Goal: Transaction & Acquisition: Purchase product/service

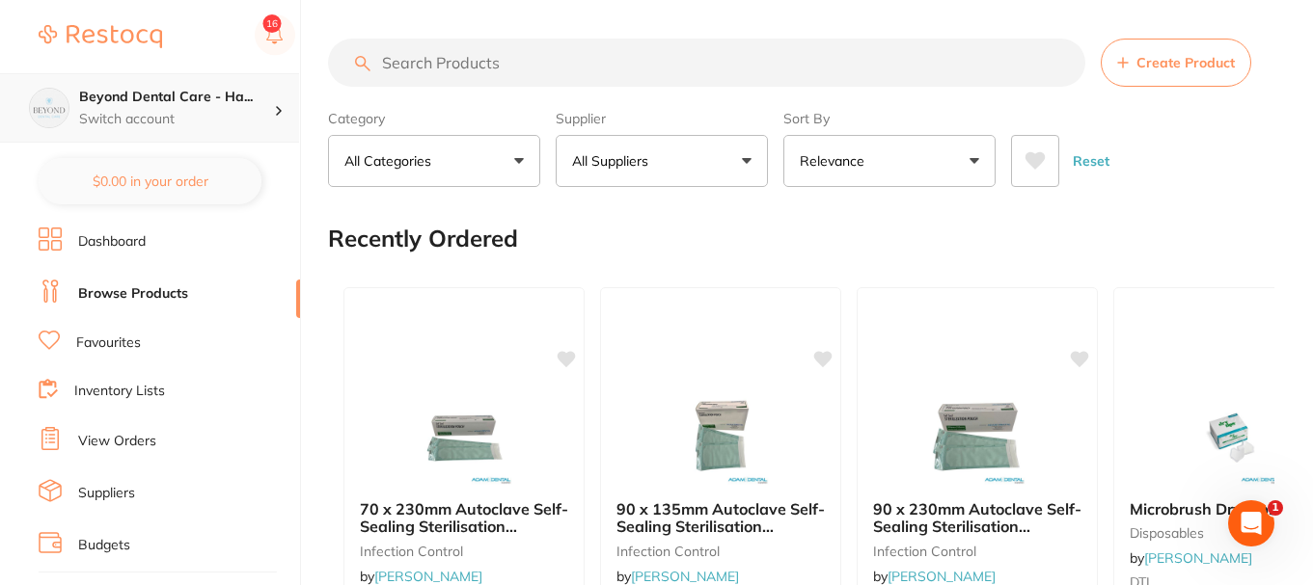
click at [218, 101] on h4 "Beyond Dental Care - Ha..." at bounding box center [176, 97] width 195 height 19
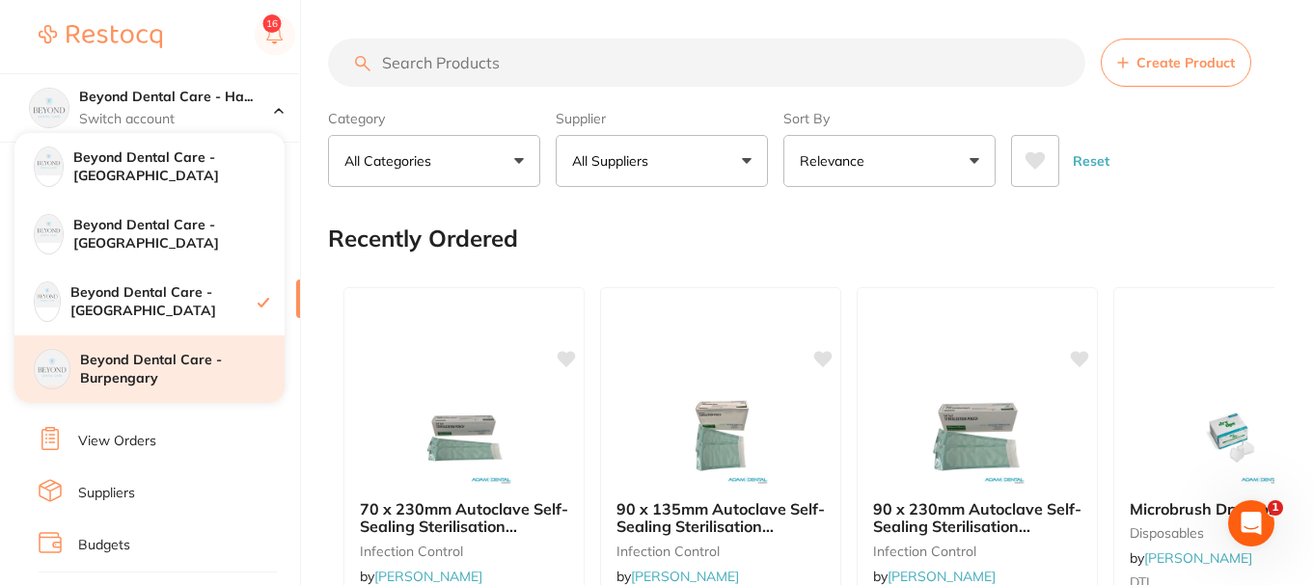
click at [183, 378] on h4 "Beyond Dental Care - Burpengary" at bounding box center [182, 370] width 204 height 38
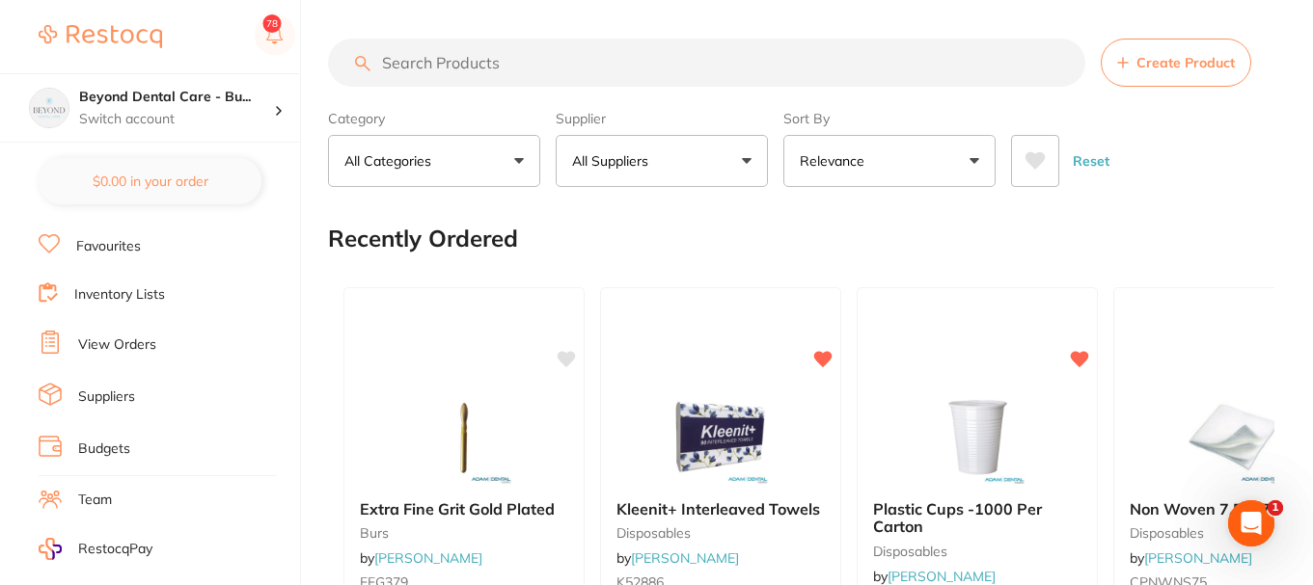
click at [110, 293] on link "Inventory Lists" at bounding box center [119, 294] width 91 height 19
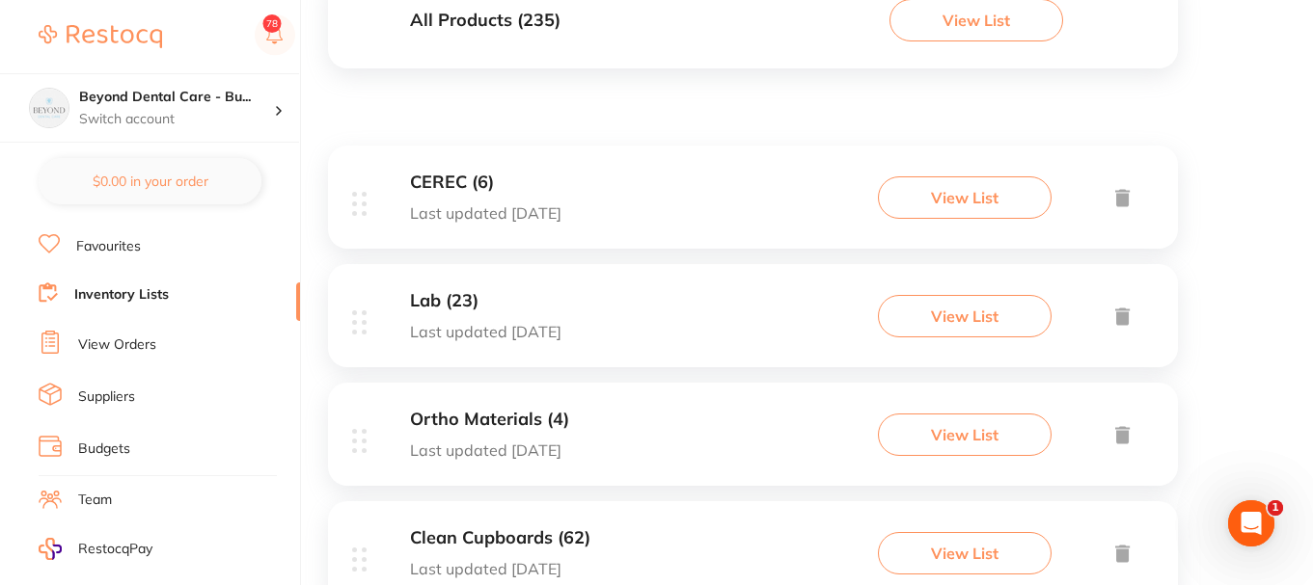
scroll to position [289, 0]
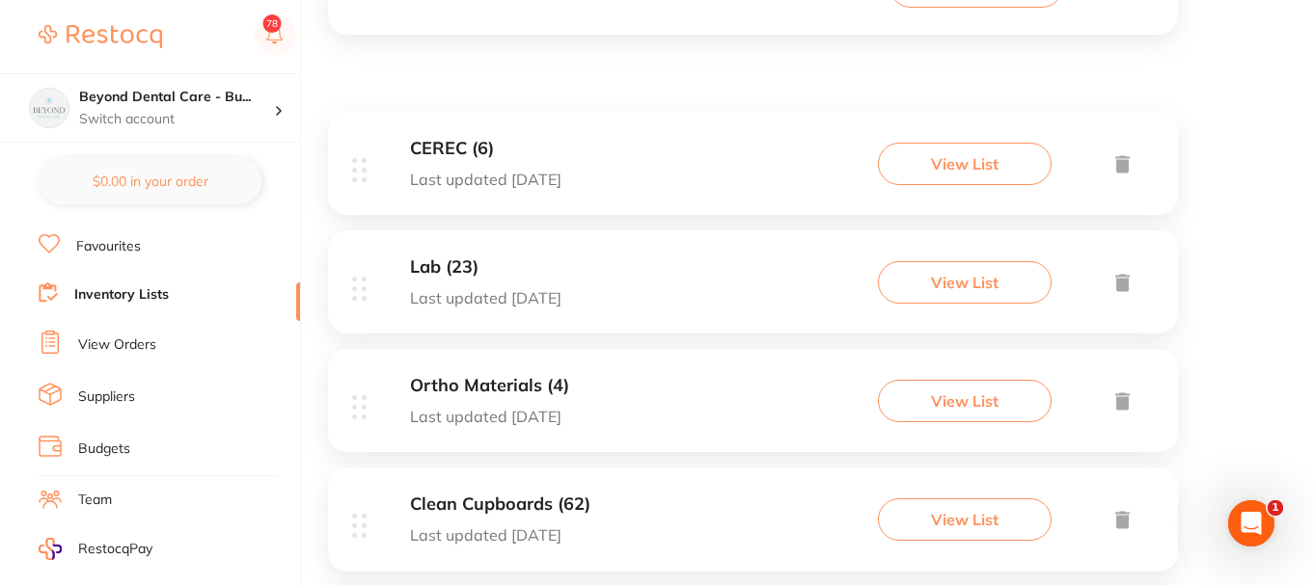
click at [561, 155] on h3 "CEREC (6)" at bounding box center [485, 149] width 151 height 20
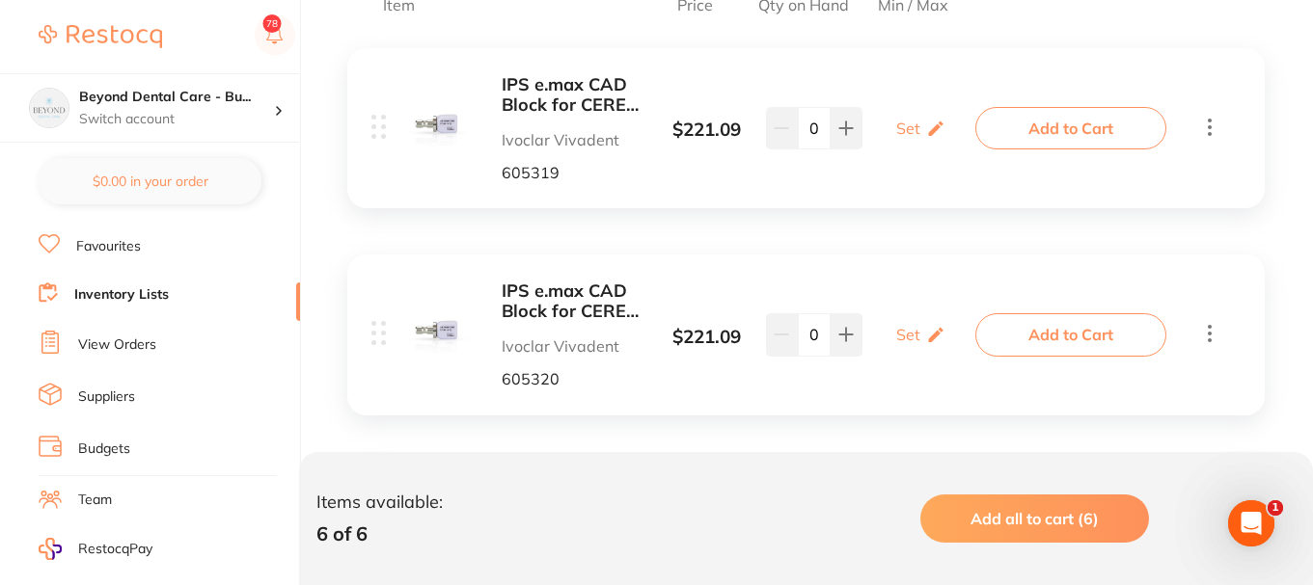
scroll to position [482, 0]
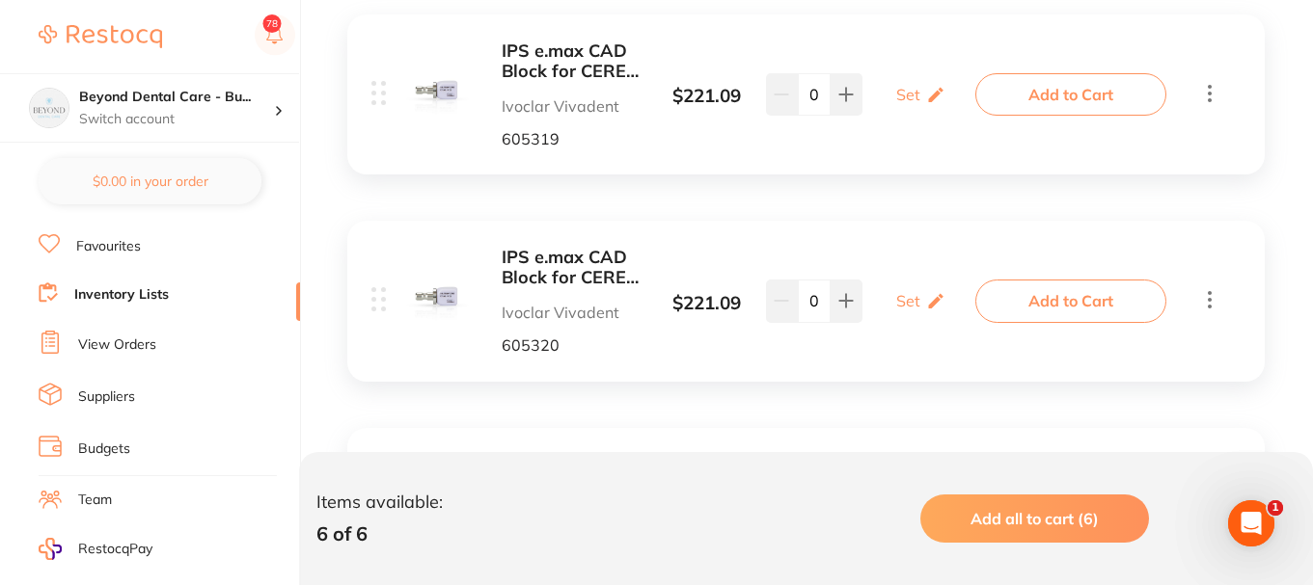
click at [554, 52] on b "IPS e.max CAD Block for CEREC LT I 12 A[DATE]" at bounding box center [574, 61] width 145 height 40
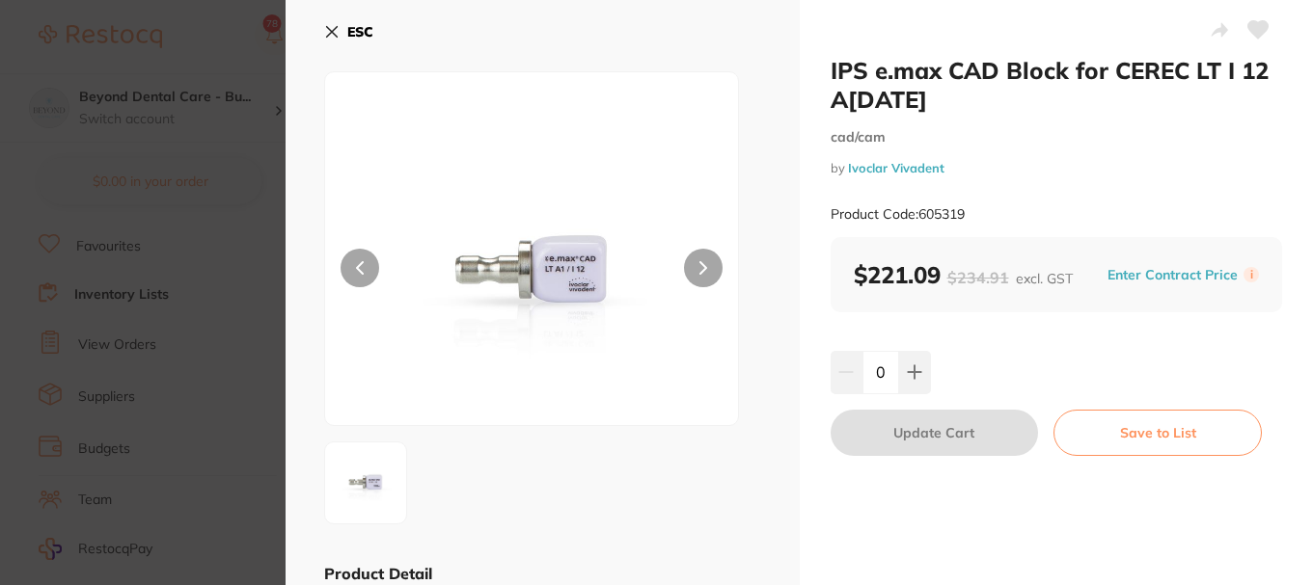
click at [329, 29] on icon at bounding box center [332, 32] width 11 height 11
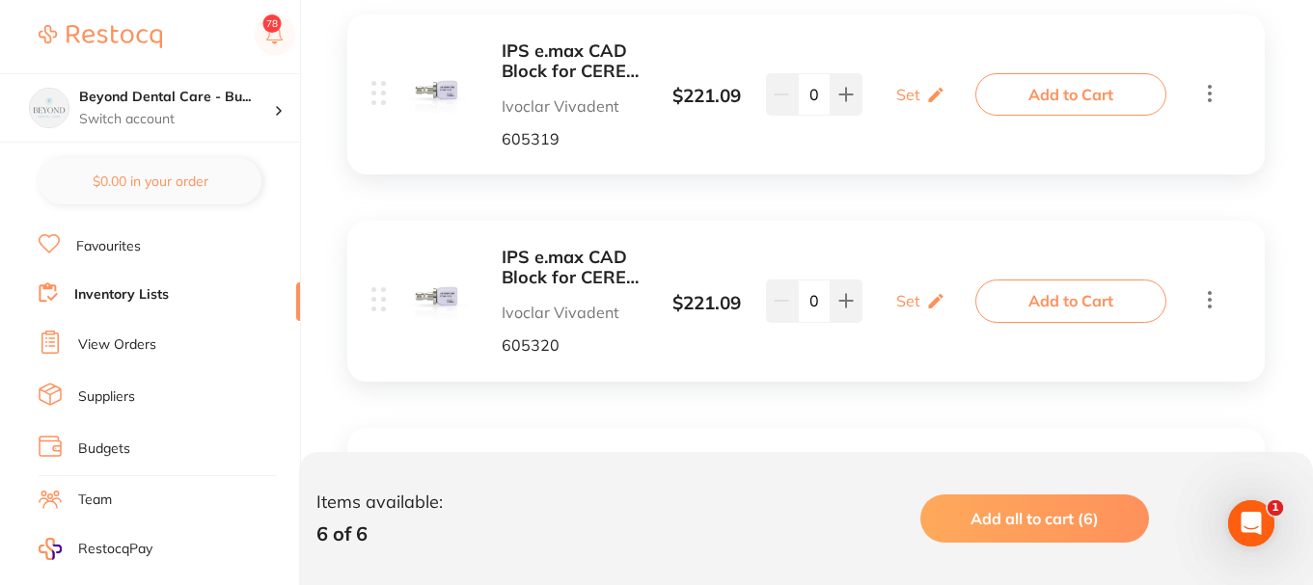
click at [550, 62] on b "IPS e.max CAD Block for CEREC LT I 12 A[DATE]" at bounding box center [574, 61] width 145 height 40
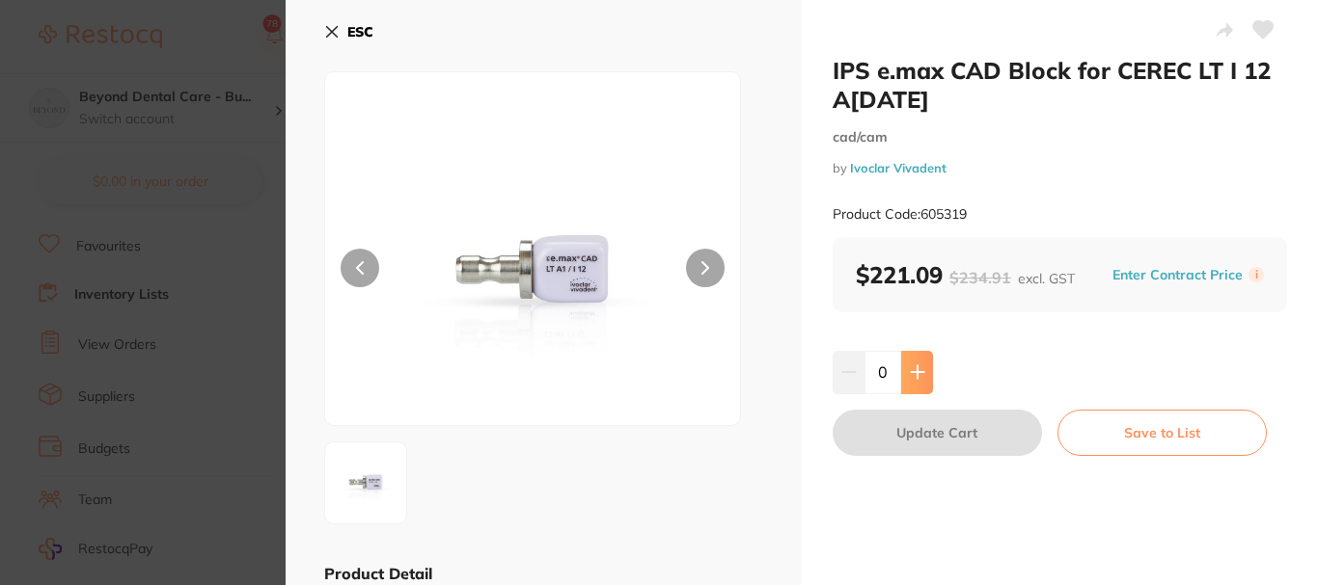
click at [919, 375] on icon at bounding box center [917, 372] width 15 height 15
type input "1"
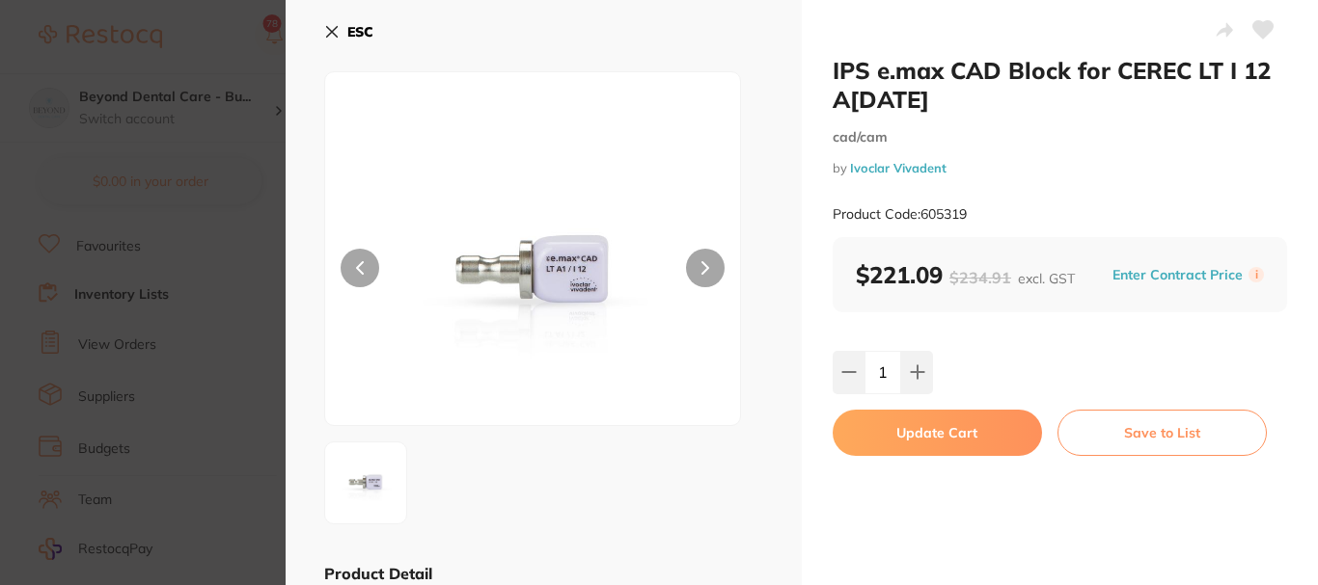
click at [922, 452] on button "Update Cart" at bounding box center [936, 433] width 209 height 46
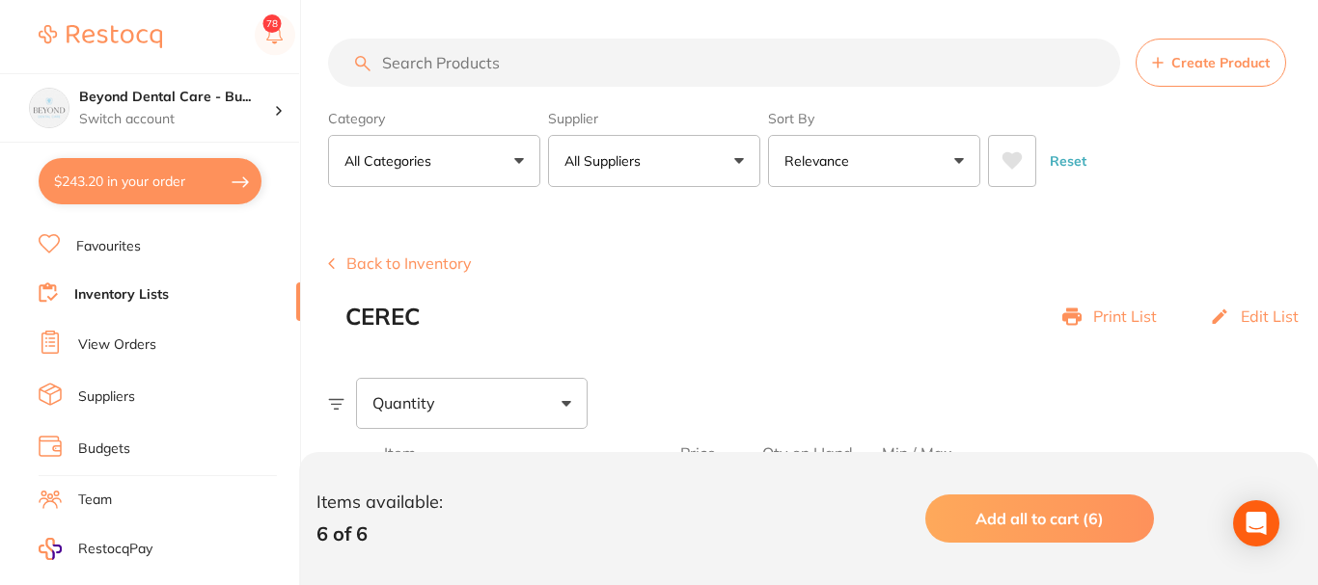
checkbox input "false"
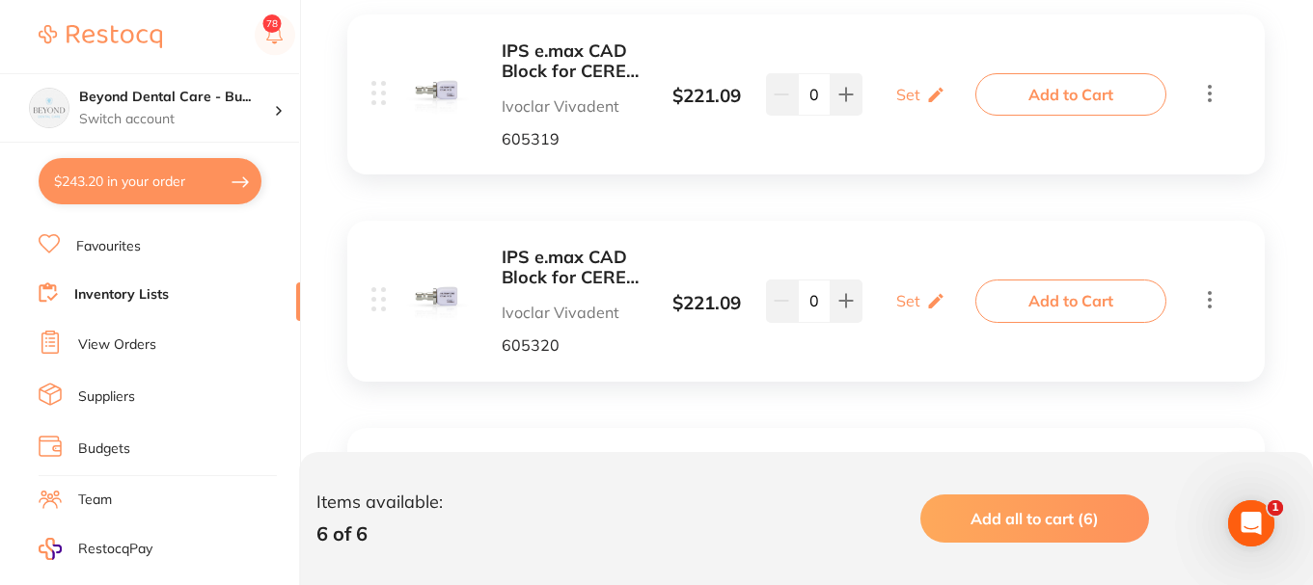
click at [134, 297] on link "Inventory Lists" at bounding box center [121, 294] width 95 height 19
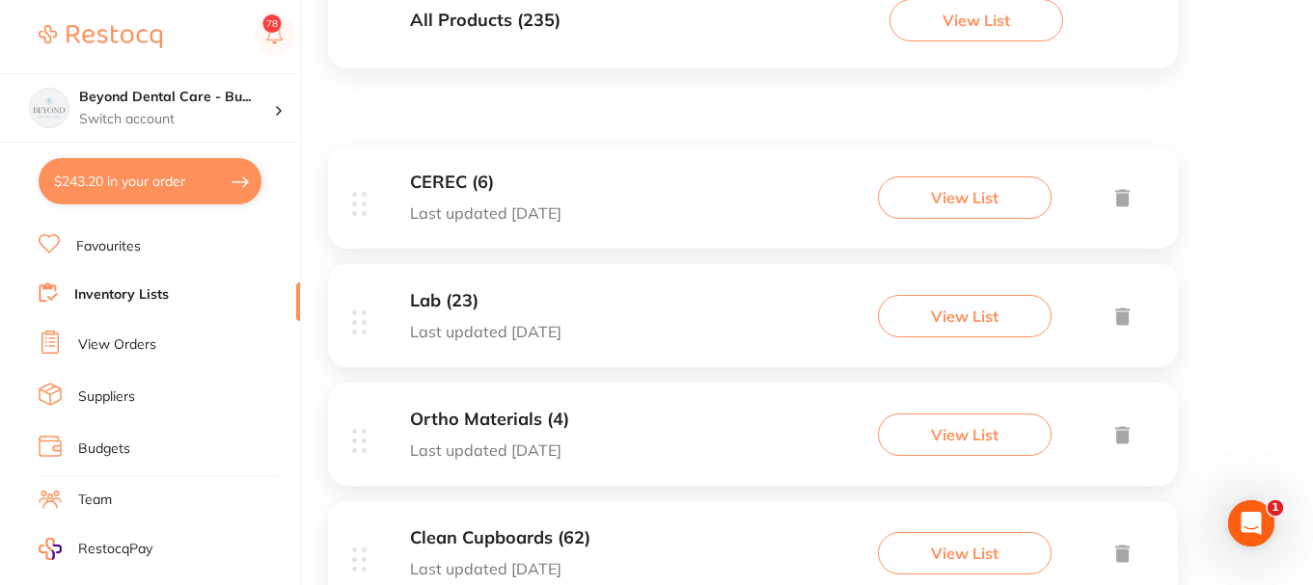
scroll to position [289, 0]
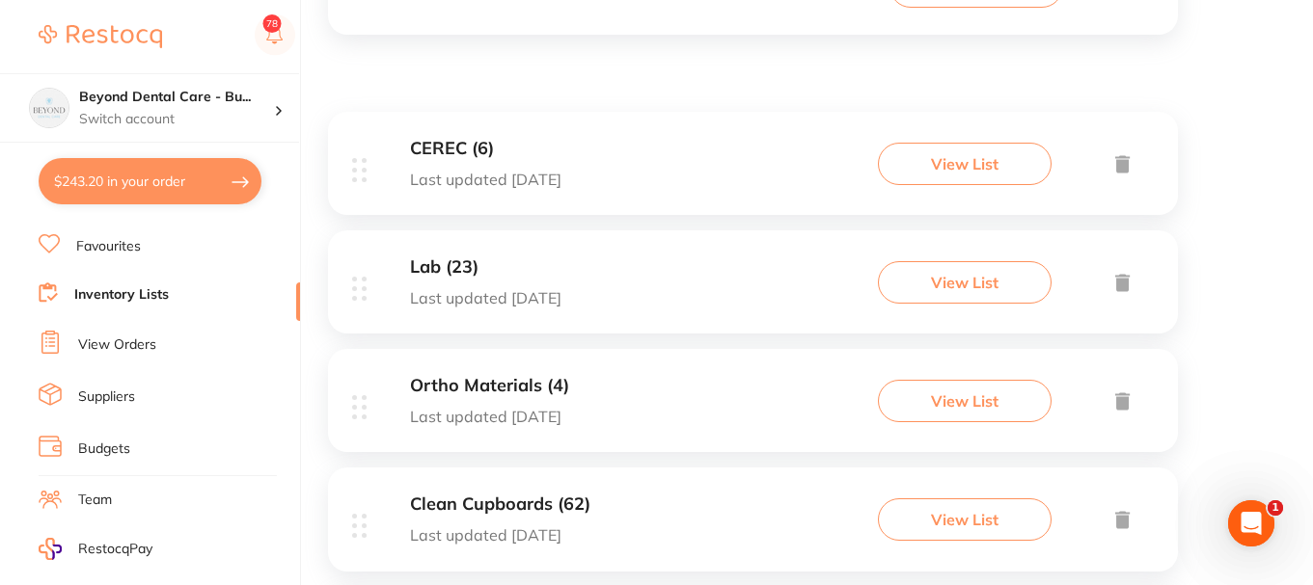
click at [596, 303] on div "Lab (23) Last updated 8 days ago View List" at bounding box center [753, 282] width 850 height 103
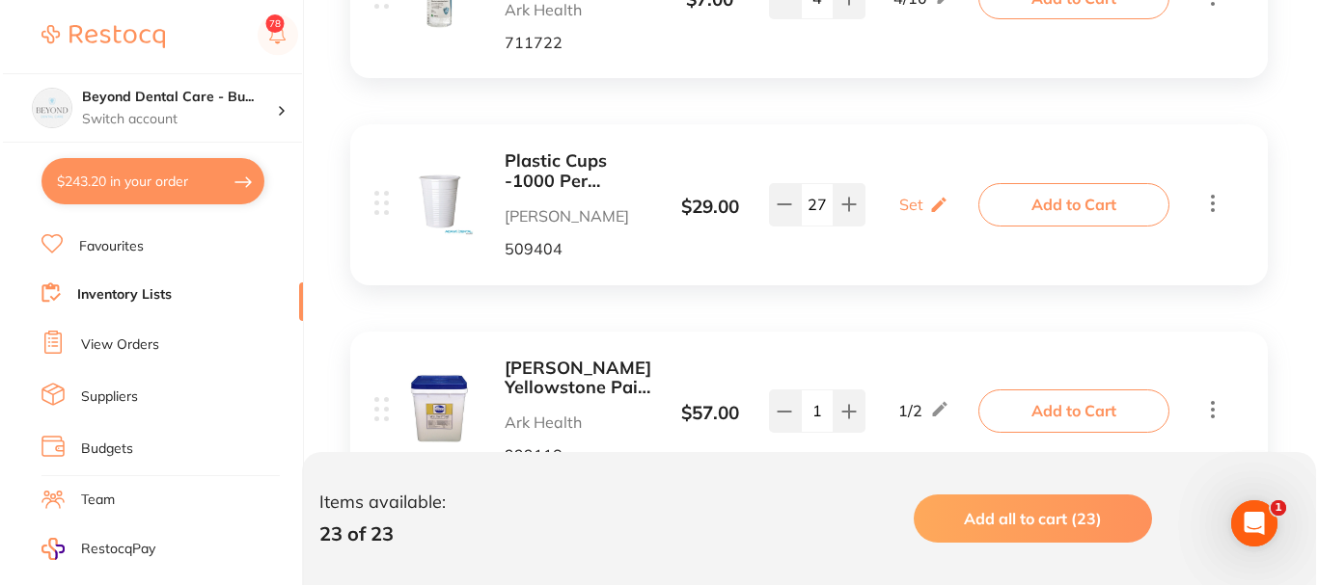
scroll to position [482, 0]
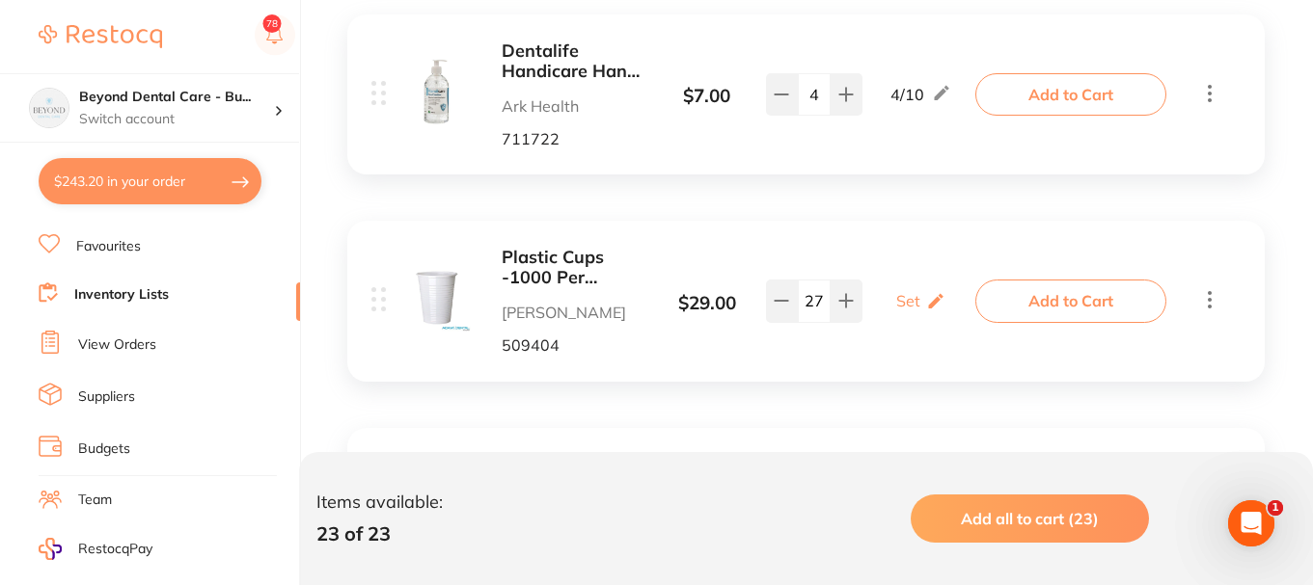
click at [1110, 96] on button "Add to Cart" at bounding box center [1070, 94] width 191 height 42
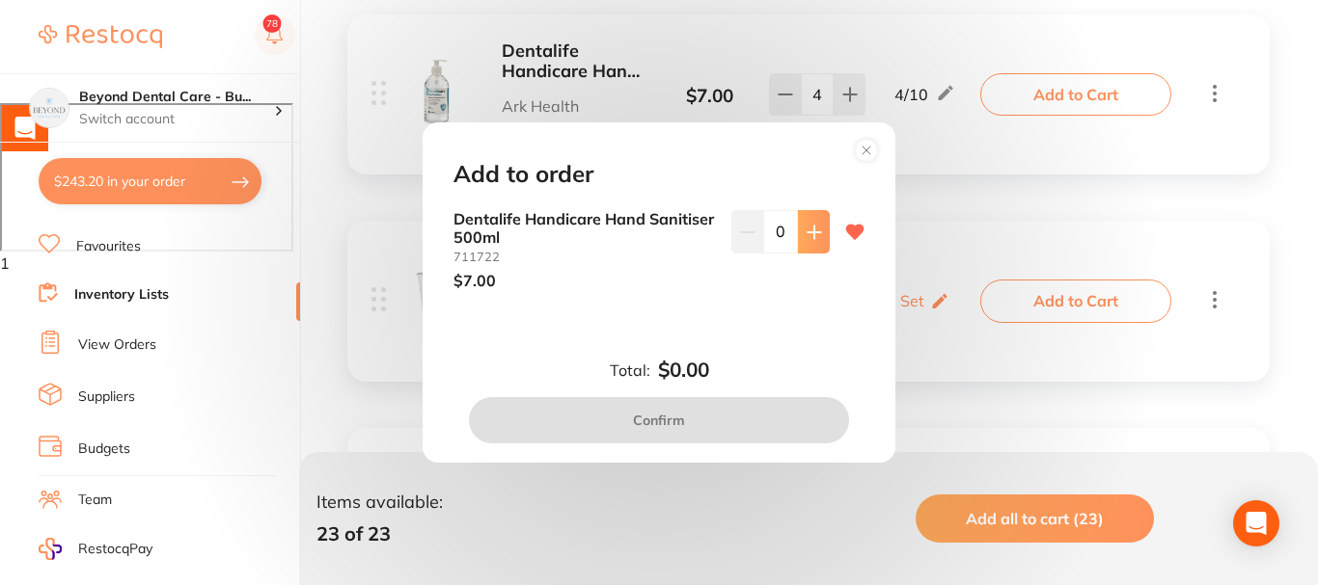
click at [812, 233] on icon at bounding box center [813, 232] width 15 height 15
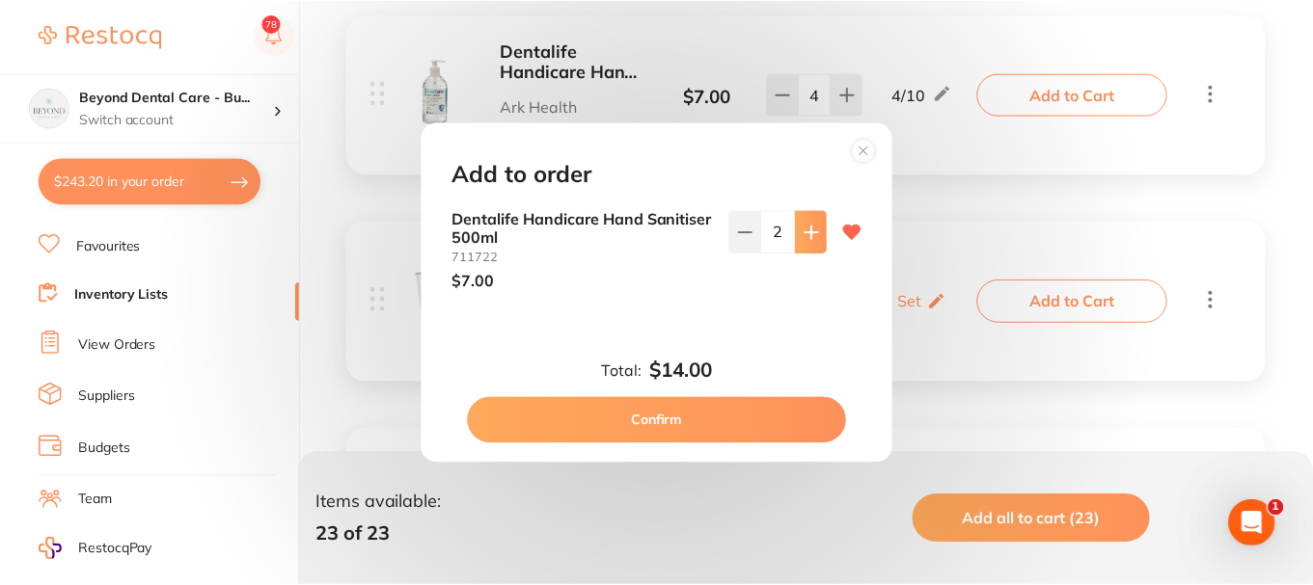
scroll to position [0, 0]
click at [812, 233] on icon at bounding box center [813, 232] width 15 height 15
type input "4"
click at [682, 411] on button "Confirm" at bounding box center [659, 420] width 380 height 46
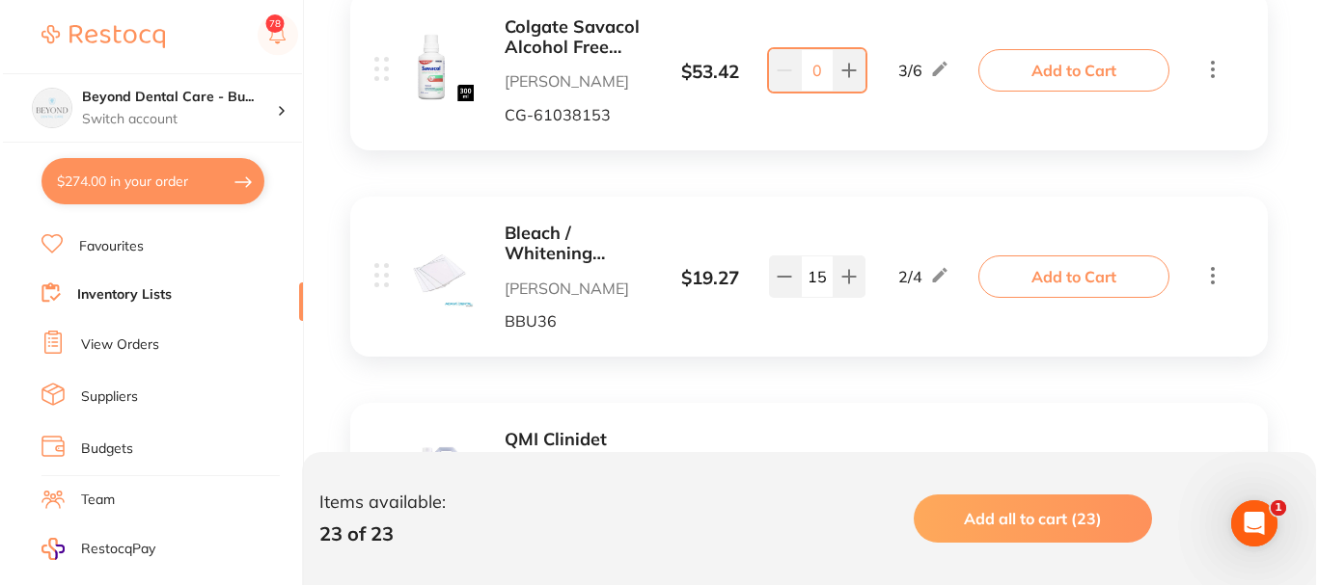
scroll to position [1543, 0]
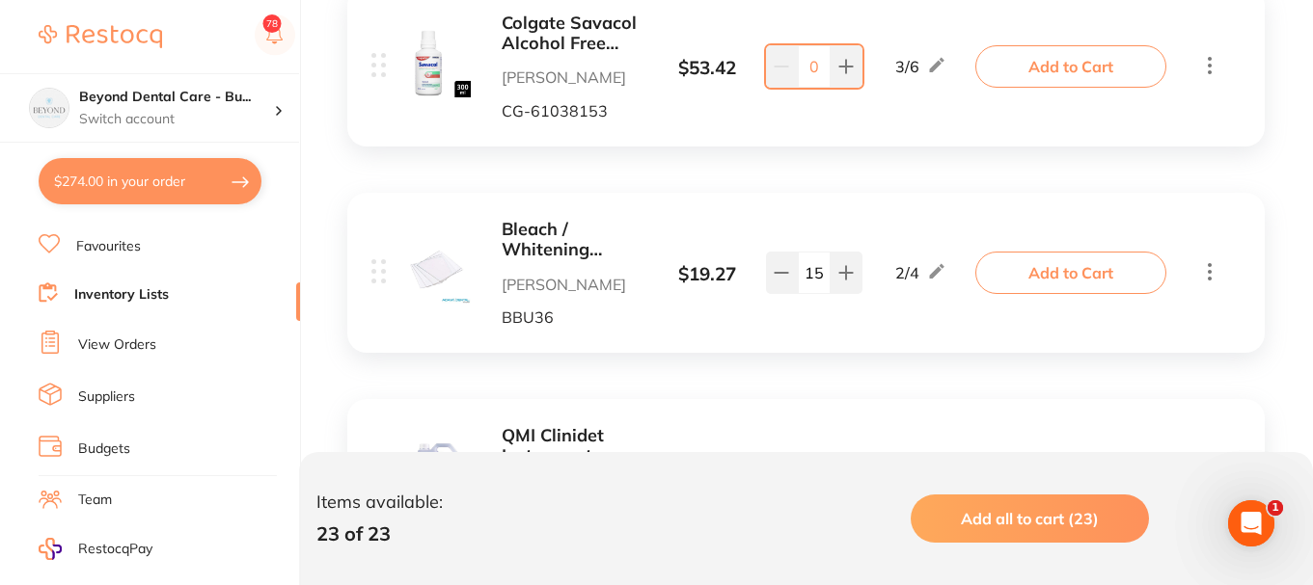
click at [1032, 76] on button "Add to Cart" at bounding box center [1070, 66] width 191 height 42
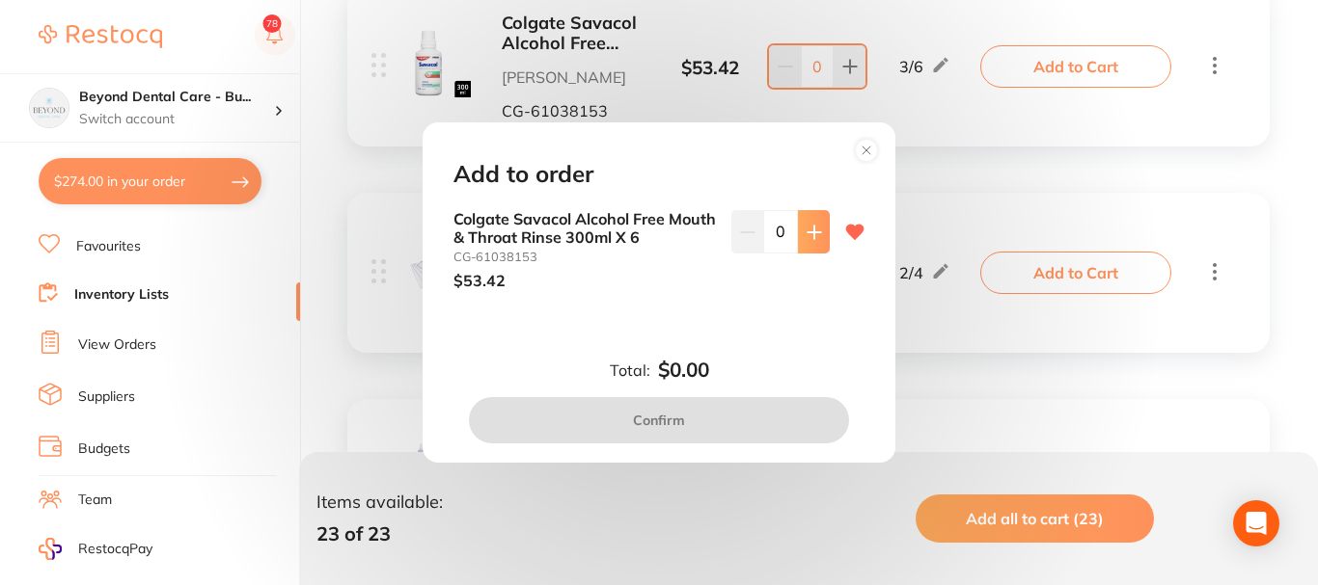
click at [810, 231] on icon at bounding box center [813, 232] width 13 height 13
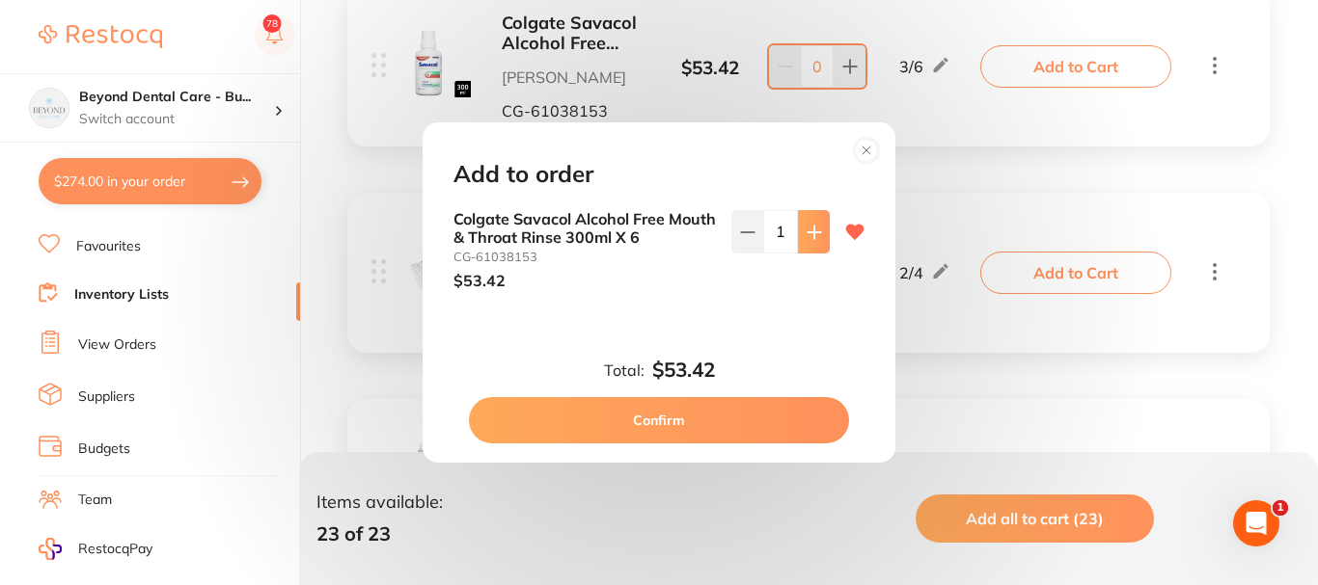
type input "1"
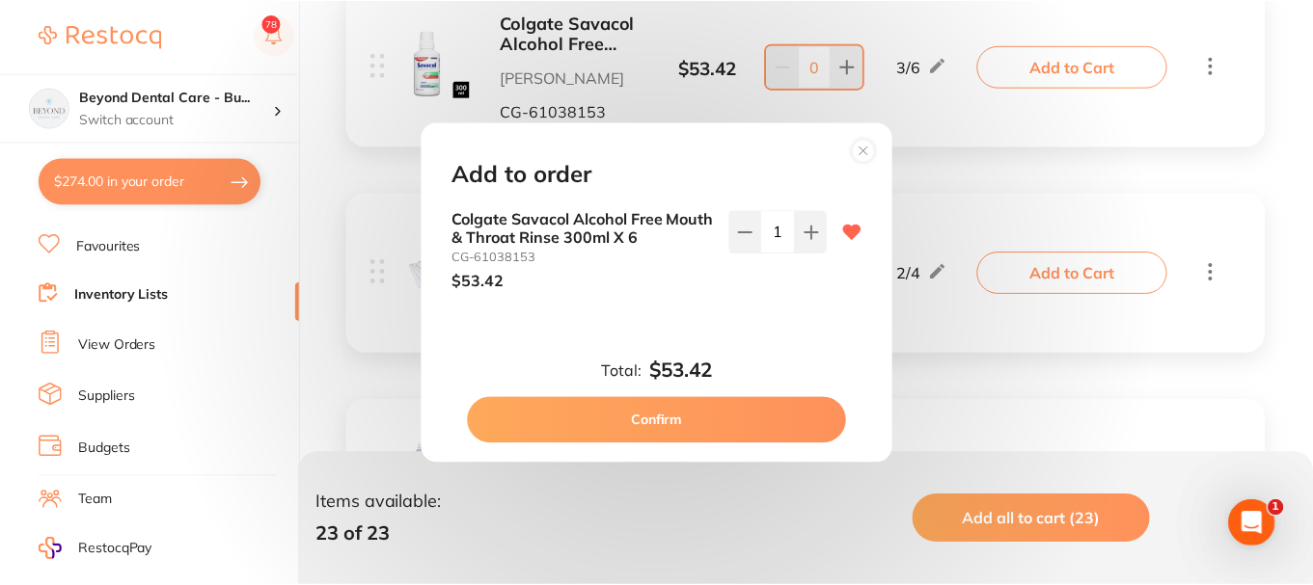
scroll to position [0, 0]
click at [684, 414] on button "Confirm" at bounding box center [659, 420] width 380 height 46
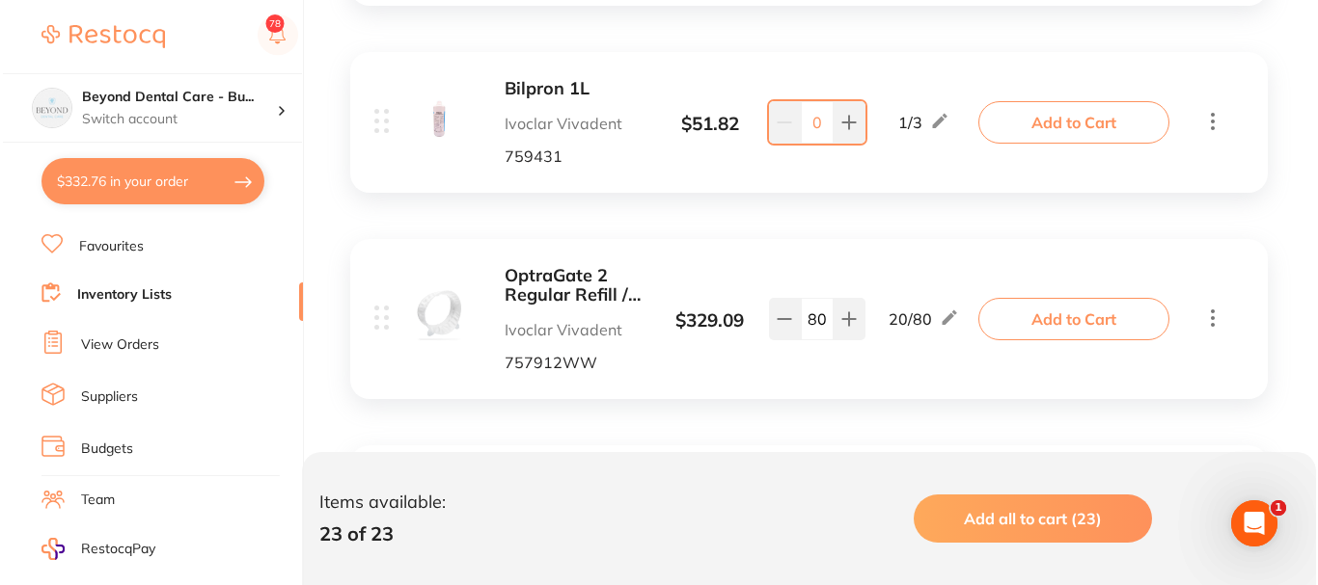
scroll to position [2701, 0]
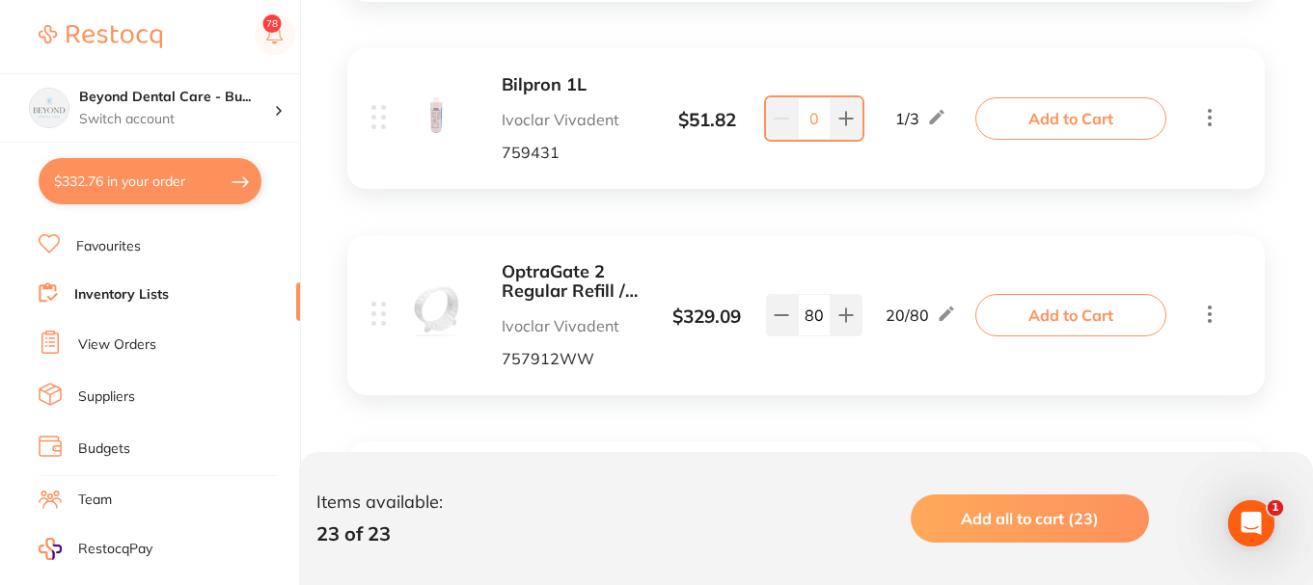
click at [1035, 129] on button "Add to Cart" at bounding box center [1070, 118] width 191 height 42
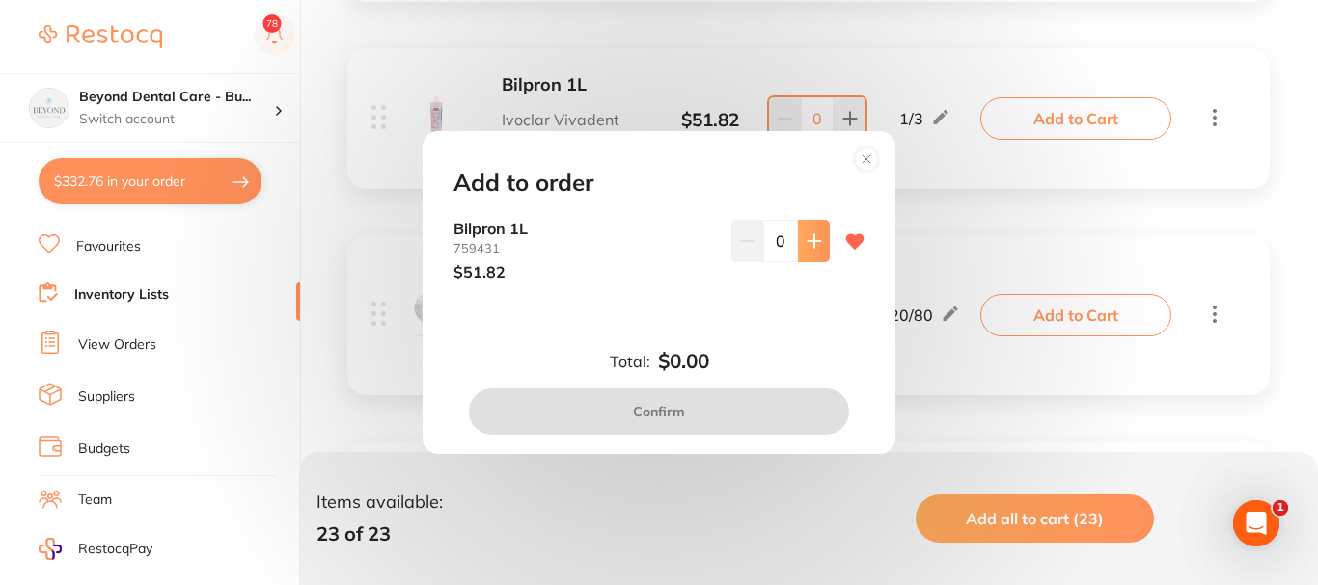
click at [808, 261] on button at bounding box center [814, 241] width 32 height 42
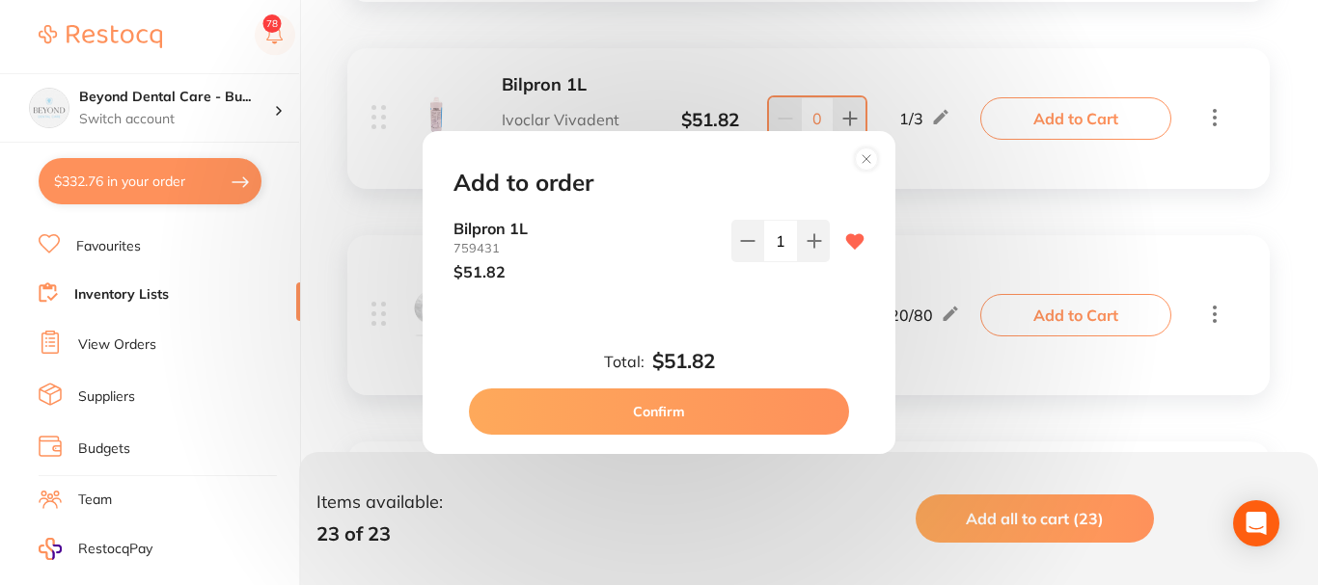
type input "1"
click at [668, 405] on button "Confirm" at bounding box center [659, 412] width 380 height 46
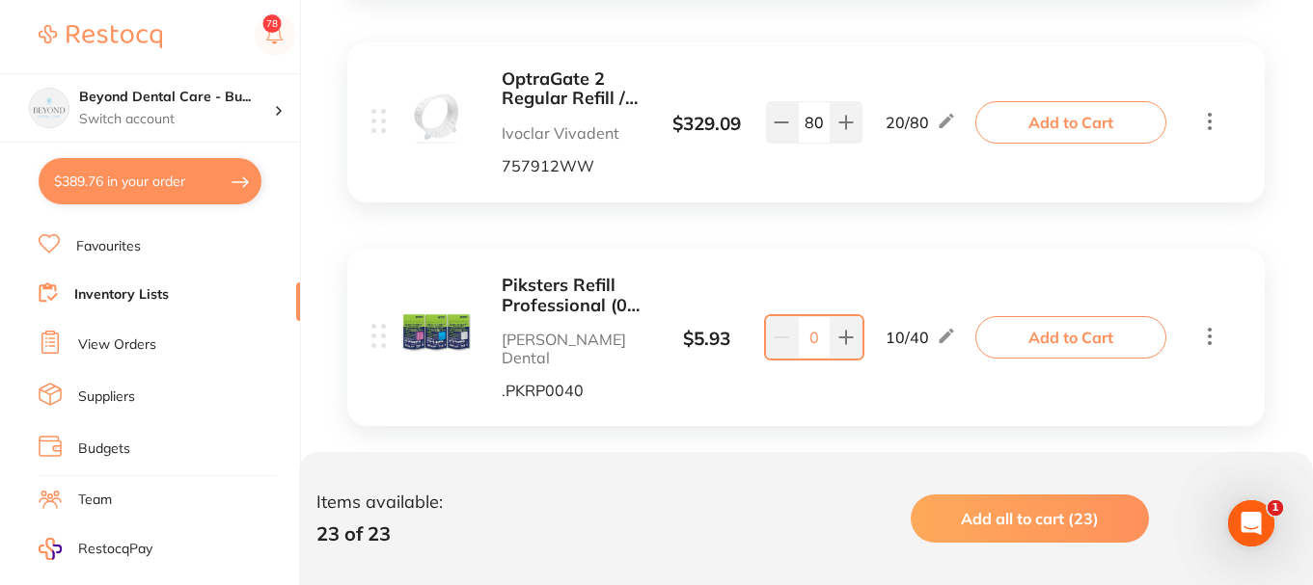
scroll to position [2990, 0]
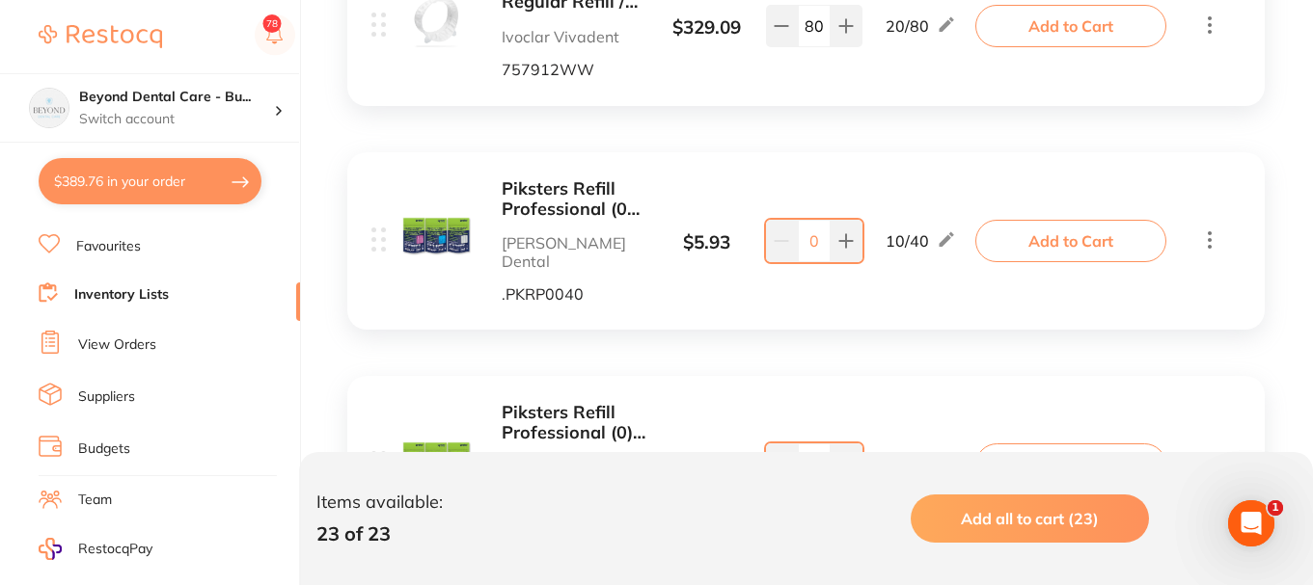
click at [543, 197] on b "Piksters Refill Professional (00) Pink 40pk" at bounding box center [574, 199] width 145 height 40
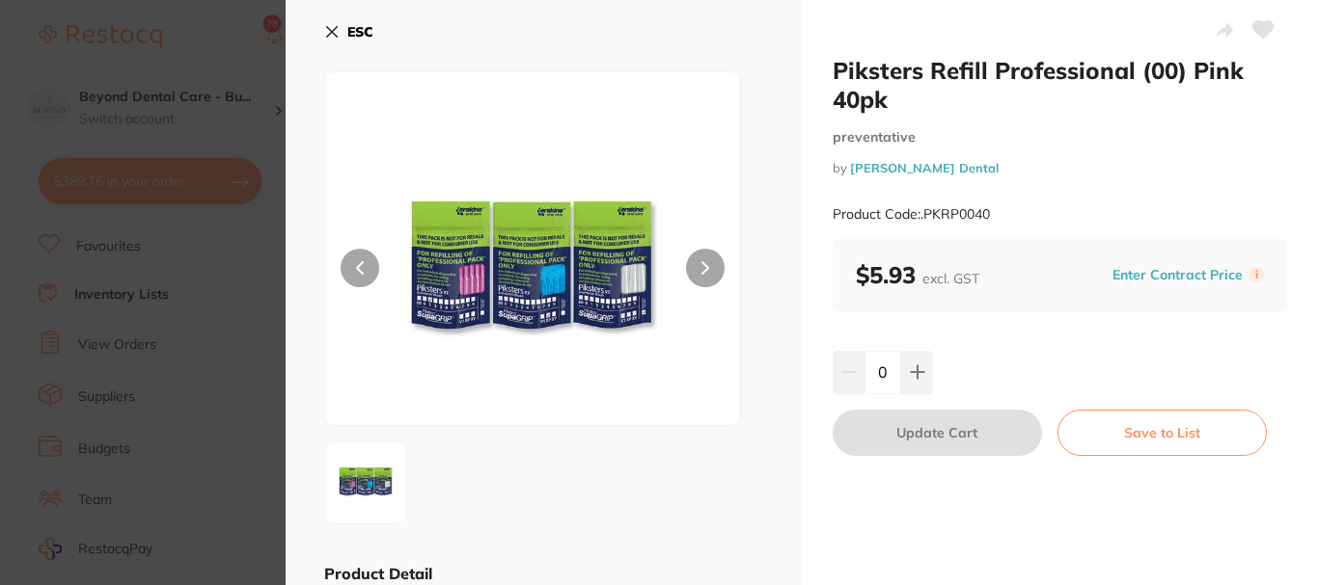
click at [330, 28] on icon at bounding box center [332, 32] width 11 height 11
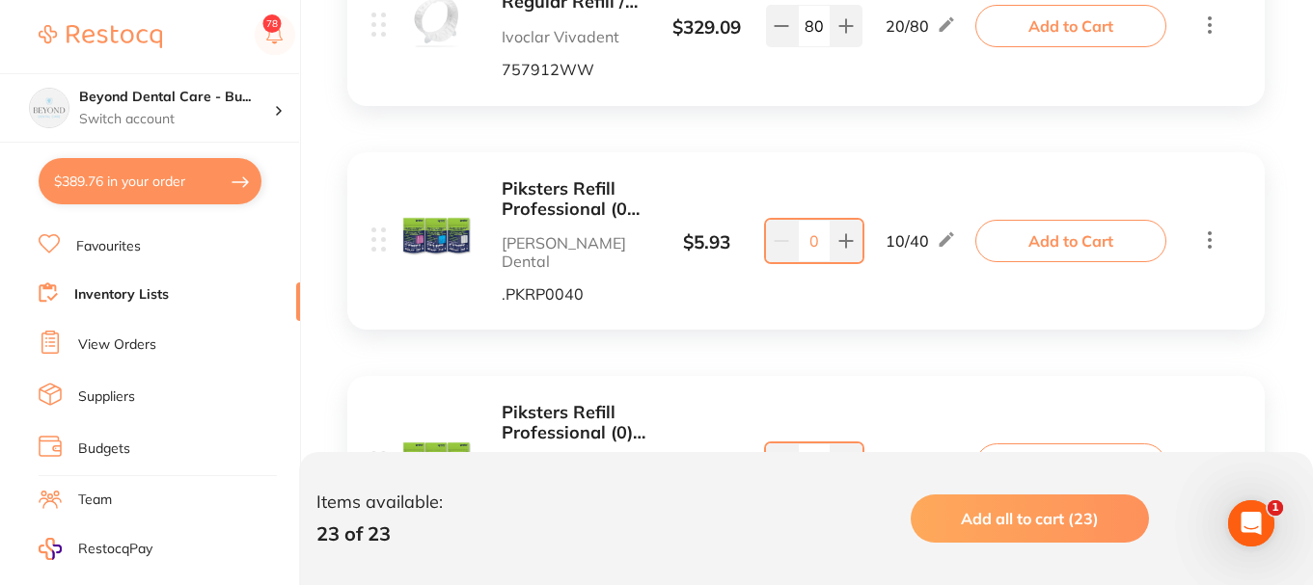
click at [1119, 235] on button "Add to Cart" at bounding box center [1070, 241] width 191 height 42
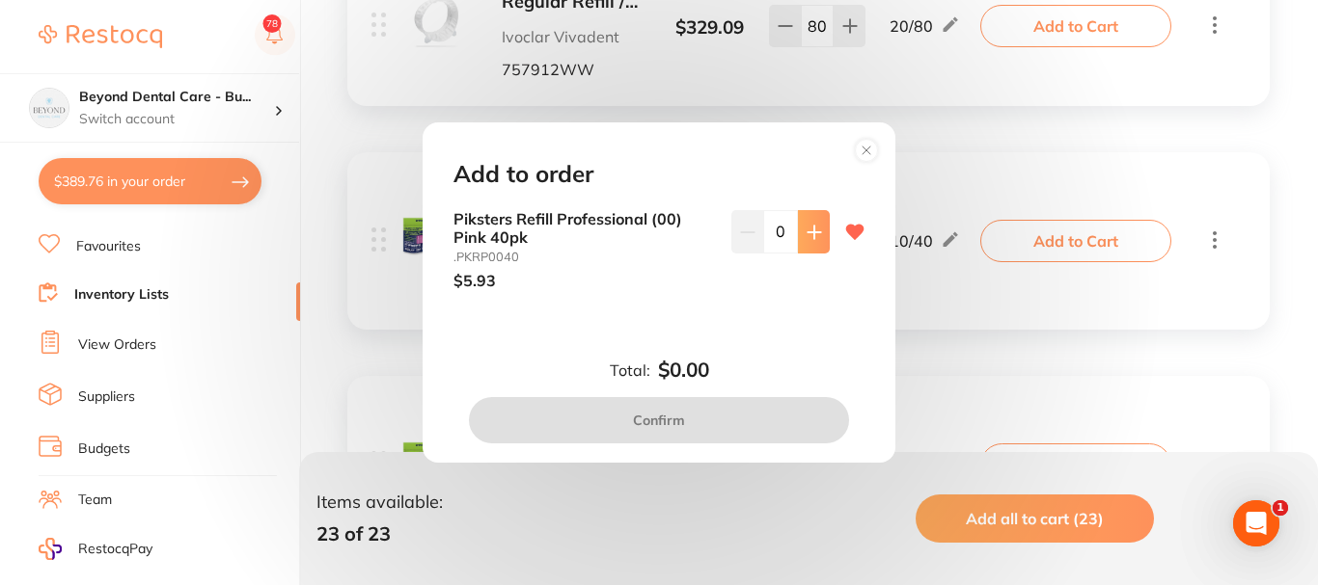
click at [807, 231] on icon at bounding box center [813, 232] width 13 height 13
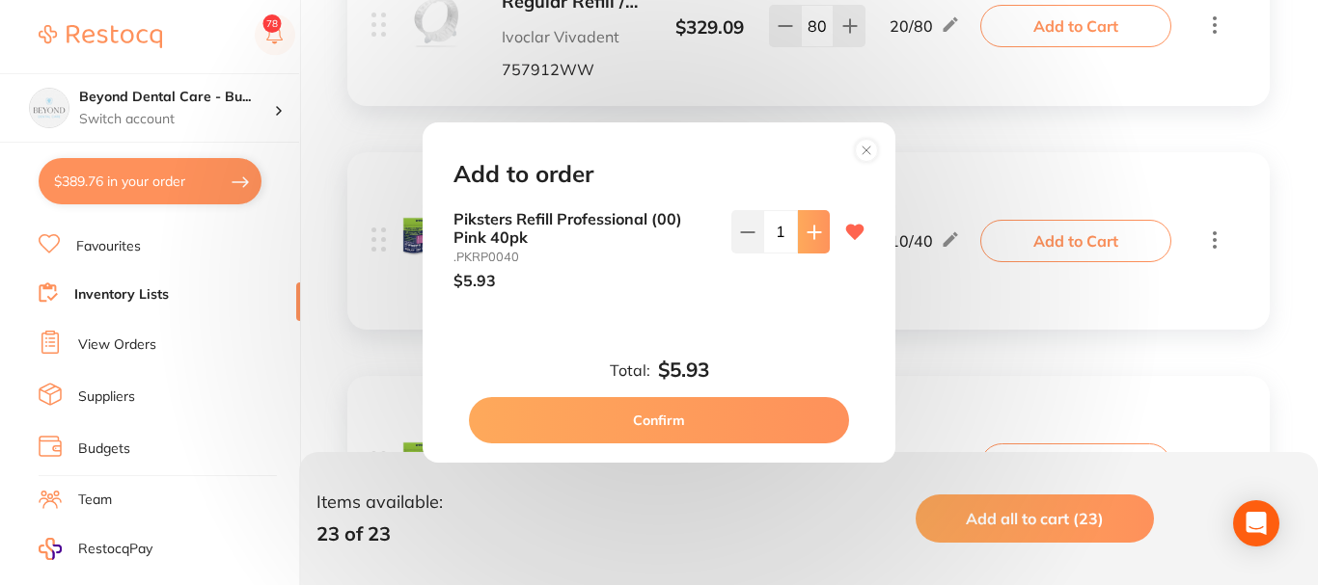
click at [807, 231] on icon at bounding box center [813, 232] width 13 height 13
type input "2"
click at [705, 407] on button "Confirm" at bounding box center [659, 420] width 380 height 46
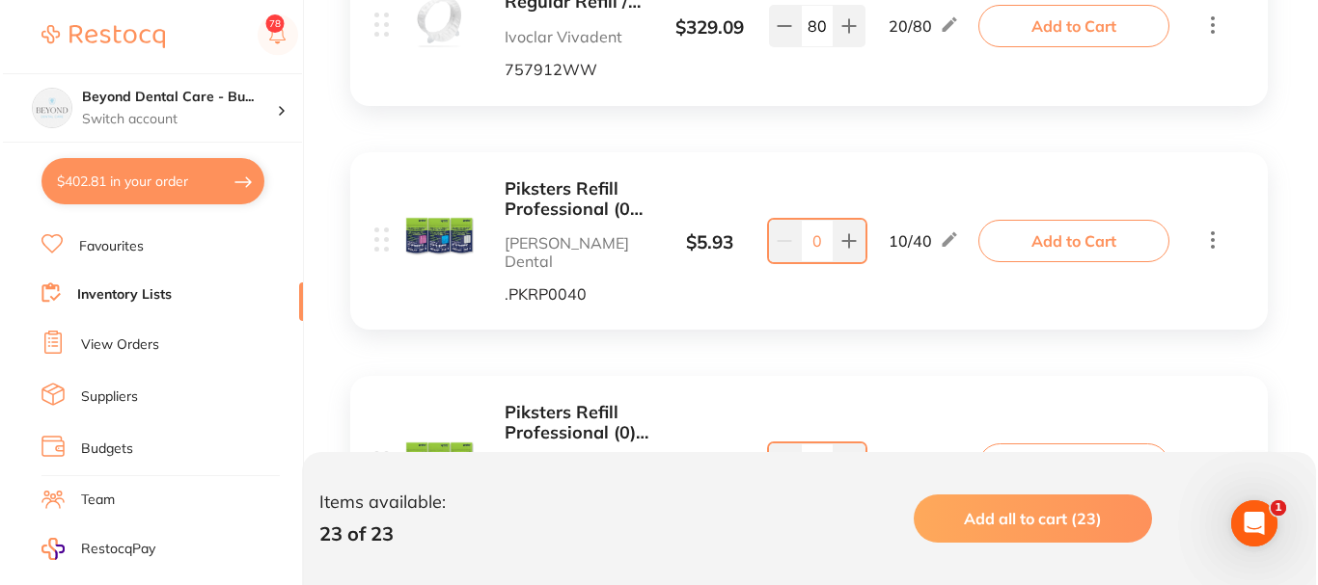
scroll to position [3183, 0]
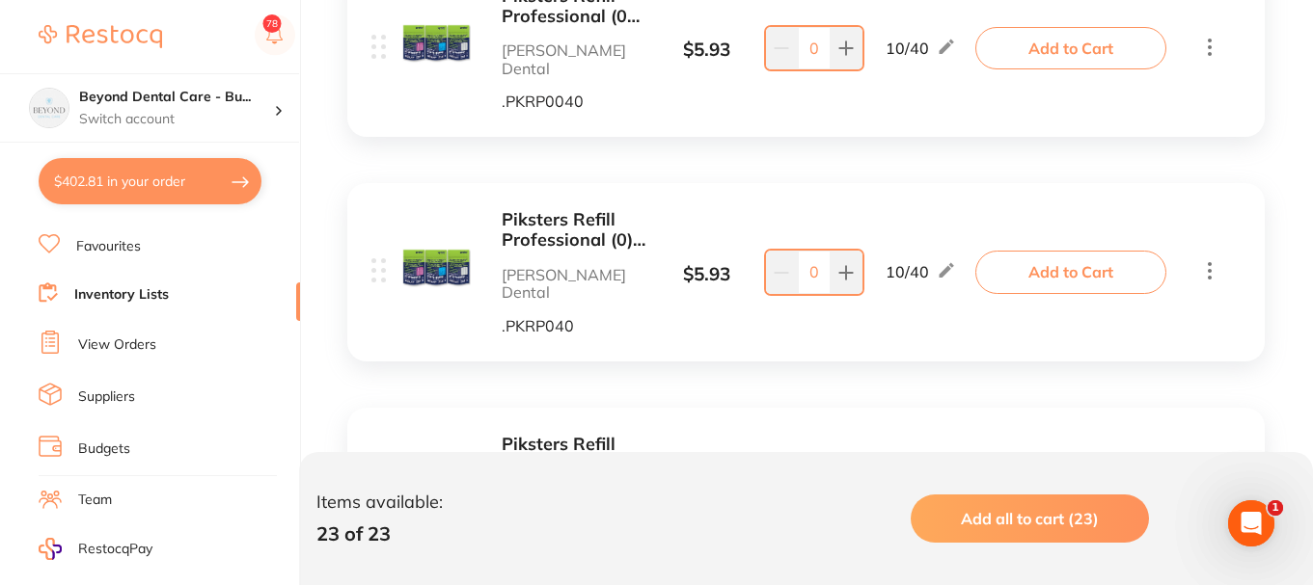
click at [1107, 251] on button "Add to Cart" at bounding box center [1070, 272] width 191 height 42
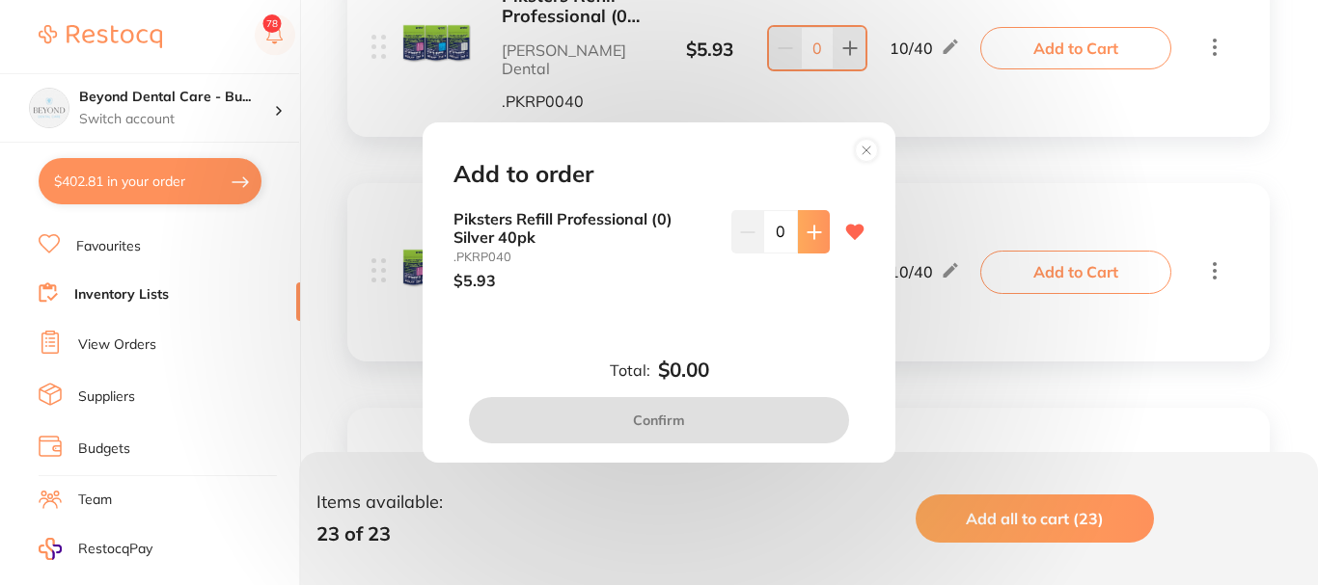
click at [810, 233] on icon at bounding box center [813, 232] width 15 height 15
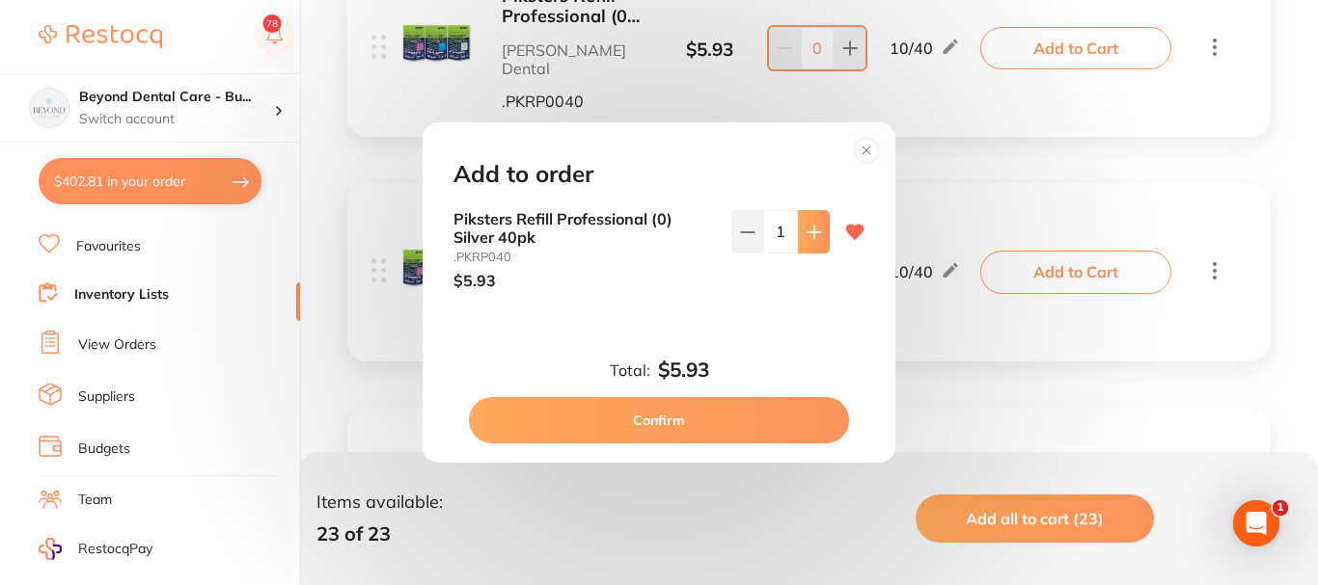
click at [810, 233] on icon at bounding box center [813, 232] width 15 height 15
type input "2"
click at [725, 413] on button "Confirm" at bounding box center [659, 420] width 380 height 46
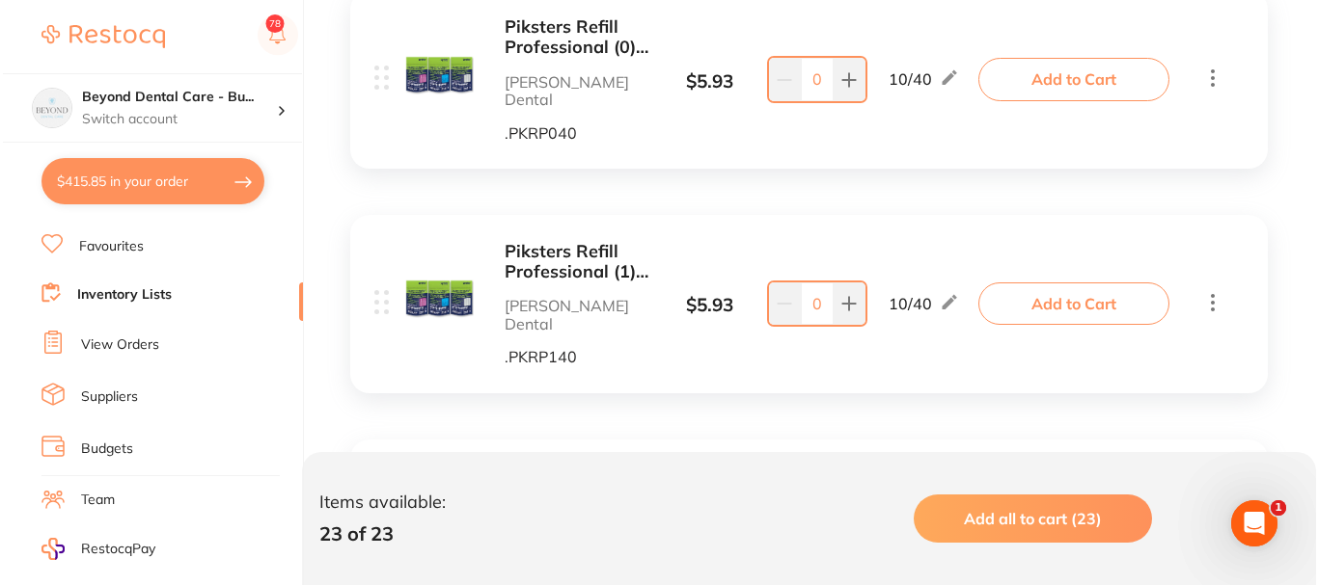
scroll to position [3472, 0]
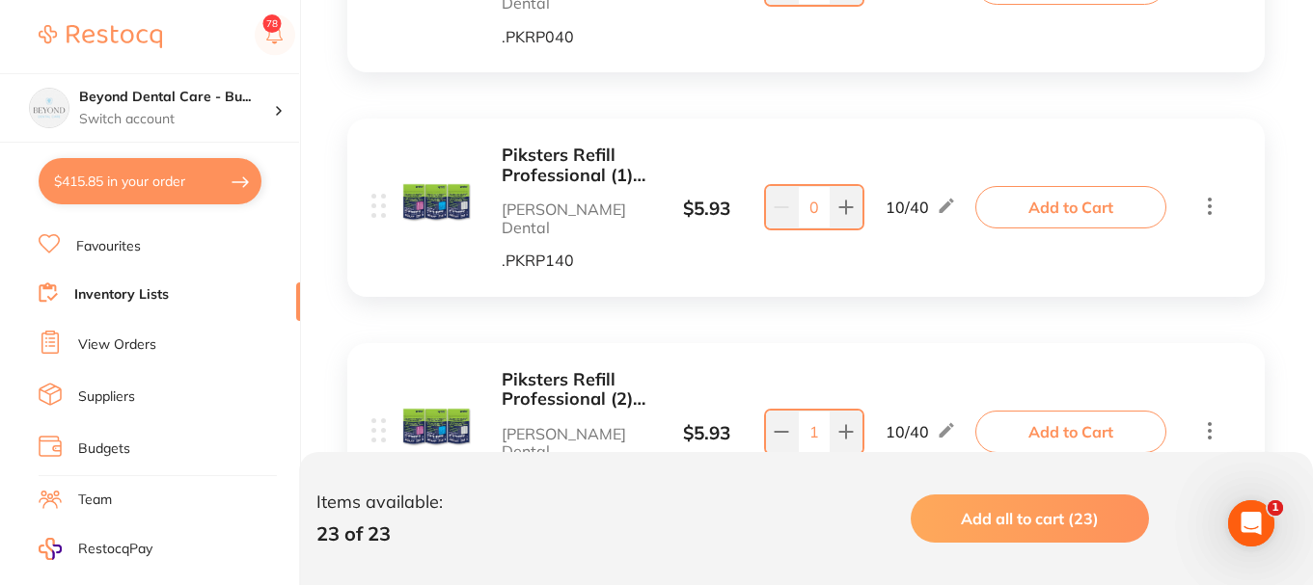
click at [1062, 186] on button "Add to Cart" at bounding box center [1070, 207] width 191 height 42
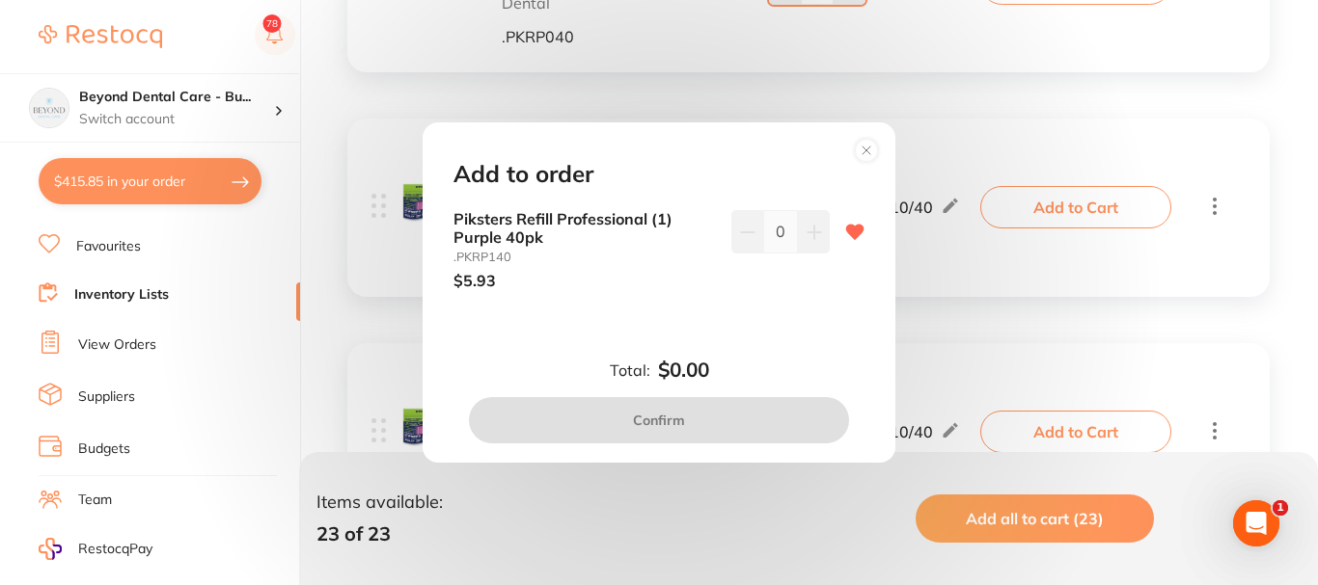
click at [809, 238] on icon at bounding box center [813, 232] width 13 height 13
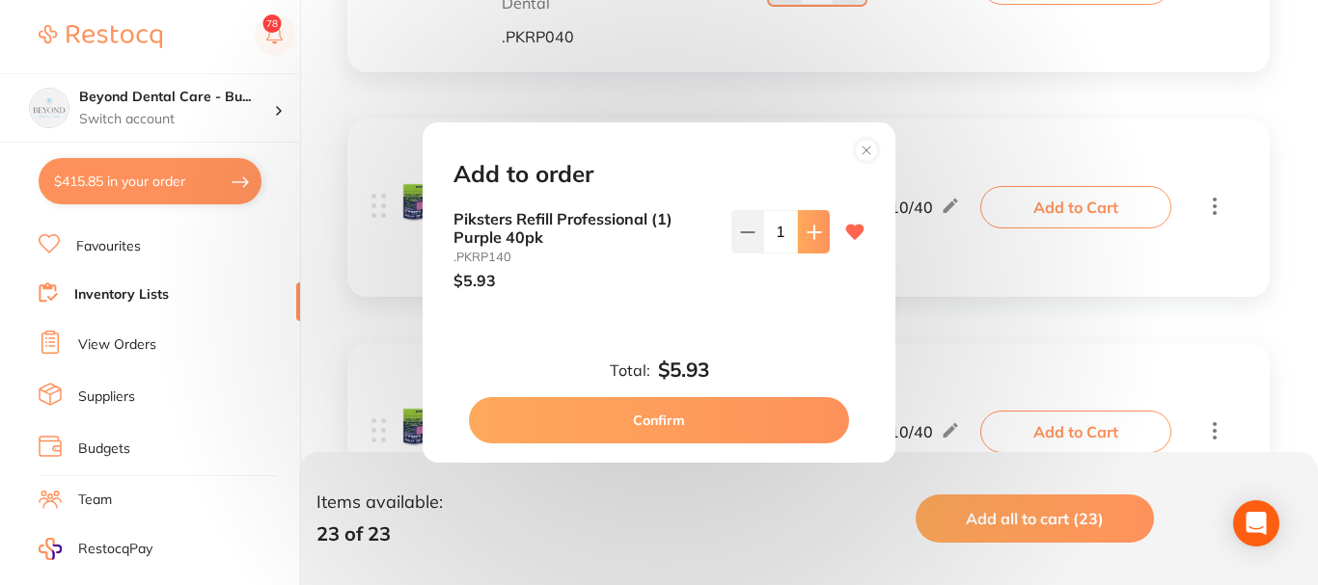
click at [809, 236] on icon at bounding box center [813, 232] width 13 height 13
type input "2"
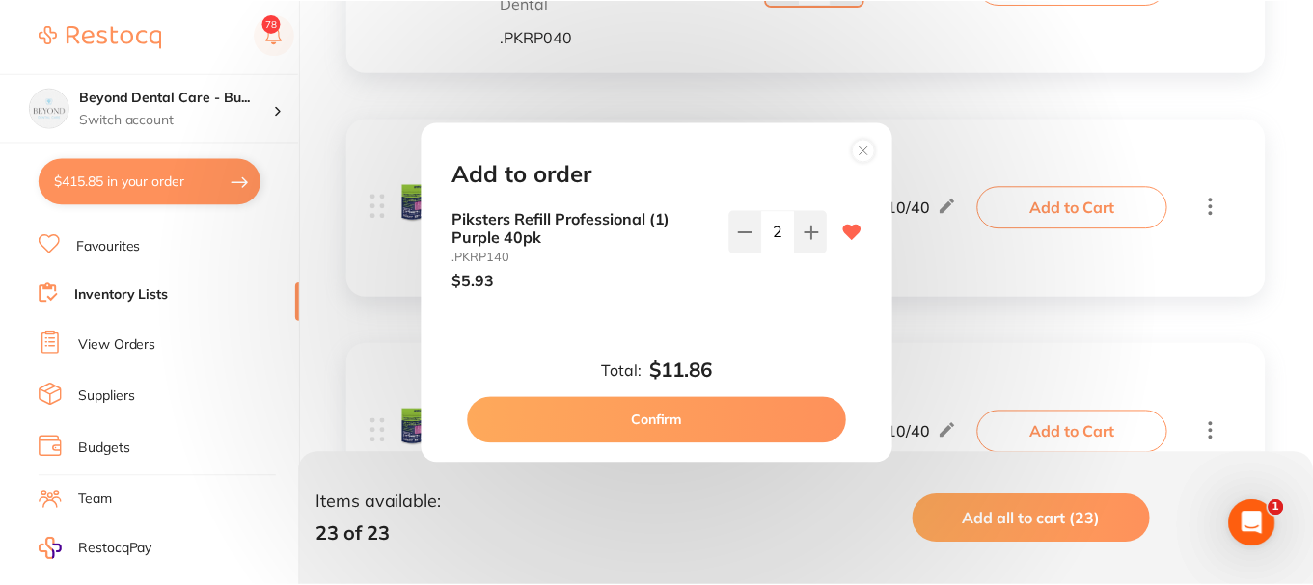
scroll to position [0, 0]
click at [688, 427] on button "Confirm" at bounding box center [659, 420] width 380 height 46
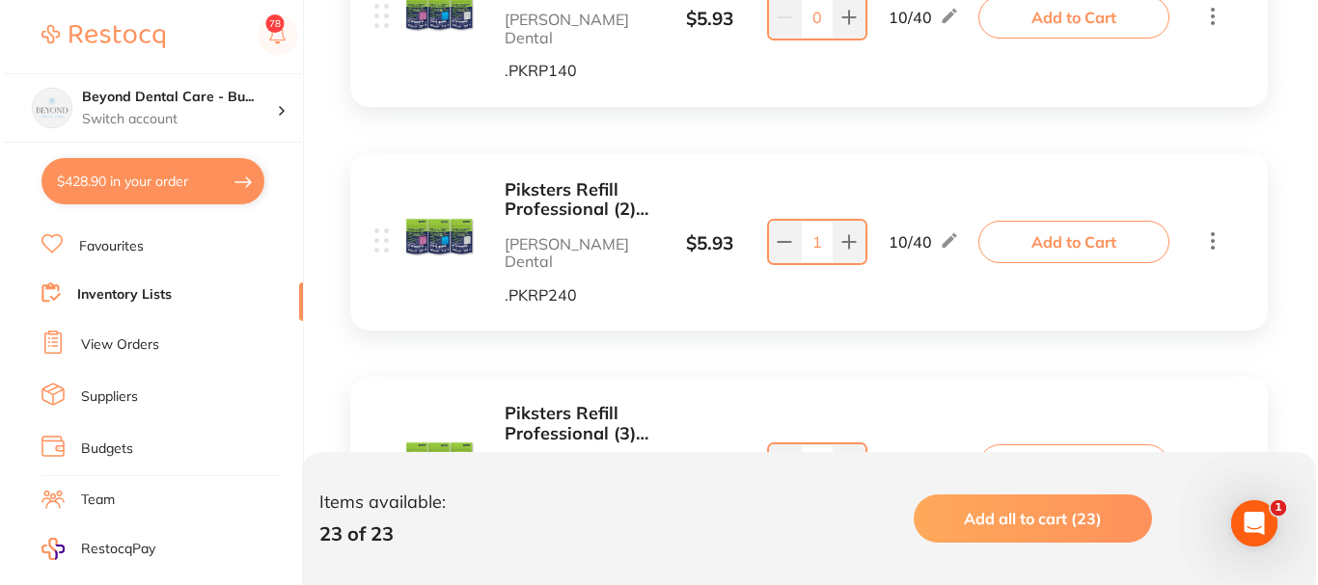
scroll to position [3665, 0]
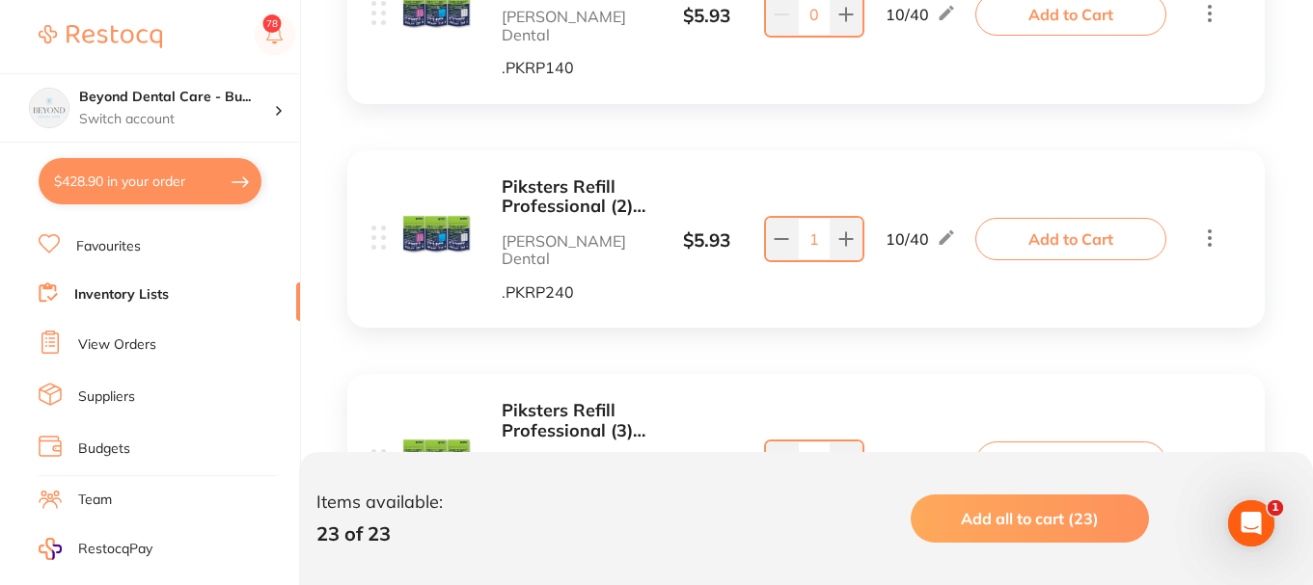
click at [1094, 218] on button "Add to Cart" at bounding box center [1070, 239] width 191 height 42
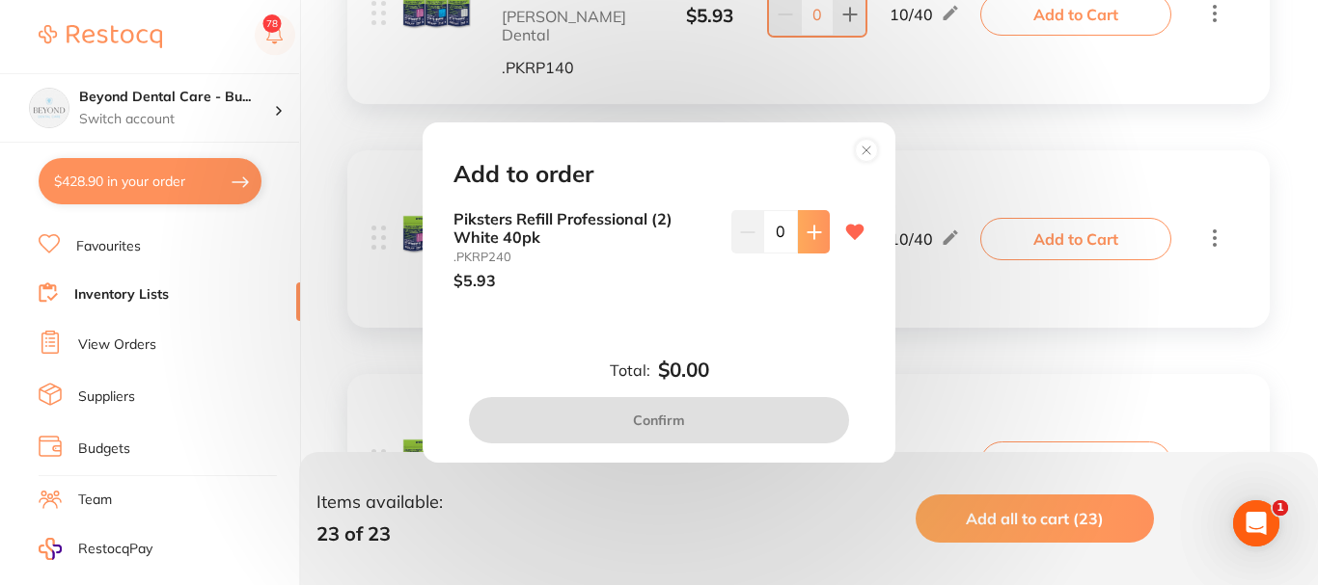
click at [817, 232] on button at bounding box center [814, 231] width 32 height 42
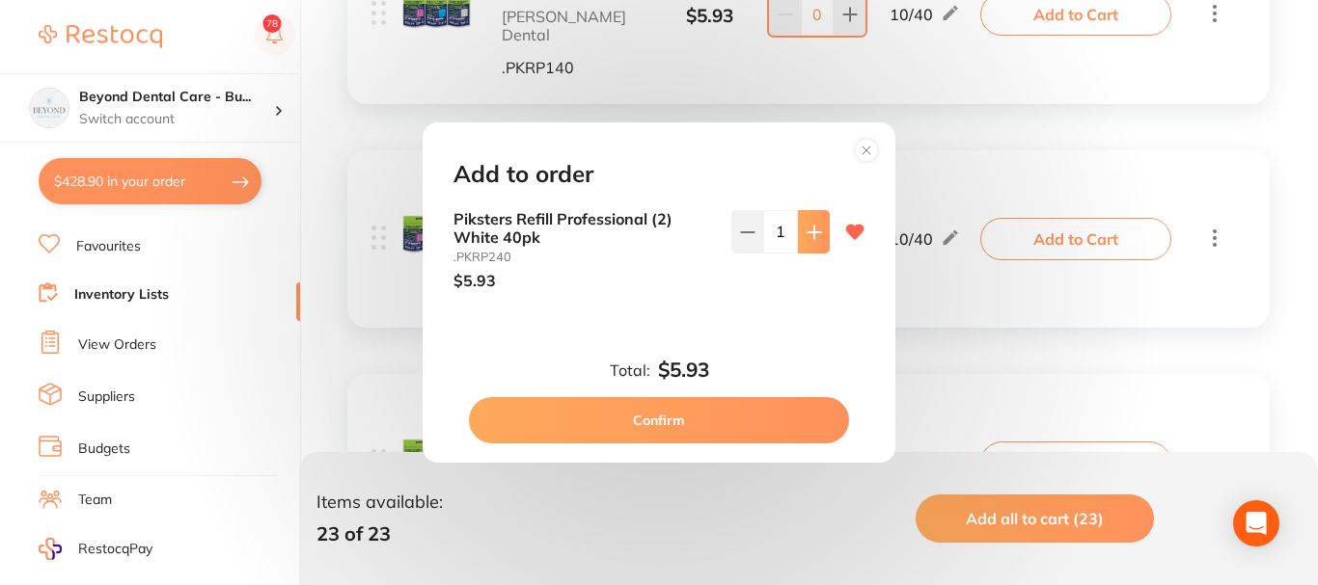
type input "1"
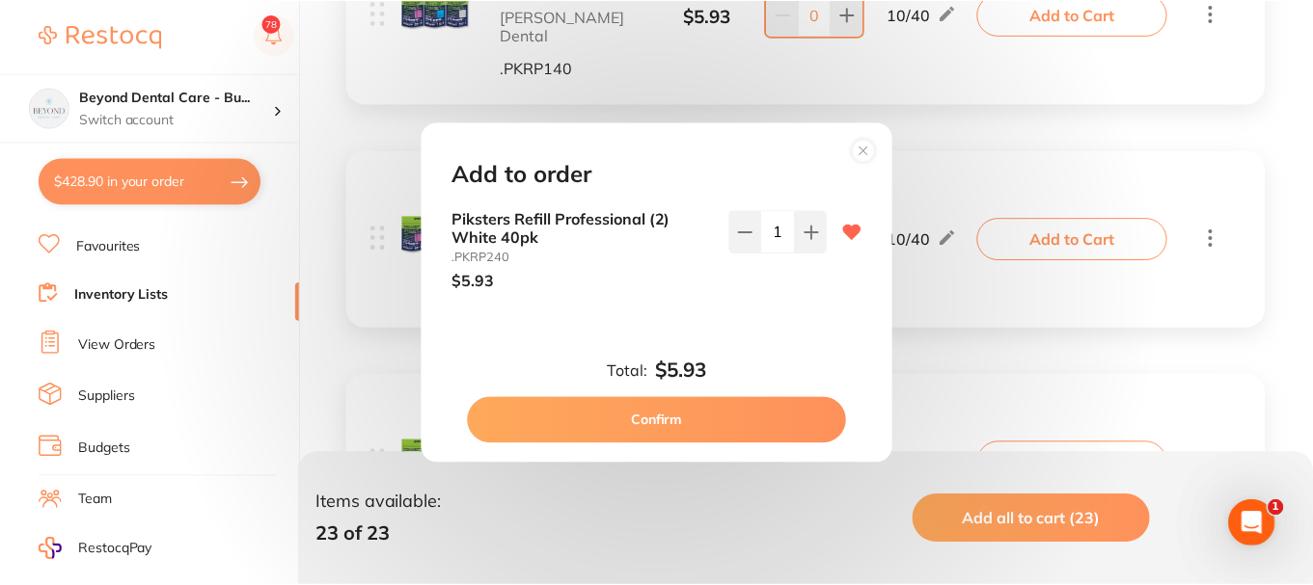
scroll to position [0, 0]
click at [763, 421] on button "Confirm" at bounding box center [659, 420] width 380 height 46
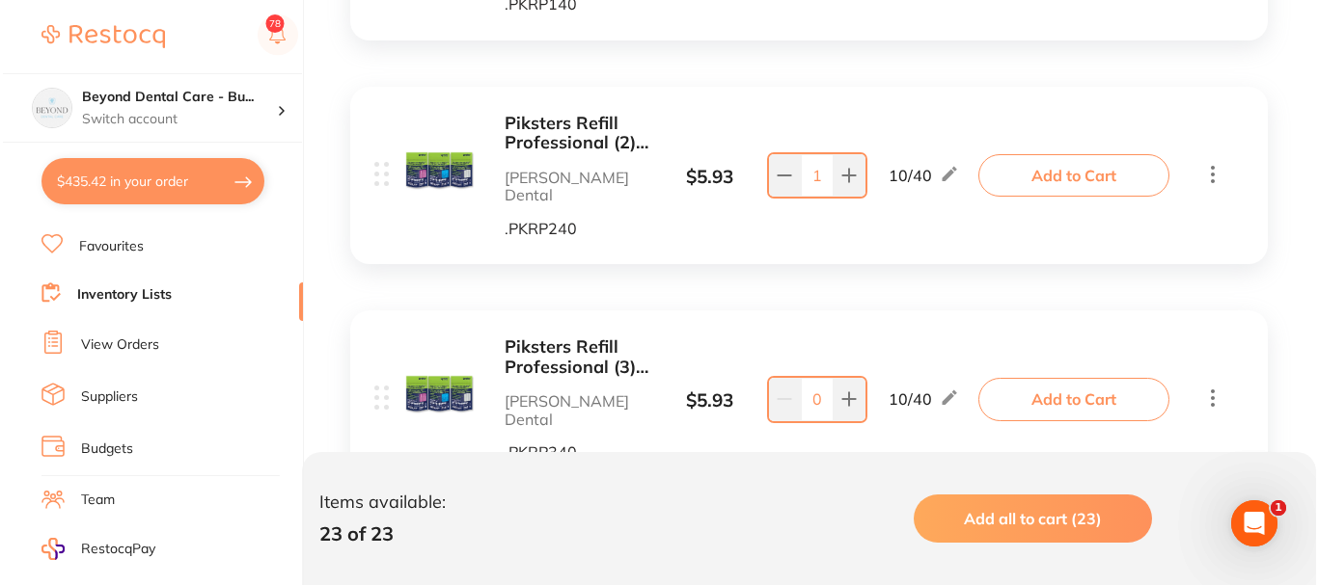
scroll to position [3762, 0]
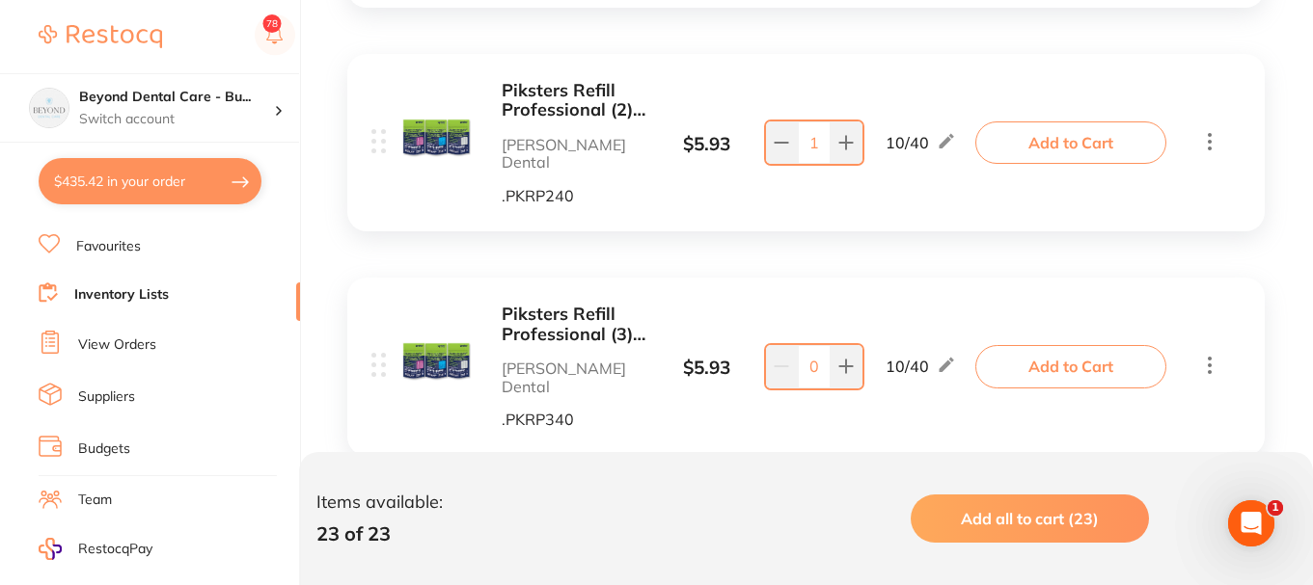
click at [1027, 345] on button "Add to Cart" at bounding box center [1070, 366] width 191 height 42
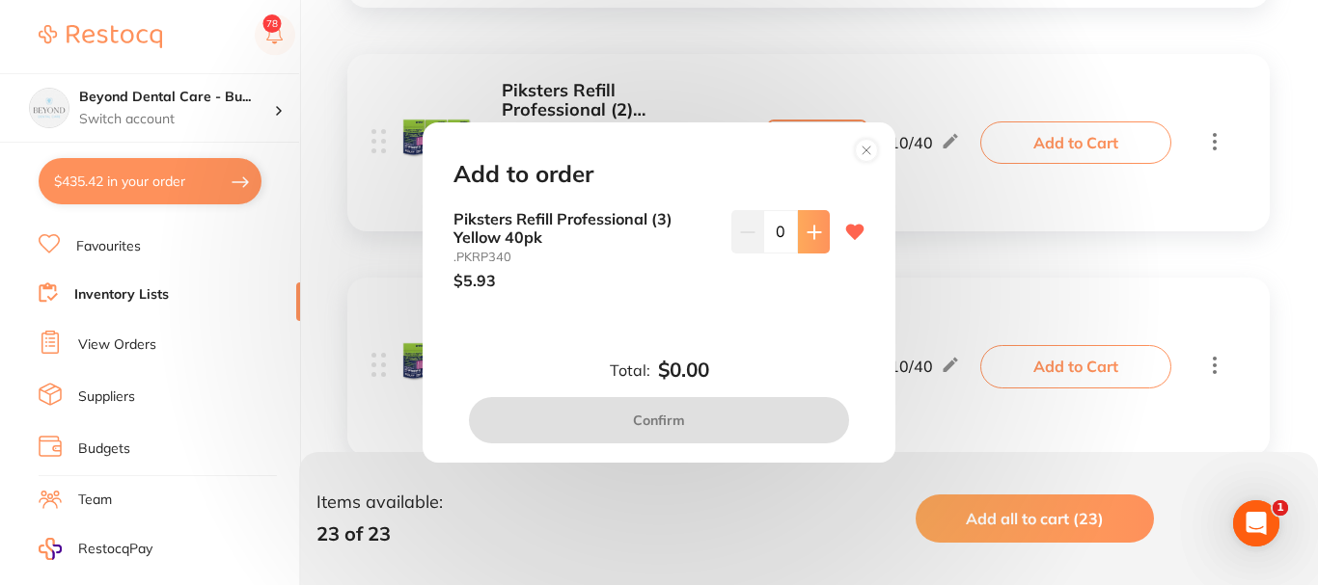
click at [802, 240] on button at bounding box center [814, 231] width 32 height 42
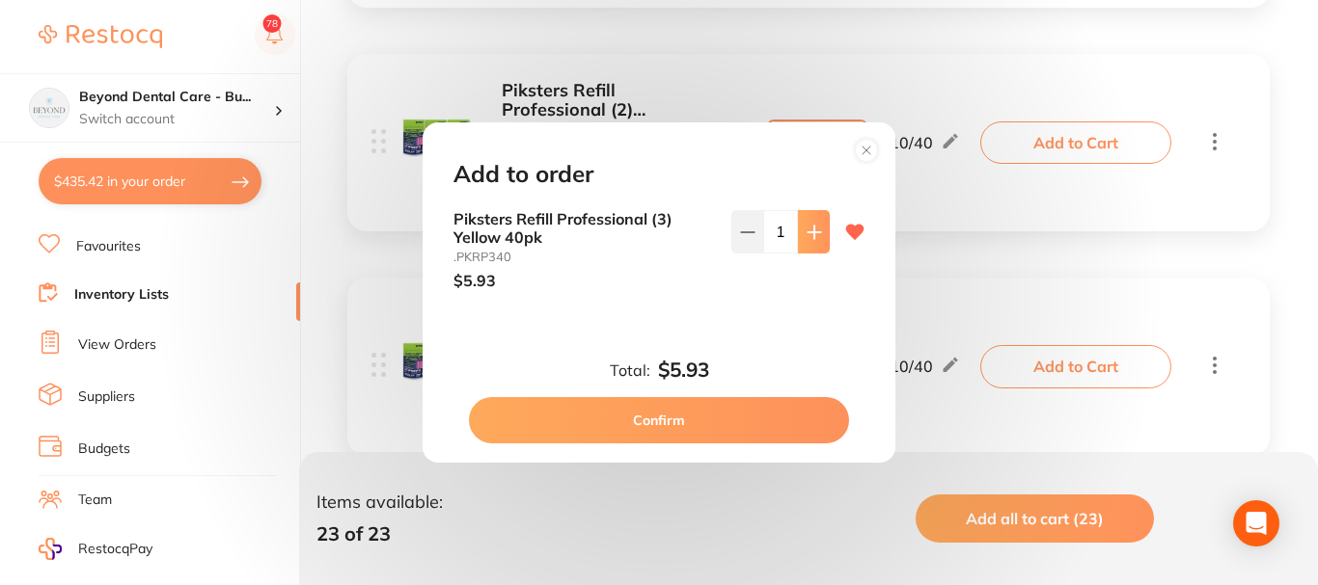
click at [806, 238] on icon at bounding box center [813, 232] width 15 height 15
type input "2"
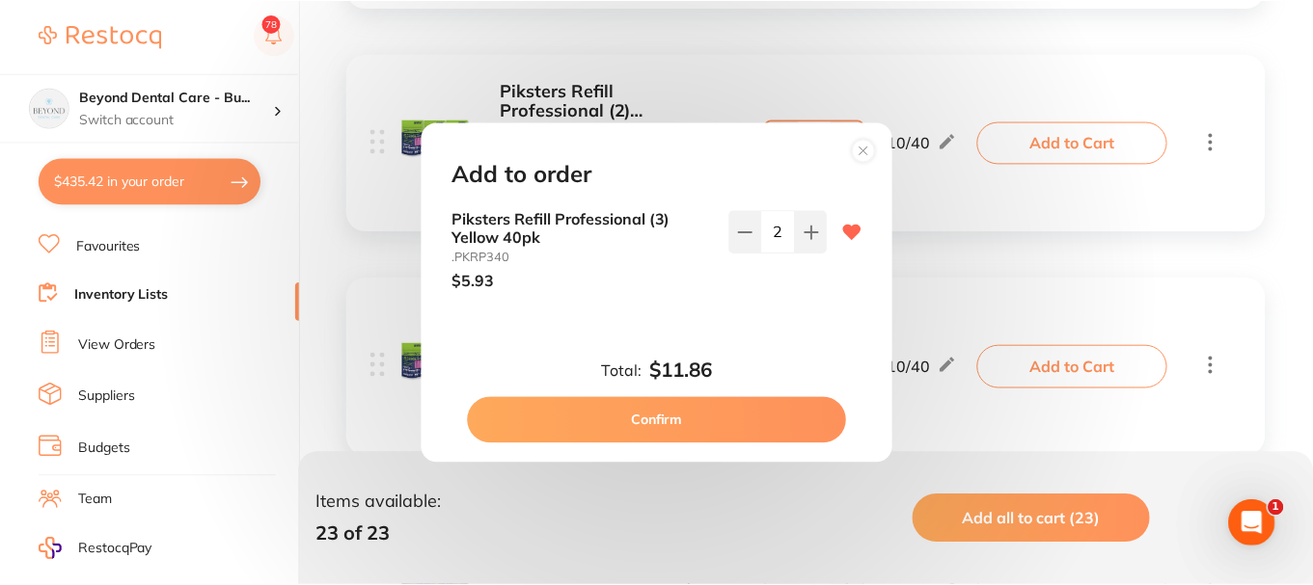
scroll to position [0, 0]
click at [688, 413] on button "Confirm" at bounding box center [659, 420] width 380 height 46
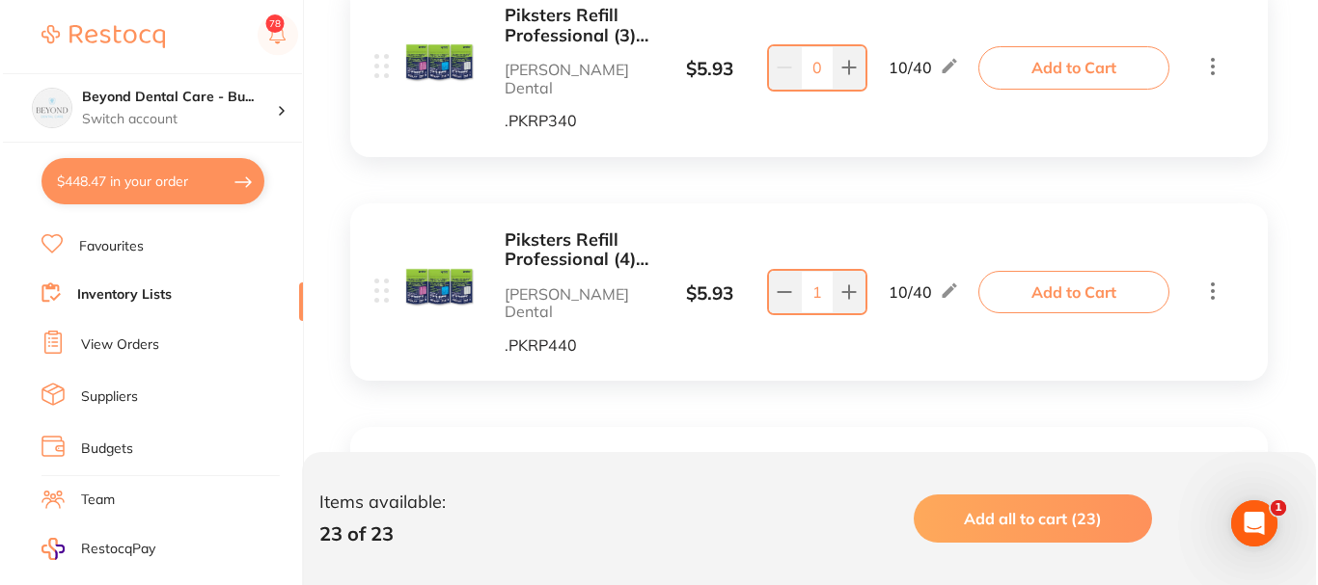
scroll to position [4147, 0]
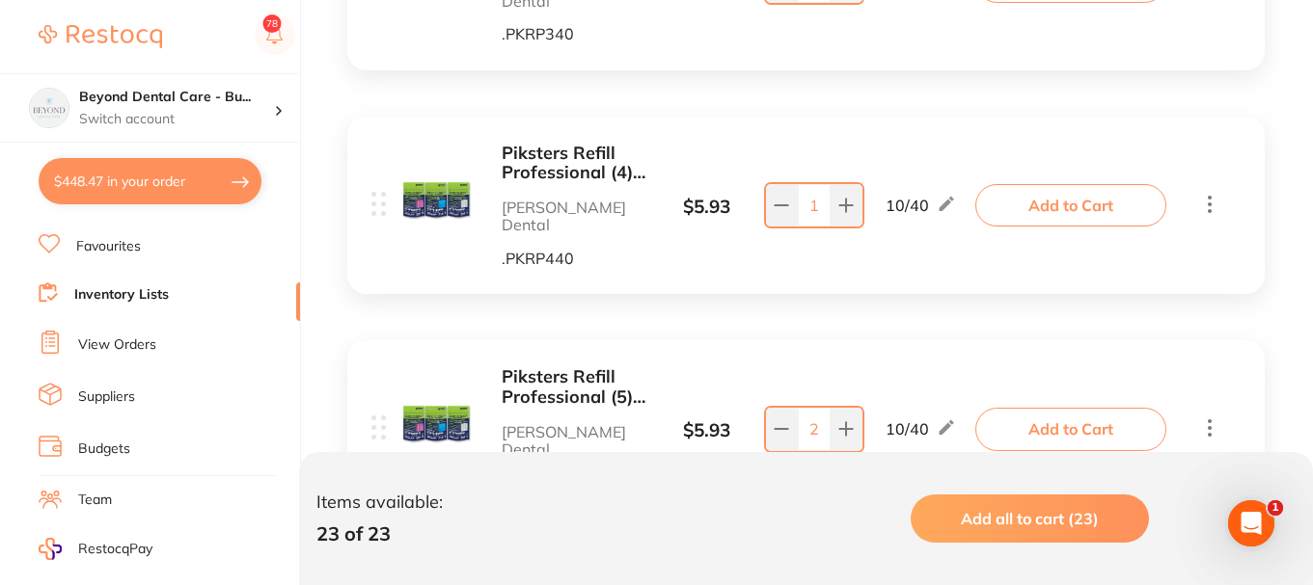
click at [1062, 184] on button "Add to Cart" at bounding box center [1070, 205] width 191 height 42
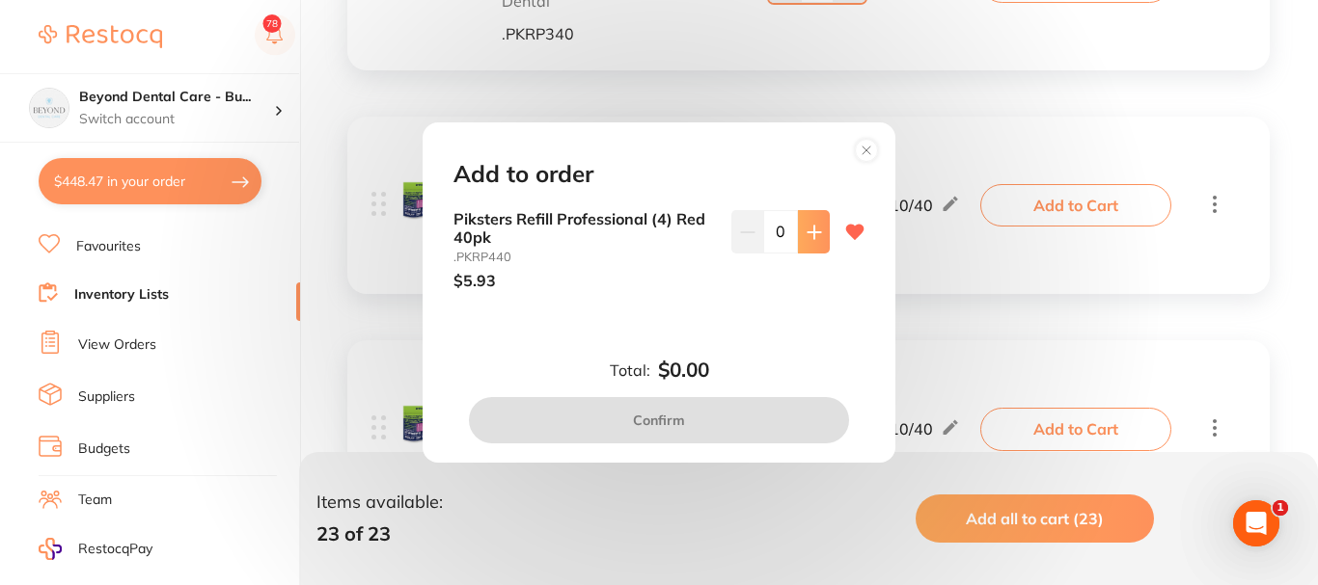
click at [799, 239] on button at bounding box center [814, 231] width 32 height 42
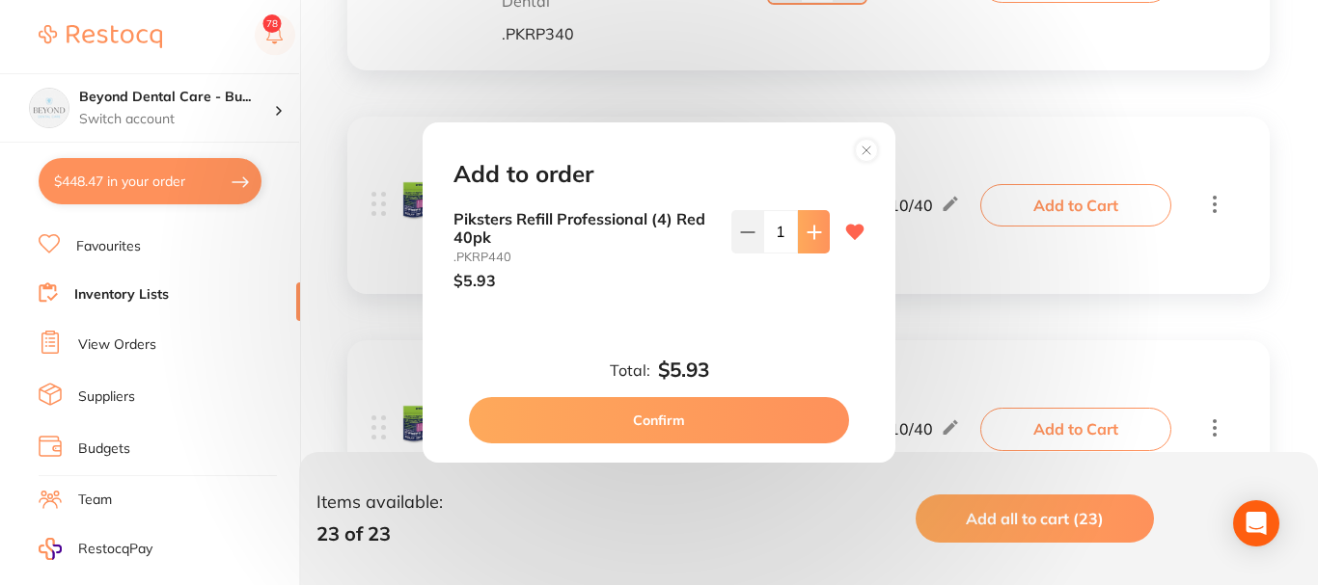
type input "1"
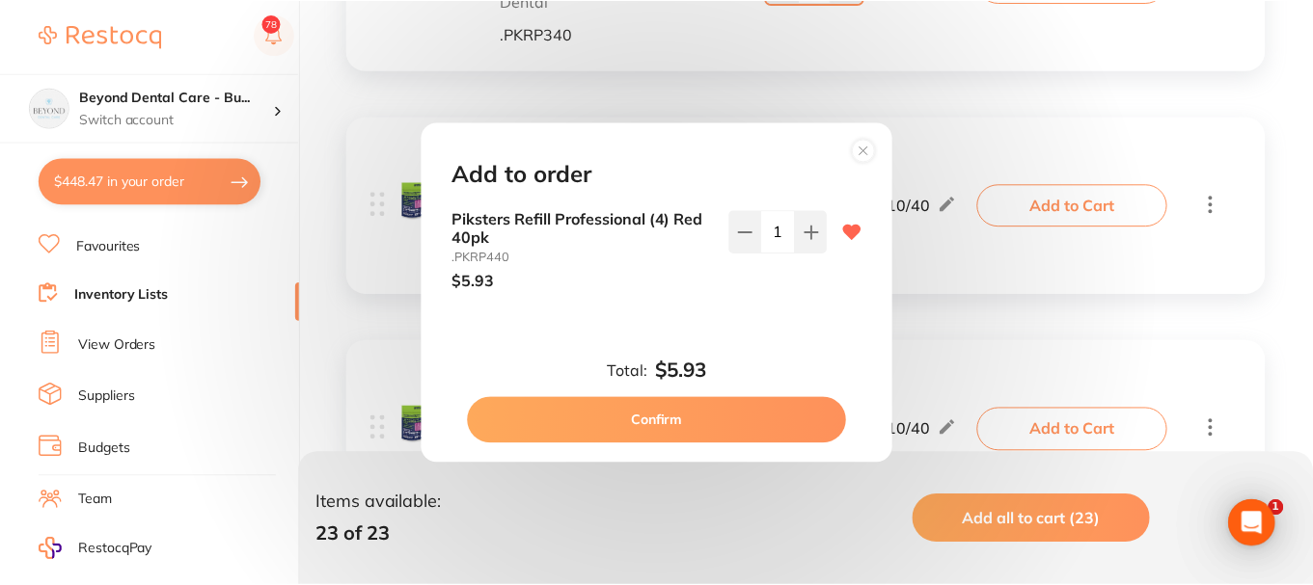
scroll to position [0, 0]
click at [648, 423] on button "Confirm" at bounding box center [659, 420] width 380 height 46
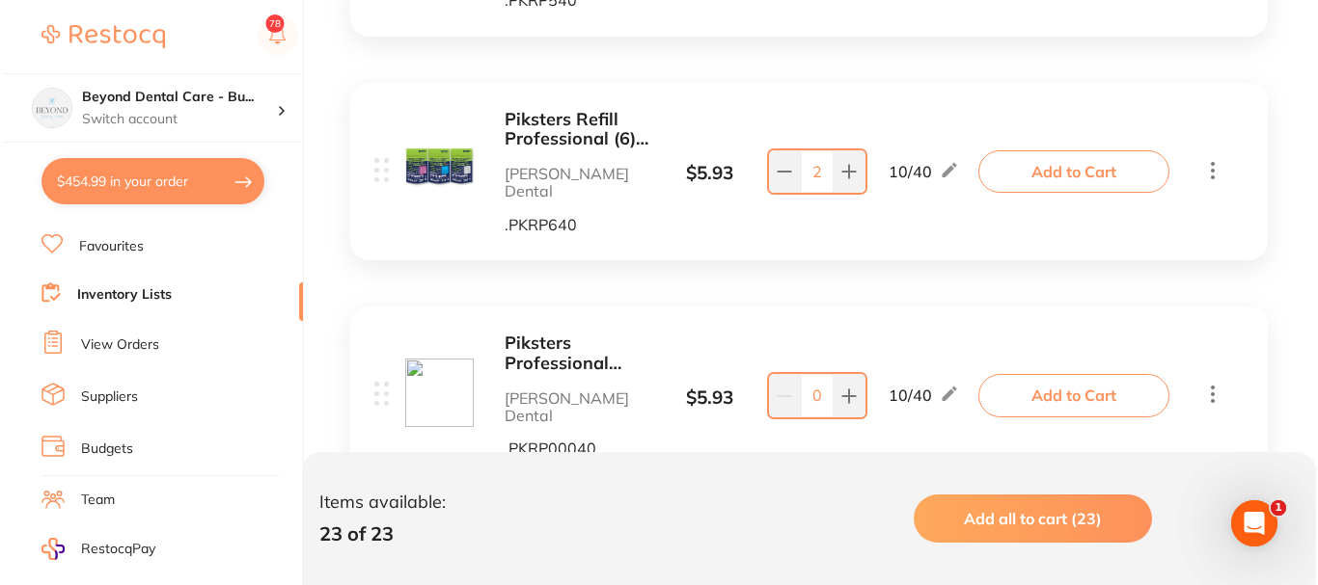
scroll to position [4726, 0]
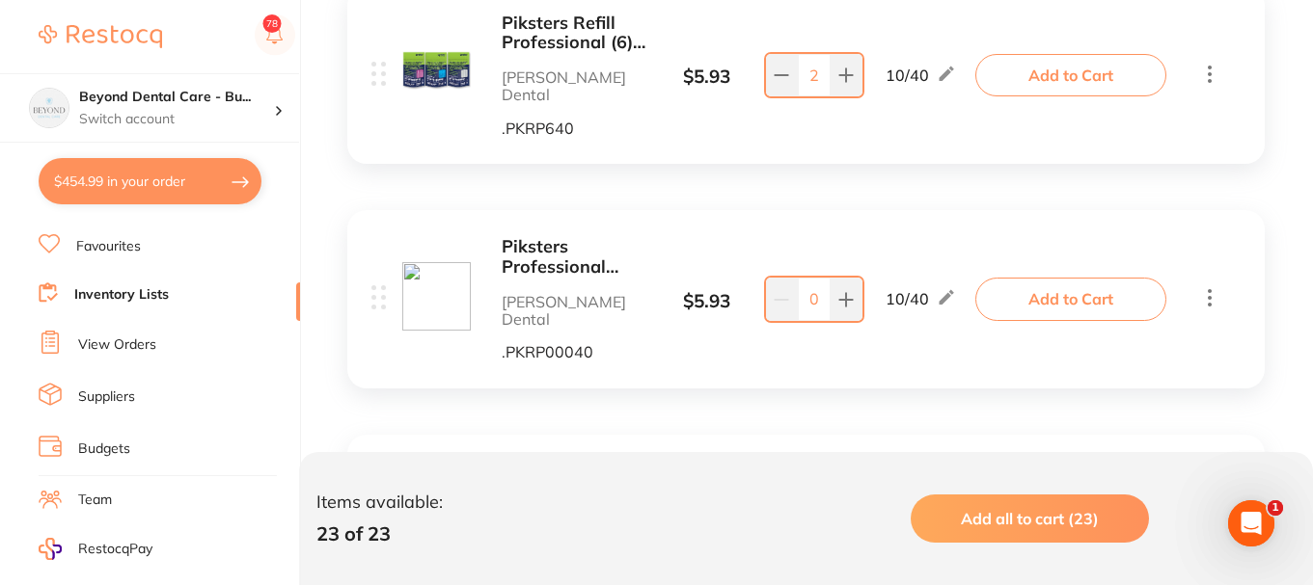
click at [1047, 278] on button "Add to Cart" at bounding box center [1070, 299] width 191 height 42
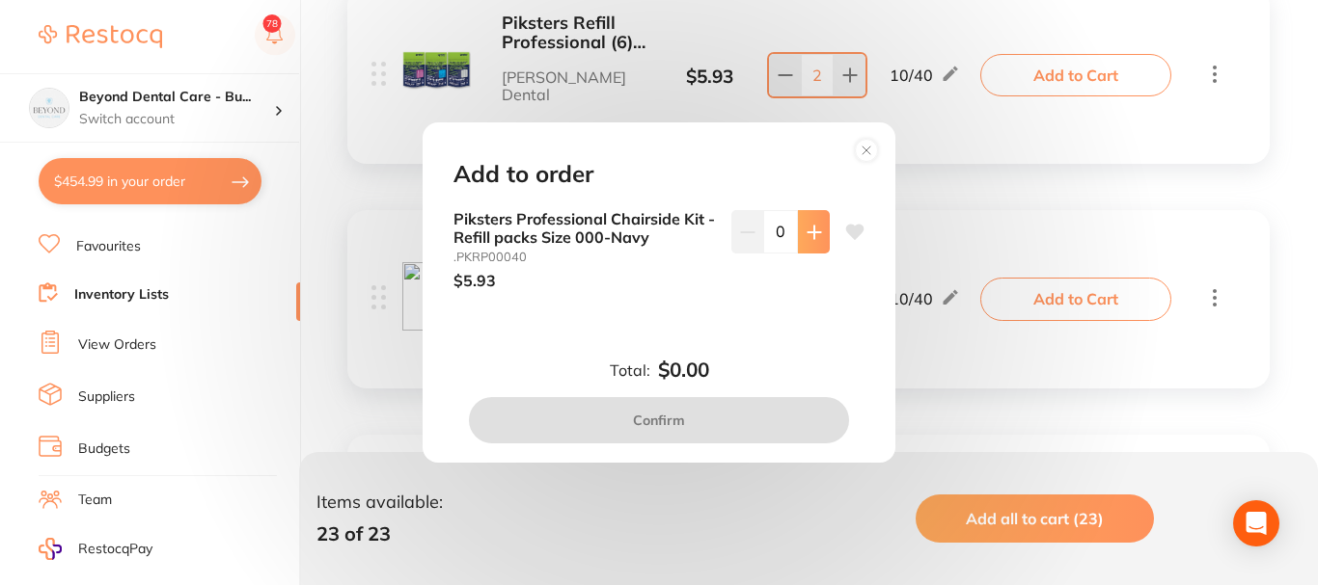
click at [808, 234] on icon at bounding box center [813, 232] width 13 height 13
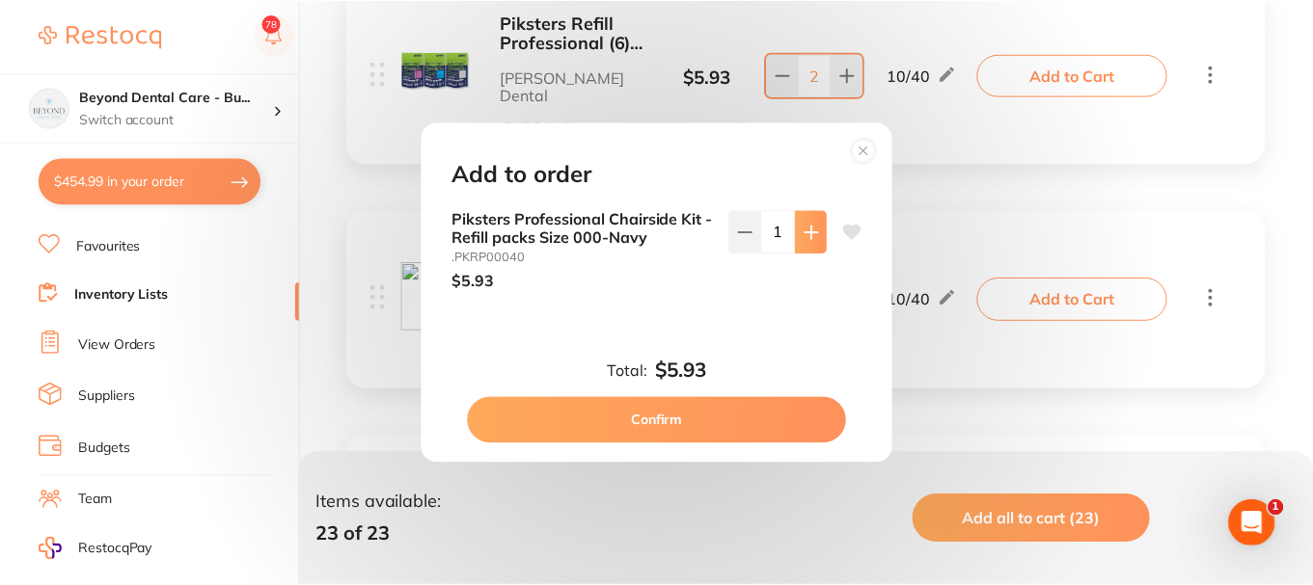
scroll to position [0, 0]
click at [808, 234] on icon at bounding box center [813, 232] width 13 height 13
type input "2"
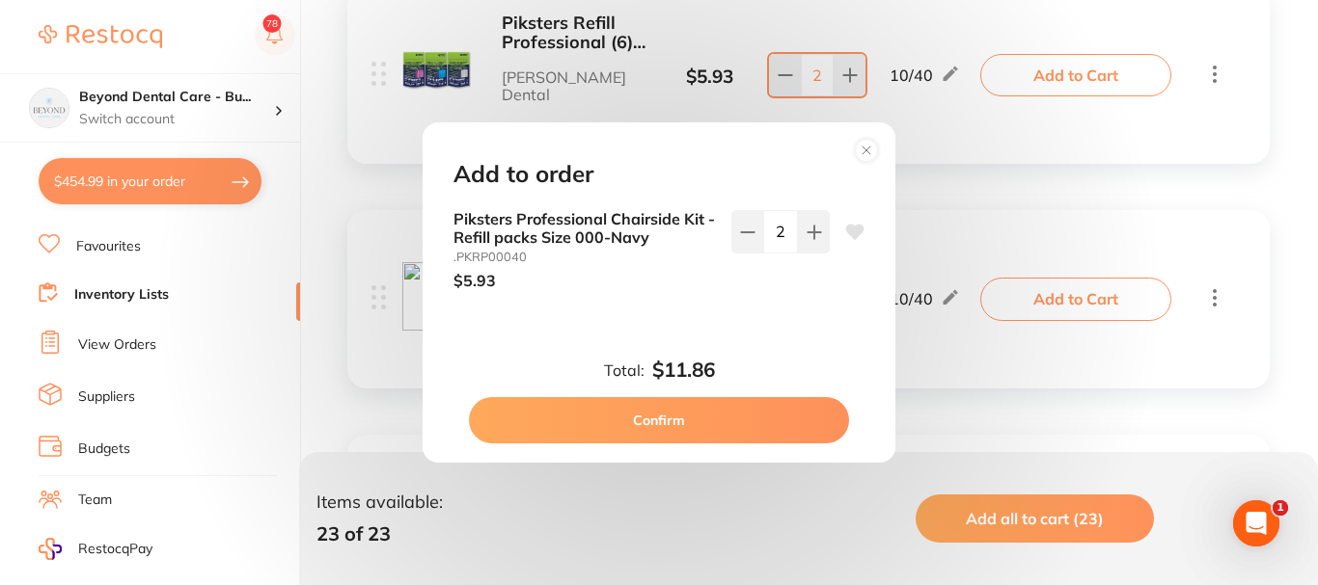
click at [871, 145] on circle at bounding box center [867, 150] width 22 height 22
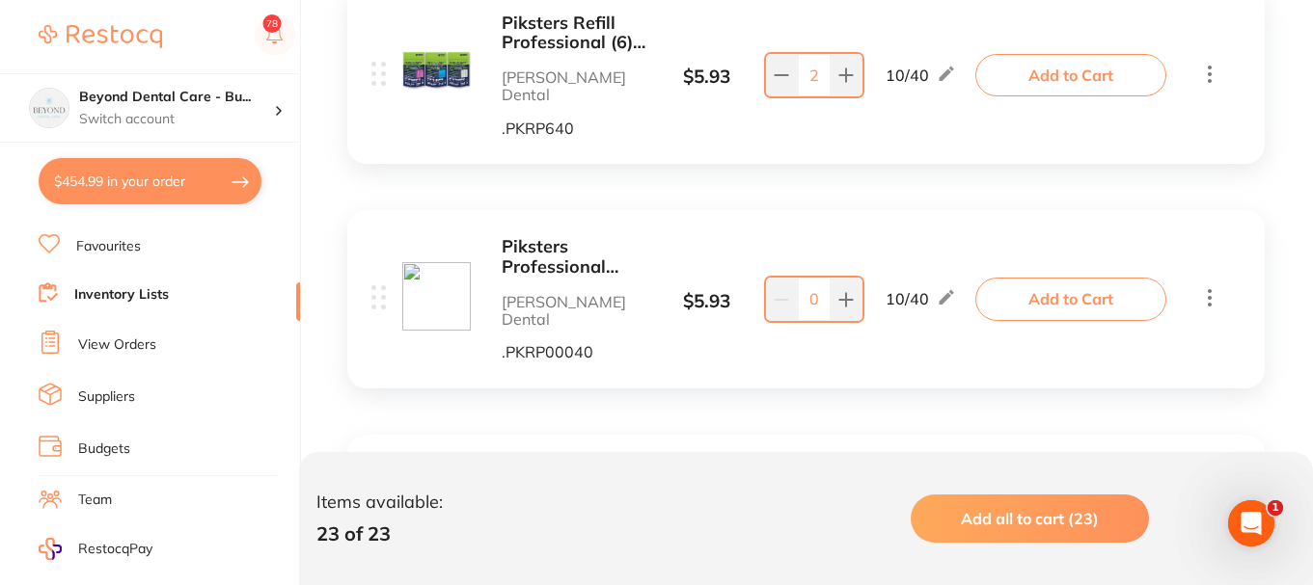
click at [1201, 285] on icon at bounding box center [1209, 297] width 23 height 24
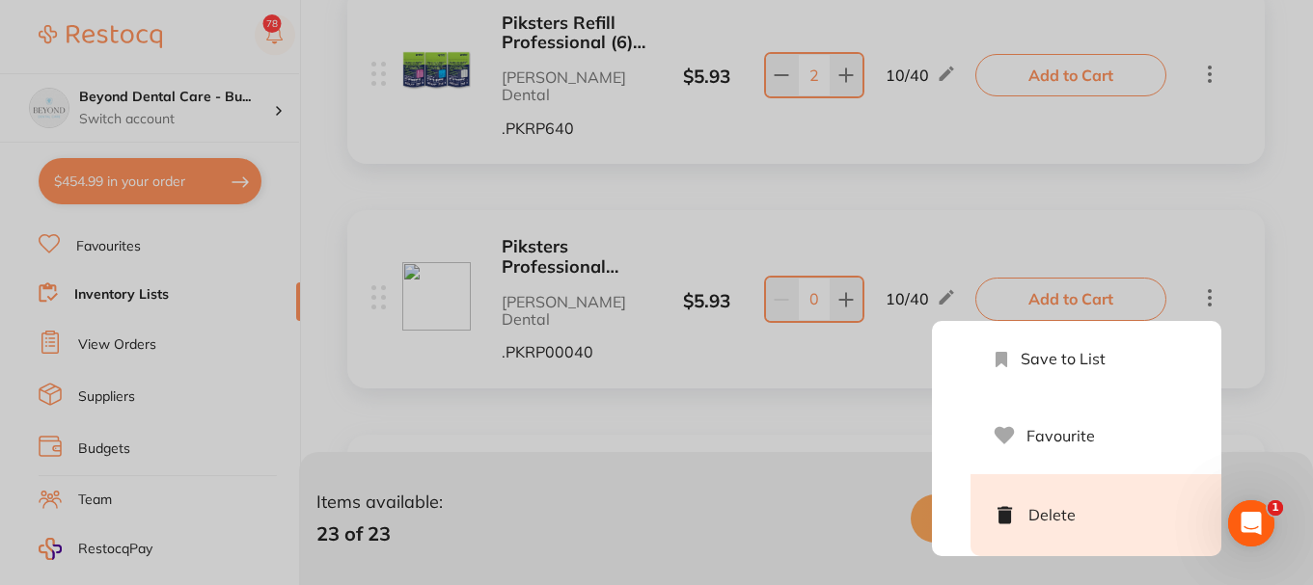
click at [1076, 475] on li "Delete" at bounding box center [1095, 516] width 251 height 82
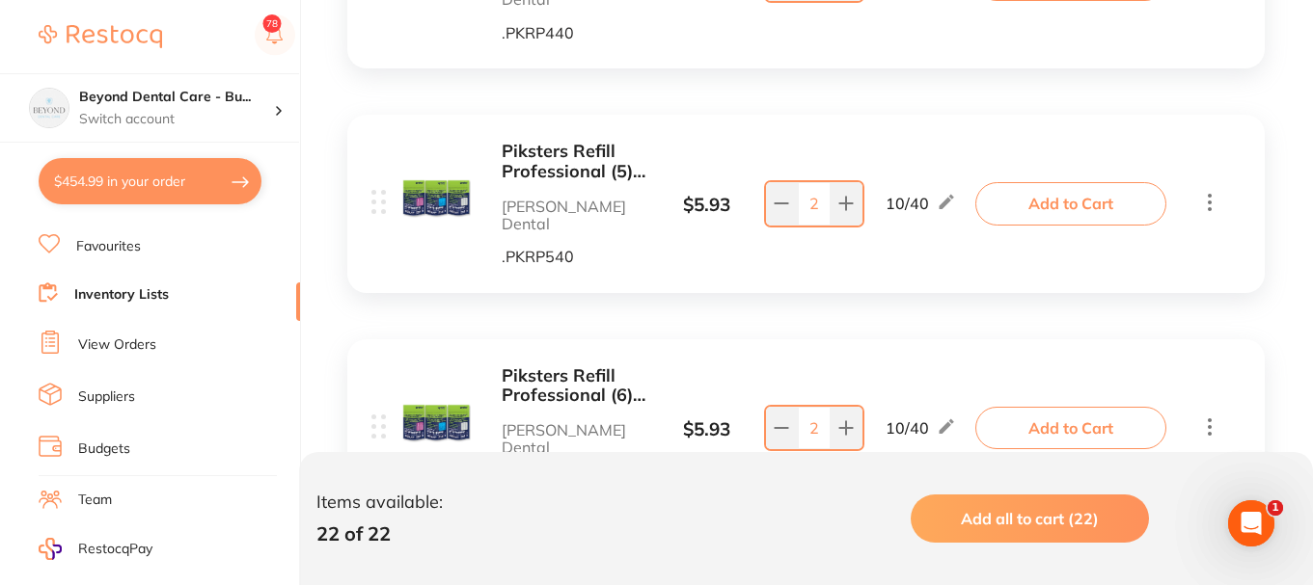
scroll to position [4365, 0]
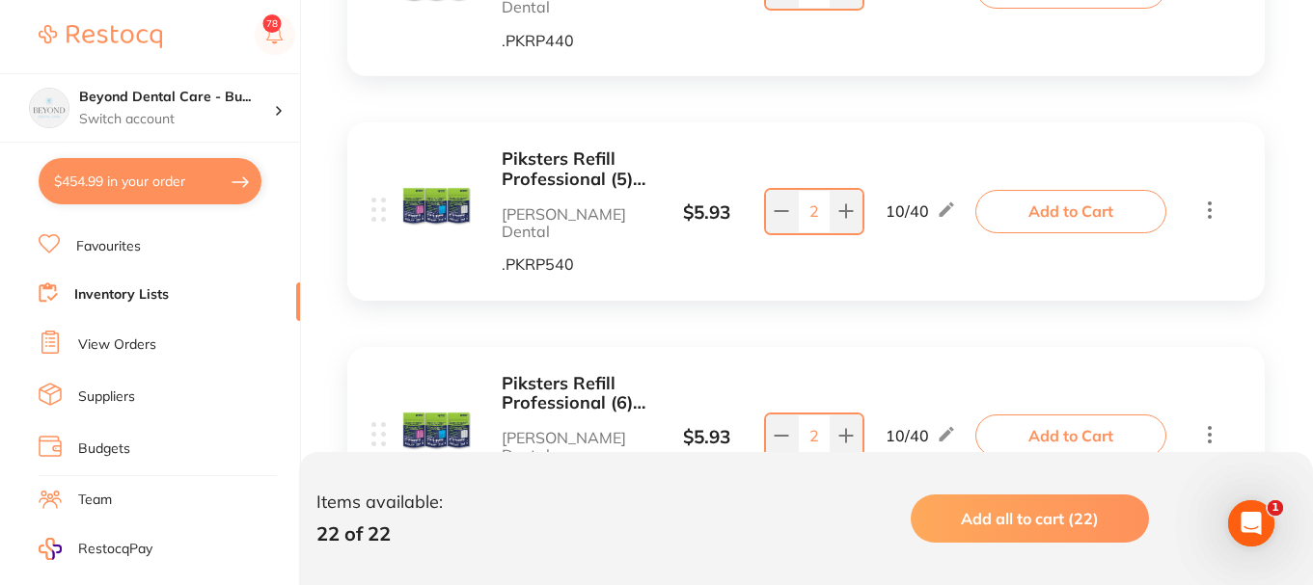
click at [183, 294] on li "Inventory Lists" at bounding box center [169, 296] width 261 height 26
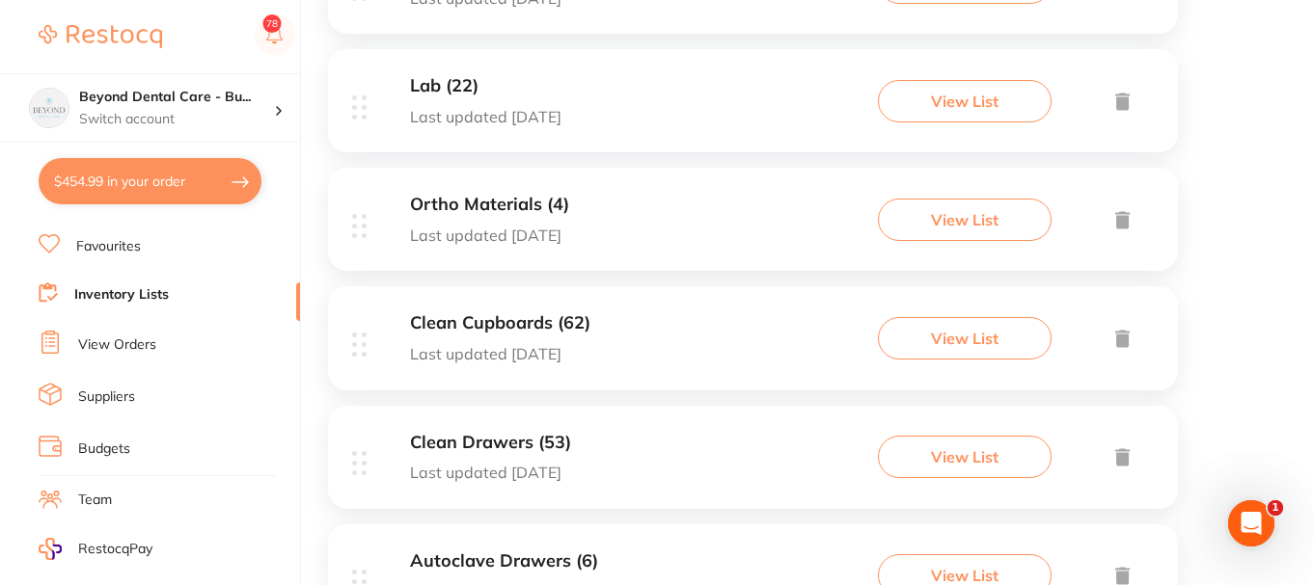
scroll to position [482, 0]
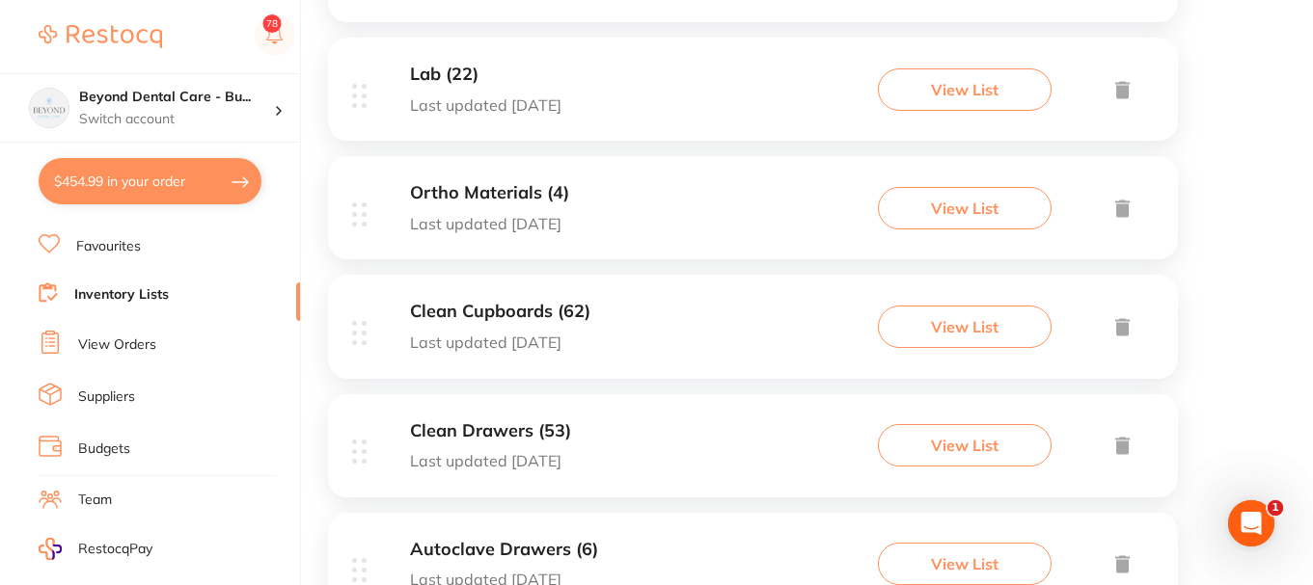
click at [622, 216] on div "Ortho Materials (4) Last updated 17 days ago View List" at bounding box center [753, 207] width 850 height 103
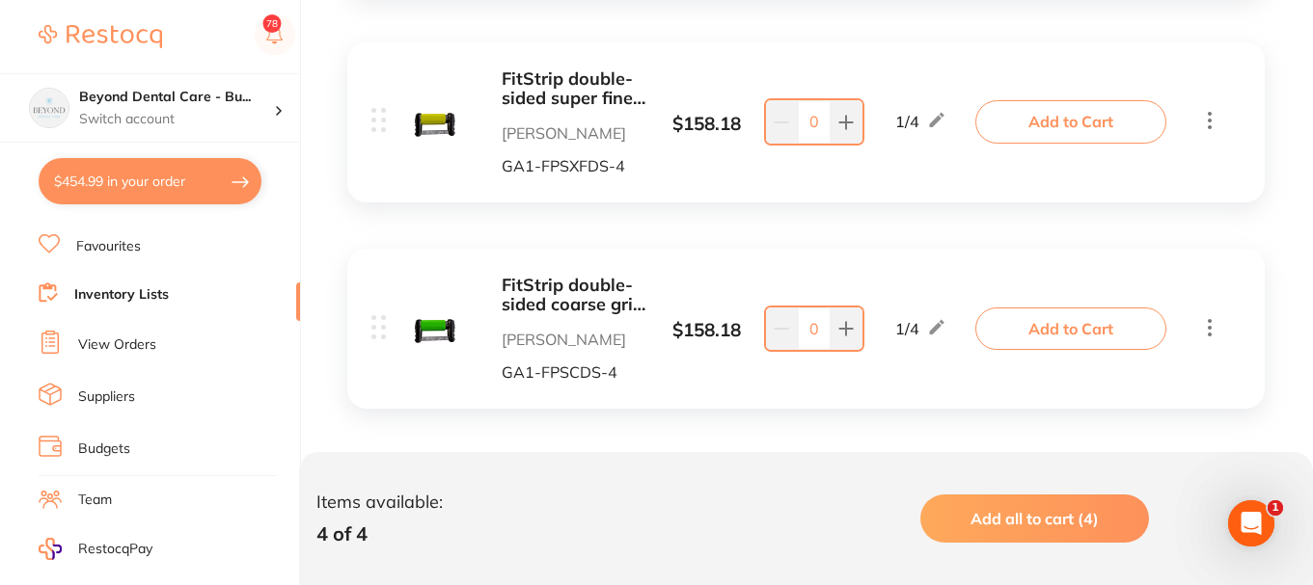
scroll to position [881, 0]
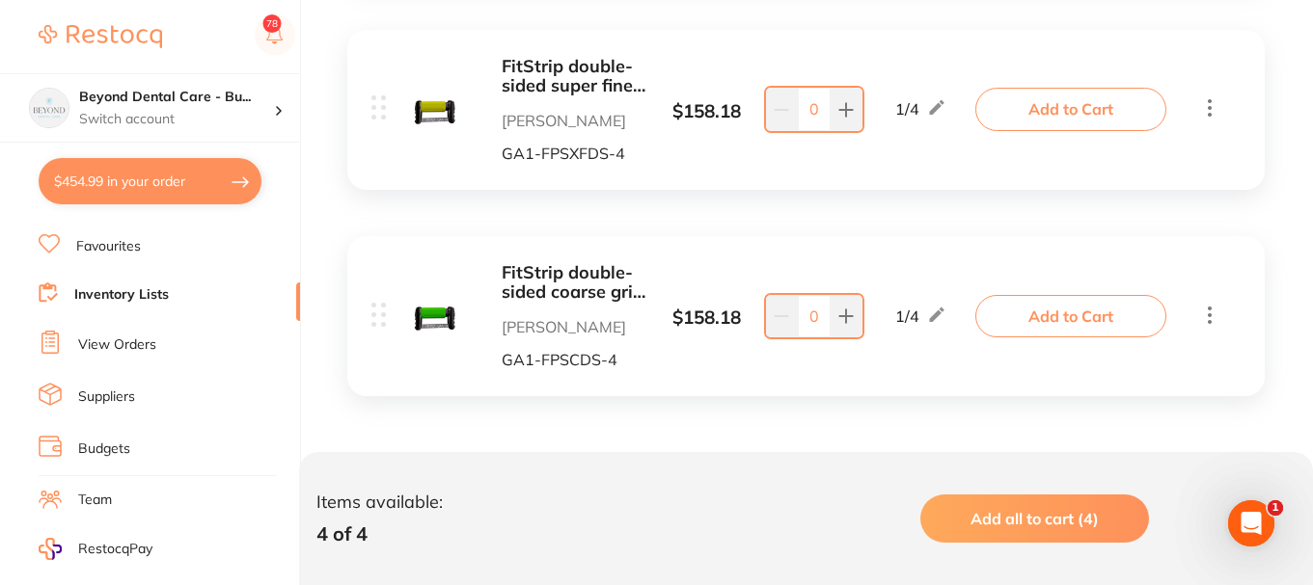
click at [170, 292] on li "Inventory Lists" at bounding box center [169, 296] width 261 height 26
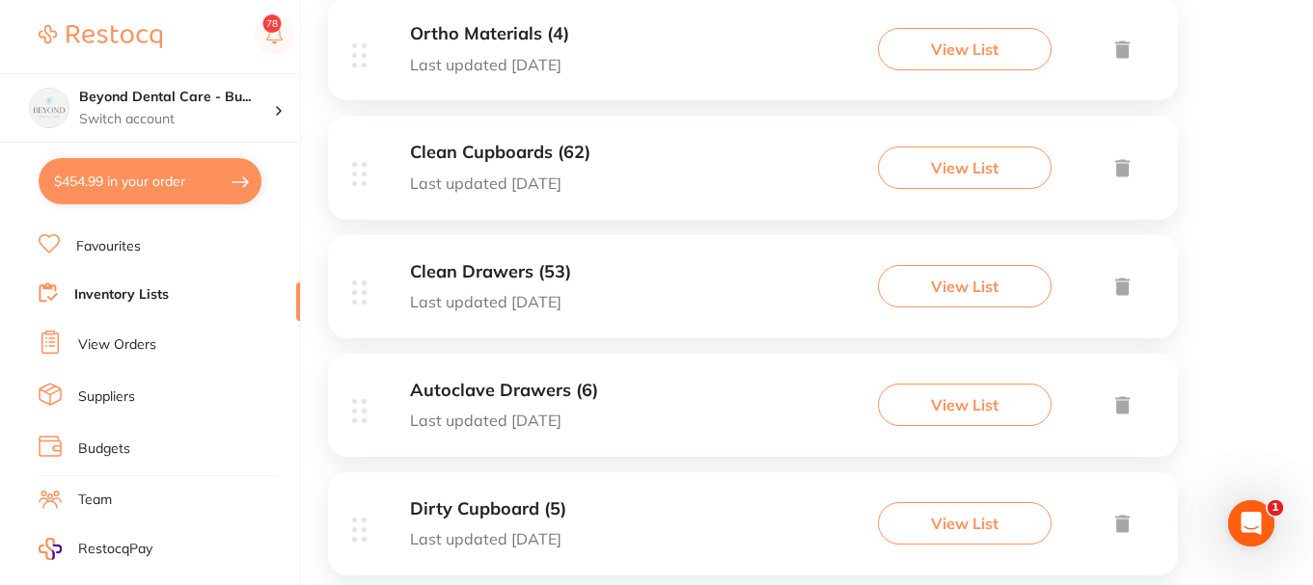
scroll to position [675, 0]
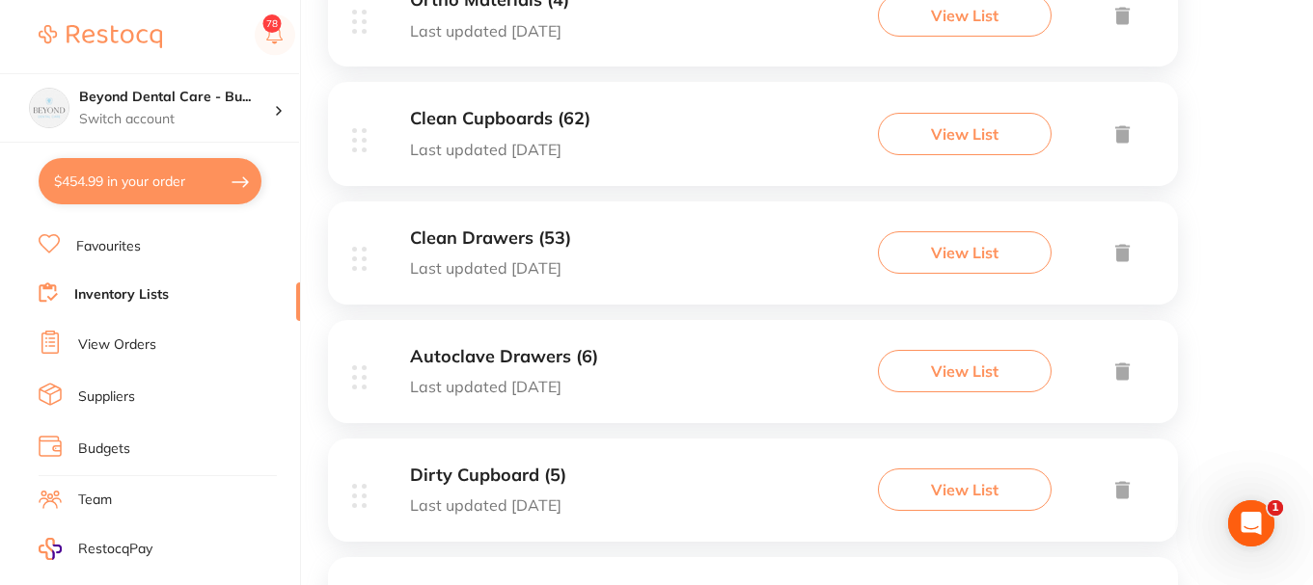
click at [685, 131] on div "Clean Cupboards (62) Last updated 3 days ago View List" at bounding box center [753, 133] width 850 height 103
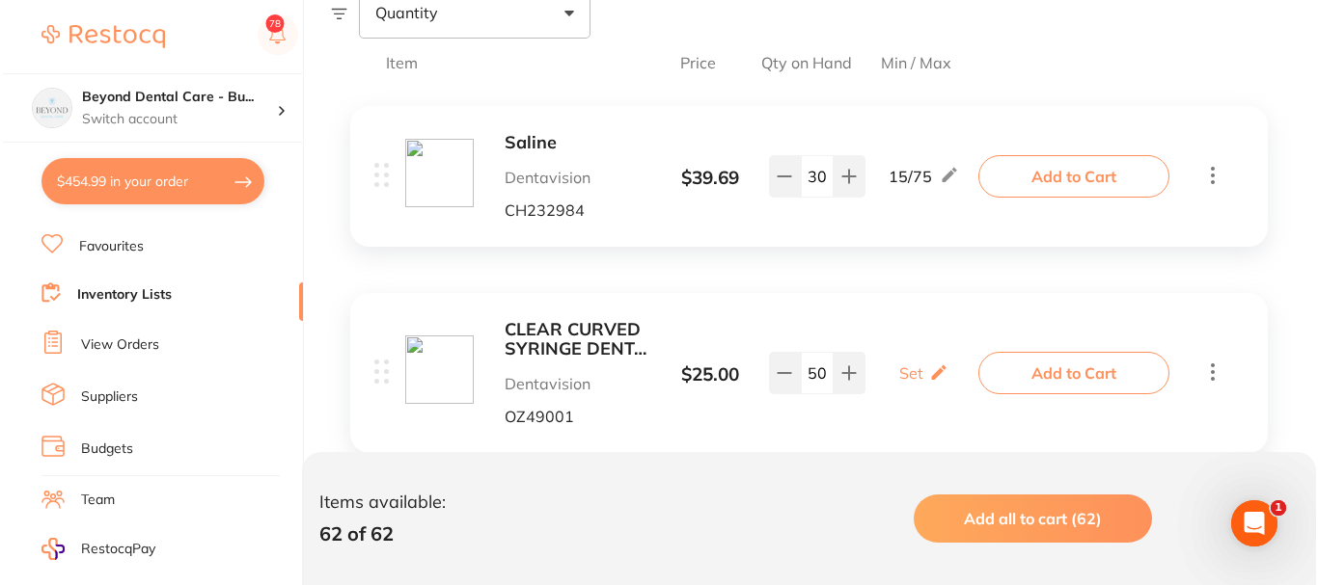
scroll to position [386, 0]
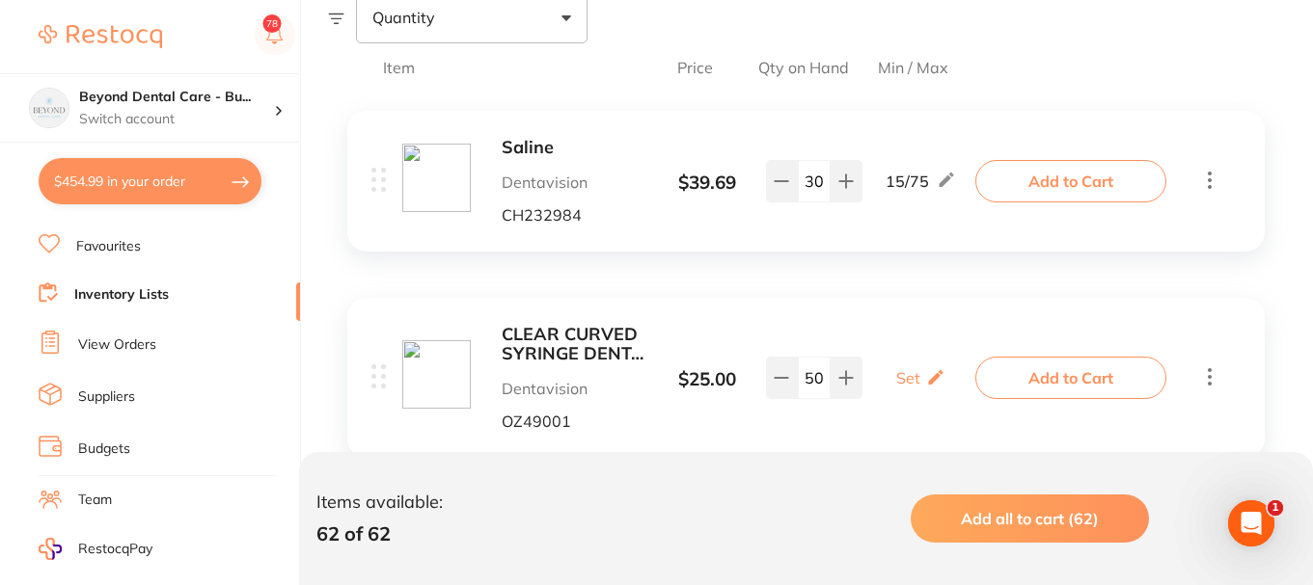
click at [1055, 176] on button "Add to Cart" at bounding box center [1070, 181] width 191 height 42
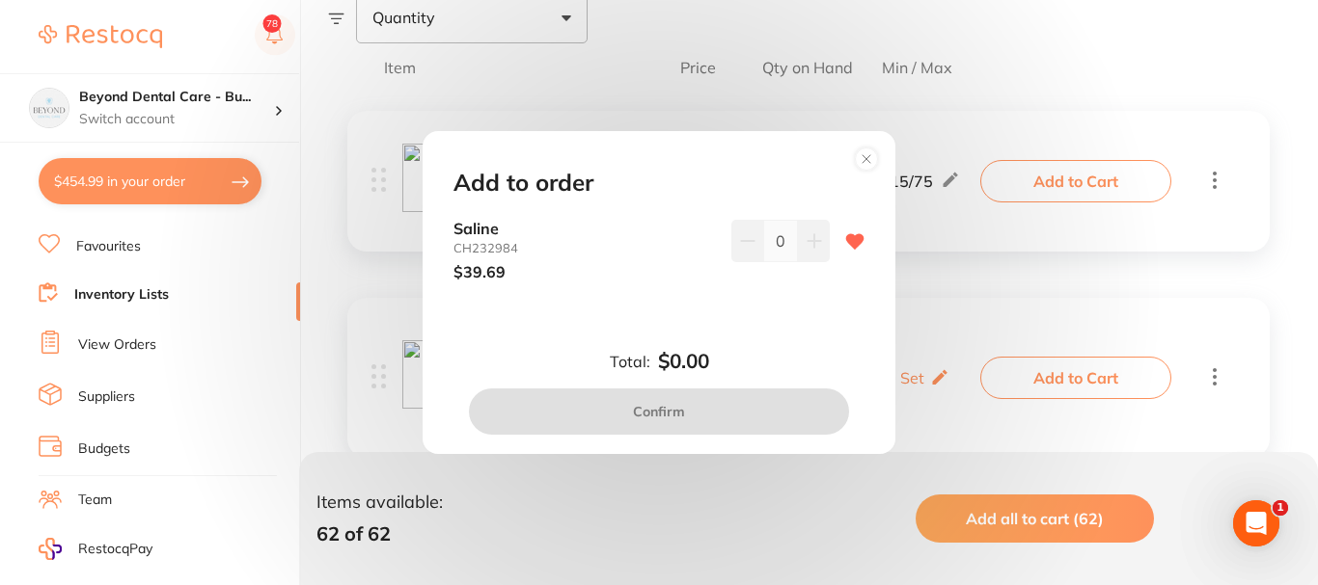
click at [807, 244] on icon at bounding box center [813, 240] width 15 height 15
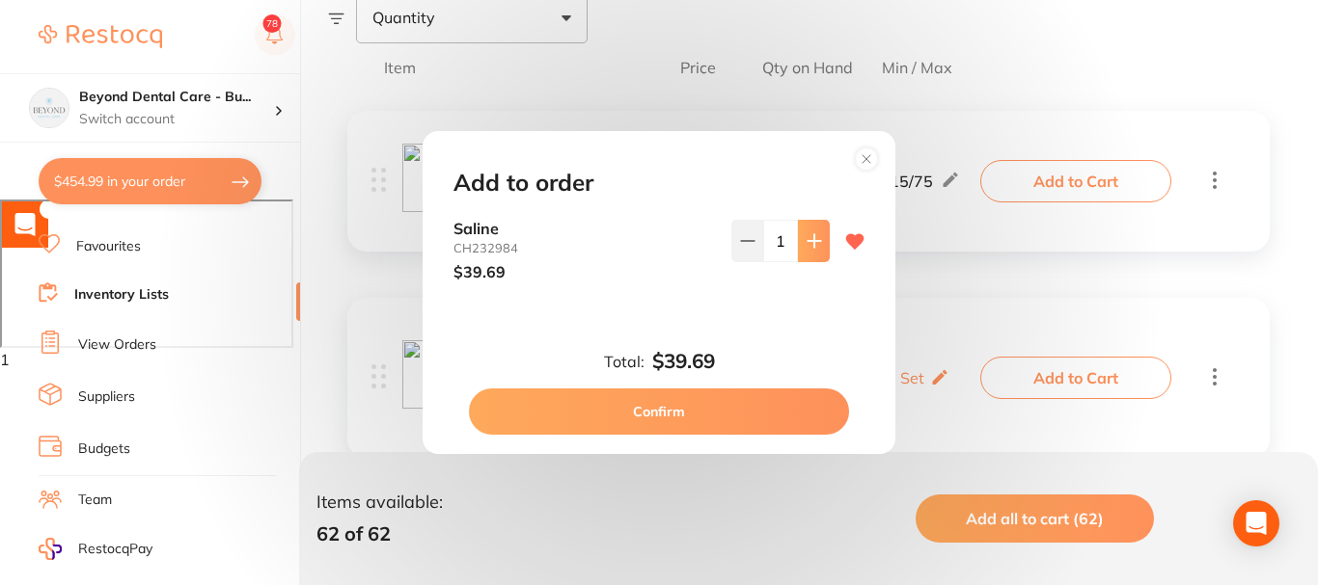
type input "1"
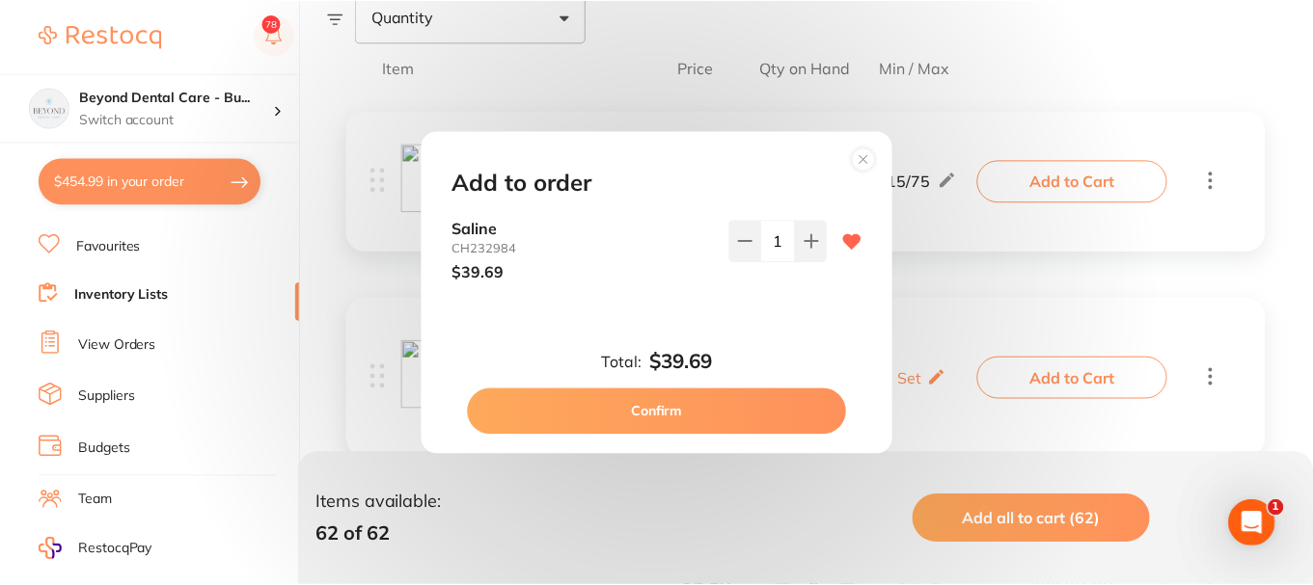
scroll to position [0, 0]
click at [650, 400] on button "Confirm" at bounding box center [659, 412] width 380 height 46
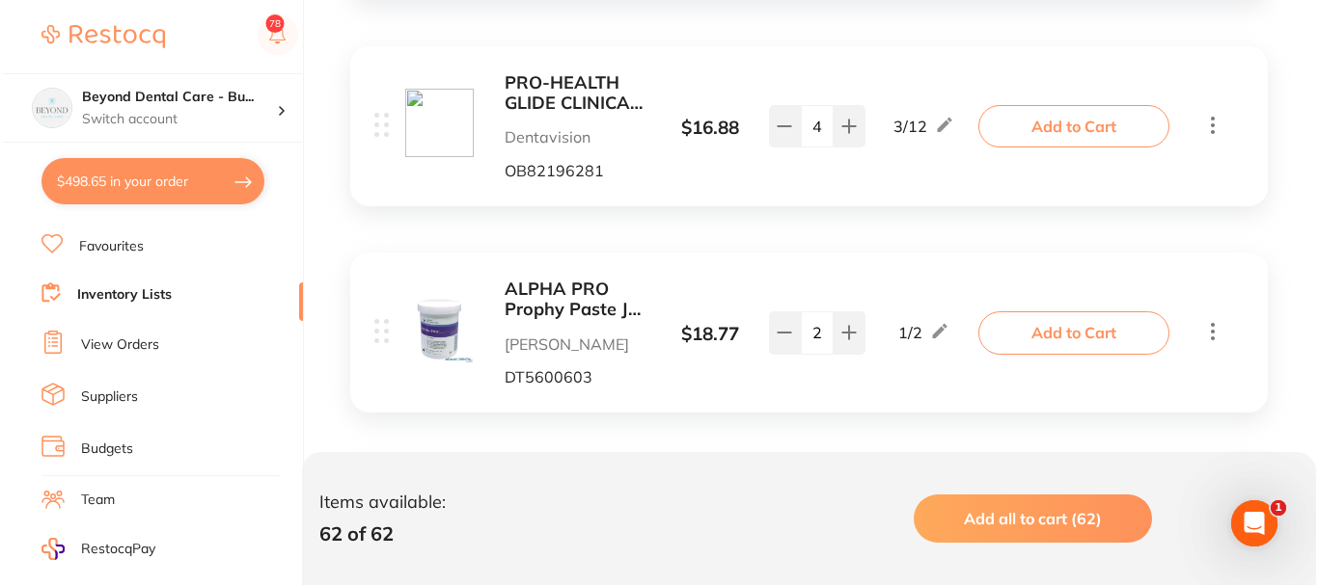
scroll to position [2508, 0]
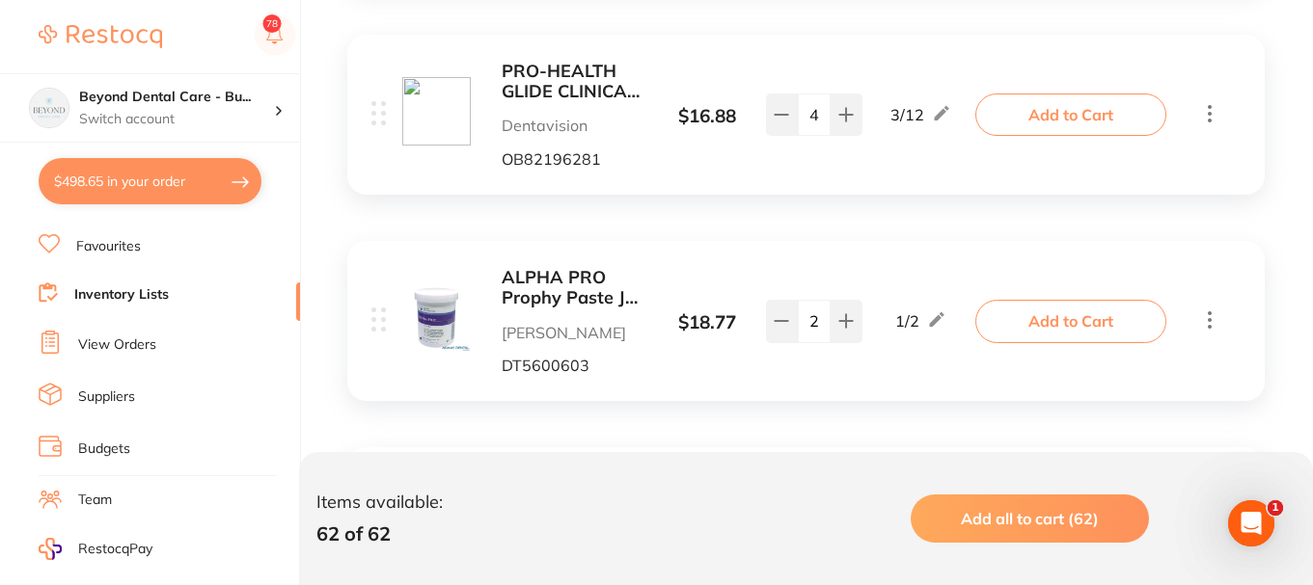
click at [1094, 110] on button "Add to Cart" at bounding box center [1070, 115] width 191 height 42
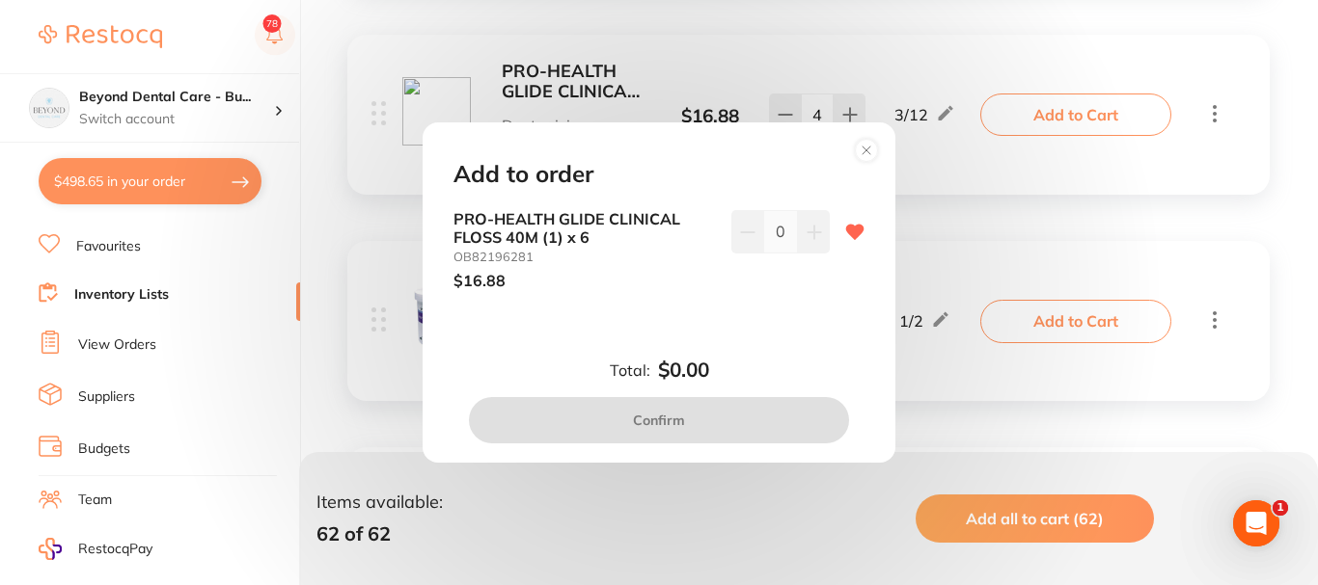
click at [807, 237] on icon at bounding box center [813, 232] width 15 height 15
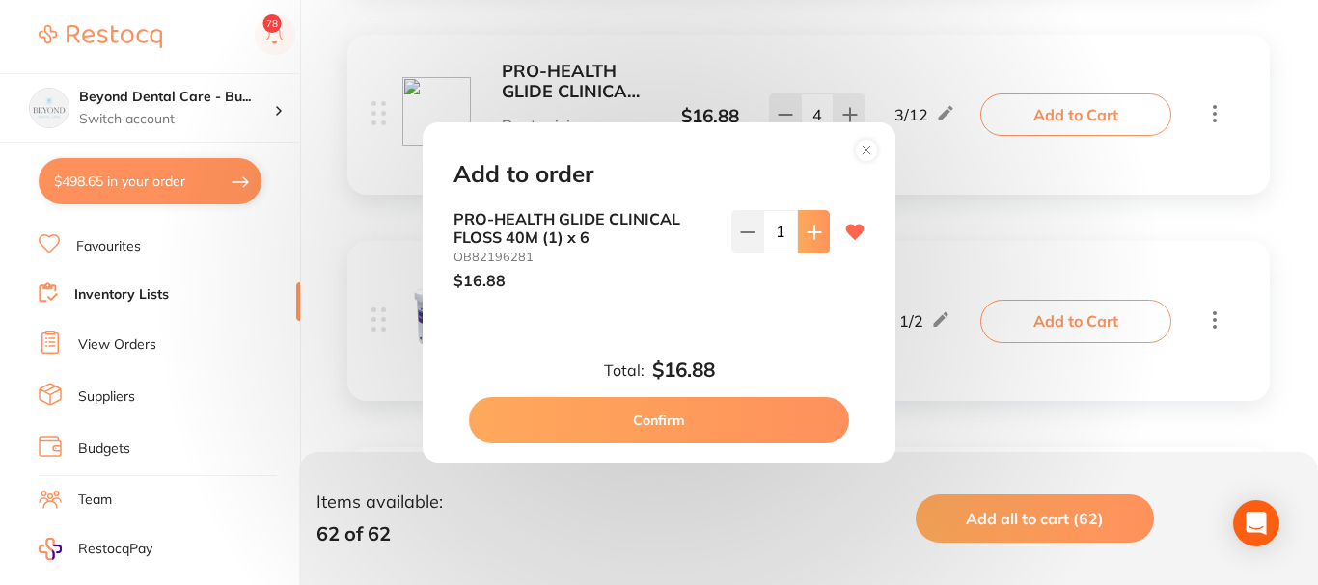
type input "1"
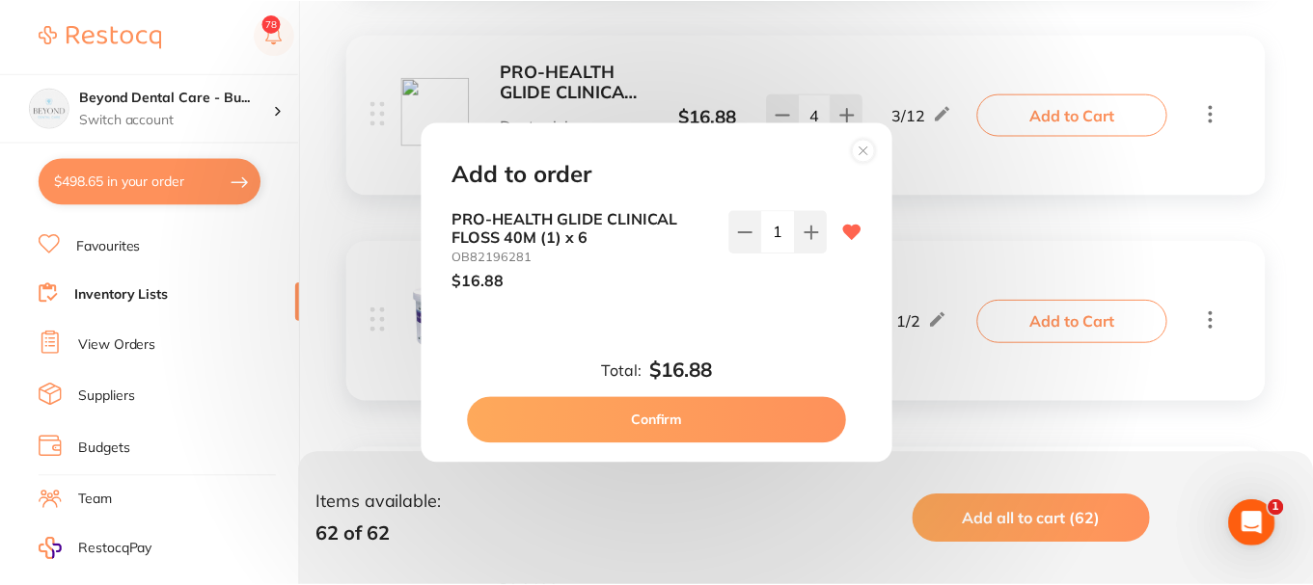
scroll to position [0, 0]
click at [657, 432] on button "Confirm" at bounding box center [659, 420] width 380 height 46
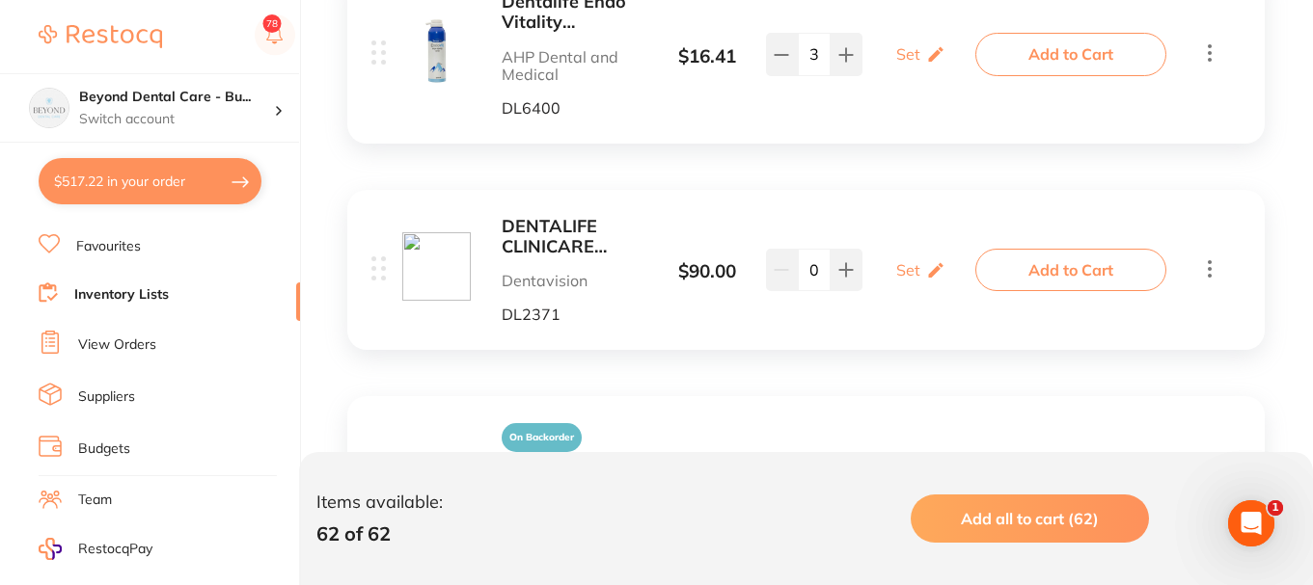
scroll to position [3086, 0]
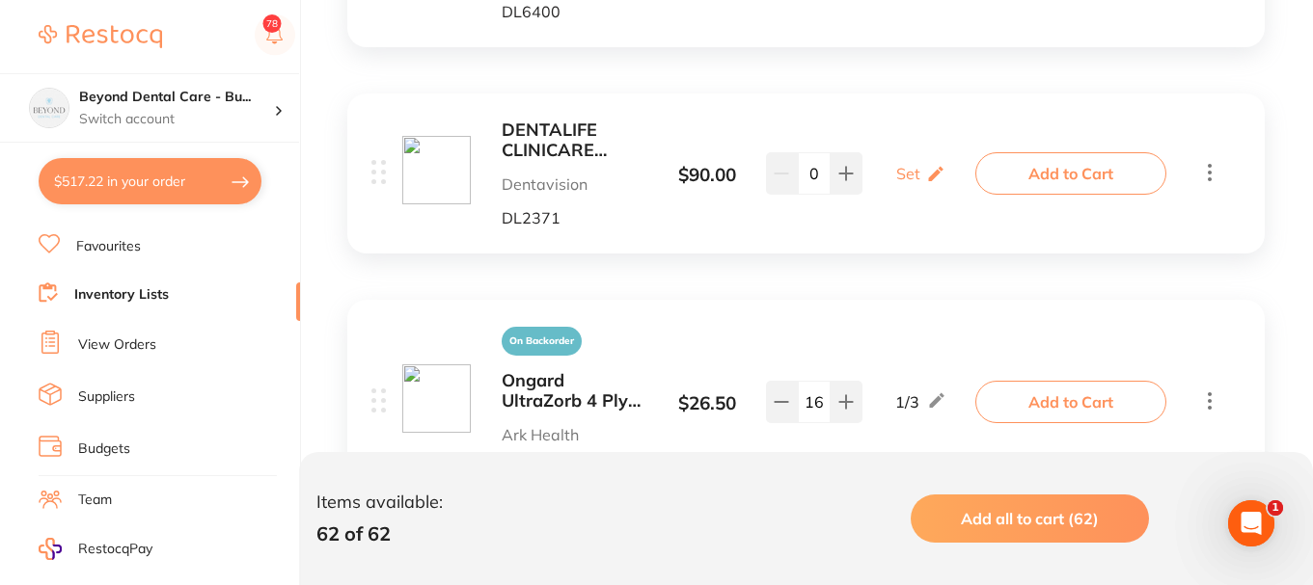
click at [547, 151] on b "DENTALIFE CLINICARE ALCOHOL FREE FLAT PACK (6 X 200)" at bounding box center [574, 141] width 145 height 40
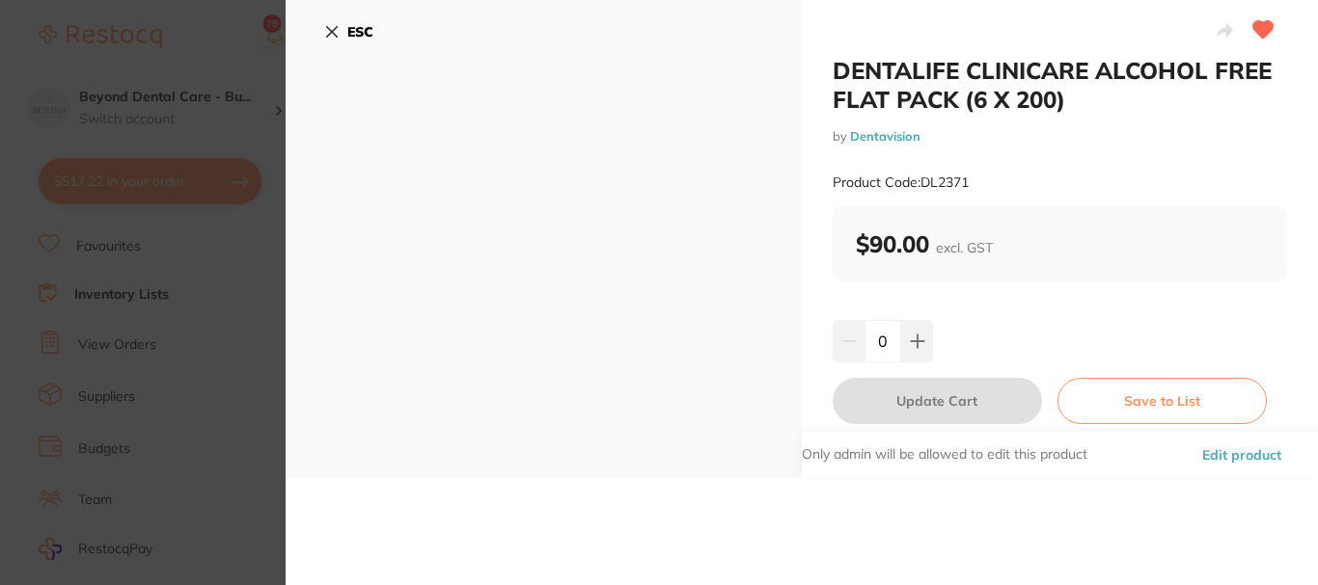
drag, startPoint x: 325, startPoint y: 29, endPoint x: 339, endPoint y: 41, distance: 18.4
click at [327, 28] on icon at bounding box center [331, 31] width 15 height 15
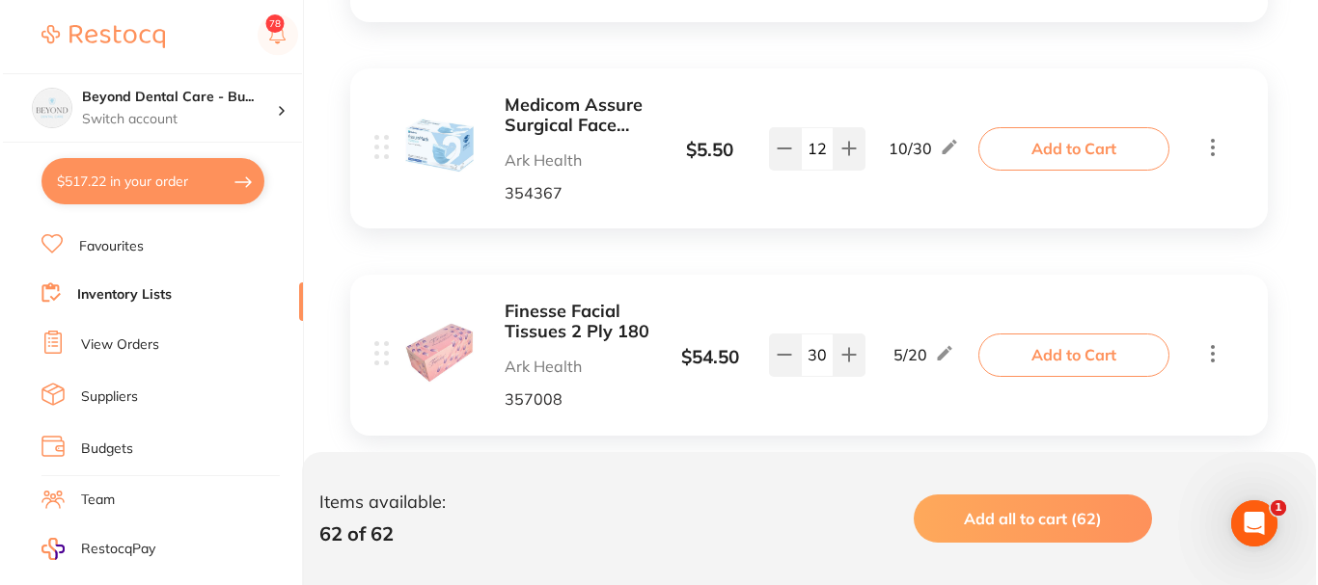
scroll to position [3665, 0]
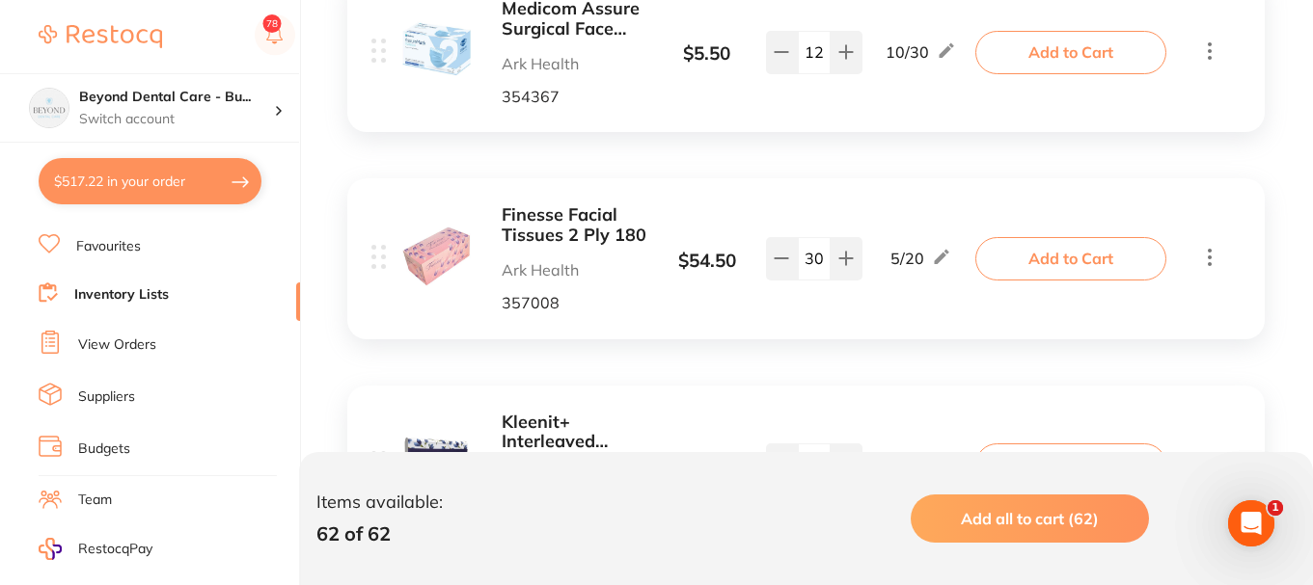
click at [1047, 58] on button "Add to Cart" at bounding box center [1070, 52] width 191 height 42
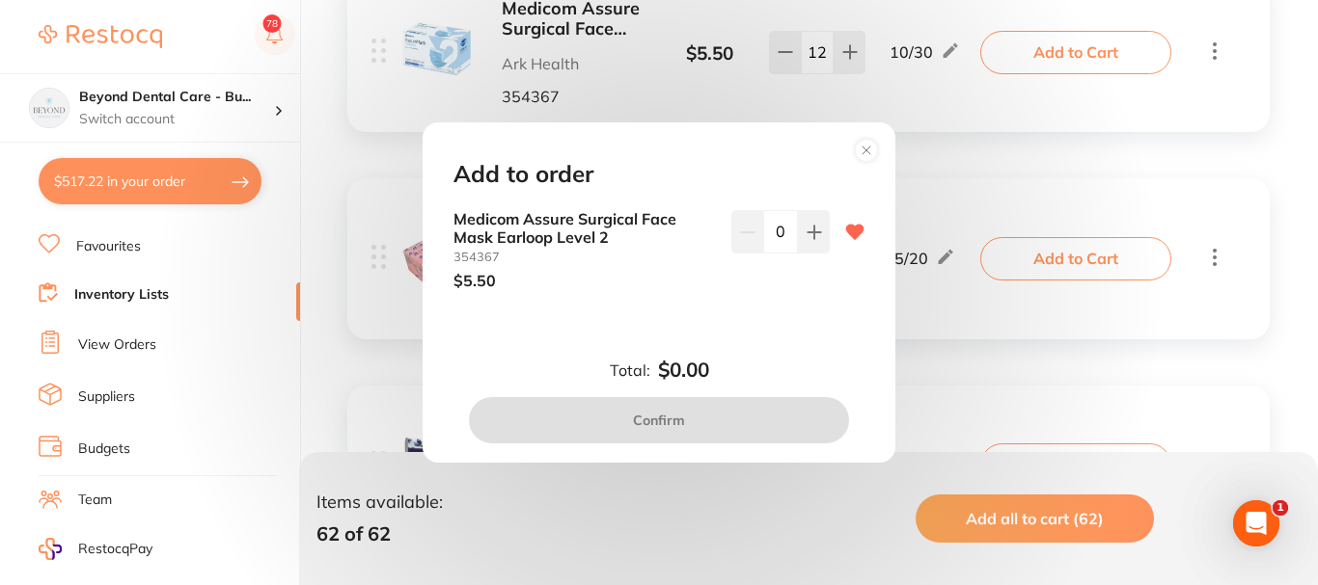
click at [784, 233] on input "0" at bounding box center [780, 231] width 35 height 42
click at [783, 230] on input "0" at bounding box center [780, 231] width 35 height 42
type input "15"
click at [646, 282] on p "$5.50" at bounding box center [584, 280] width 262 height 17
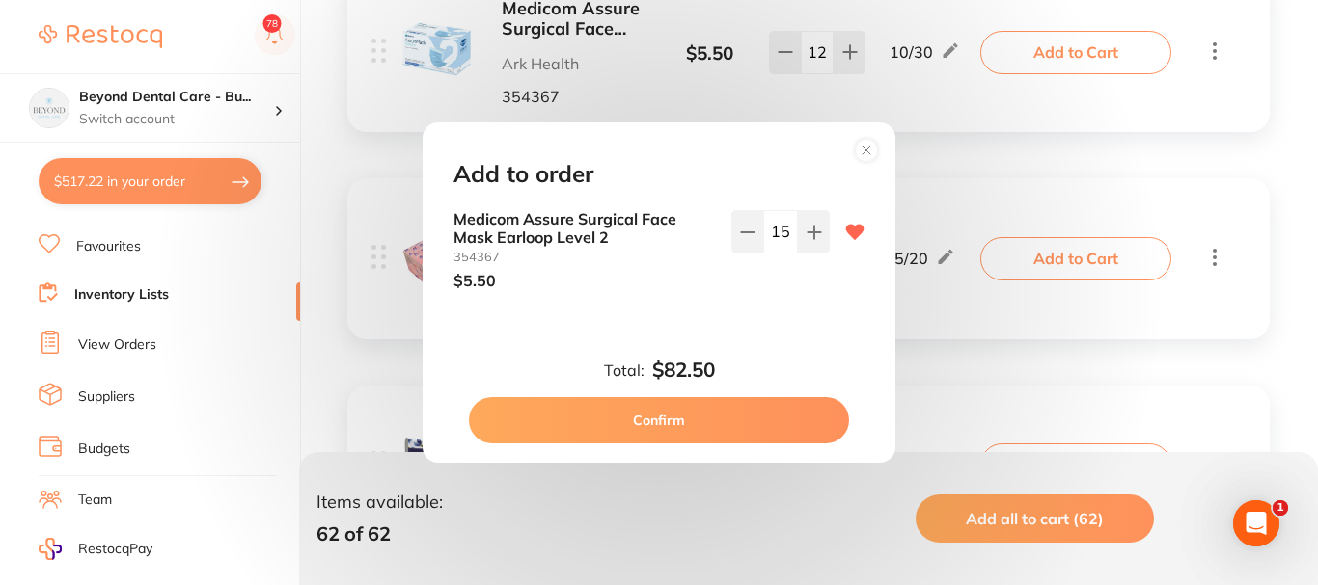
click at [670, 416] on button "Confirm" at bounding box center [659, 420] width 380 height 46
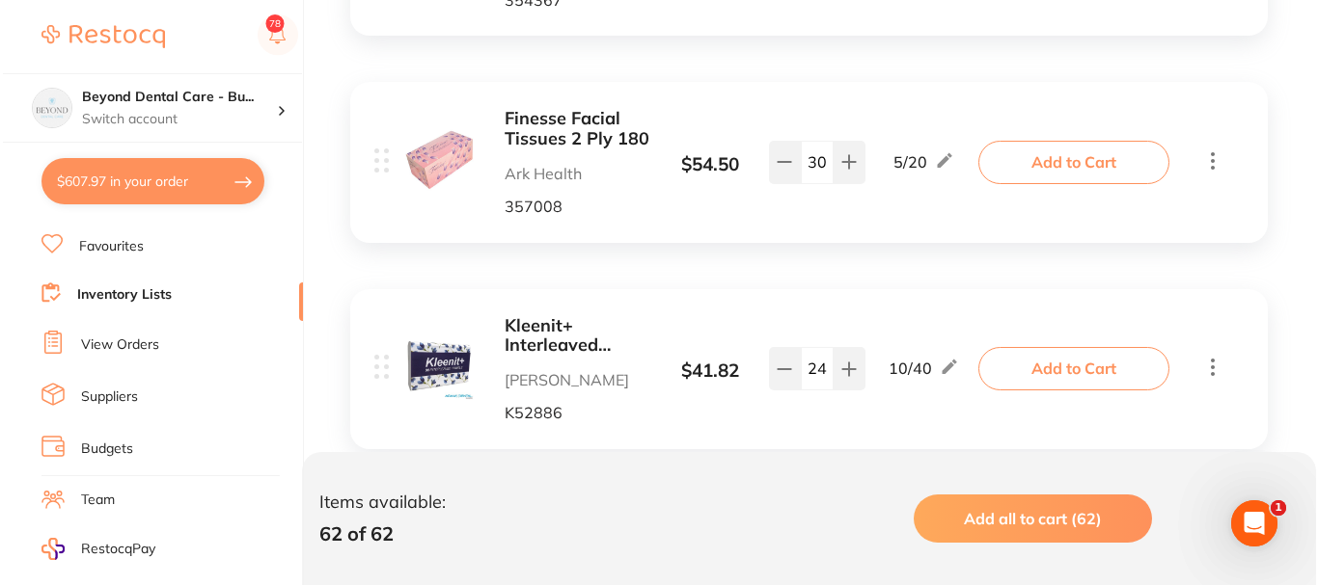
scroll to position [3858, 0]
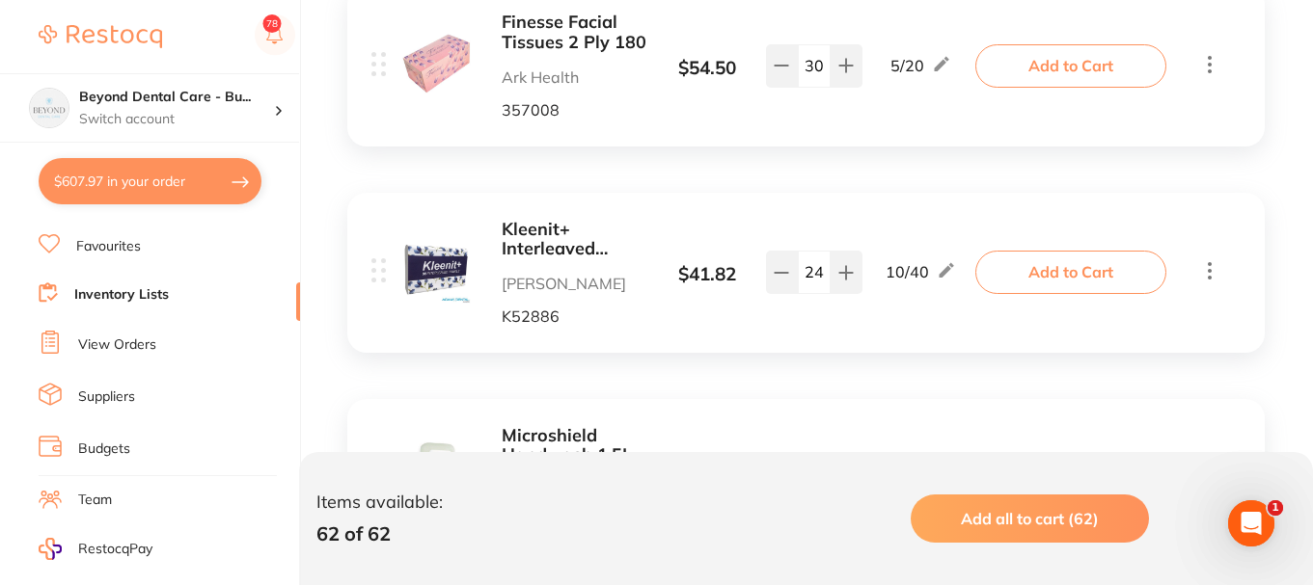
click at [1056, 262] on button "Add to Cart" at bounding box center [1070, 272] width 191 height 42
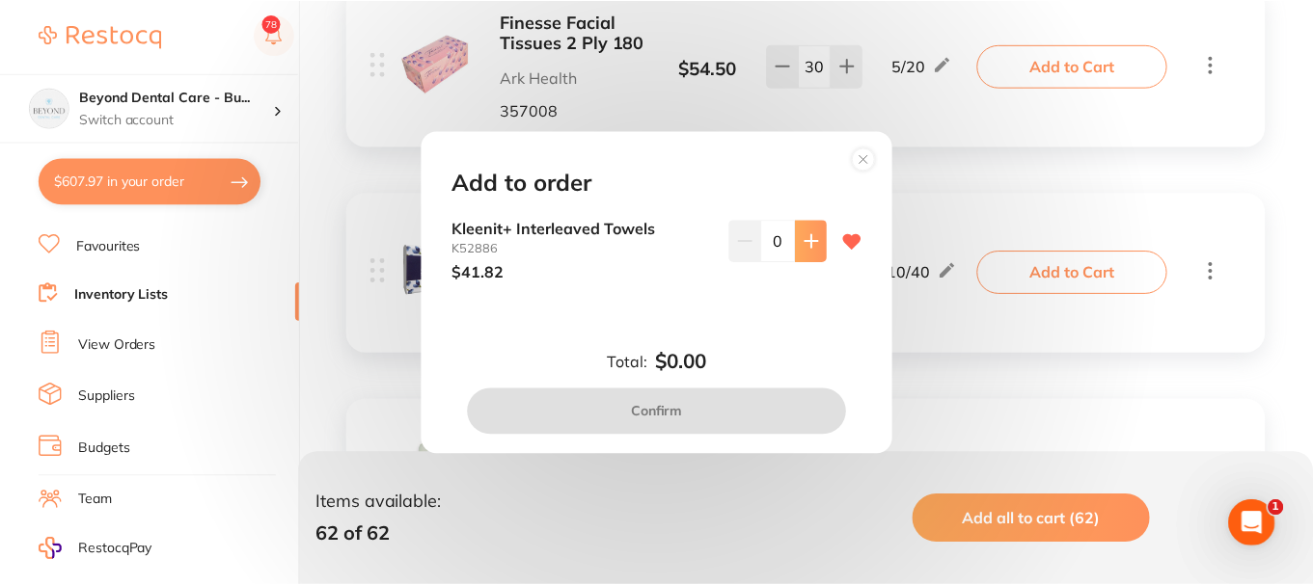
scroll to position [0, 0]
click at [810, 242] on icon at bounding box center [813, 240] width 15 height 15
type input "1"
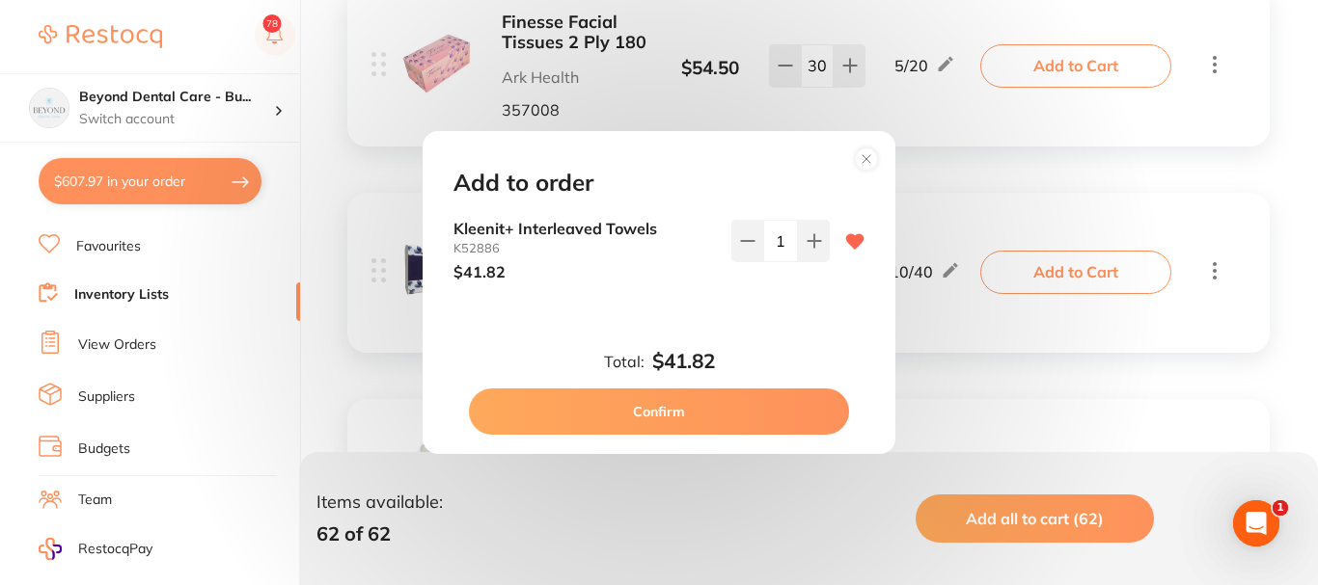
click at [704, 403] on button "Confirm" at bounding box center [659, 412] width 380 height 46
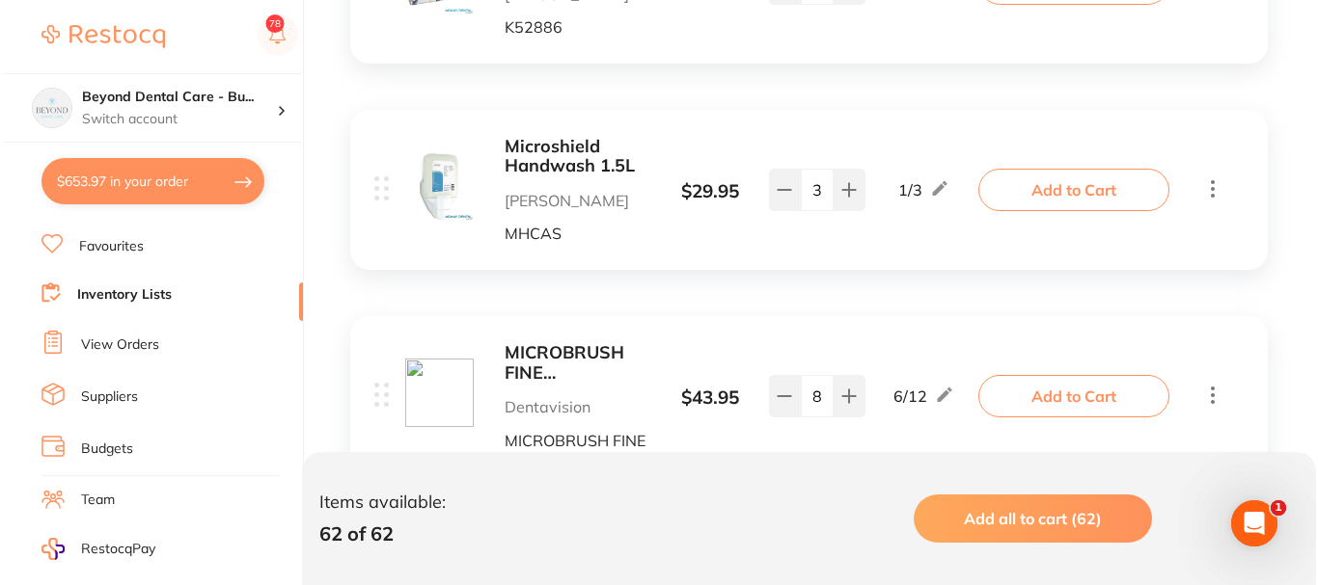
scroll to position [4340, 0]
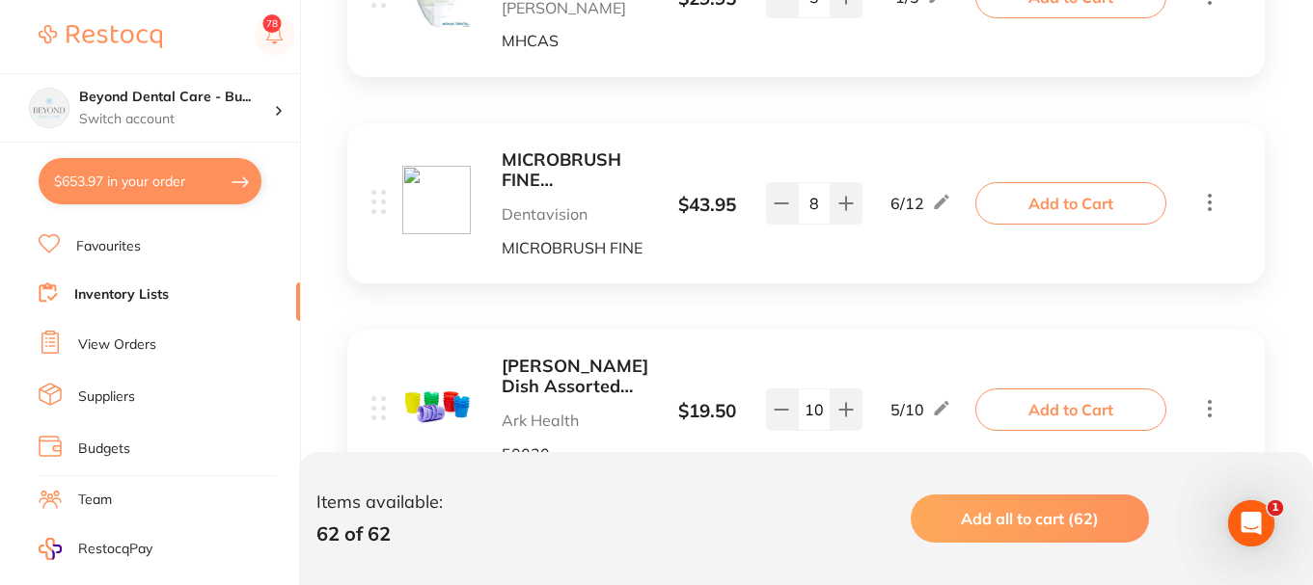
click at [1031, 197] on button "Add to Cart" at bounding box center [1070, 203] width 191 height 42
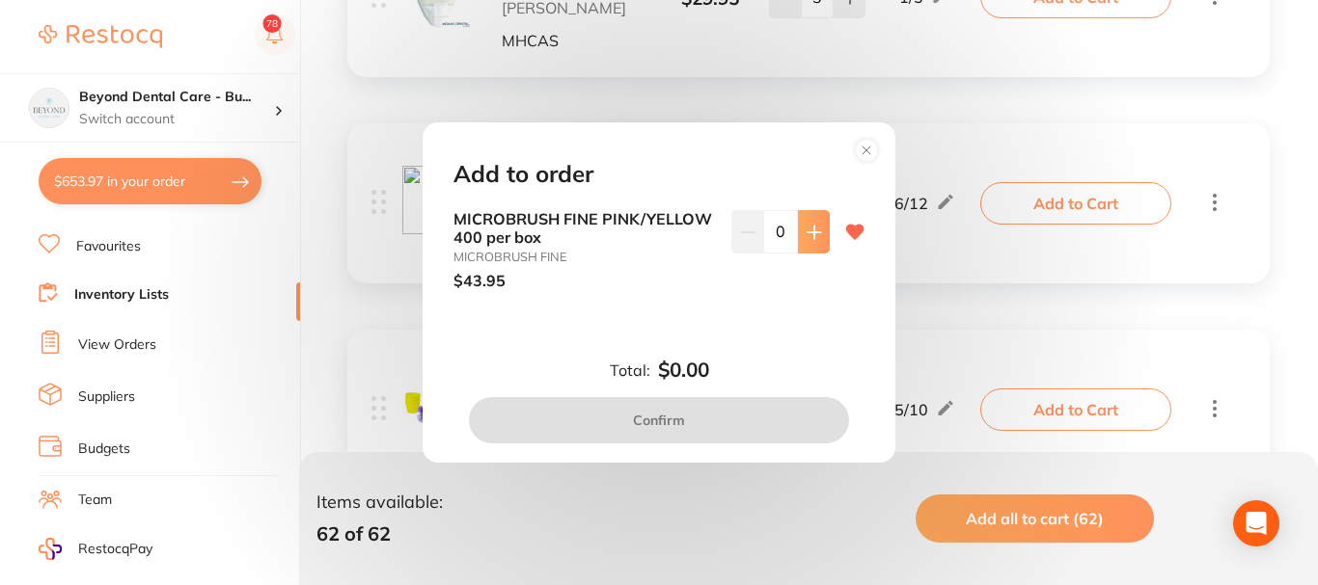
click at [807, 231] on icon at bounding box center [813, 232] width 13 height 13
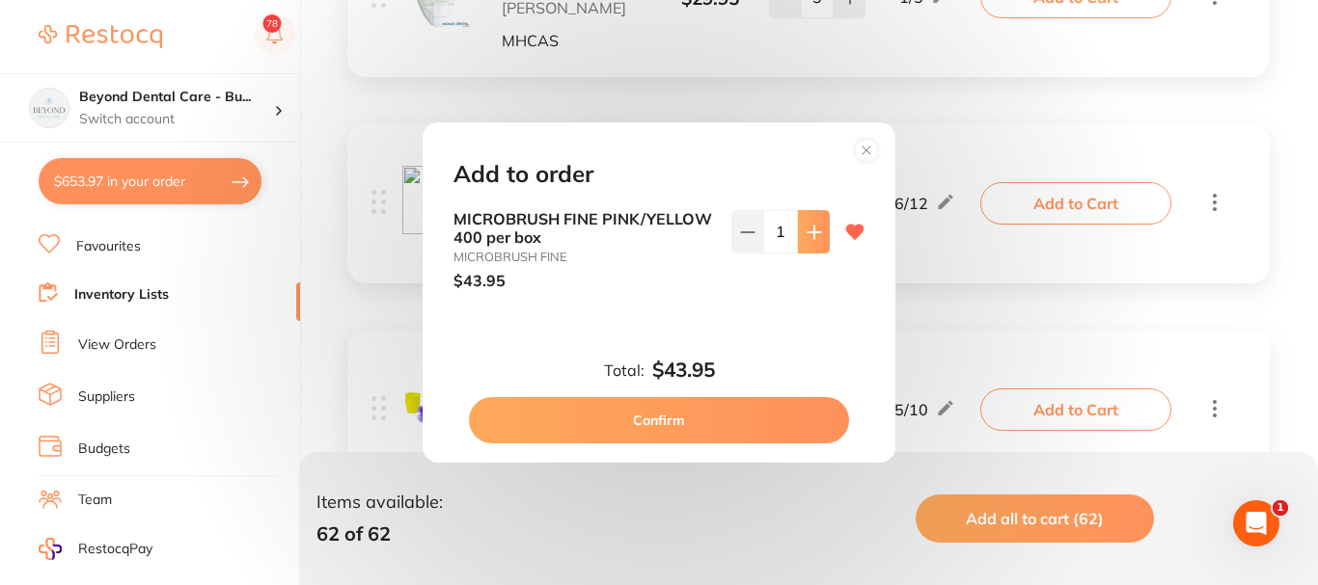
type input "1"
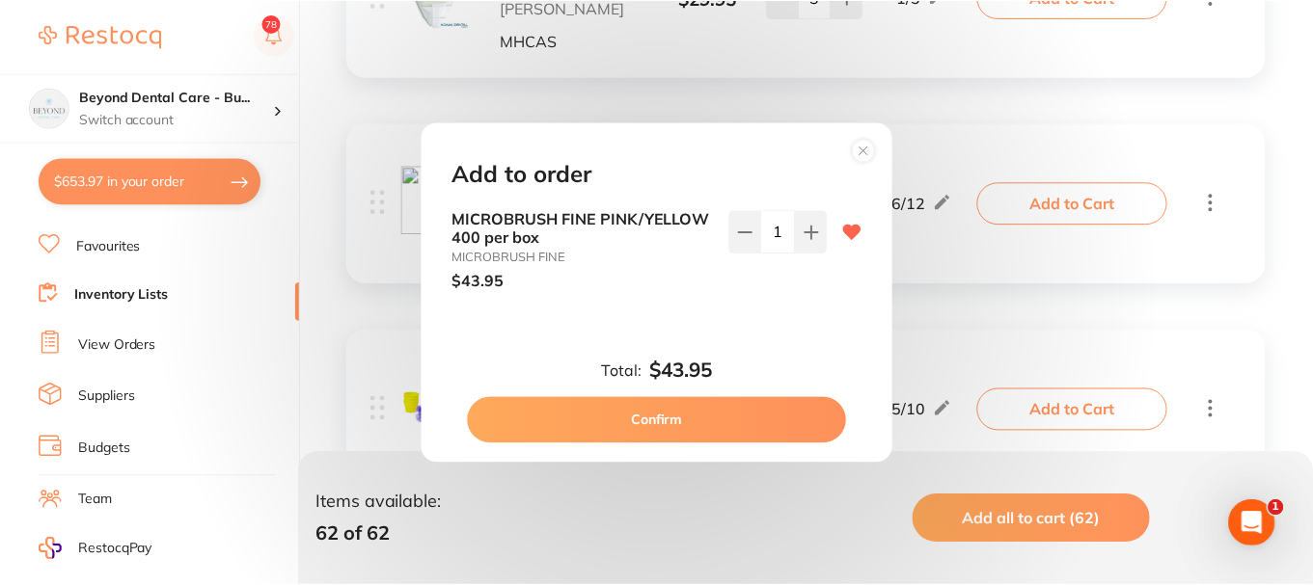
scroll to position [0, 0]
click at [723, 421] on button "Confirm" at bounding box center [659, 420] width 380 height 46
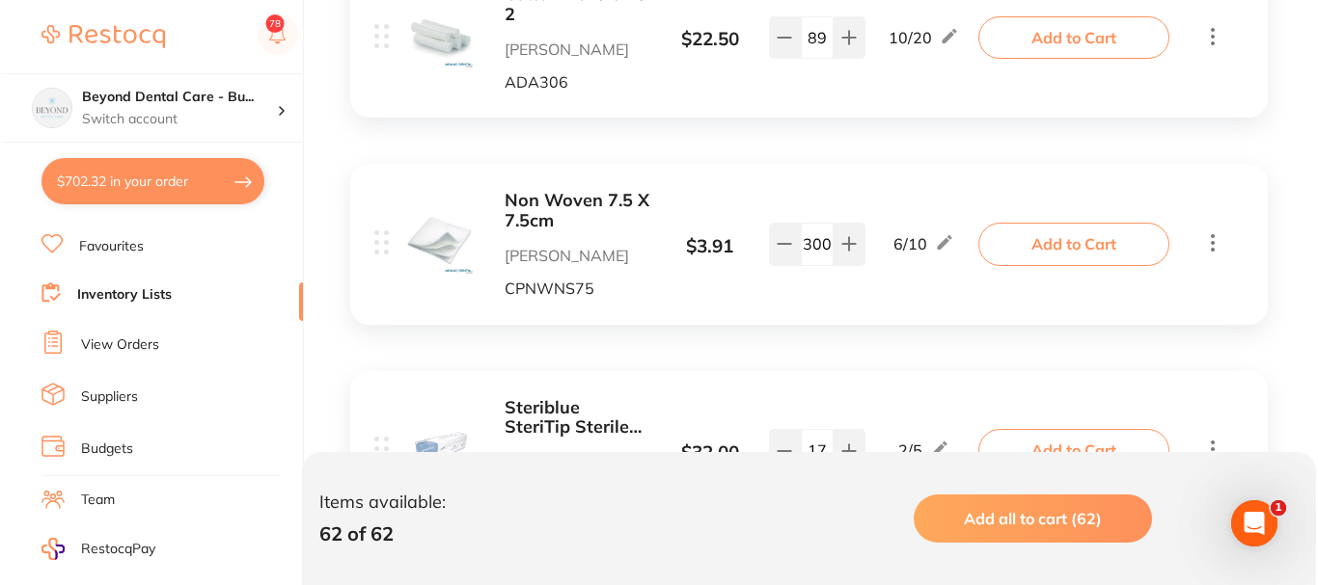
scroll to position [5016, 0]
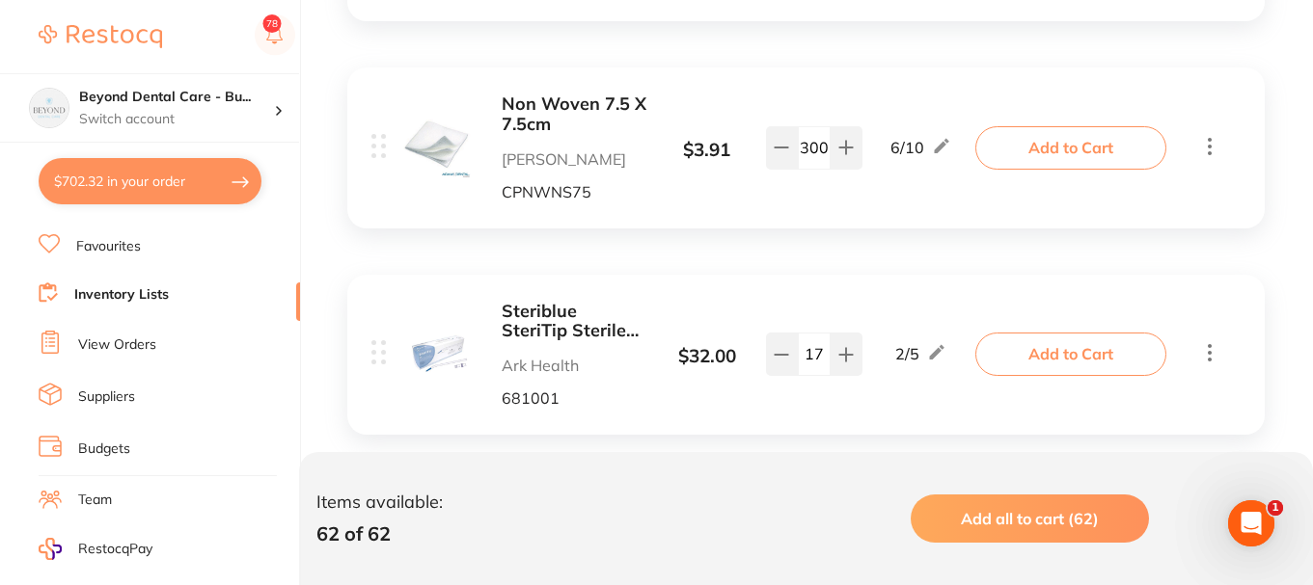
click at [1037, 150] on button "Add to Cart" at bounding box center [1070, 147] width 191 height 42
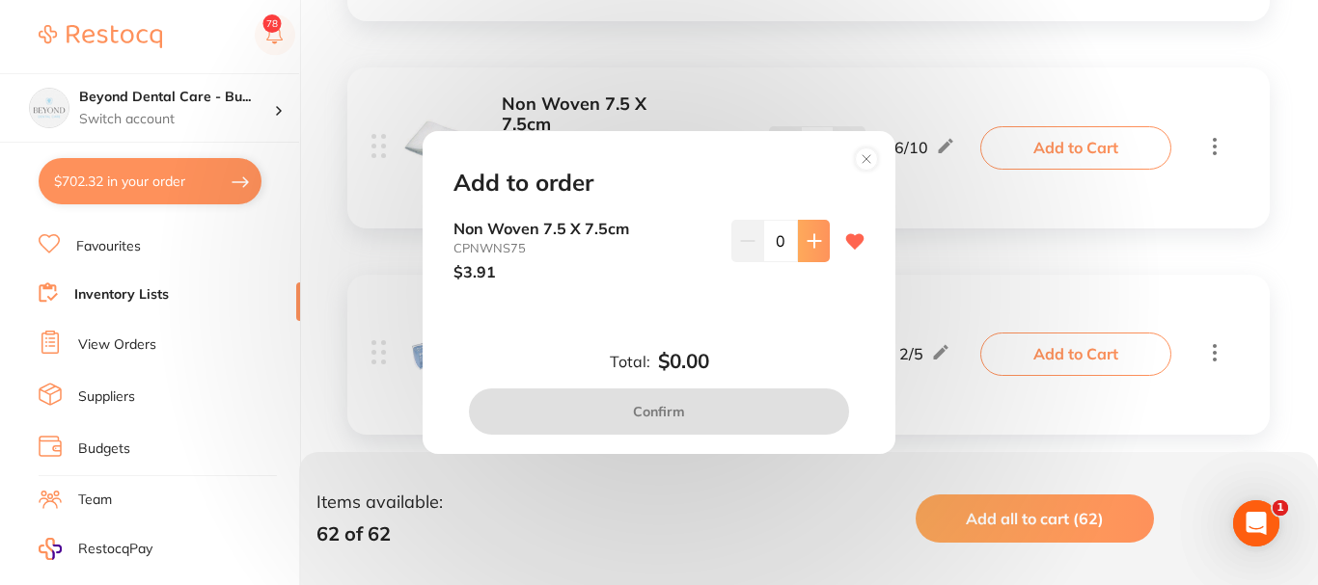
scroll to position [0, 0]
click at [871, 152] on circle at bounding box center [867, 159] width 22 height 22
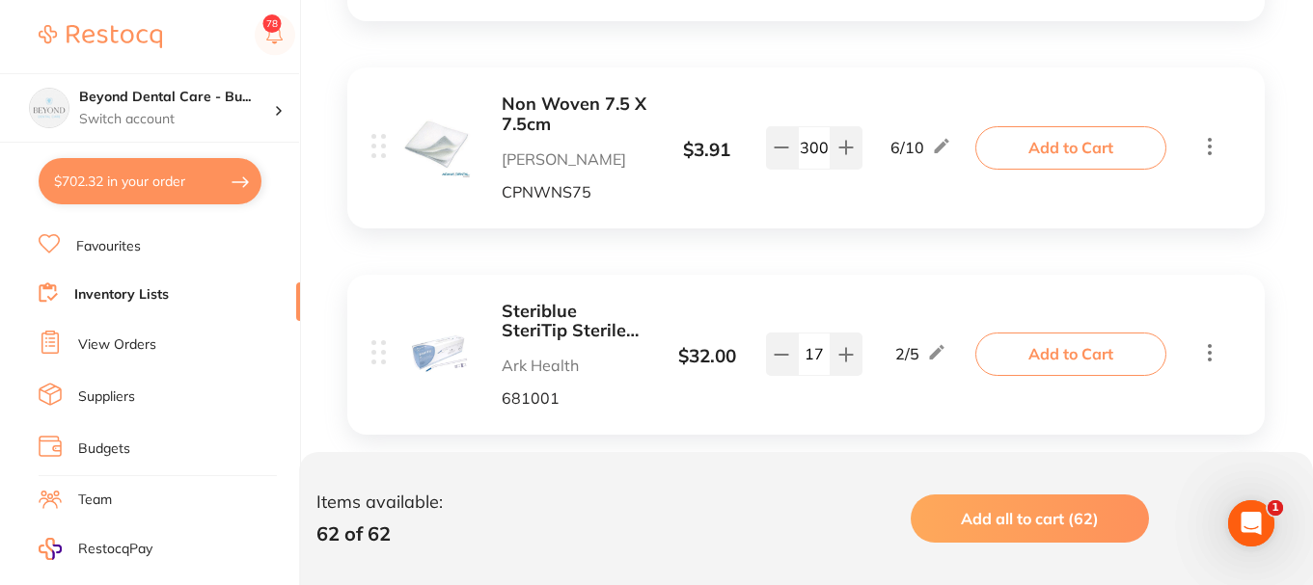
drag, startPoint x: 821, startPoint y: 148, endPoint x: 811, endPoint y: 107, distance: 41.6
click at [822, 148] on input "300" at bounding box center [814, 147] width 33 height 42
type input "3"
click at [811, 107] on div "Non Woven 7.5 X 7.5cm Adam Dental CPNWNS75 $ 3.91 6 / 10 3 6 / 10" at bounding box center [676, 148] width 610 height 106
click at [1094, 133] on button "Add to Cart" at bounding box center [1070, 147] width 191 height 42
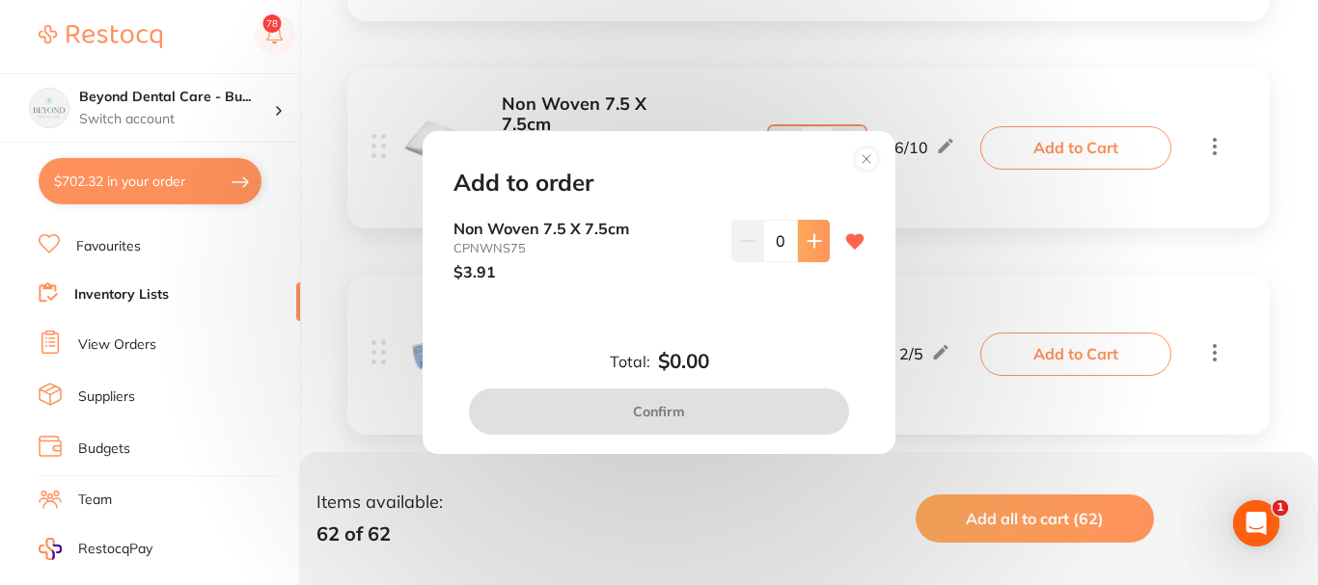
click at [809, 252] on button at bounding box center [814, 241] width 32 height 42
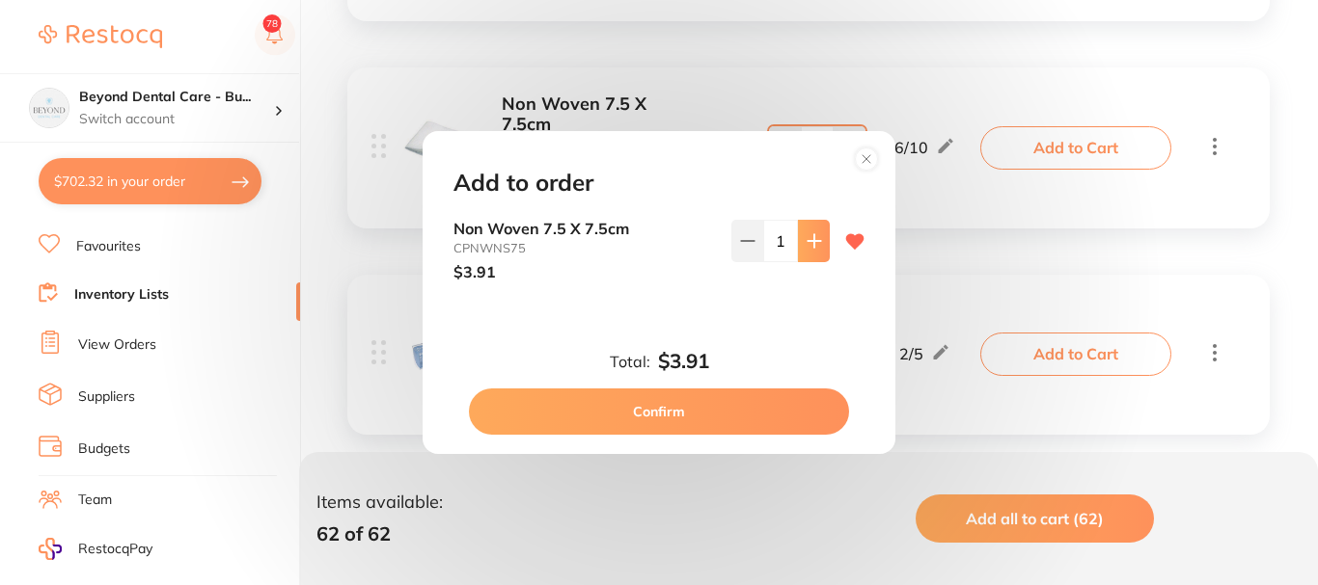
click at [809, 252] on button at bounding box center [814, 241] width 32 height 42
type input "4"
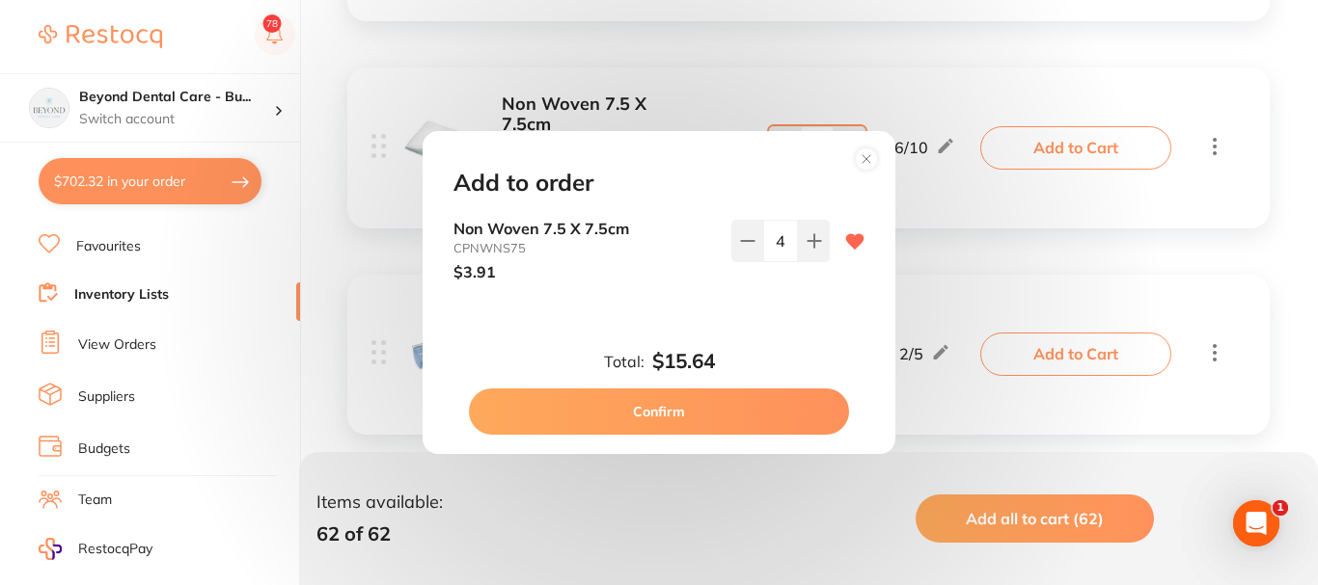
click at [731, 416] on button "Confirm" at bounding box center [659, 412] width 380 height 46
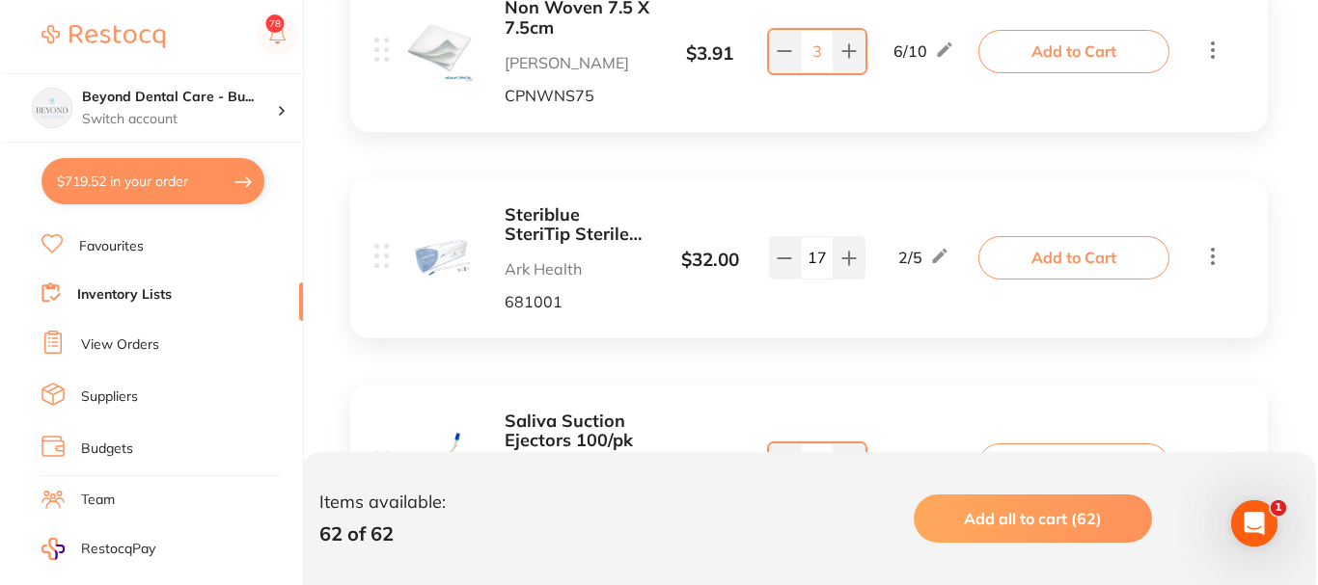
scroll to position [5208, 0]
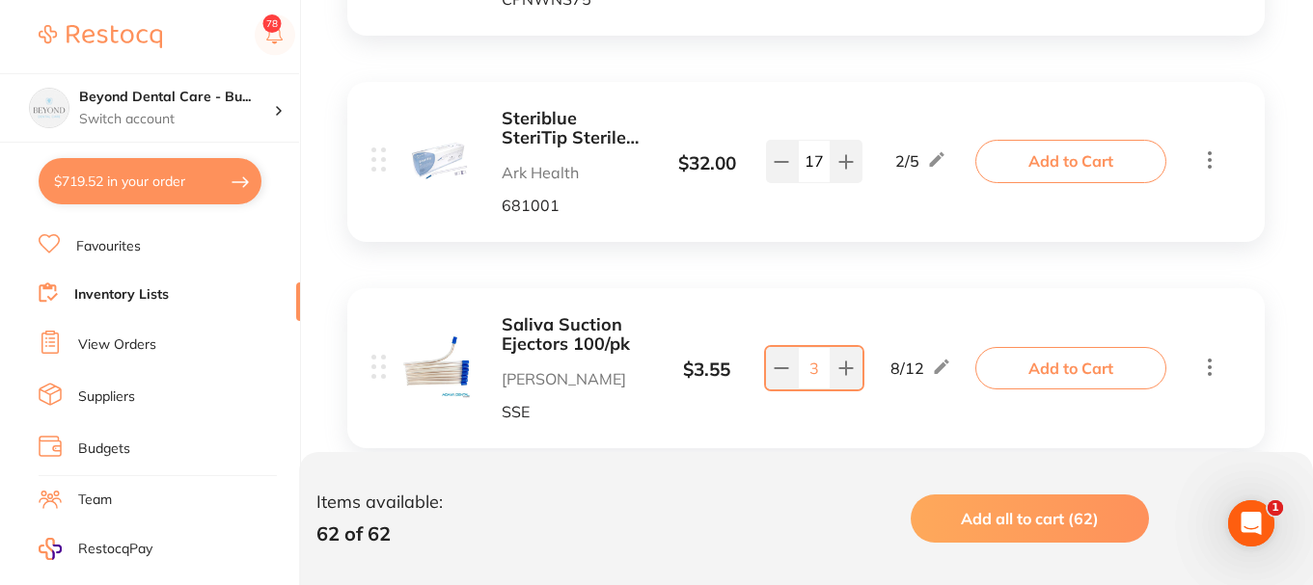
click at [1060, 165] on button "Add to Cart" at bounding box center [1070, 161] width 191 height 42
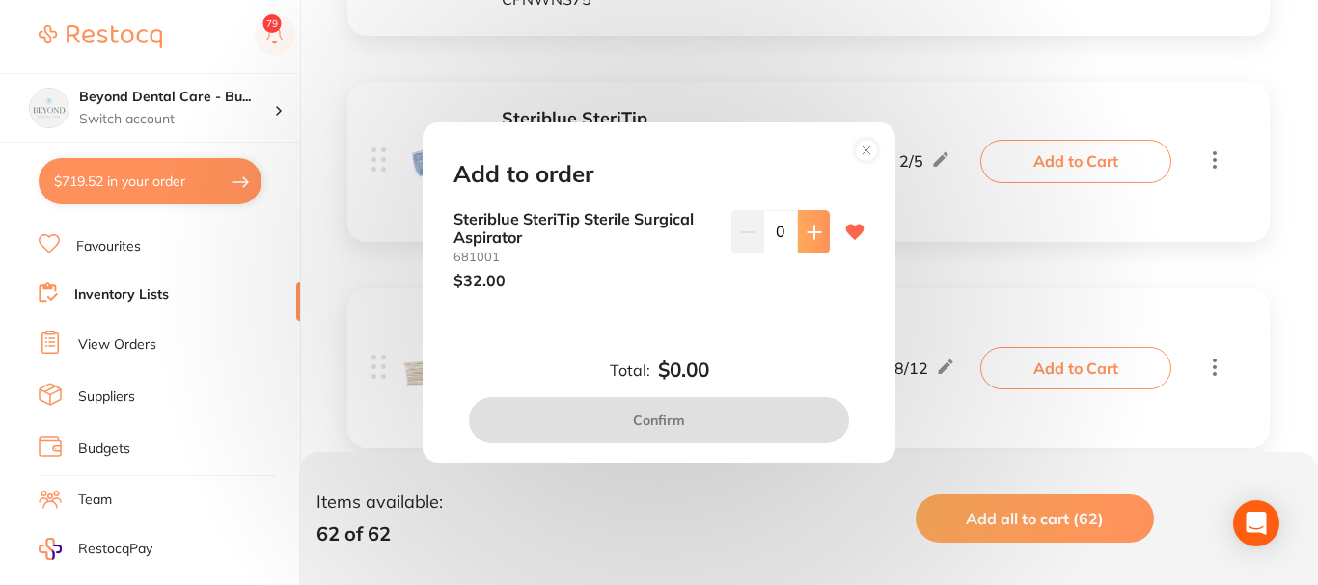
click at [806, 231] on icon at bounding box center [813, 232] width 15 height 15
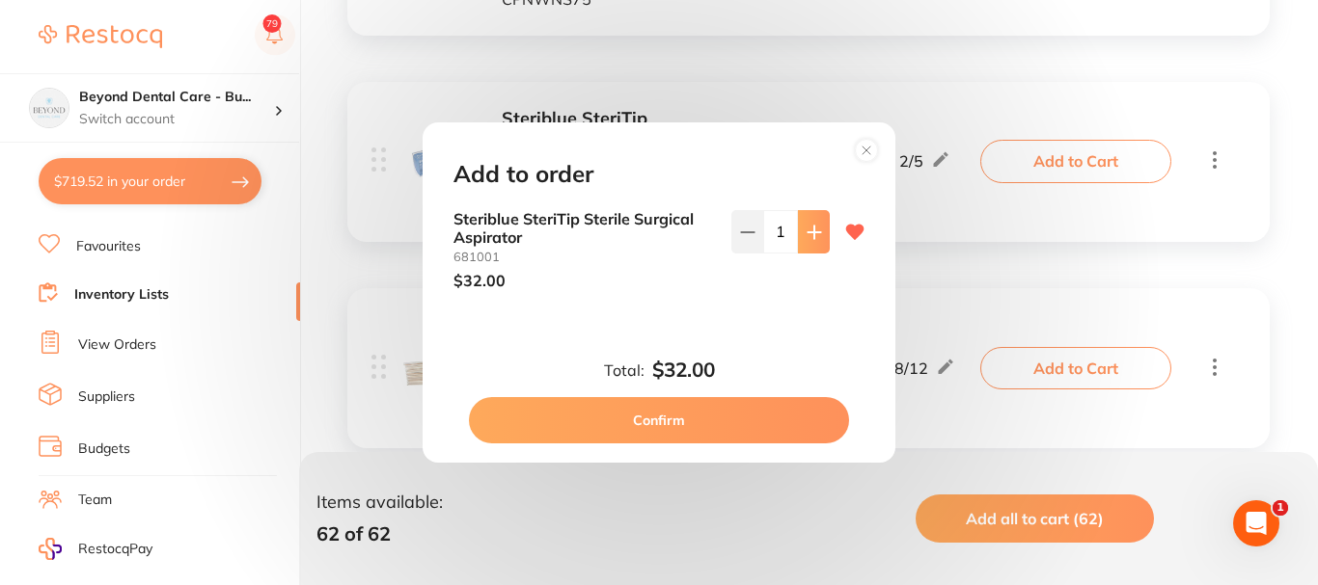
type input "1"
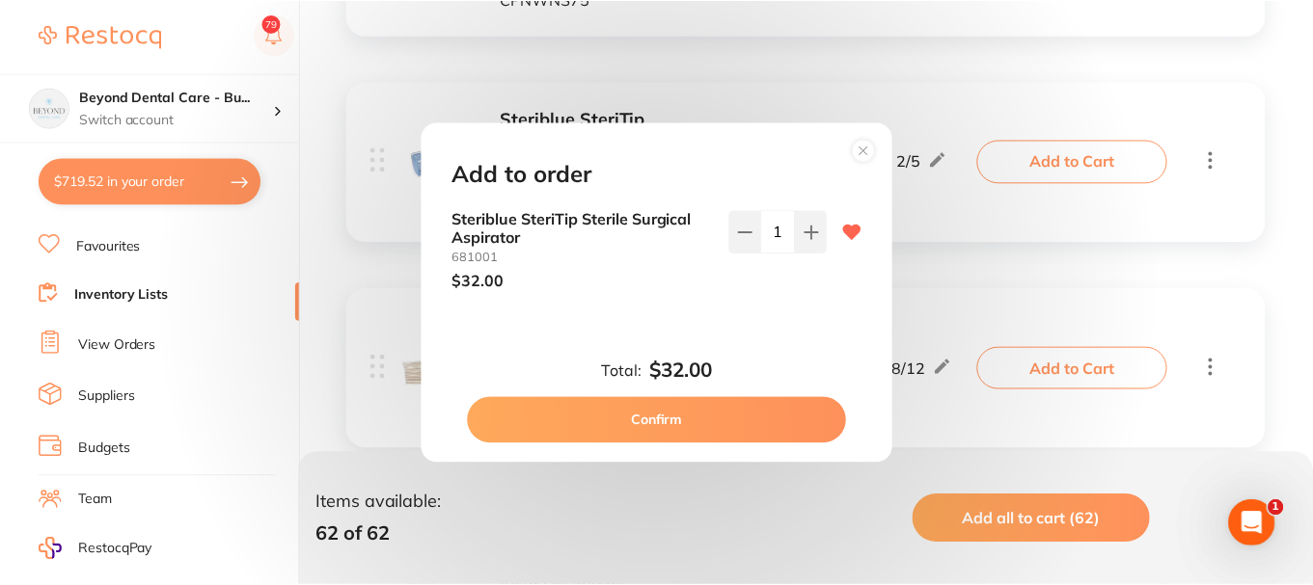
scroll to position [0, 0]
click at [661, 414] on button "Confirm" at bounding box center [659, 420] width 380 height 46
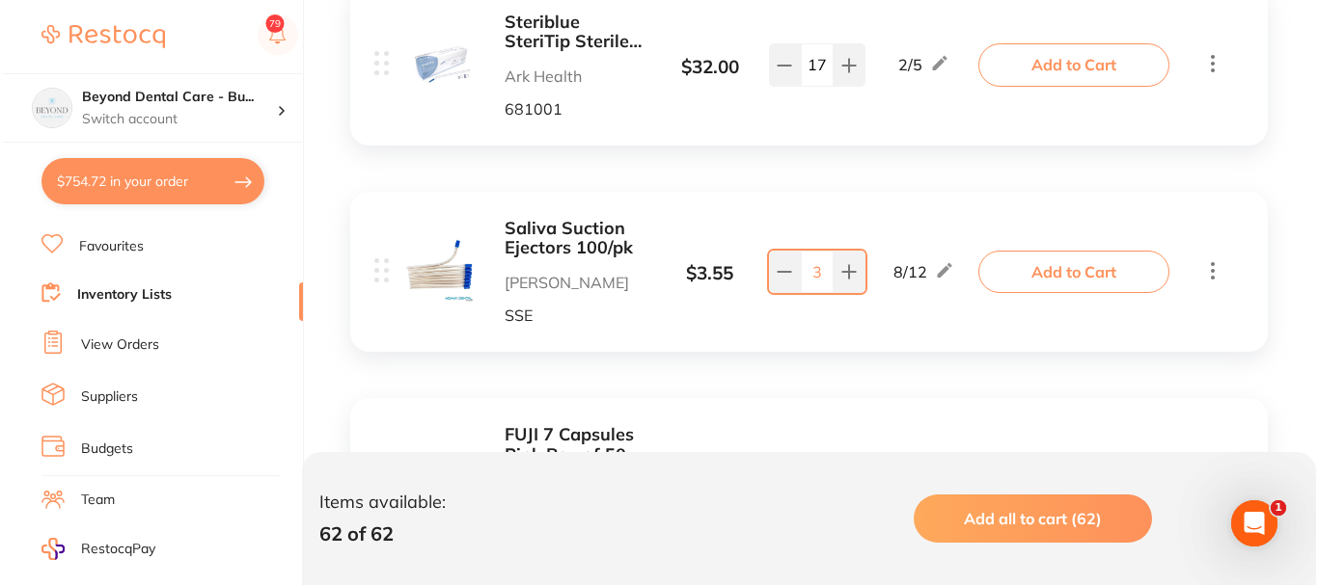
scroll to position [5401, 0]
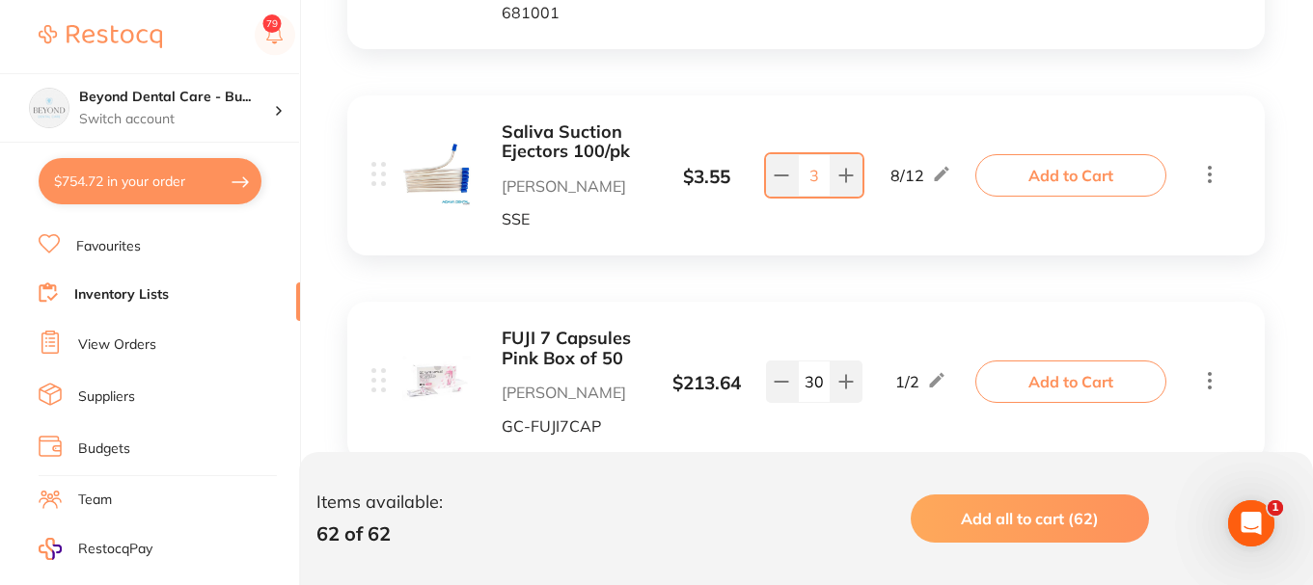
click at [1051, 174] on button "Add to Cart" at bounding box center [1070, 175] width 191 height 42
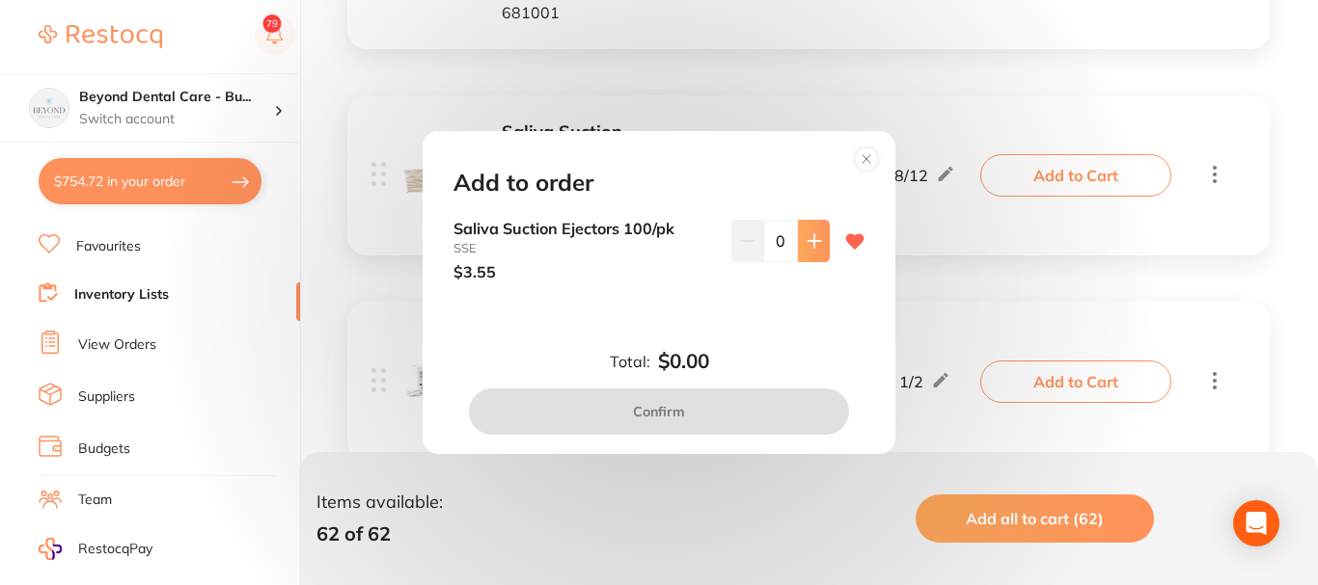
click at [807, 239] on icon at bounding box center [813, 240] width 15 height 15
click at [806, 239] on icon at bounding box center [813, 240] width 15 height 15
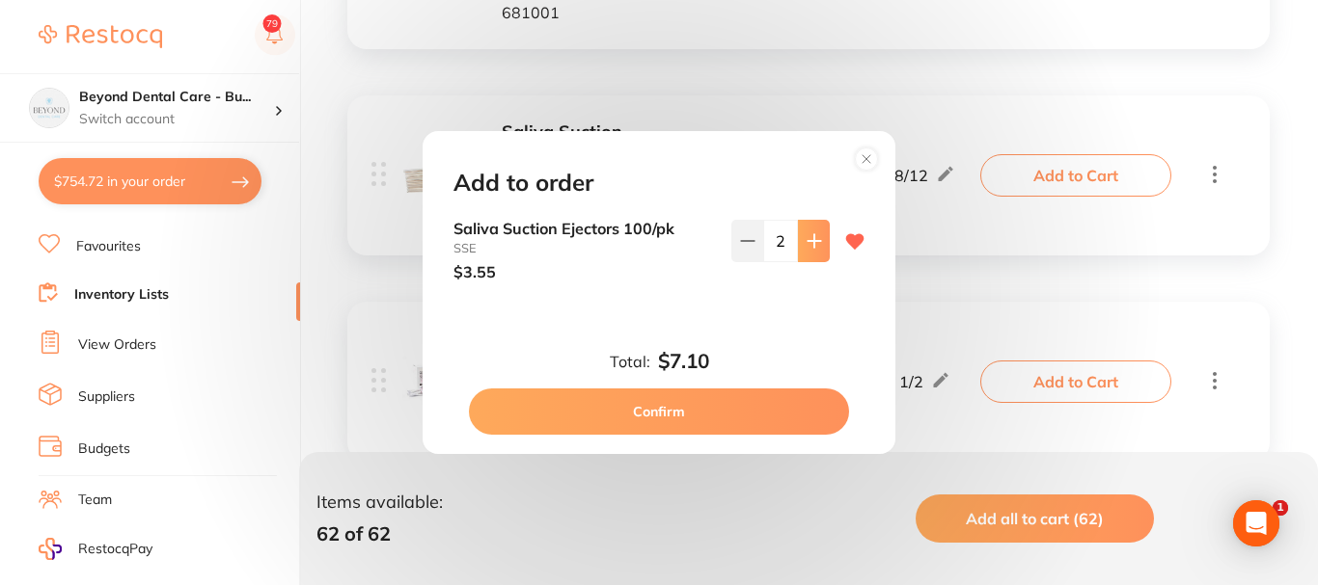
click at [806, 239] on icon at bounding box center [813, 240] width 15 height 15
type input "3"
click at [867, 158] on icon at bounding box center [866, 159] width 8 height 8
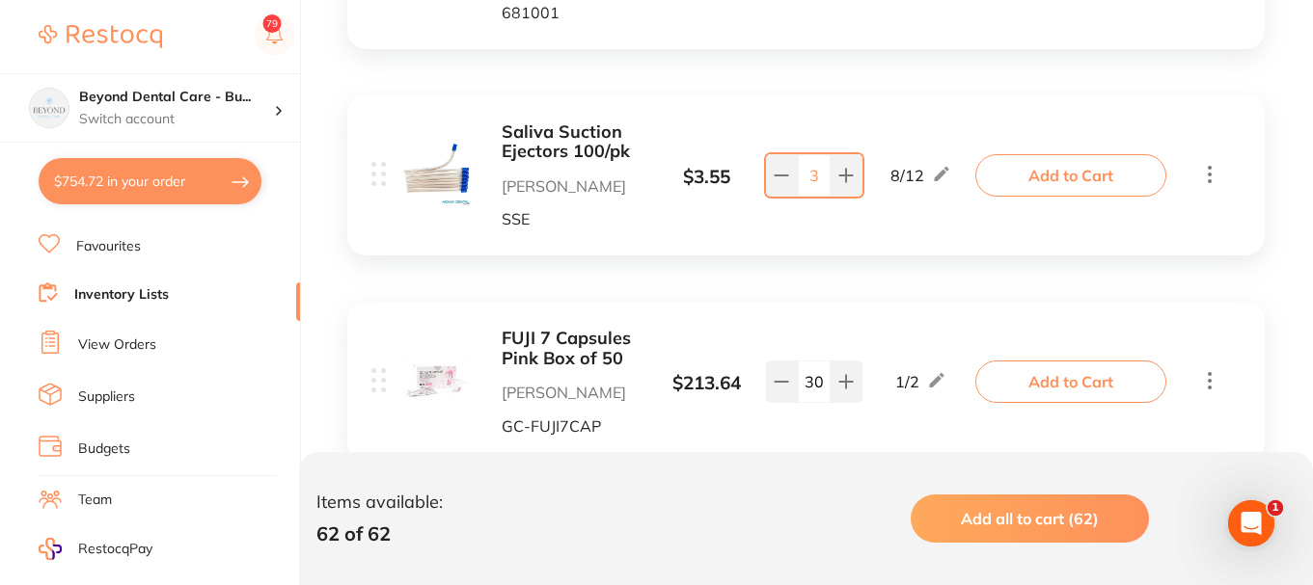
click at [1032, 166] on button "Add to Cart" at bounding box center [1070, 175] width 191 height 42
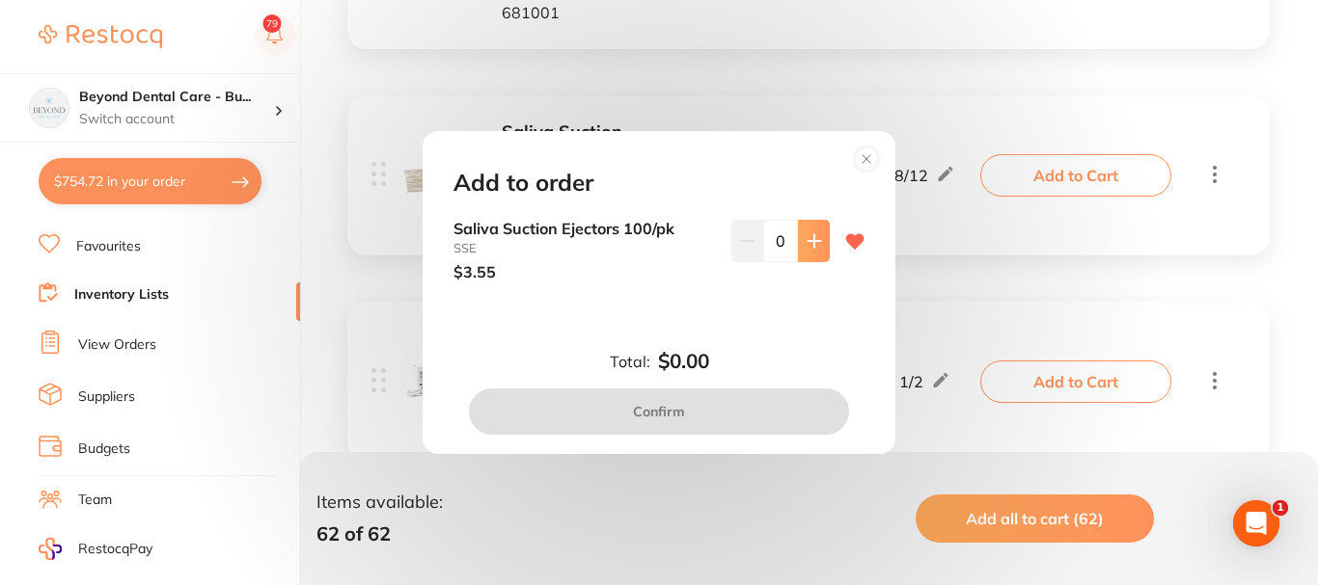
click at [806, 239] on icon at bounding box center [813, 240] width 15 height 15
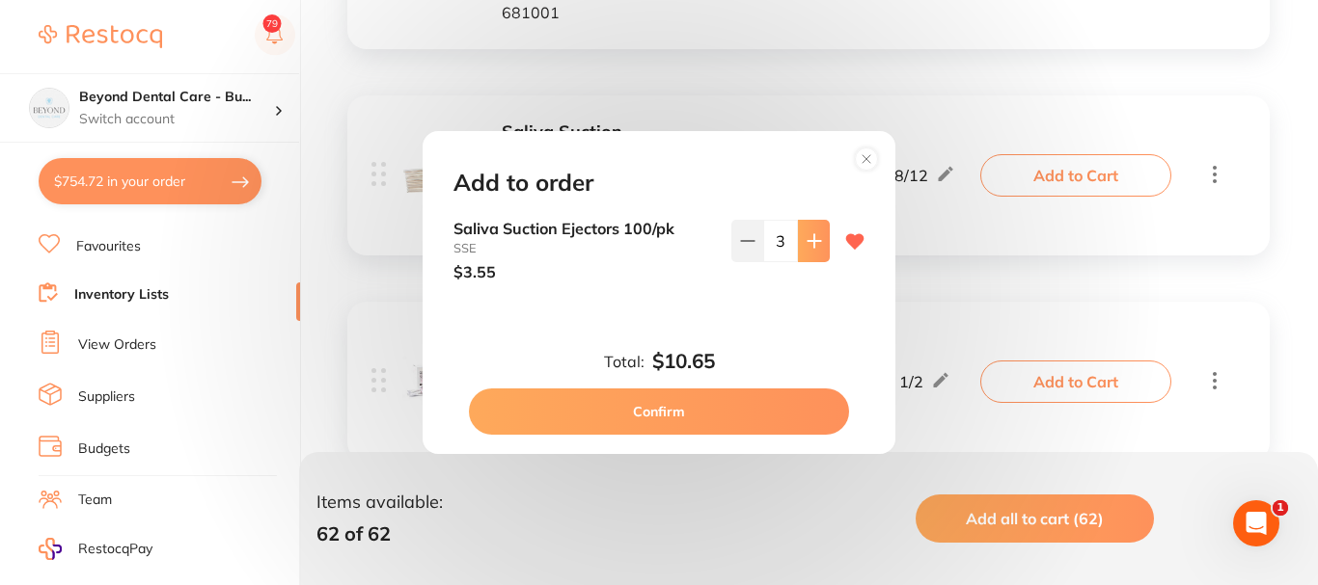
click at [806, 239] on icon at bounding box center [813, 240] width 15 height 15
type input "5"
click at [709, 398] on button "Confirm" at bounding box center [659, 412] width 380 height 46
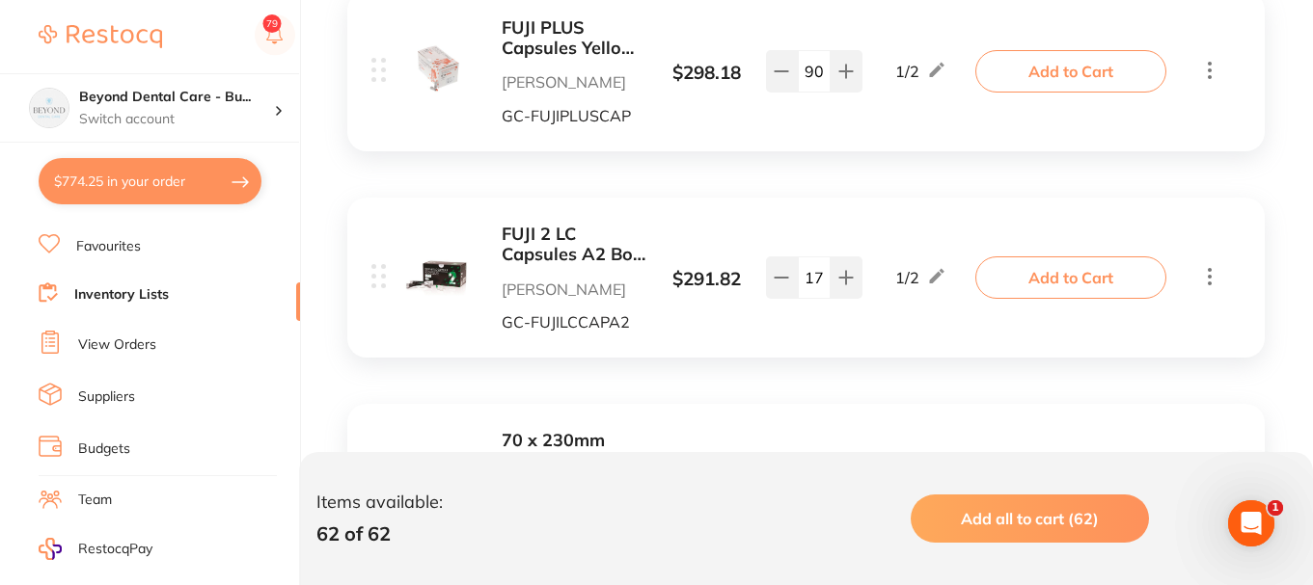
scroll to position [5980, 0]
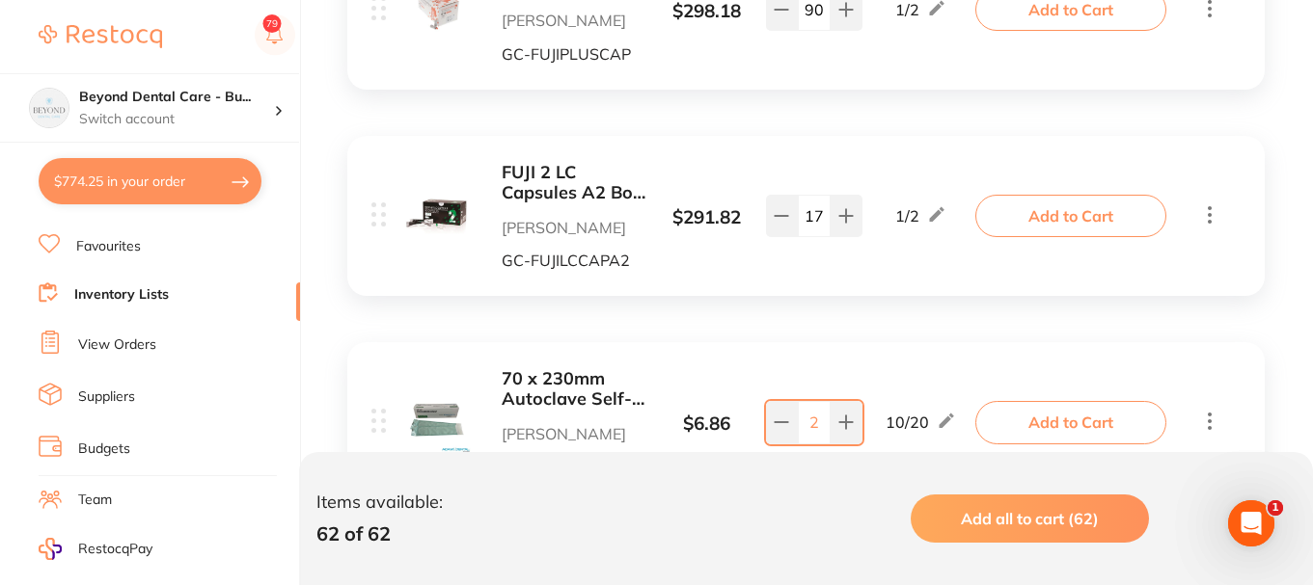
click at [1047, 207] on button "Add to Cart" at bounding box center [1070, 216] width 191 height 42
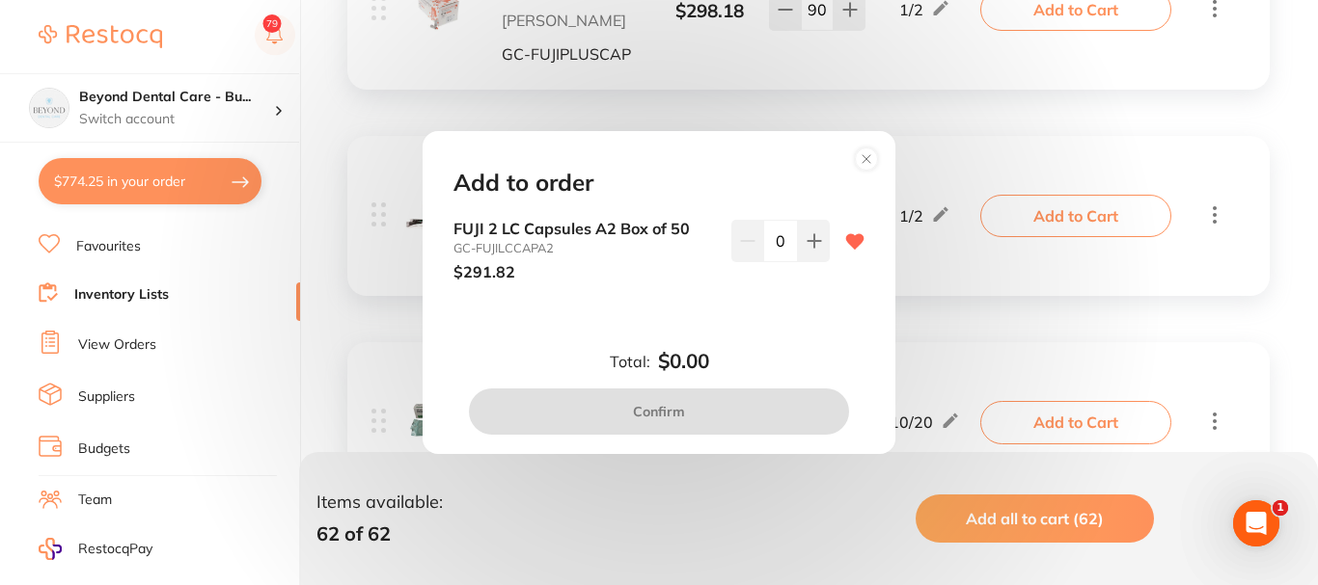
click at [811, 238] on icon at bounding box center [813, 240] width 15 height 15
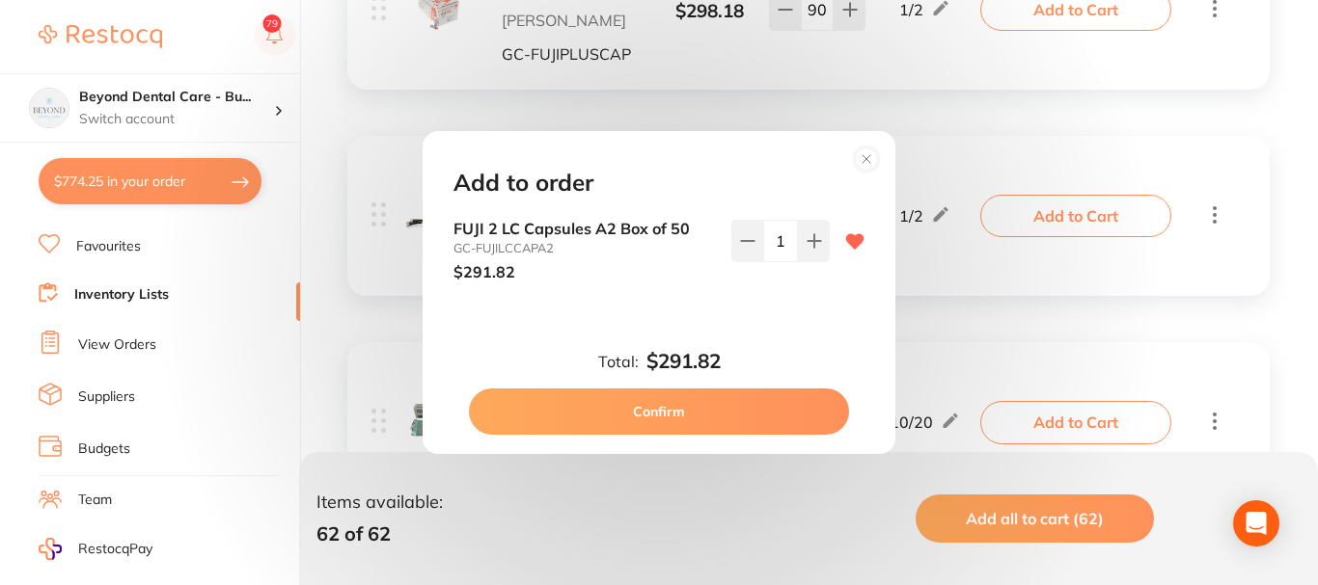
click at [668, 406] on button "Confirm" at bounding box center [659, 412] width 380 height 46
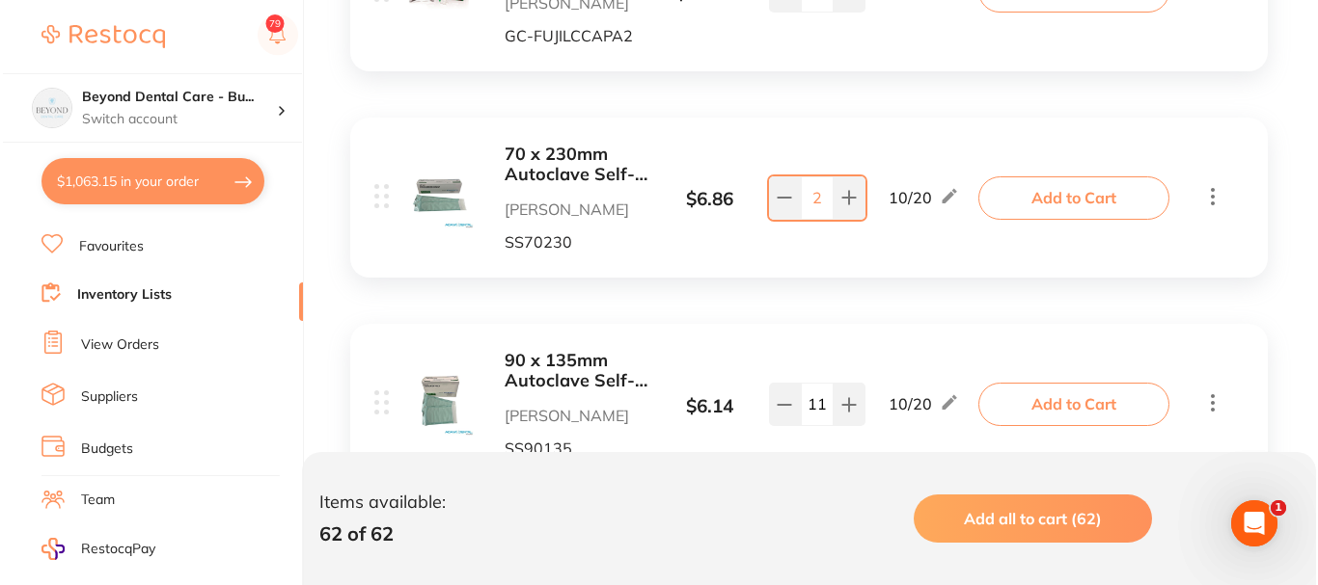
scroll to position [6173, 0]
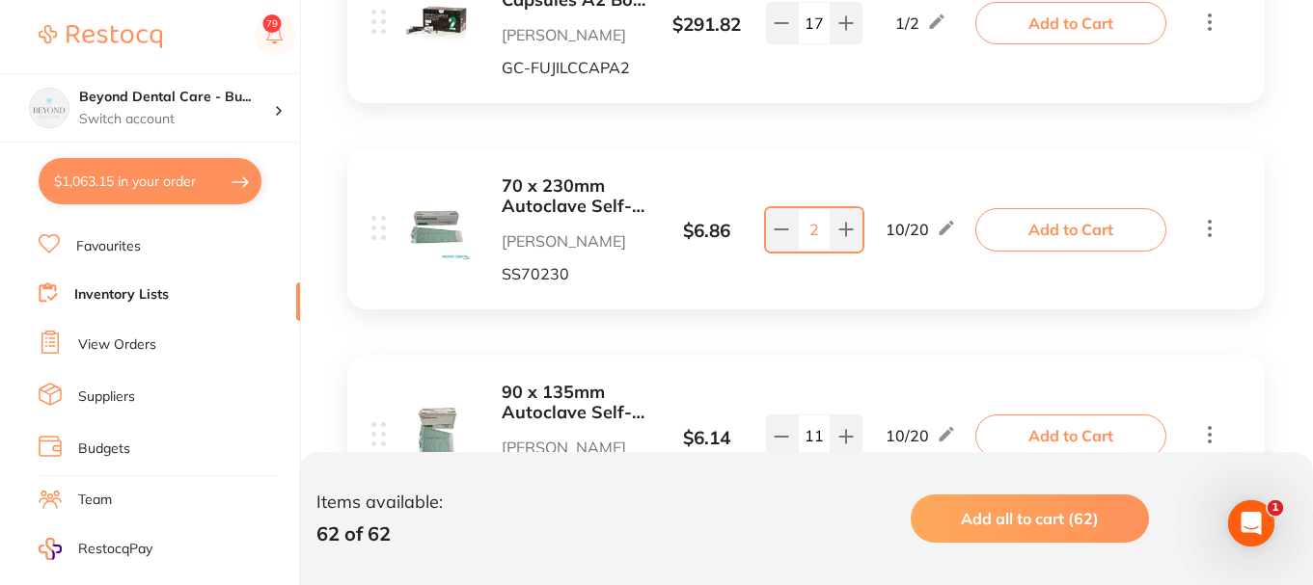
click at [1020, 234] on button "Add to Cart" at bounding box center [1070, 229] width 191 height 42
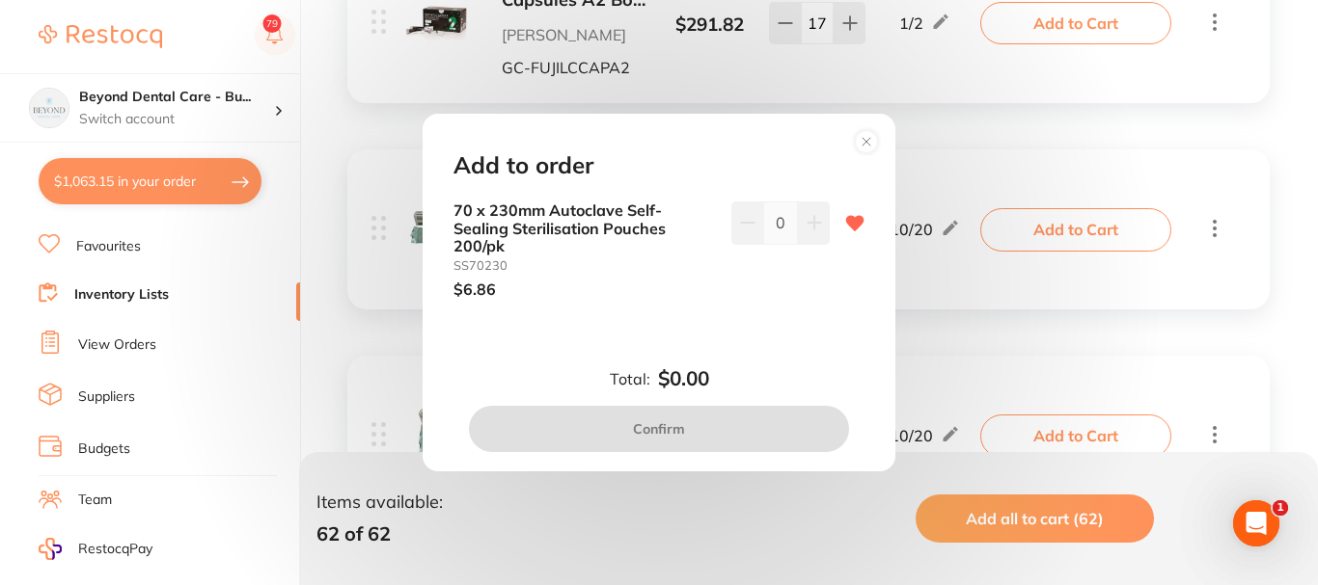
click at [807, 225] on icon at bounding box center [813, 222] width 15 height 15
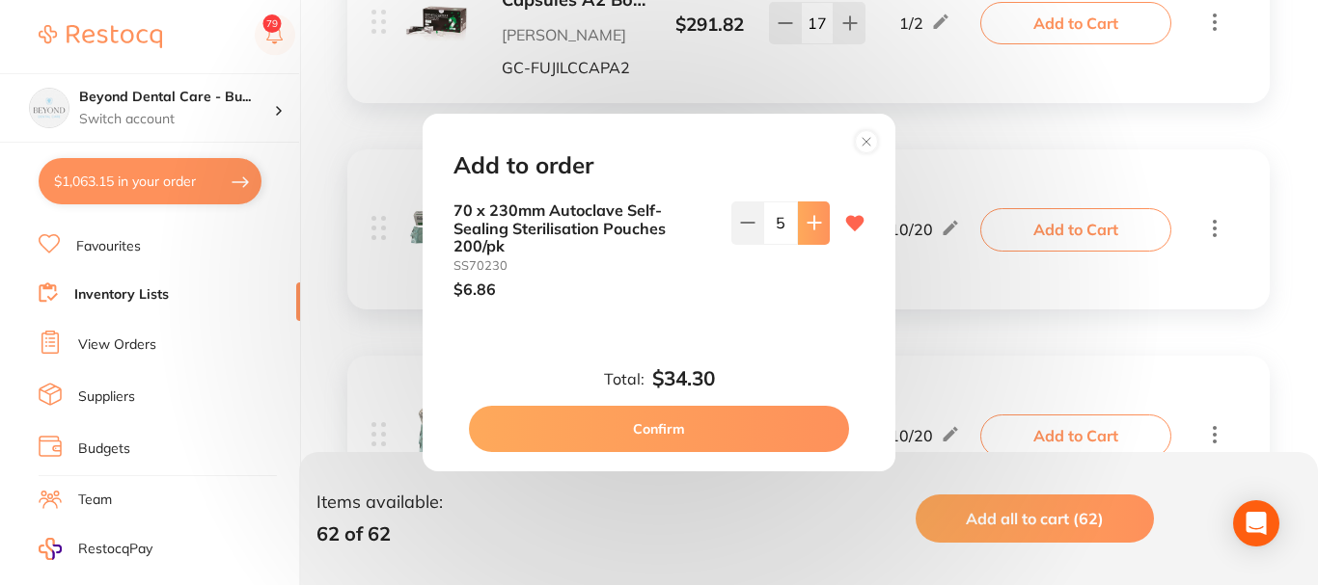
click at [807, 225] on icon at bounding box center [813, 222] width 15 height 15
type input "6"
click at [677, 420] on button "Confirm" at bounding box center [659, 429] width 380 height 46
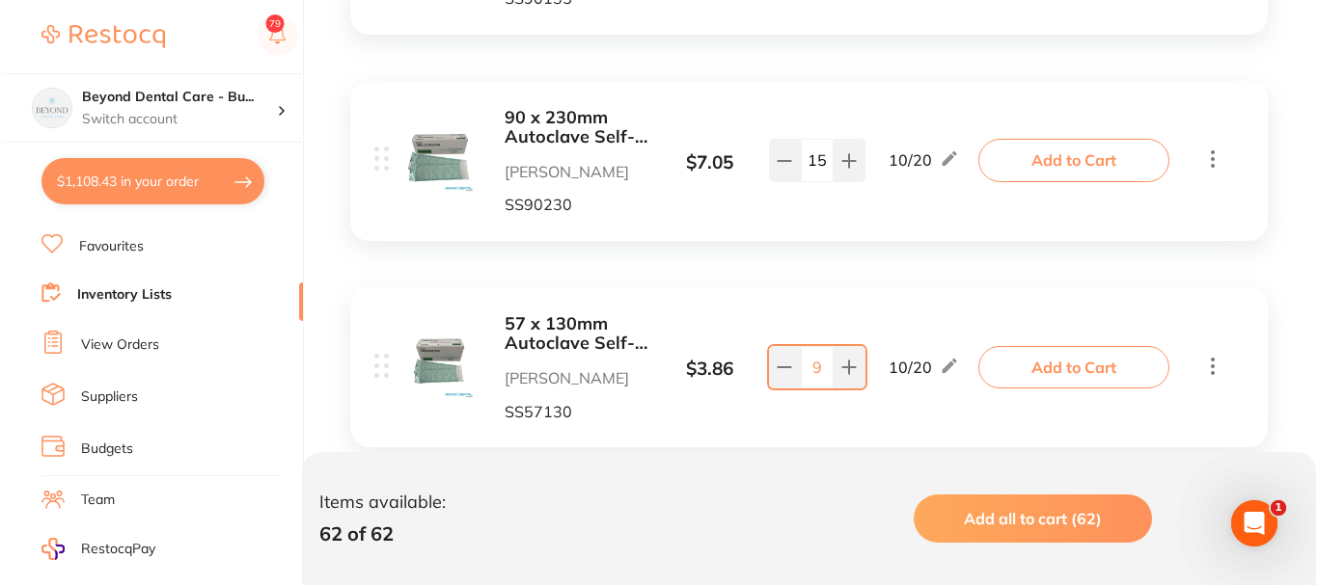
scroll to position [6752, 0]
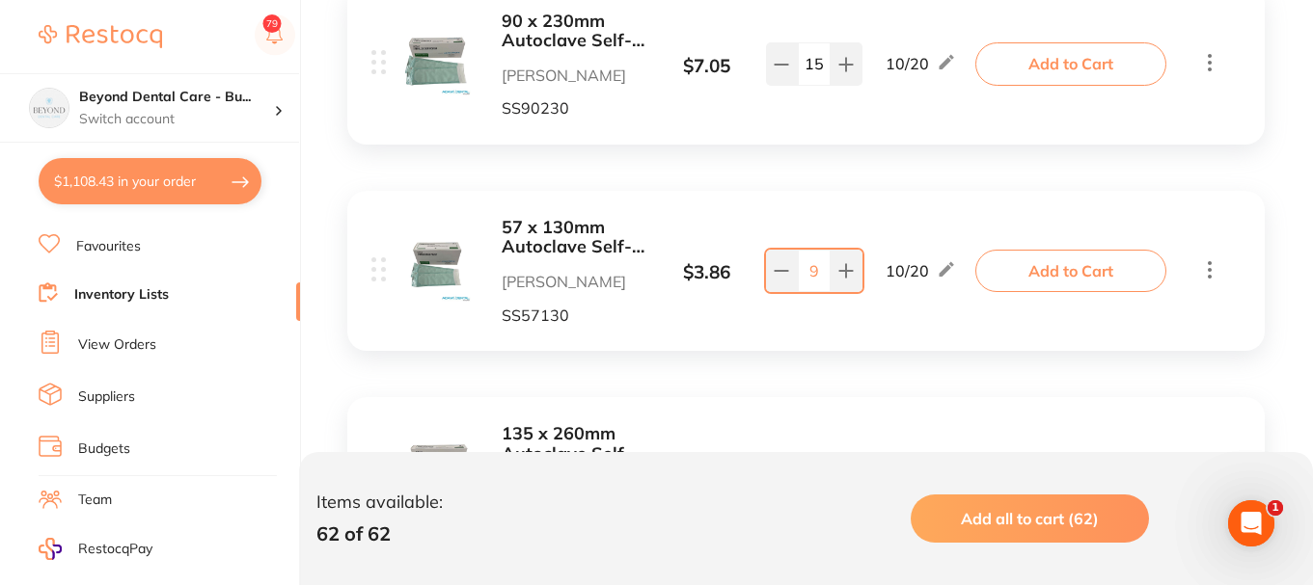
click at [1017, 269] on button "Add to Cart" at bounding box center [1070, 271] width 191 height 42
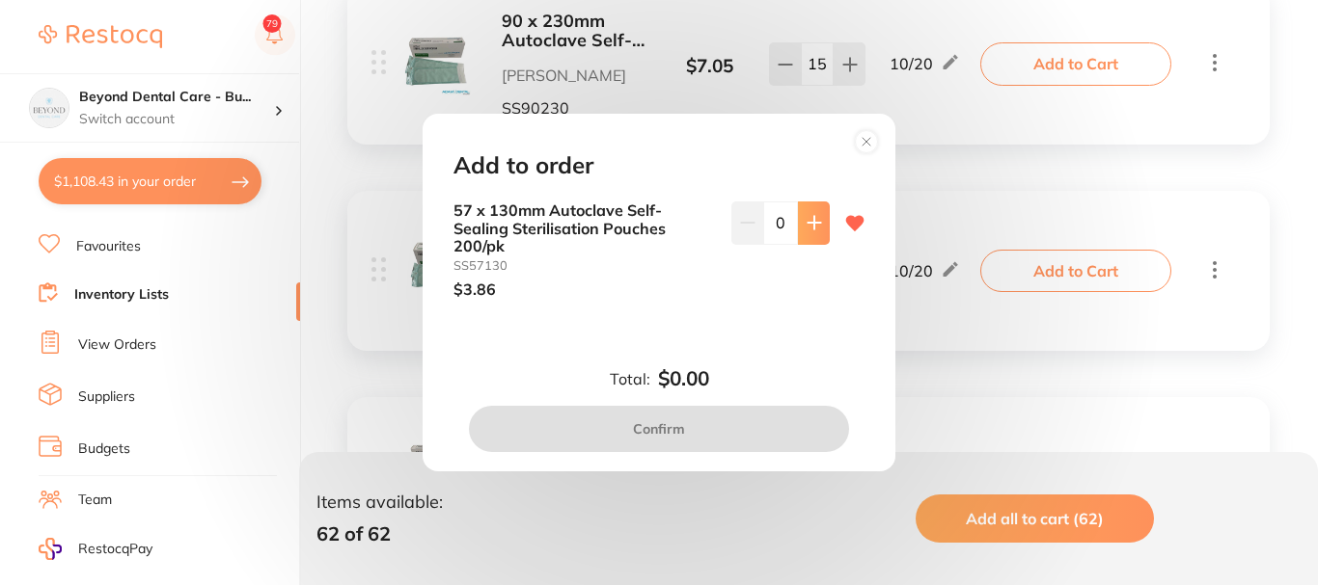
click at [814, 221] on icon at bounding box center [813, 222] width 15 height 15
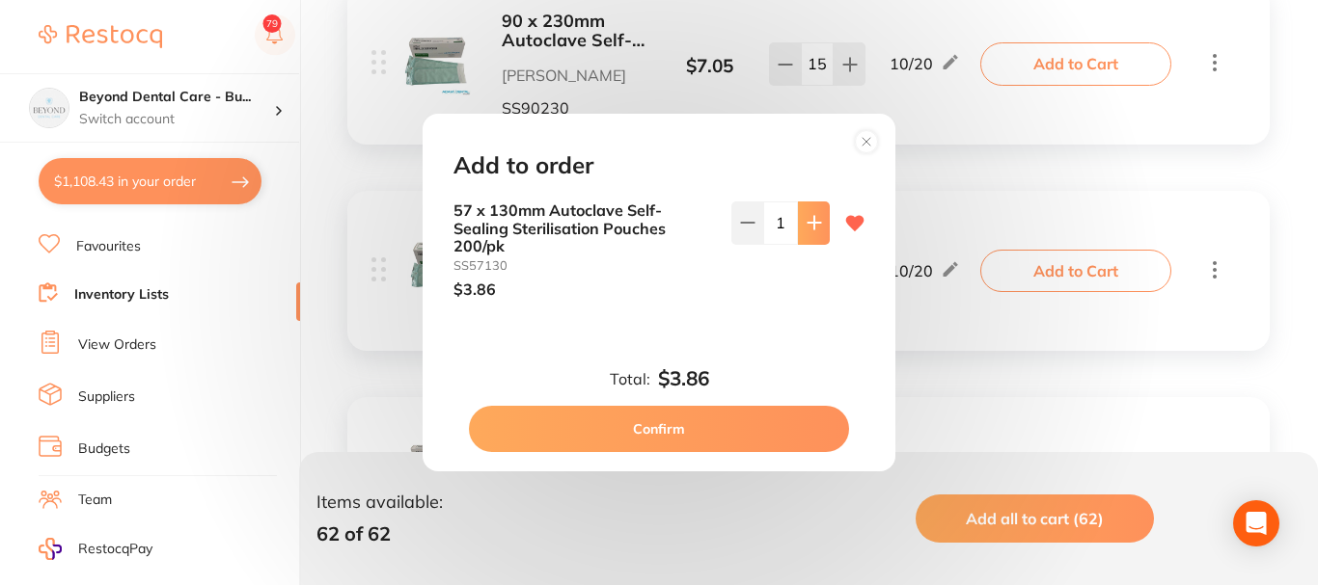
click at [814, 222] on icon at bounding box center [813, 222] width 15 height 15
type input "3"
click at [868, 141] on circle at bounding box center [867, 141] width 22 height 22
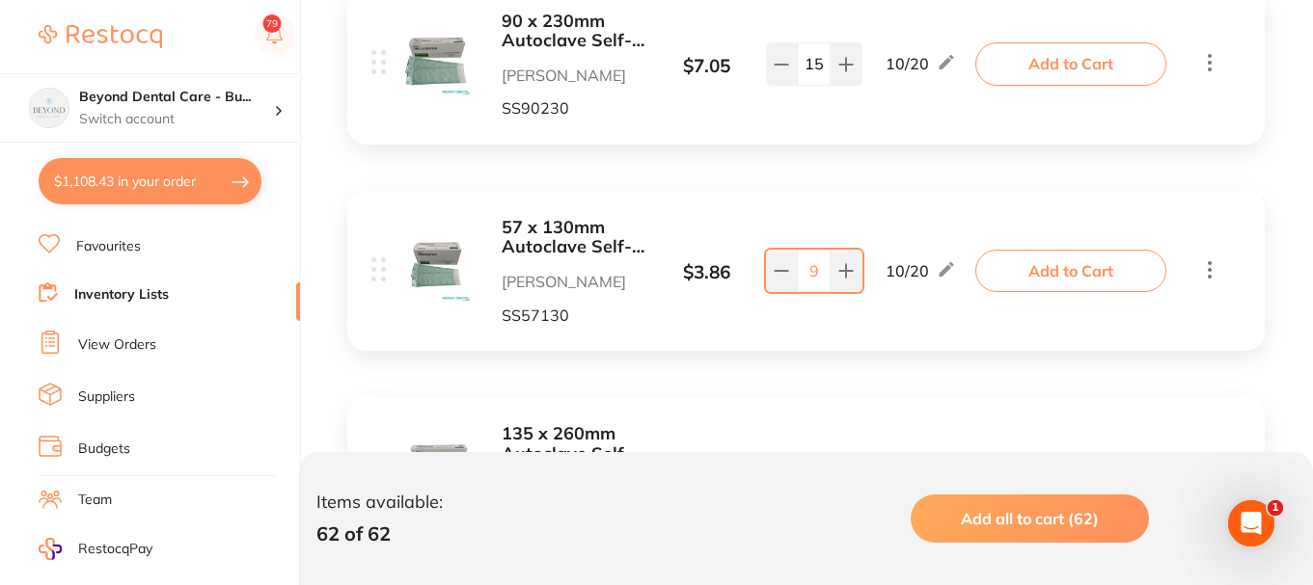
click at [1020, 273] on button "Add to Cart" at bounding box center [1070, 271] width 191 height 42
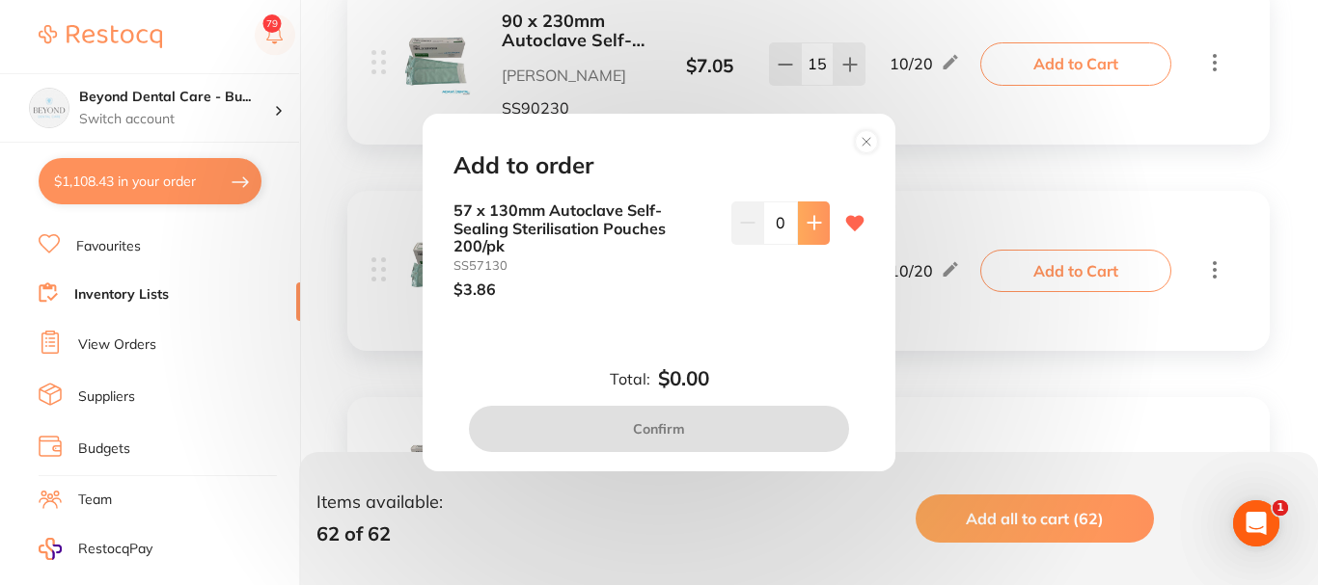
click at [811, 224] on icon at bounding box center [813, 223] width 13 height 13
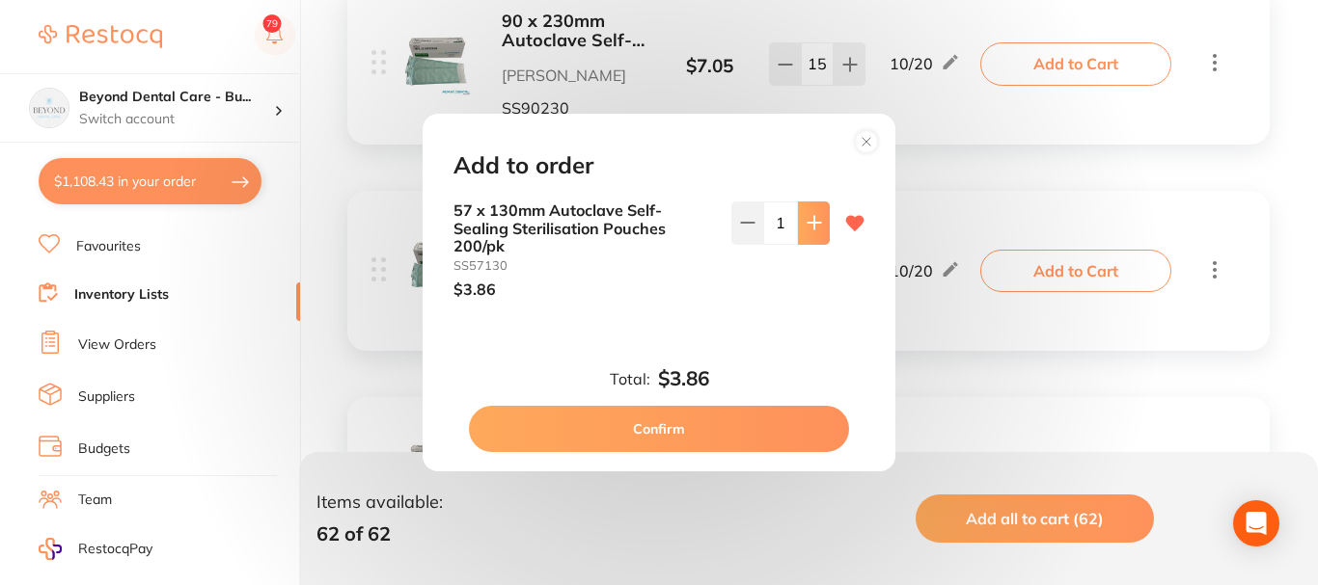
click at [811, 224] on icon at bounding box center [813, 223] width 13 height 13
type input "3"
drag, startPoint x: 694, startPoint y: 423, endPoint x: 737, endPoint y: 389, distance: 54.8
click at [693, 423] on button "Confirm" at bounding box center [659, 429] width 380 height 46
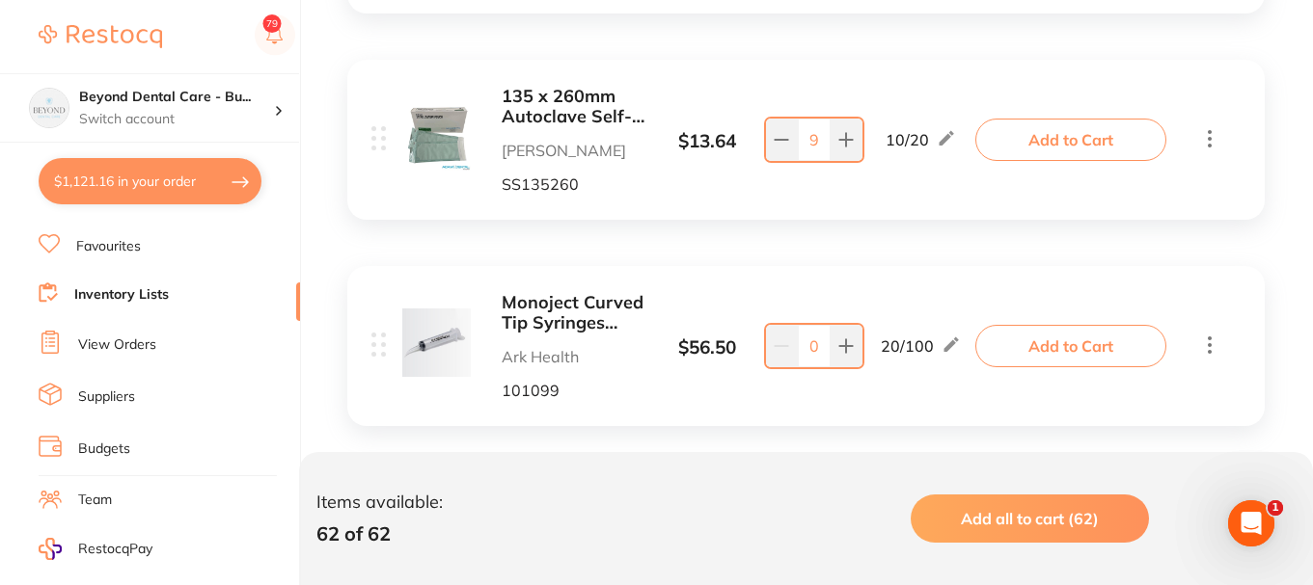
scroll to position [7234, 0]
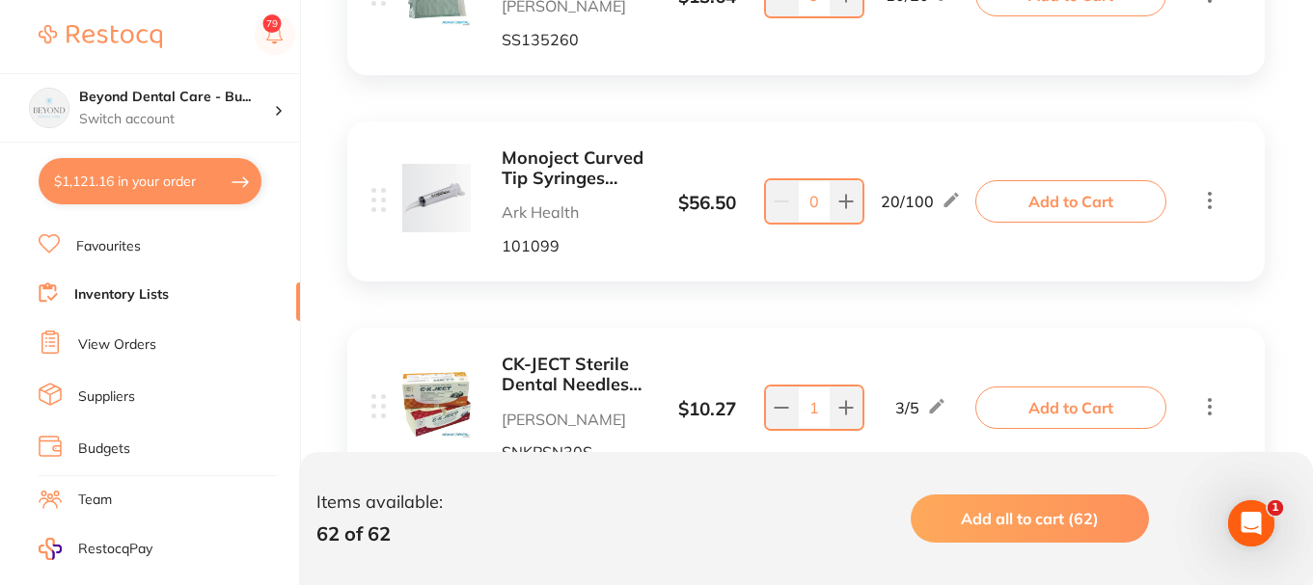
click at [1211, 202] on icon at bounding box center [1209, 200] width 23 height 24
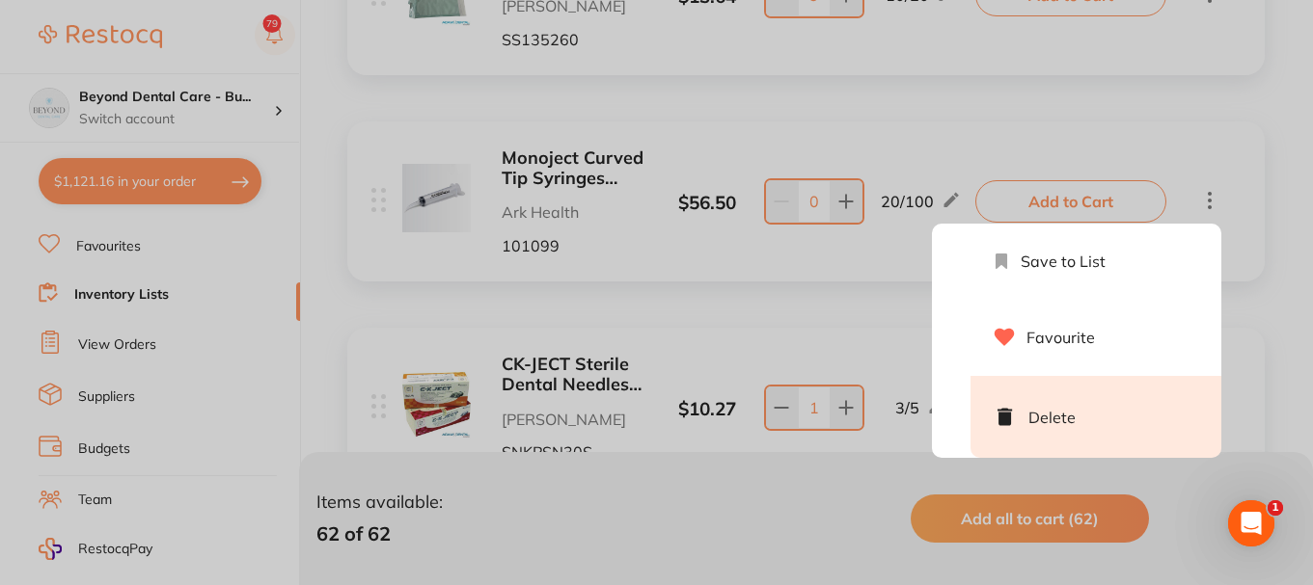
click at [1081, 412] on li "Delete" at bounding box center [1095, 417] width 251 height 82
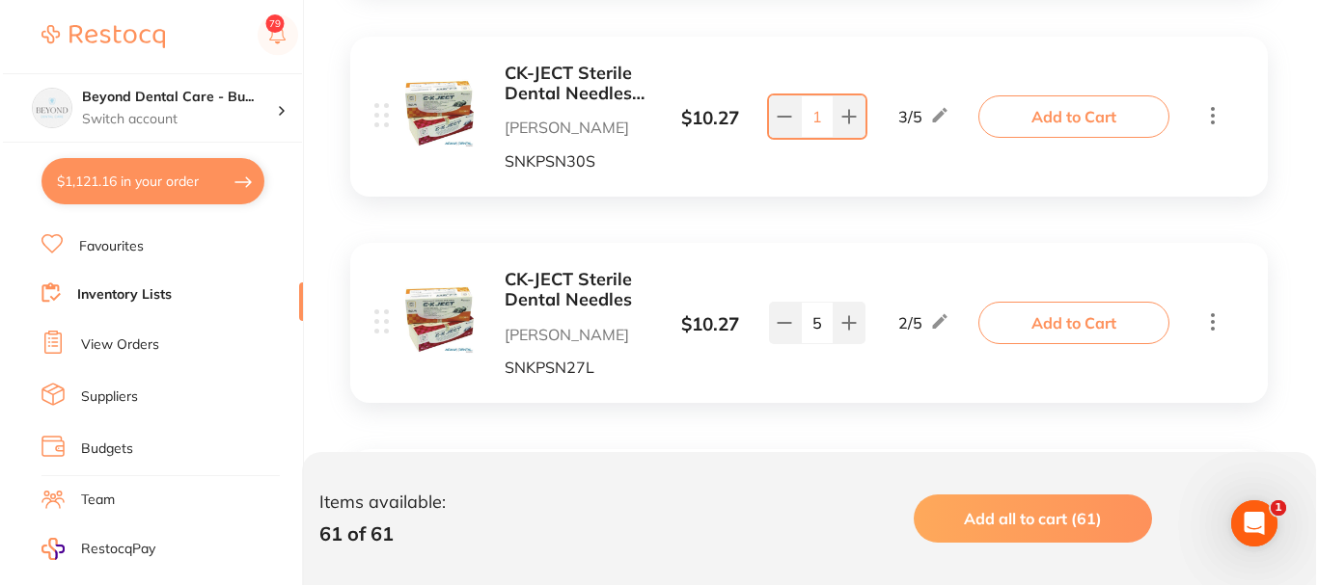
scroll to position [7330, 0]
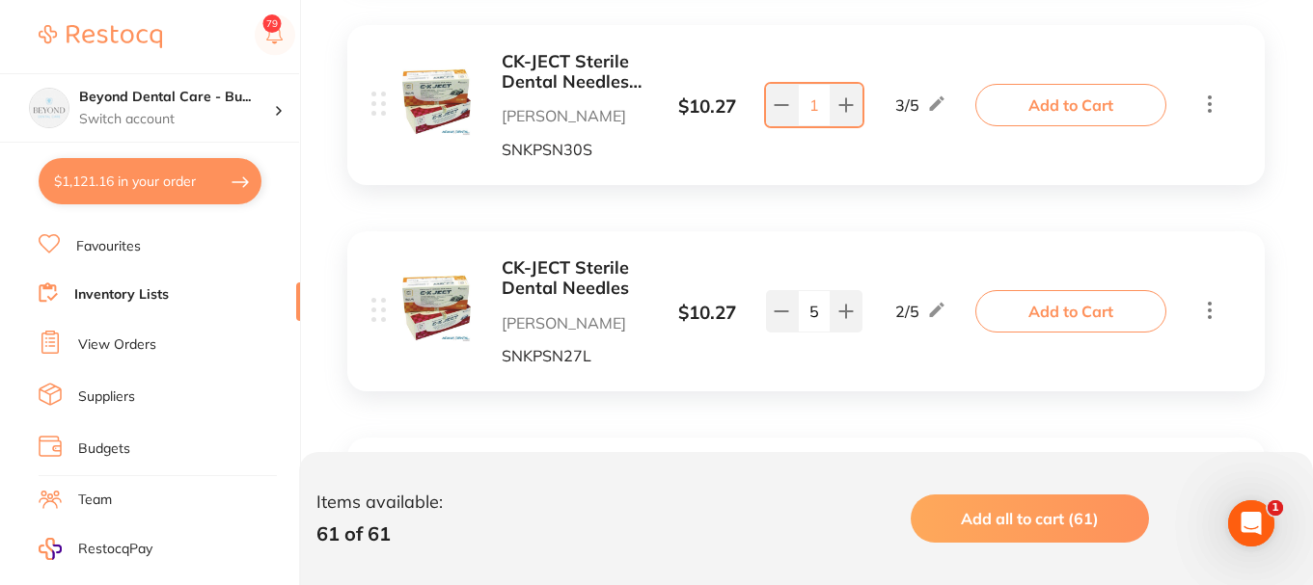
click at [1058, 109] on button "Add to Cart" at bounding box center [1070, 105] width 191 height 42
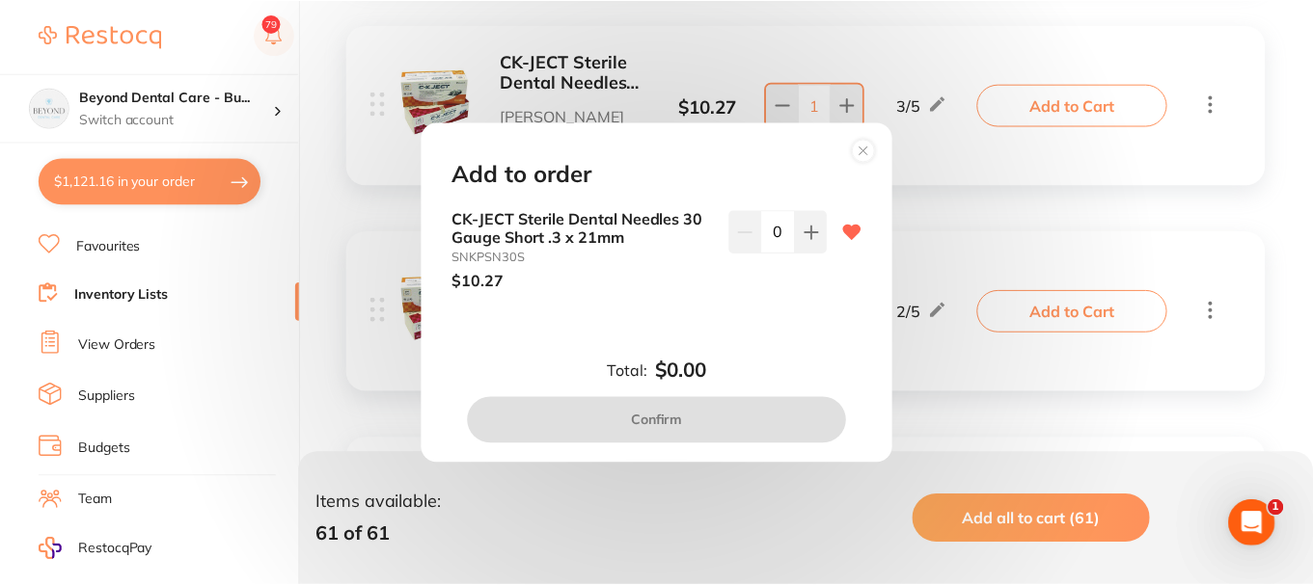
scroll to position [0, 0]
click at [812, 223] on button at bounding box center [814, 231] width 32 height 42
click at [808, 225] on icon at bounding box center [813, 232] width 15 height 15
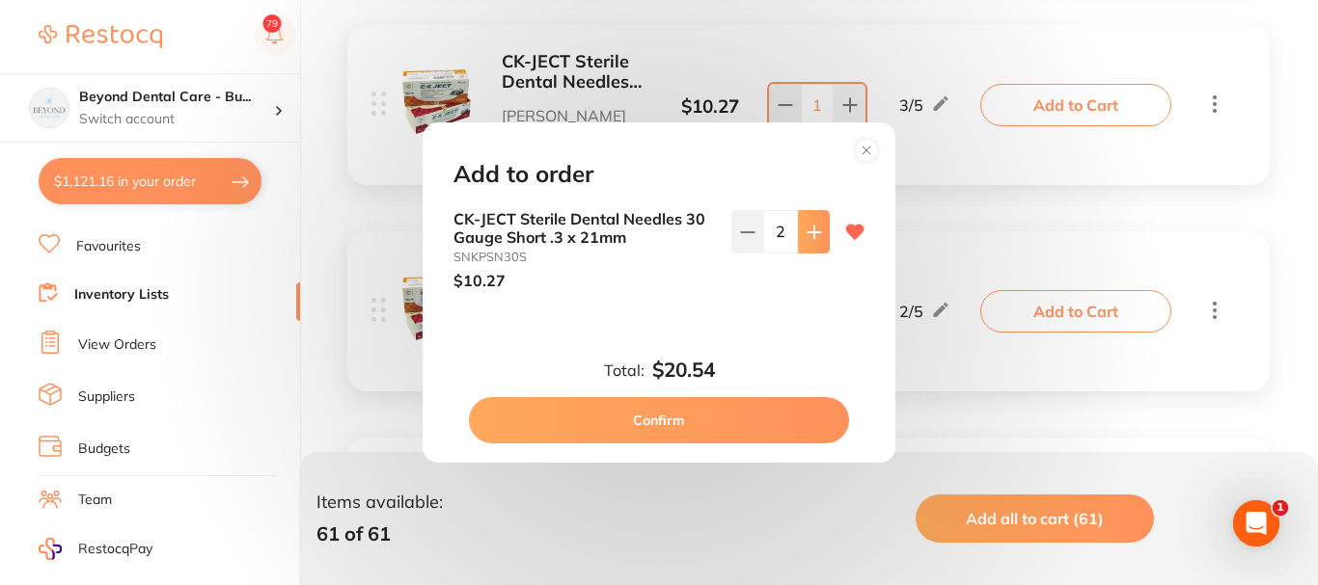
click at [808, 225] on icon at bounding box center [813, 232] width 15 height 15
click at [817, 214] on button at bounding box center [814, 231] width 32 height 42
type input "5"
click at [729, 421] on button "Confirm" at bounding box center [659, 420] width 380 height 46
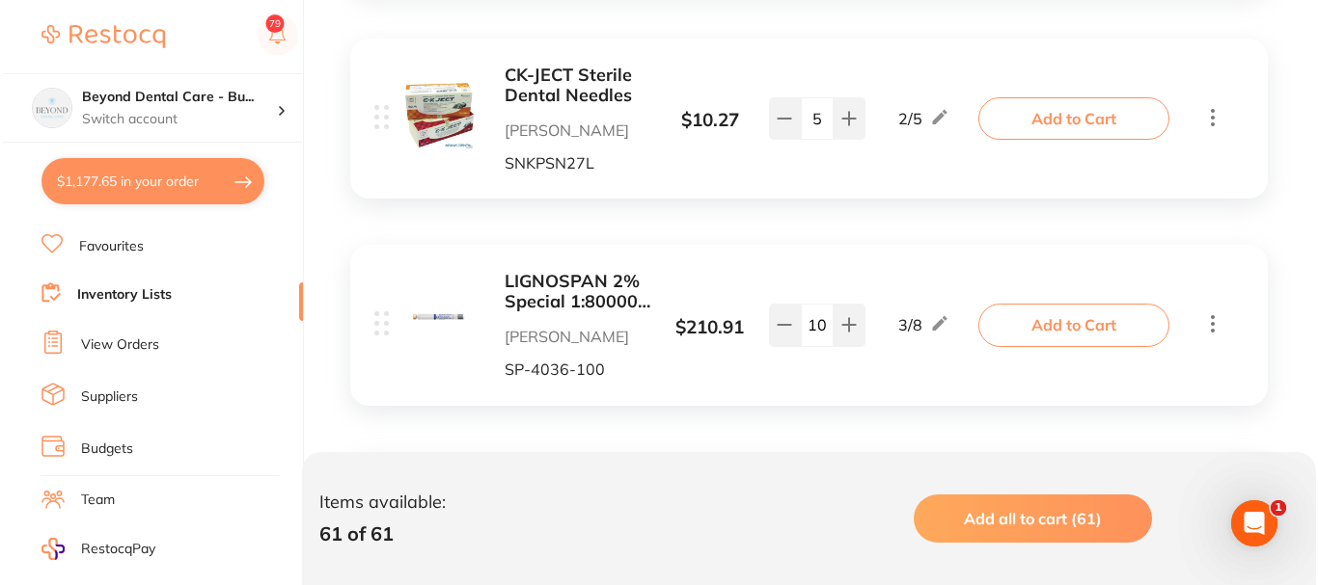
scroll to position [7716, 0]
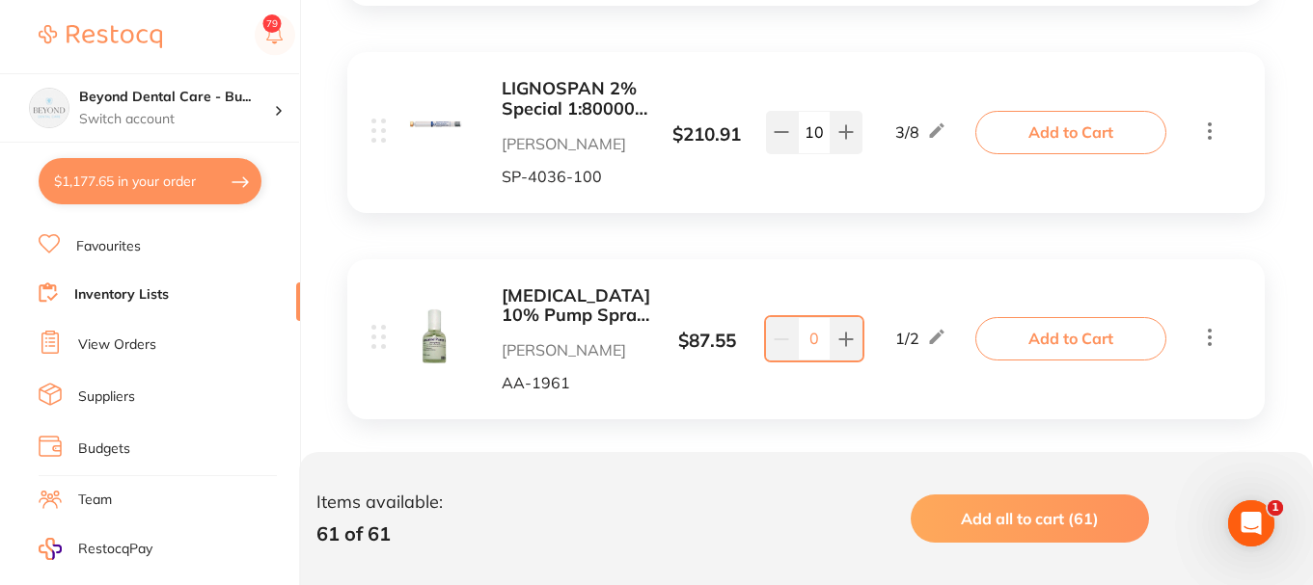
click at [823, 133] on input "10" at bounding box center [814, 132] width 33 height 42
type input "0"
click at [1077, 130] on button "Add to Cart" at bounding box center [1070, 132] width 191 height 42
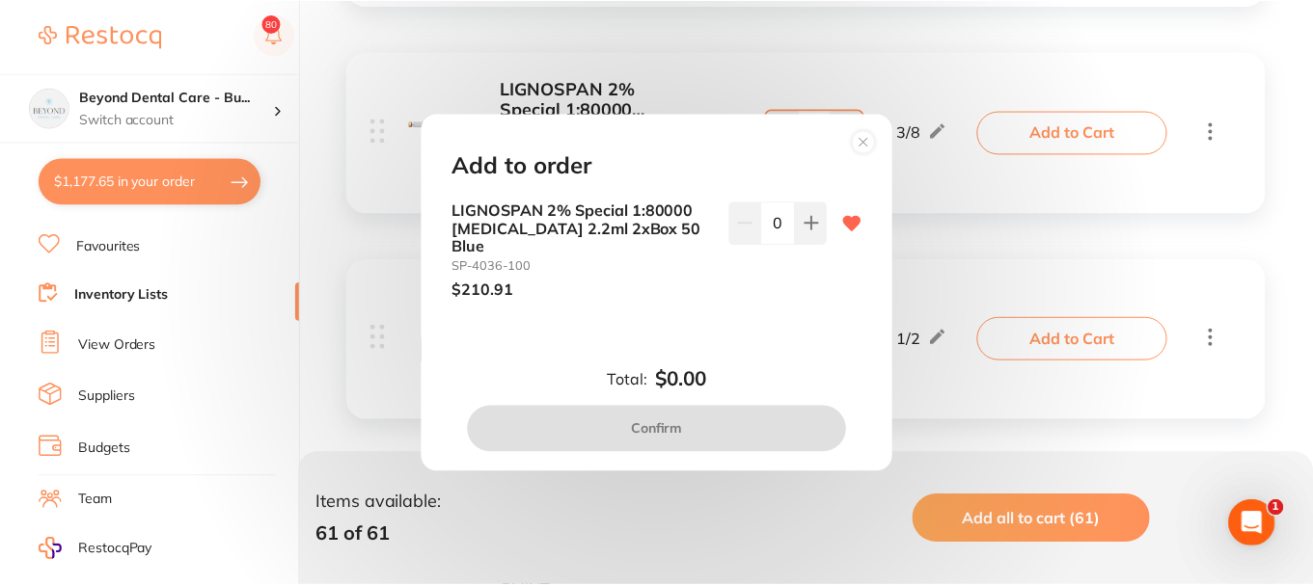
scroll to position [0, 0]
click at [806, 225] on icon at bounding box center [813, 222] width 15 height 15
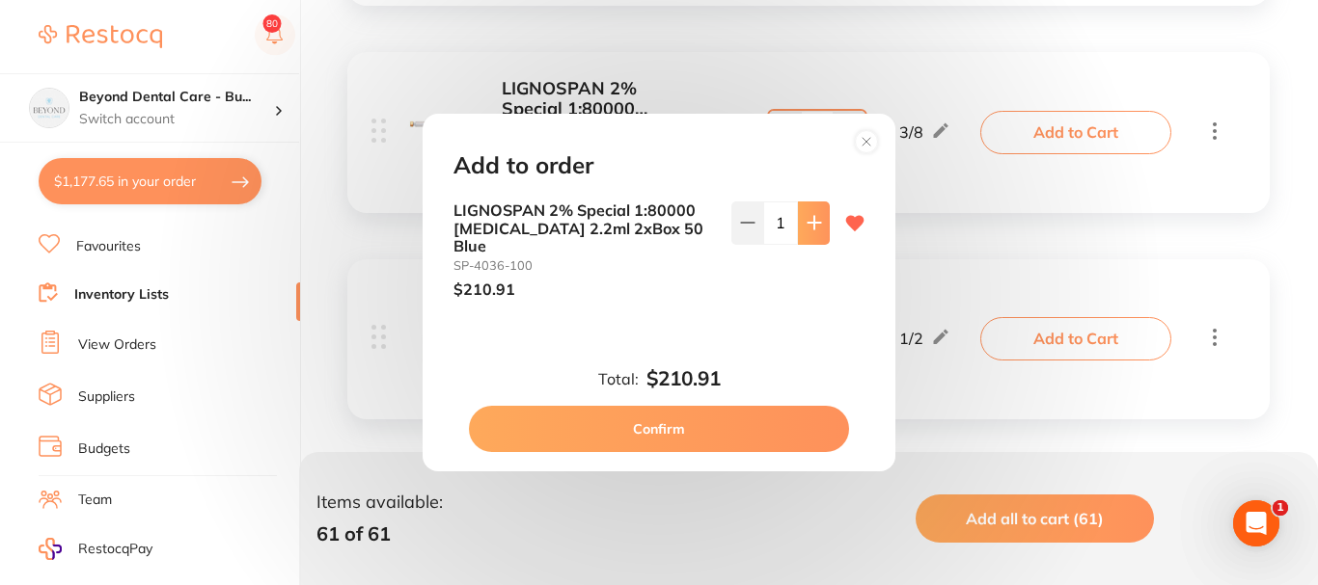
click at [806, 225] on icon at bounding box center [813, 222] width 15 height 15
type input "4"
click at [683, 417] on button "Confirm" at bounding box center [659, 429] width 380 height 46
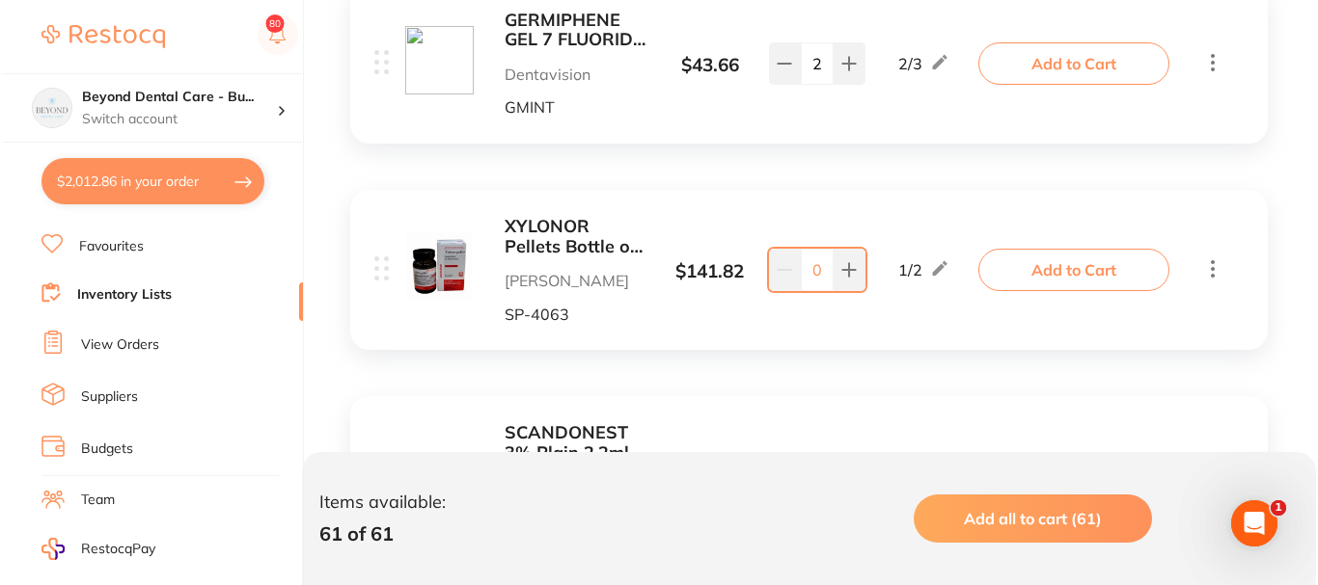
scroll to position [8295, 0]
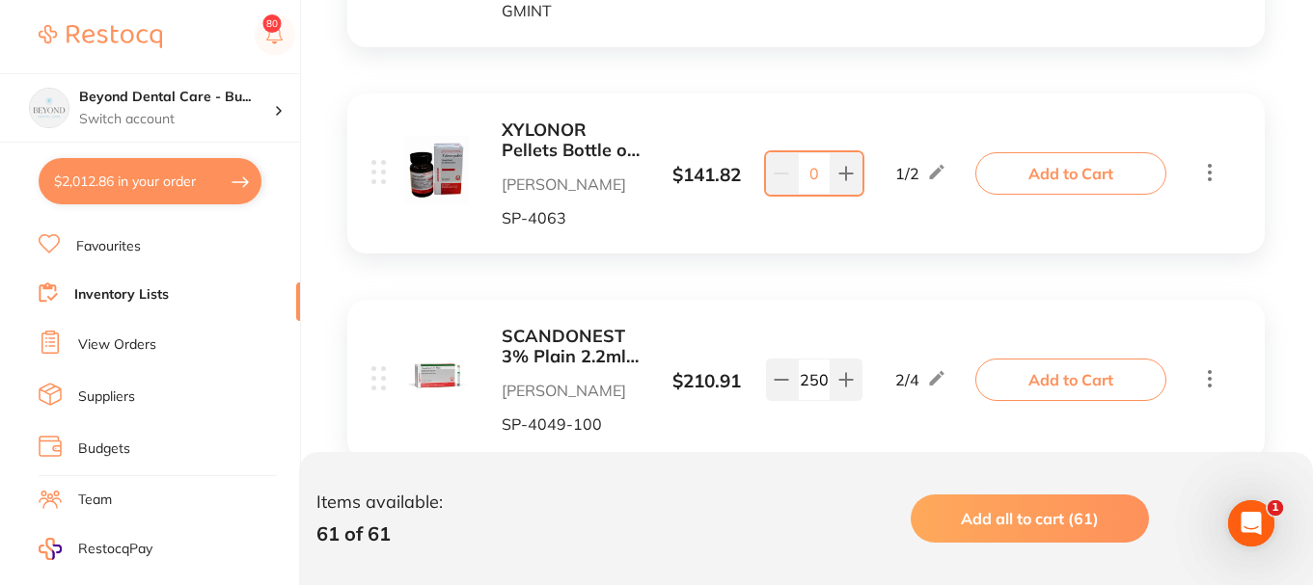
click at [1053, 165] on button "Add to Cart" at bounding box center [1070, 173] width 191 height 42
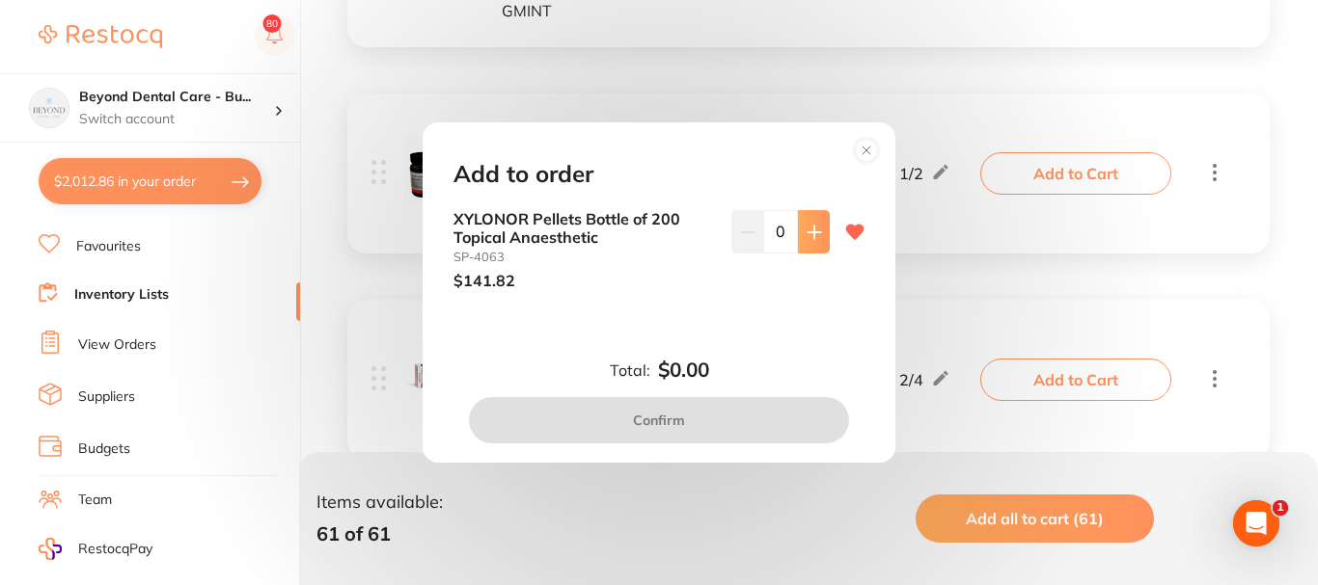
click at [807, 229] on icon at bounding box center [813, 232] width 15 height 15
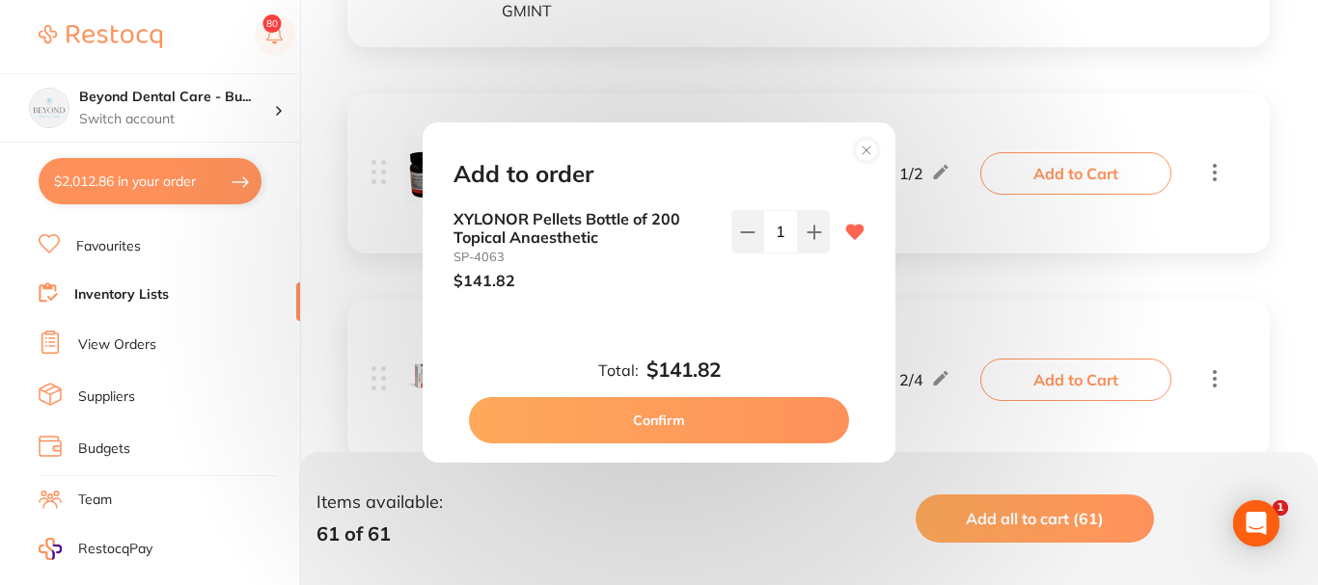
click at [653, 413] on button "Confirm" at bounding box center [659, 420] width 380 height 46
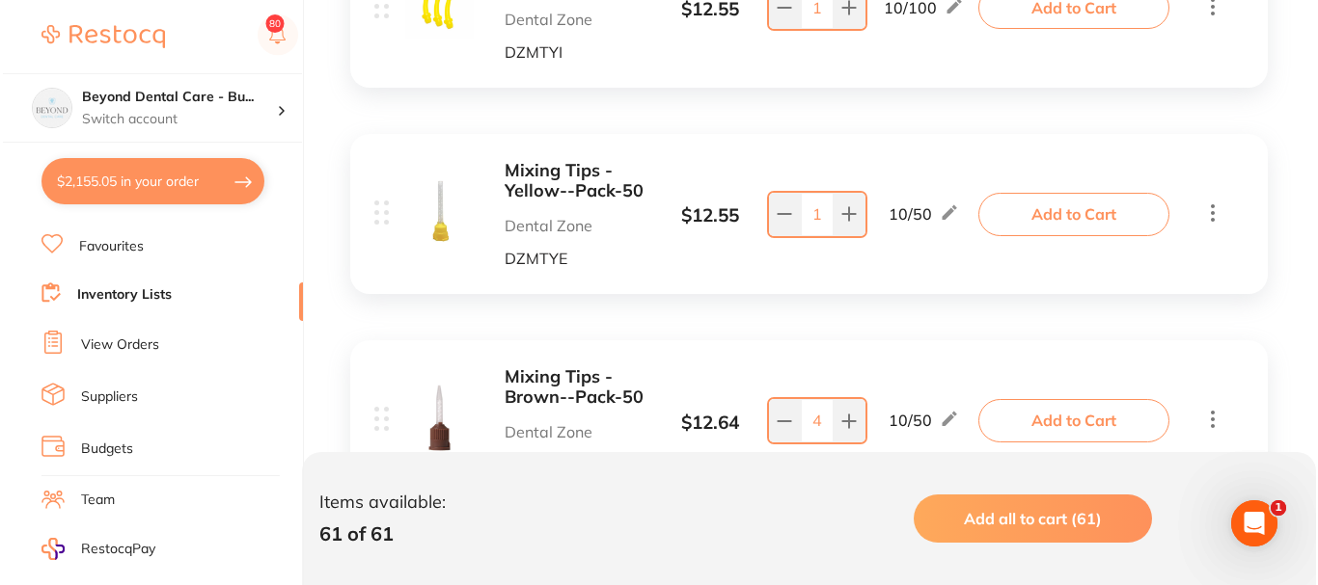
scroll to position [8970, 0]
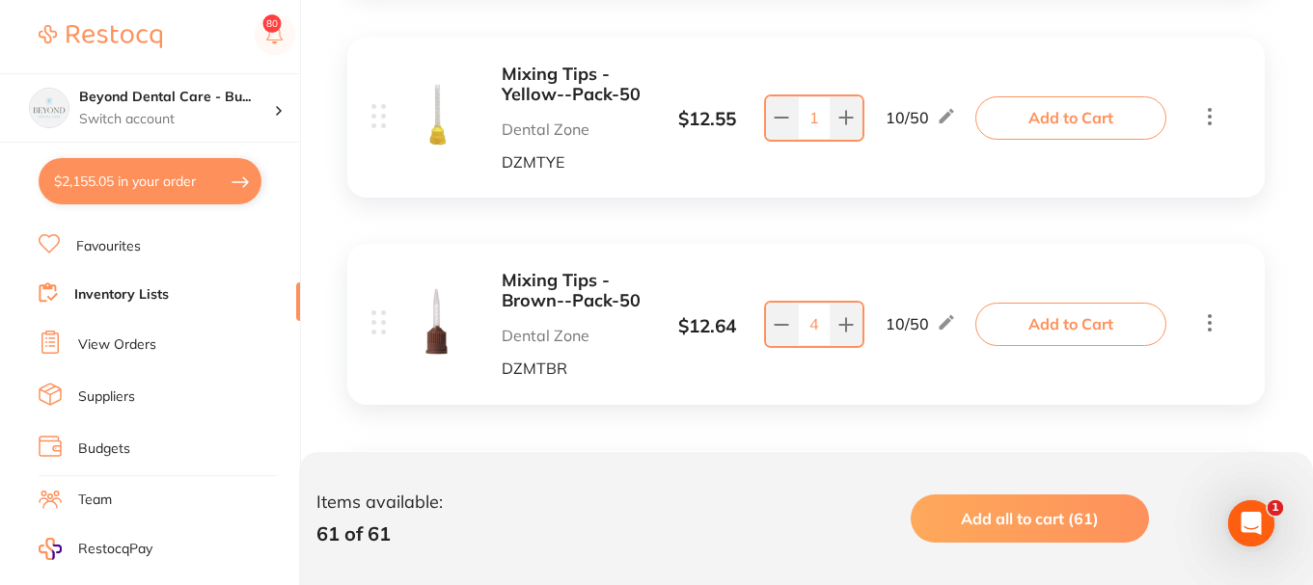
click at [1089, 125] on button "Add to Cart" at bounding box center [1070, 117] width 191 height 42
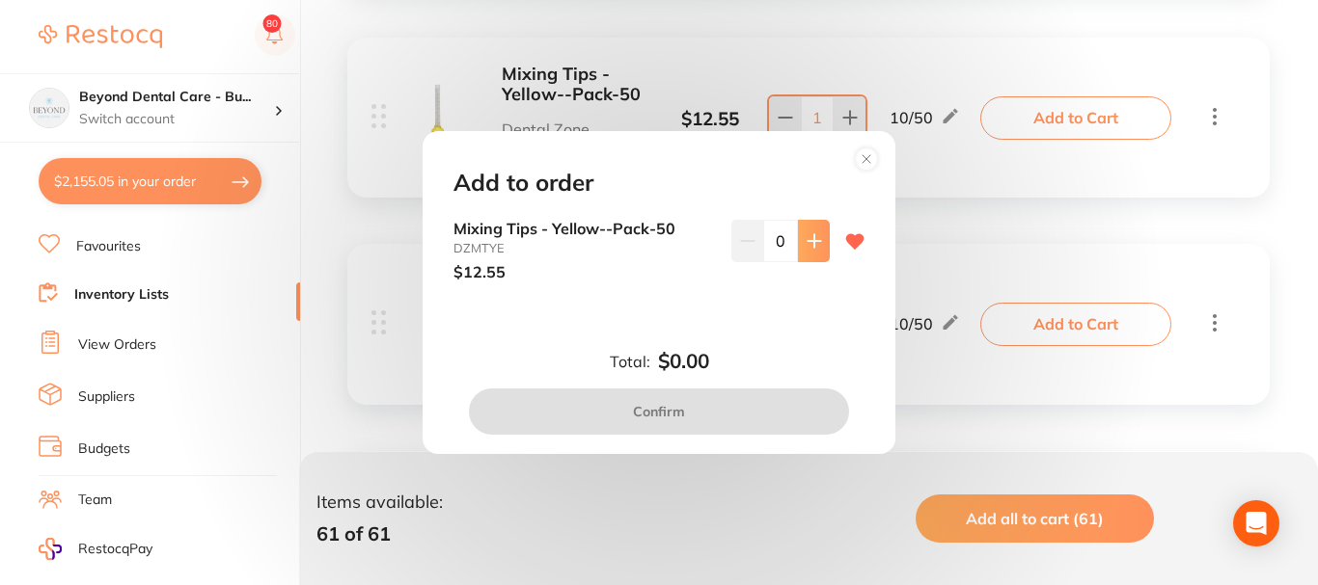
click at [809, 243] on icon at bounding box center [813, 240] width 13 height 13
type input "1"
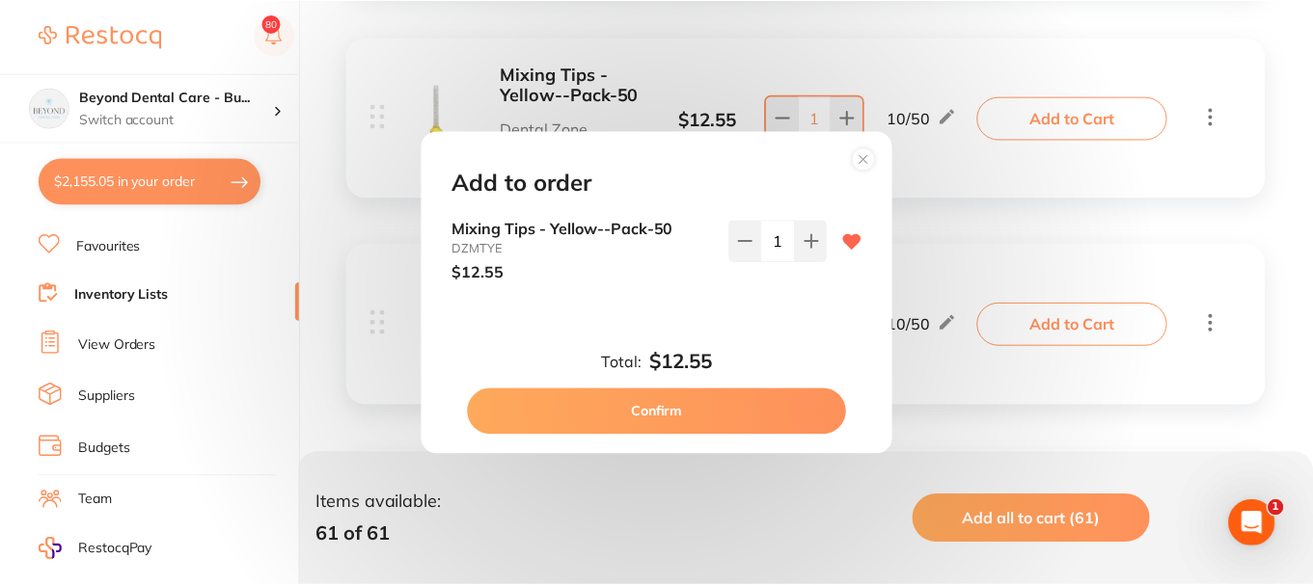
scroll to position [0, 0]
click at [688, 407] on button "Confirm" at bounding box center [659, 412] width 380 height 46
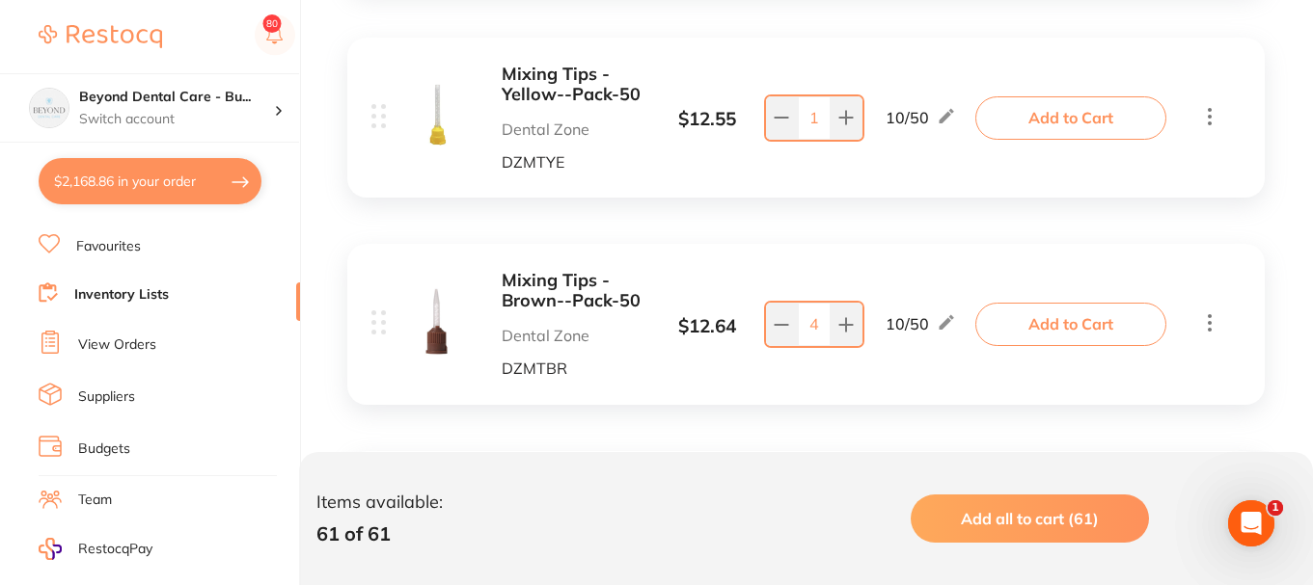
click at [1045, 318] on button "Add to Cart" at bounding box center [1070, 324] width 191 height 42
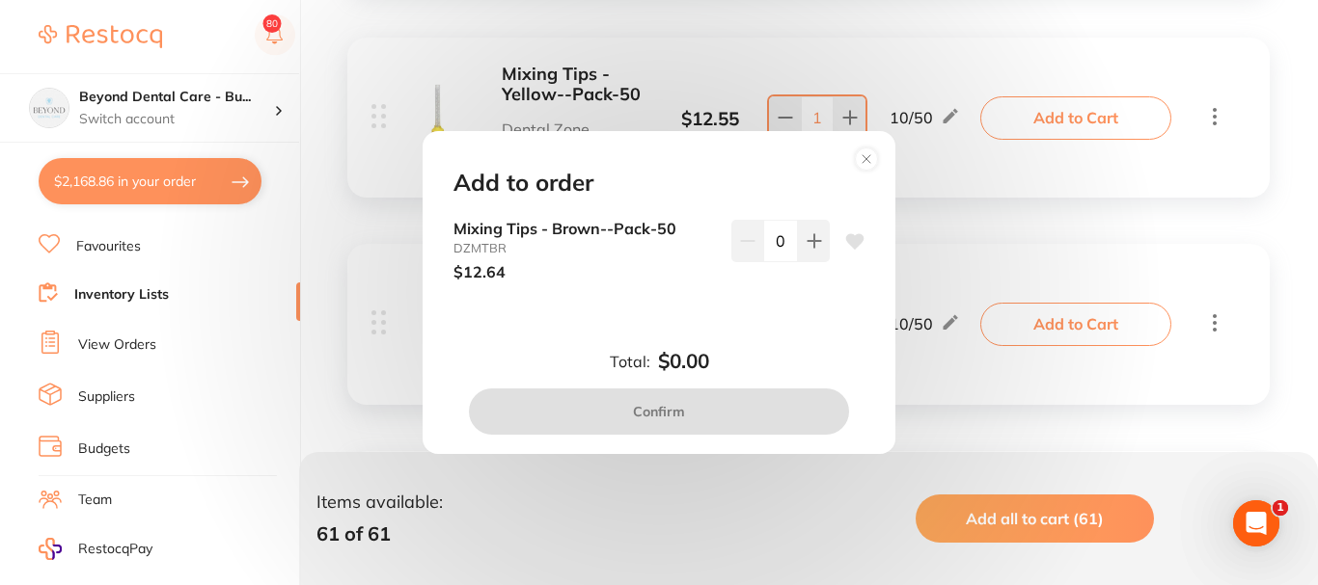
click at [866, 159] on icon at bounding box center [866, 159] width 8 height 8
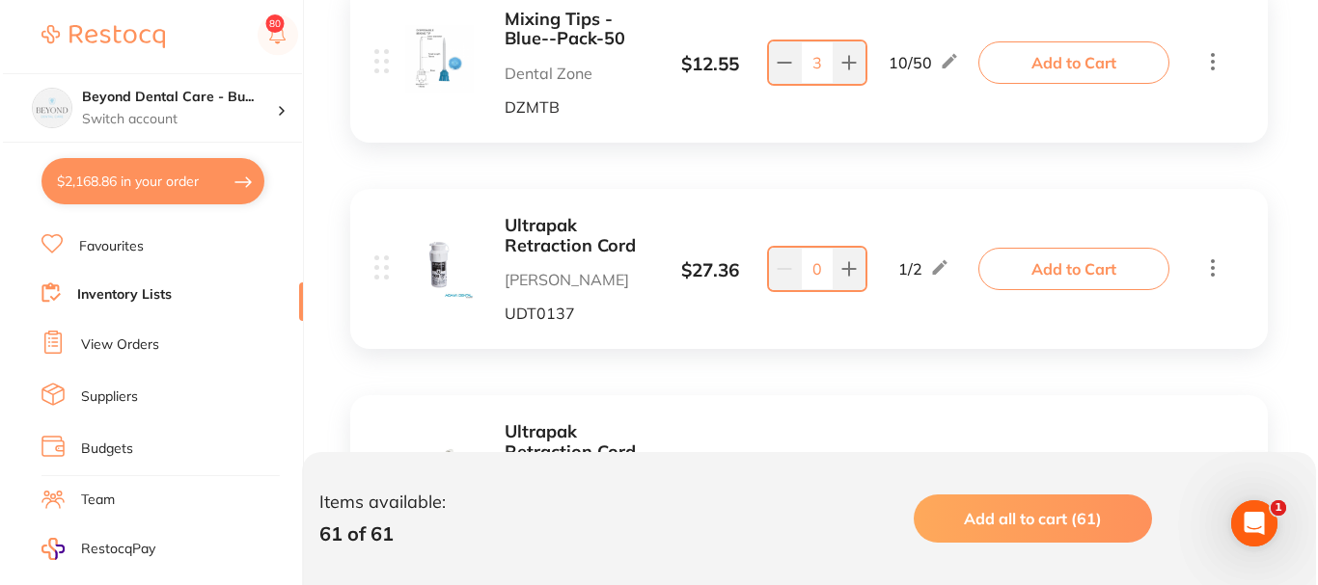
scroll to position [9742, 0]
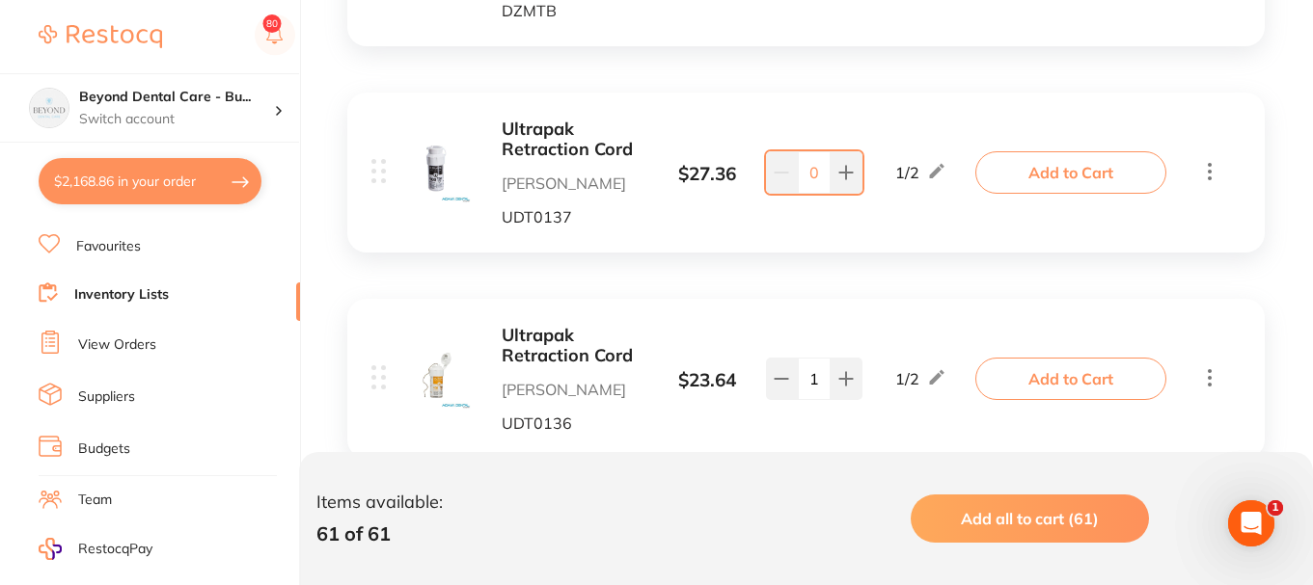
click at [1039, 167] on button "Add to Cart" at bounding box center [1070, 172] width 191 height 42
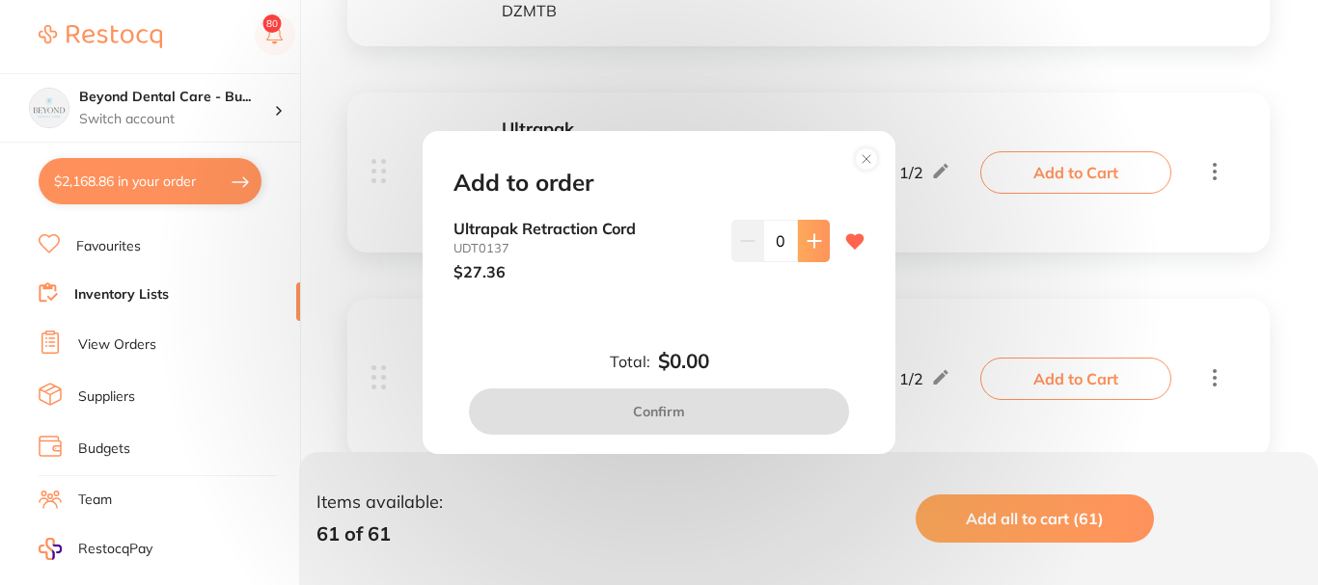
click at [810, 237] on icon at bounding box center [813, 240] width 15 height 15
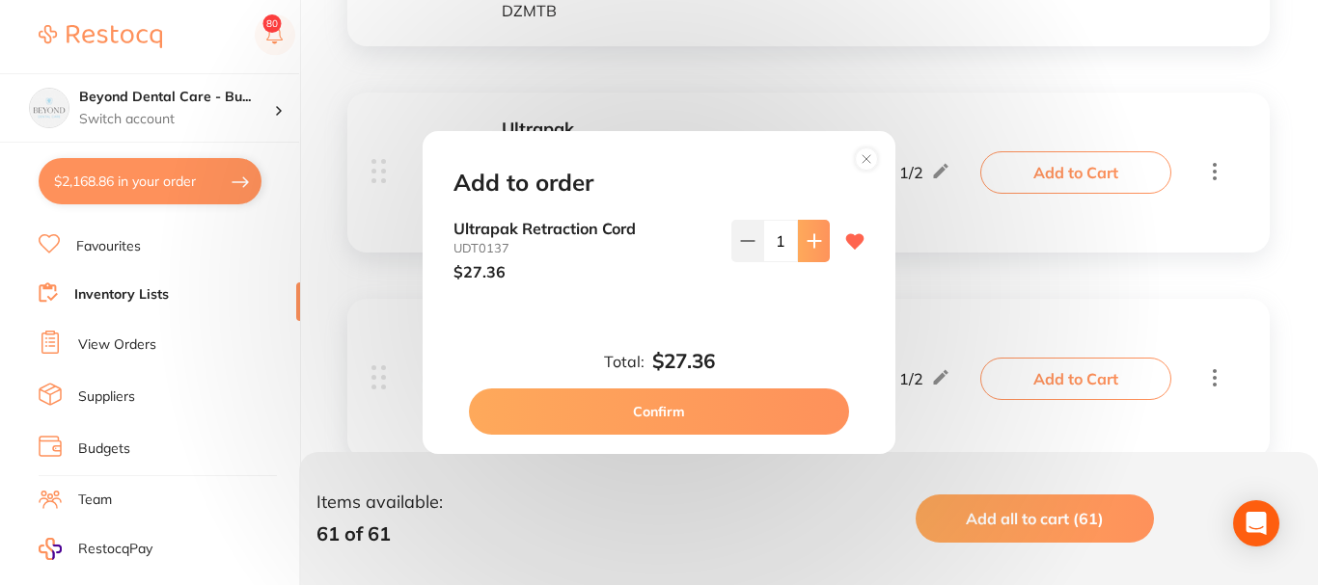
type input "1"
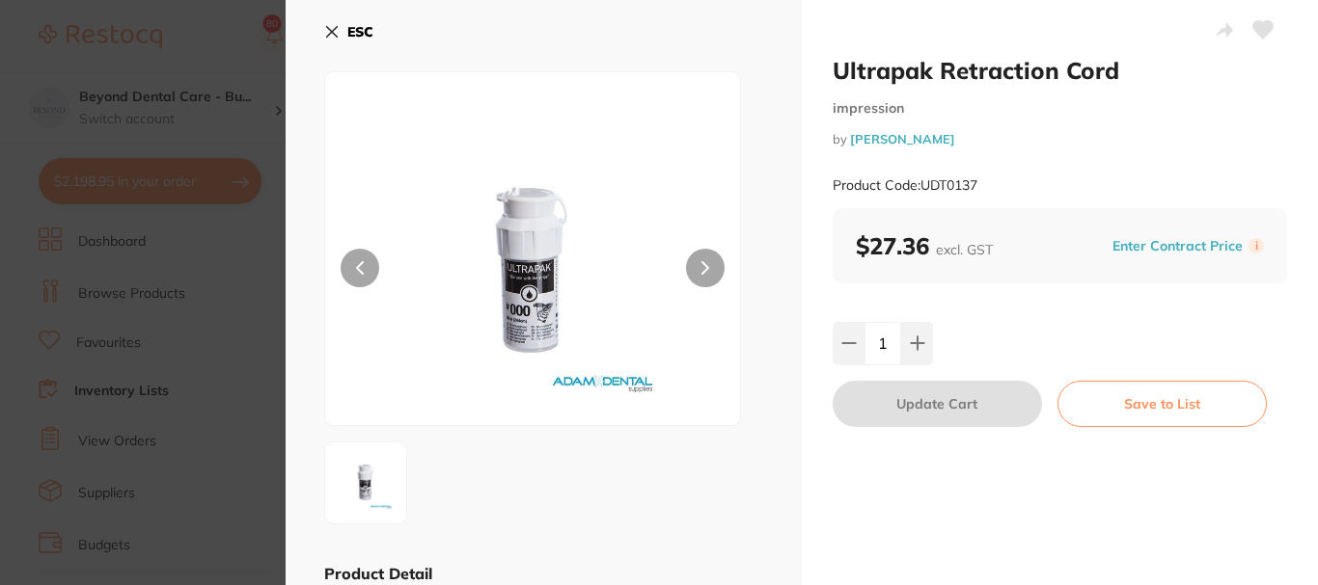
click at [341, 29] on button "ESC" at bounding box center [348, 31] width 49 height 33
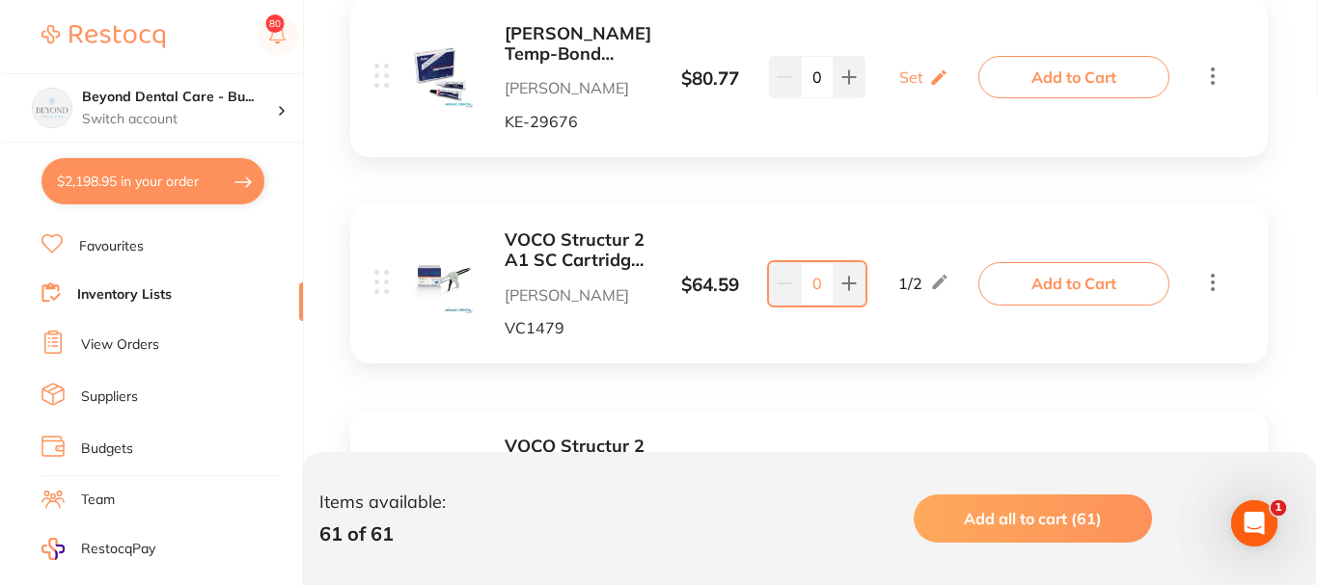
scroll to position [10899, 0]
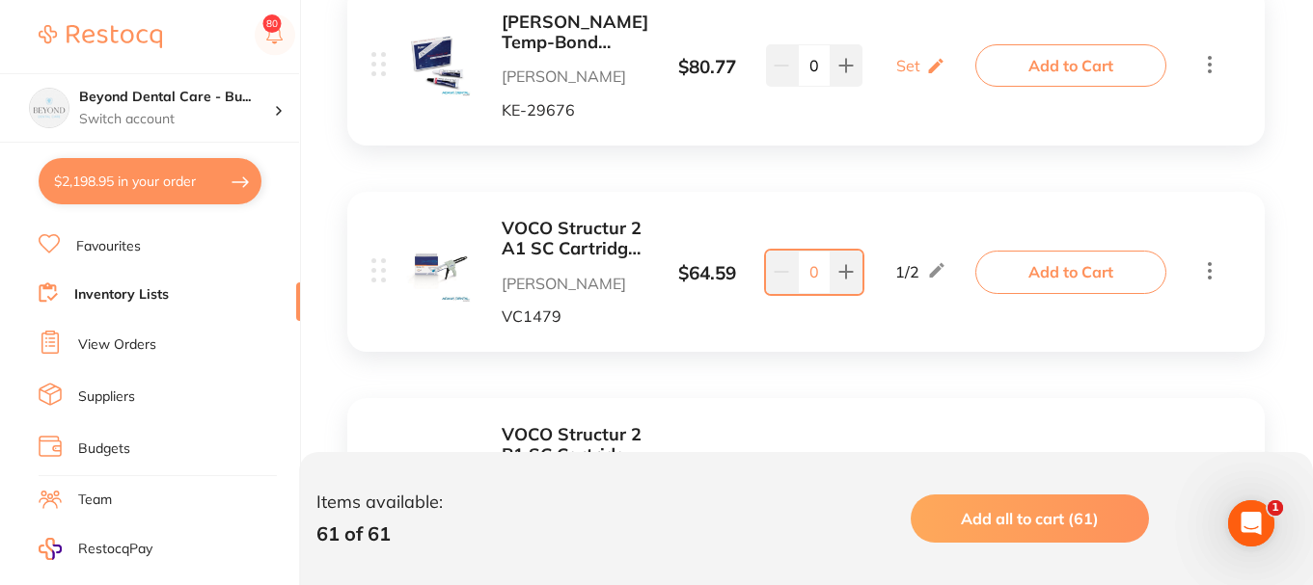
click at [1061, 53] on button "Add to Cart" at bounding box center [1070, 65] width 191 height 42
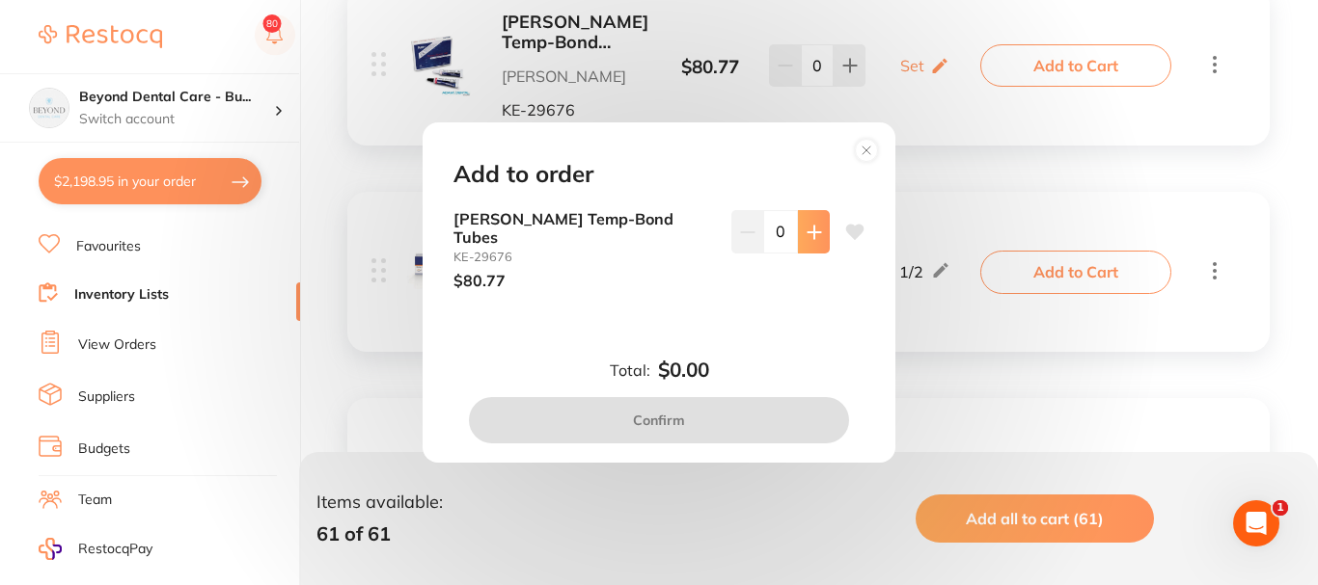
click at [806, 235] on icon at bounding box center [813, 232] width 15 height 15
type input "1"
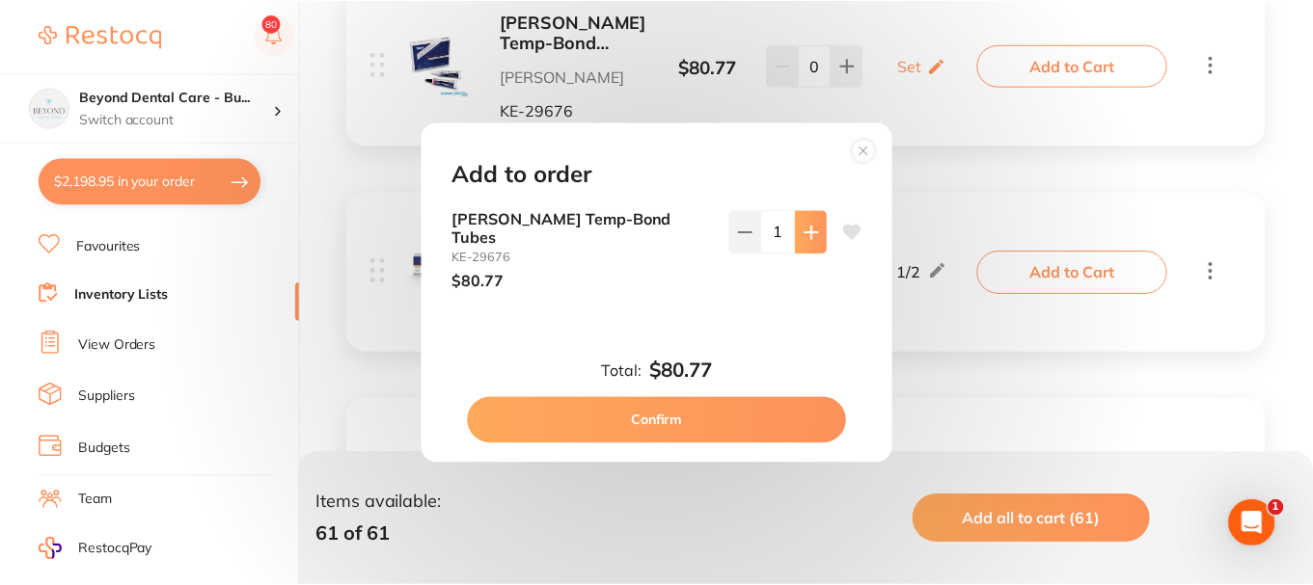
scroll to position [0, 0]
click at [662, 401] on button "Confirm" at bounding box center [659, 420] width 380 height 46
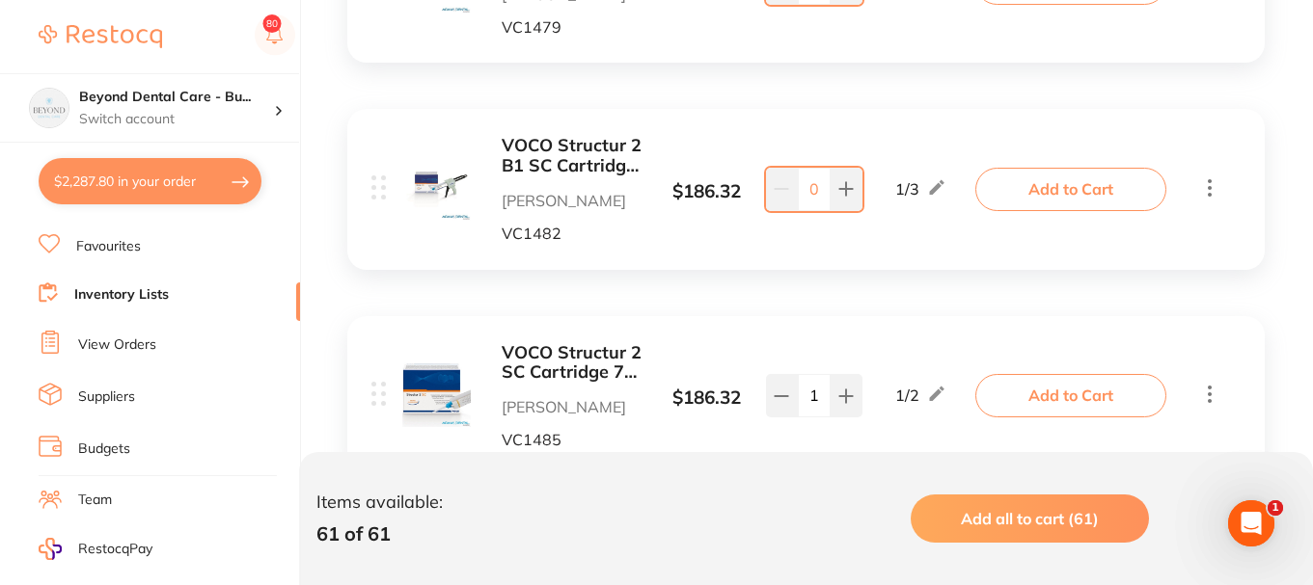
scroll to position [11285, 0]
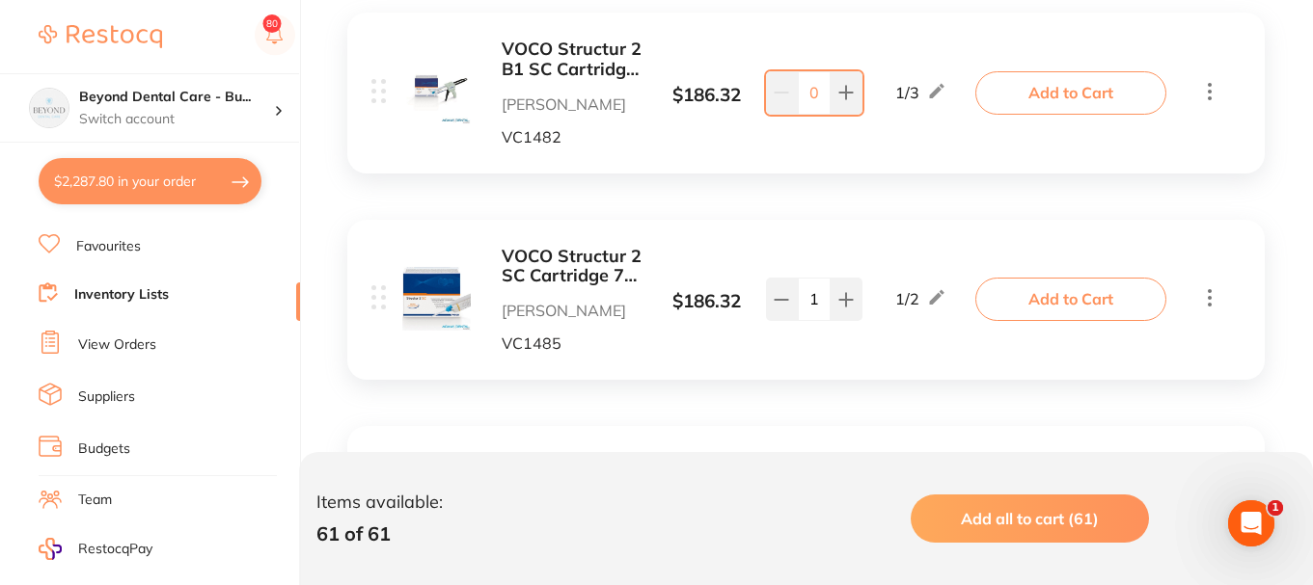
click at [551, 247] on b "VOCO Structur 2 SC Cartridge 75g BL" at bounding box center [574, 267] width 145 height 40
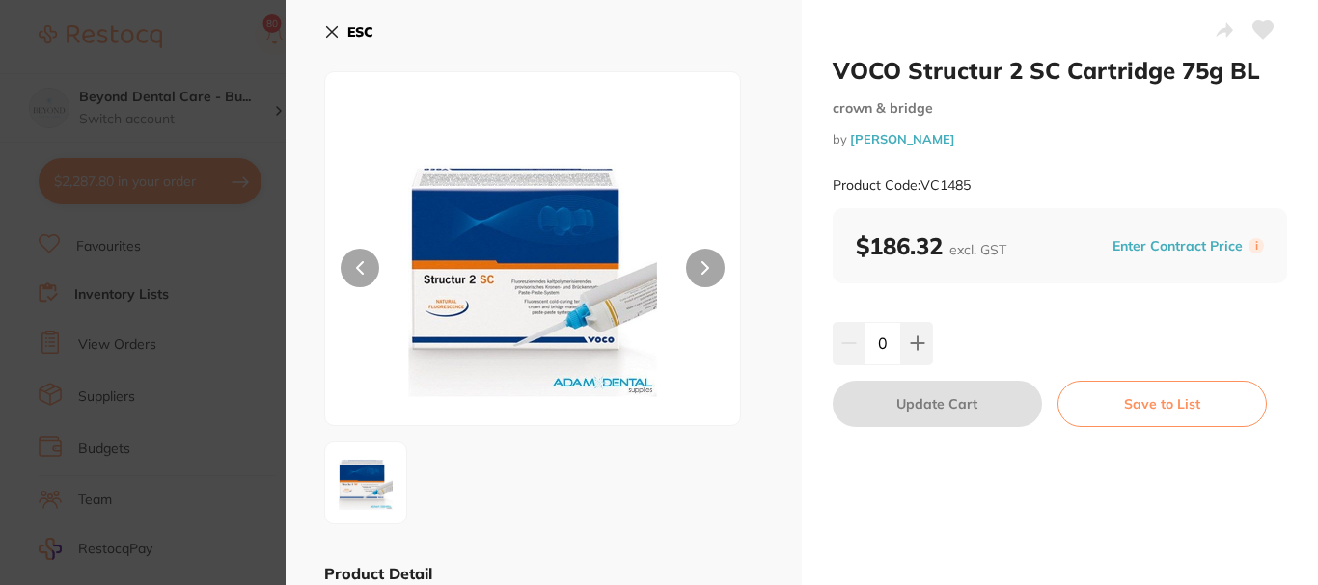
click at [332, 32] on icon at bounding box center [331, 31] width 15 height 15
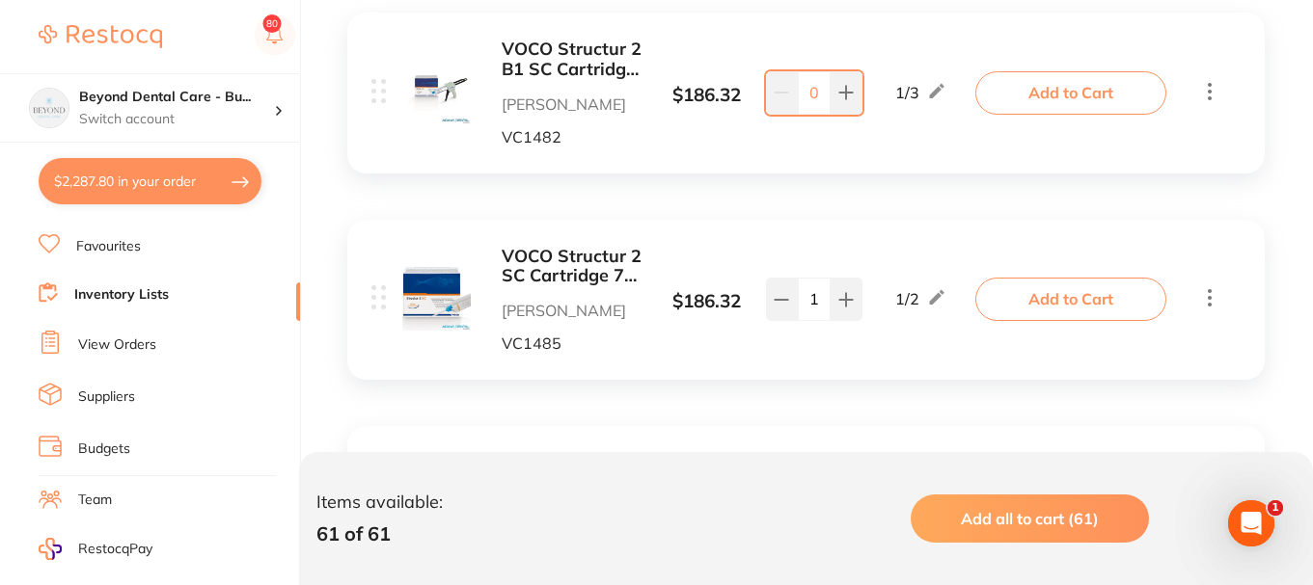
click at [568, 258] on b "VOCO Structur 2 SC Cartridge 75g BL" at bounding box center [574, 267] width 145 height 40
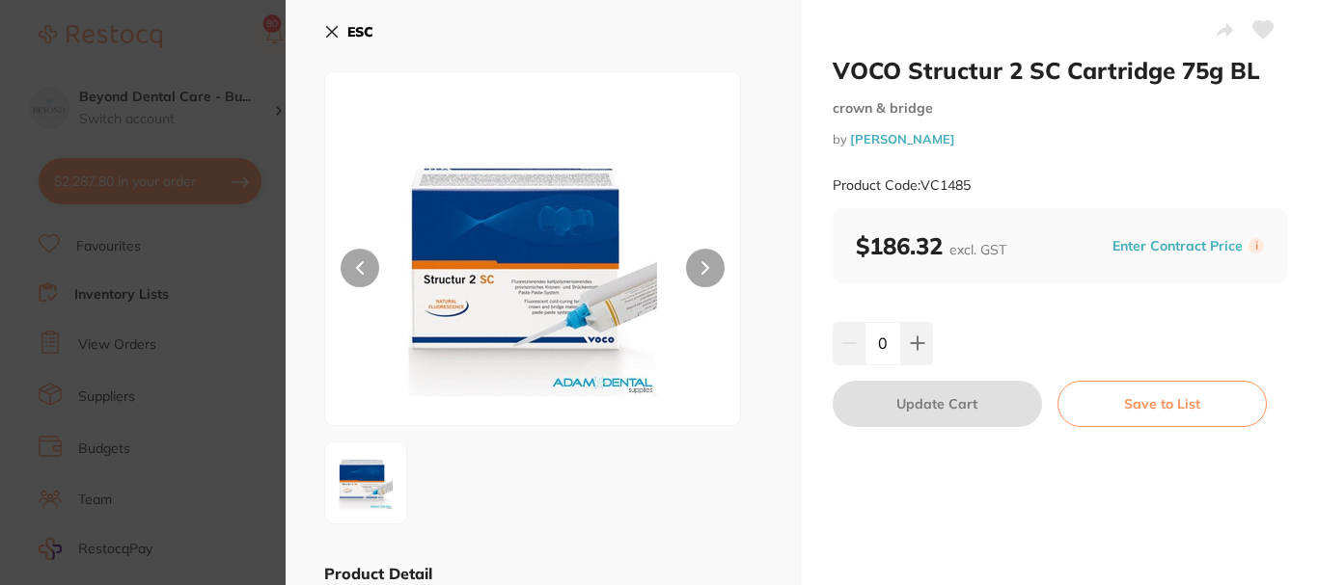
click at [711, 263] on button at bounding box center [705, 268] width 39 height 39
click at [927, 343] on button at bounding box center [917, 343] width 32 height 42
type input "1"
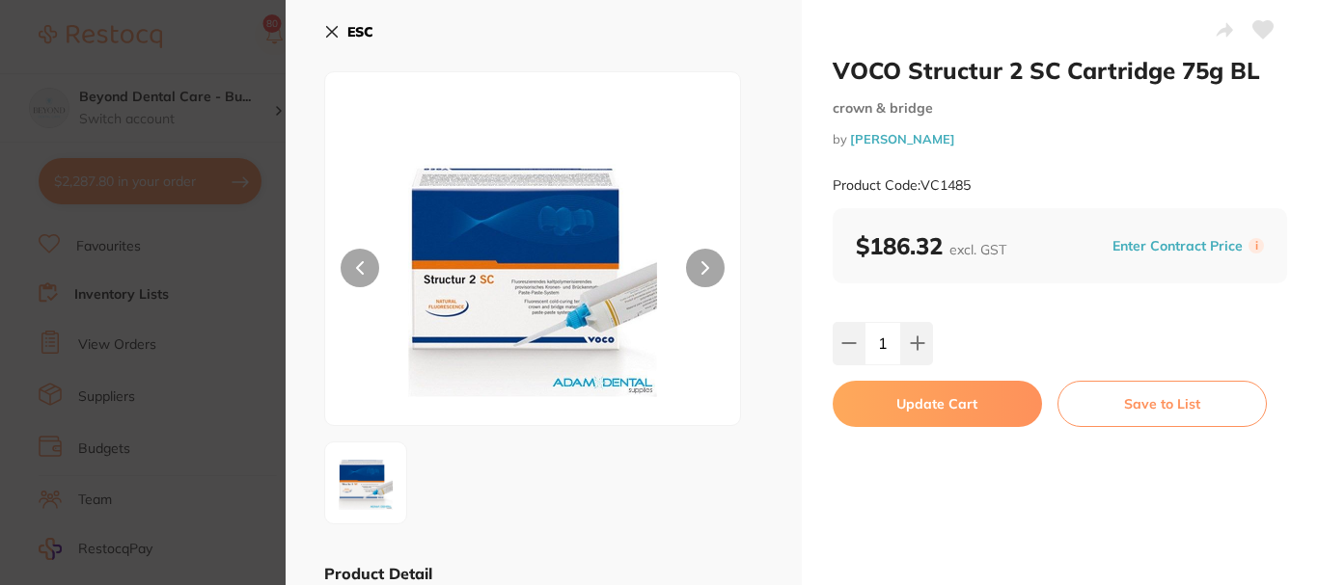
click at [931, 415] on button "Update Cart" at bounding box center [936, 404] width 209 height 46
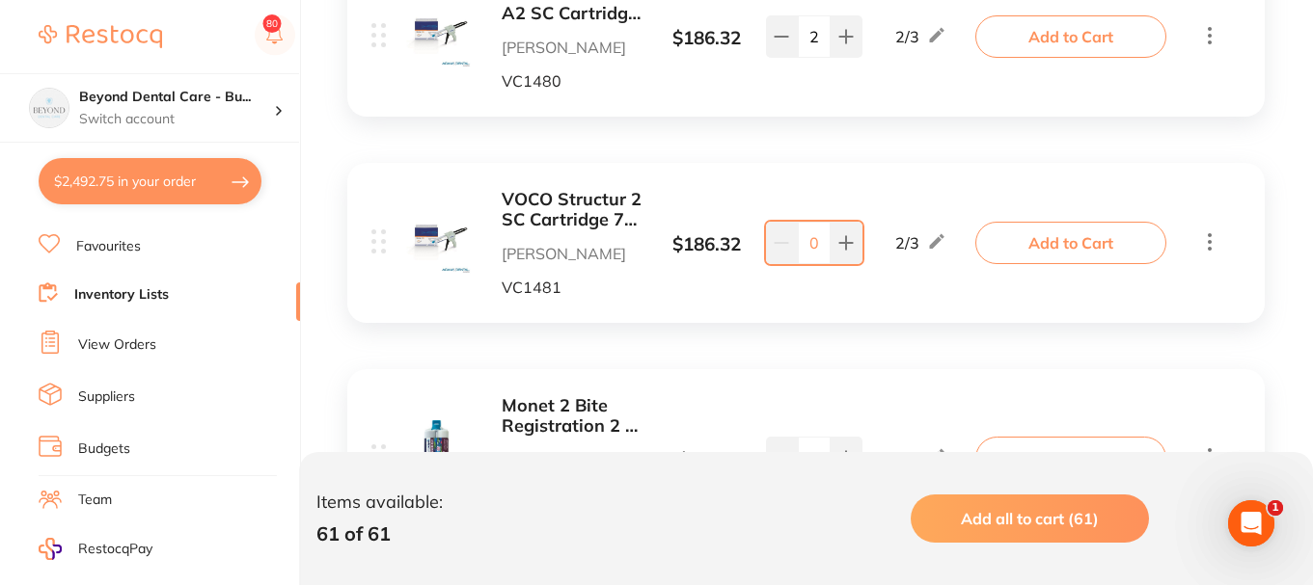
scroll to position [12057, 0]
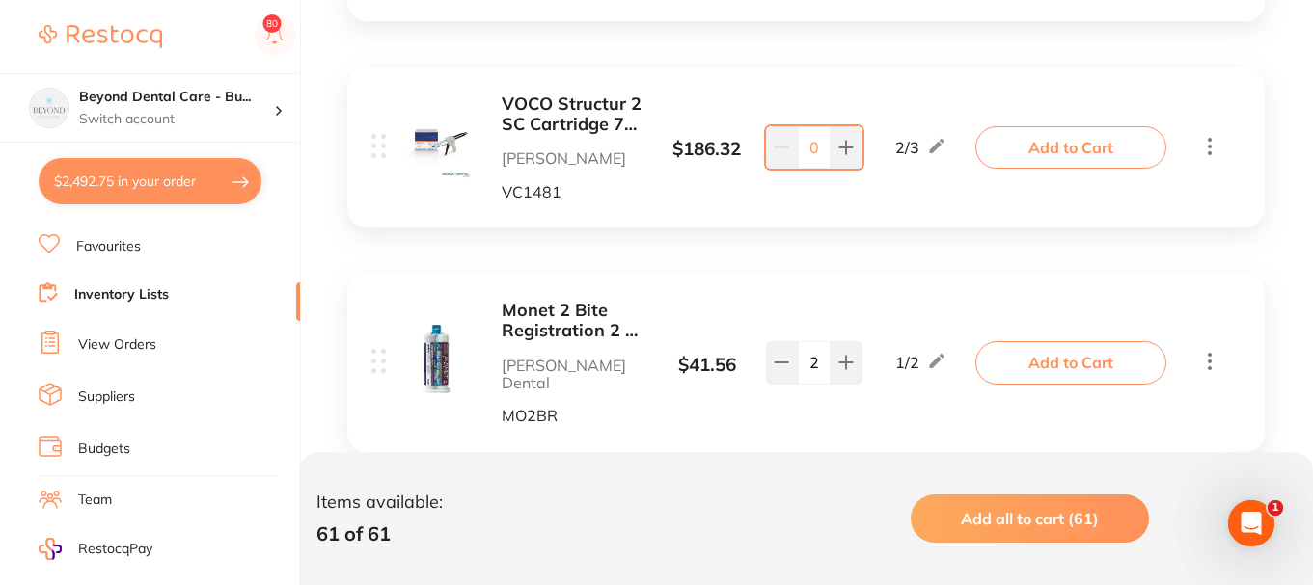
drag, startPoint x: 556, startPoint y: 109, endPoint x: 599, endPoint y: 136, distance: 51.1
click at [557, 109] on b "VOCO Structur 2 SC Cartridge 75g A3" at bounding box center [574, 115] width 145 height 40
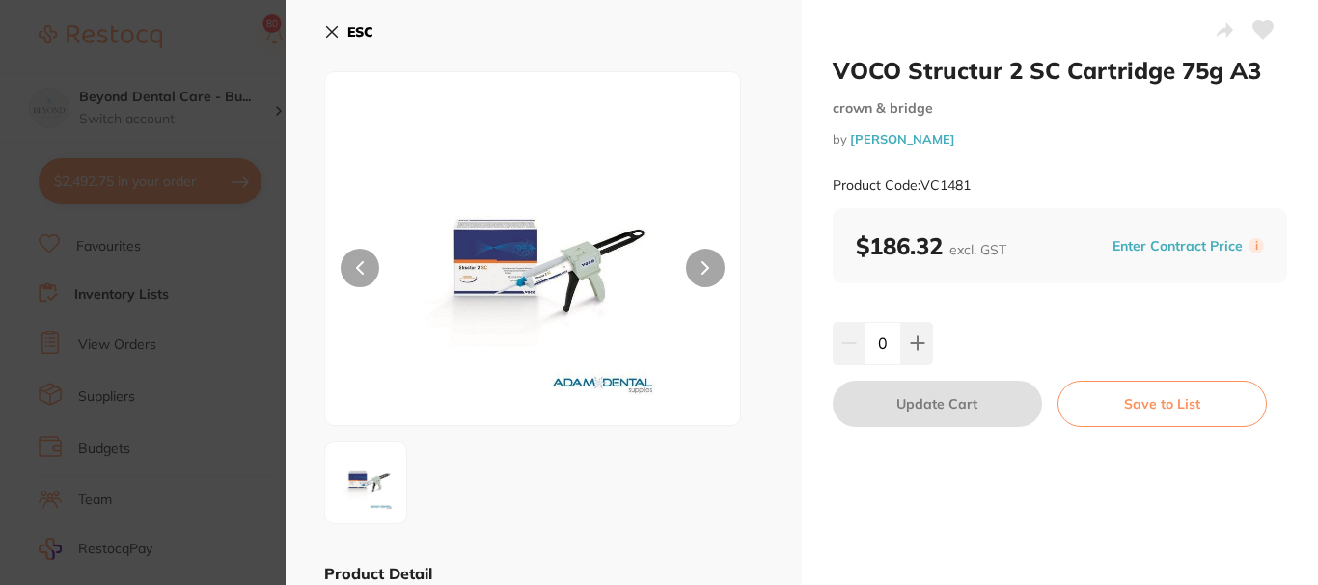
click at [338, 25] on button "ESC" at bounding box center [348, 31] width 49 height 33
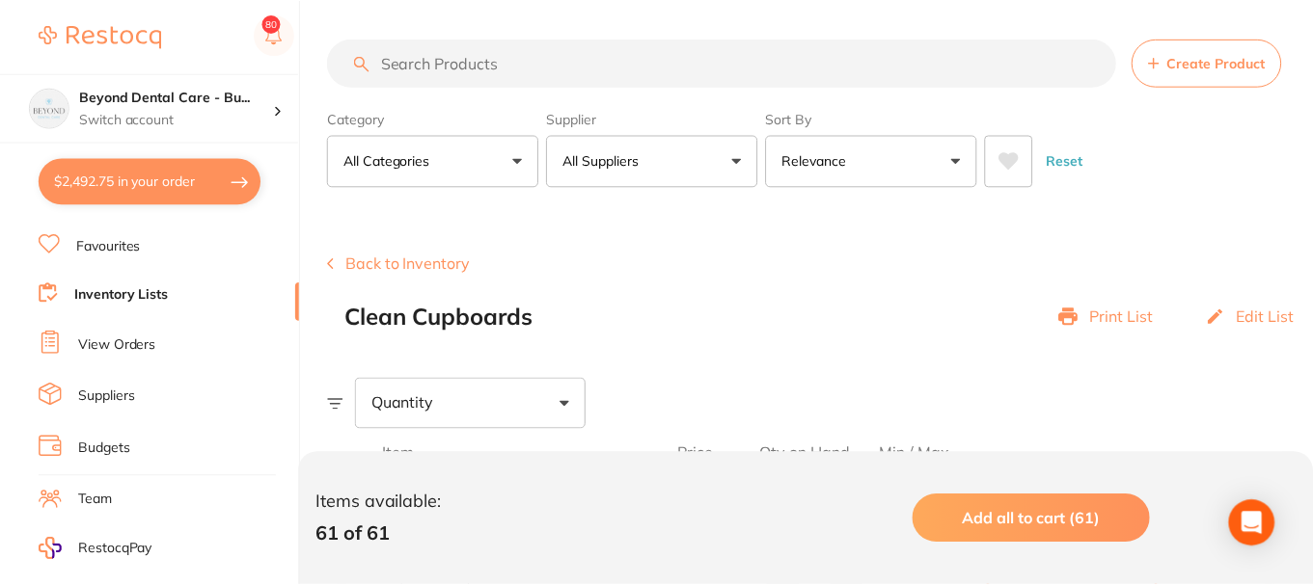
scroll to position [12057, 0]
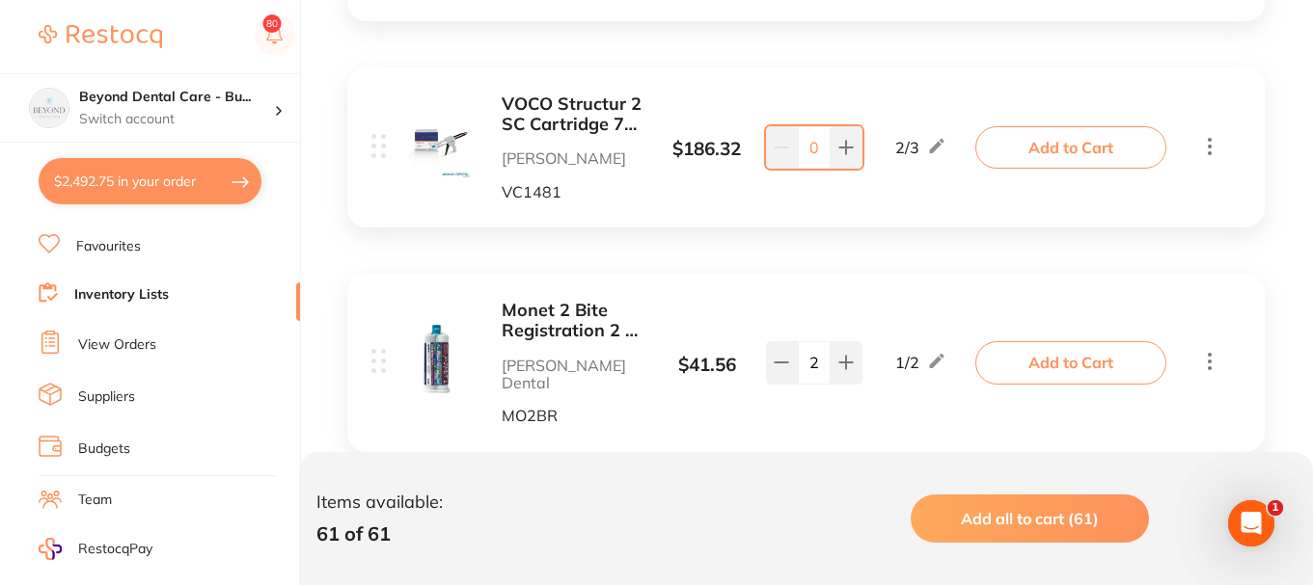
click at [1086, 126] on button "Add to Cart" at bounding box center [1070, 147] width 191 height 42
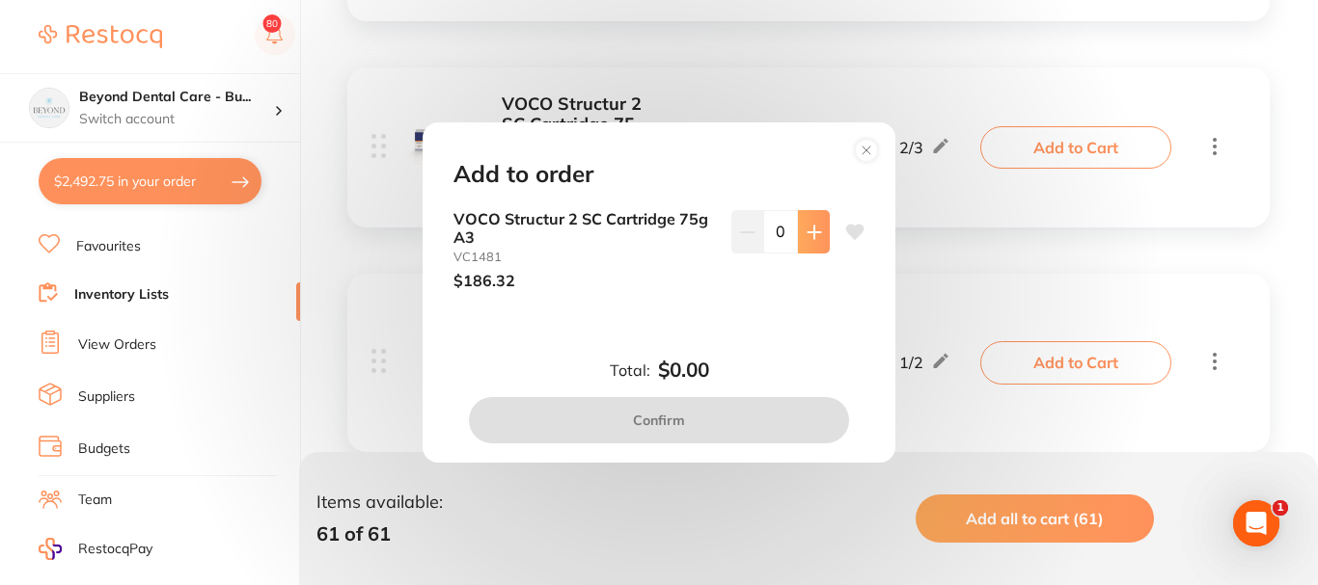
click at [803, 240] on button at bounding box center [814, 231] width 32 height 42
click at [806, 235] on icon at bounding box center [813, 232] width 15 height 15
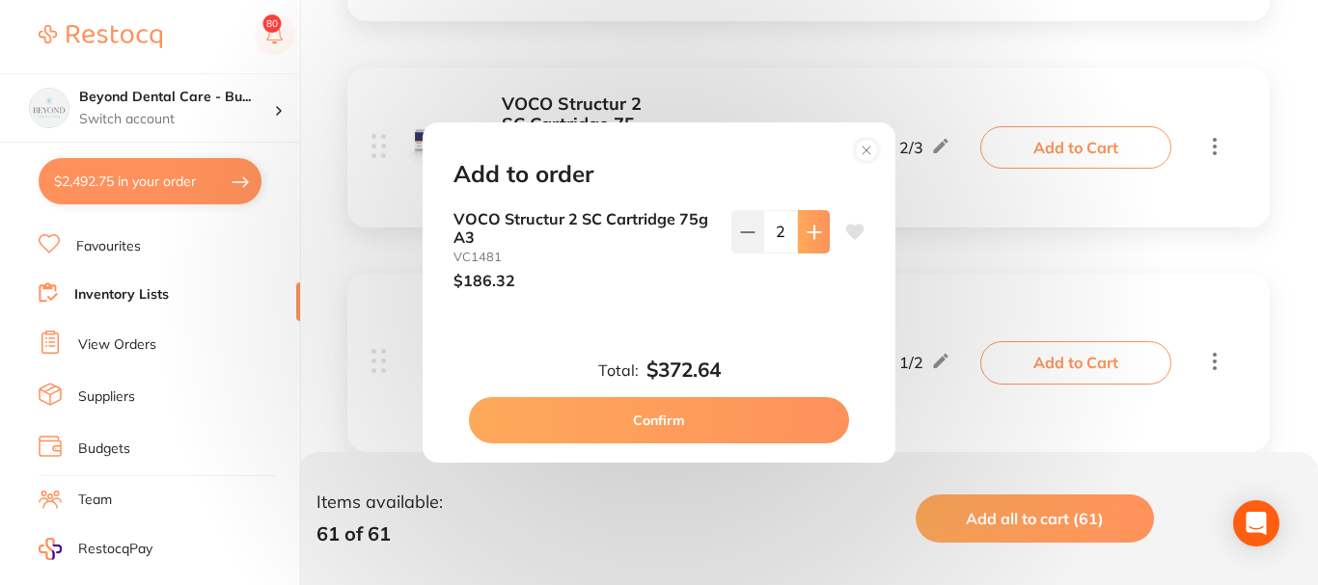
type input "2"
click at [670, 417] on button "Confirm" at bounding box center [659, 420] width 380 height 46
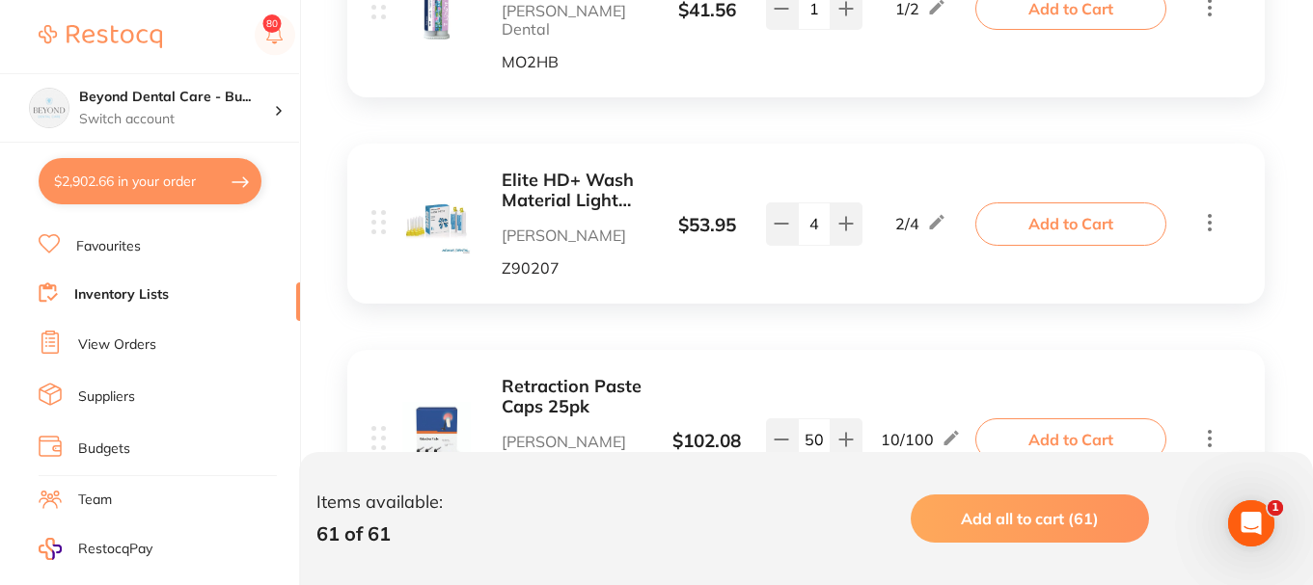
scroll to position [12696, 0]
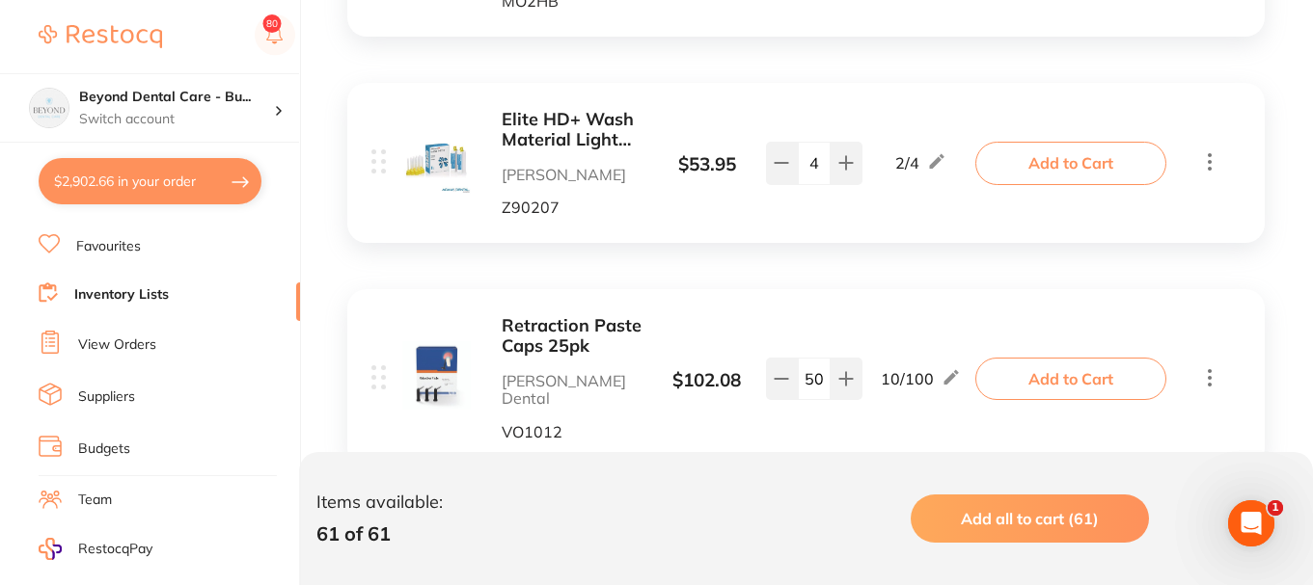
click at [158, 289] on link "Inventory Lists" at bounding box center [121, 294] width 95 height 19
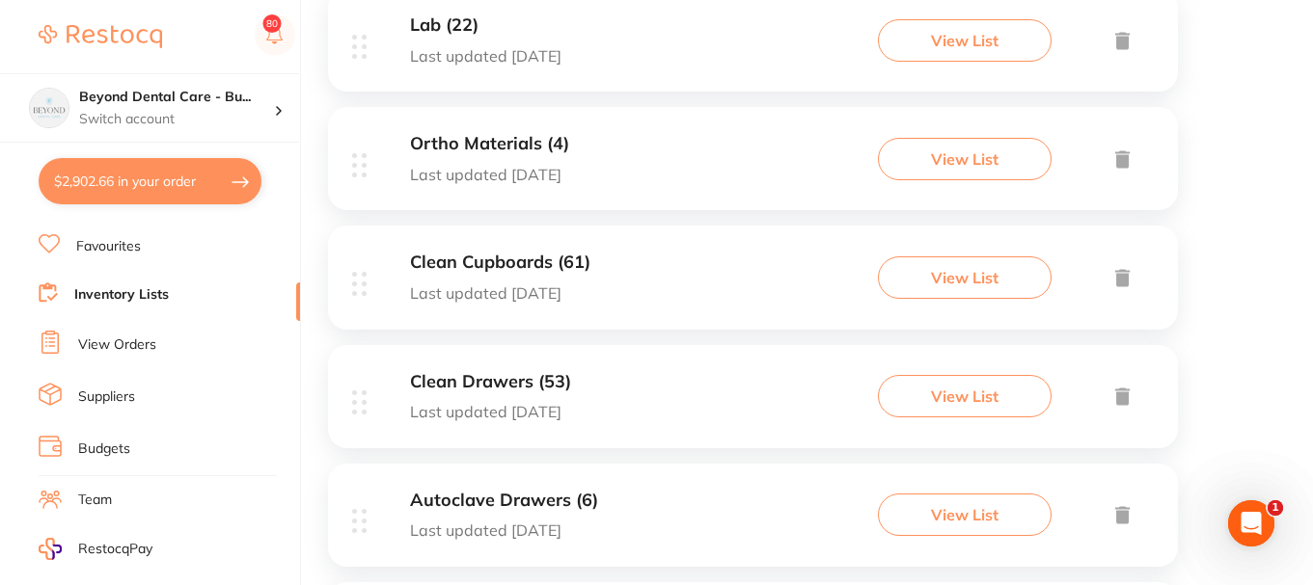
scroll to position [579, 0]
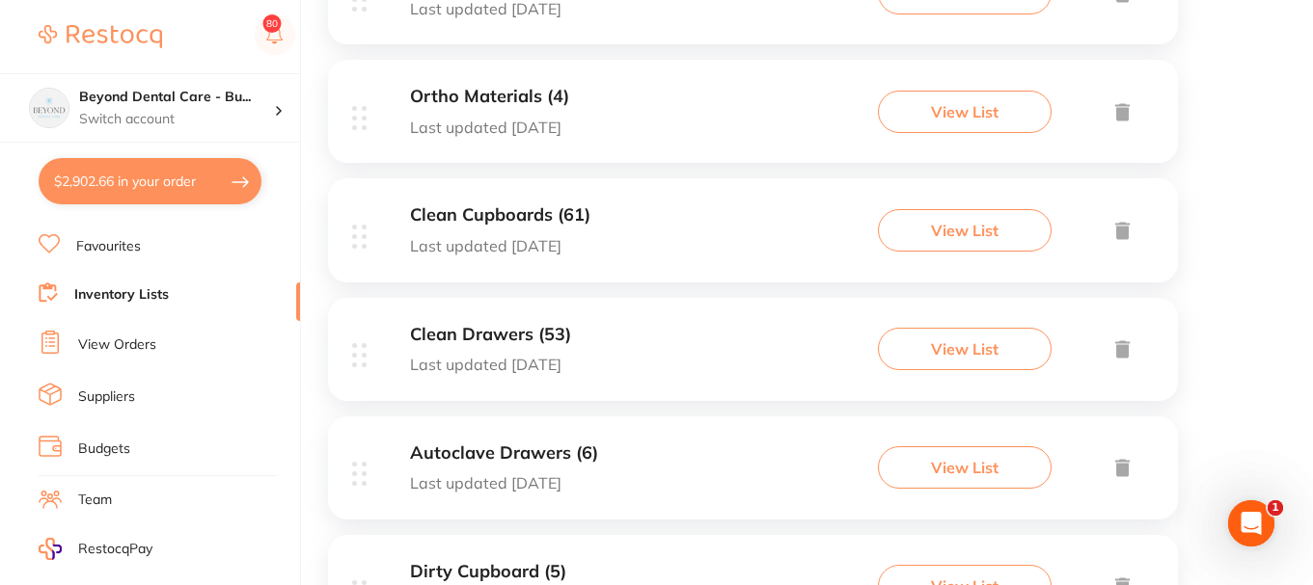
click at [666, 321] on div "Clean Drawers (53) Last updated 3 days ago View List" at bounding box center [753, 349] width 850 height 103
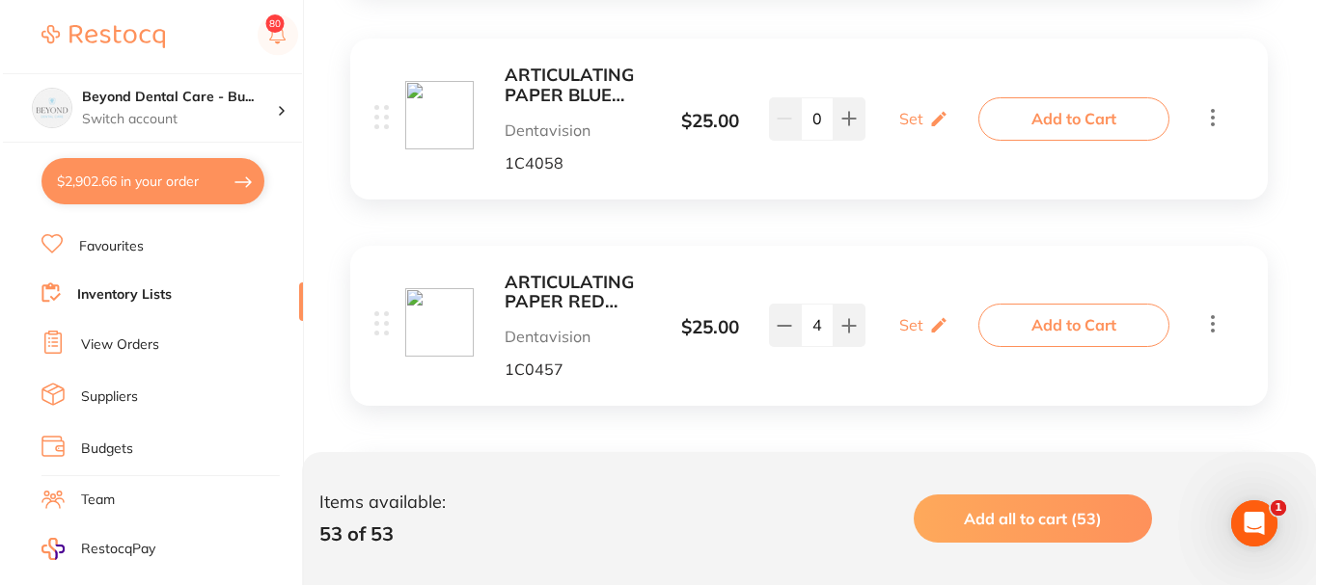
scroll to position [675, 0]
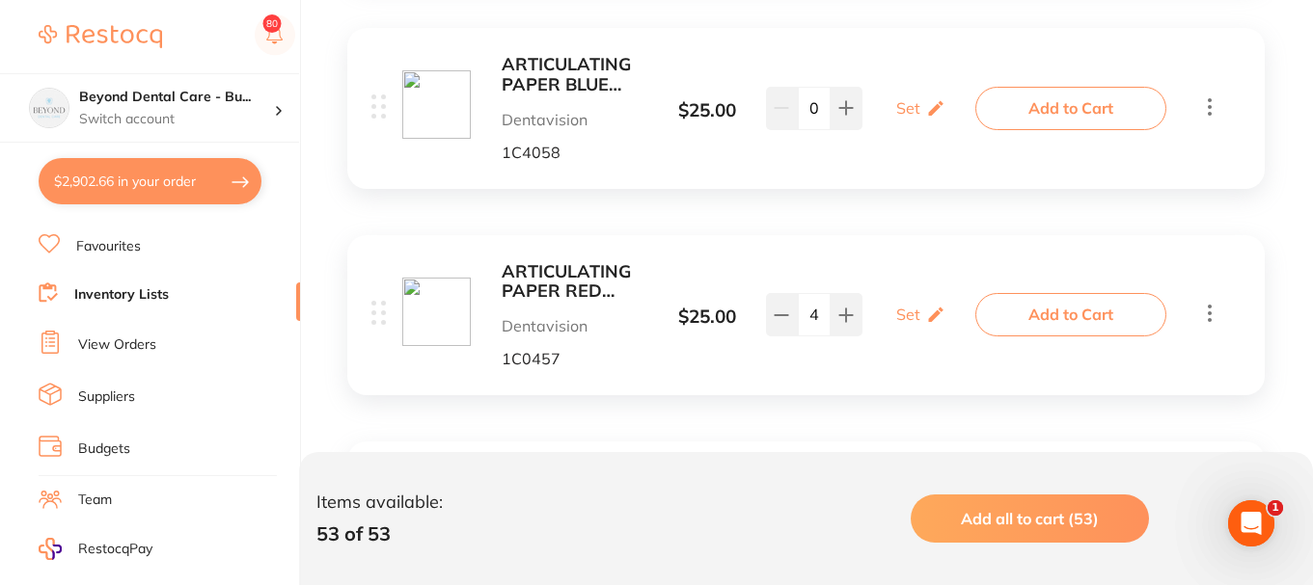
drag, startPoint x: 1042, startPoint y: 114, endPoint x: 1032, endPoint y: 116, distance: 9.8
click at [1040, 113] on button "Add to Cart" at bounding box center [1070, 108] width 191 height 42
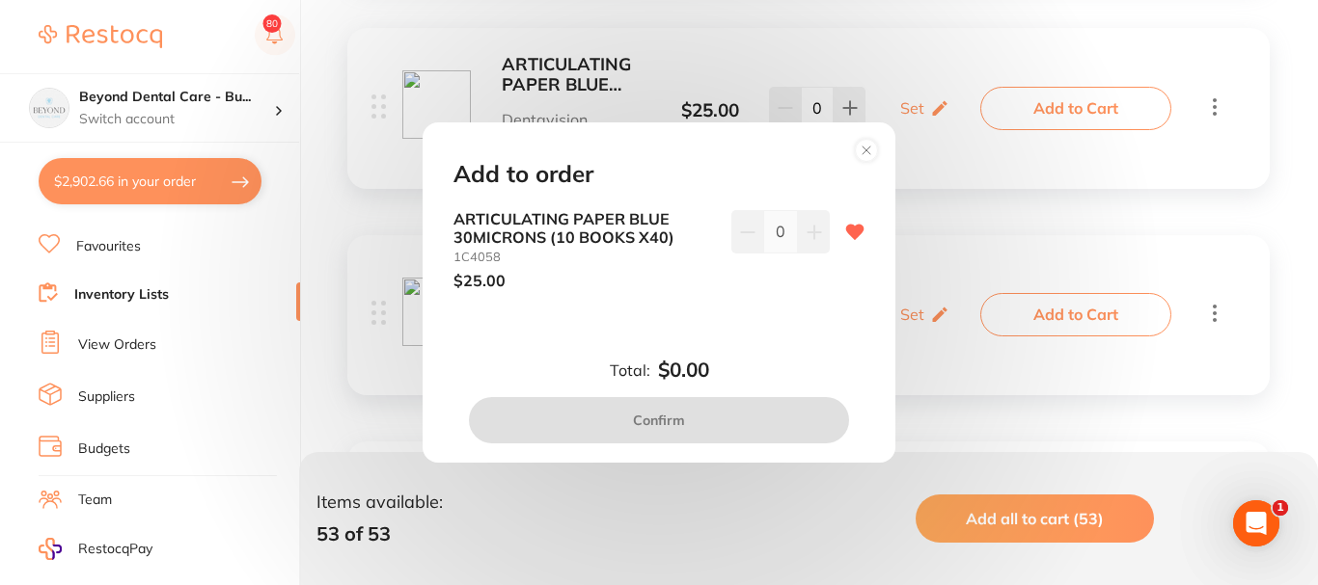
click at [811, 231] on icon at bounding box center [813, 232] width 13 height 13
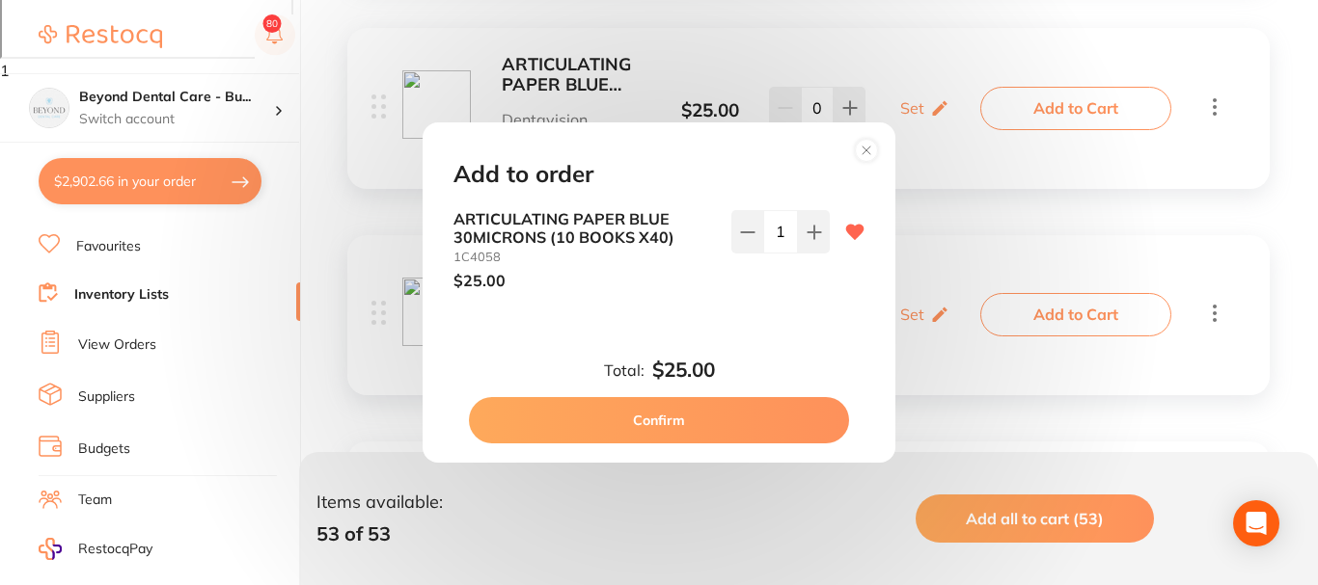
type input "1"
click at [724, 420] on button "Confirm" at bounding box center [659, 420] width 380 height 46
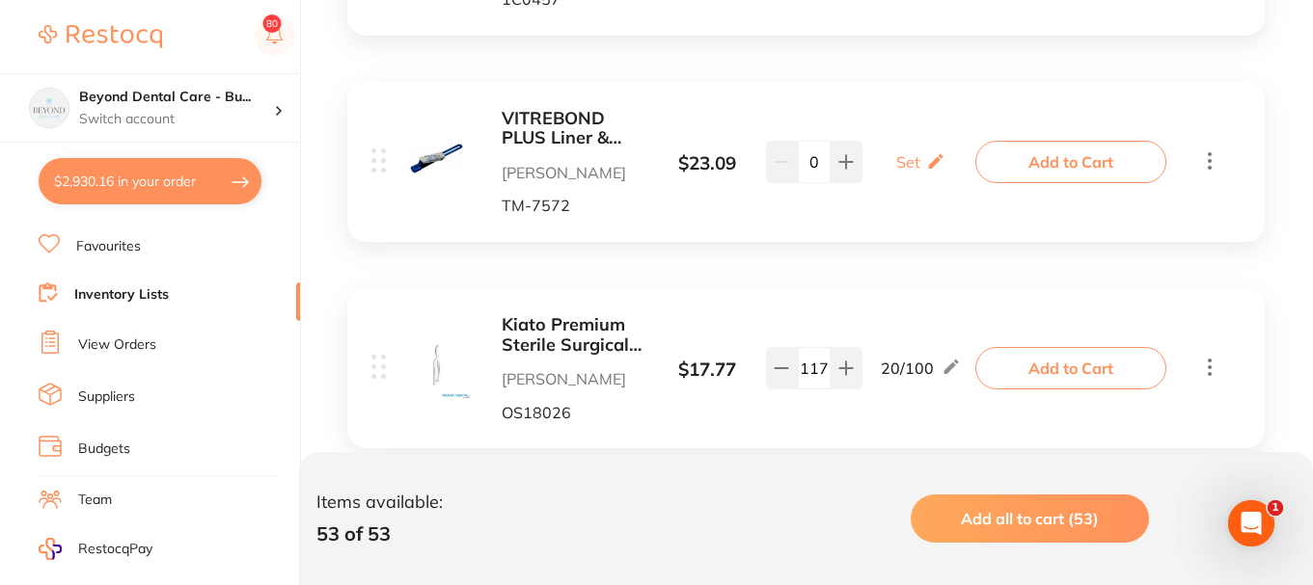
scroll to position [1061, 0]
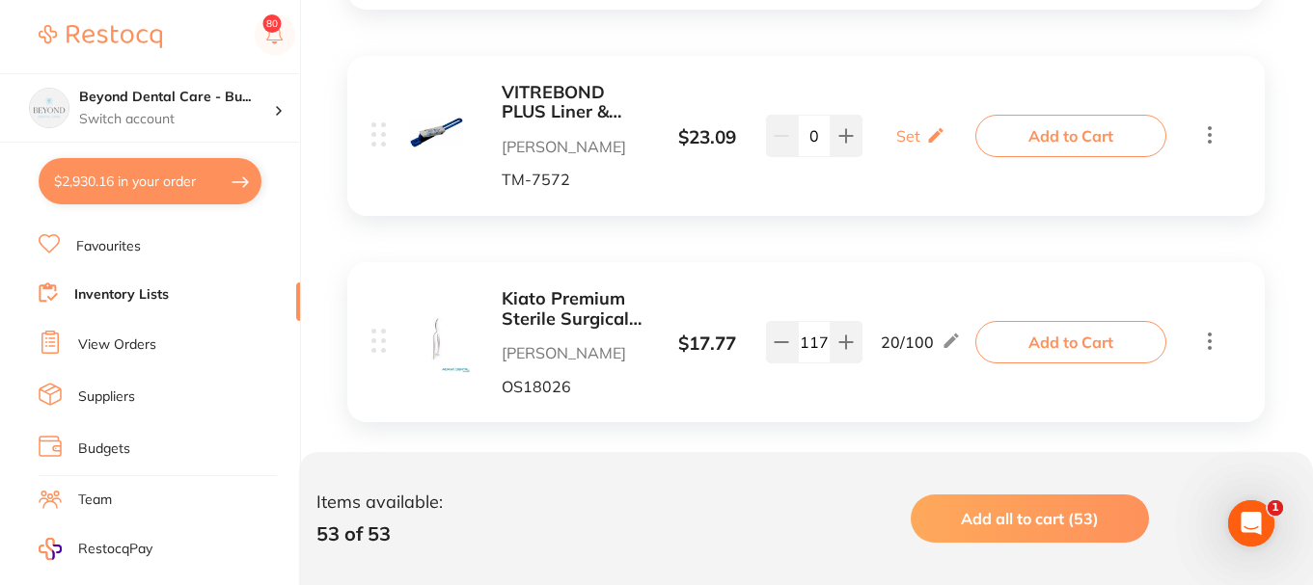
click at [548, 114] on b "VITREBOND PLUS Liner & Base click & mix double pack" at bounding box center [574, 103] width 145 height 40
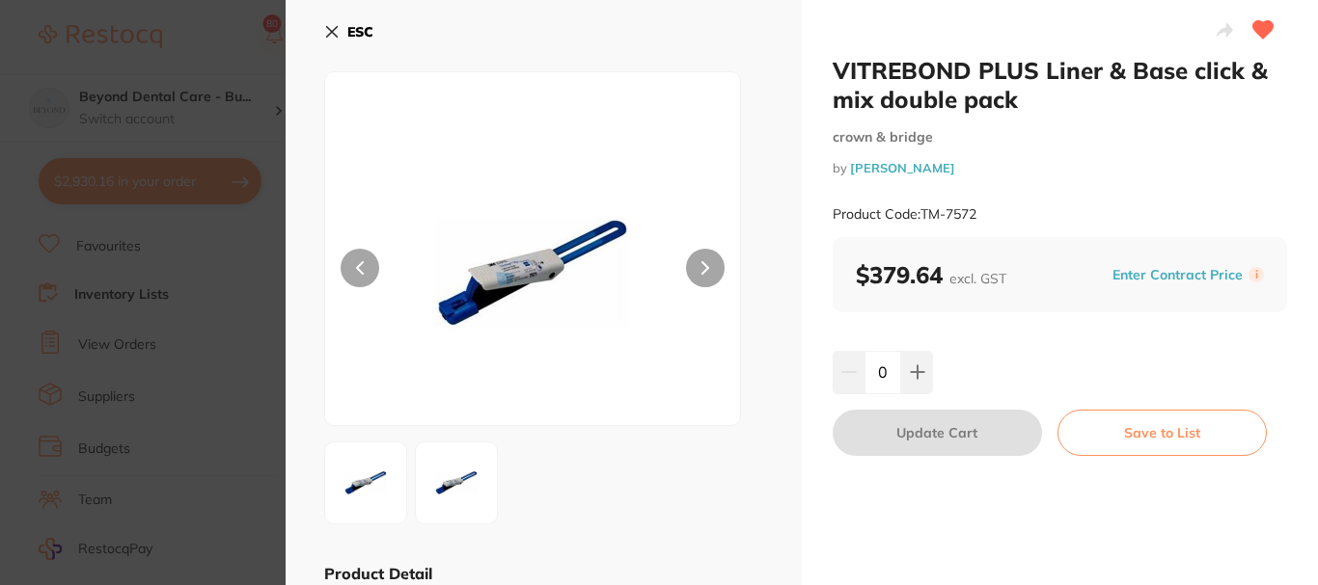
click at [333, 31] on icon at bounding box center [331, 31] width 15 height 15
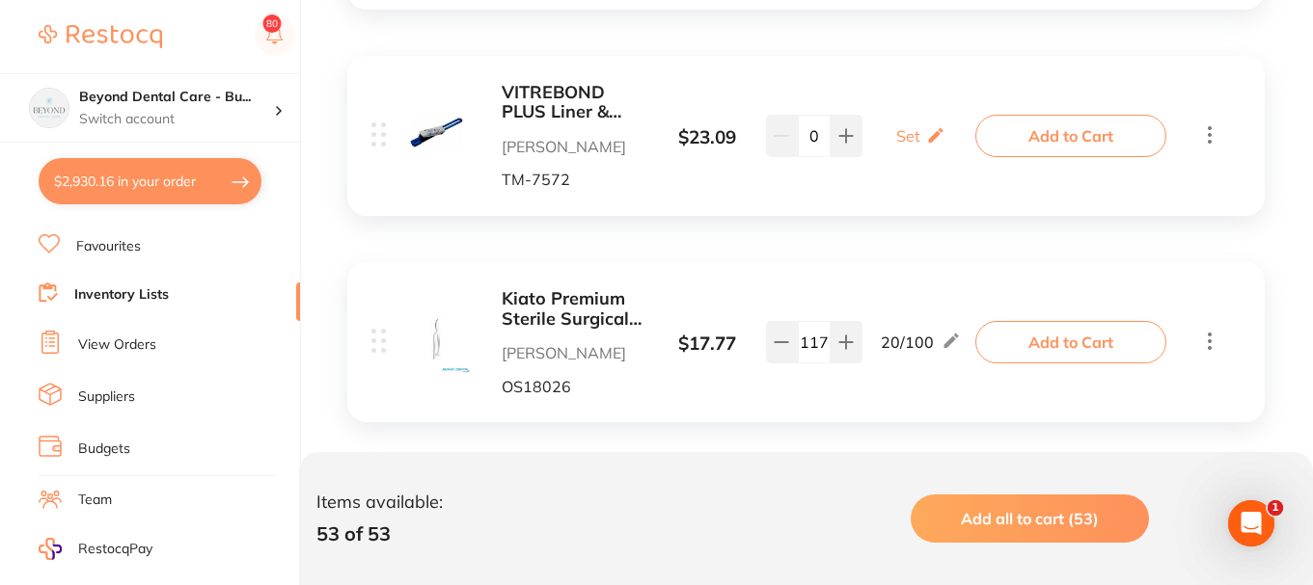
click at [1211, 139] on icon at bounding box center [1209, 134] width 23 height 24
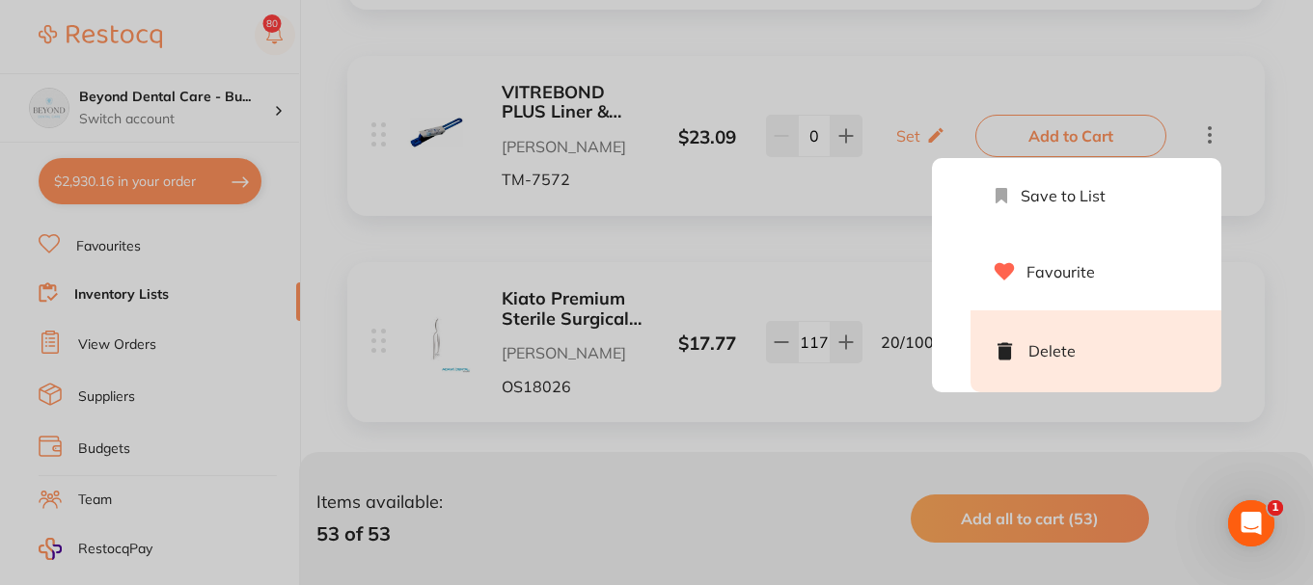
click at [1039, 357] on li "Delete" at bounding box center [1095, 352] width 251 height 82
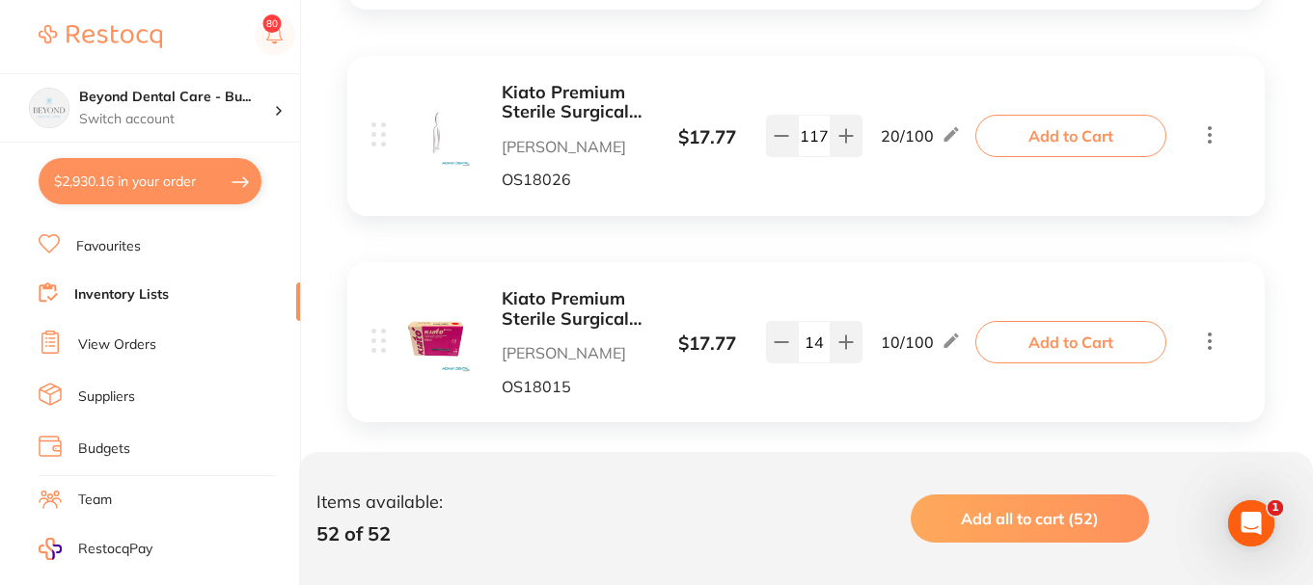
scroll to position [1157, 0]
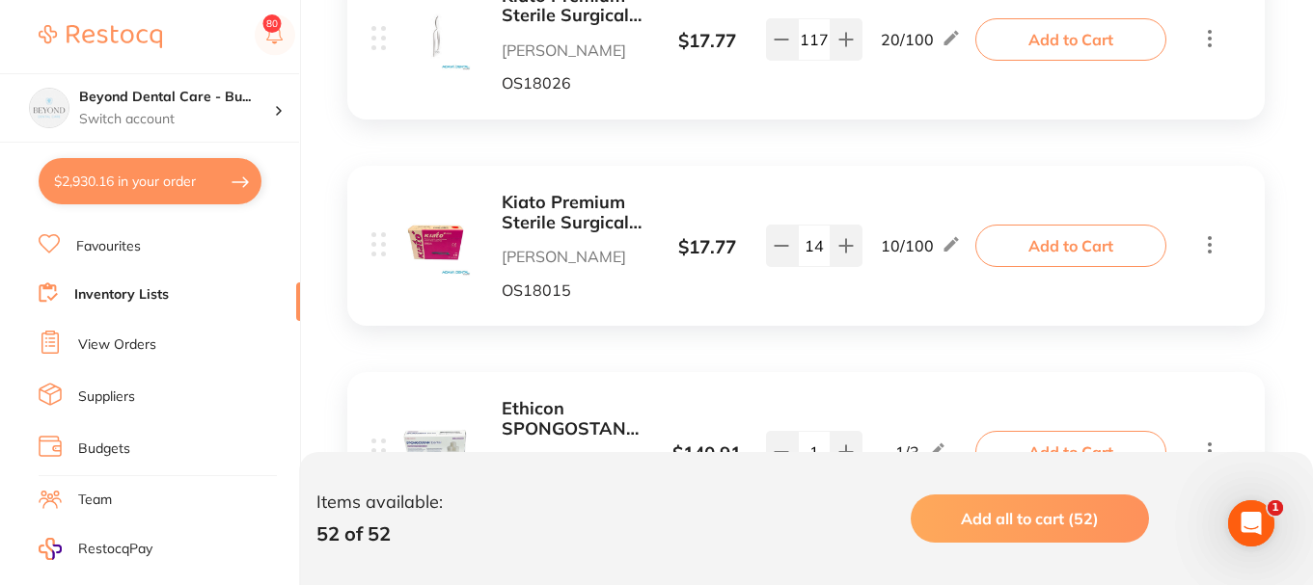
click at [559, 207] on b "Kiato Premium Sterile Surgical Blades 100/pk Size 15" at bounding box center [574, 213] width 145 height 40
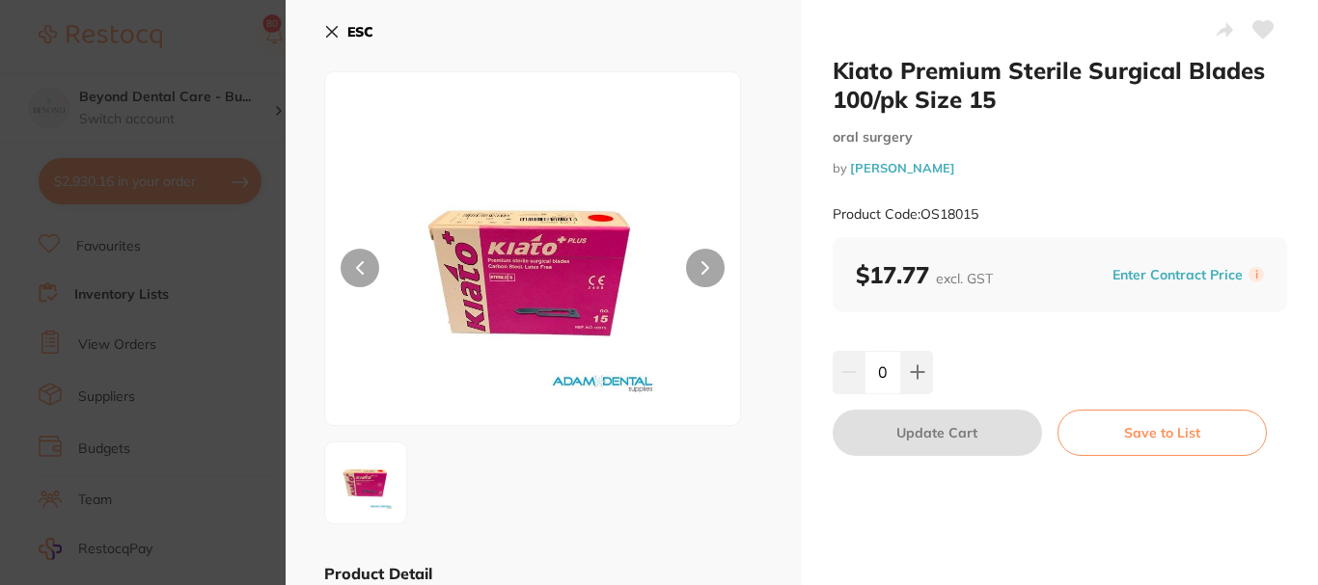
click at [330, 33] on icon at bounding box center [332, 32] width 11 height 11
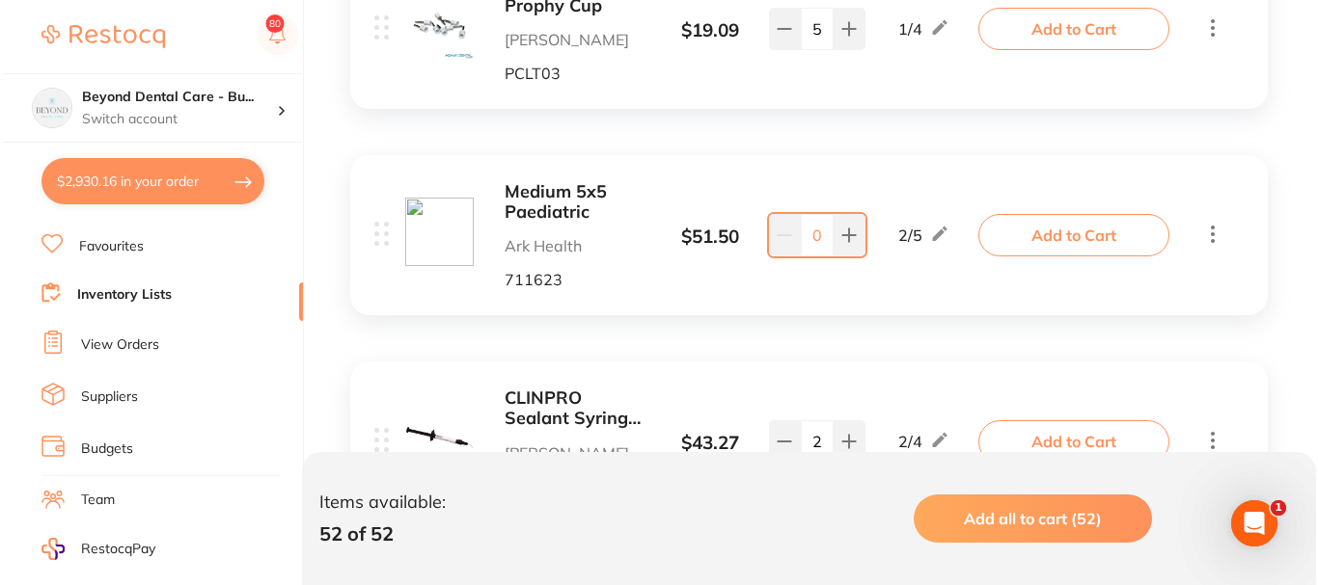
scroll to position [2894, 0]
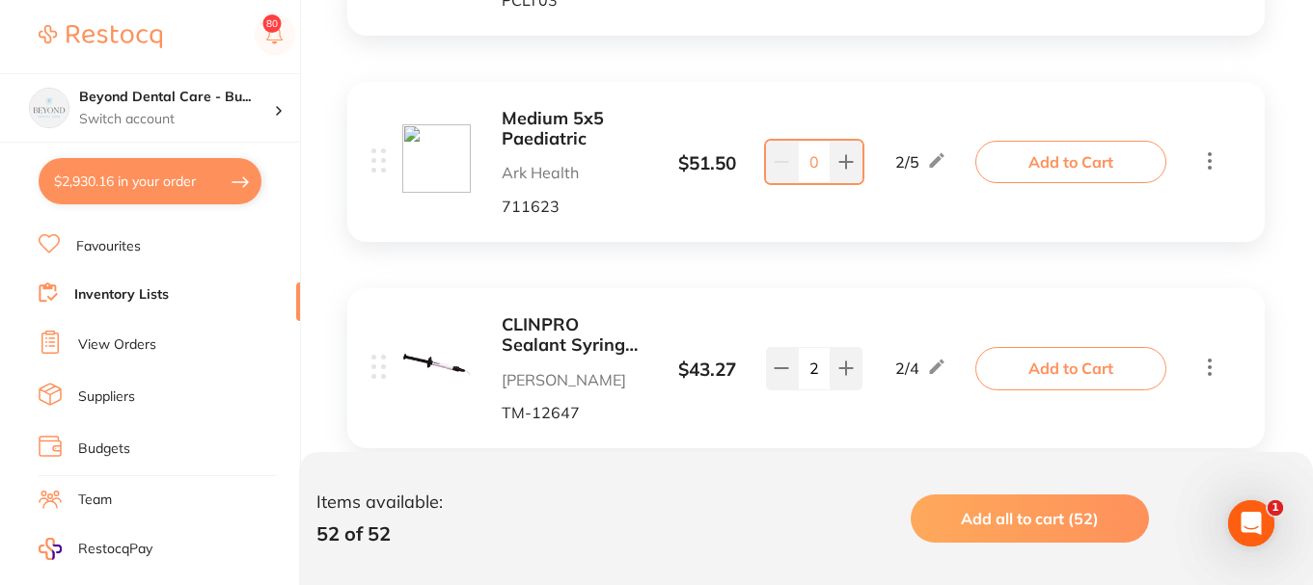
click at [1028, 169] on button "Add to Cart" at bounding box center [1070, 162] width 191 height 42
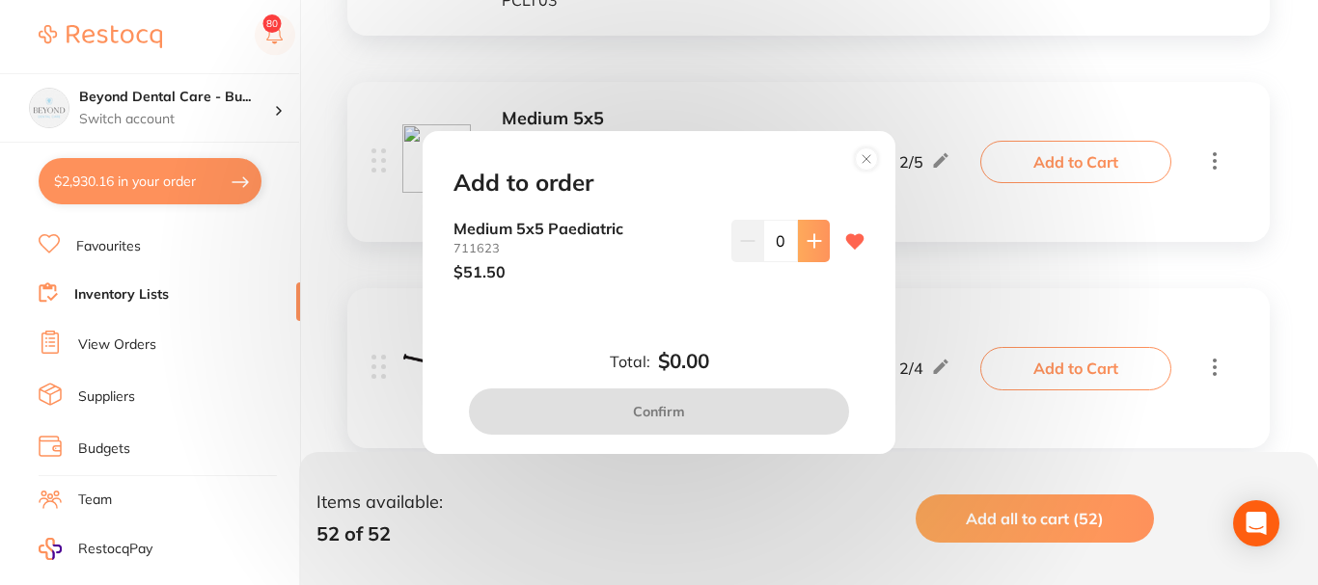
click at [808, 238] on icon at bounding box center [813, 240] width 13 height 13
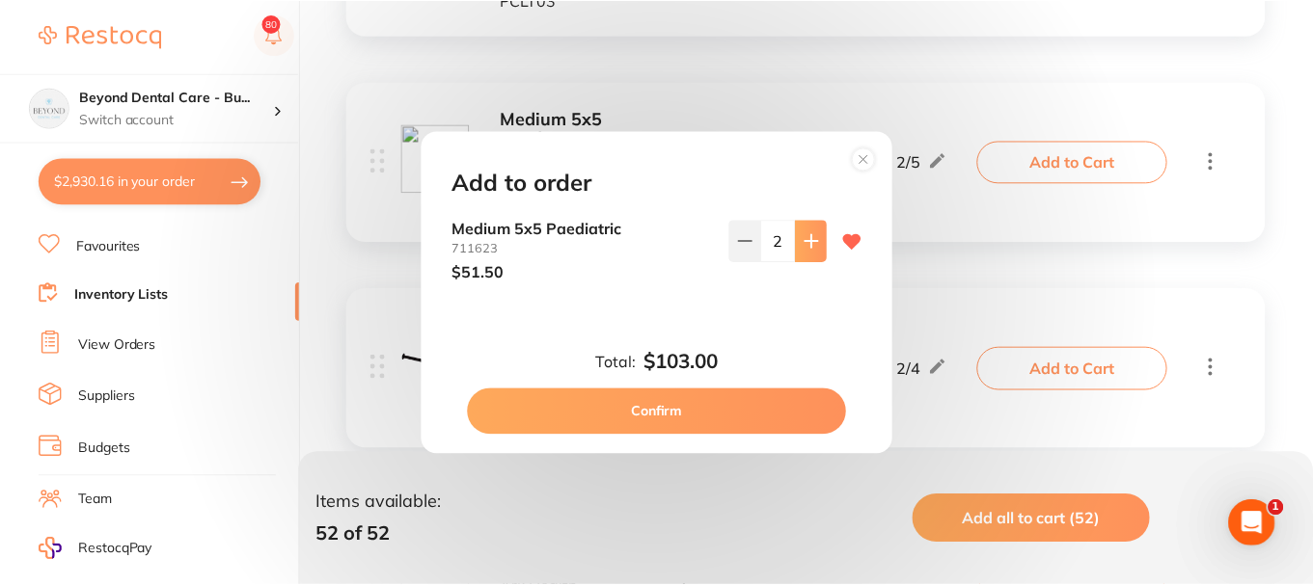
scroll to position [0, 0]
click at [808, 238] on icon at bounding box center [813, 240] width 13 height 13
click at [813, 243] on icon at bounding box center [813, 240] width 15 height 15
type input "4"
click at [658, 409] on button "Confirm" at bounding box center [659, 412] width 380 height 46
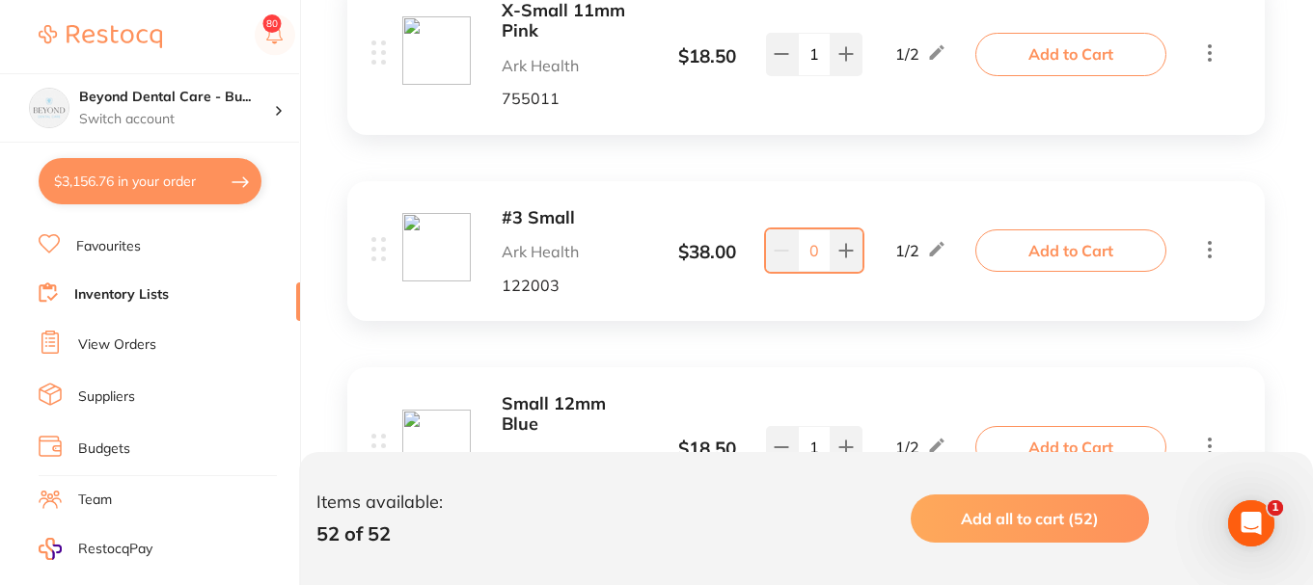
scroll to position [3569, 0]
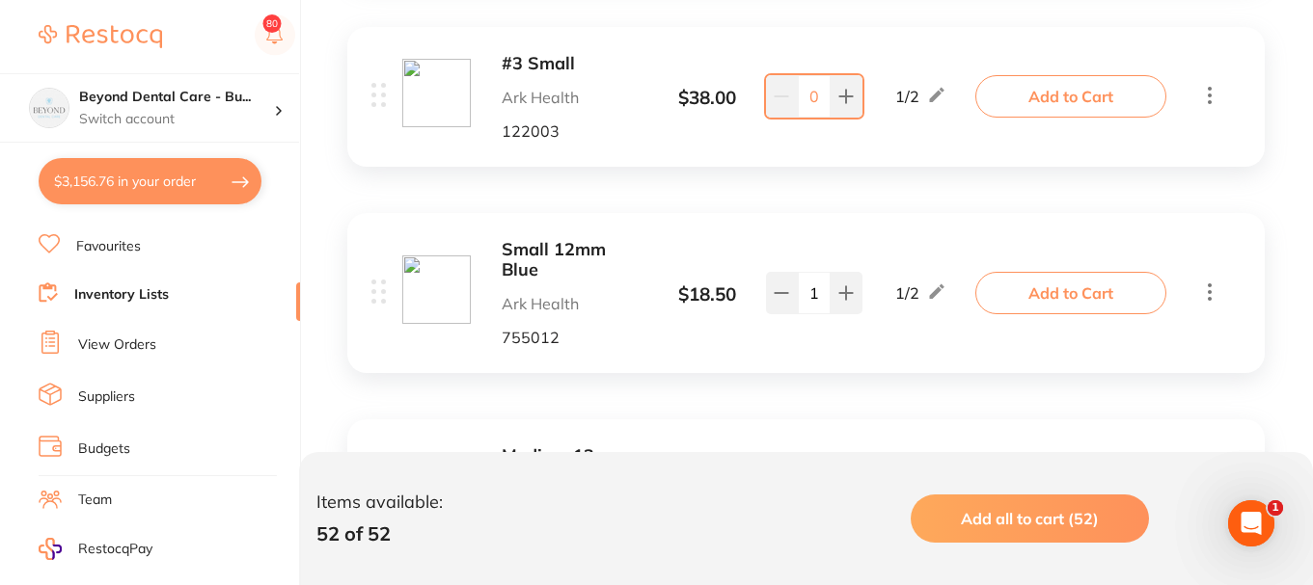
click at [1013, 87] on button "Add to Cart" at bounding box center [1070, 96] width 191 height 42
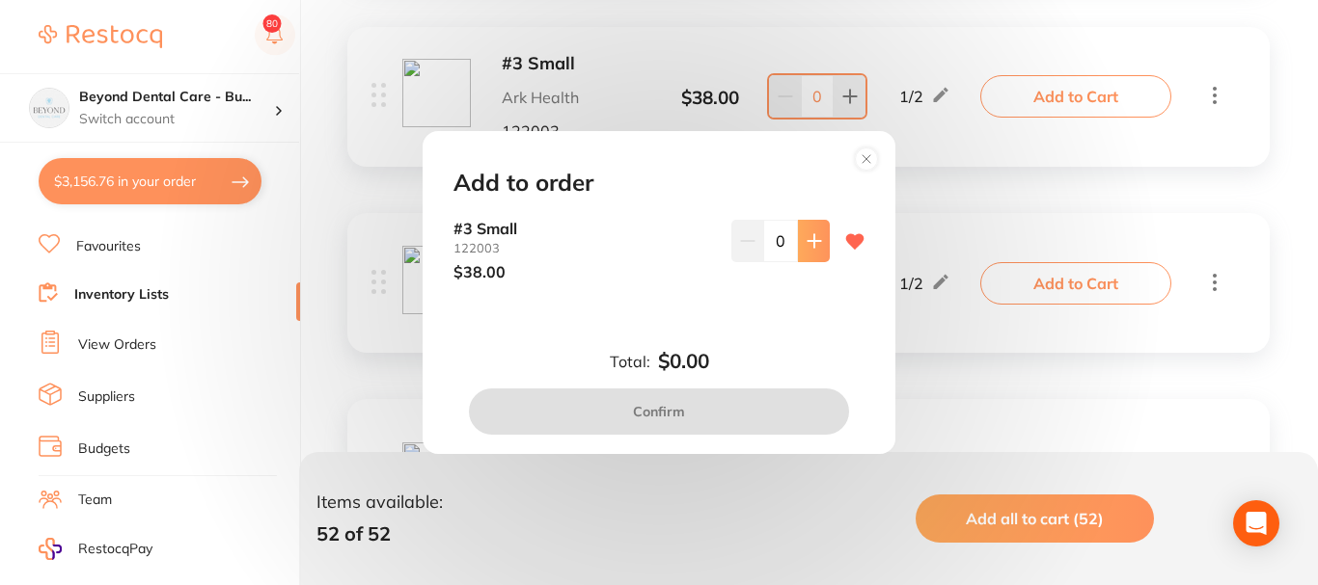
click at [806, 238] on icon at bounding box center [813, 240] width 15 height 15
type input "1"
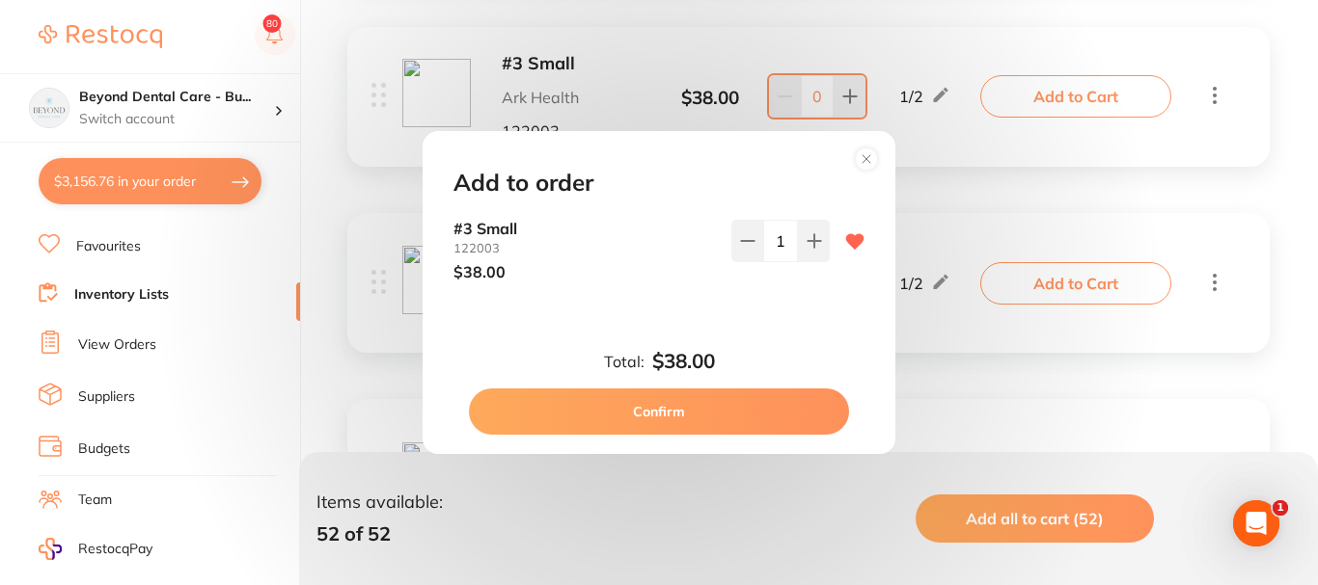
click at [670, 405] on button "Confirm" at bounding box center [659, 412] width 380 height 46
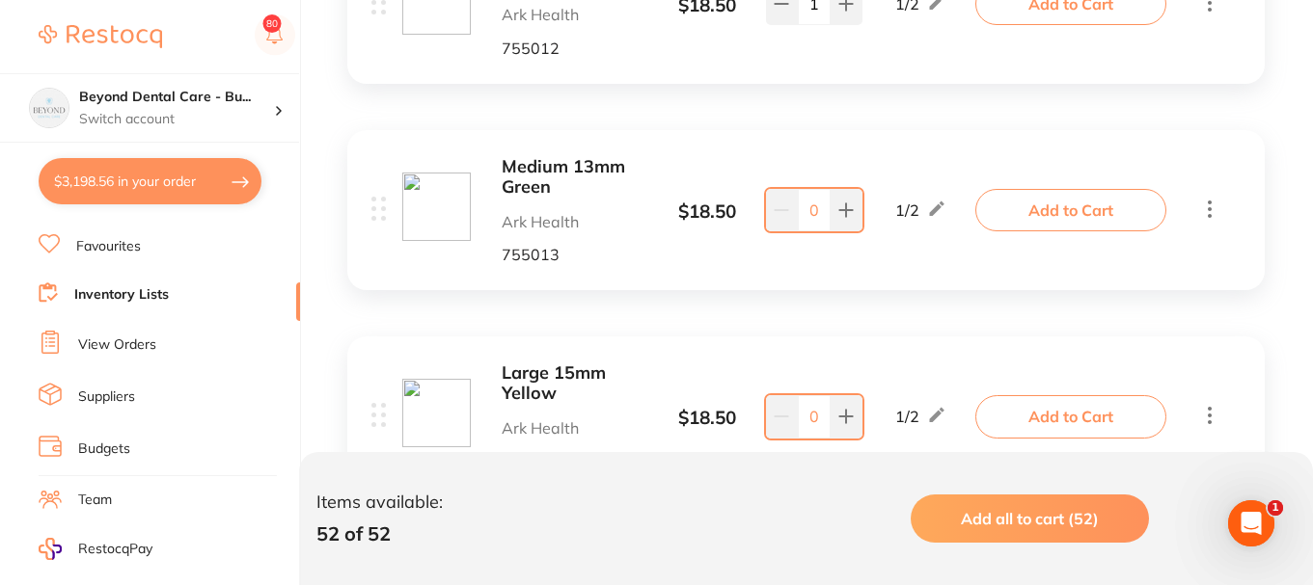
scroll to position [3955, 0]
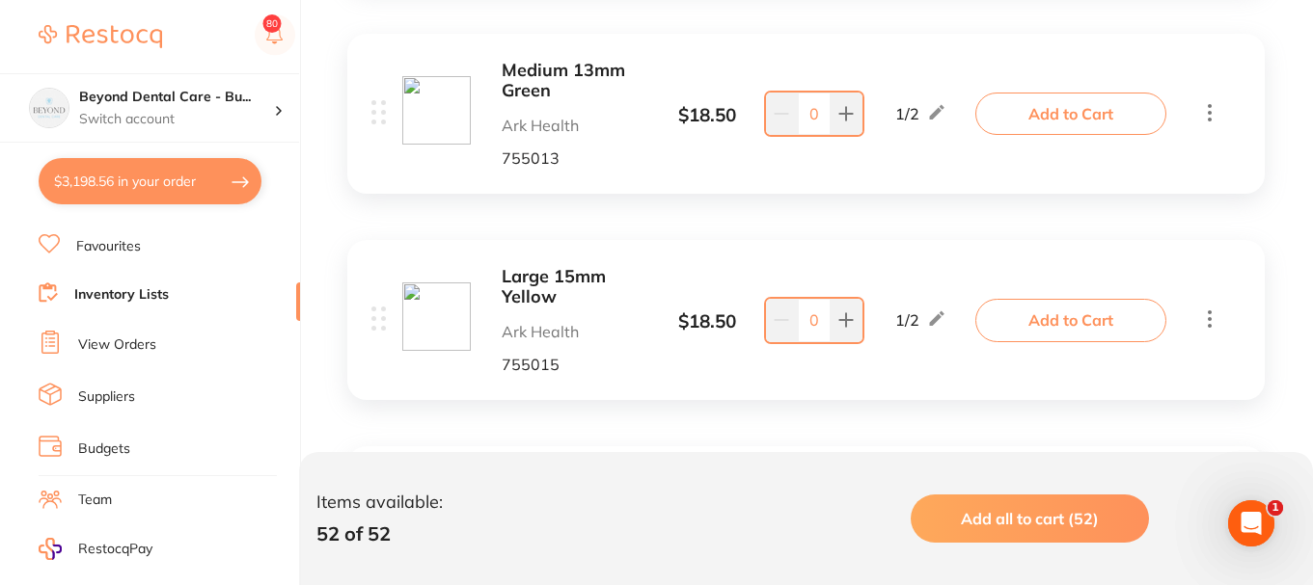
click at [1098, 120] on button "Add to Cart" at bounding box center [1070, 114] width 191 height 42
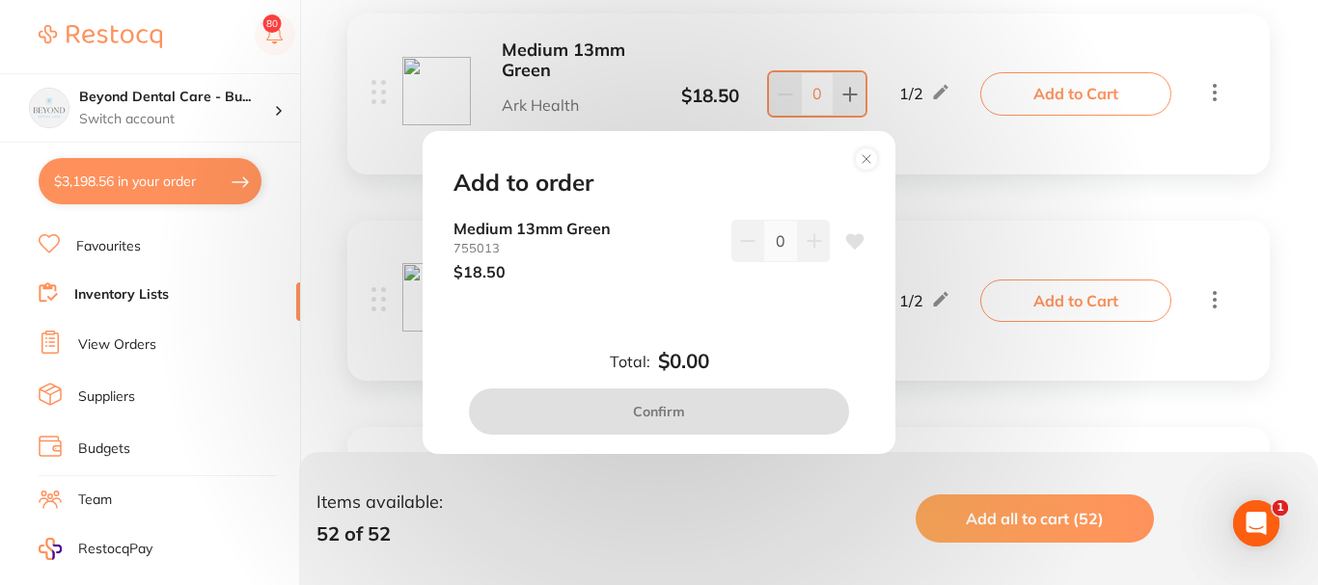
click at [806, 244] on icon at bounding box center [813, 240] width 15 height 15
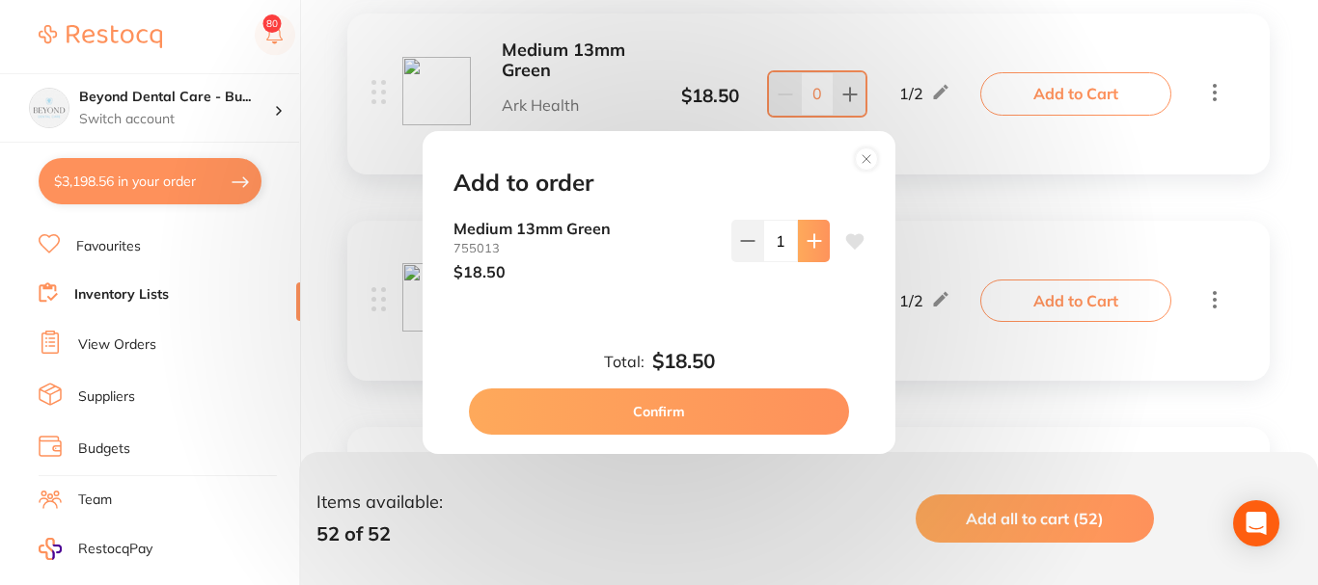
type input "1"
click at [675, 395] on button "Confirm" at bounding box center [659, 412] width 380 height 46
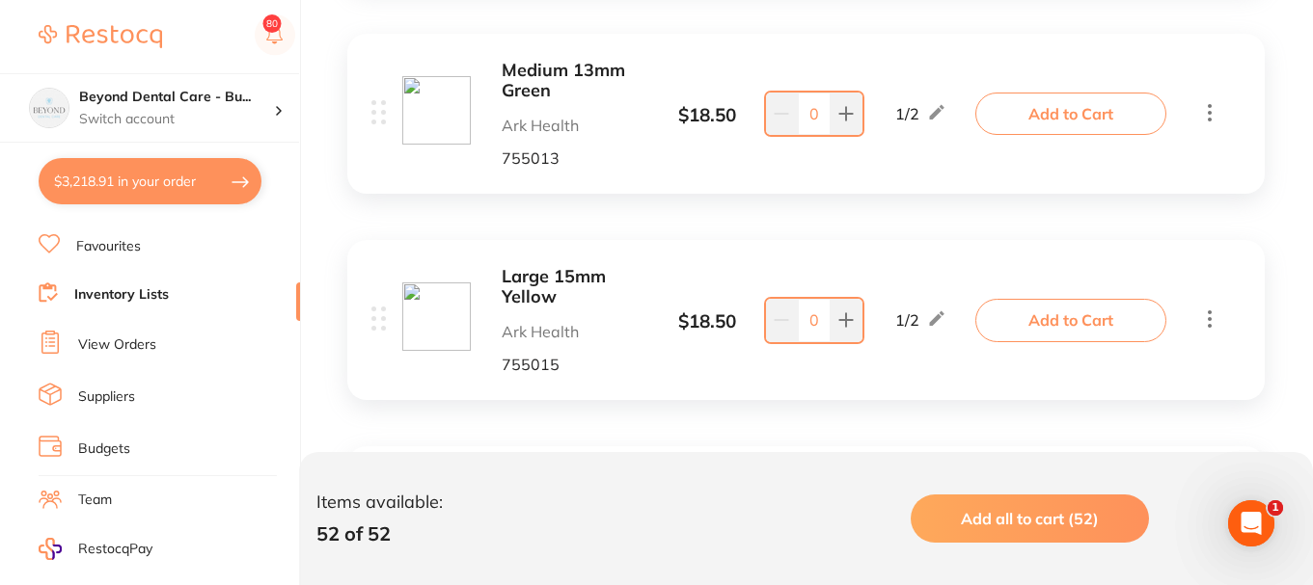
click at [1086, 298] on div "Large 15mm Yellow Ark Health 755015 $ 18.50 1 / 2 0 1 / 2 Add to Cart" at bounding box center [805, 320] width 917 height 160
click at [1030, 324] on button "Add to Cart" at bounding box center [1070, 320] width 191 height 42
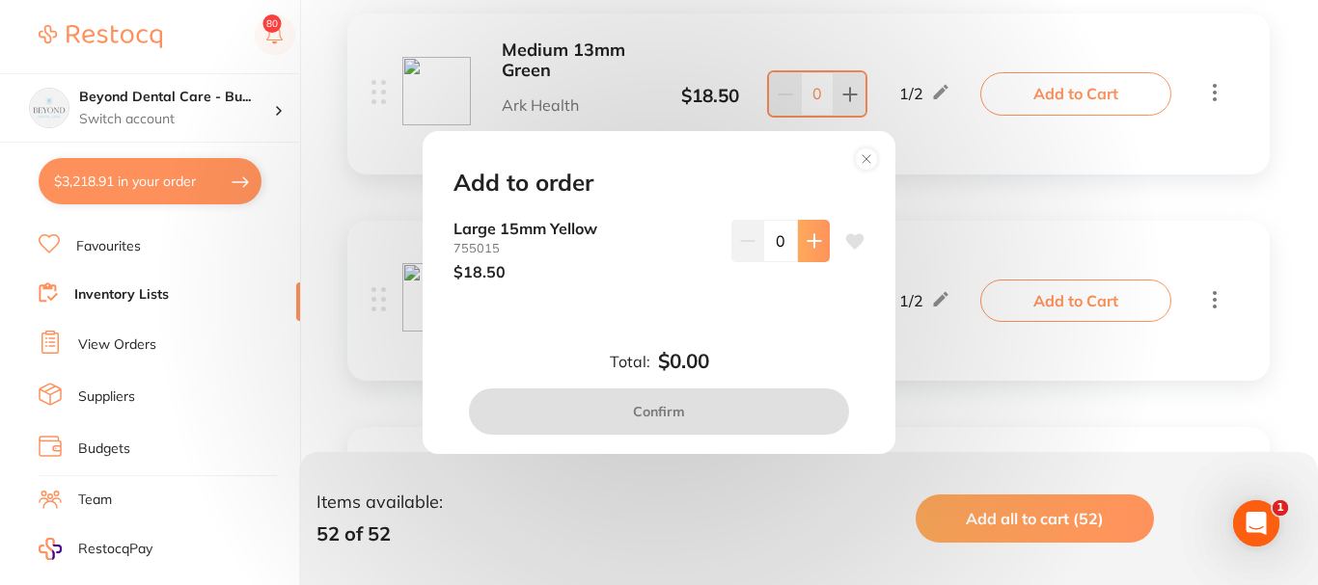
click at [809, 241] on icon at bounding box center [813, 240] width 13 height 13
click at [812, 270] on div "0" at bounding box center [780, 250] width 98 height 61
click at [806, 238] on icon at bounding box center [813, 240] width 15 height 15
type input "1"
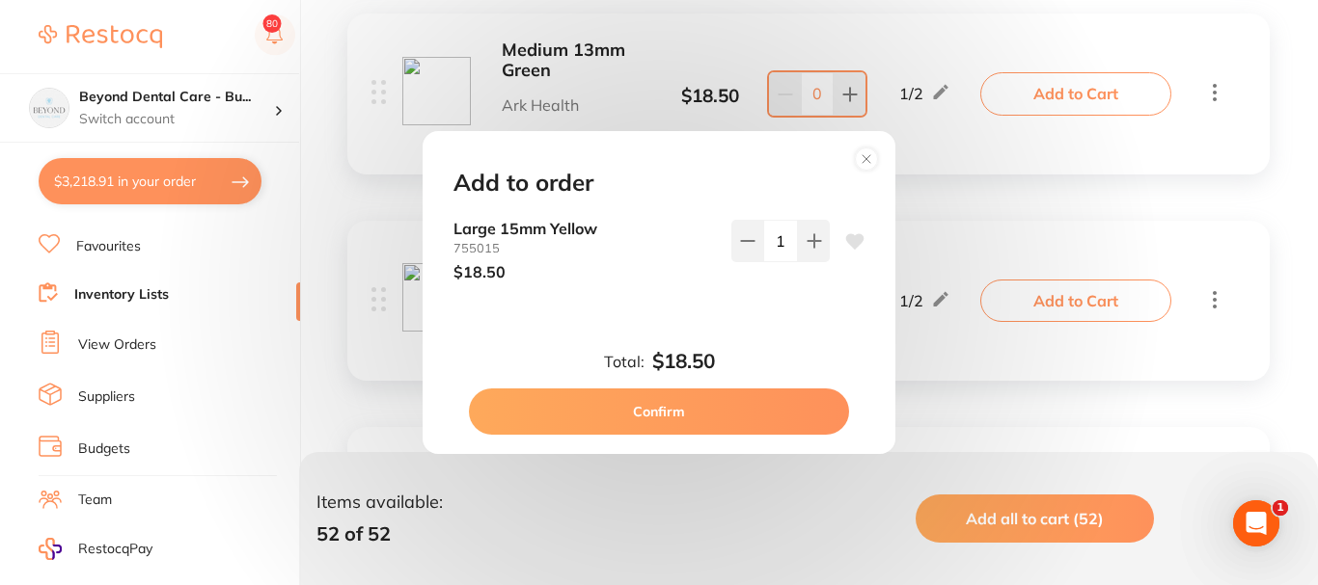
click at [710, 409] on button "Confirm" at bounding box center [659, 412] width 380 height 46
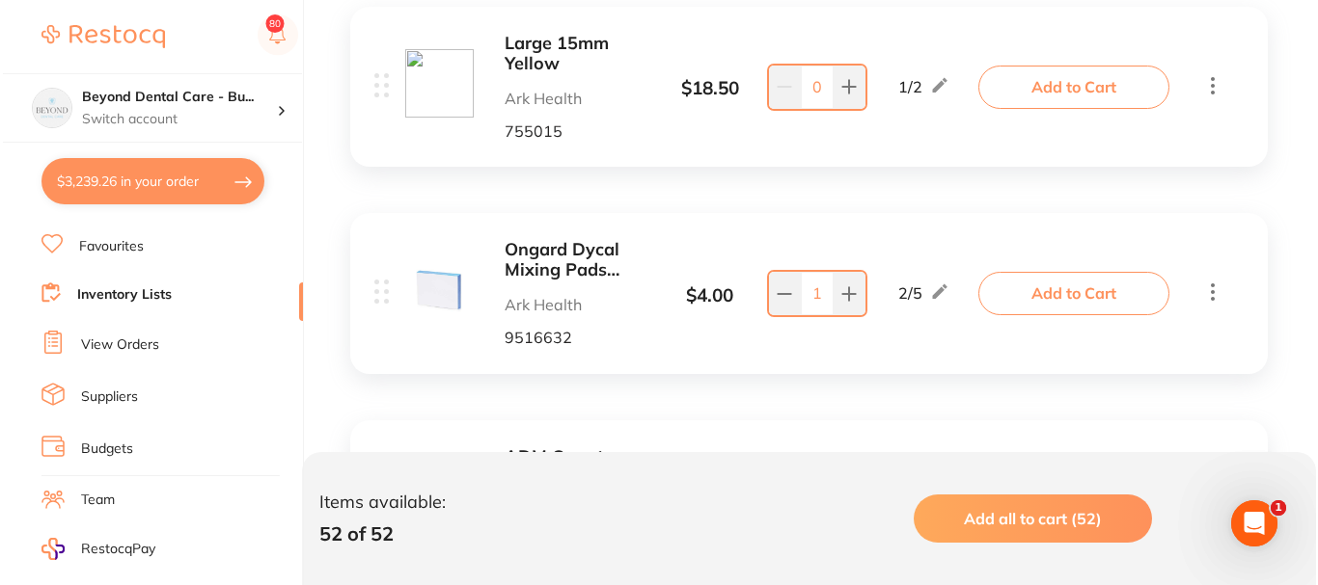
scroll to position [4340, 0]
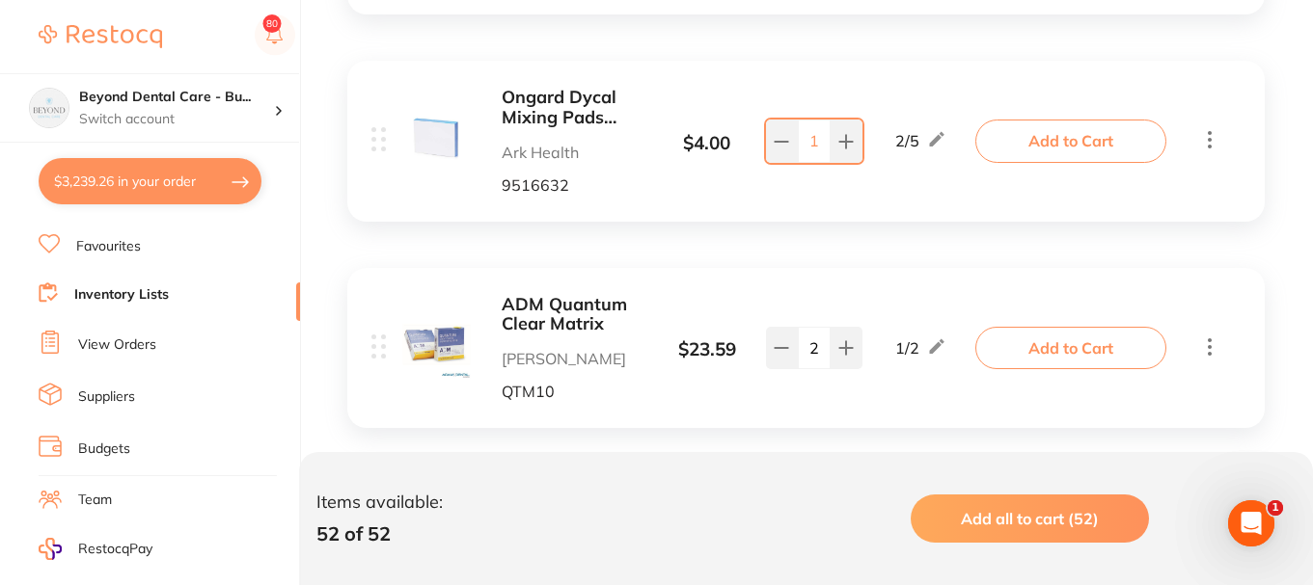
click at [1047, 147] on button "Add to Cart" at bounding box center [1070, 141] width 191 height 42
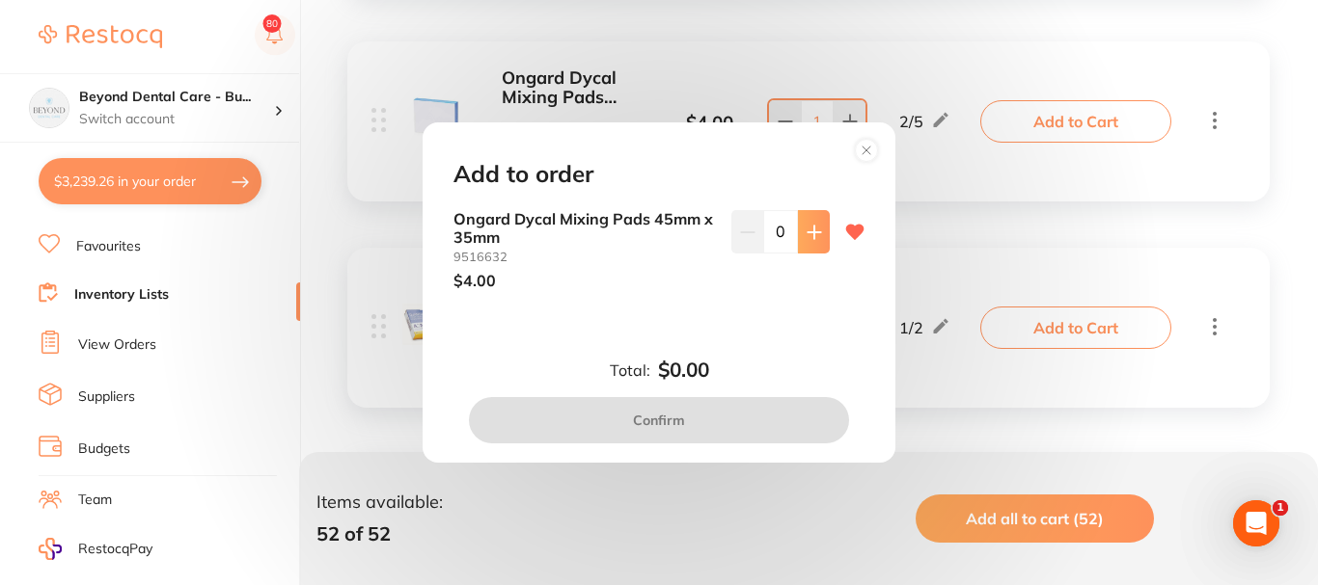
click at [810, 242] on button at bounding box center [814, 231] width 32 height 42
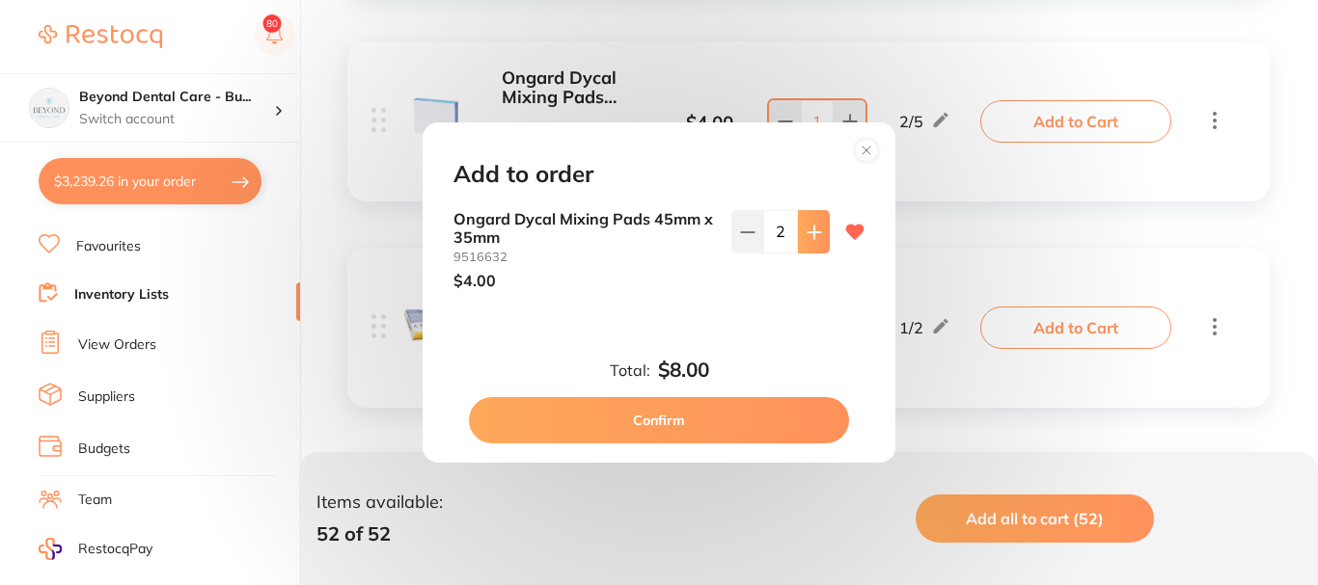
type input "2"
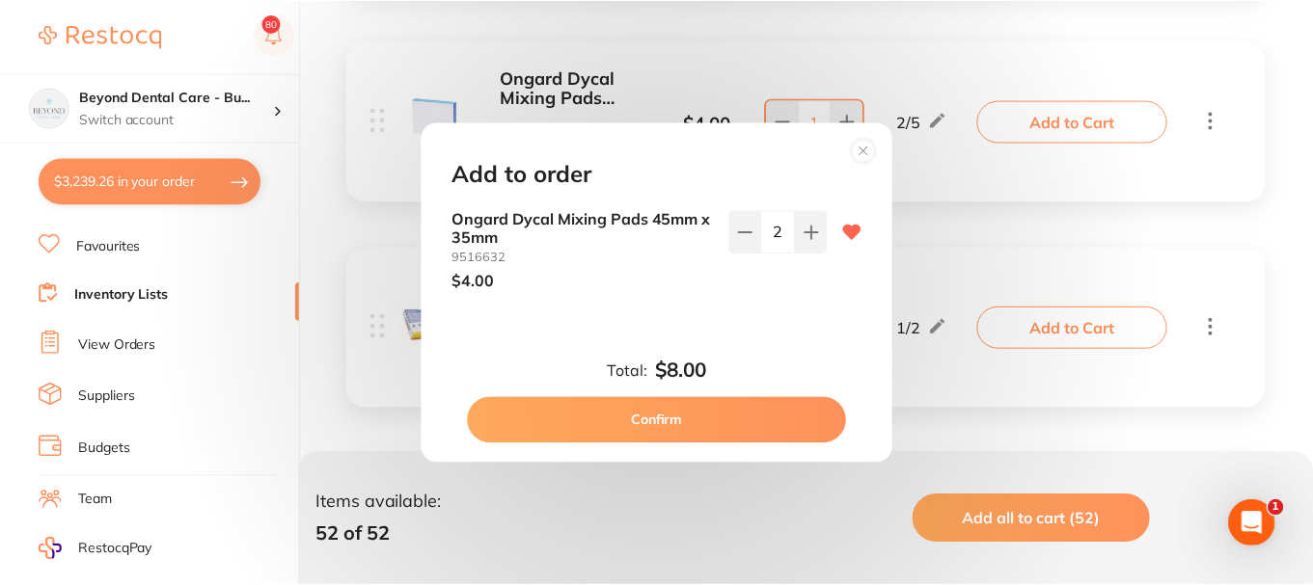
scroll to position [0, 0]
click at [742, 419] on button "Confirm" at bounding box center [659, 420] width 380 height 46
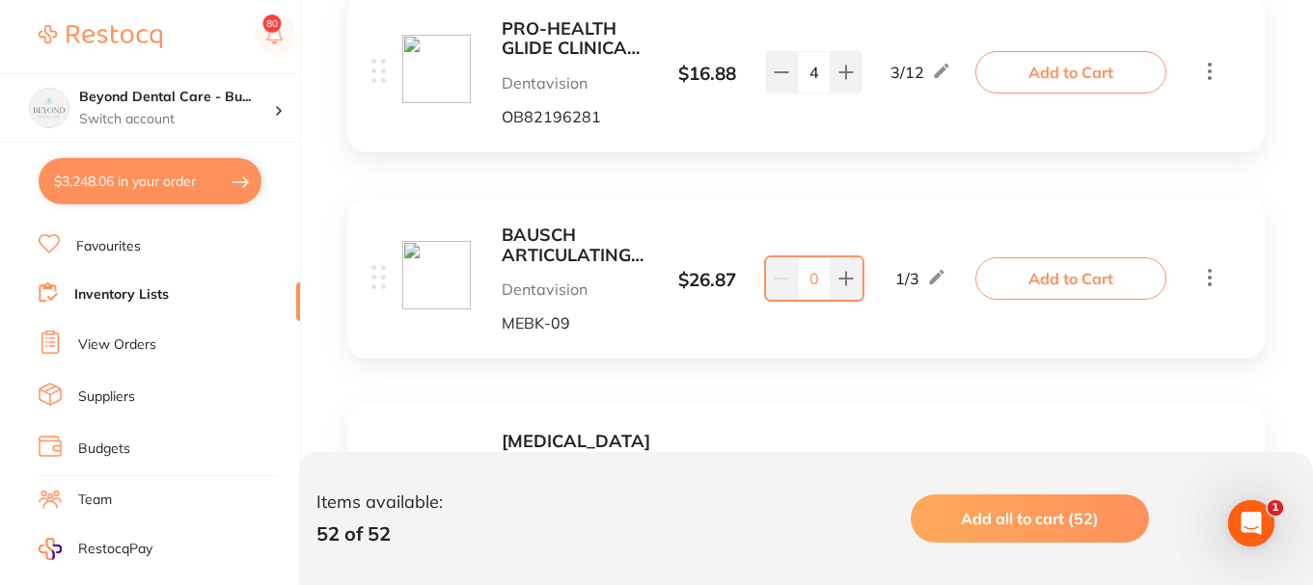
scroll to position [4919, 0]
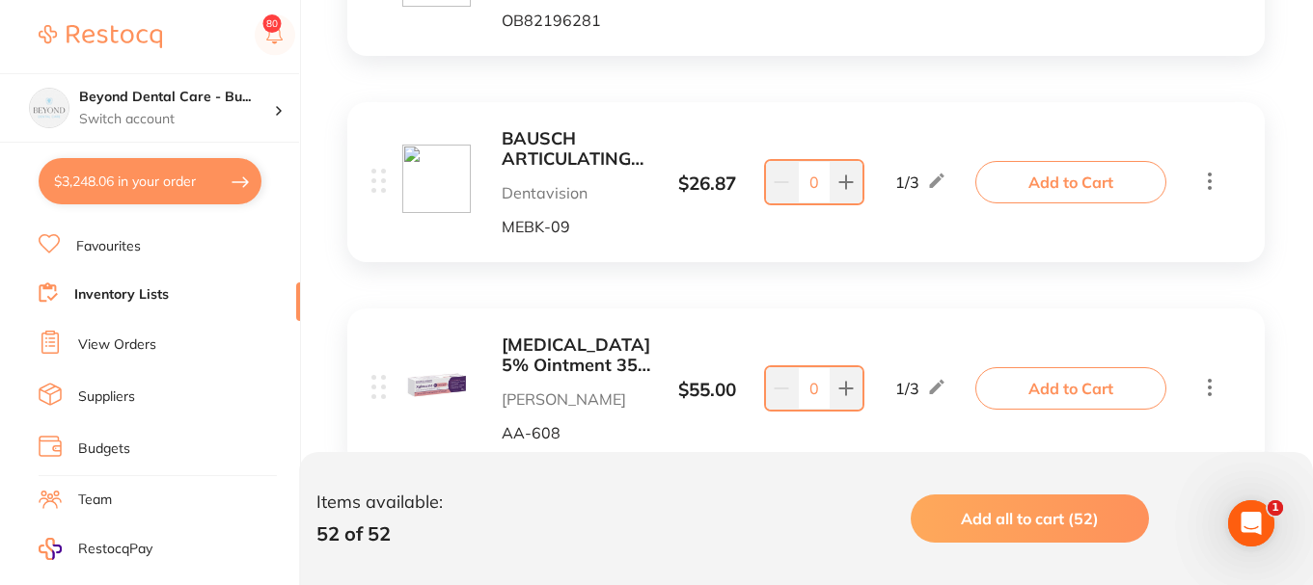
click at [1209, 182] on icon at bounding box center [1210, 181] width 4 height 17
click at [591, 149] on b "BAUSCH ARTICULATING PAPER STRIPS BLUE 40u (200)" at bounding box center [574, 149] width 145 height 40
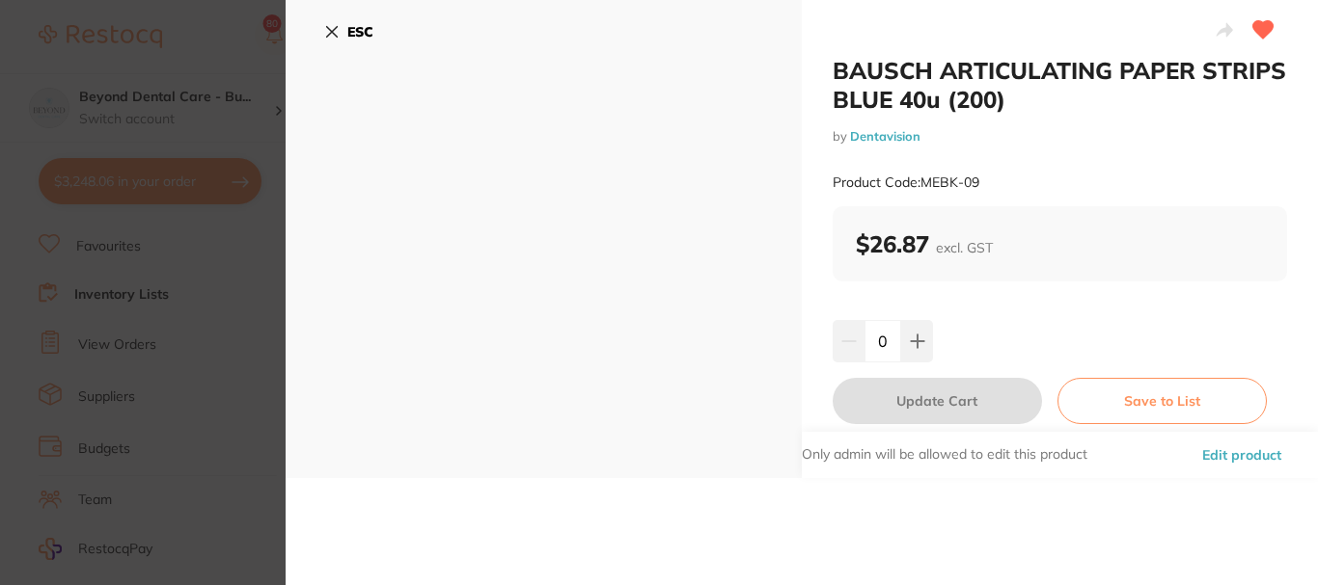
click at [362, 33] on b "ESC" at bounding box center [360, 31] width 26 height 17
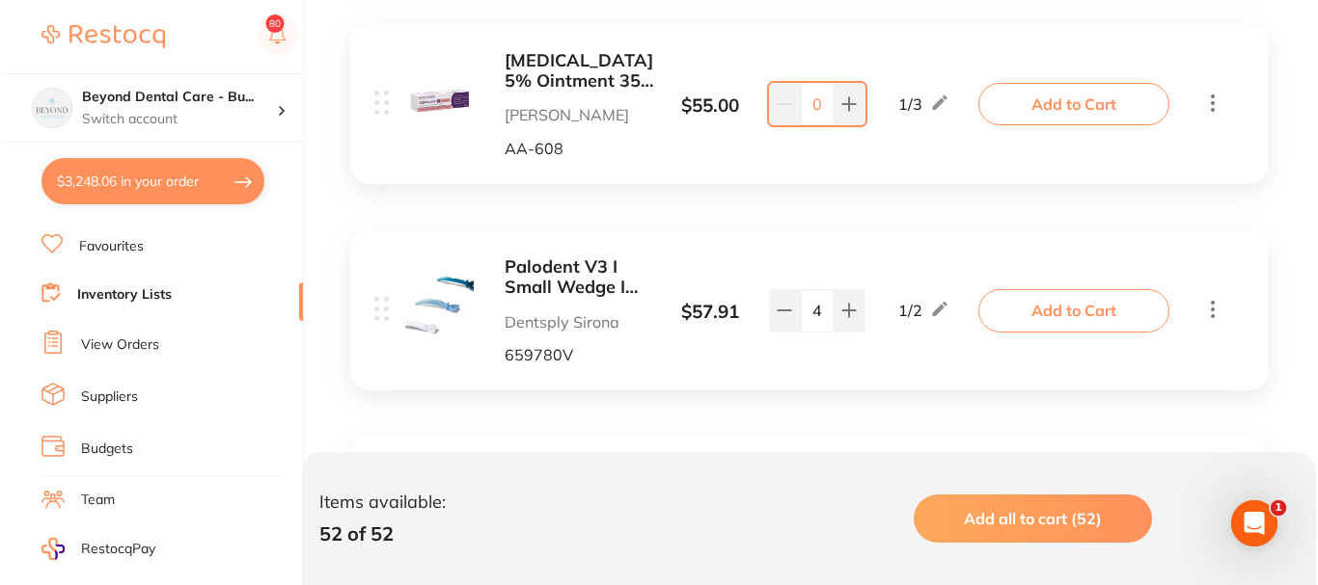
scroll to position [5208, 0]
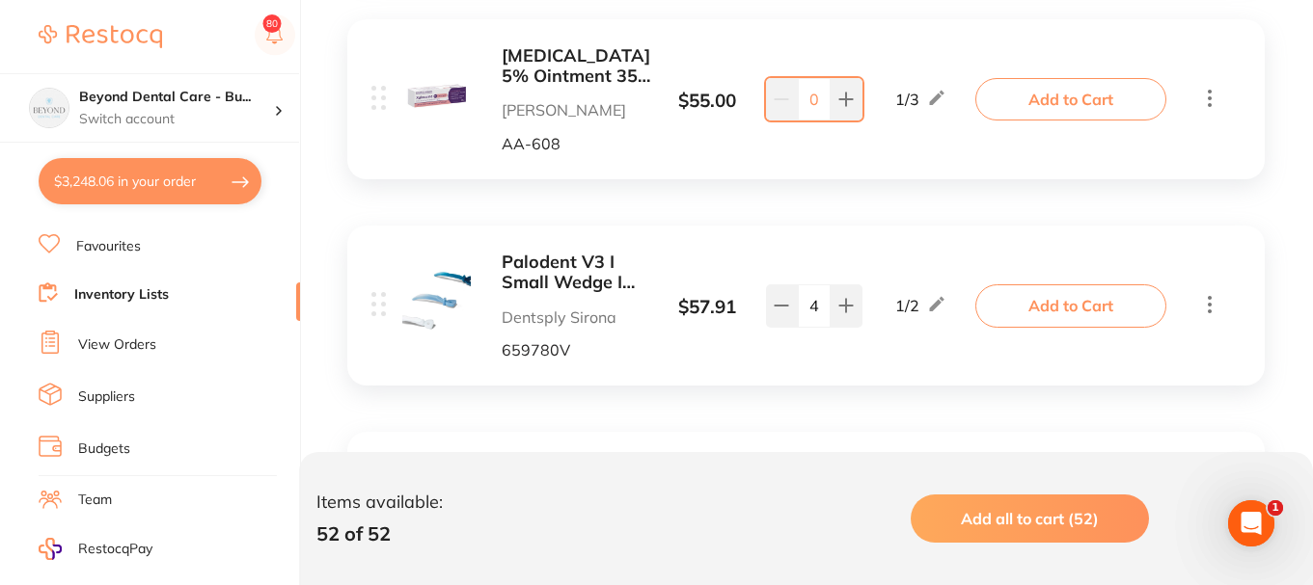
click at [1068, 104] on button "Add to Cart" at bounding box center [1070, 99] width 191 height 42
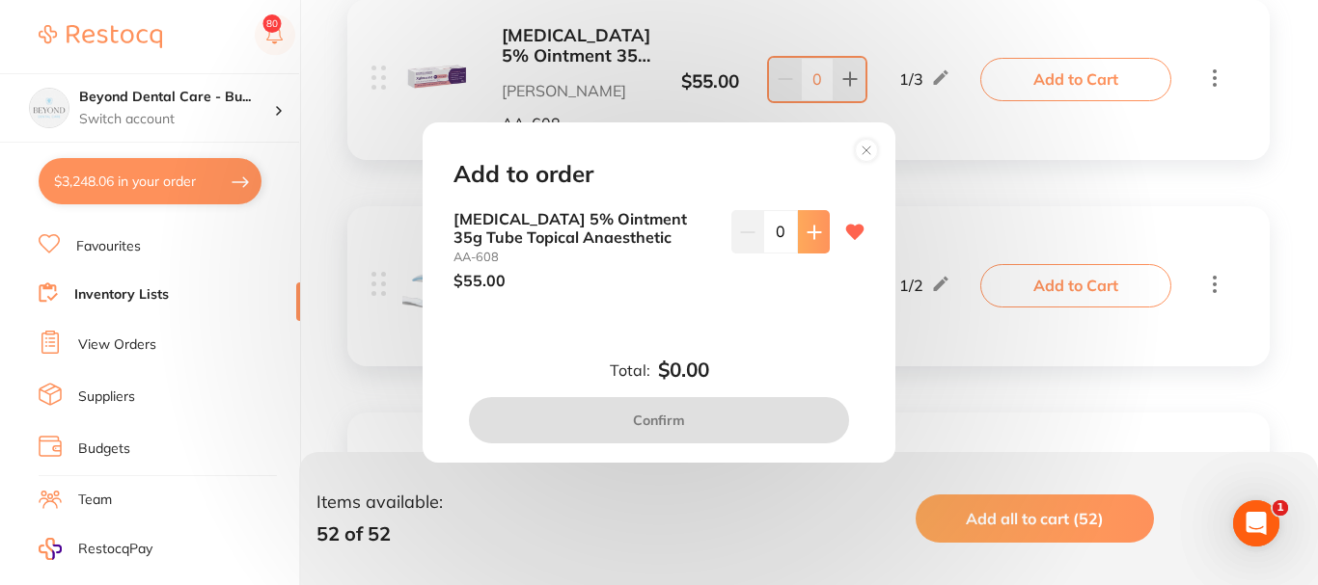
click at [812, 236] on icon at bounding box center [813, 232] width 15 height 15
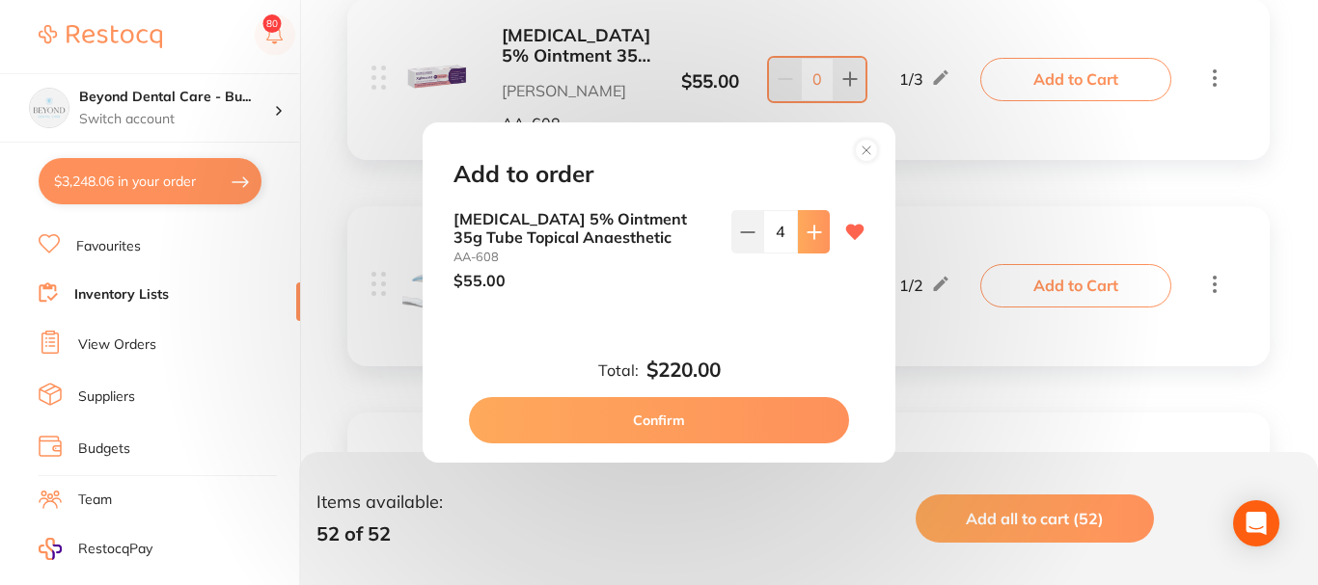
click at [812, 236] on icon at bounding box center [813, 232] width 15 height 15
type input "5"
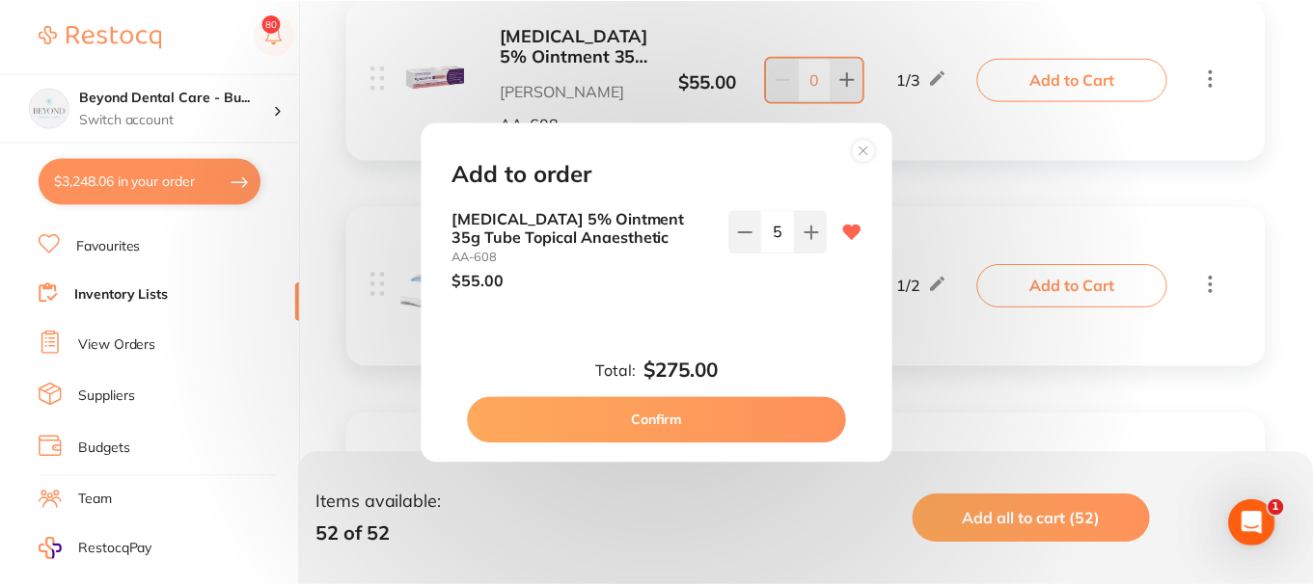
scroll to position [0, 0]
click at [693, 407] on button "Confirm" at bounding box center [659, 420] width 380 height 46
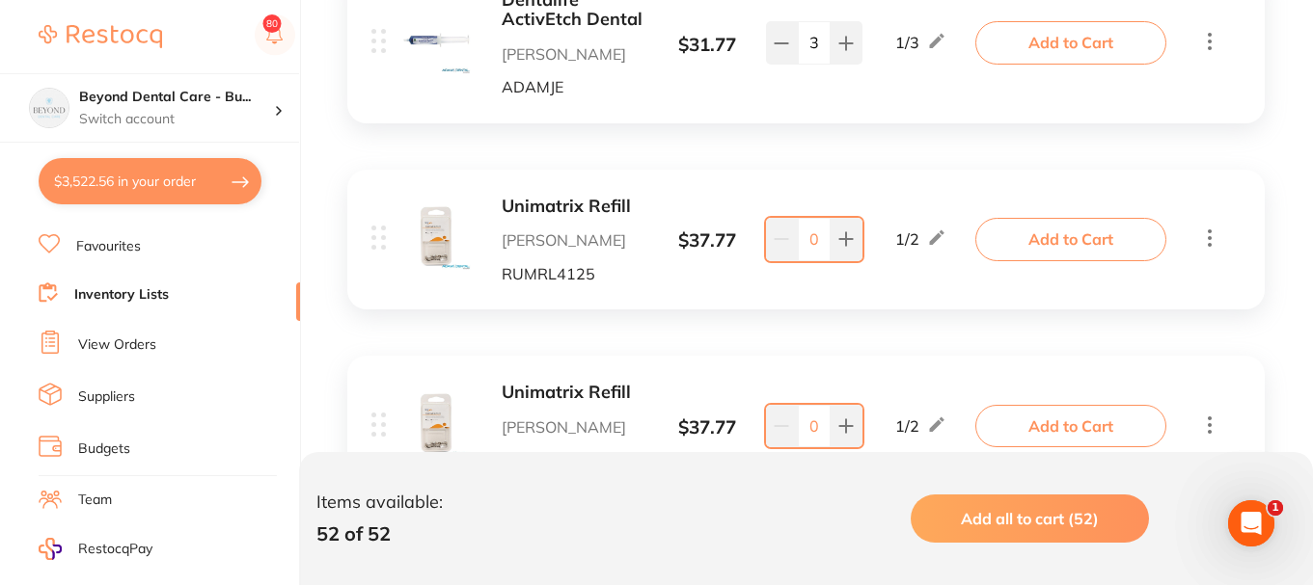
scroll to position [7234, 0]
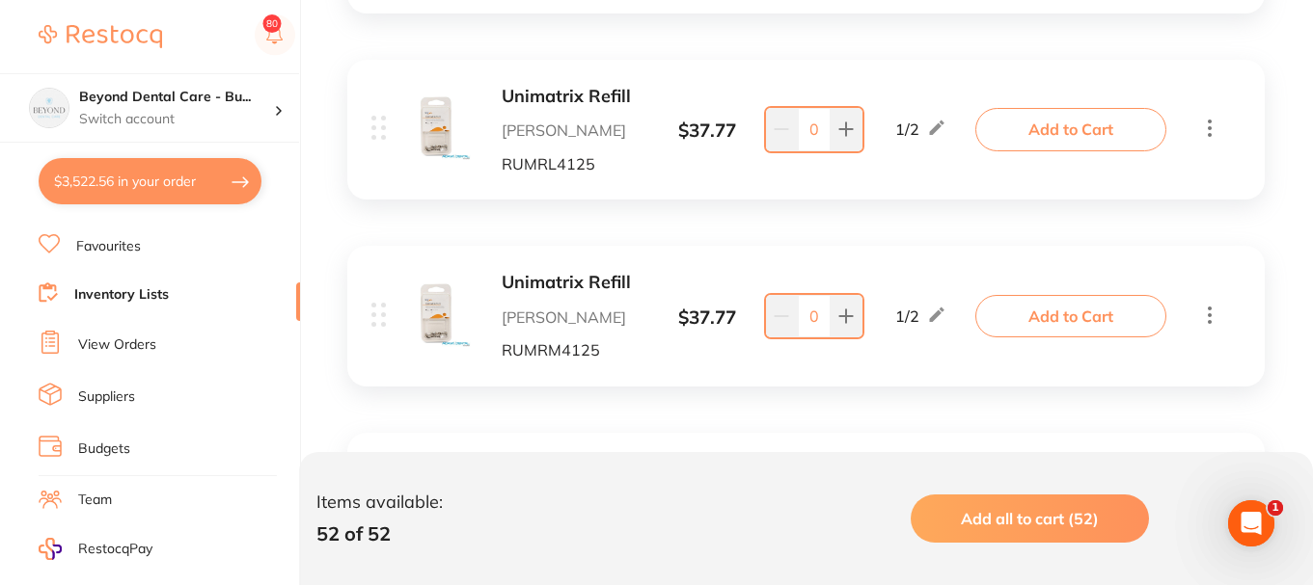
click at [1046, 129] on button "Add to Cart" at bounding box center [1070, 129] width 191 height 42
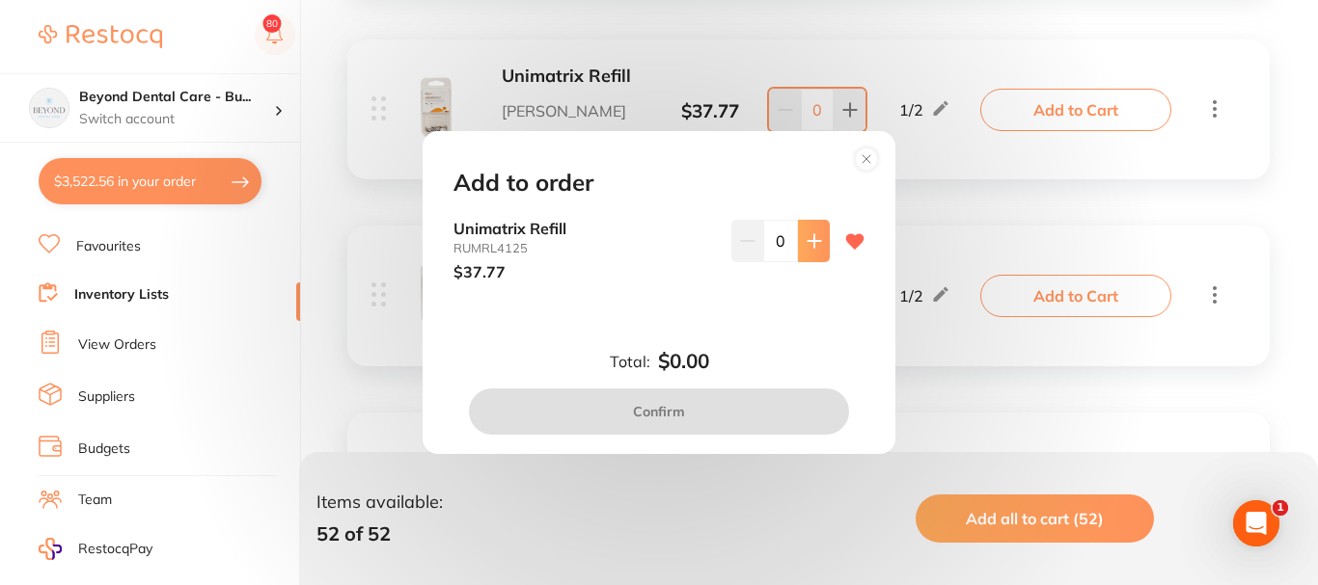
click at [806, 244] on icon at bounding box center [813, 240] width 15 height 15
click at [806, 243] on icon at bounding box center [813, 240] width 15 height 15
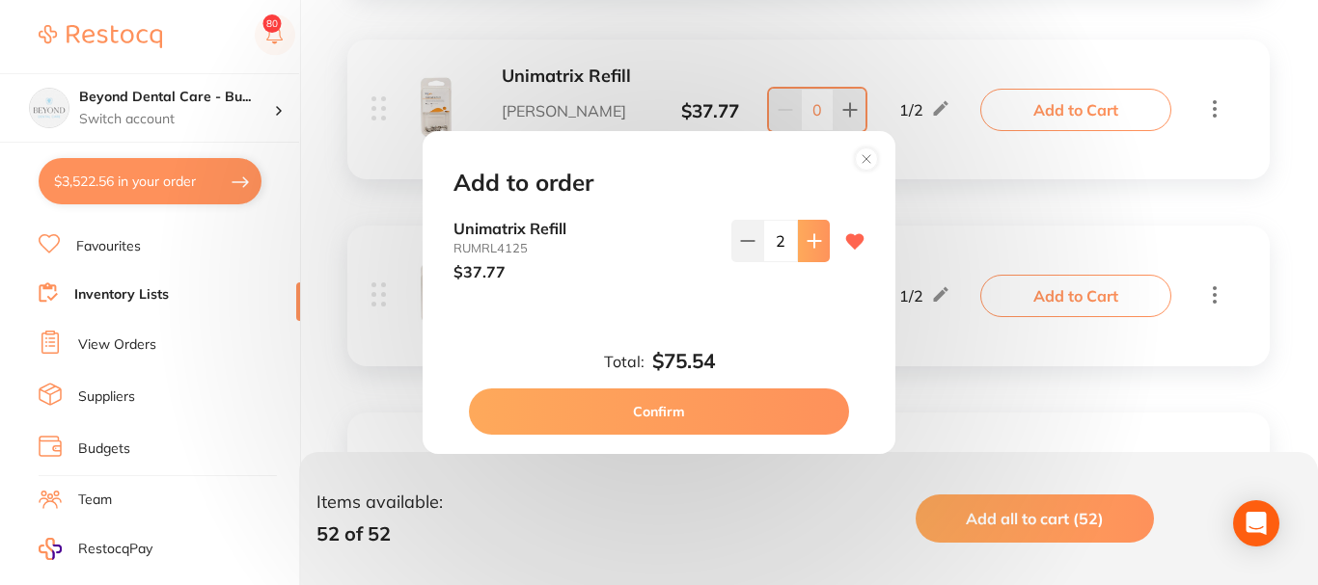
type input "2"
click at [728, 409] on button "Confirm" at bounding box center [659, 412] width 380 height 46
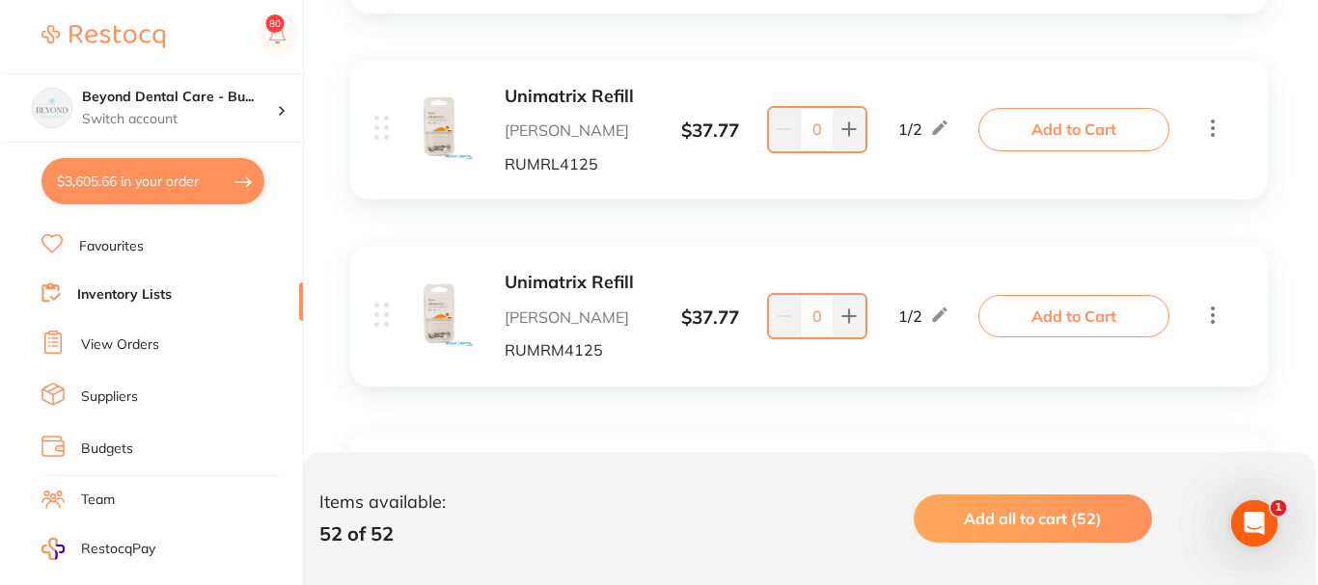
scroll to position [0, 0]
click at [1052, 328] on button "Add to Cart" at bounding box center [1070, 316] width 191 height 42
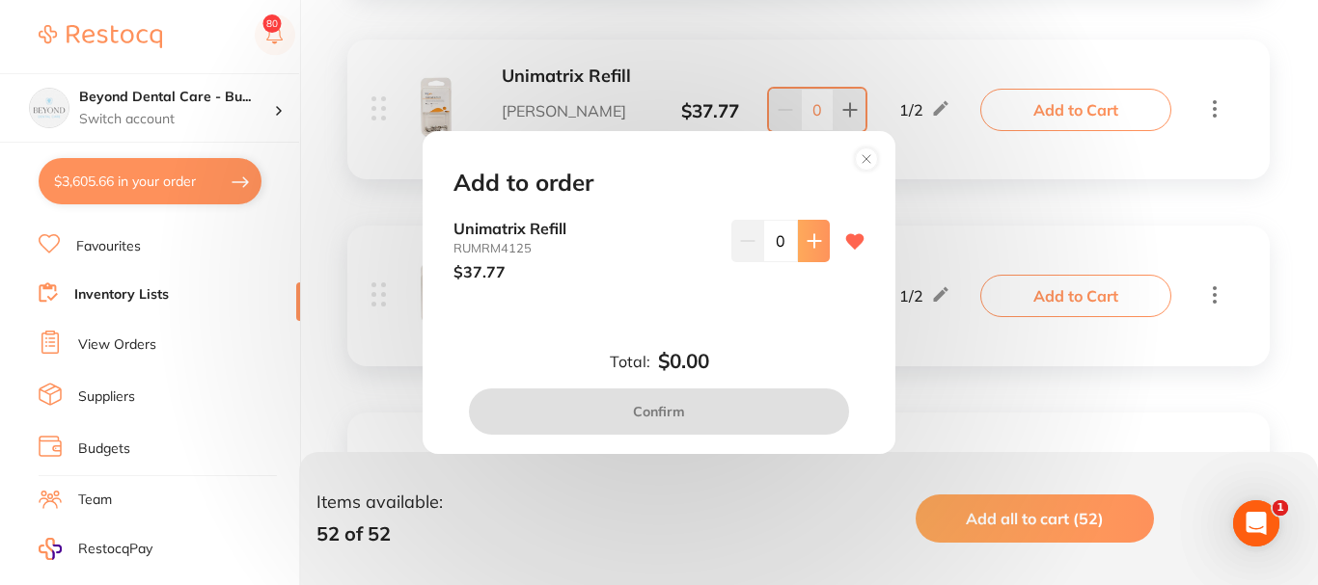
click at [811, 238] on icon at bounding box center [813, 240] width 15 height 15
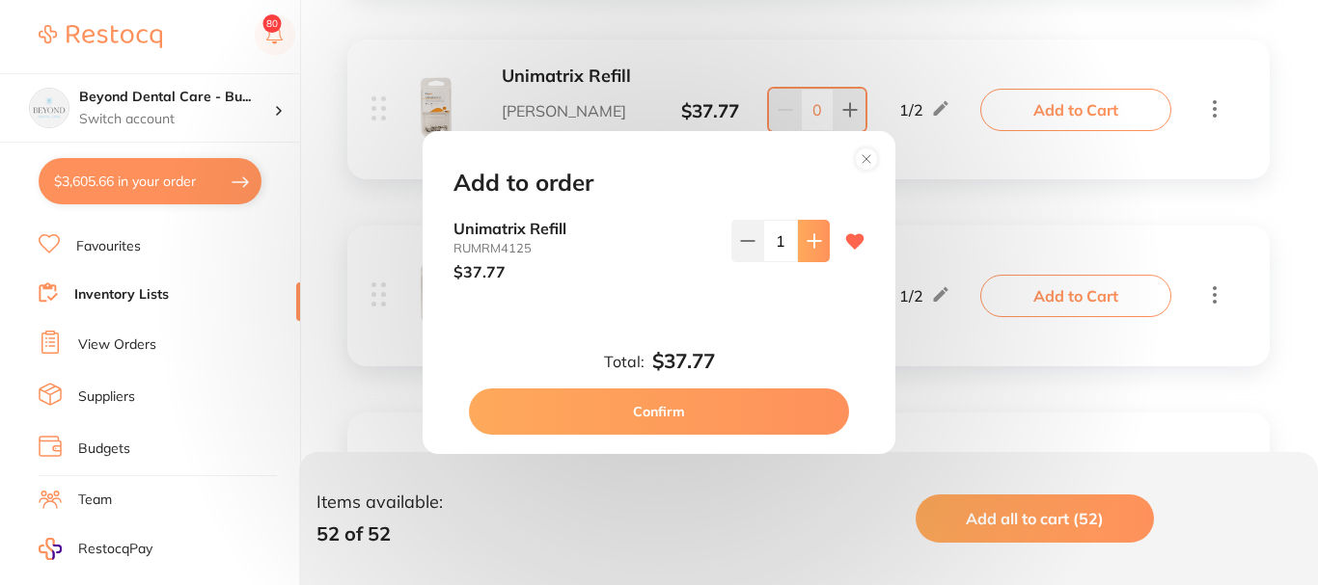
click at [811, 238] on icon at bounding box center [813, 240] width 15 height 15
click at [784, 421] on button "Confirm" at bounding box center [659, 412] width 380 height 46
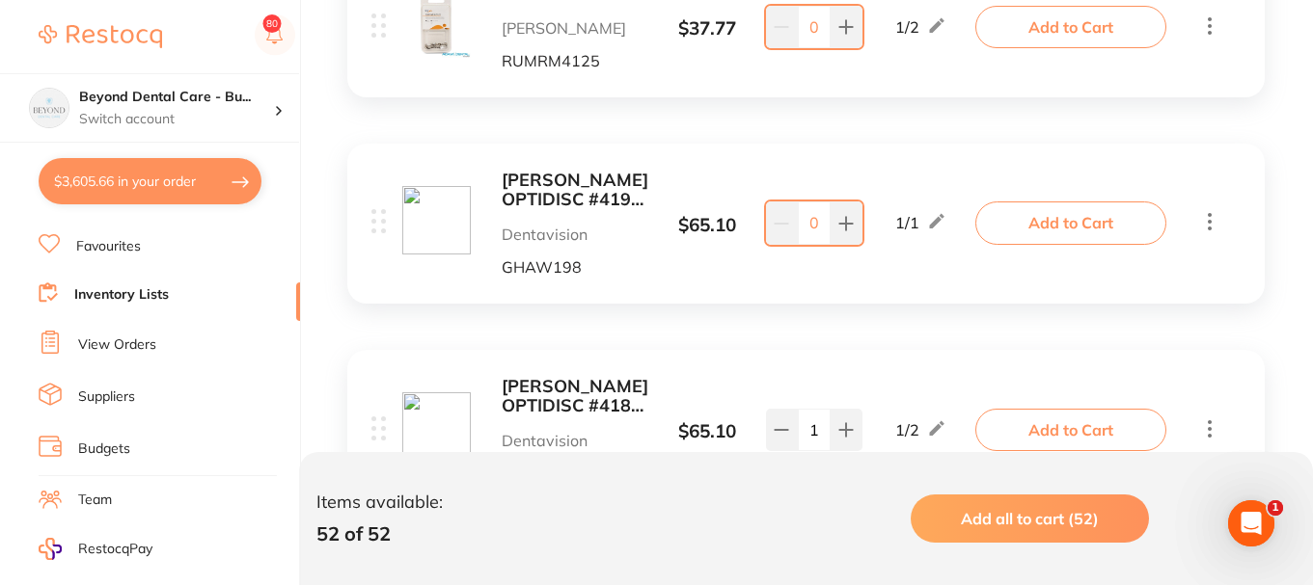
click at [583, 192] on b "KERR OPTIDISC #4198 EXTRA COARSE DARK RED 12.6MM (80)" at bounding box center [575, 191] width 147 height 40
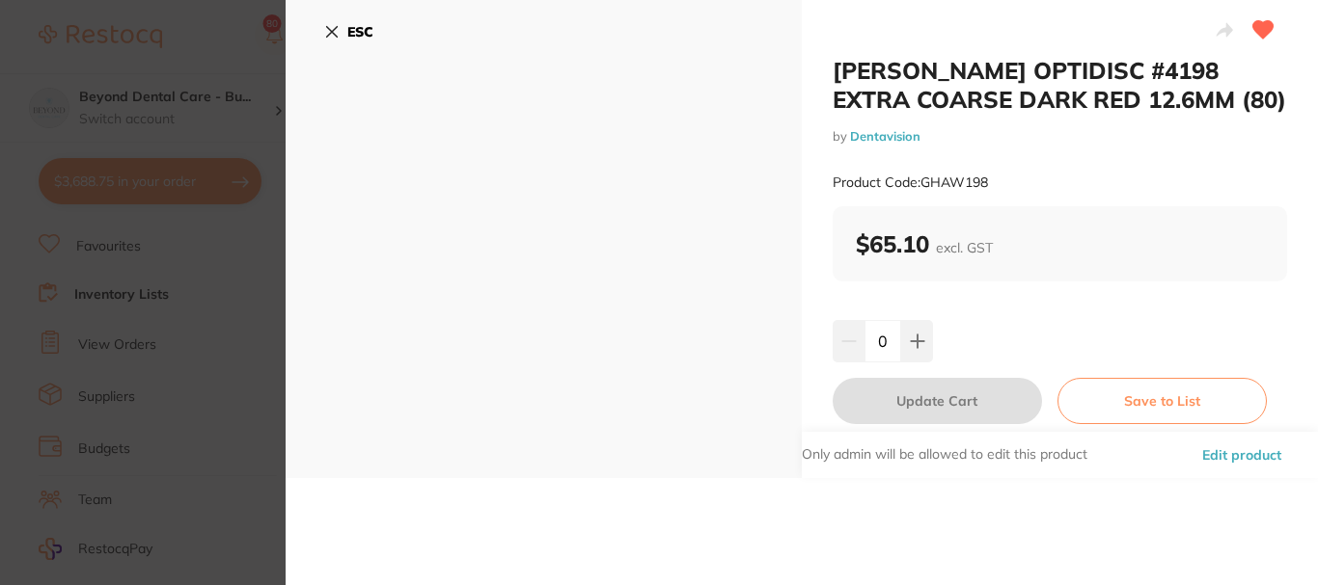
click at [347, 31] on b "ESC" at bounding box center [360, 31] width 26 height 17
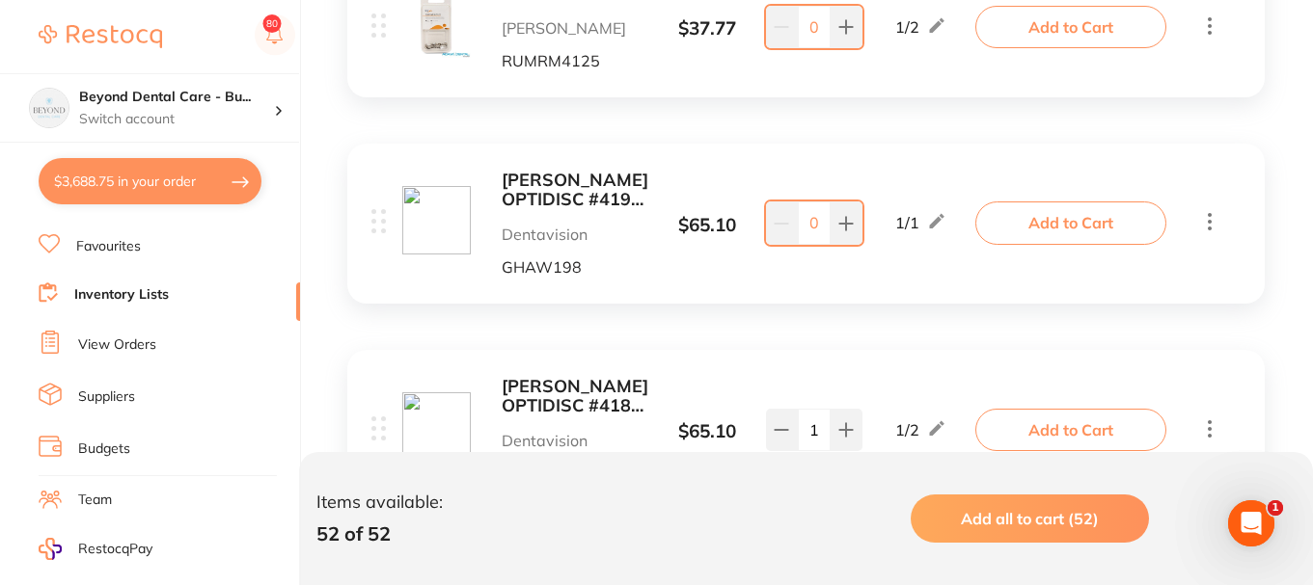
click at [1061, 220] on button "Add to Cart" at bounding box center [1070, 223] width 191 height 42
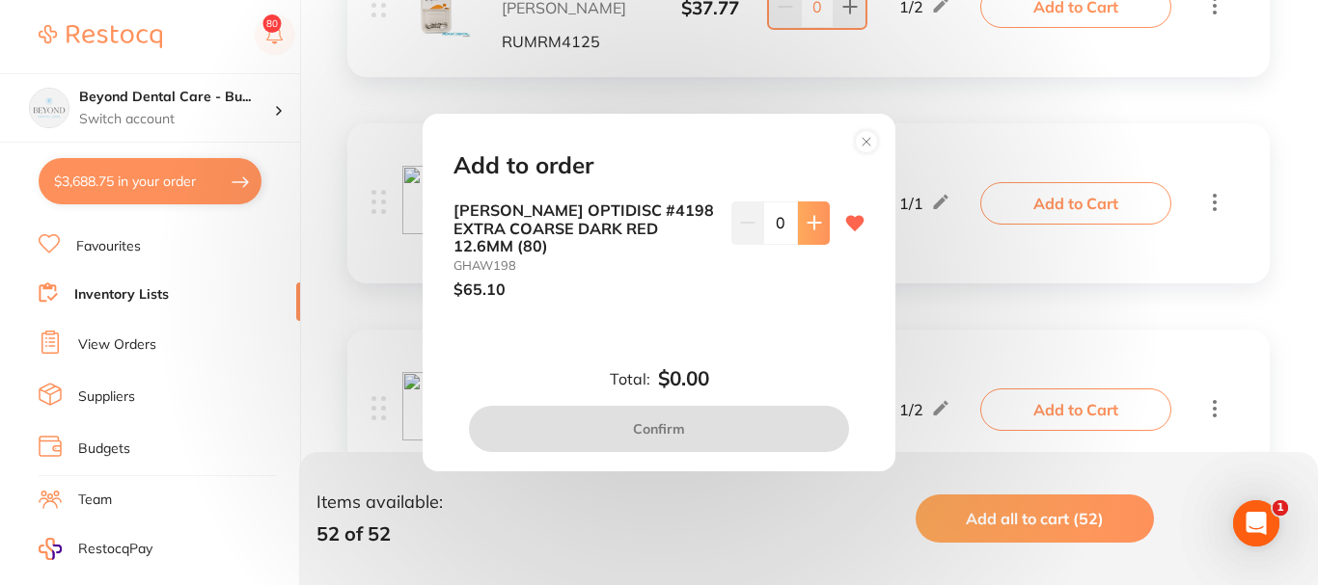
click at [811, 228] on icon at bounding box center [813, 222] width 15 height 15
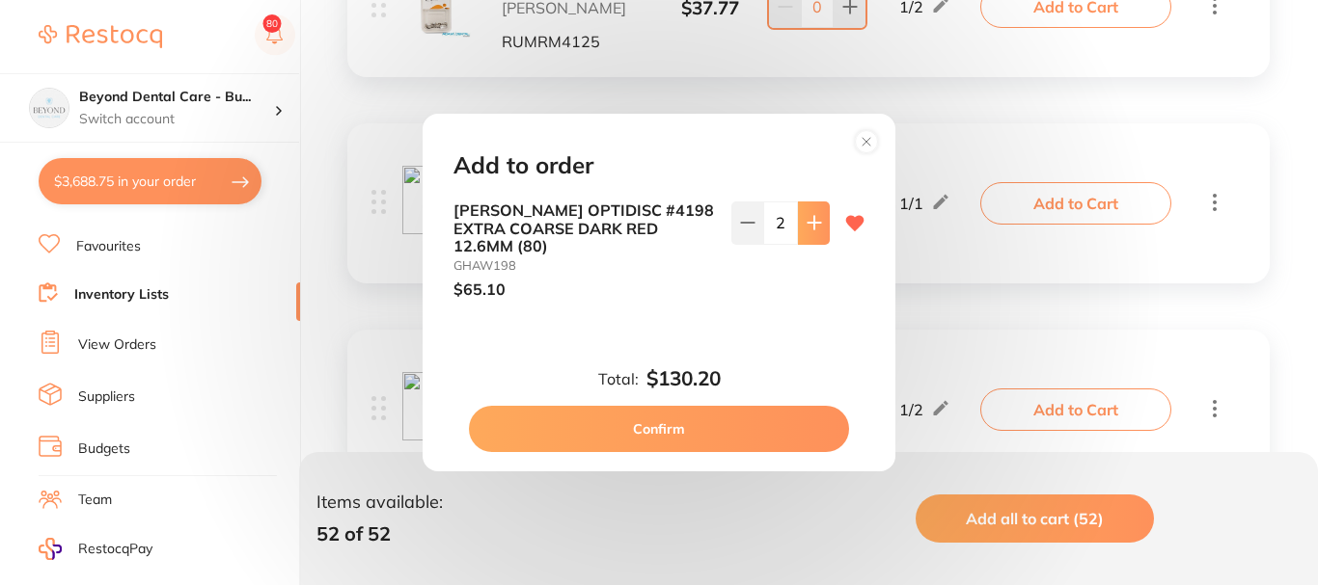
type input "2"
click at [777, 417] on button "Confirm" at bounding box center [659, 429] width 380 height 46
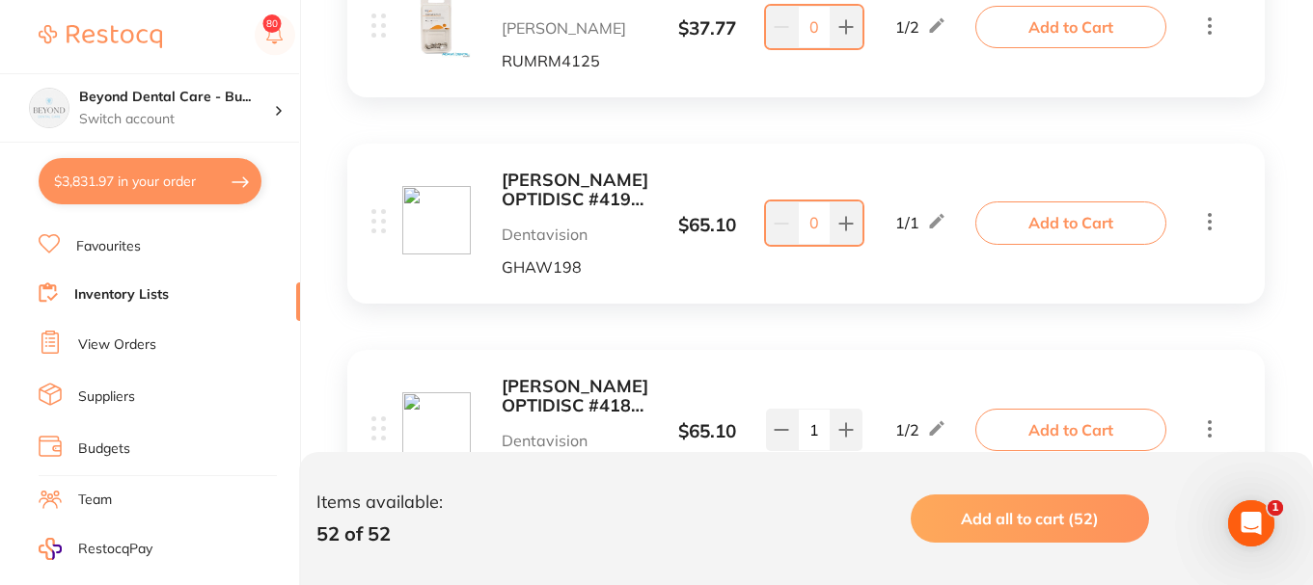
scroll to position [7716, 0]
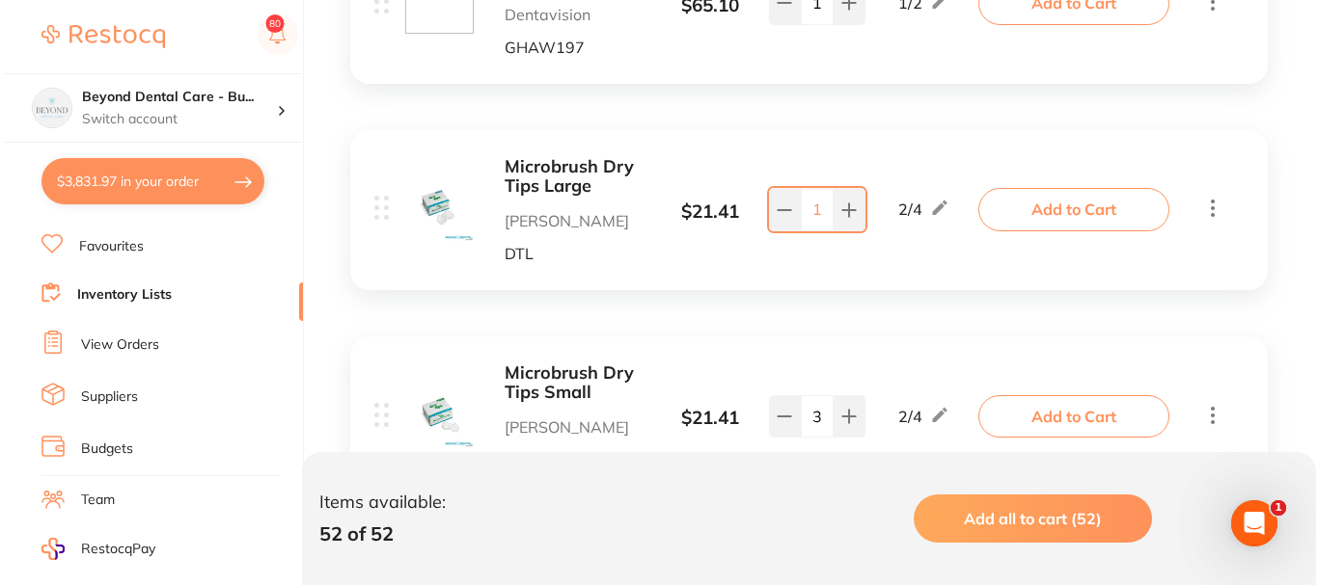
scroll to position [8777, 0]
click at [1044, 213] on button "Add to Cart" at bounding box center [1070, 208] width 191 height 42
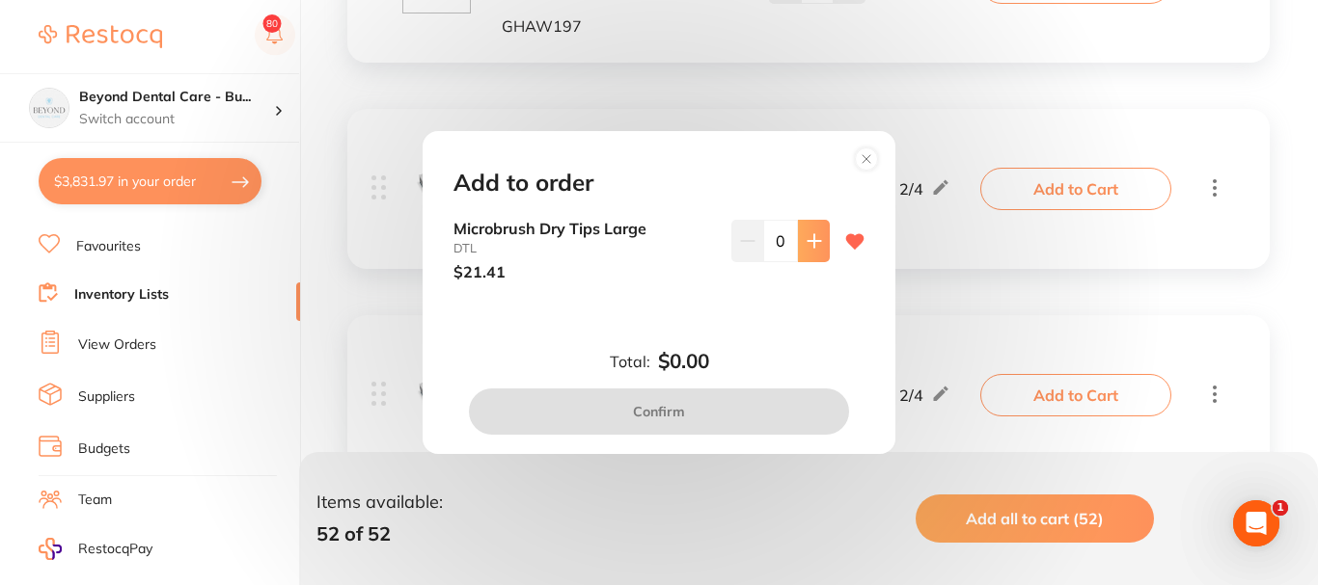
click at [809, 243] on icon at bounding box center [813, 240] width 13 height 13
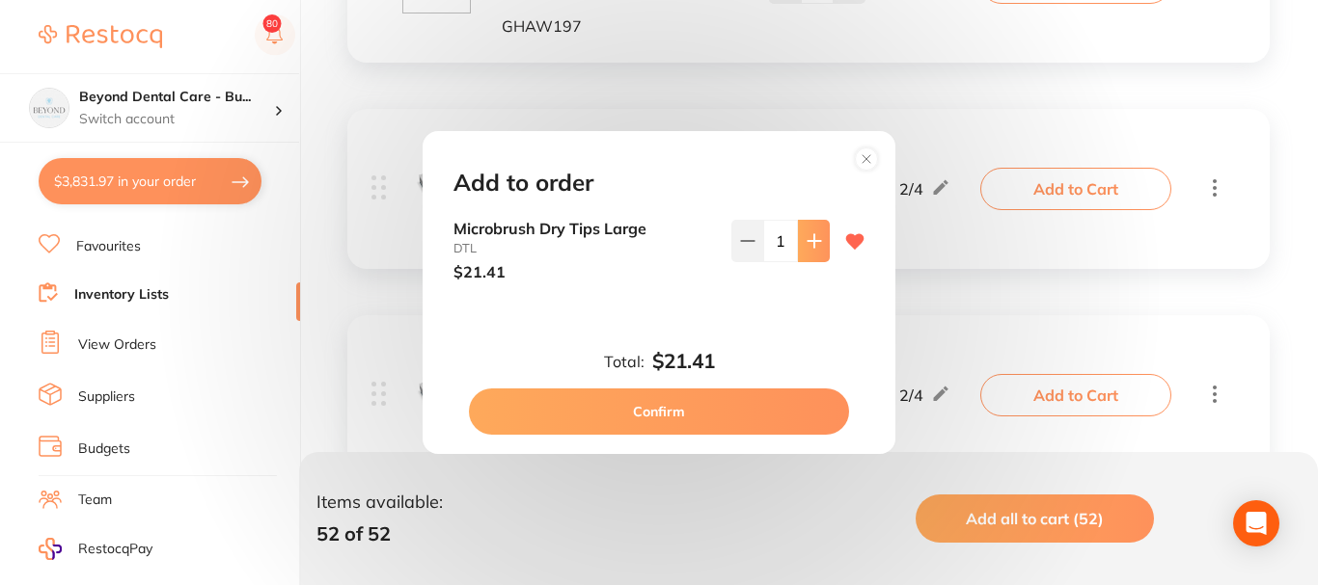
click at [809, 243] on icon at bounding box center [813, 240] width 13 height 13
type input "2"
click at [806, 399] on button "Confirm" at bounding box center [659, 412] width 380 height 46
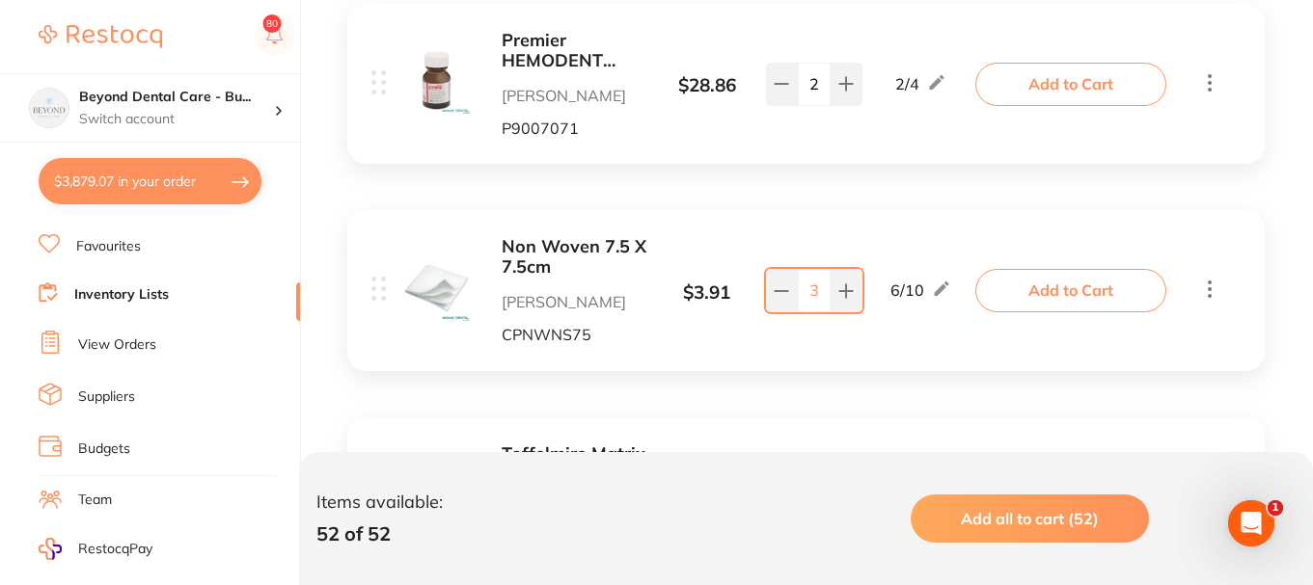
scroll to position [10031, 0]
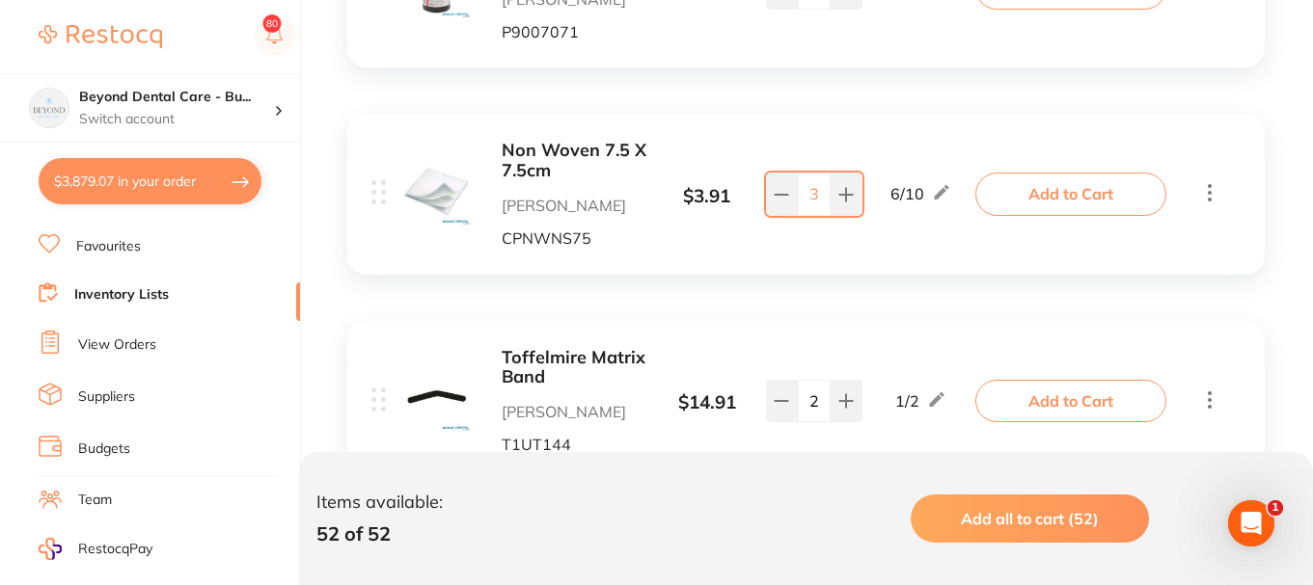
click at [1035, 185] on button "Add to Cart" at bounding box center [1070, 194] width 191 height 42
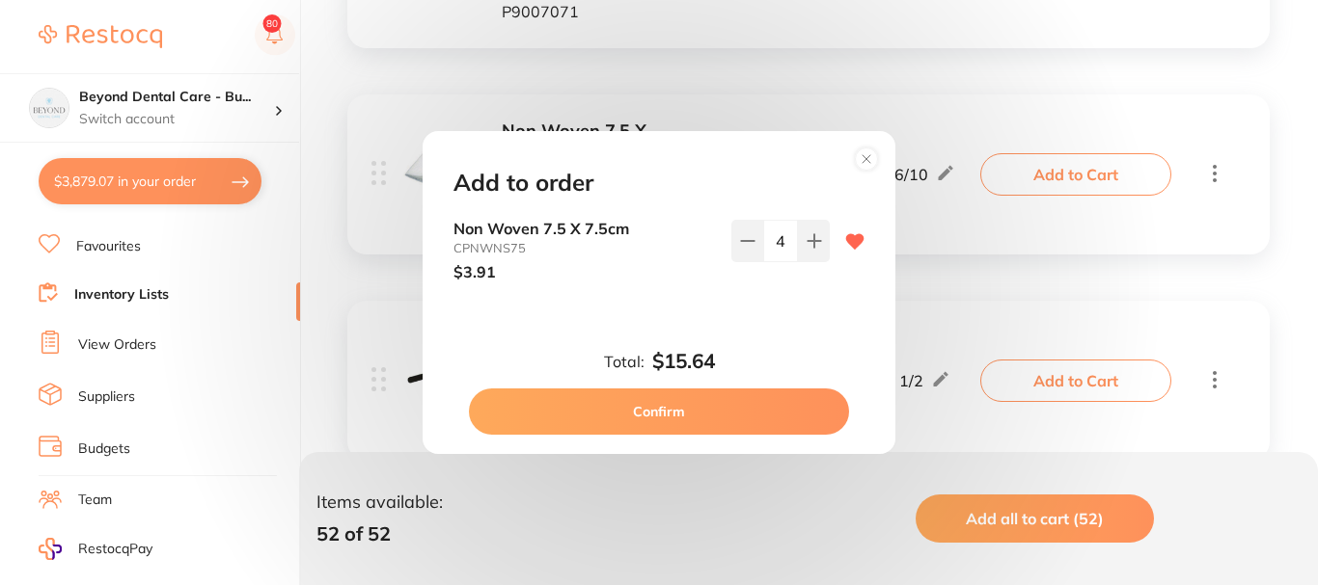
click at [861, 162] on circle at bounding box center [867, 159] width 22 height 22
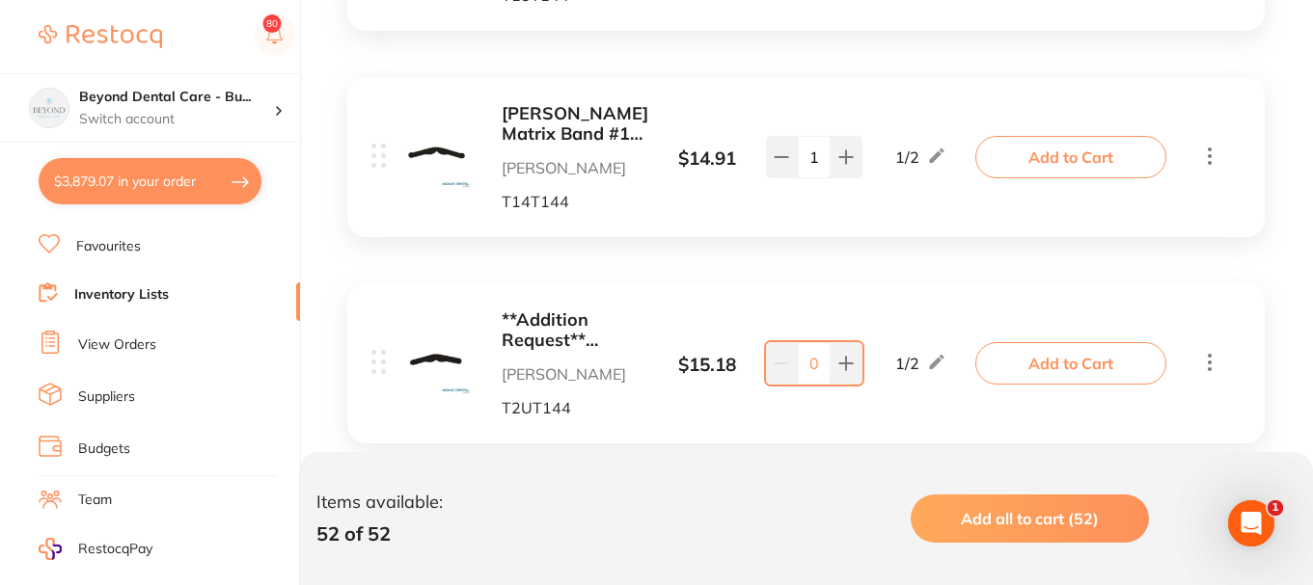
scroll to position [10735, 0]
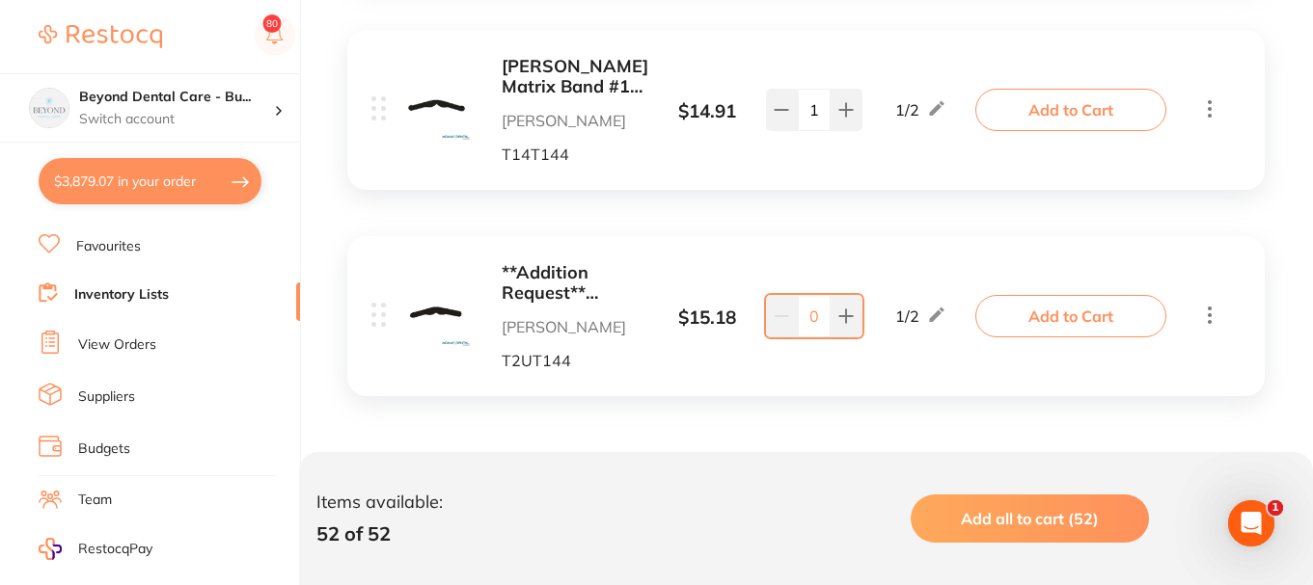
click at [568, 272] on b "**Addition Request** Tofflemire Matrix Bands Ultra Thin | T2UT144" at bounding box center [575, 283] width 147 height 40
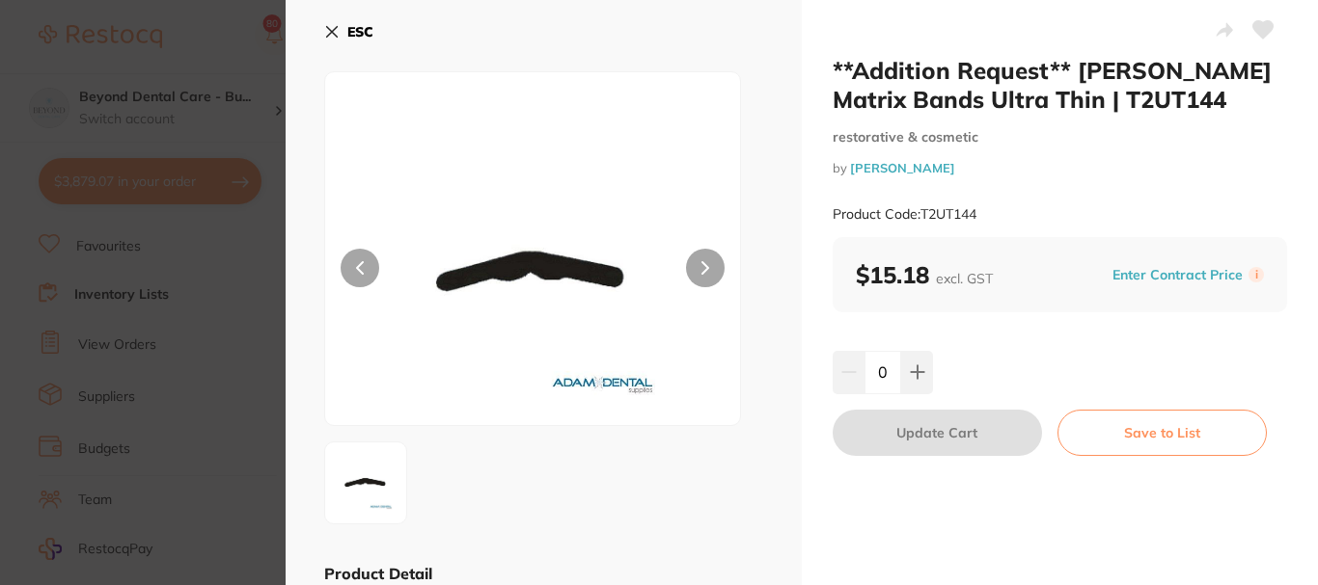
click at [341, 32] on button "ESC" at bounding box center [348, 31] width 49 height 33
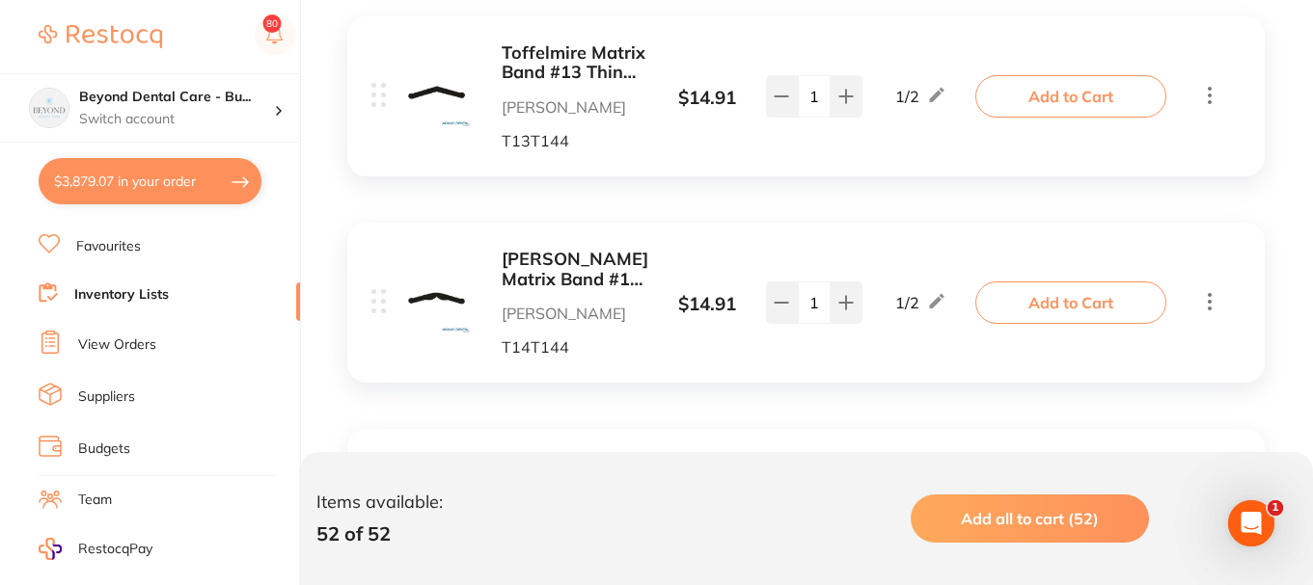
scroll to position [10735, 0]
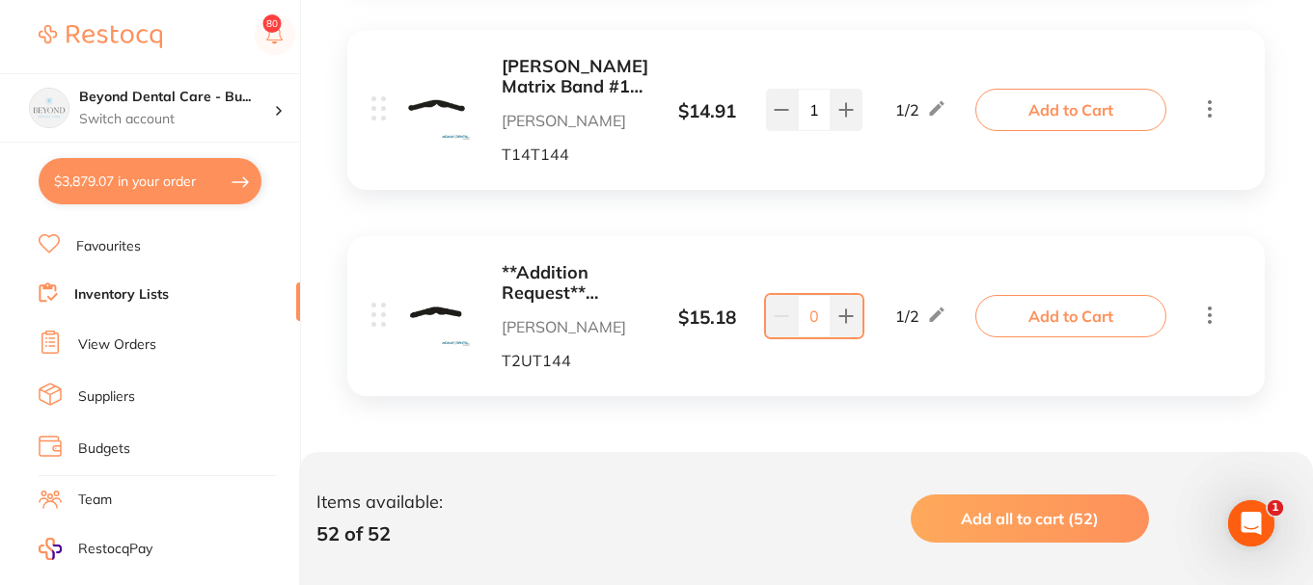
click at [147, 291] on link "Inventory Lists" at bounding box center [121, 294] width 95 height 19
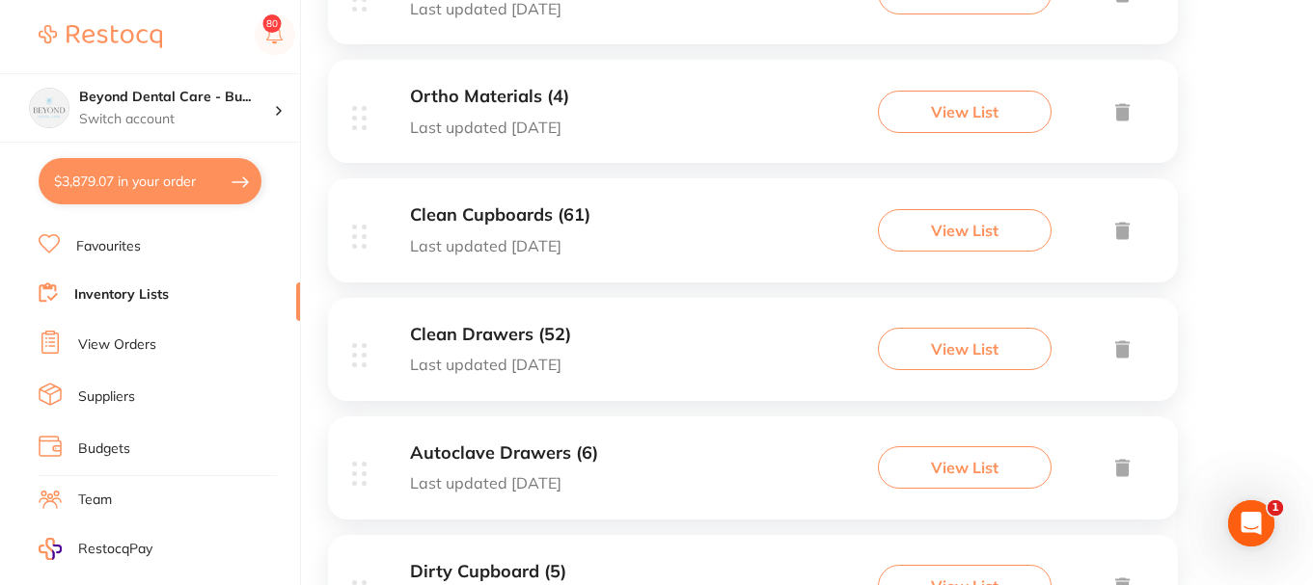
click at [606, 331] on div "Clean Drawers (52) Last updated 3 days ago View List" at bounding box center [753, 349] width 850 height 103
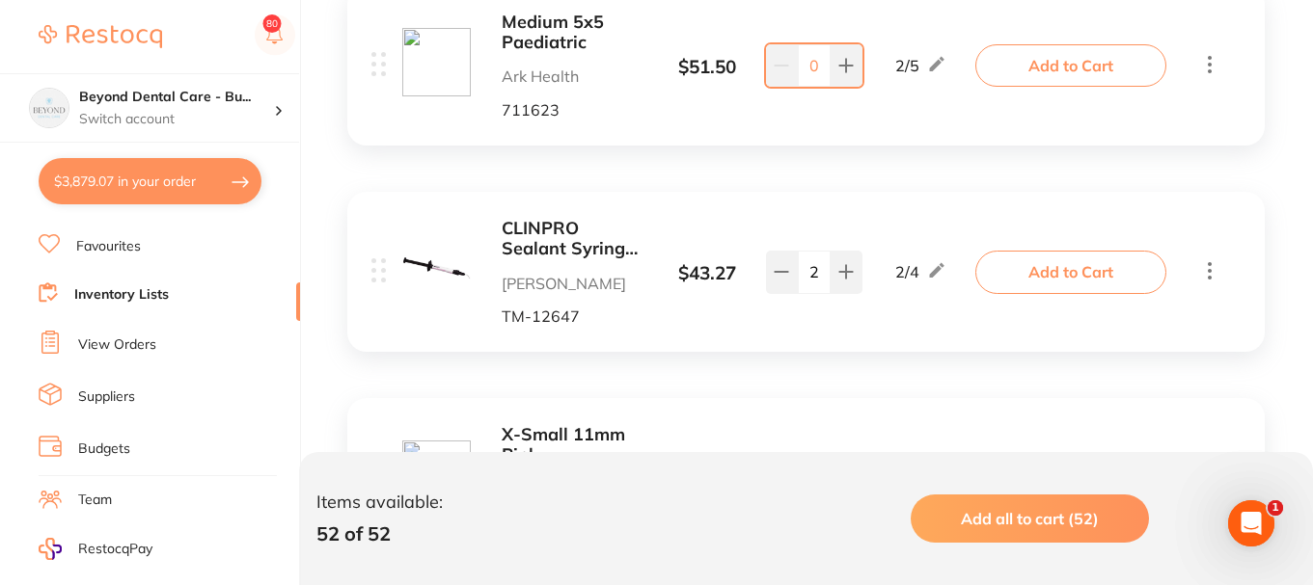
click at [83, 285] on link "Inventory Lists" at bounding box center [121, 294] width 95 height 19
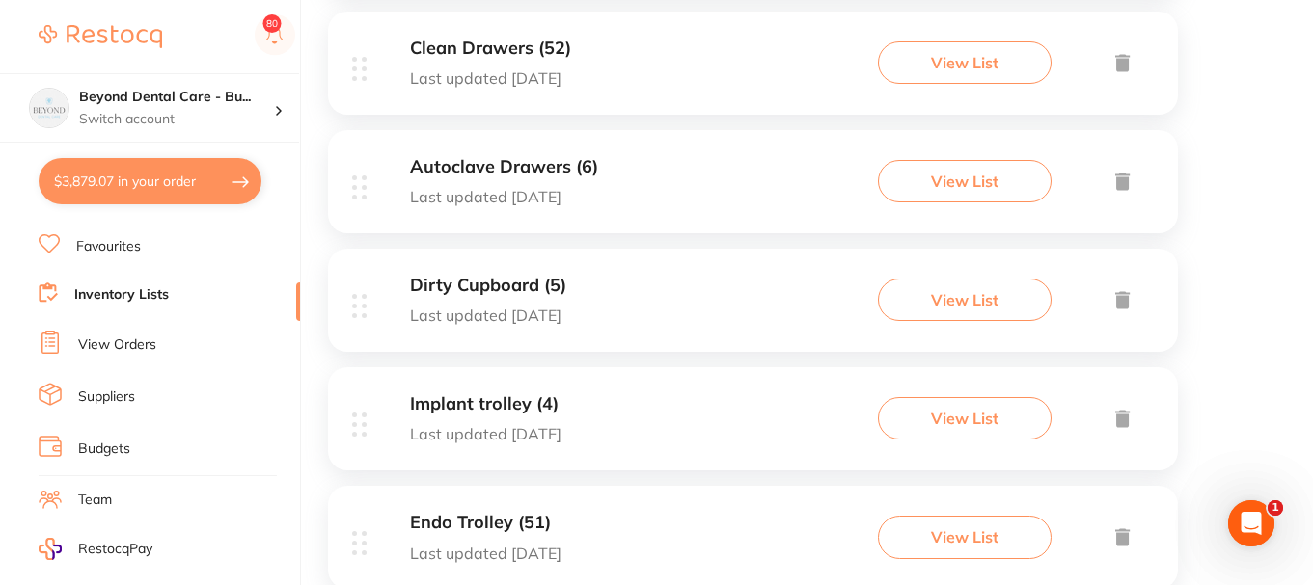
scroll to position [868, 0]
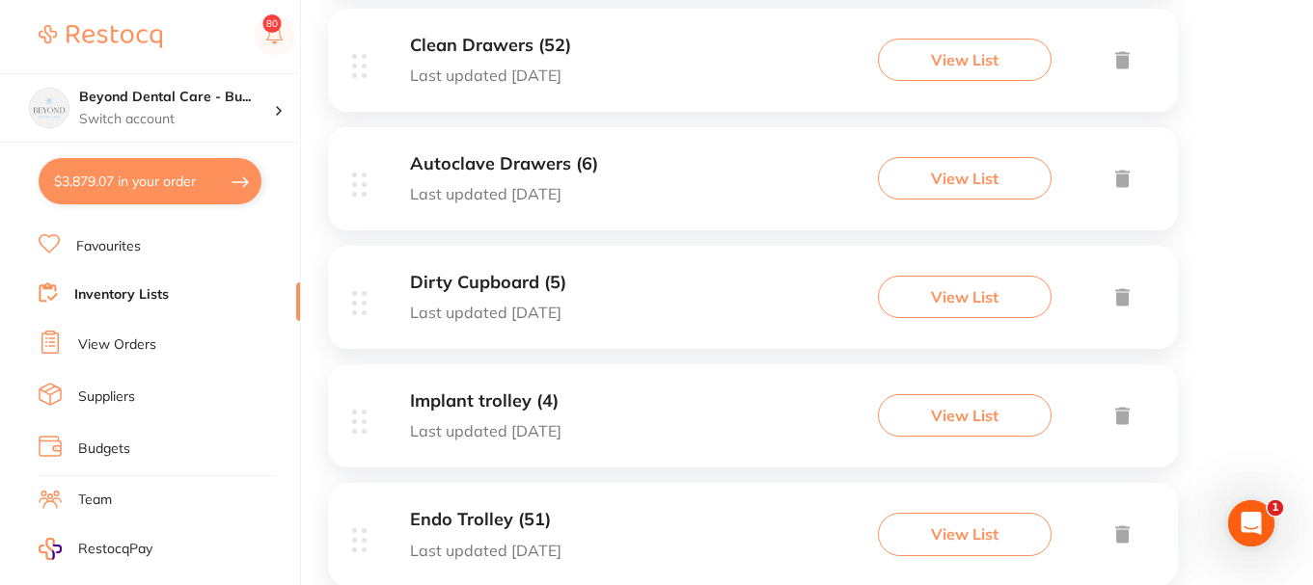
click at [662, 195] on div "Autoclave Drawers (6) Last updated 1 day ago View List" at bounding box center [753, 178] width 850 height 103
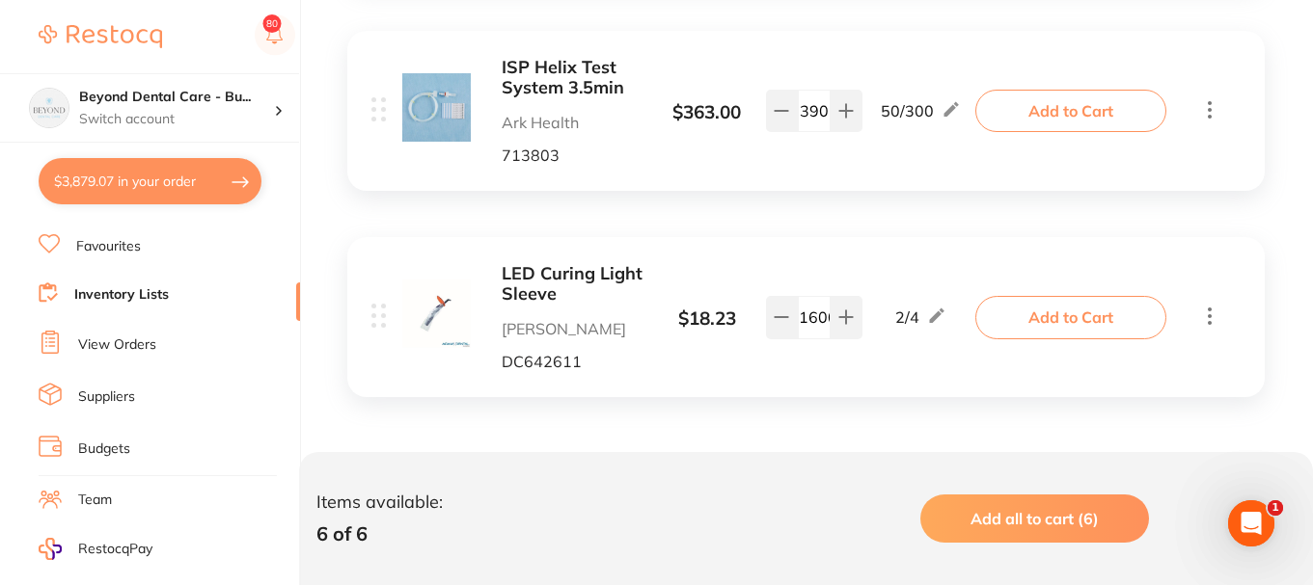
scroll to position [1273, 0]
click at [180, 301] on li "Inventory Lists" at bounding box center [169, 296] width 261 height 26
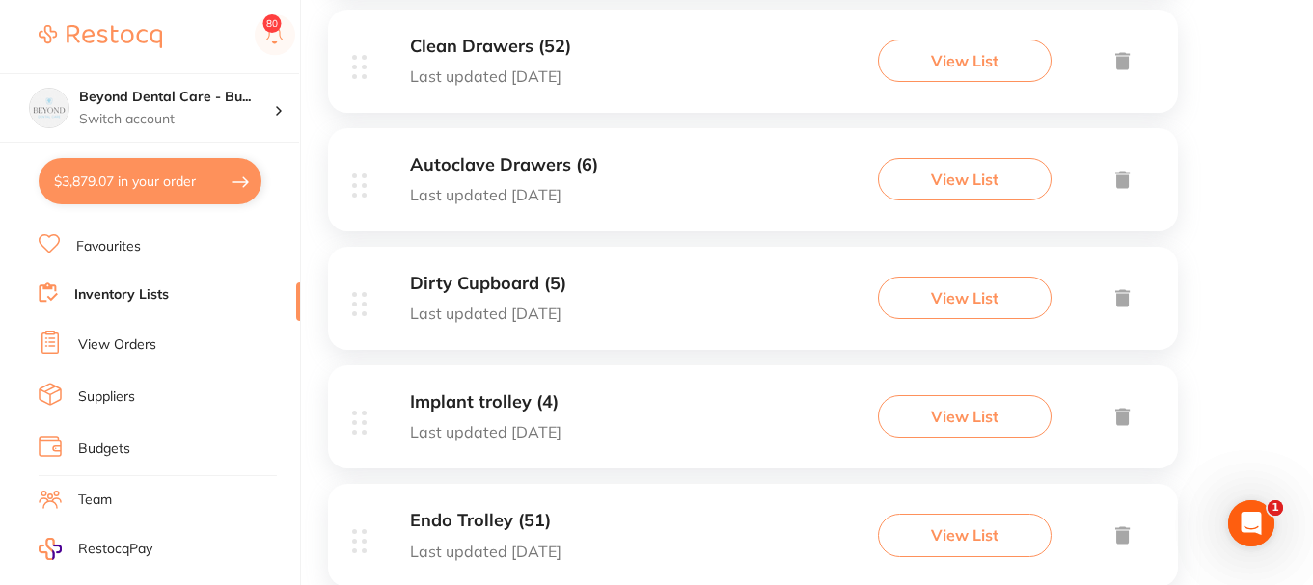
scroll to position [849, 0]
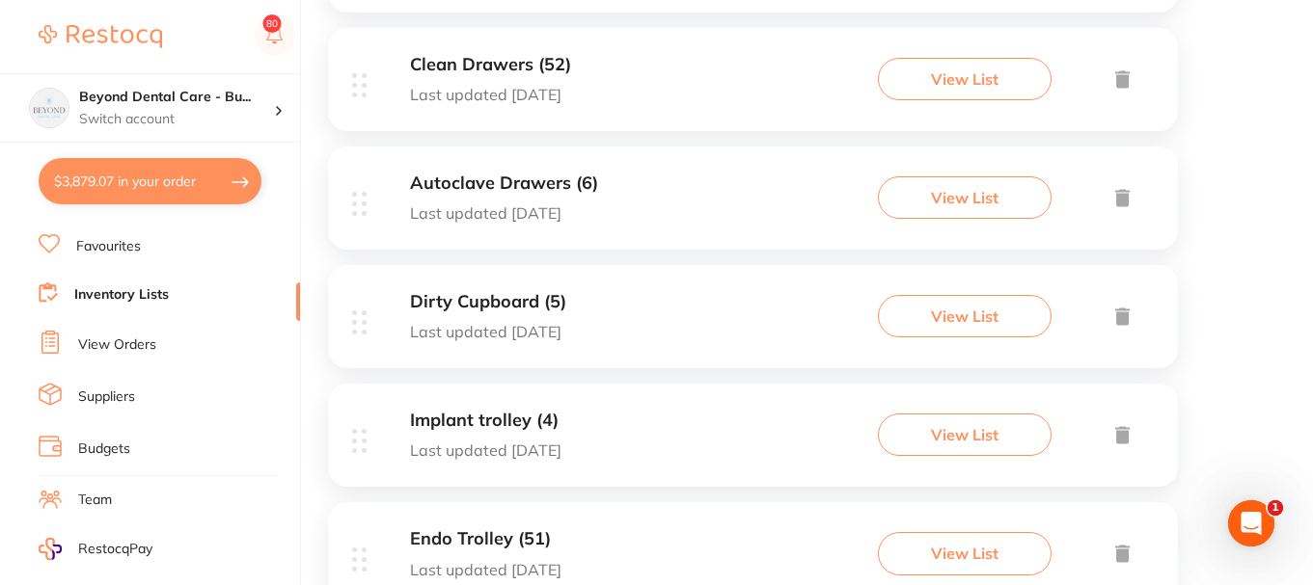
click at [621, 287] on div "Dirty Cupboard (5) Last updated 17 days ago View List" at bounding box center [753, 316] width 850 height 103
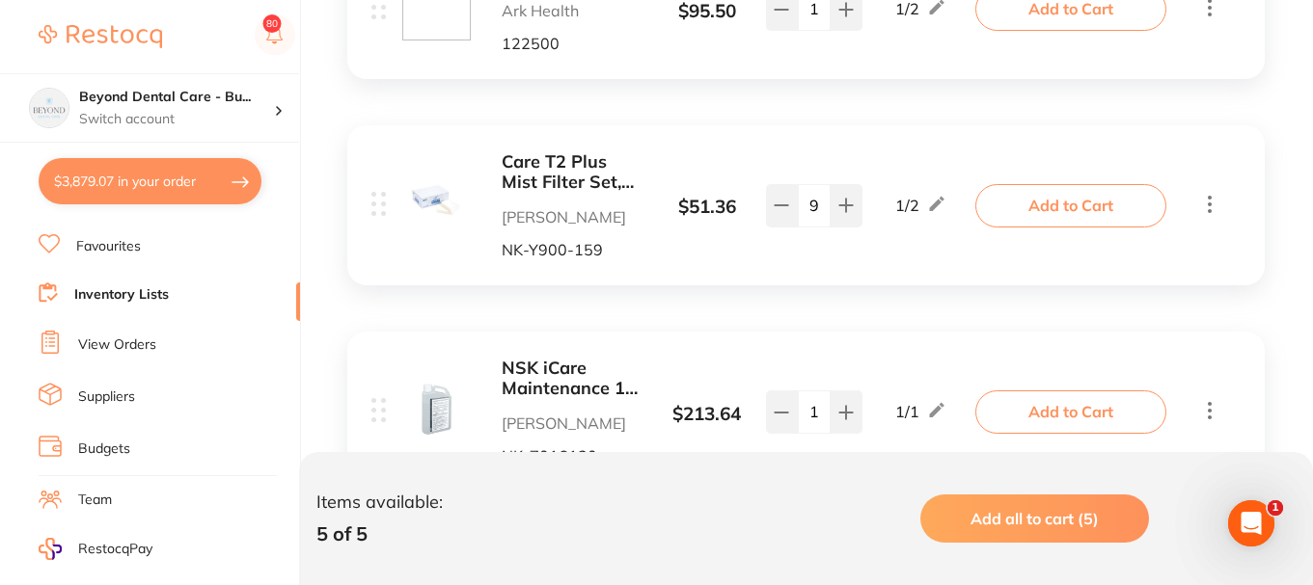
scroll to position [1047, 0]
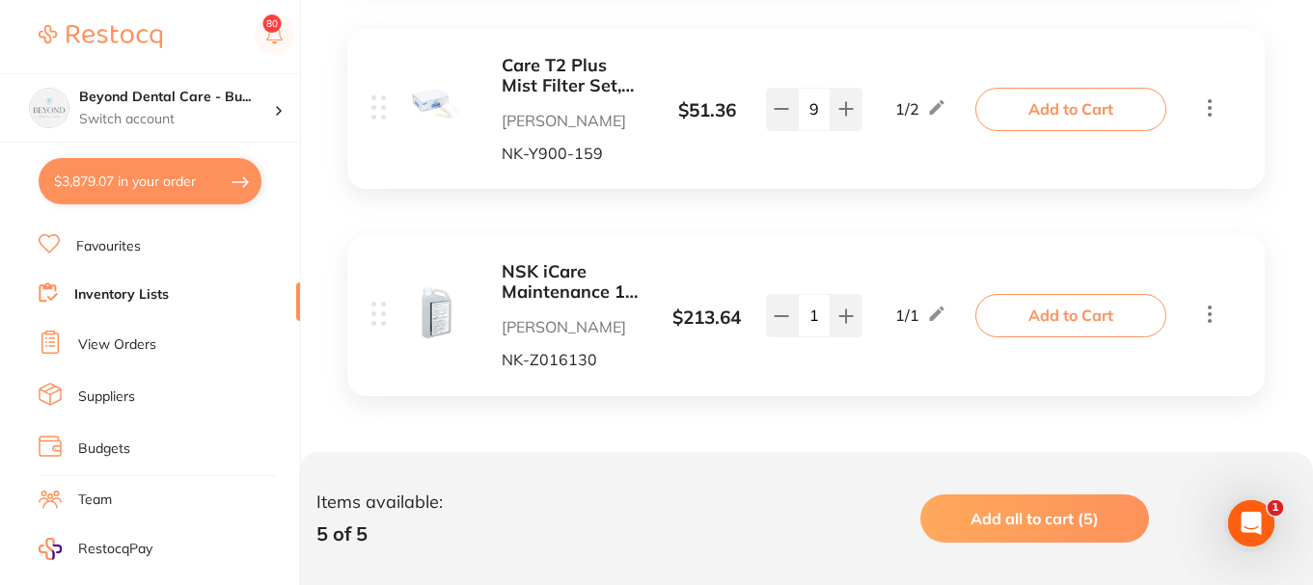
click at [151, 287] on link "Inventory Lists" at bounding box center [121, 294] width 95 height 19
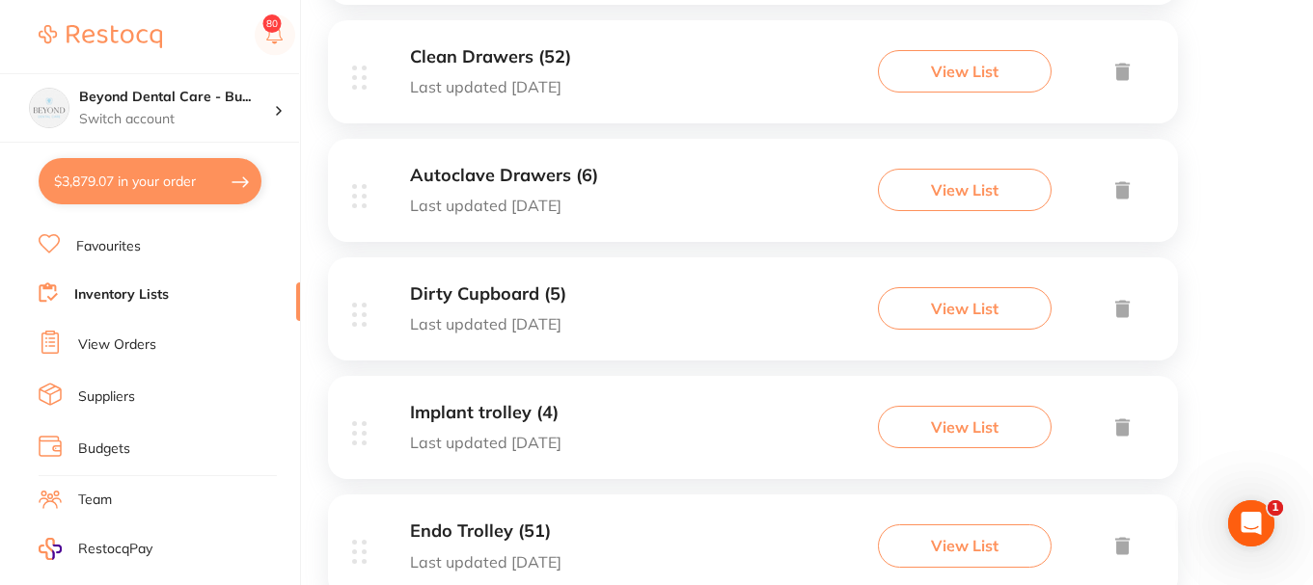
scroll to position [965, 0]
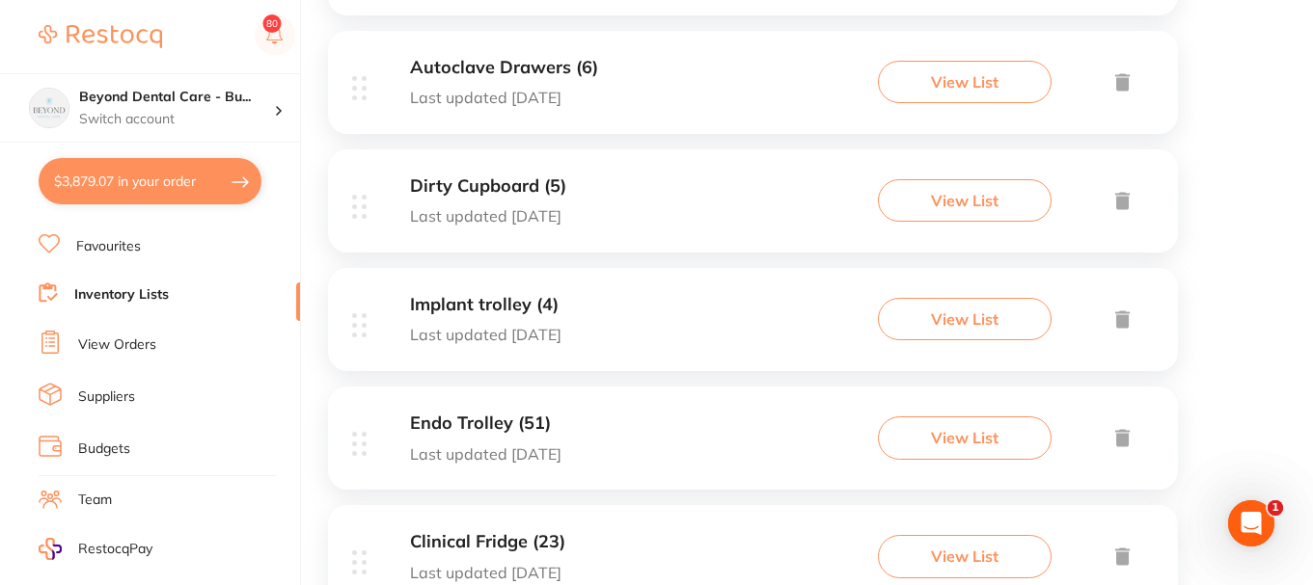
click at [680, 322] on div "Implant trolley (4) Last updated 15 days ago View List" at bounding box center [753, 319] width 850 height 103
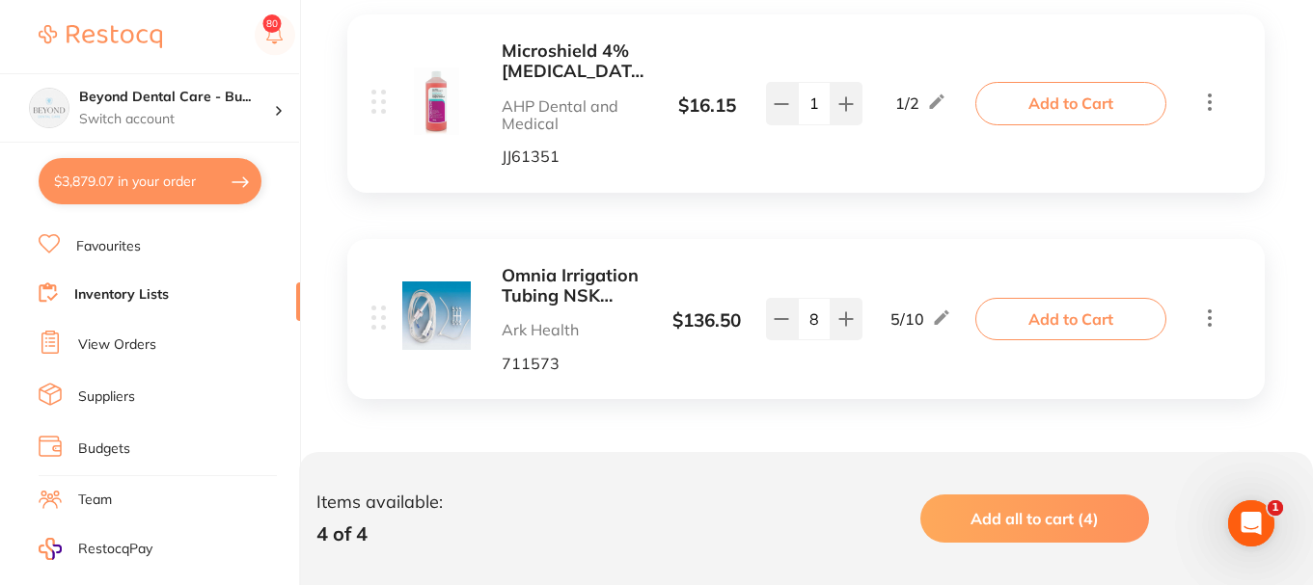
scroll to position [934, 0]
click at [156, 290] on link "Inventory Lists" at bounding box center [121, 294] width 95 height 19
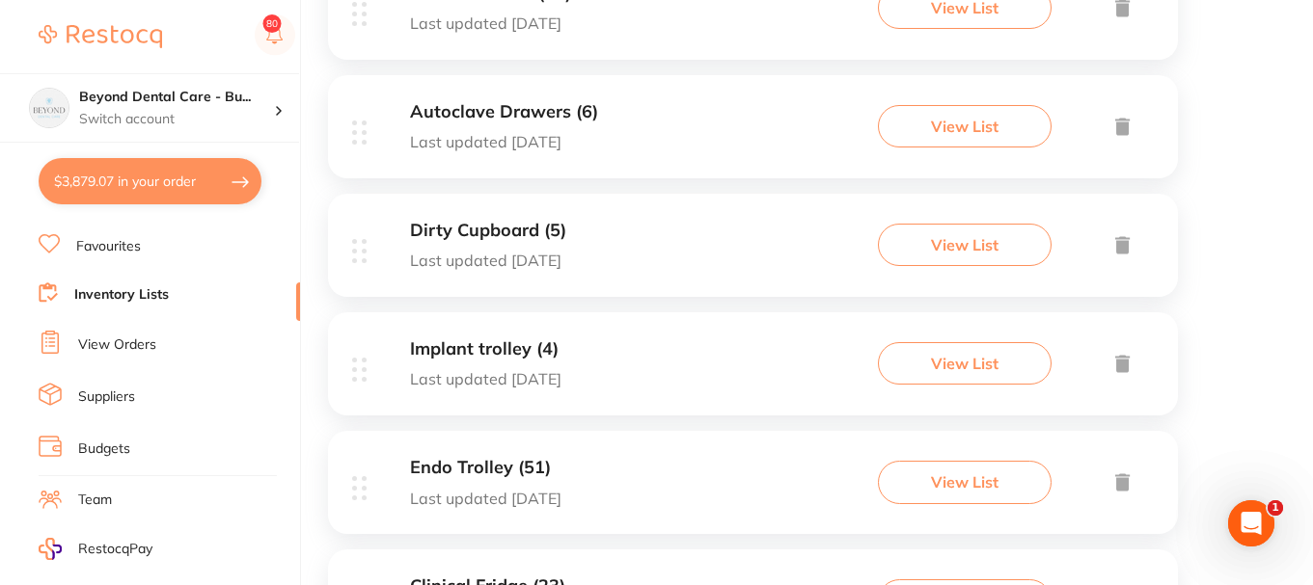
scroll to position [1042, 0]
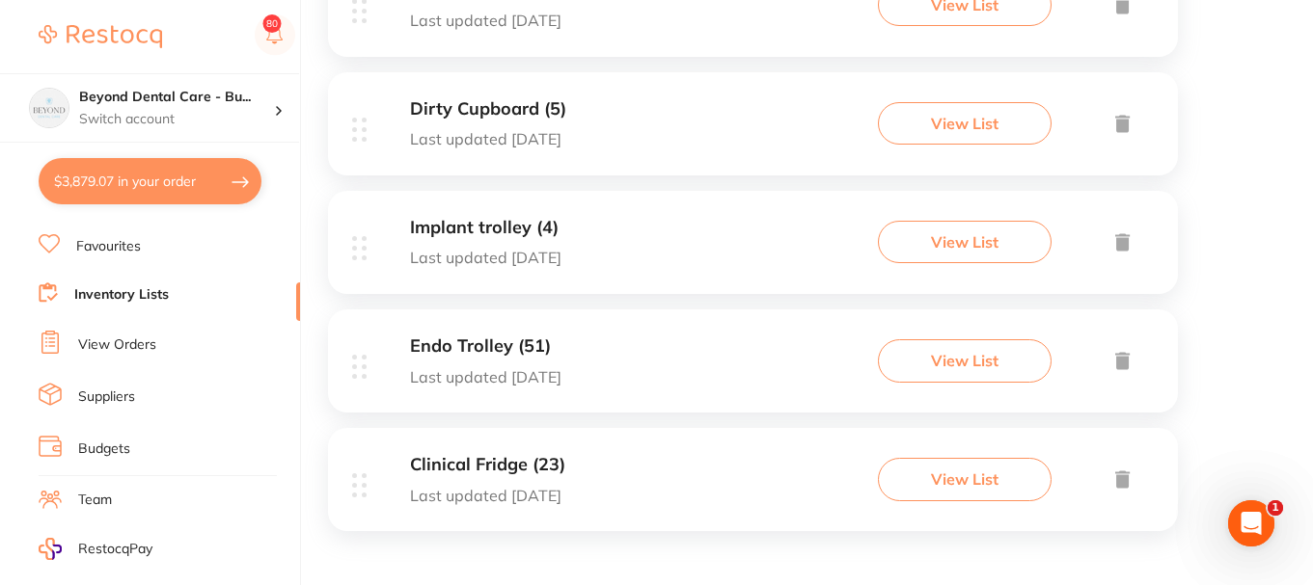
click at [627, 471] on div "Clinical Fridge (23) Last updated 17 days ago View List" at bounding box center [753, 479] width 850 height 103
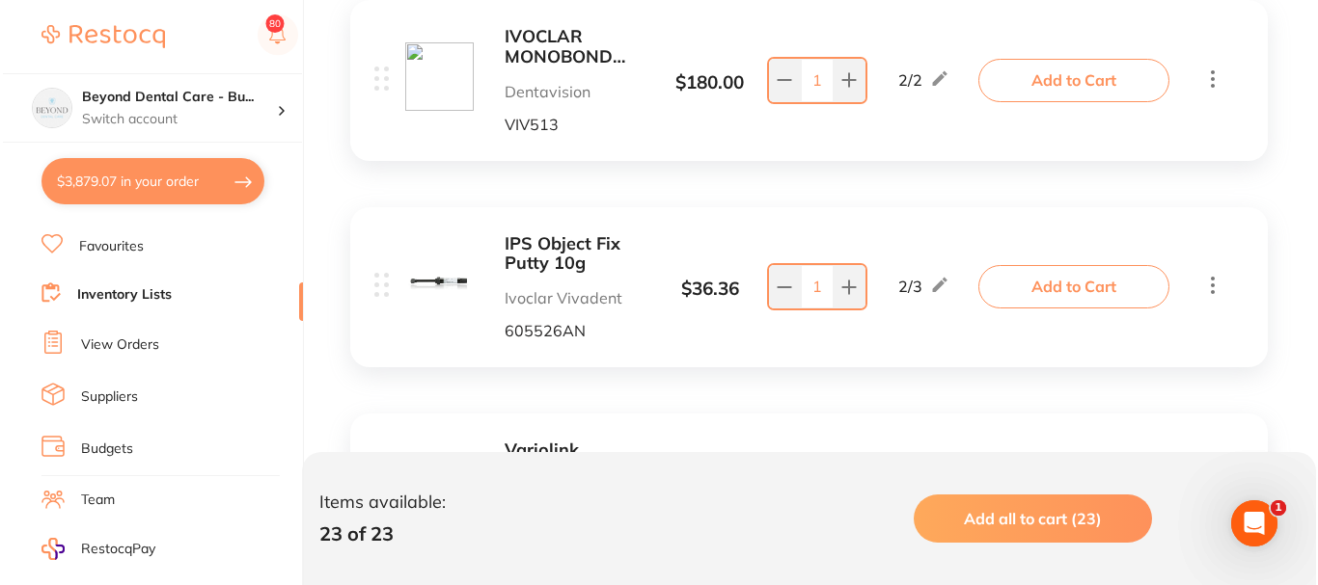
scroll to position [772, 0]
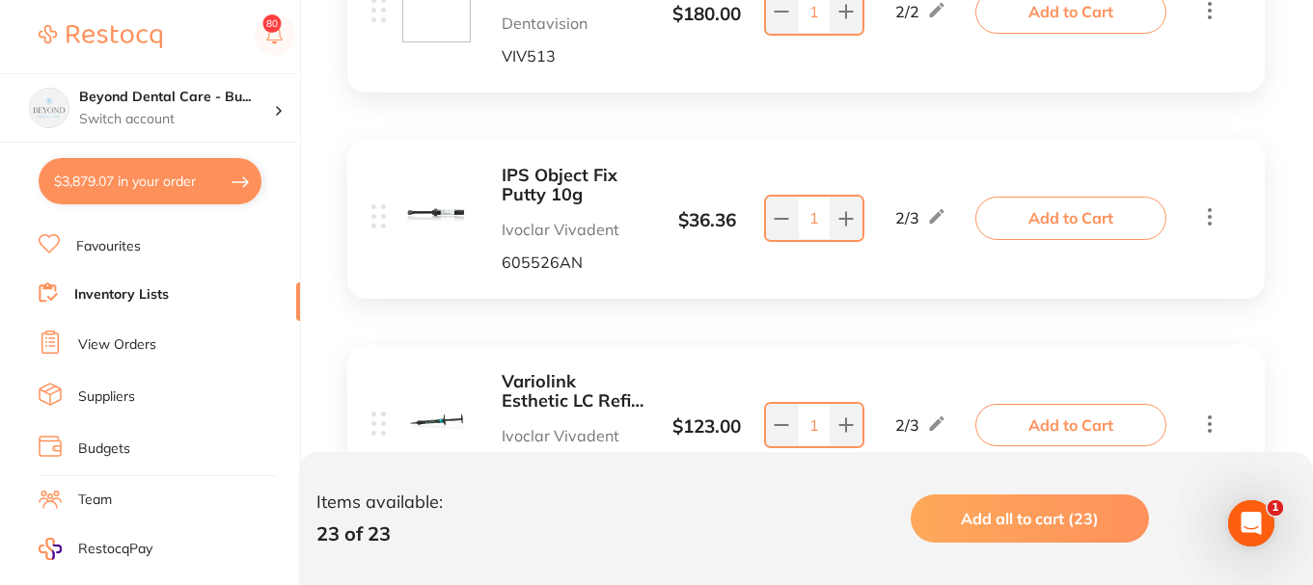
click at [1044, 222] on button "Add to Cart" at bounding box center [1070, 218] width 191 height 42
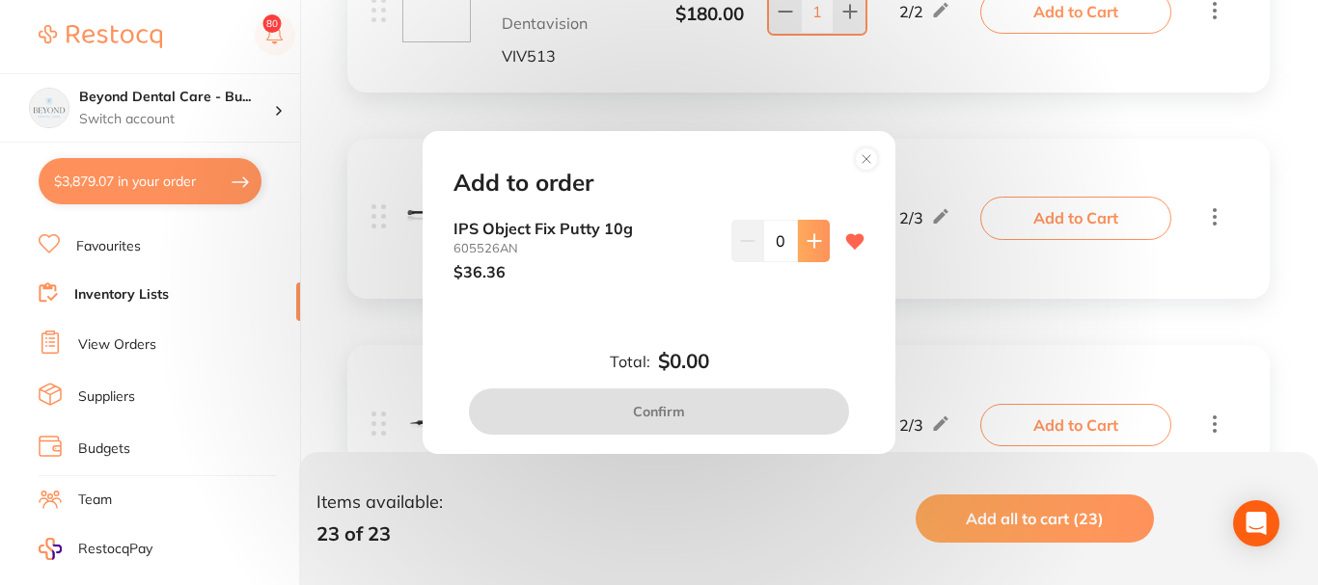
click at [806, 245] on icon at bounding box center [813, 240] width 15 height 15
type input "1"
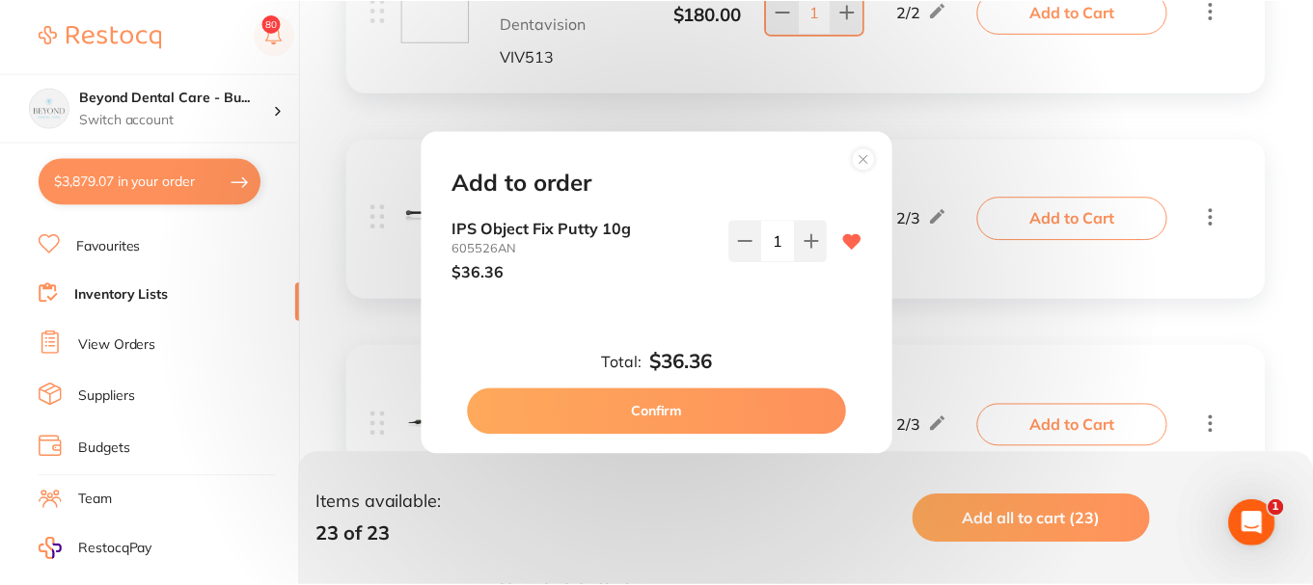
scroll to position [0, 0]
click at [685, 407] on button "Confirm" at bounding box center [659, 412] width 380 height 46
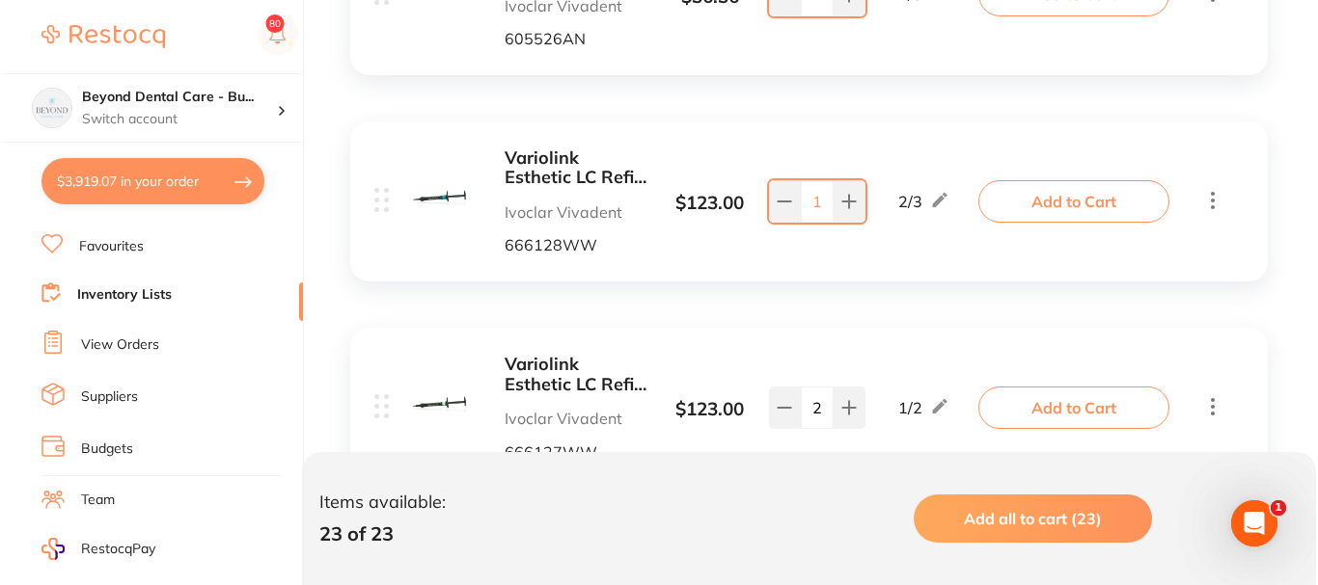
scroll to position [965, 0]
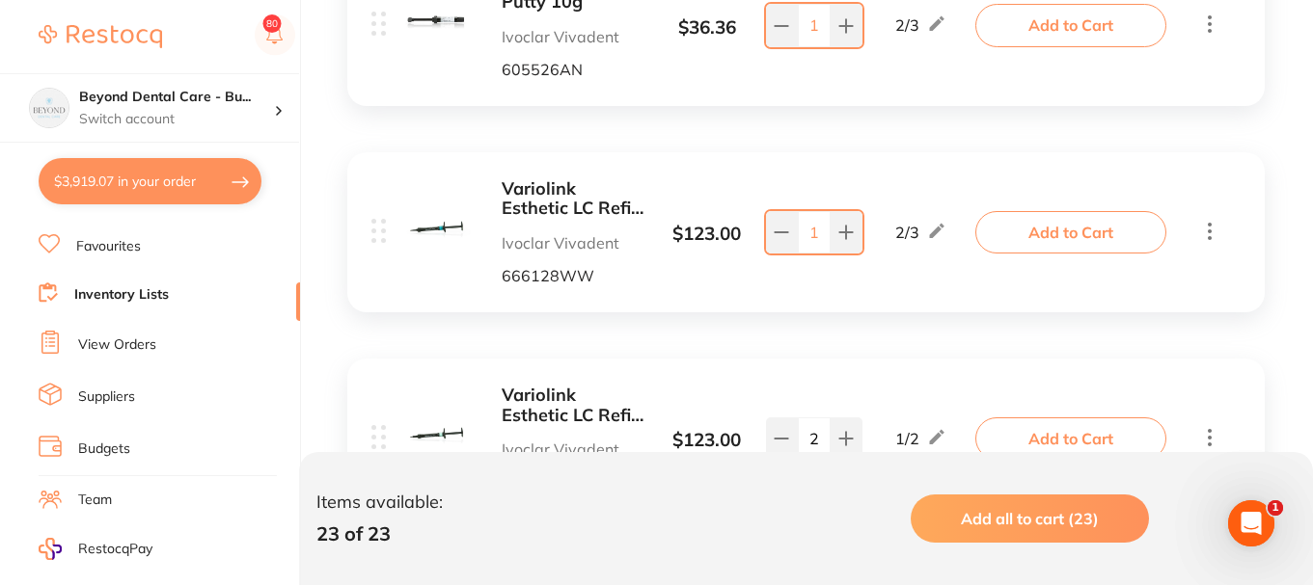
click at [1023, 231] on button "Add to Cart" at bounding box center [1070, 232] width 191 height 42
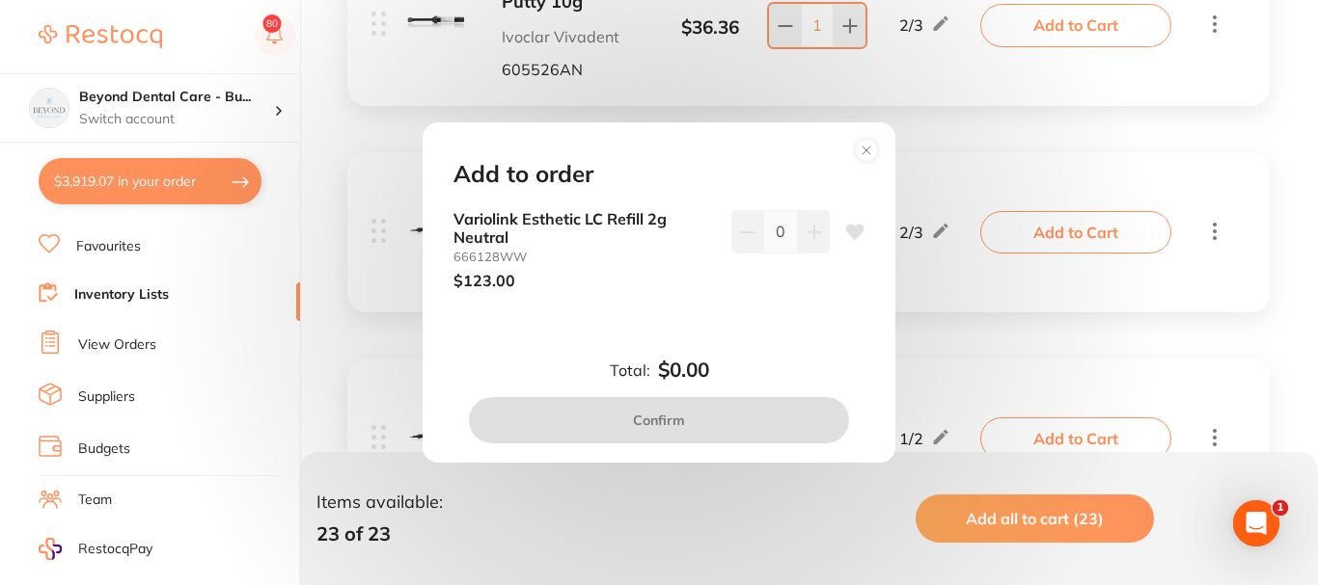
click at [808, 232] on icon at bounding box center [813, 232] width 13 height 13
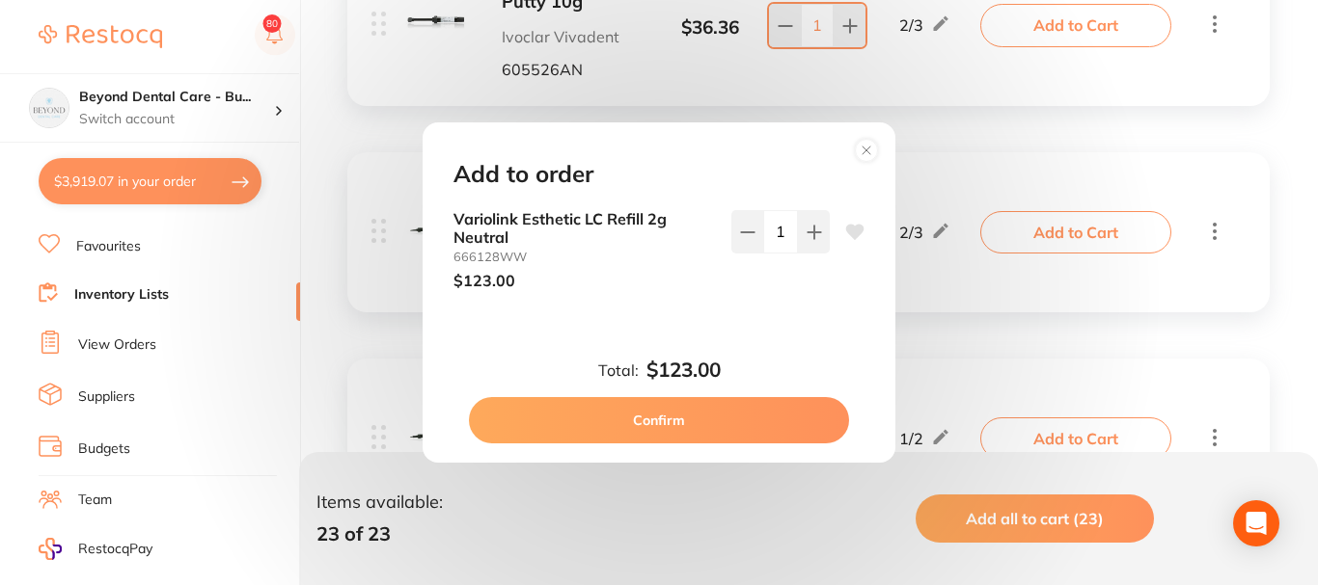
type input "1"
drag, startPoint x: 680, startPoint y: 407, endPoint x: 704, endPoint y: 406, distance: 24.1
click at [679, 407] on button "Confirm" at bounding box center [659, 420] width 380 height 46
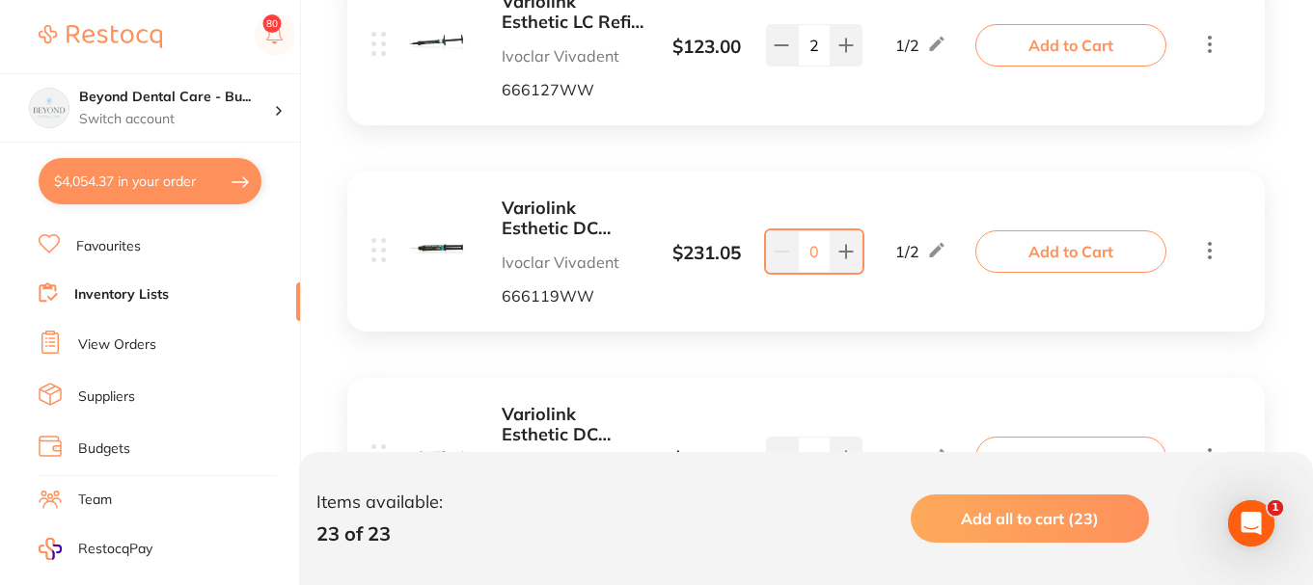
scroll to position [1350, 0]
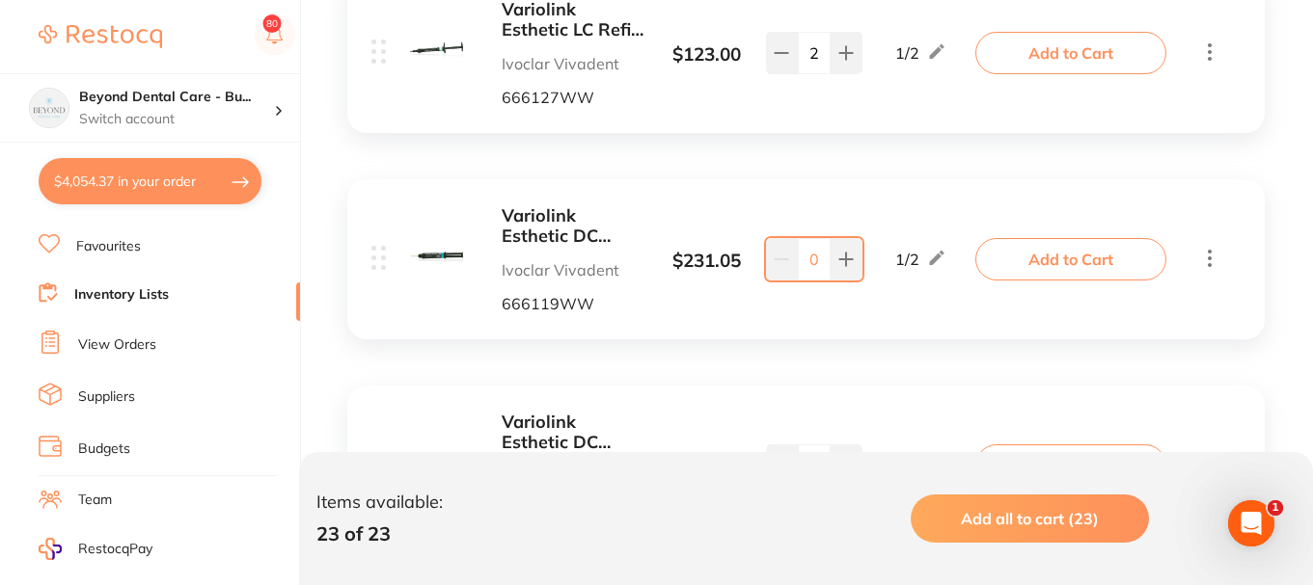
click at [1015, 262] on button "Add to Cart" at bounding box center [1070, 259] width 191 height 42
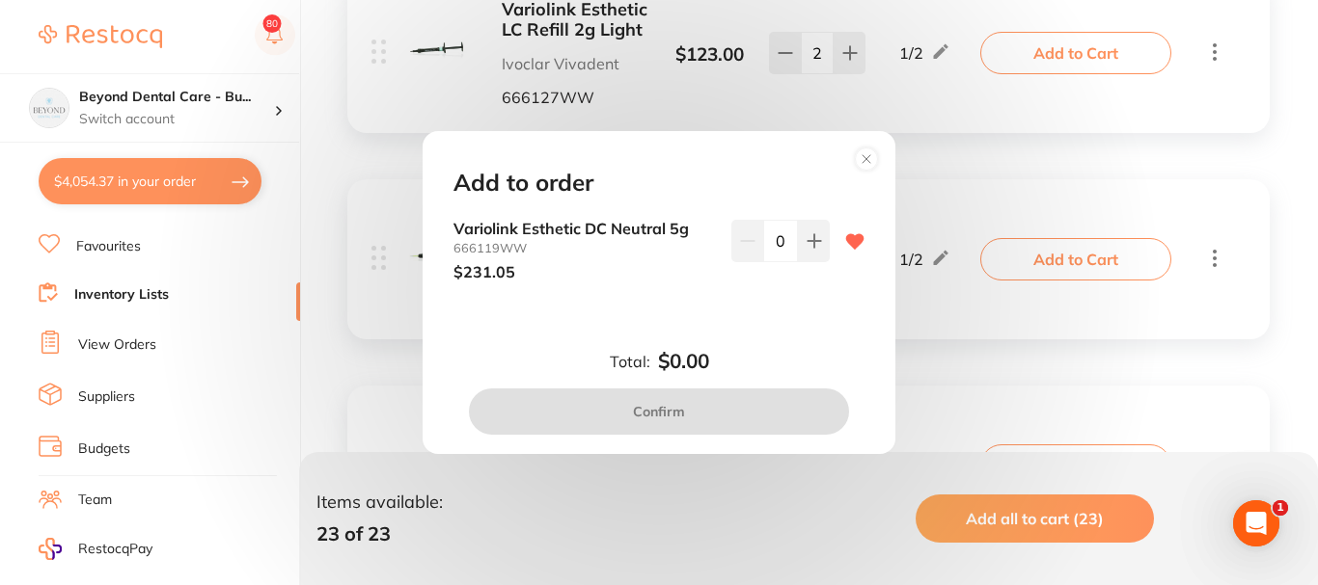
click at [806, 243] on icon at bounding box center [813, 240] width 15 height 15
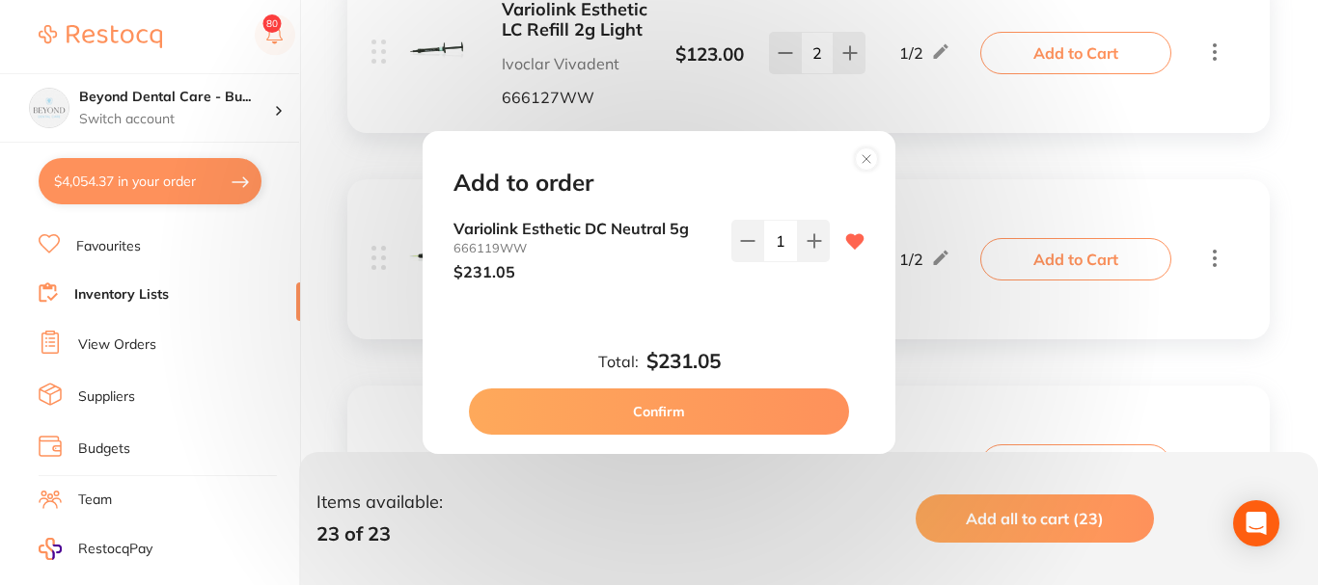
type input "1"
click at [691, 408] on button "Confirm" at bounding box center [659, 412] width 380 height 46
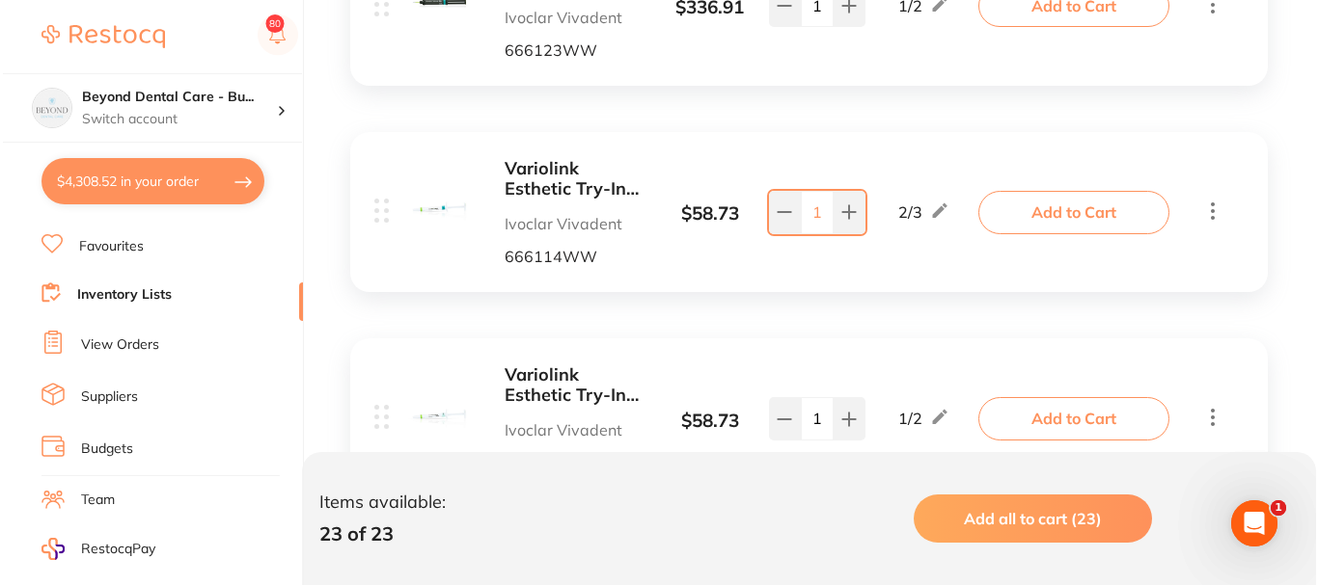
scroll to position [1833, 0]
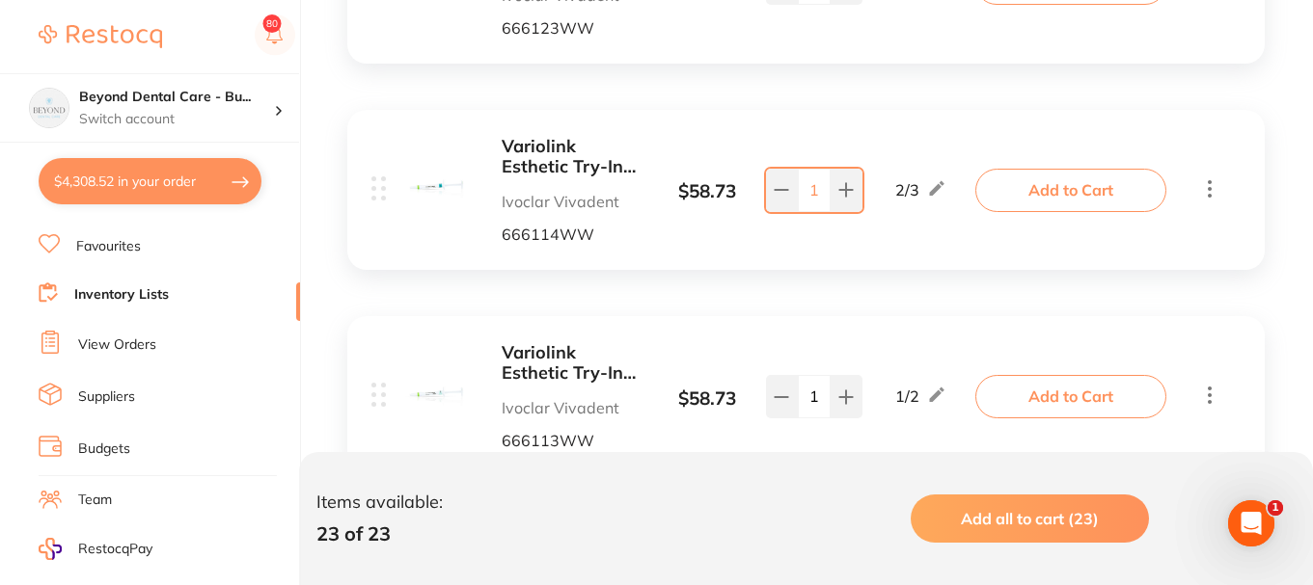
click at [1034, 187] on button "Add to Cart" at bounding box center [1070, 190] width 191 height 42
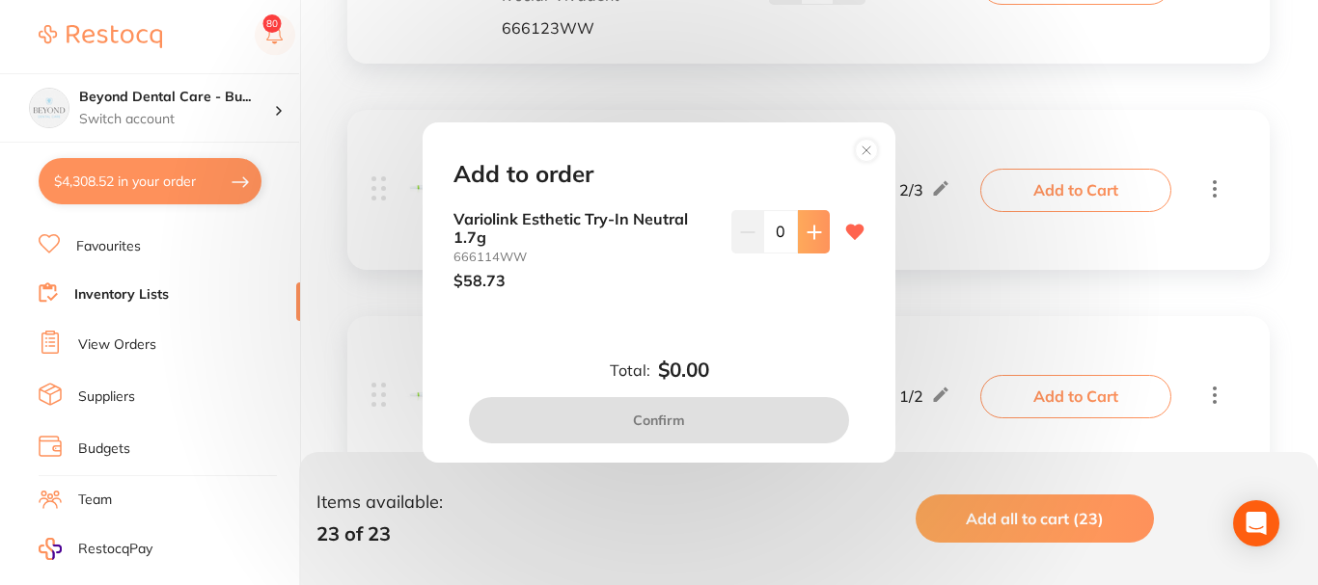
click at [811, 231] on icon at bounding box center [813, 232] width 15 height 15
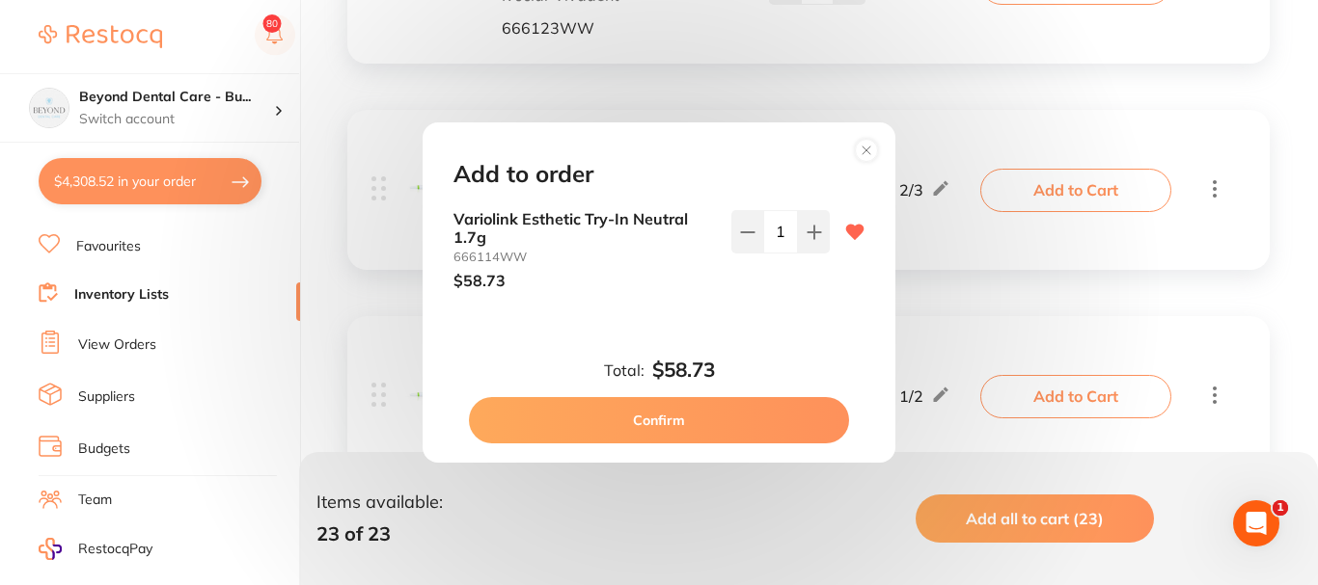
type input "1"
click at [690, 437] on button "Confirm" at bounding box center [659, 420] width 380 height 46
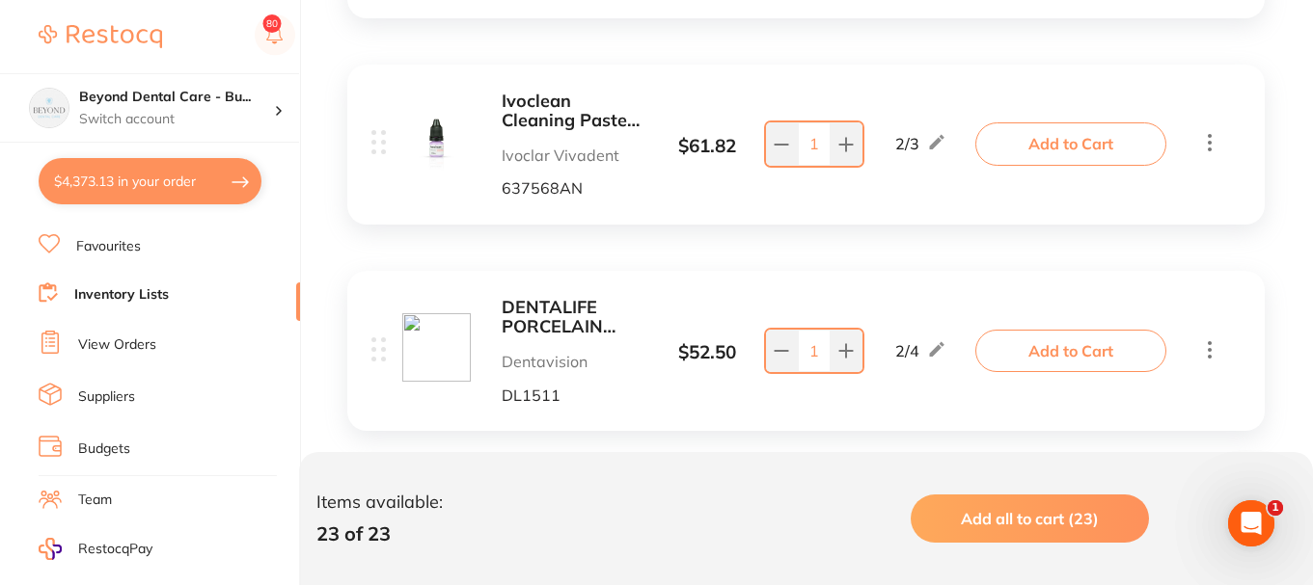
scroll to position [2315, 0]
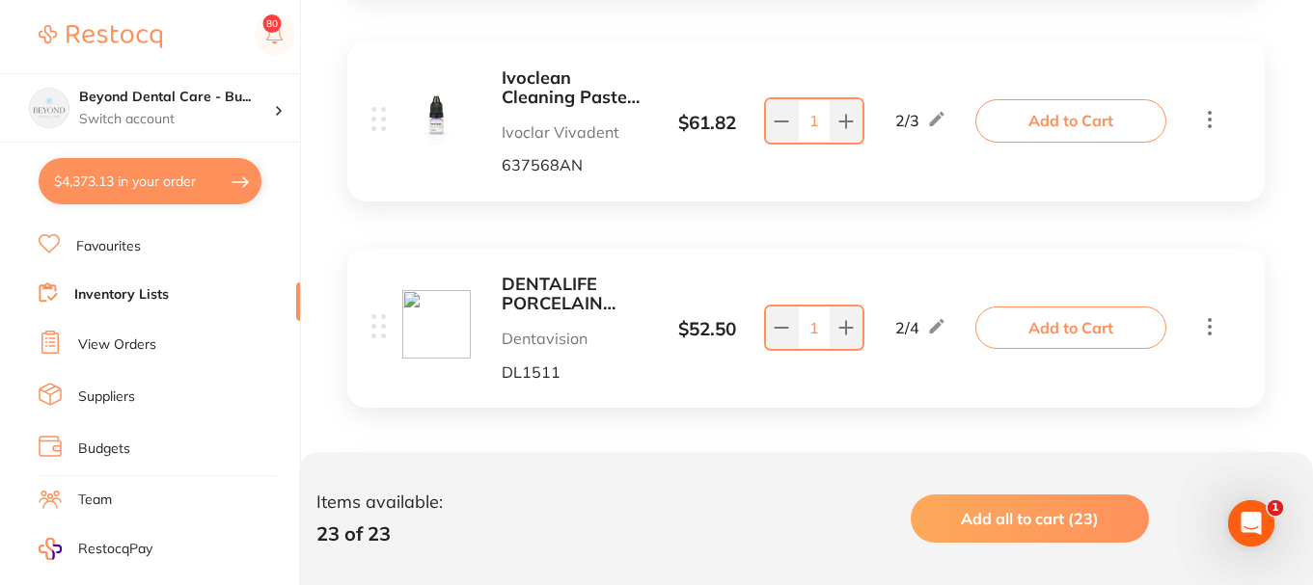
click at [1008, 126] on button "Add to Cart" at bounding box center [1070, 120] width 191 height 42
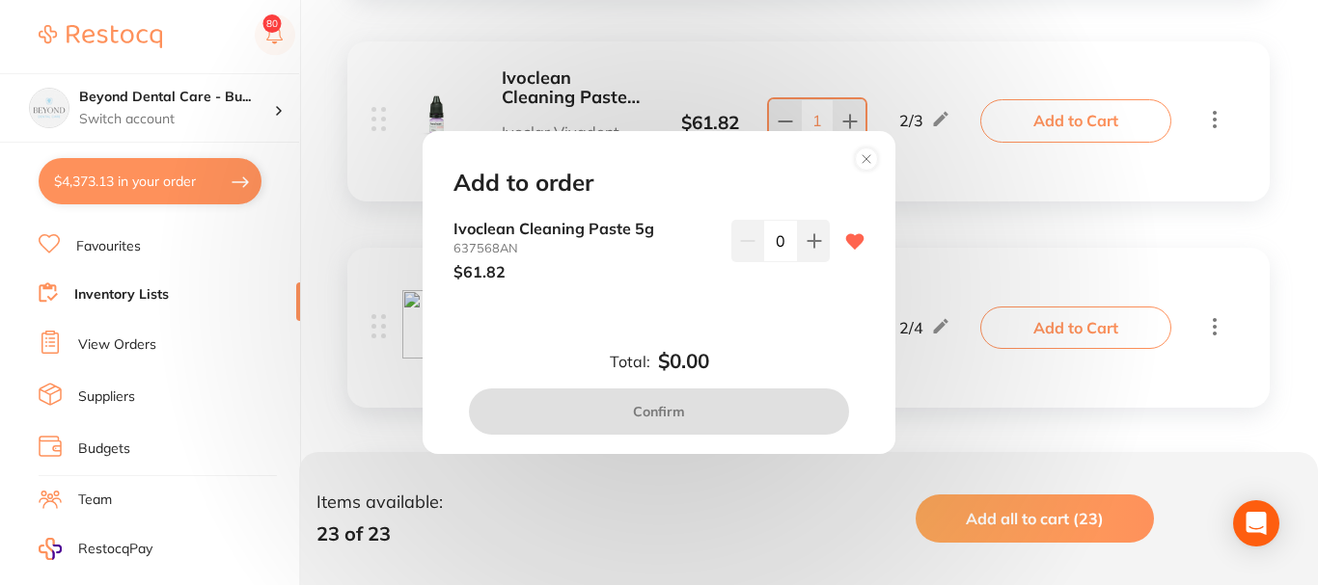
click at [814, 240] on icon at bounding box center [813, 240] width 13 height 13
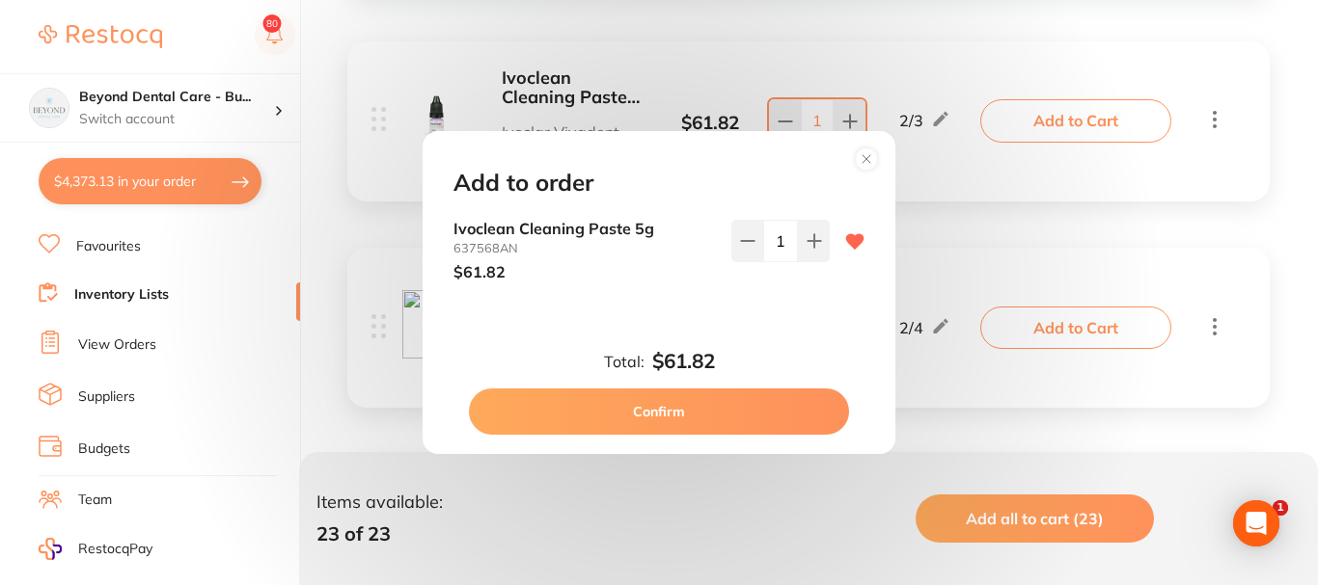
type input "1"
click at [729, 411] on button "Confirm" at bounding box center [659, 412] width 380 height 46
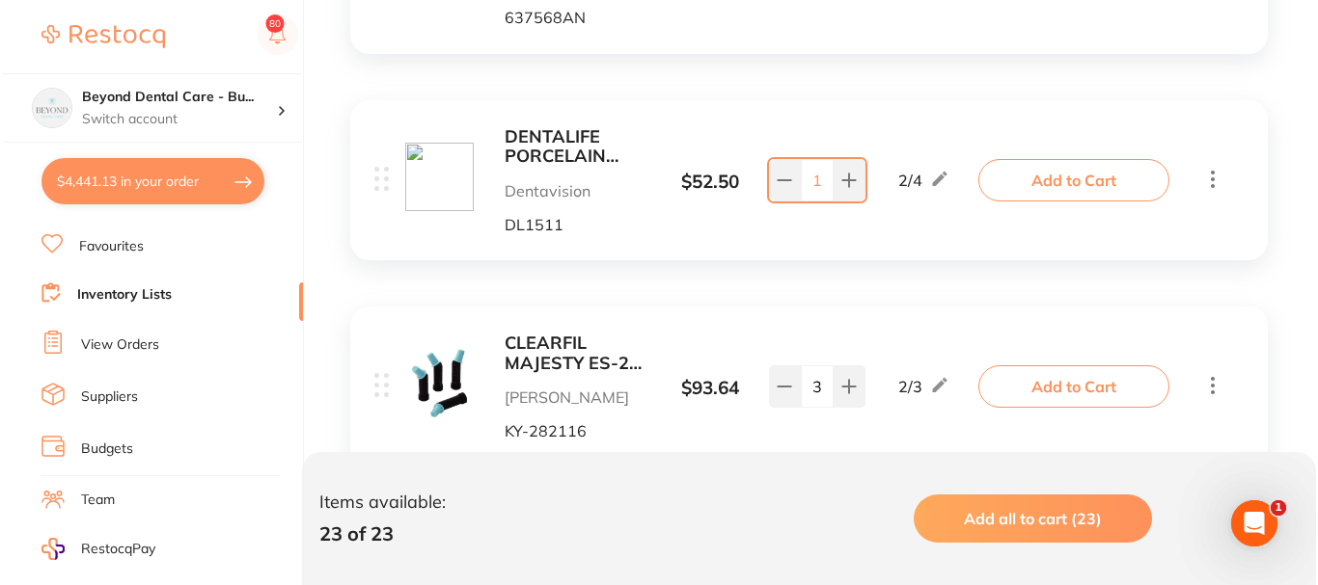
scroll to position [2508, 0]
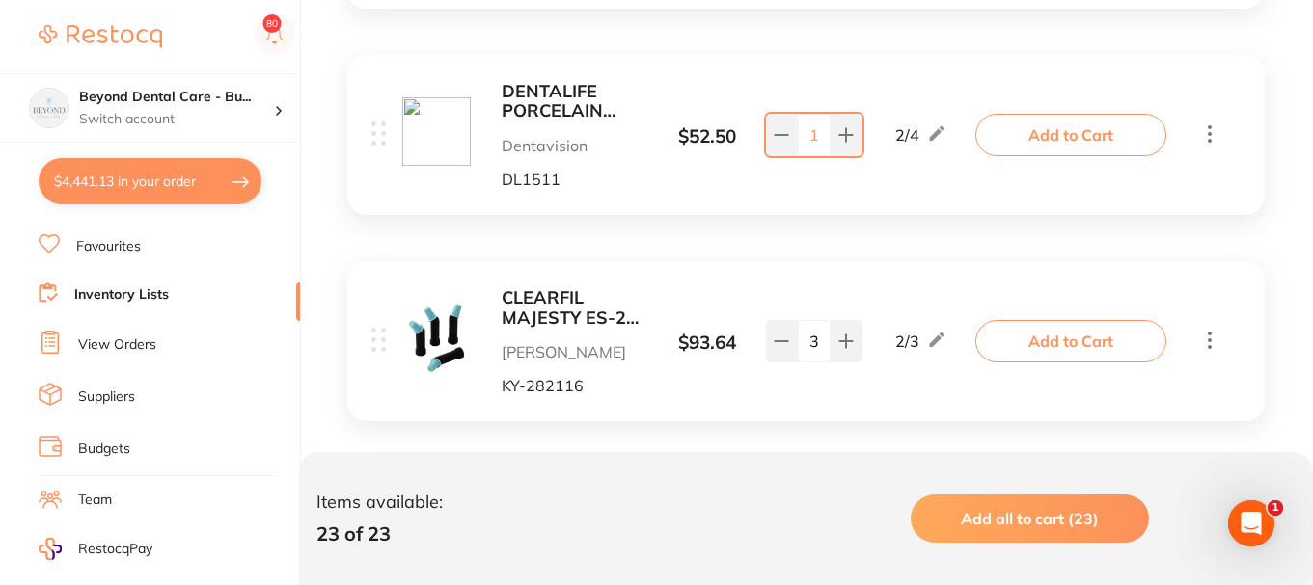
click at [1047, 138] on button "Add to Cart" at bounding box center [1070, 135] width 191 height 42
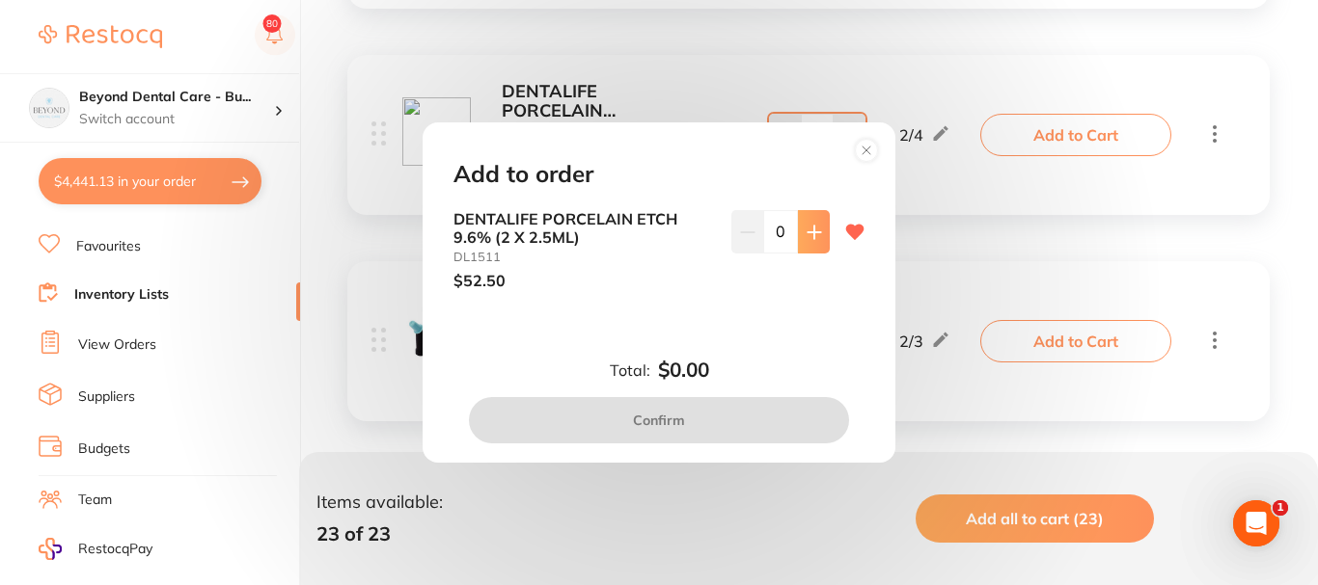
click at [807, 234] on icon at bounding box center [813, 232] width 15 height 15
click at [799, 235] on button at bounding box center [814, 231] width 32 height 42
type input "1"
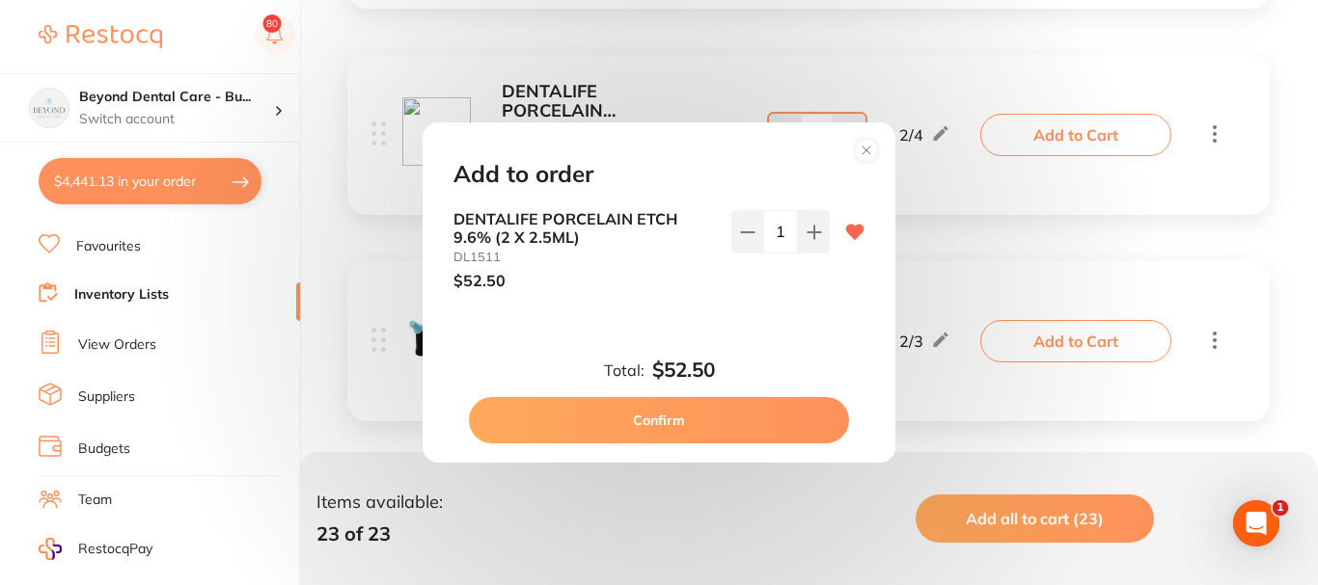
click at [653, 408] on button "Confirm" at bounding box center [659, 420] width 380 height 46
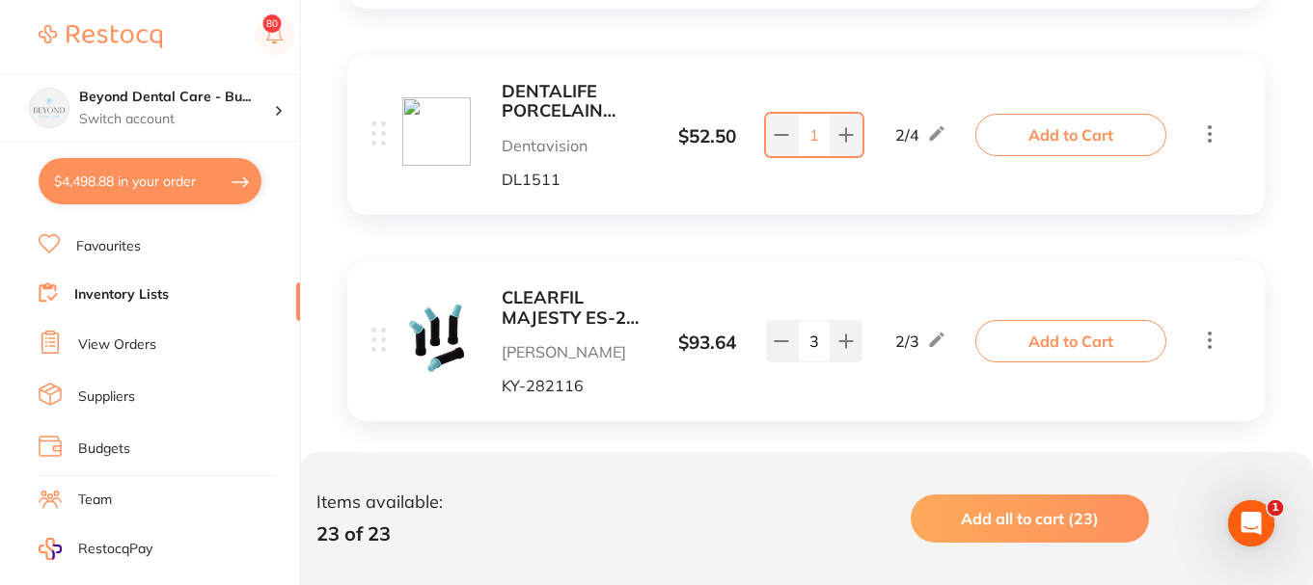
click at [664, 402] on div "CLEARFIL MAJESTY ES-2 B1 Classic PLT Tip 0.25g x 20 Henry Schein Halas KY-28211…" at bounding box center [805, 341] width 917 height 160
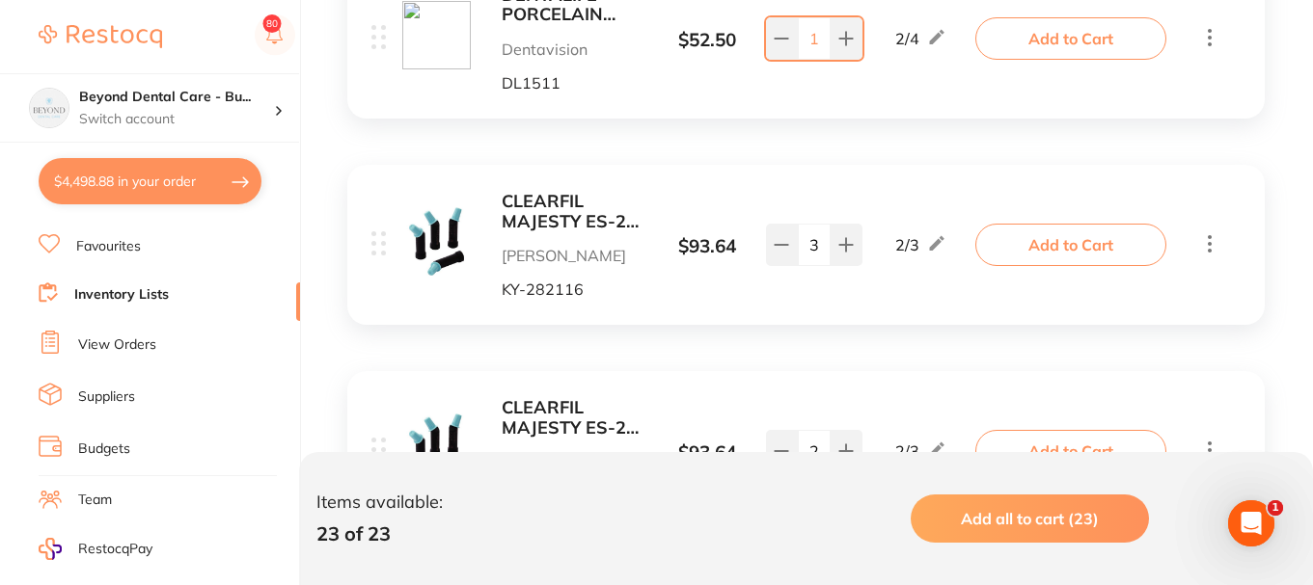
scroll to position [2701, 0]
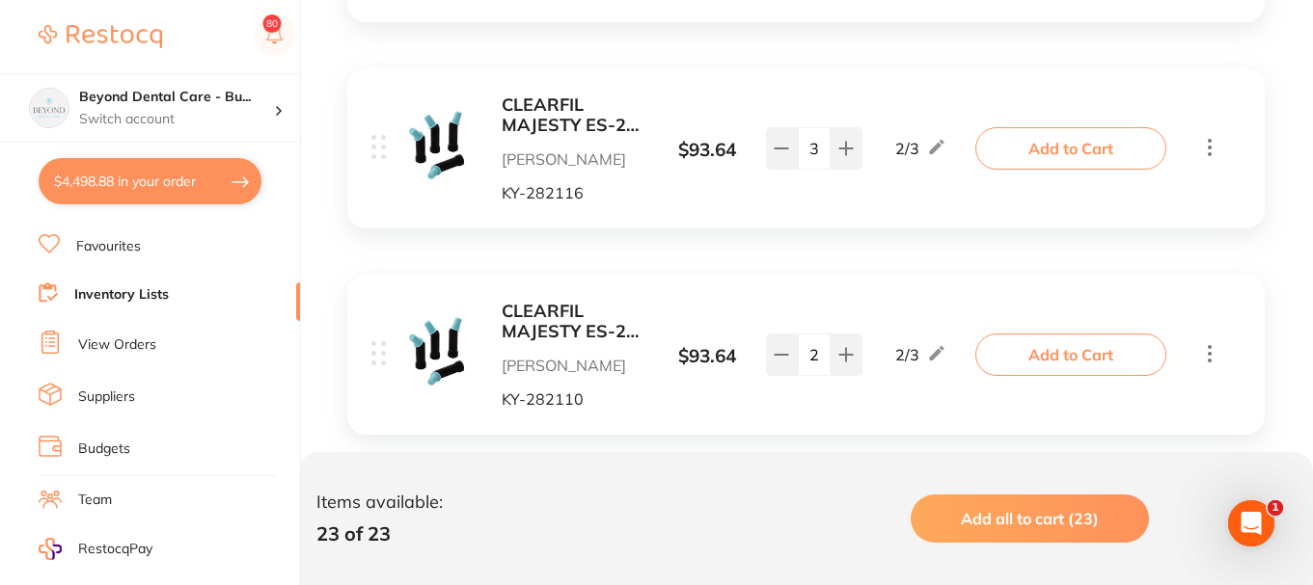
click at [603, 125] on b "CLEARFIL MAJESTY ES-2 B1 Classic PLT Tip 0.25g x 20" at bounding box center [574, 115] width 145 height 40
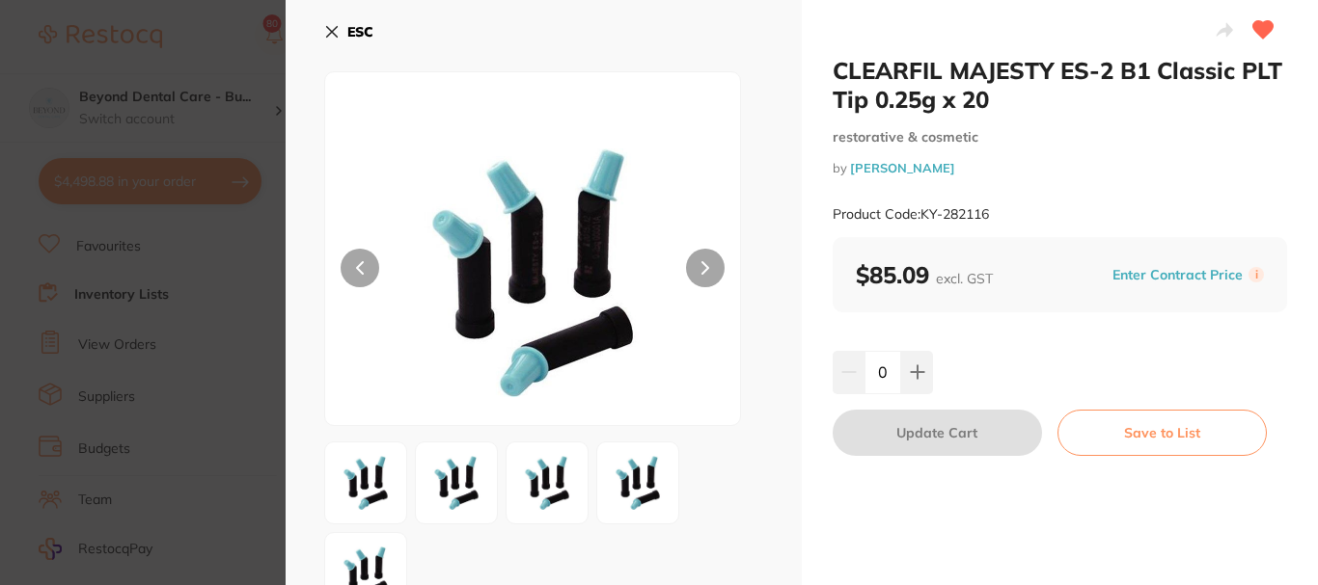
click at [351, 31] on b "ESC" at bounding box center [360, 31] width 26 height 17
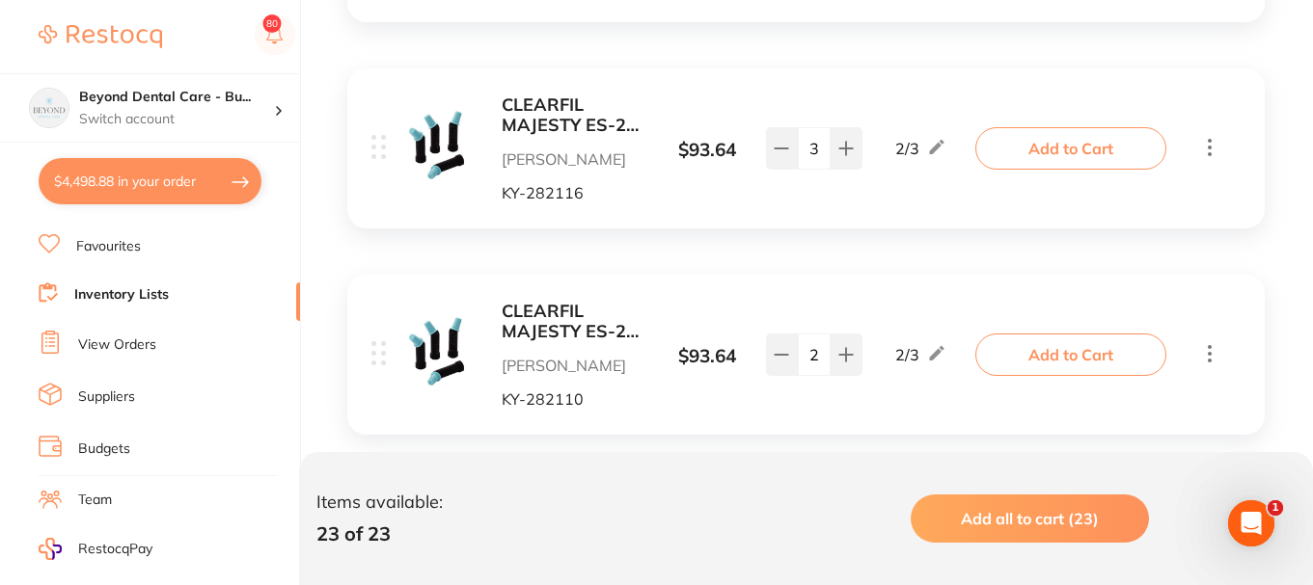
scroll to position [2894, 0]
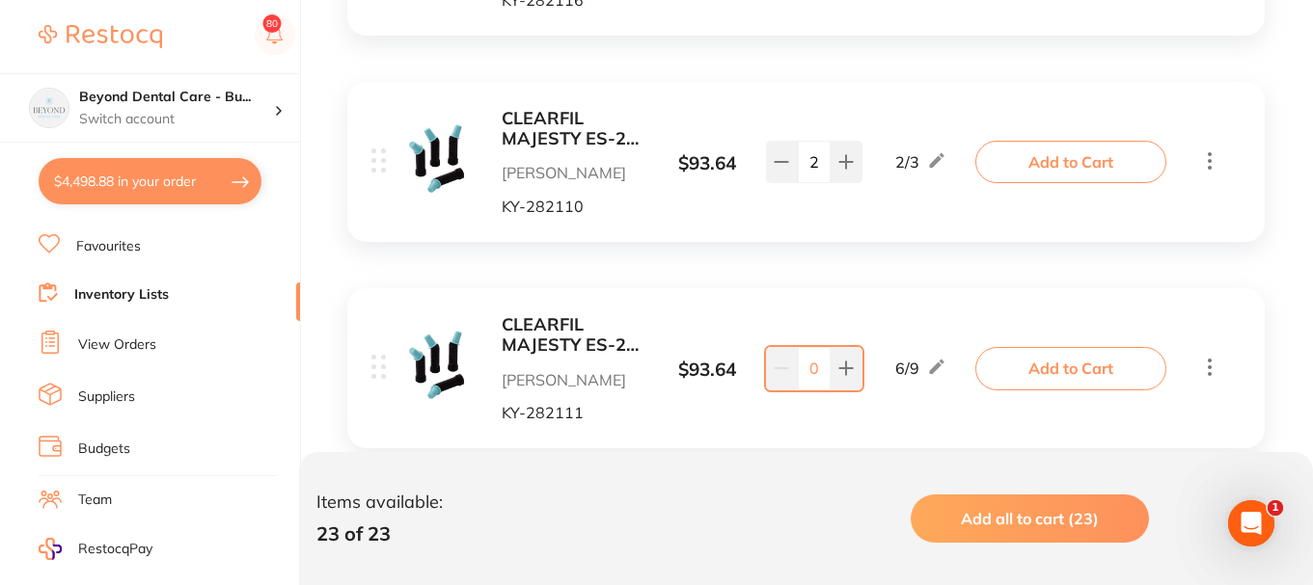
click at [560, 123] on b "CLEARFIL MAJESTY ES-2 A1 Classic PLT Tip 0.25g x 20" at bounding box center [574, 129] width 145 height 40
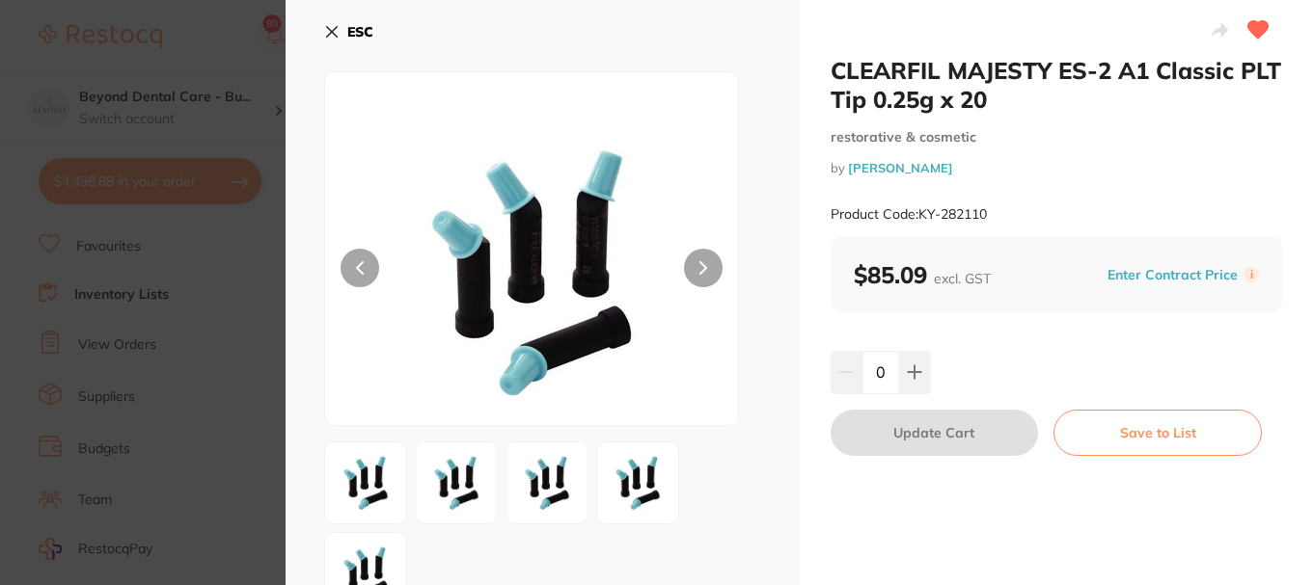
click at [339, 31] on button "ESC" at bounding box center [348, 31] width 49 height 33
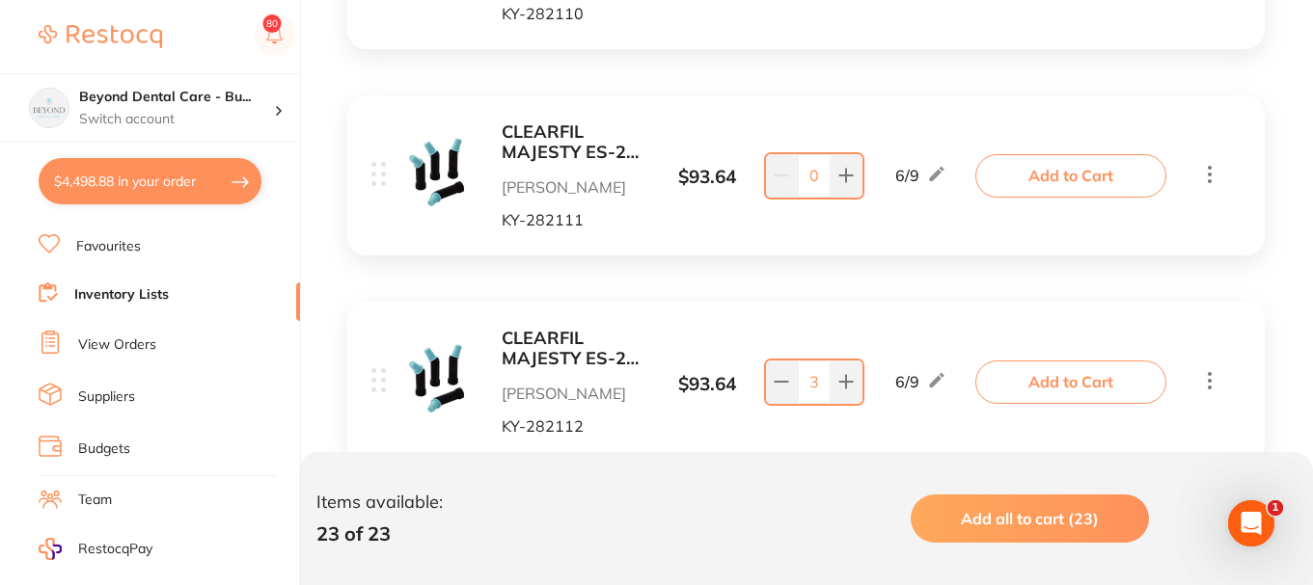
scroll to position [3183, 0]
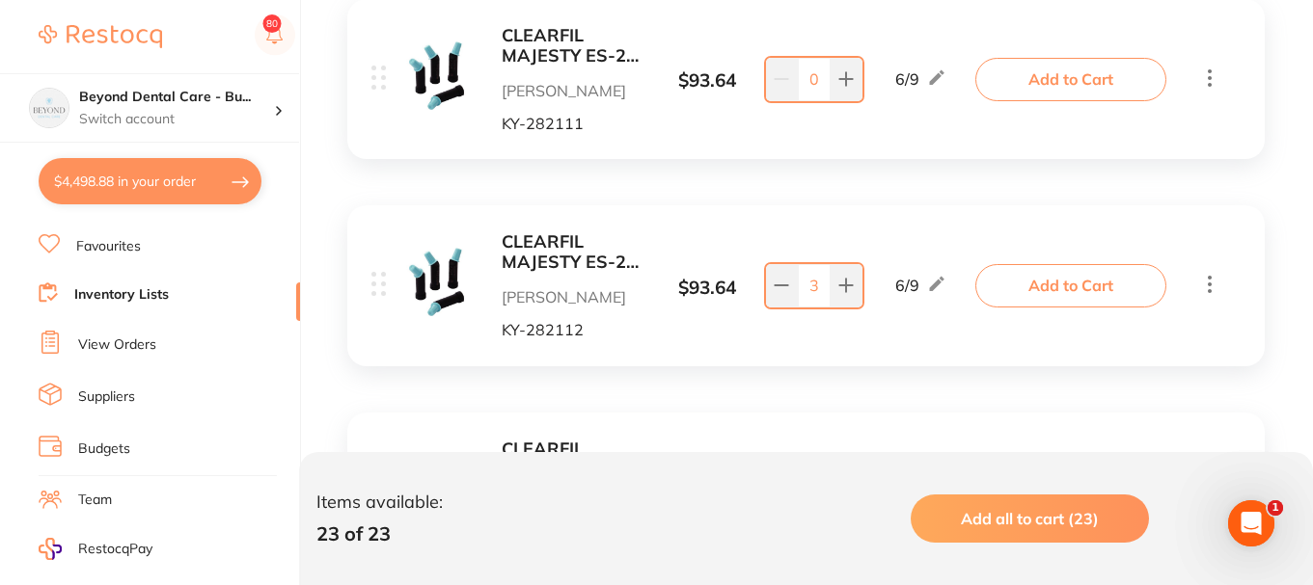
click at [508, 68] on div "CLEARFIL MAJESTY ES-2 A2 Classic PLT Tip 0.25g x 20 Henry Schein Halas KY-282111" at bounding box center [574, 79] width 145 height 106
click at [523, 55] on b "CLEARFIL MAJESTY ES-2 A2 Classic PLT Tip 0.25g x 20" at bounding box center [574, 46] width 145 height 40
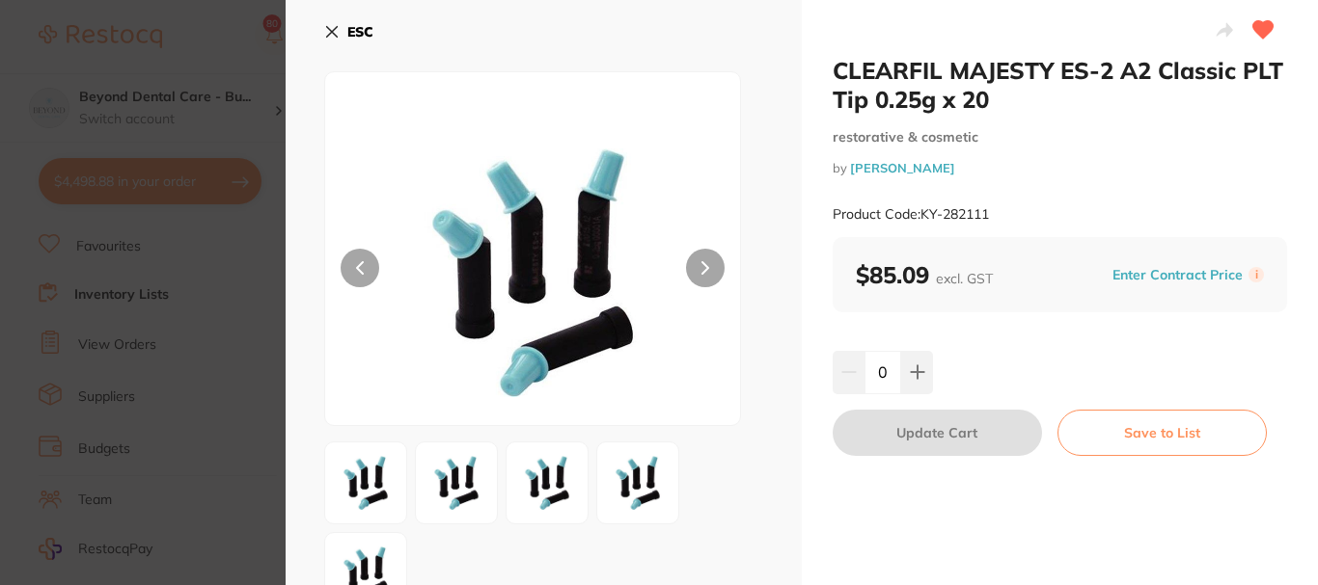
click at [331, 34] on icon at bounding box center [331, 31] width 15 height 15
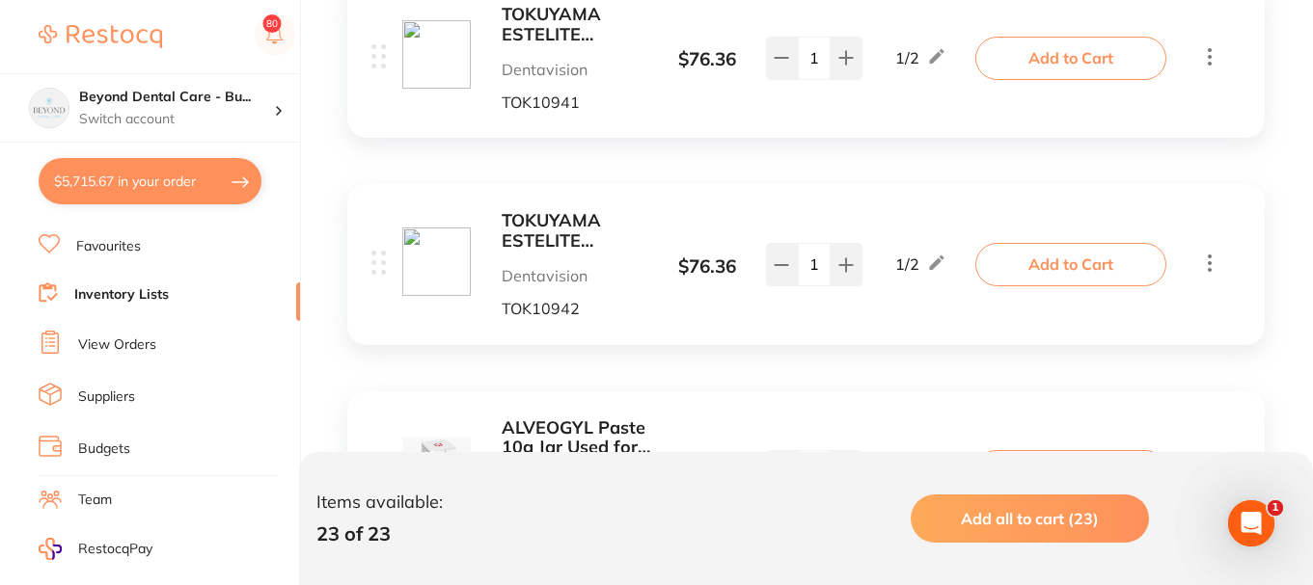
scroll to position [4612, 0]
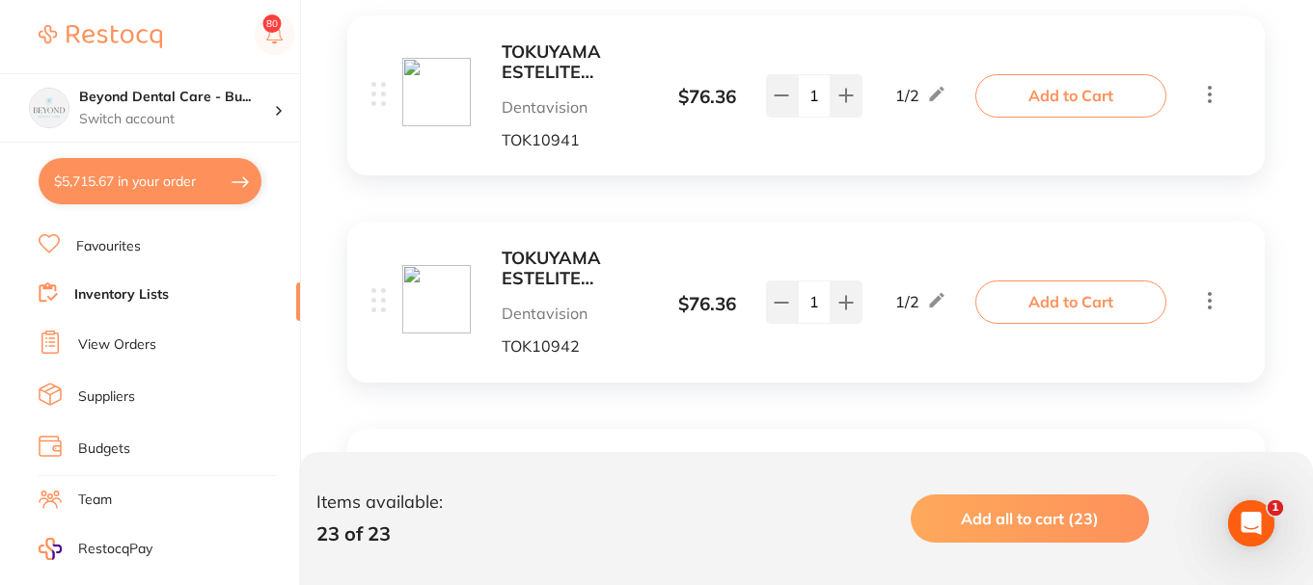
click at [118, 300] on link "Inventory Lists" at bounding box center [121, 294] width 95 height 19
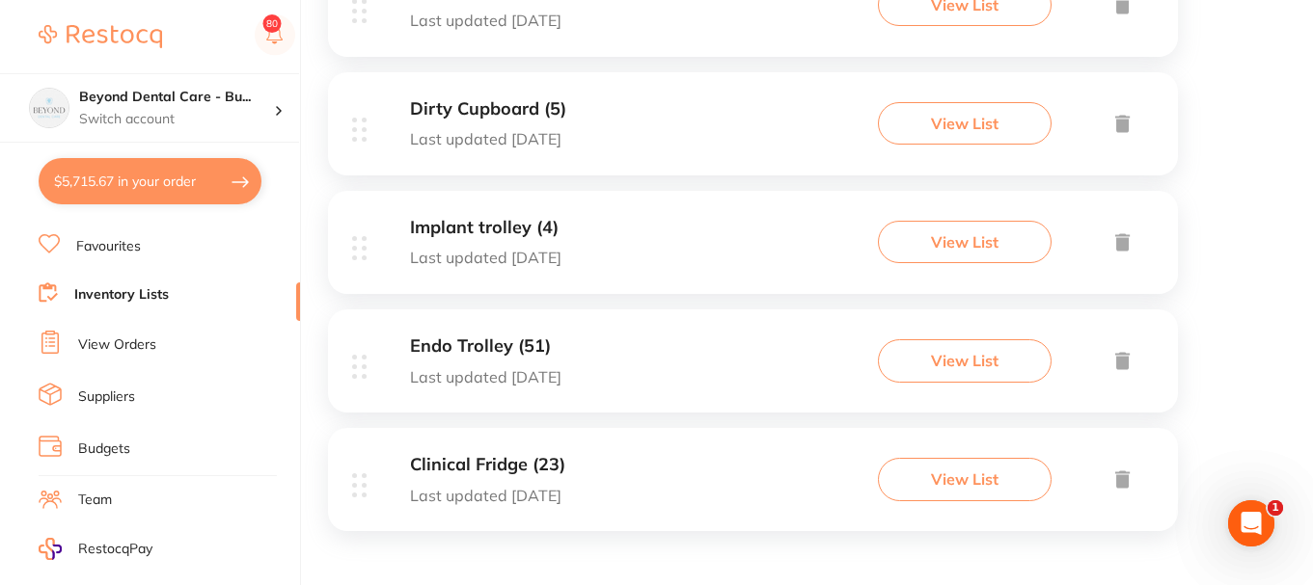
click at [608, 355] on div "Endo Trolley (51) Last updated [DATE] View List" at bounding box center [753, 361] width 850 height 103
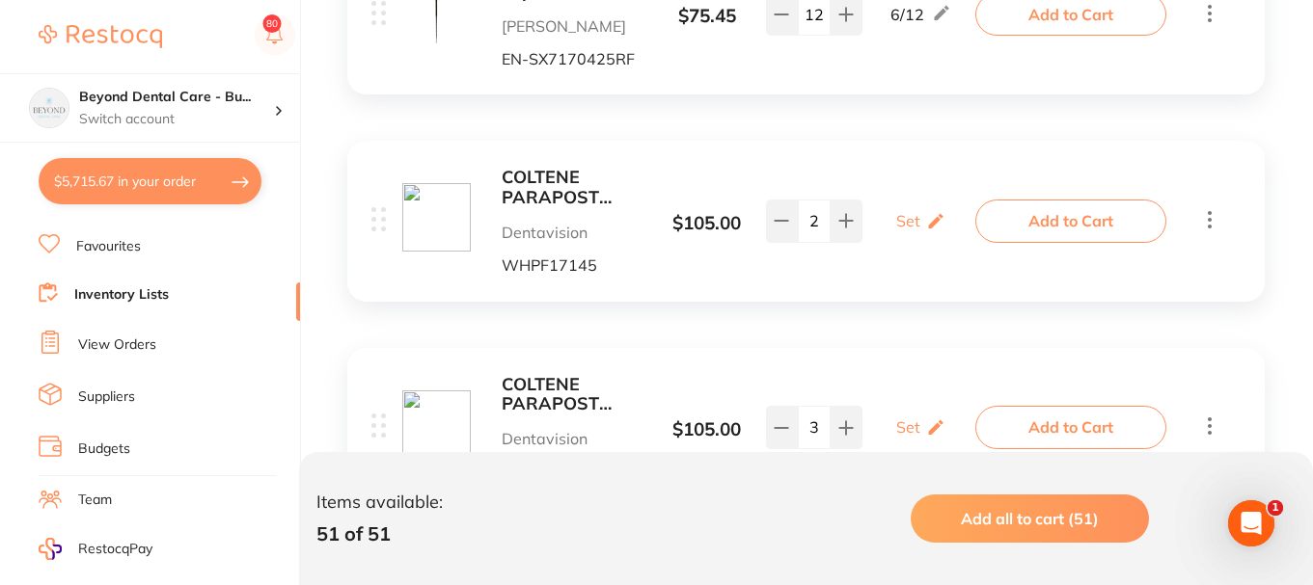
scroll to position [579, 0]
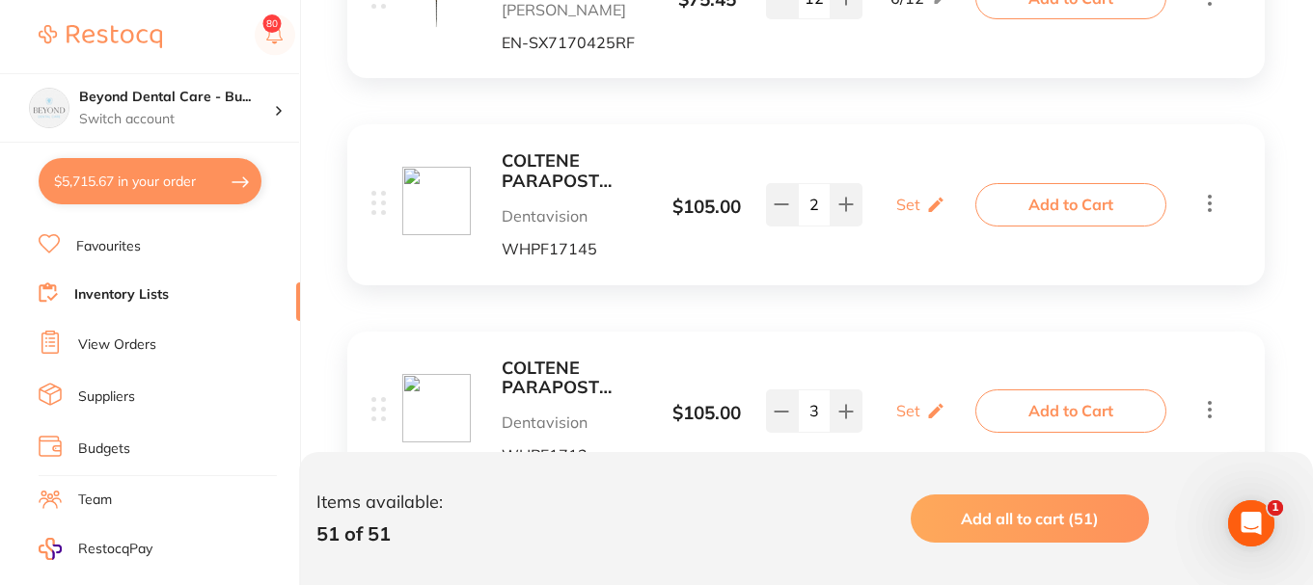
click at [542, 183] on b "COLTENE PARAPOST FIBER LUX SIZE 4.5 BLUE (5)" at bounding box center [574, 171] width 145 height 40
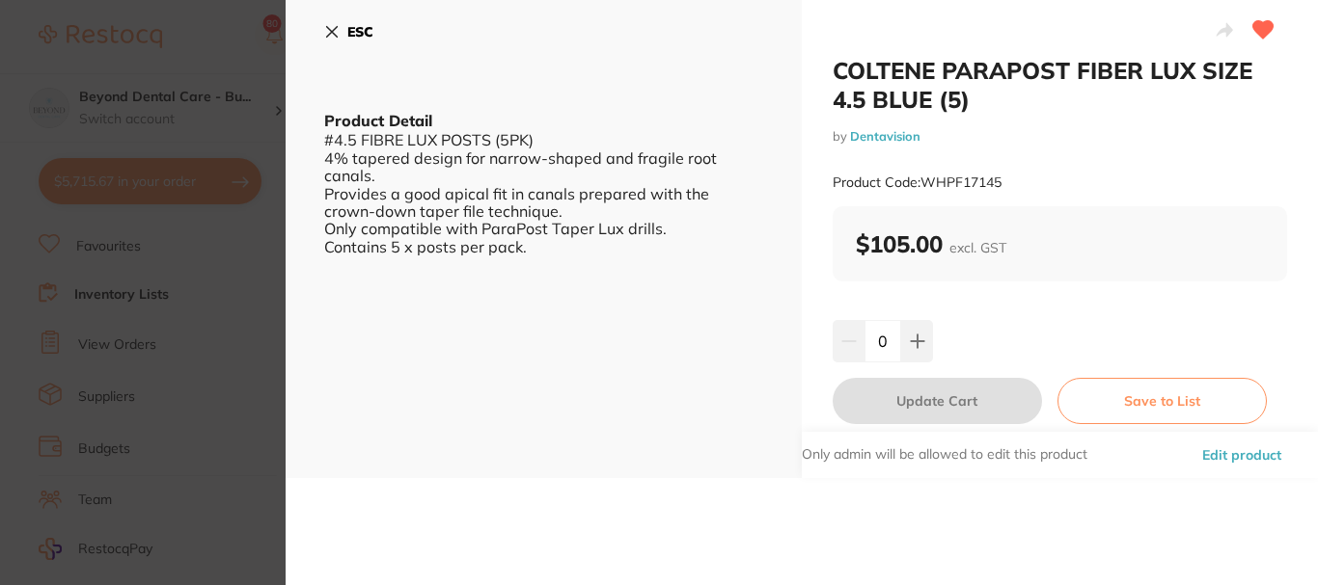
click at [337, 32] on icon at bounding box center [331, 31] width 15 height 15
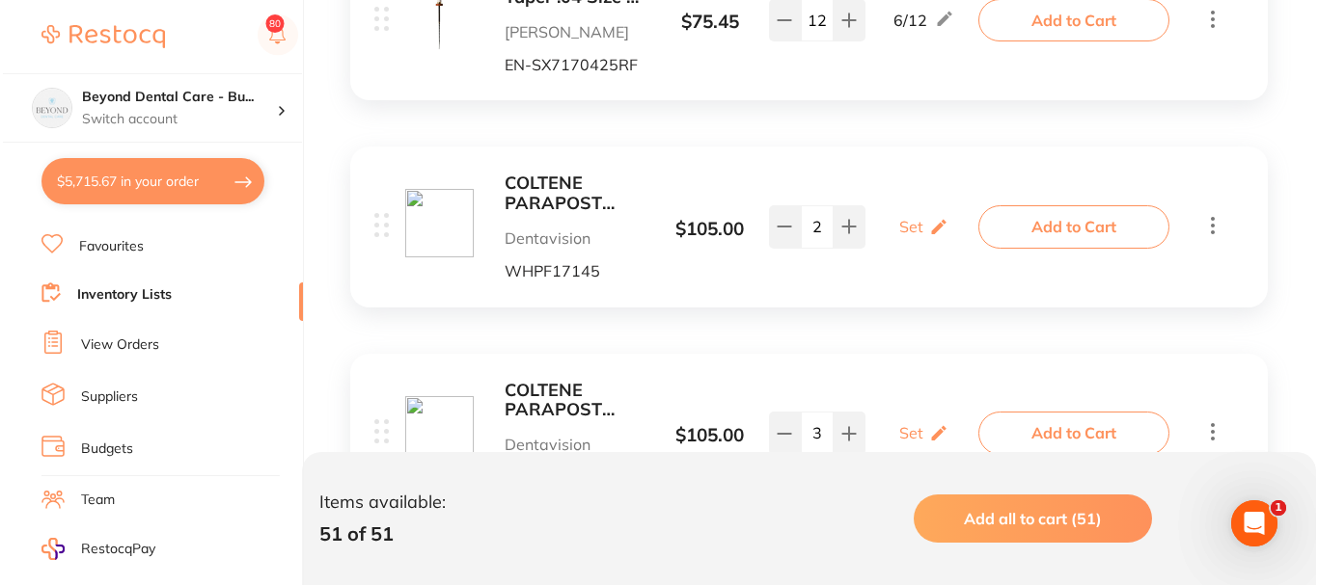
scroll to position [675, 0]
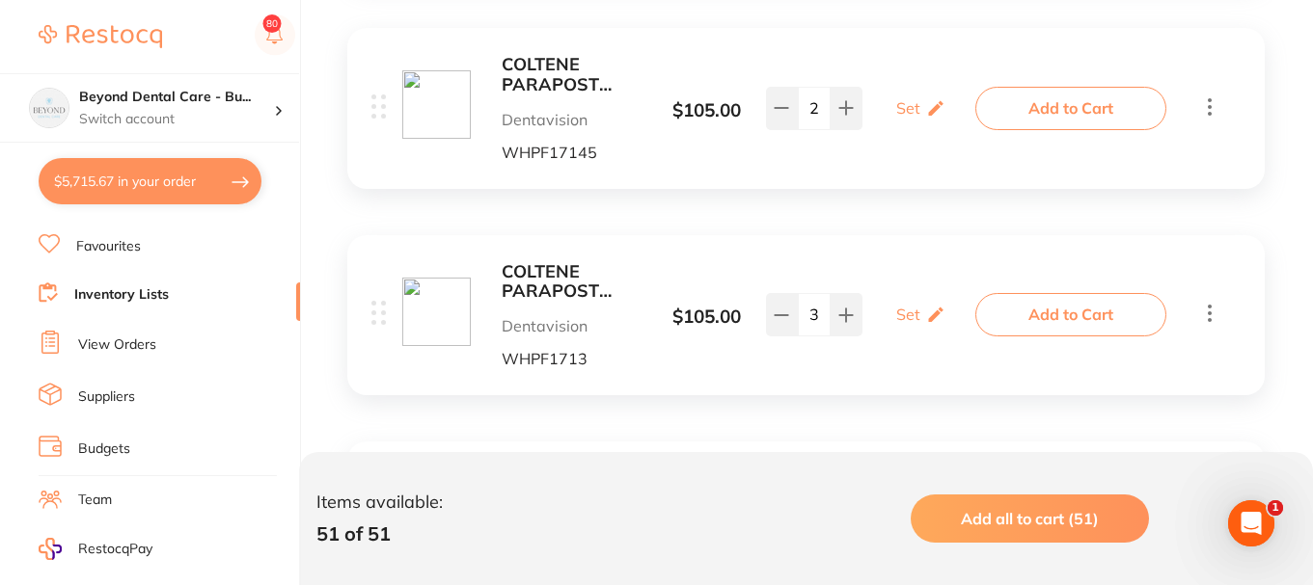
click at [1060, 117] on button "Add to Cart" at bounding box center [1070, 108] width 191 height 42
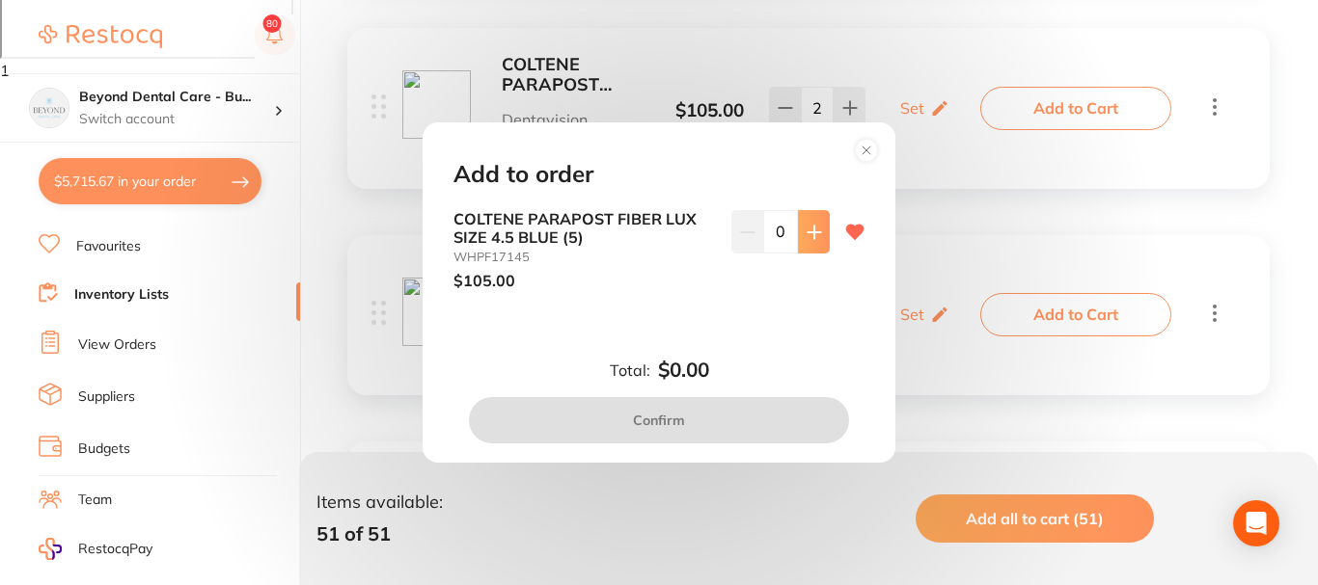
click at [806, 231] on icon at bounding box center [813, 232] width 15 height 15
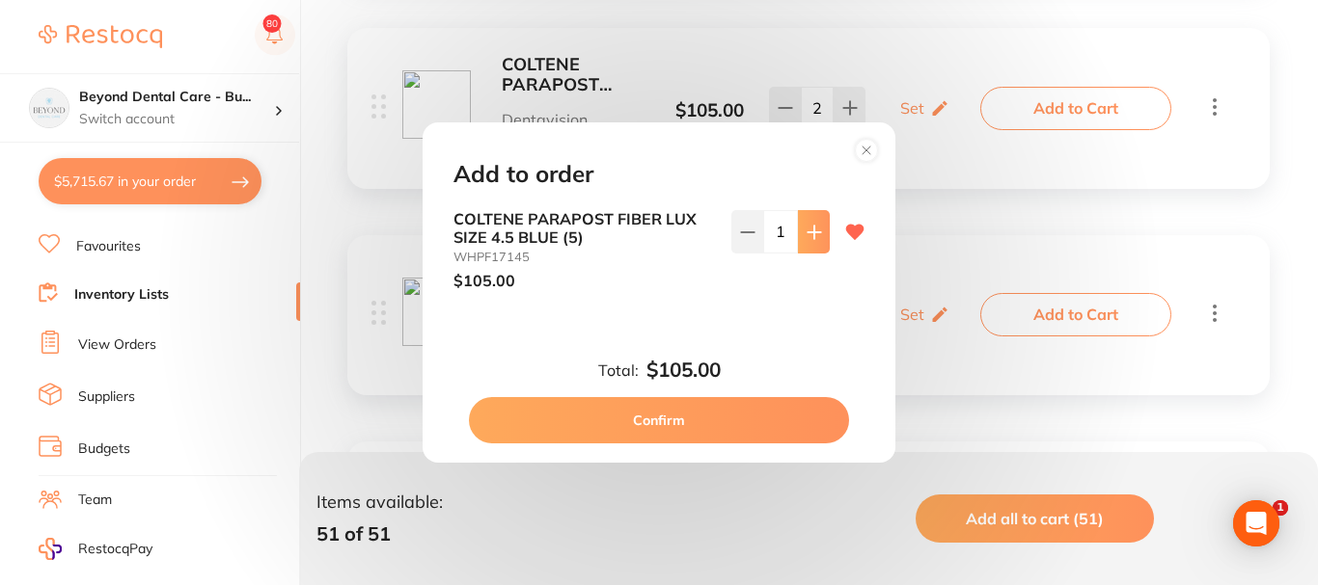
type input "1"
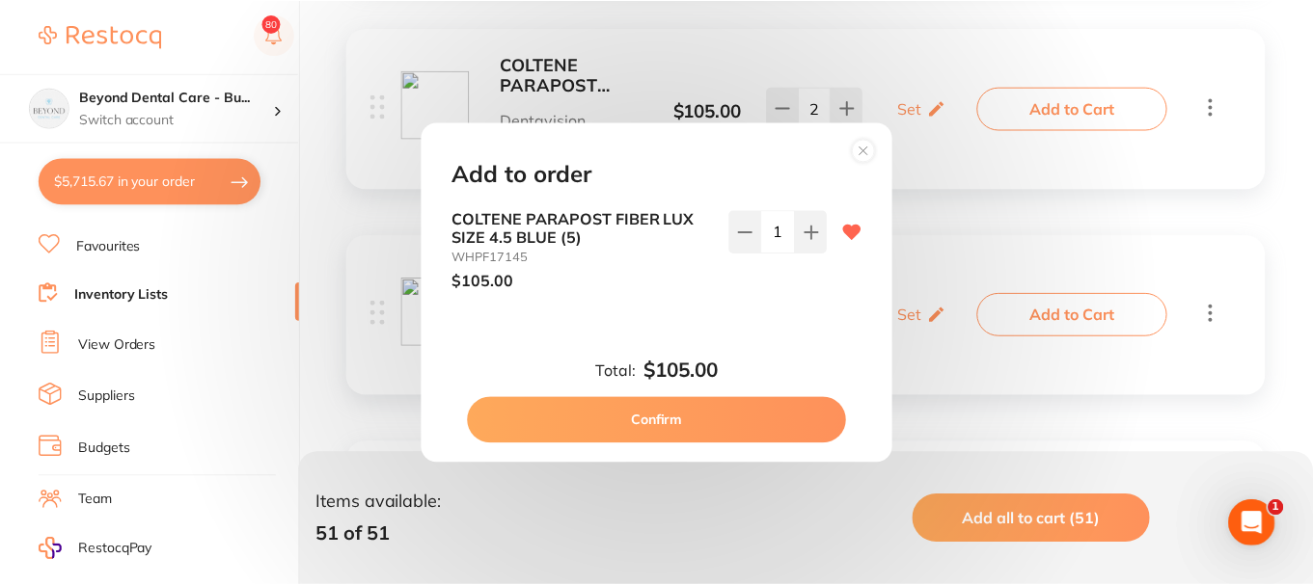
scroll to position [0, 0]
click at [697, 422] on button "Confirm" at bounding box center [659, 420] width 380 height 46
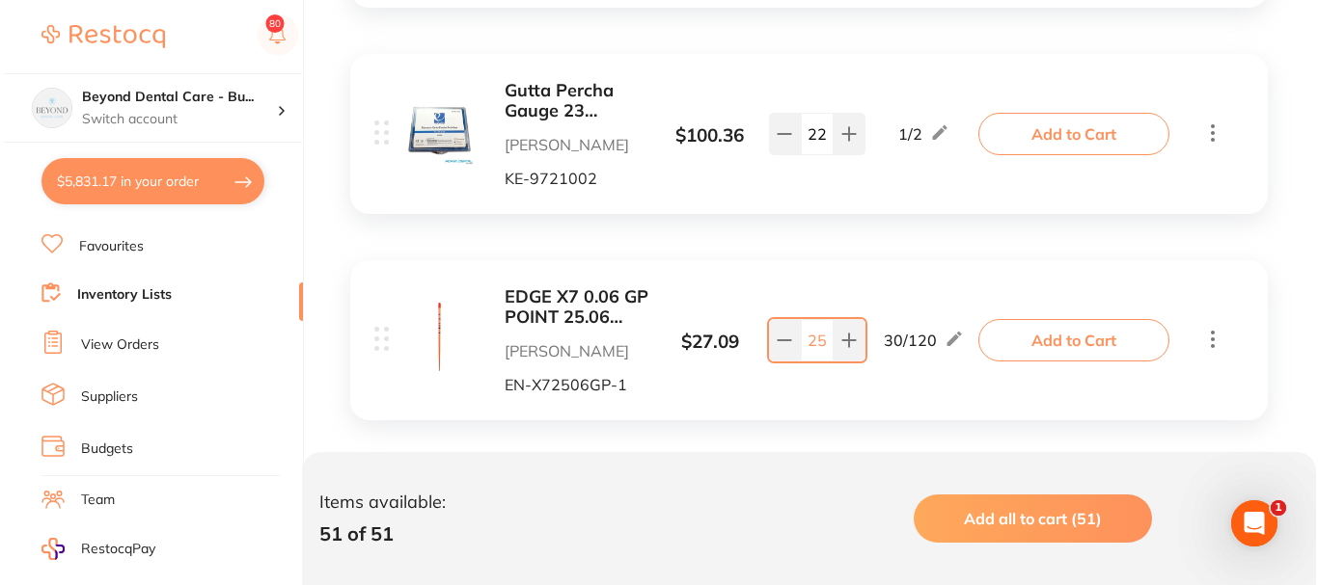
scroll to position [4147, 0]
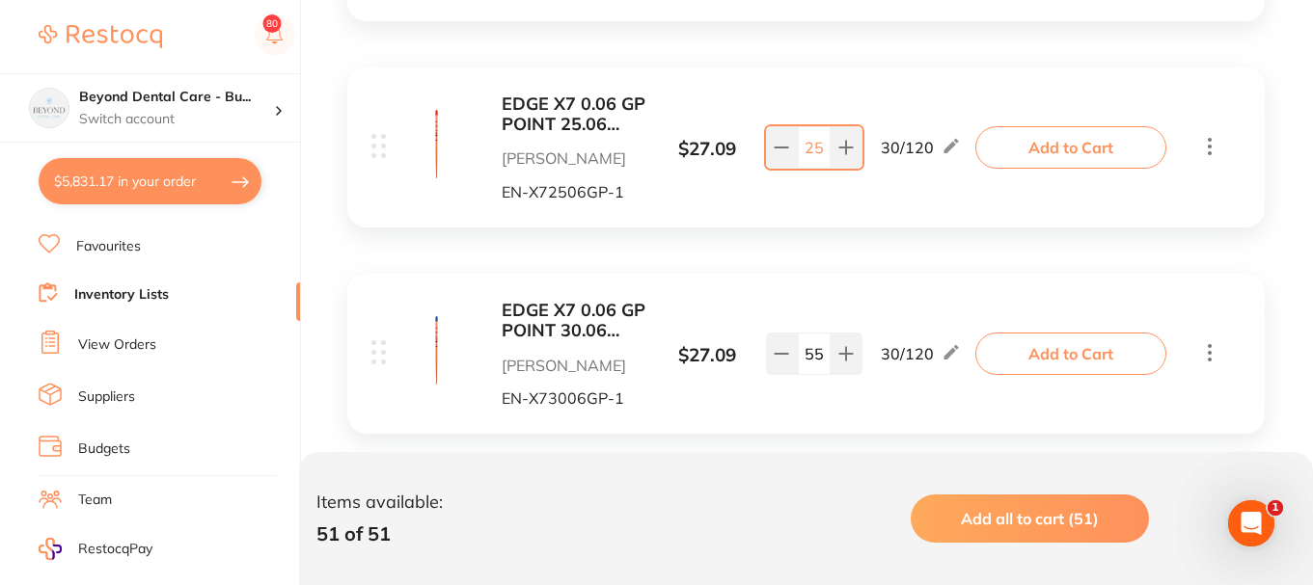
click at [1020, 148] on button "Add to Cart" at bounding box center [1070, 147] width 191 height 42
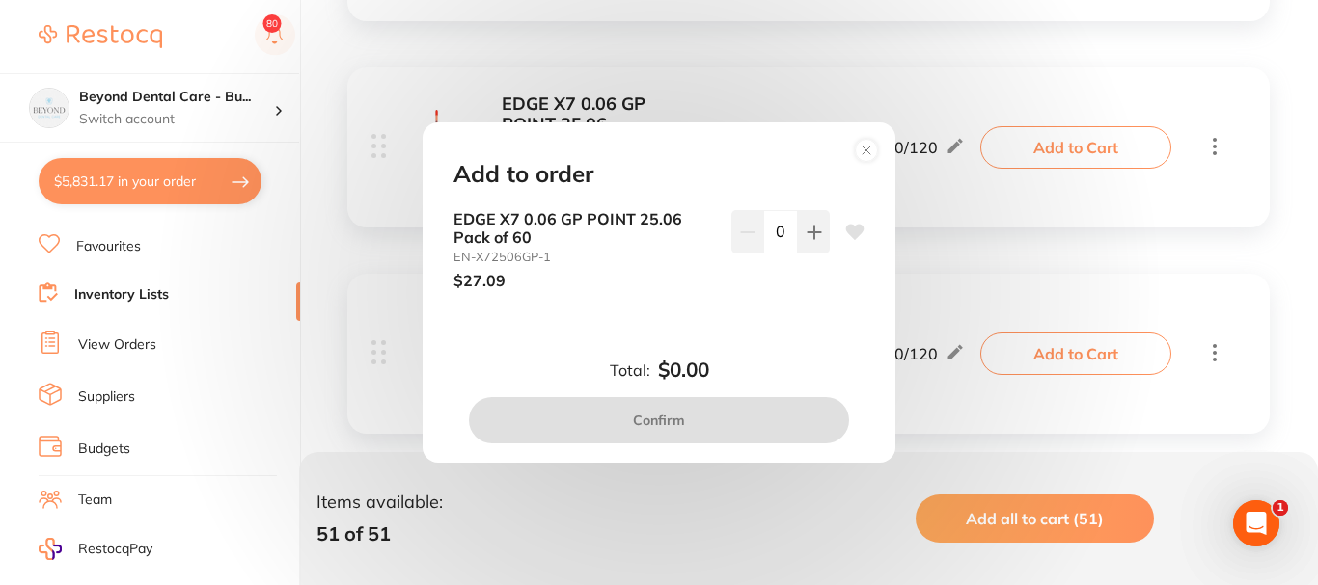
click at [807, 231] on icon at bounding box center [813, 232] width 13 height 13
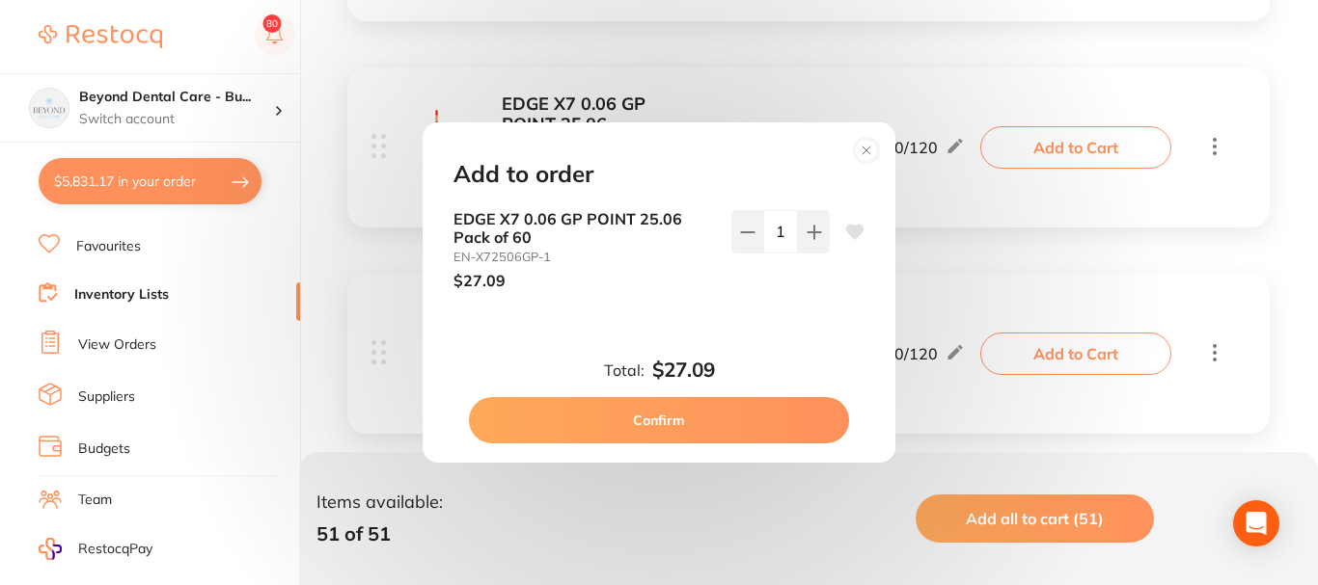
type input "1"
click at [593, 407] on button "Confirm" at bounding box center [659, 420] width 380 height 46
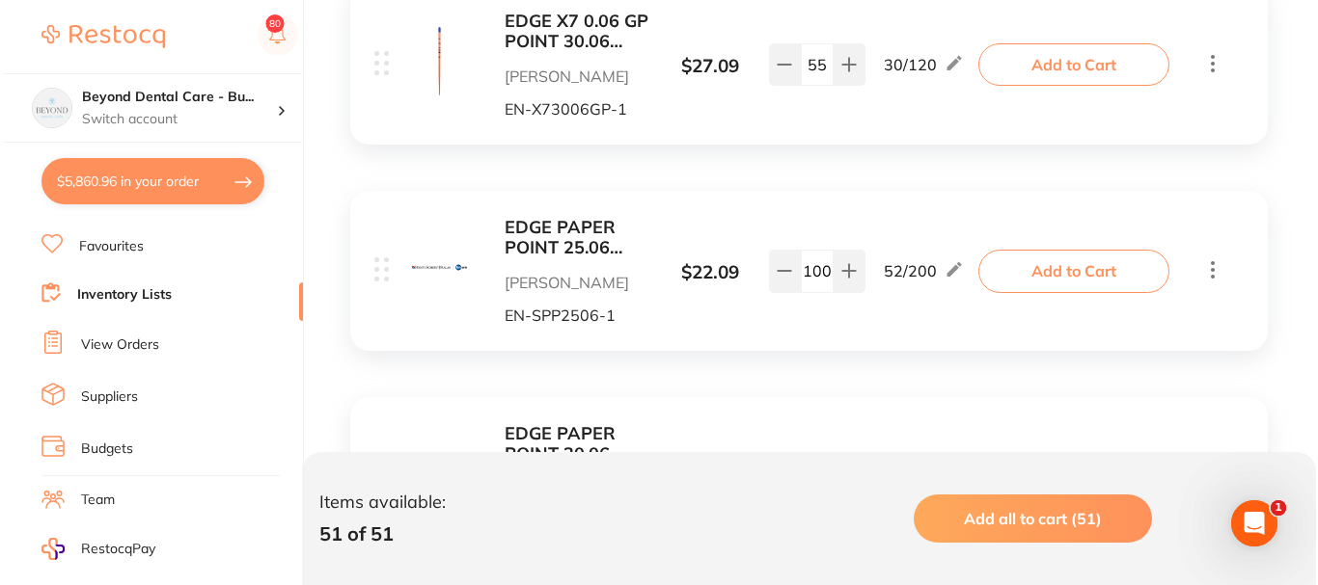
scroll to position [4533, 0]
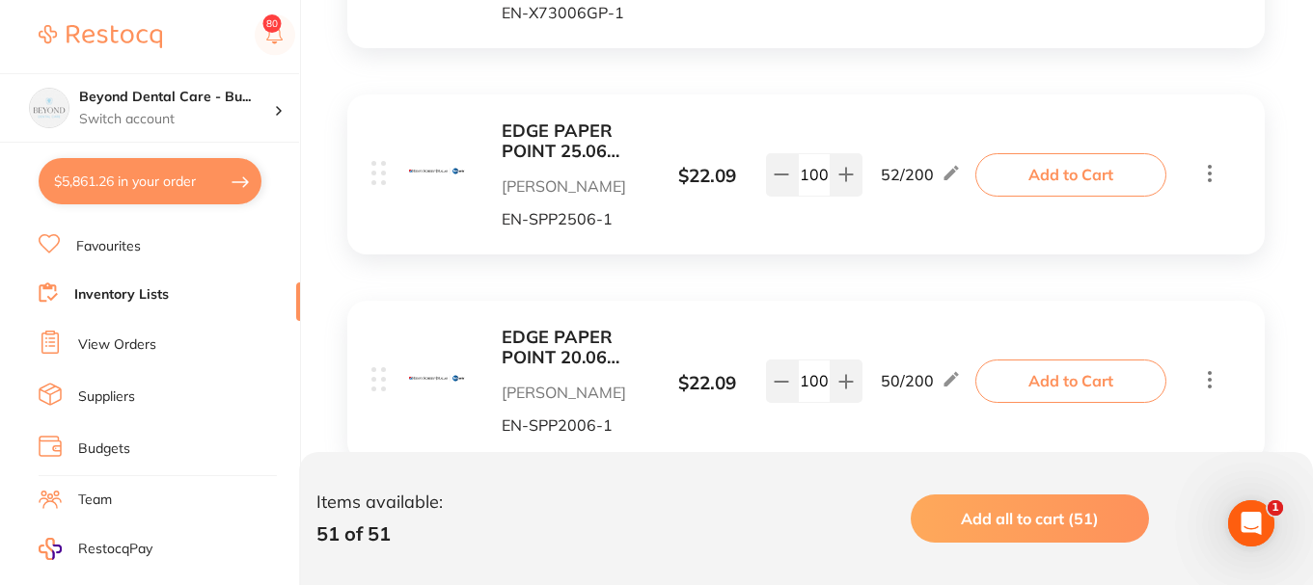
click at [1045, 174] on button "Add to Cart" at bounding box center [1070, 174] width 191 height 42
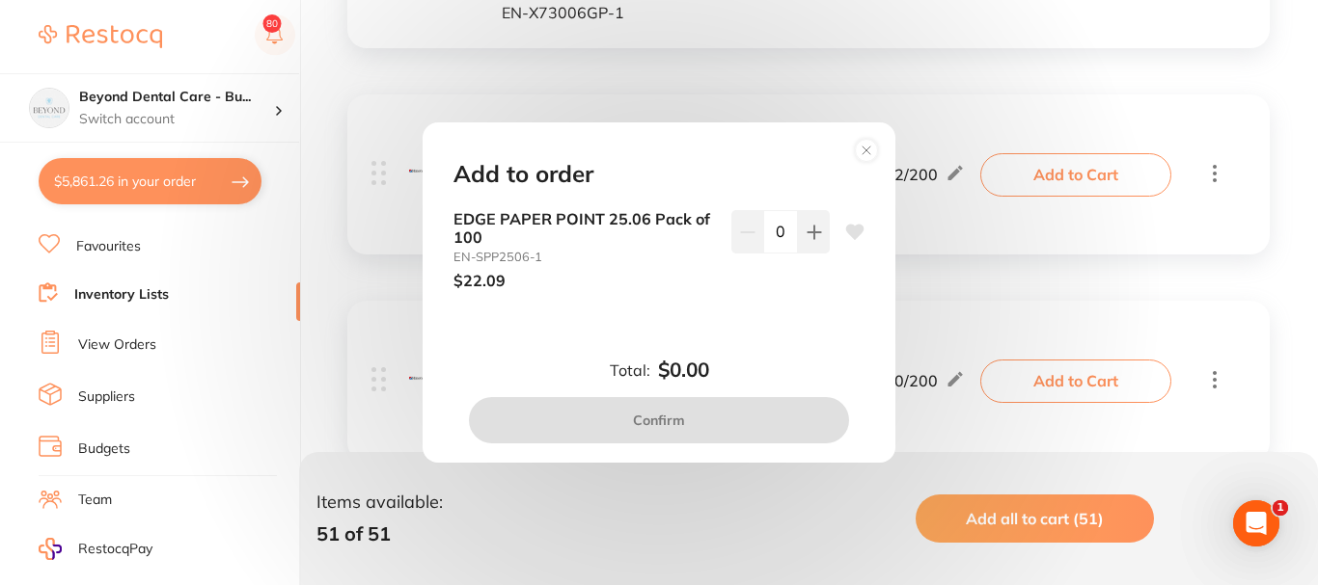
click at [800, 227] on button at bounding box center [814, 231] width 32 height 42
click at [806, 227] on icon at bounding box center [813, 232] width 15 height 15
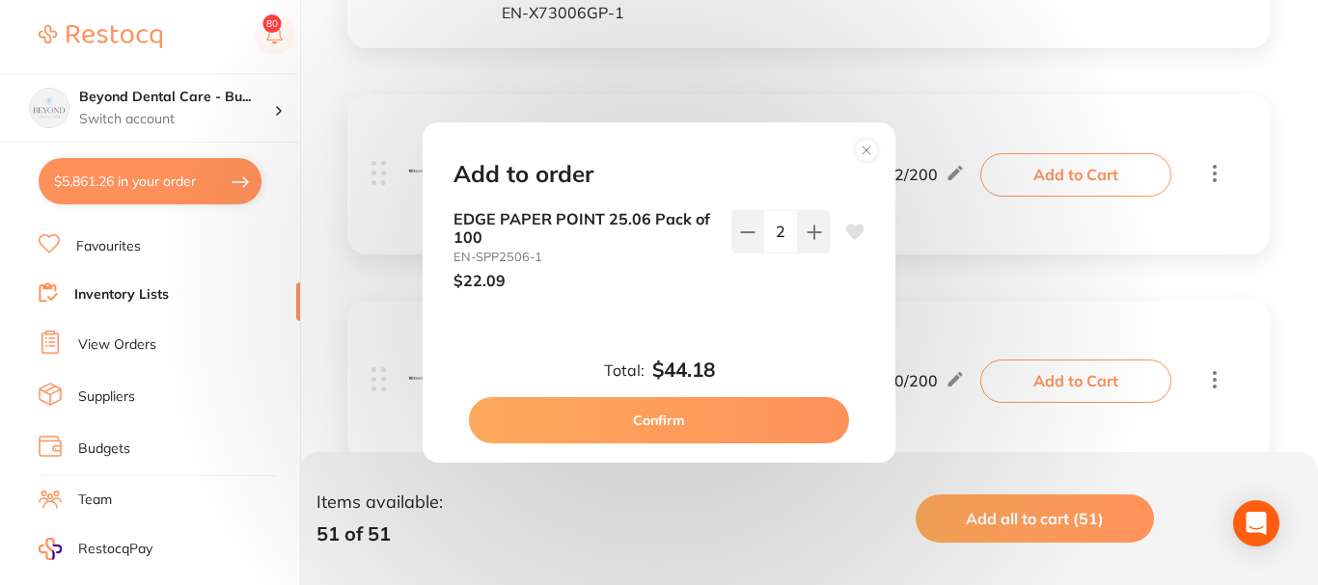
type input "2"
click at [786, 416] on button "Confirm" at bounding box center [659, 420] width 380 height 46
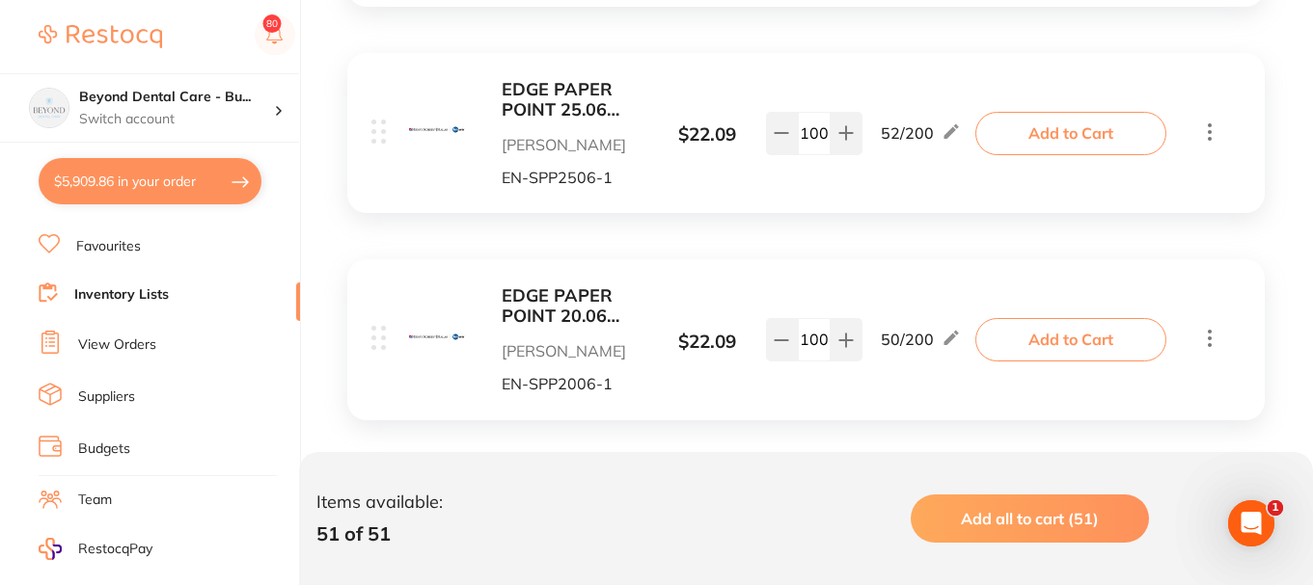
scroll to position [4726, 0]
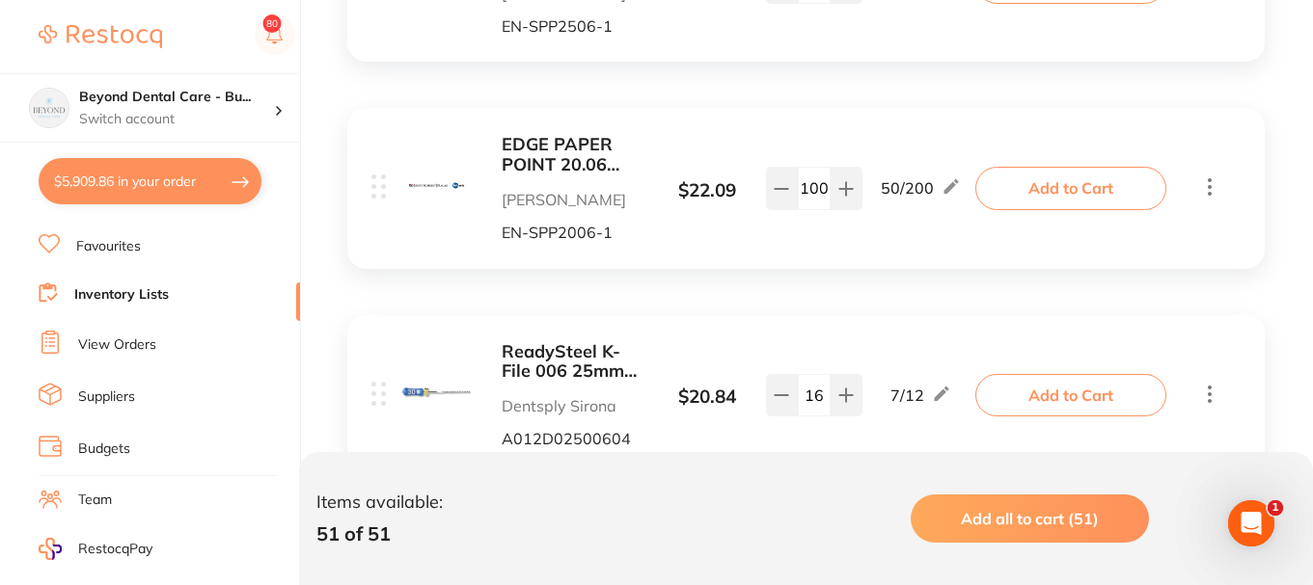
click at [1080, 190] on button "Add to Cart" at bounding box center [1070, 188] width 191 height 42
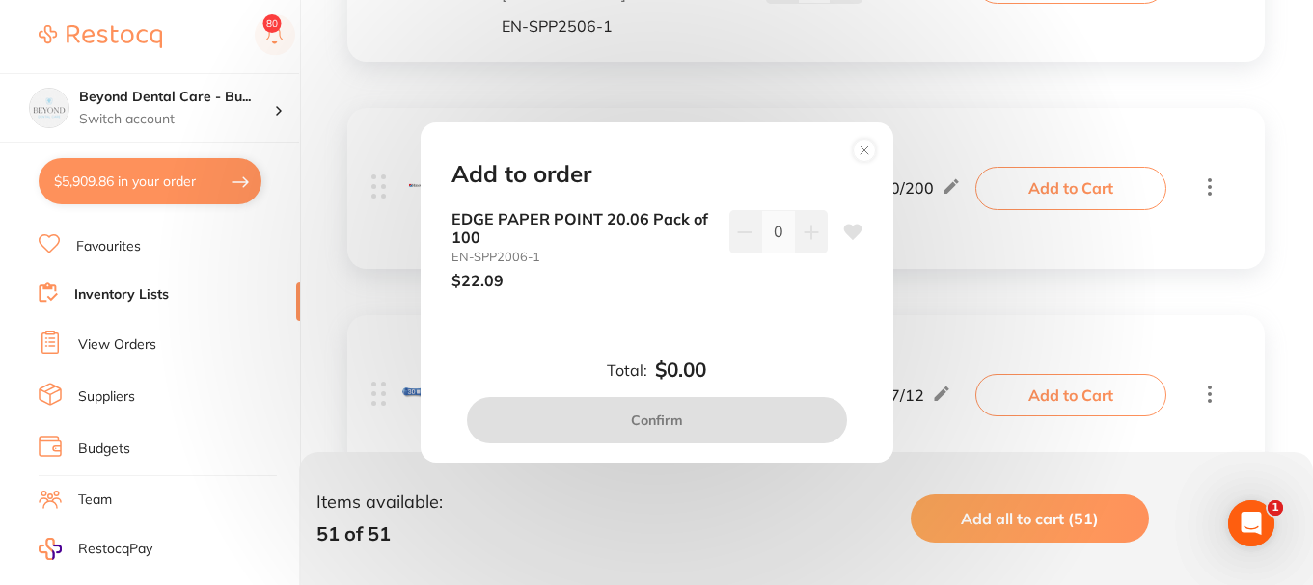
click at [811, 236] on icon at bounding box center [810, 232] width 15 height 15
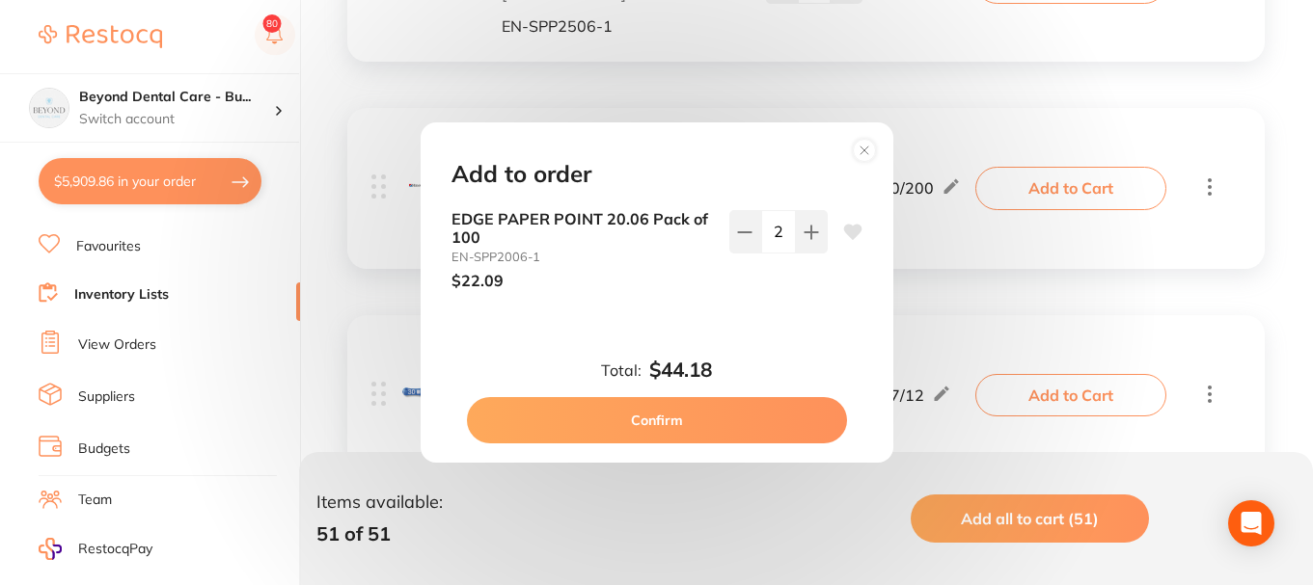
type input "2"
click at [731, 415] on button "Confirm" at bounding box center [659, 420] width 380 height 46
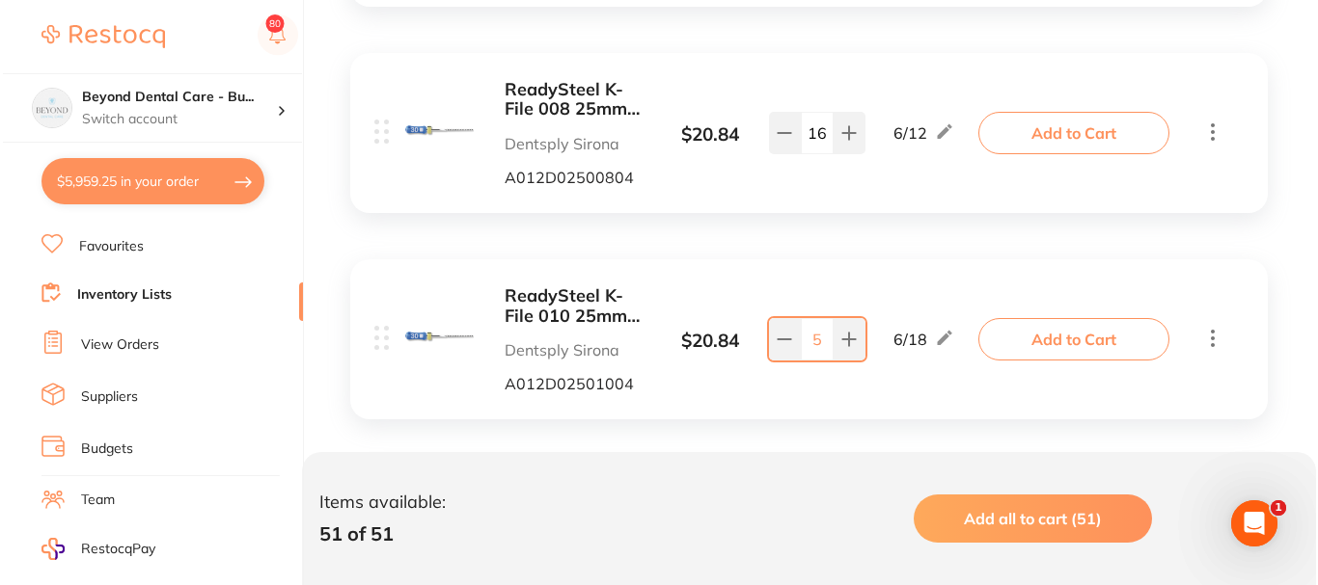
scroll to position [5305, 0]
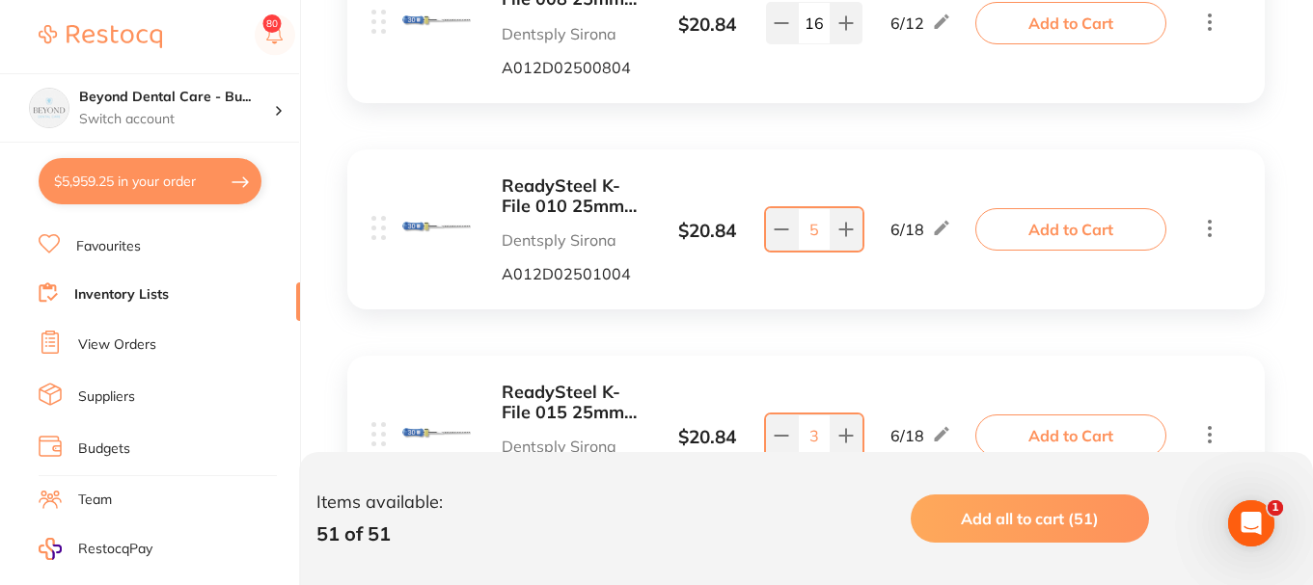
click at [1041, 232] on button "Add to Cart" at bounding box center [1070, 229] width 191 height 42
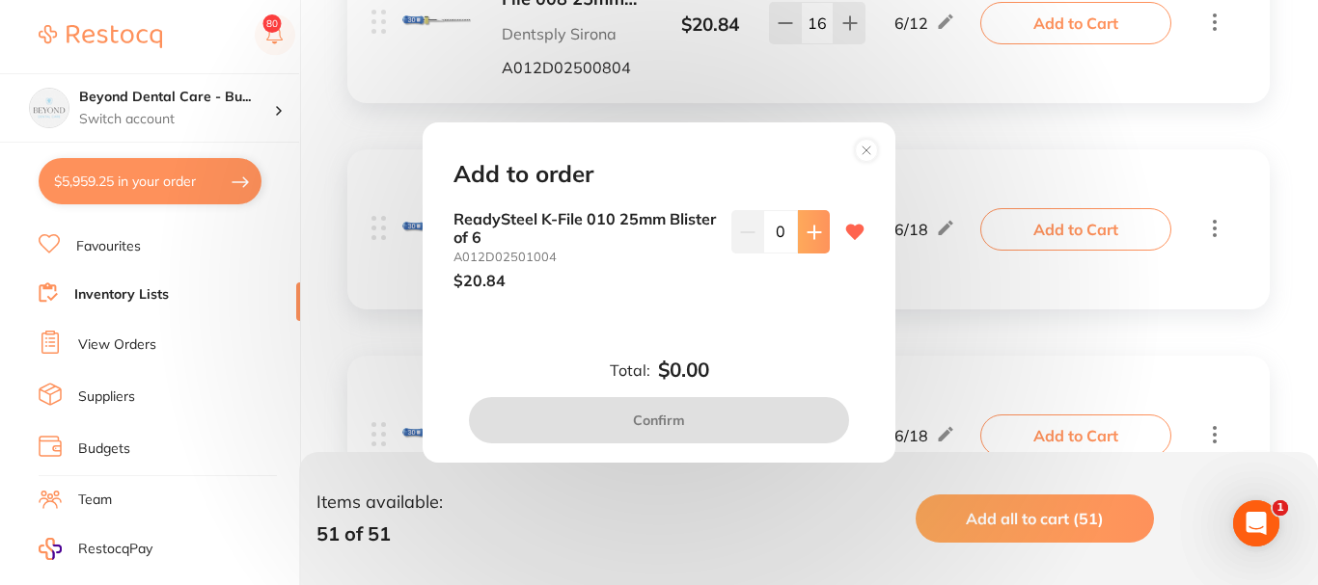
click at [810, 232] on icon at bounding box center [813, 232] width 13 height 13
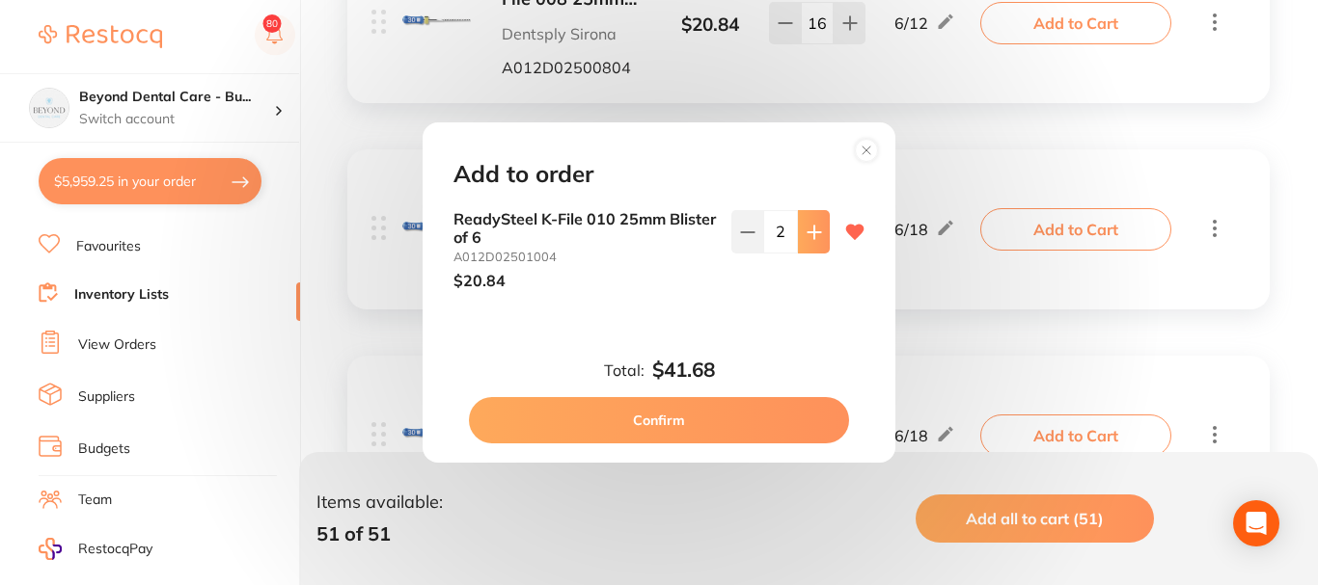
click at [810, 232] on icon at bounding box center [813, 232] width 13 height 13
type input "3"
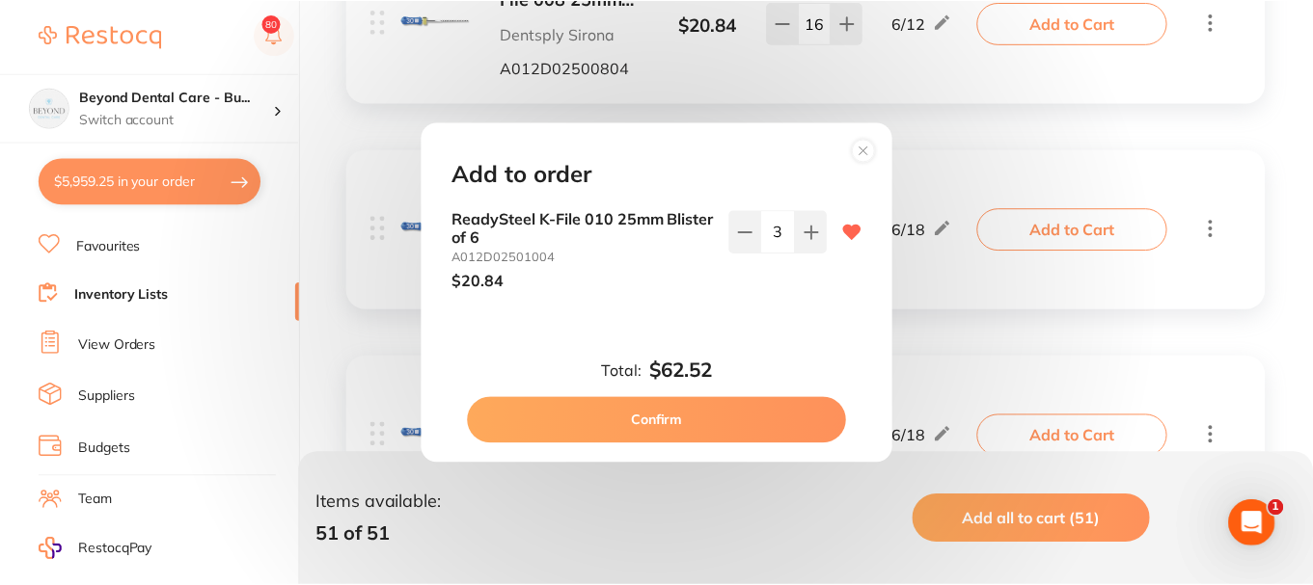
scroll to position [0, 0]
click at [720, 408] on button "Confirm" at bounding box center [659, 420] width 380 height 46
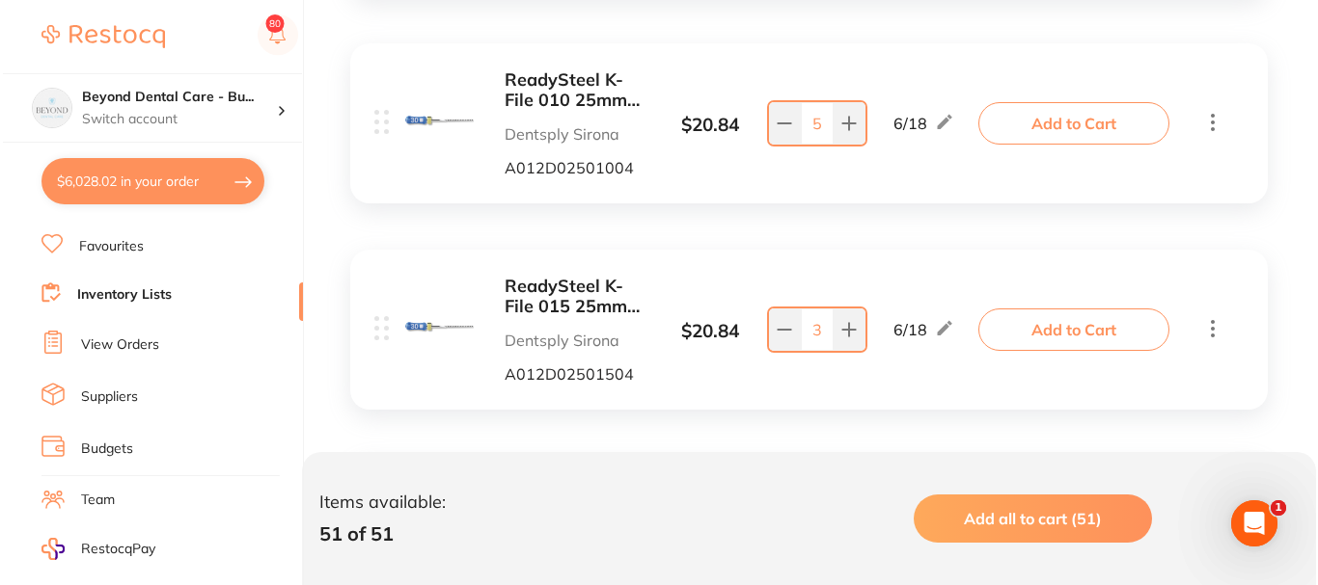
scroll to position [5498, 0]
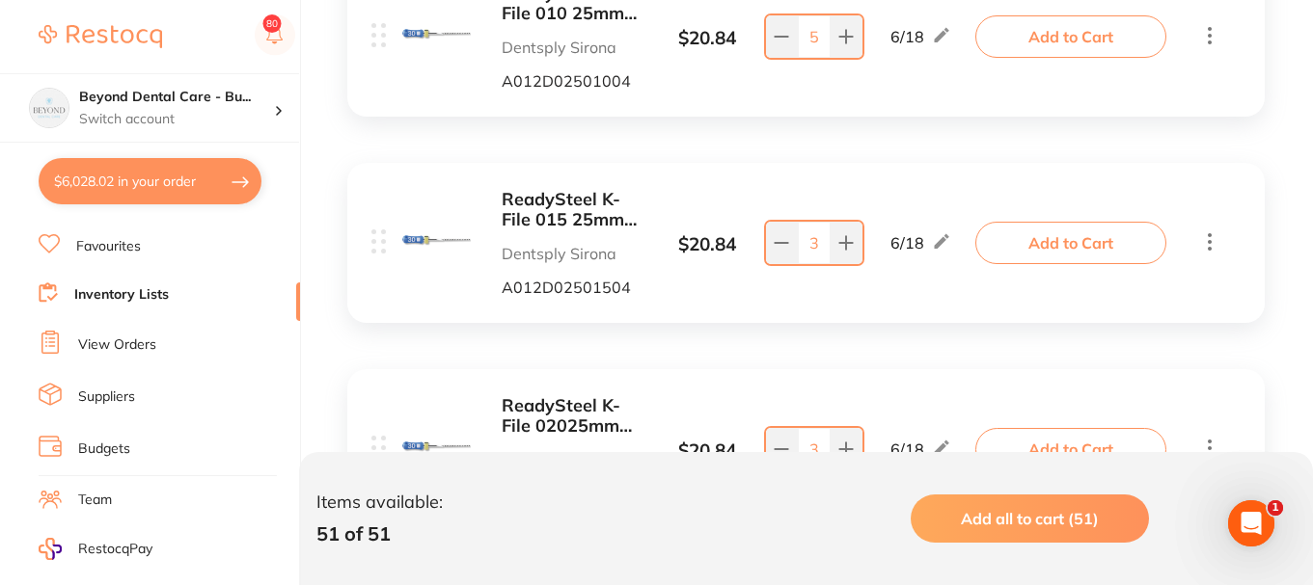
click at [1050, 255] on button "Add to Cart" at bounding box center [1070, 243] width 191 height 42
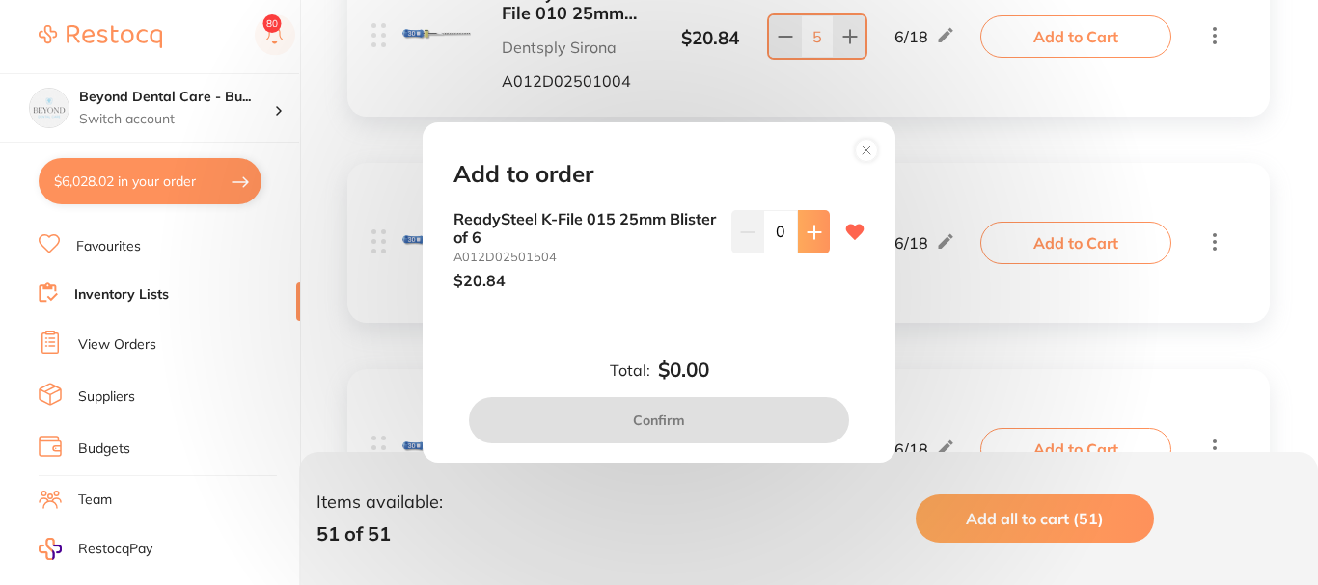
click at [809, 243] on button at bounding box center [814, 231] width 32 height 42
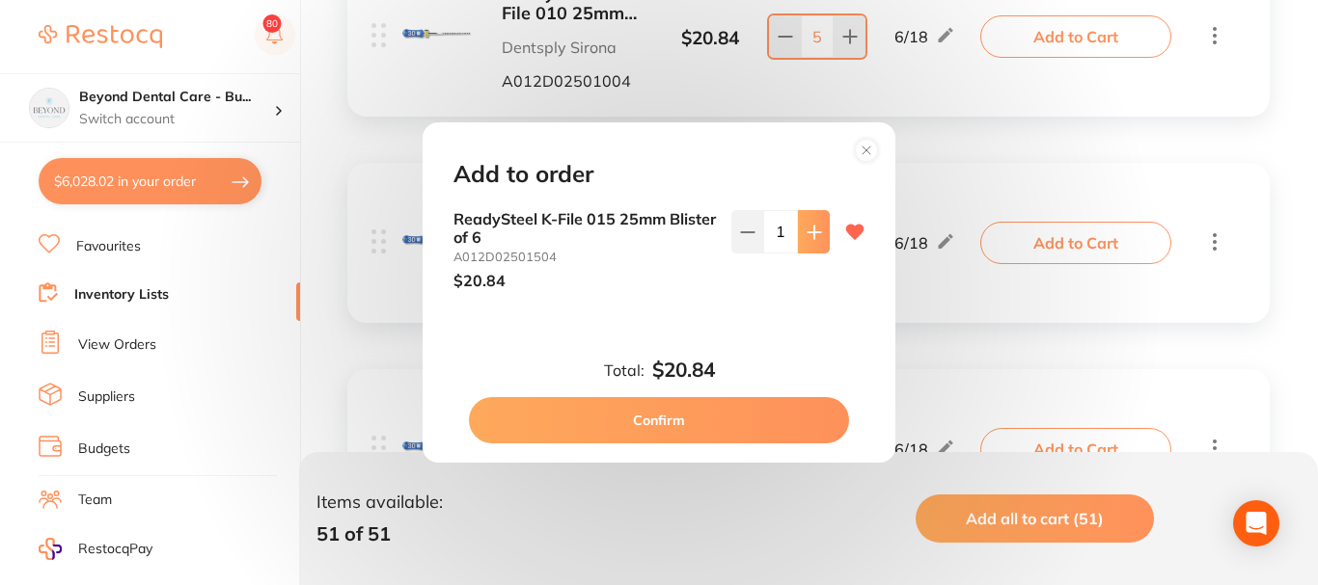
click at [809, 243] on button at bounding box center [814, 231] width 32 height 42
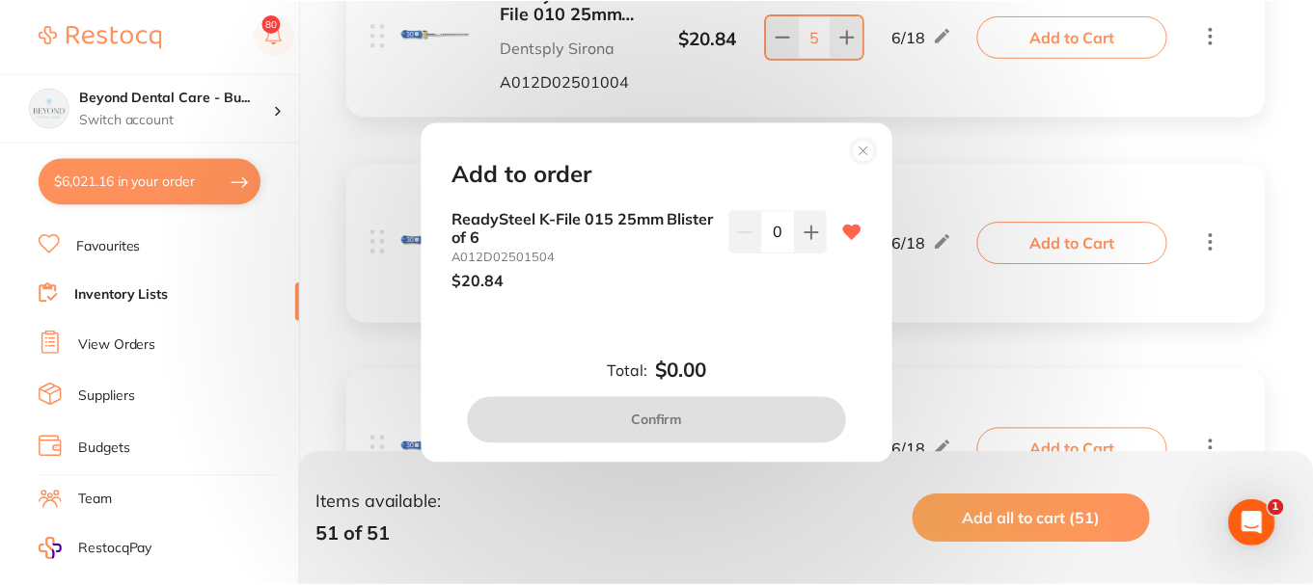
scroll to position [0, 0]
click at [816, 219] on button at bounding box center [814, 231] width 32 height 42
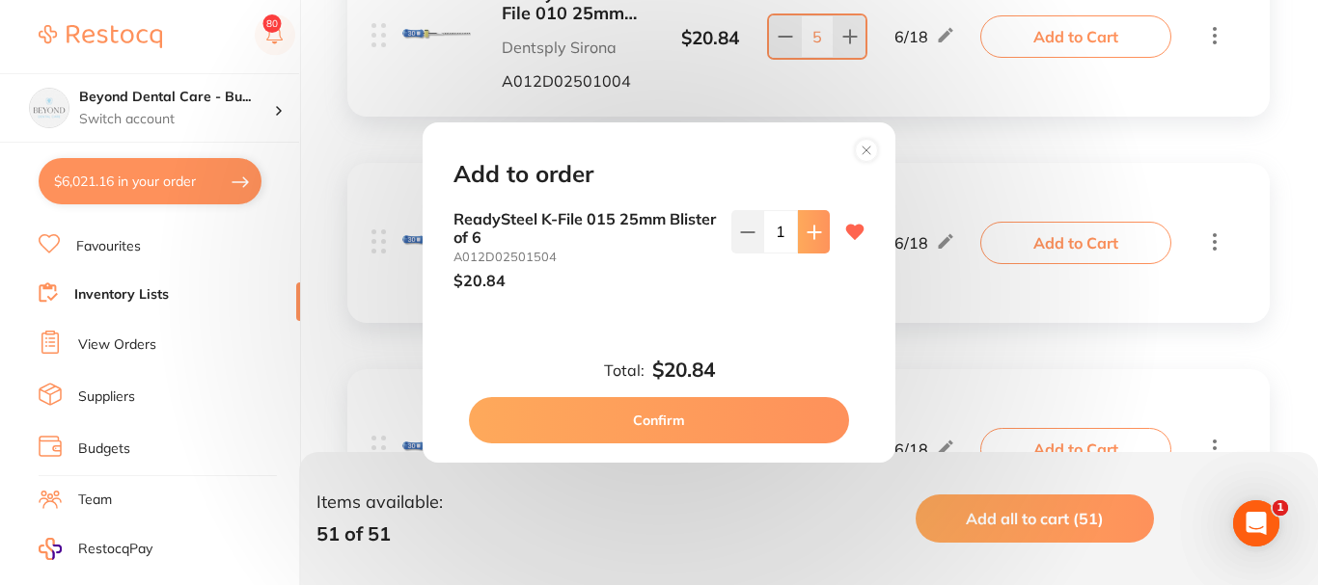
click at [816, 219] on button at bounding box center [814, 231] width 32 height 42
type input "3"
click at [748, 408] on button "Confirm" at bounding box center [659, 420] width 380 height 46
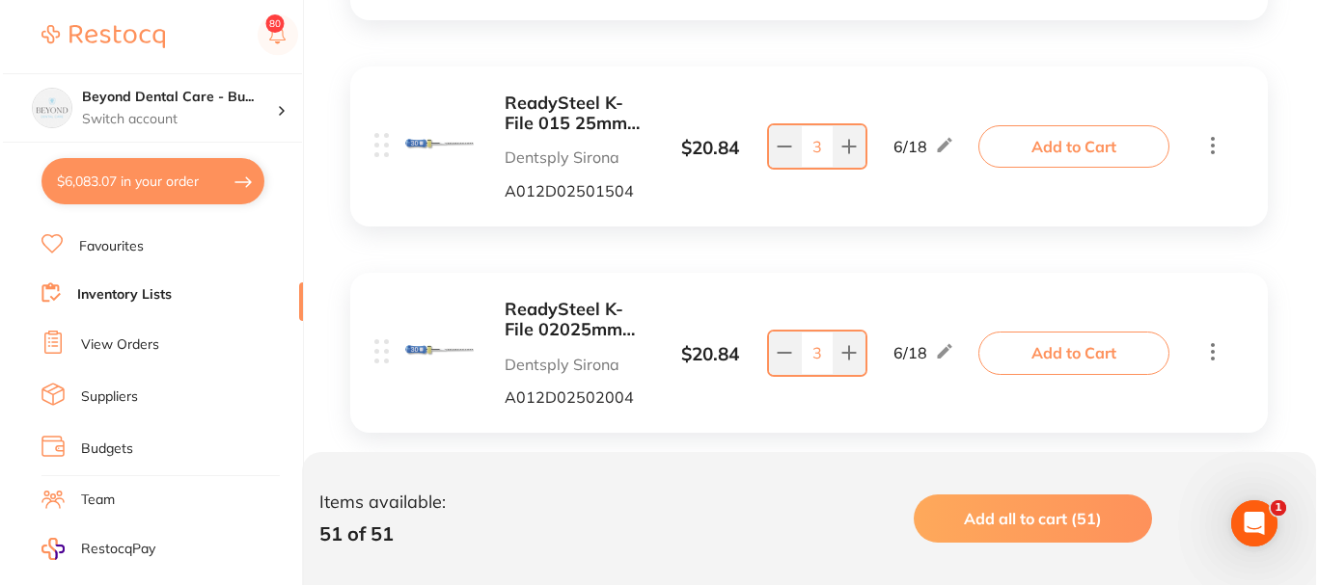
scroll to position [5787, 0]
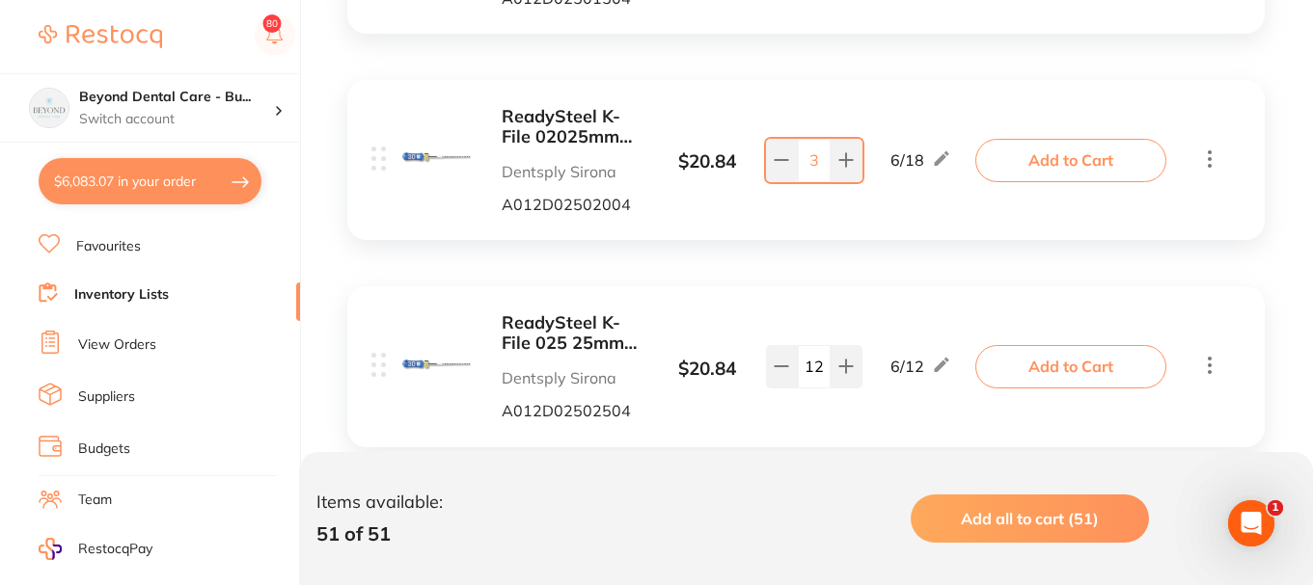
click at [1008, 150] on button "Add to Cart" at bounding box center [1070, 160] width 191 height 42
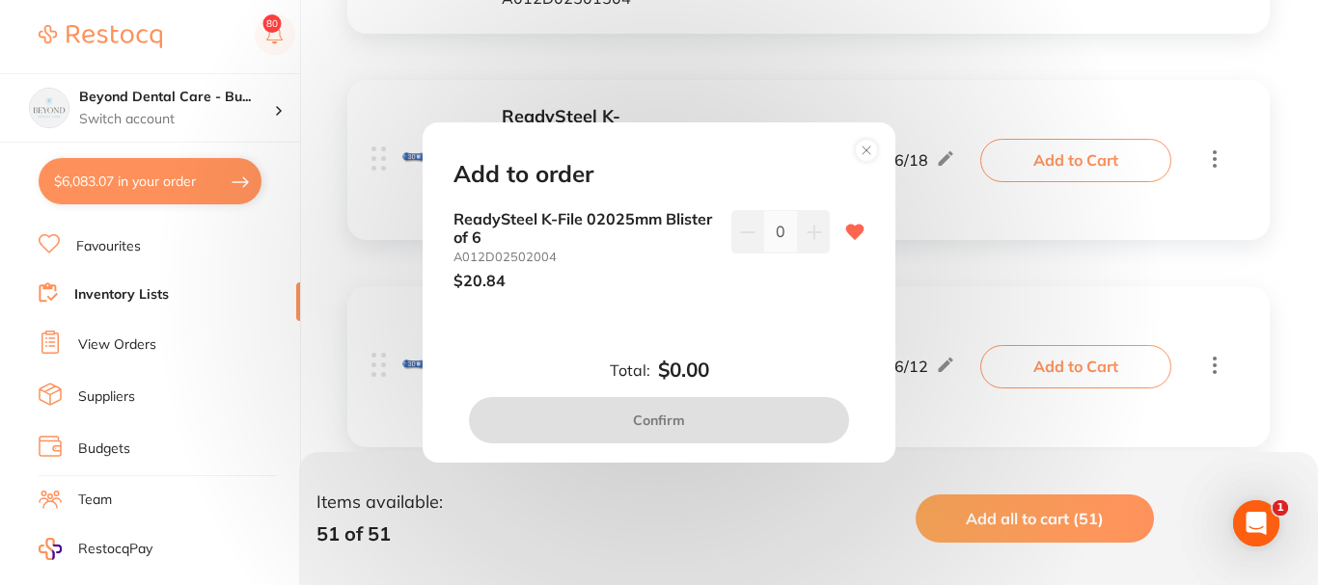
click at [806, 231] on icon at bounding box center [813, 232] width 15 height 15
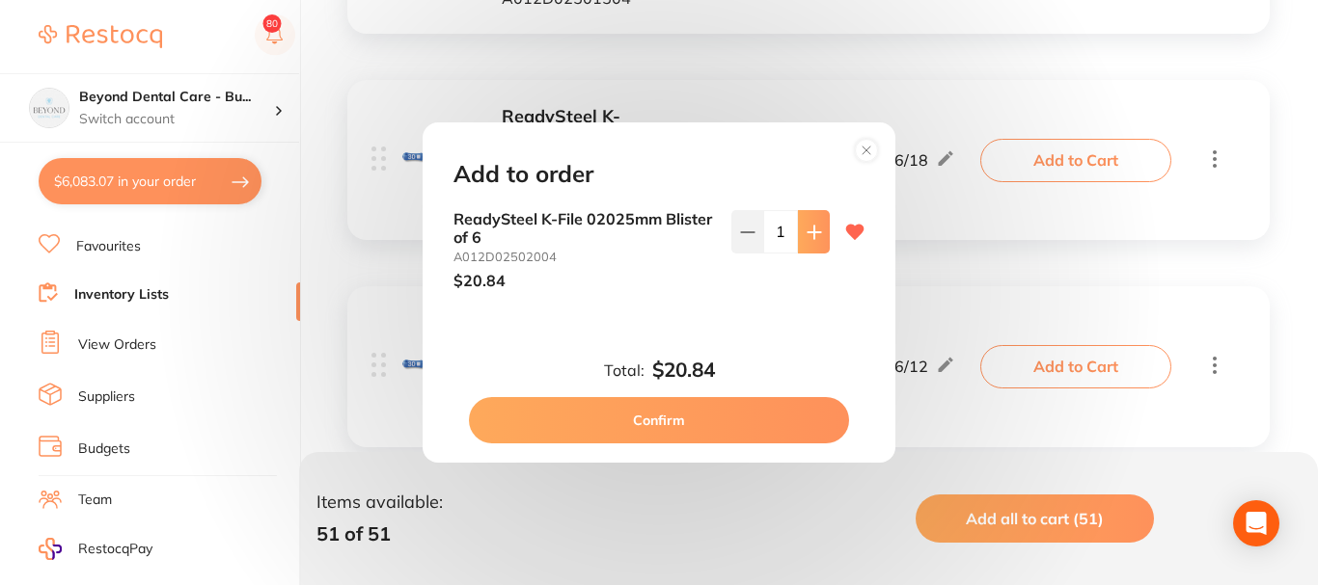
click at [806, 231] on icon at bounding box center [813, 232] width 15 height 15
type input "3"
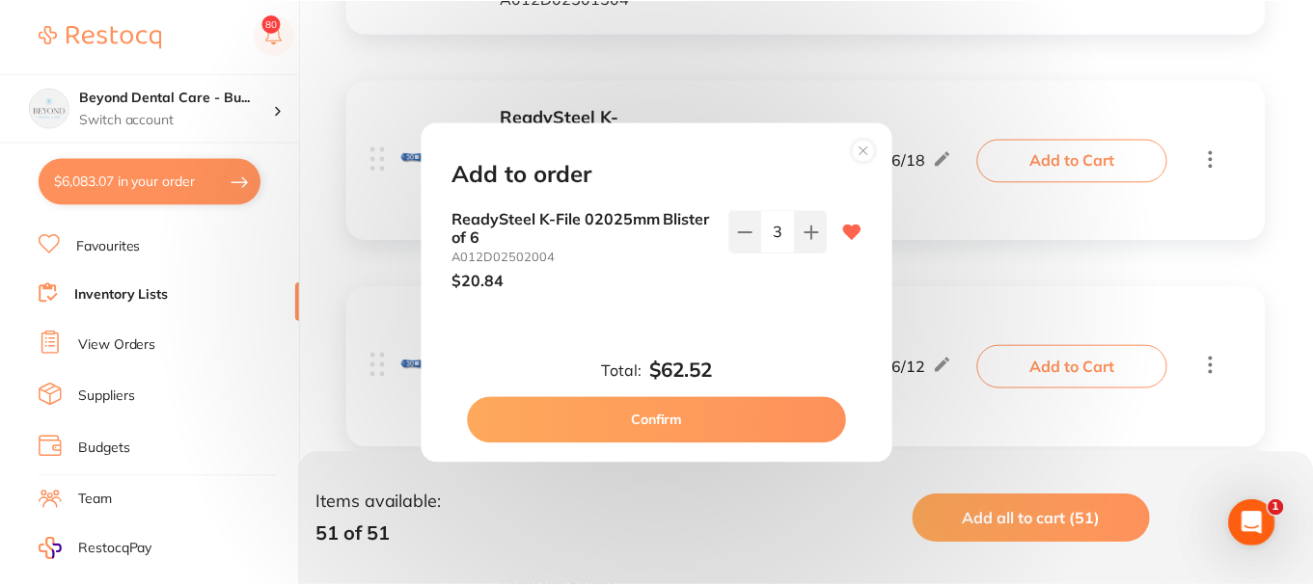
scroll to position [0, 0]
click at [690, 424] on button "Confirm" at bounding box center [659, 420] width 380 height 46
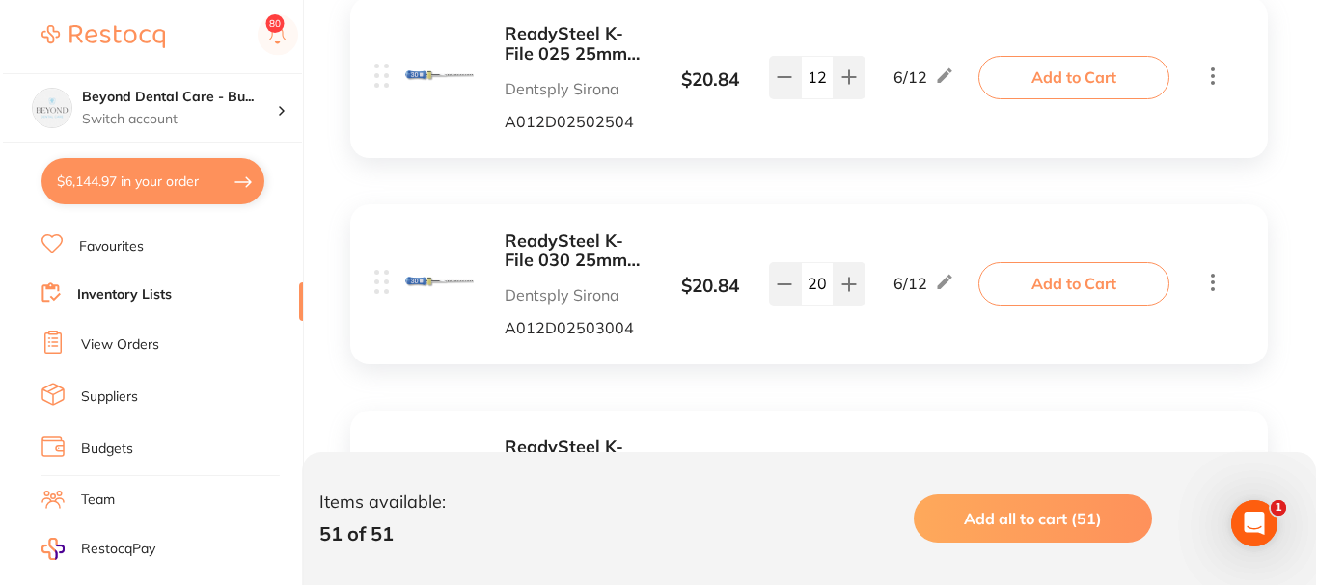
scroll to position [6269, 0]
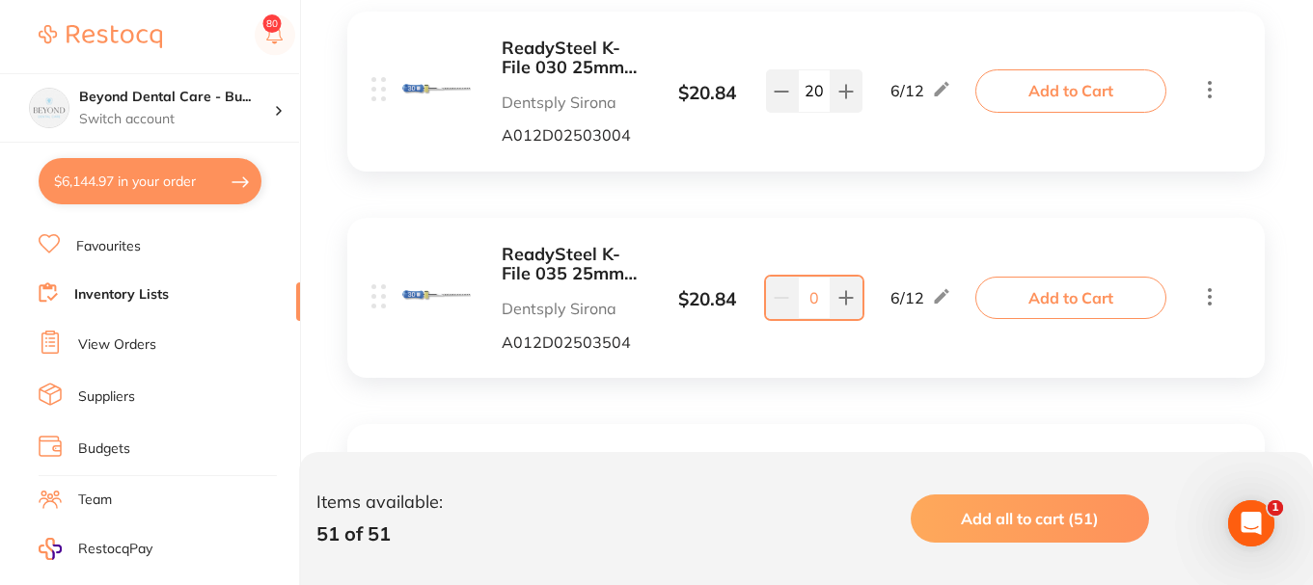
click at [1062, 304] on button "Add to Cart" at bounding box center [1070, 298] width 191 height 42
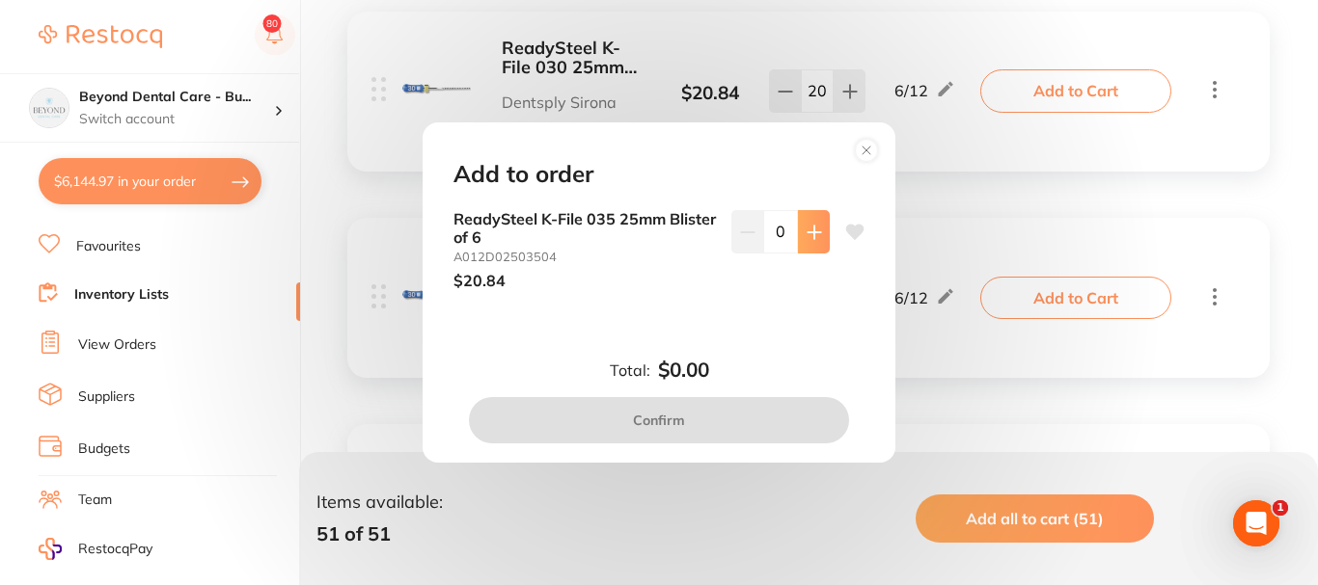
click at [808, 232] on icon at bounding box center [813, 232] width 13 height 13
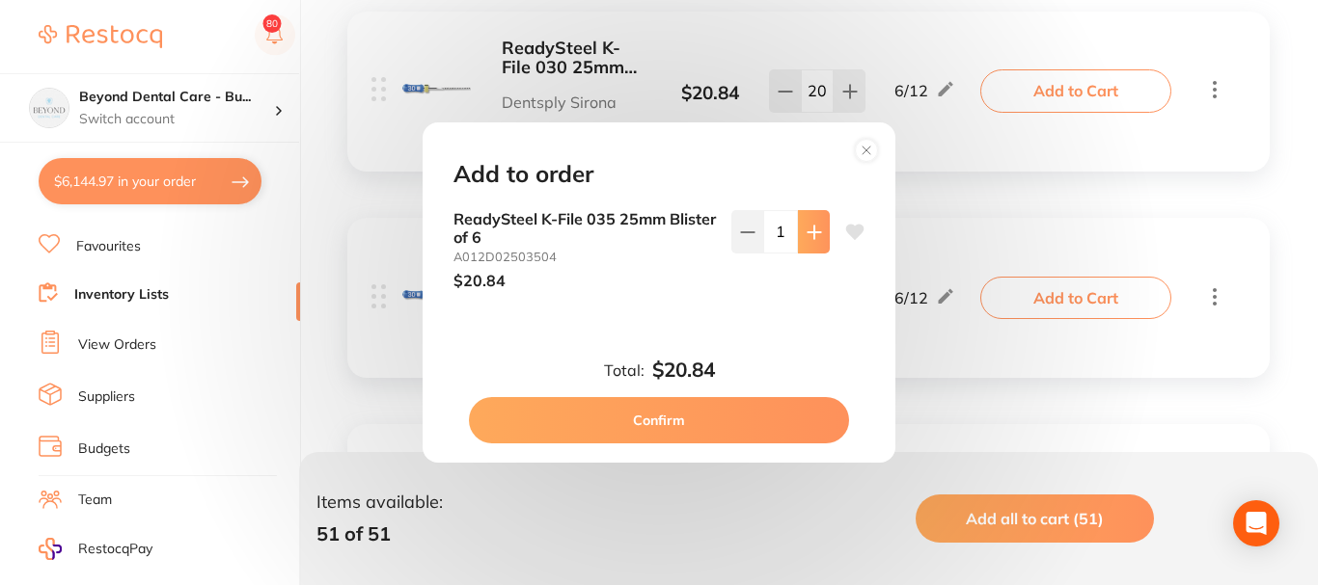
type input "1"
click at [704, 409] on button "Confirm" at bounding box center [659, 420] width 380 height 46
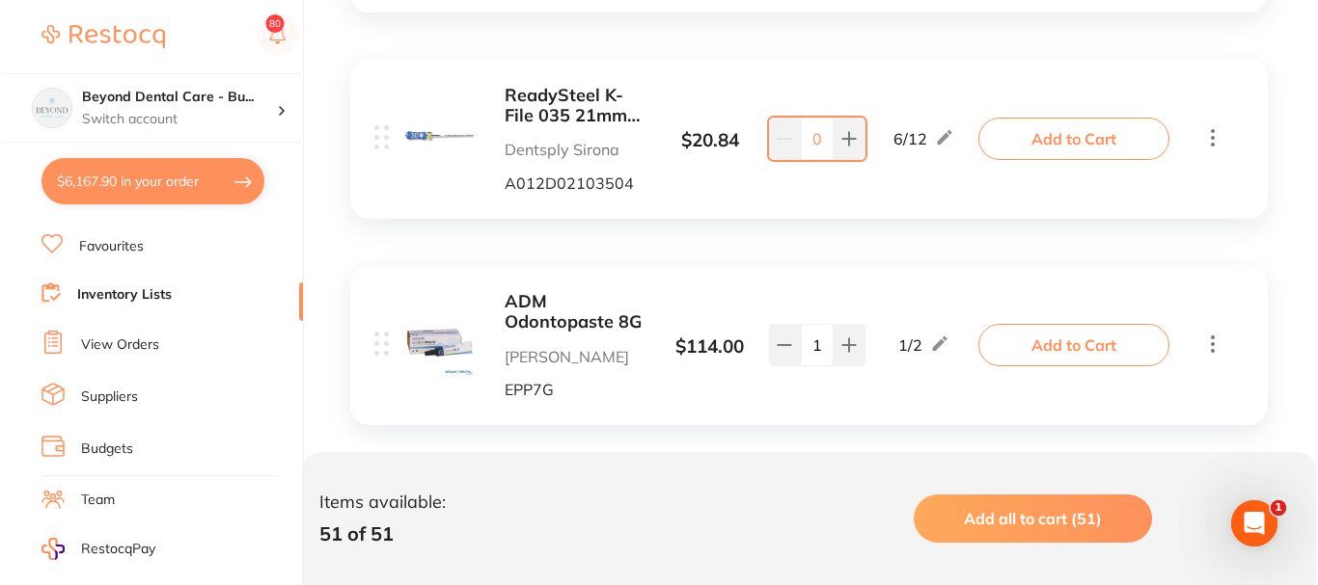
scroll to position [8102, 0]
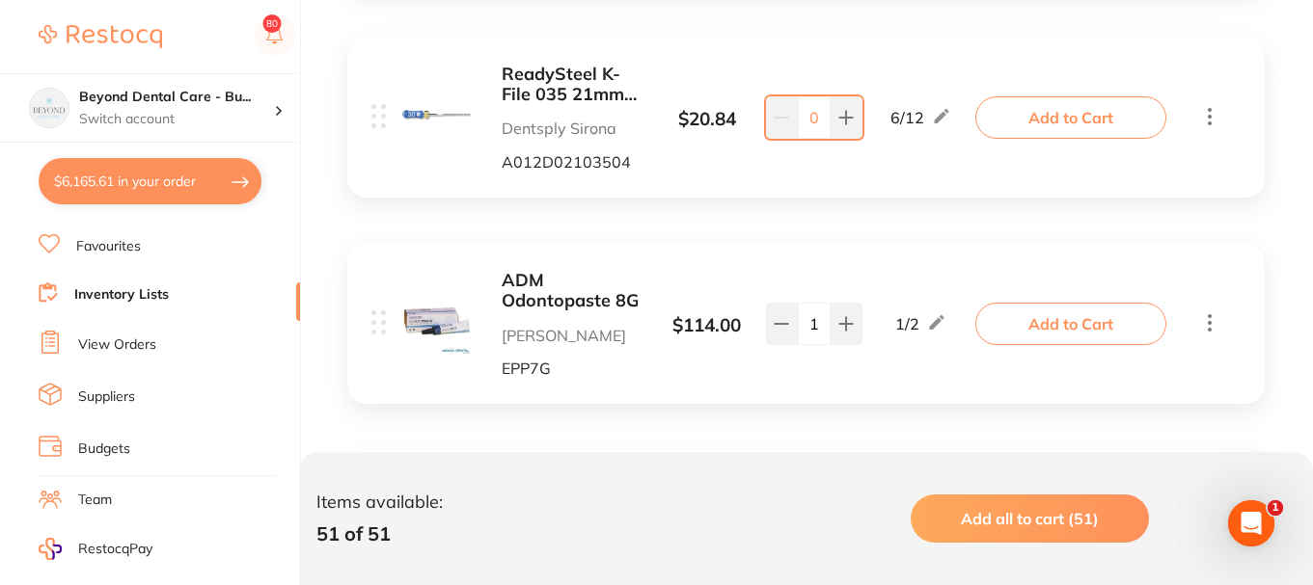
click at [1051, 122] on button "Add to Cart" at bounding box center [1070, 117] width 191 height 42
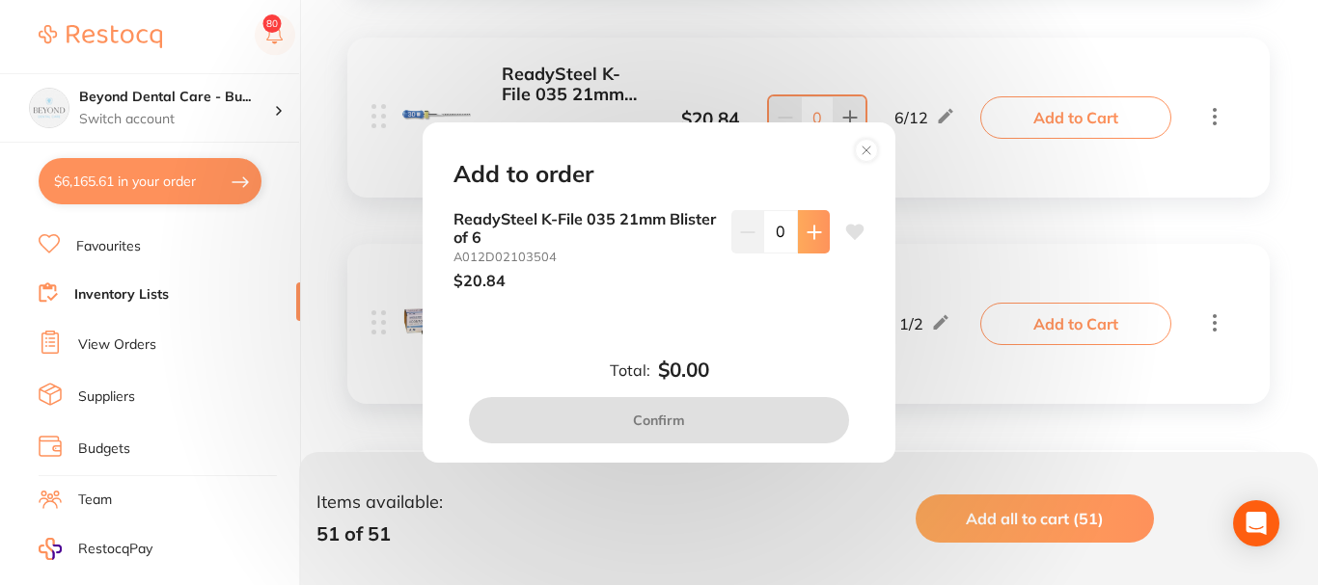
click at [806, 231] on icon at bounding box center [813, 232] width 15 height 15
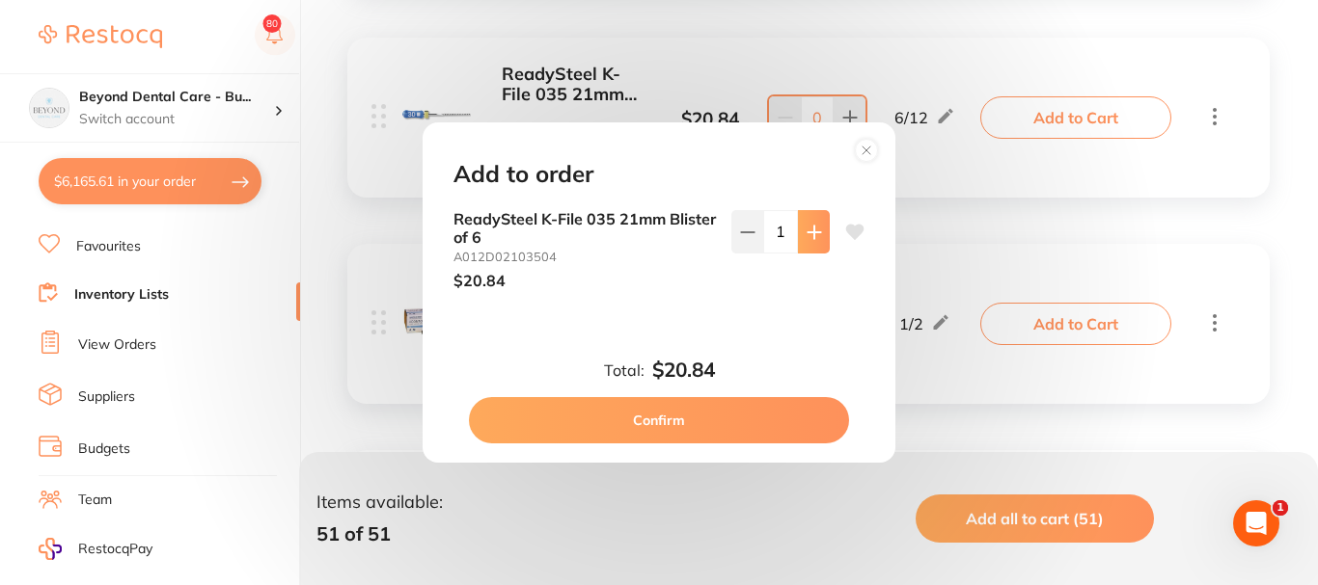
type input "1"
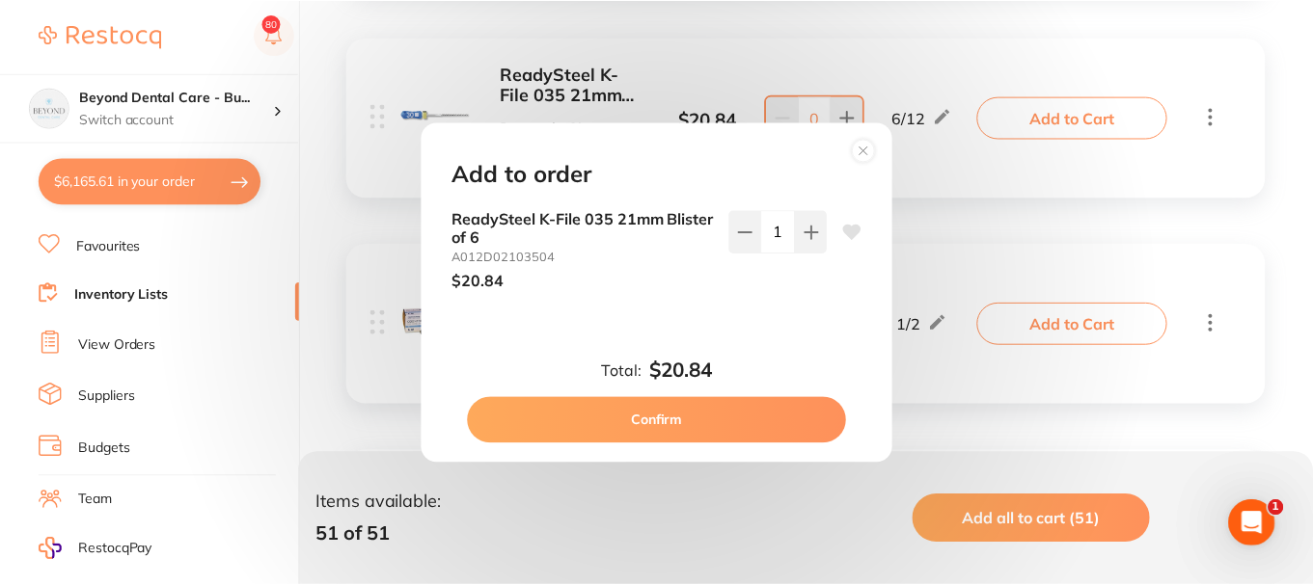
scroll to position [0, 0]
click at [688, 418] on button "Confirm" at bounding box center [659, 420] width 380 height 46
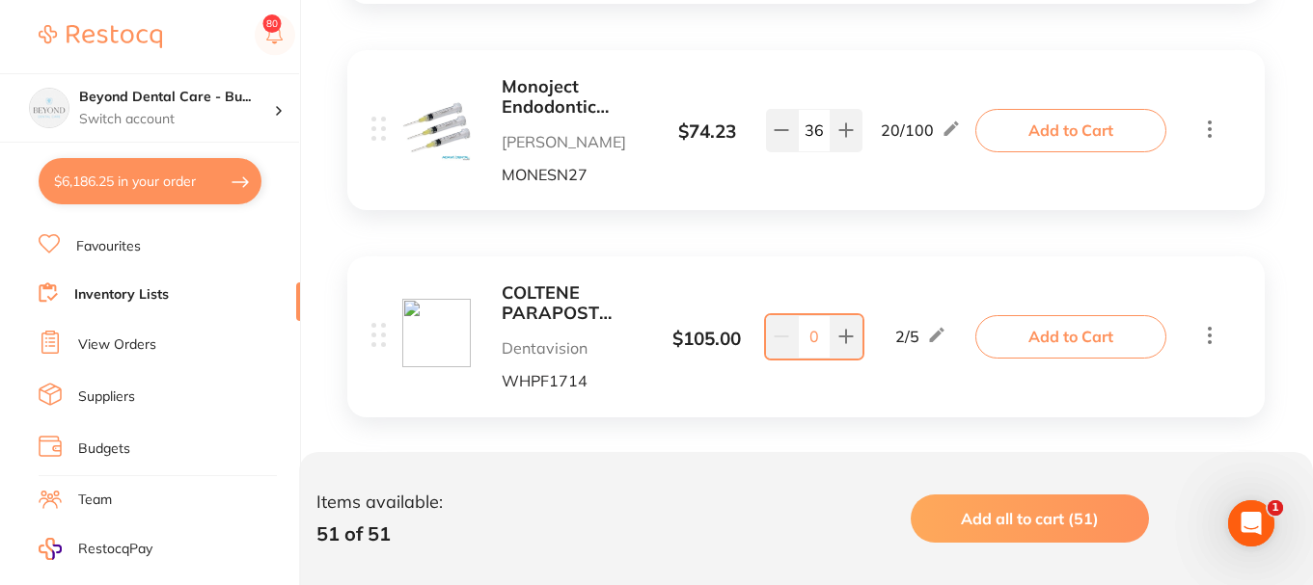
scroll to position [9838, 0]
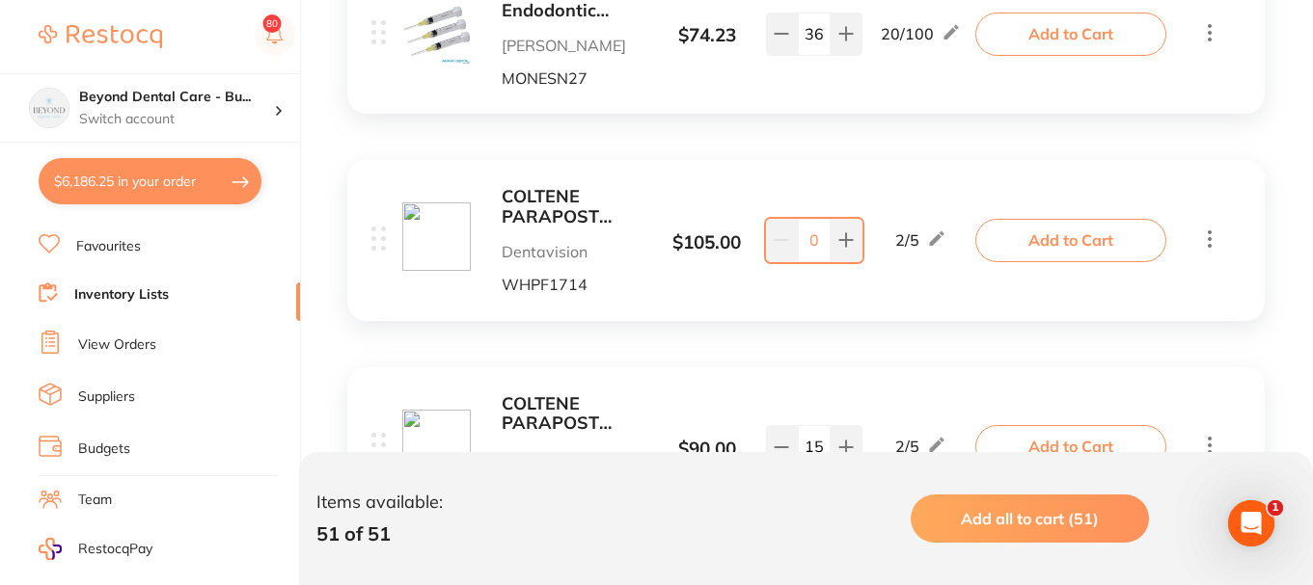
click at [1055, 246] on button "Add to Cart" at bounding box center [1070, 240] width 191 height 42
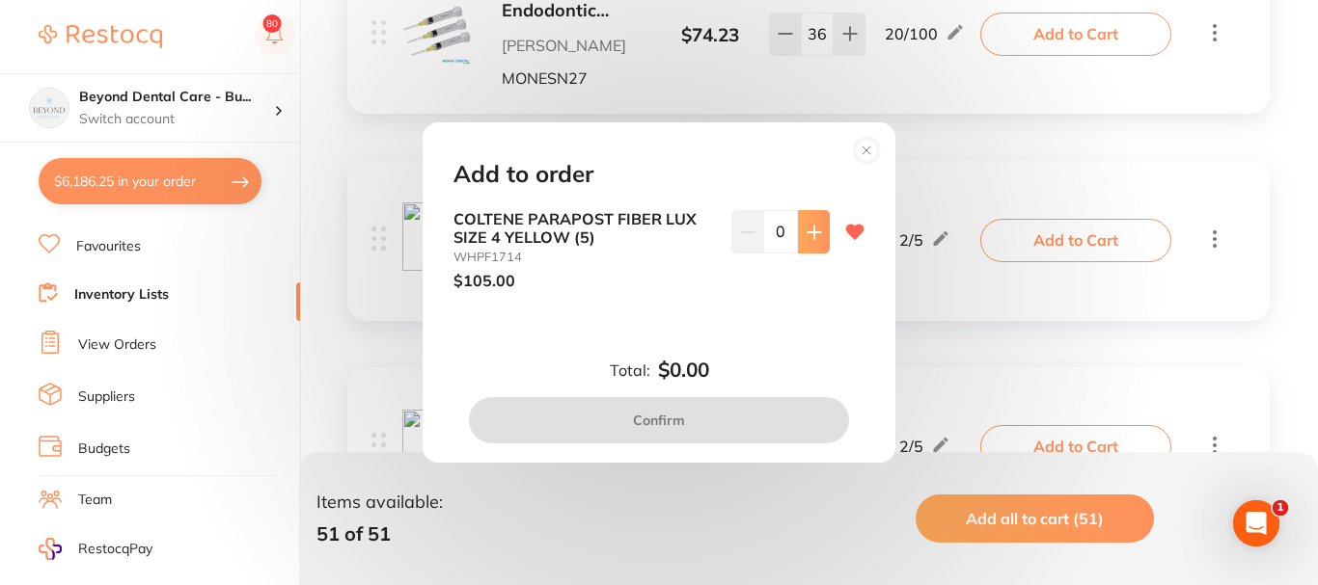
click at [806, 230] on icon at bounding box center [813, 232] width 15 height 15
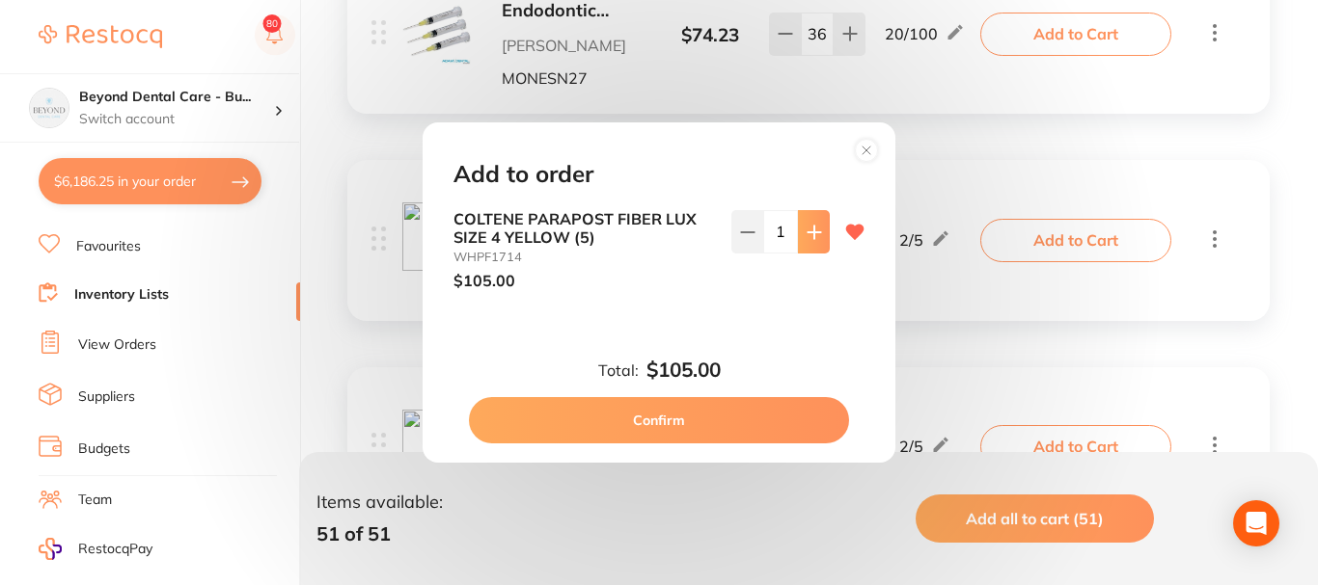
type input "1"
click at [693, 417] on button "Confirm" at bounding box center [659, 420] width 380 height 46
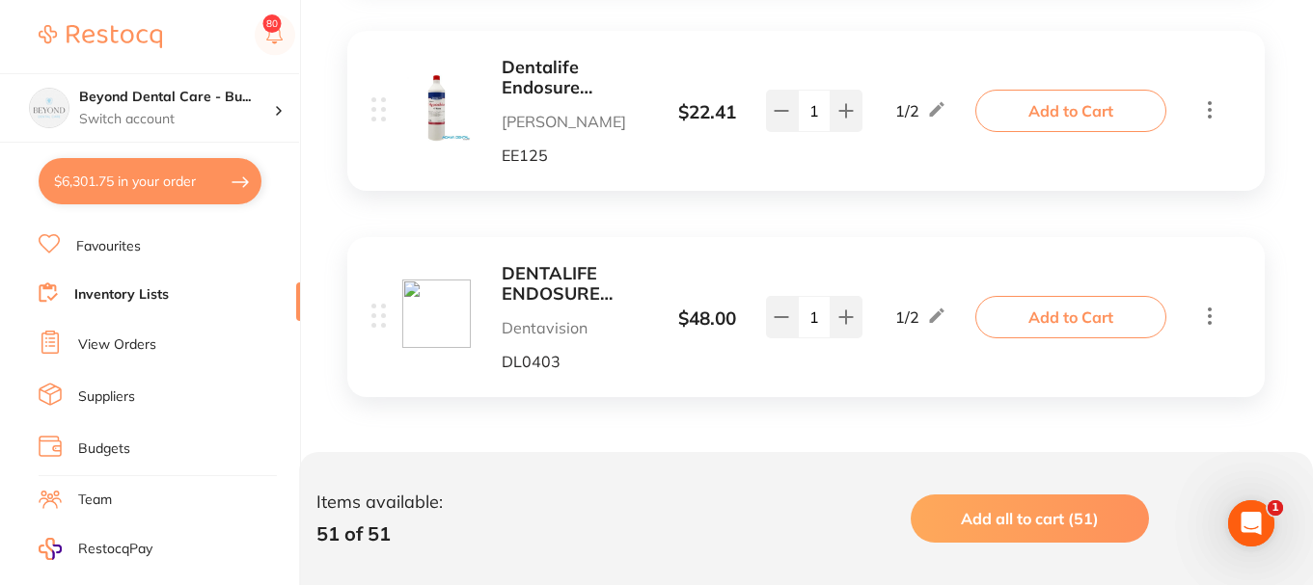
scroll to position [10589, 0]
click at [560, 280] on b "DENTALIFE ENDOSURE EDTA CLEAR CETRIMIDE 15% 1.25L" at bounding box center [574, 283] width 145 height 40
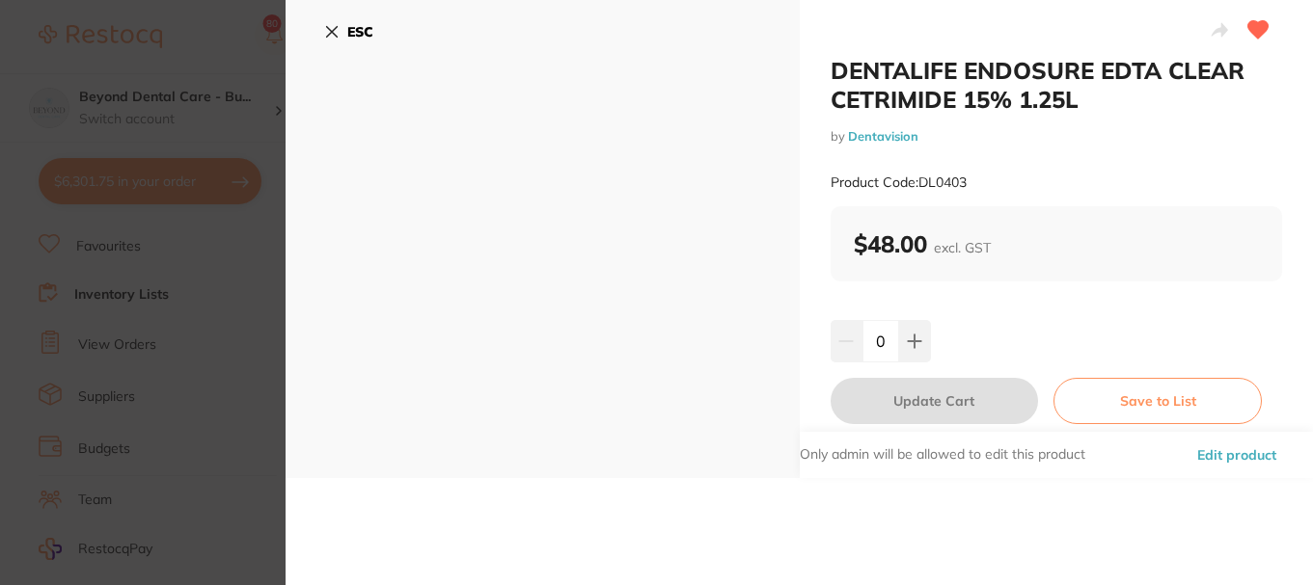
click at [324, 31] on icon at bounding box center [331, 31] width 15 height 15
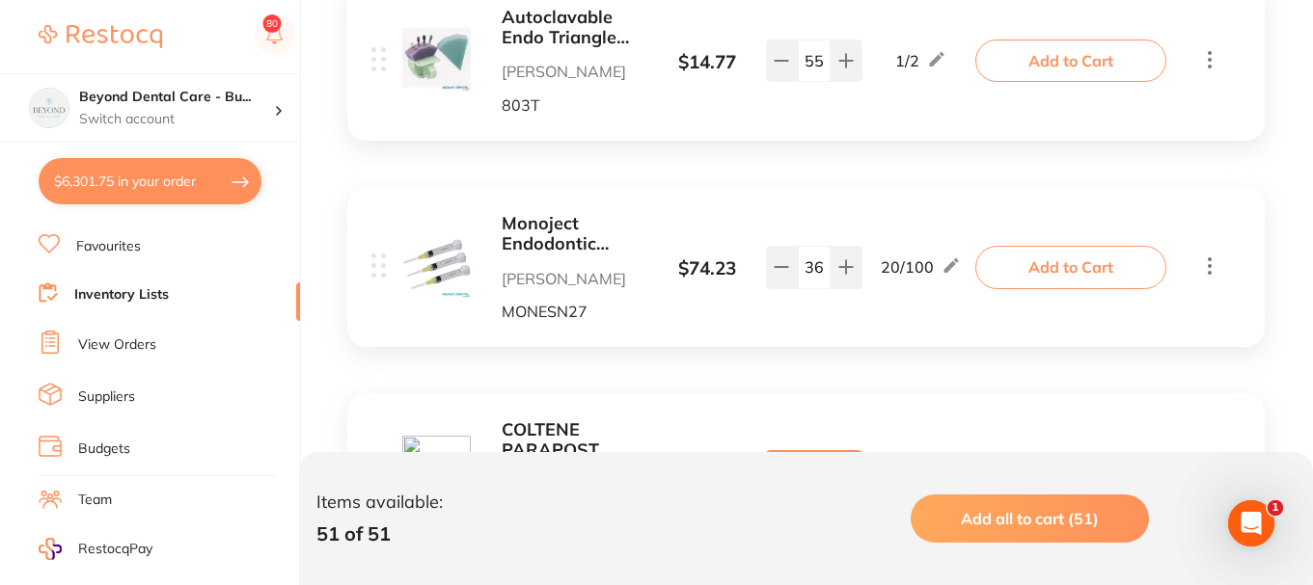
scroll to position [9528, 0]
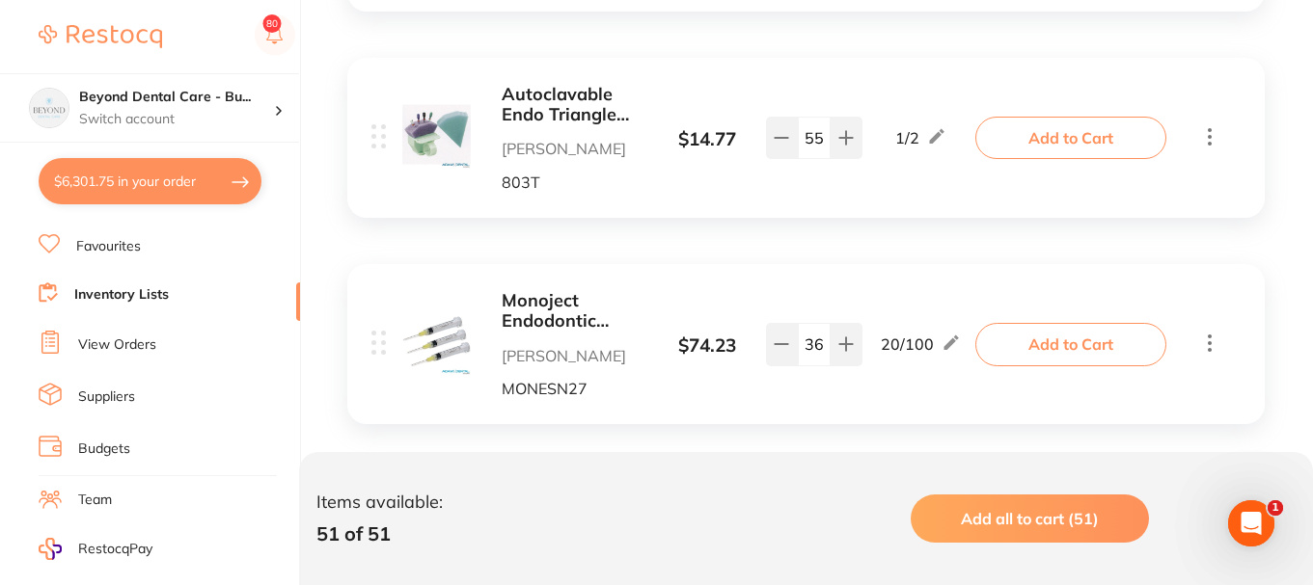
click at [1049, 353] on button "Add to Cart" at bounding box center [1070, 344] width 191 height 42
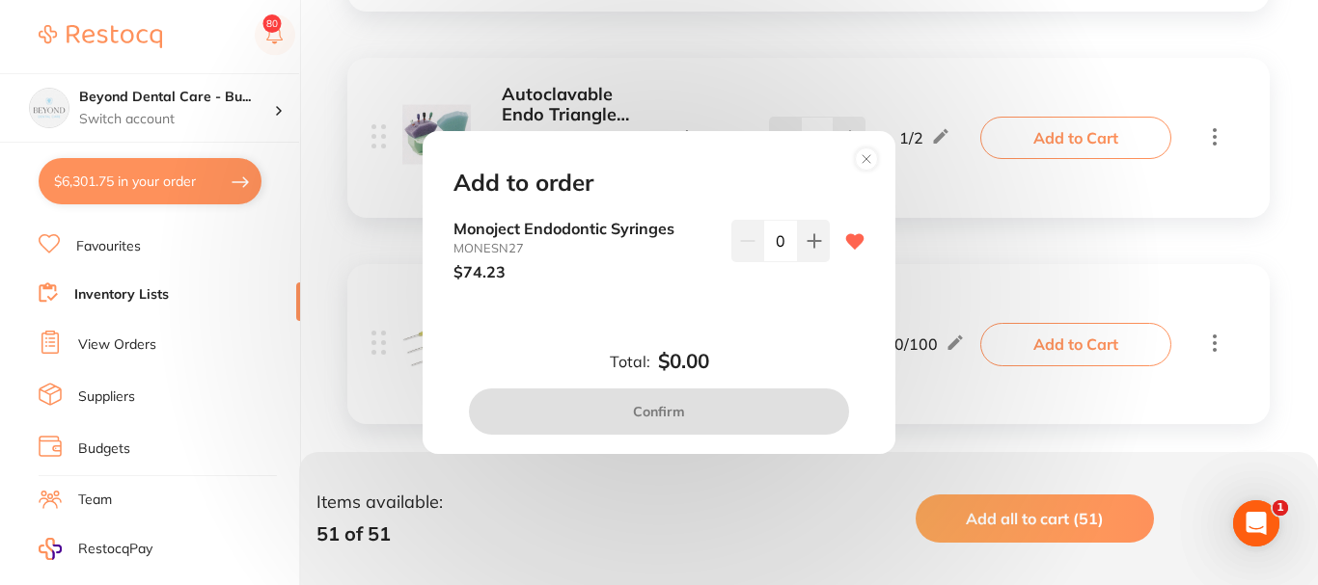
click at [806, 244] on icon at bounding box center [813, 240] width 15 height 15
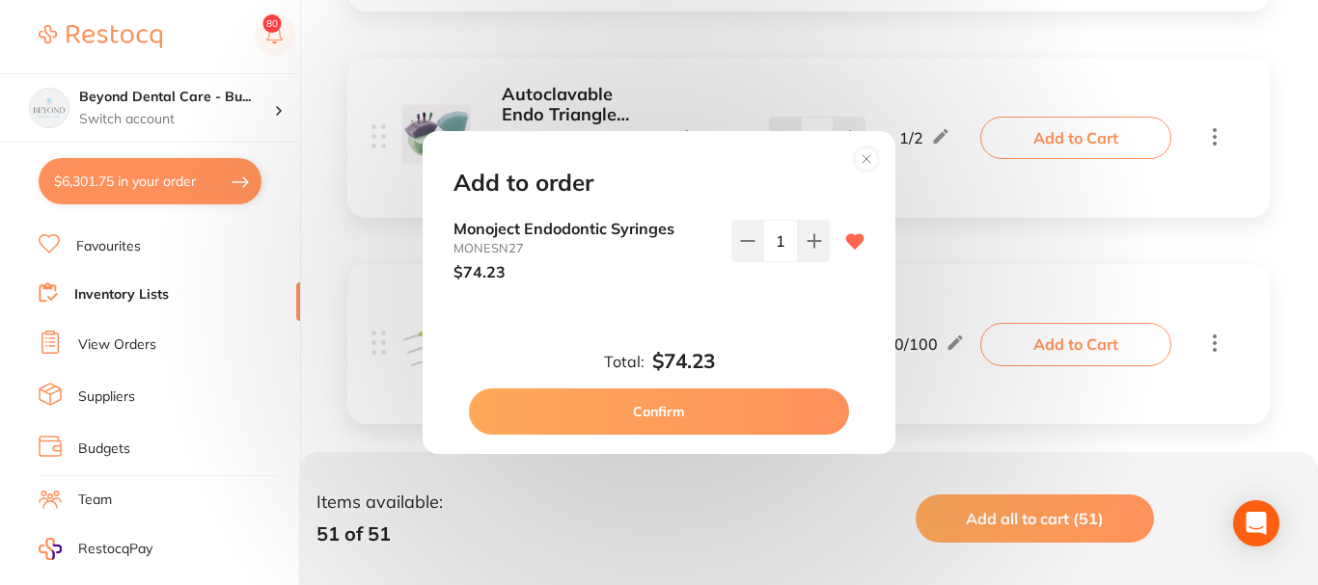
click at [679, 421] on button "Confirm" at bounding box center [659, 412] width 380 height 46
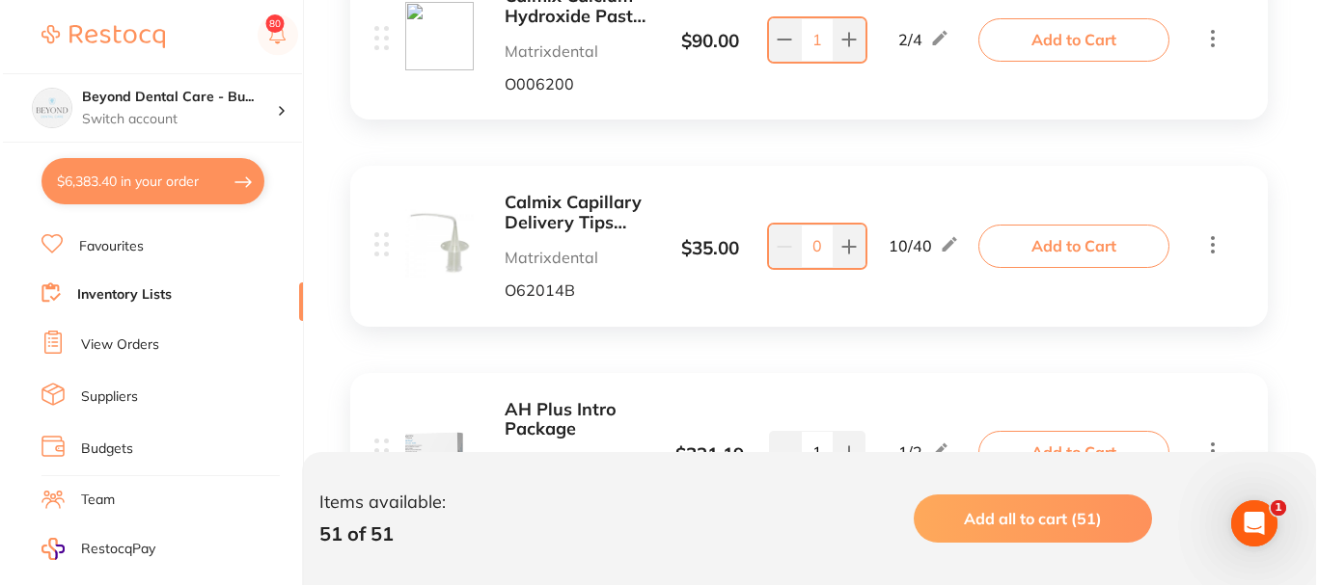
scroll to position [8563, 0]
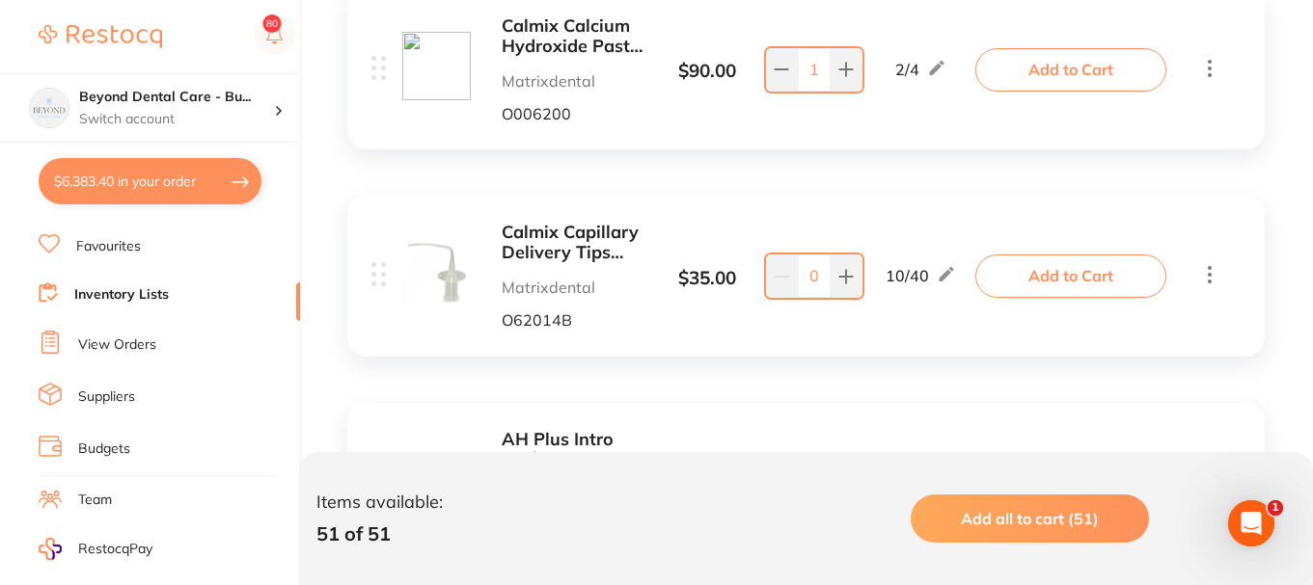
click at [1060, 274] on button "Add to Cart" at bounding box center [1070, 276] width 191 height 42
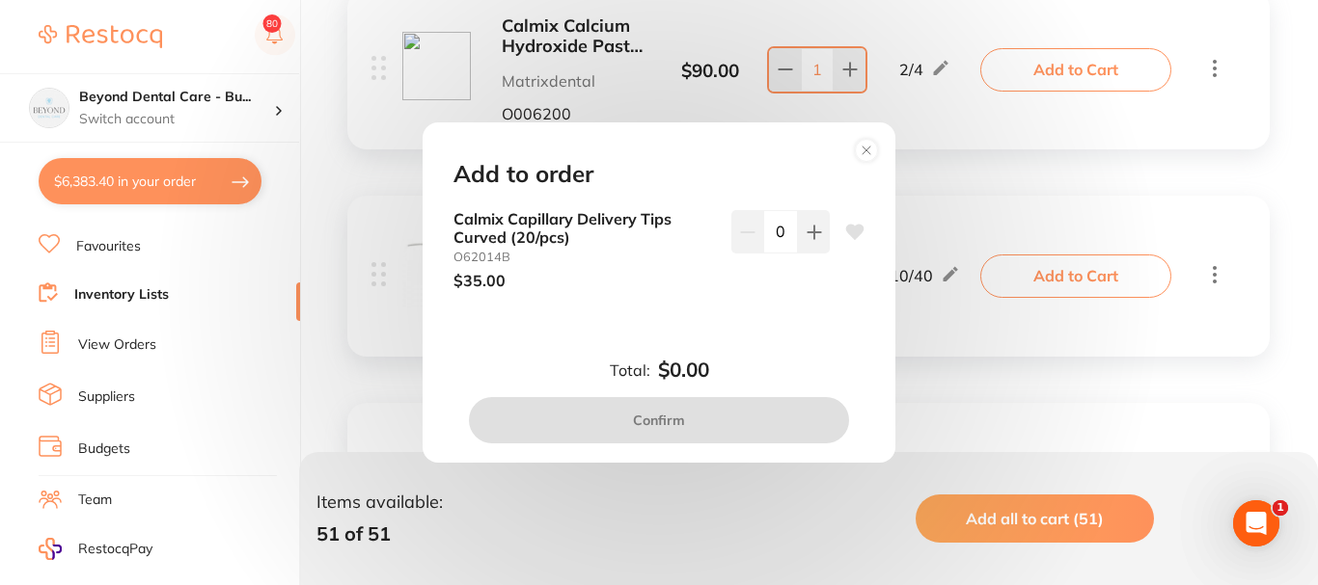
scroll to position [0, 0]
click at [807, 237] on icon at bounding box center [813, 232] width 15 height 15
type input "1"
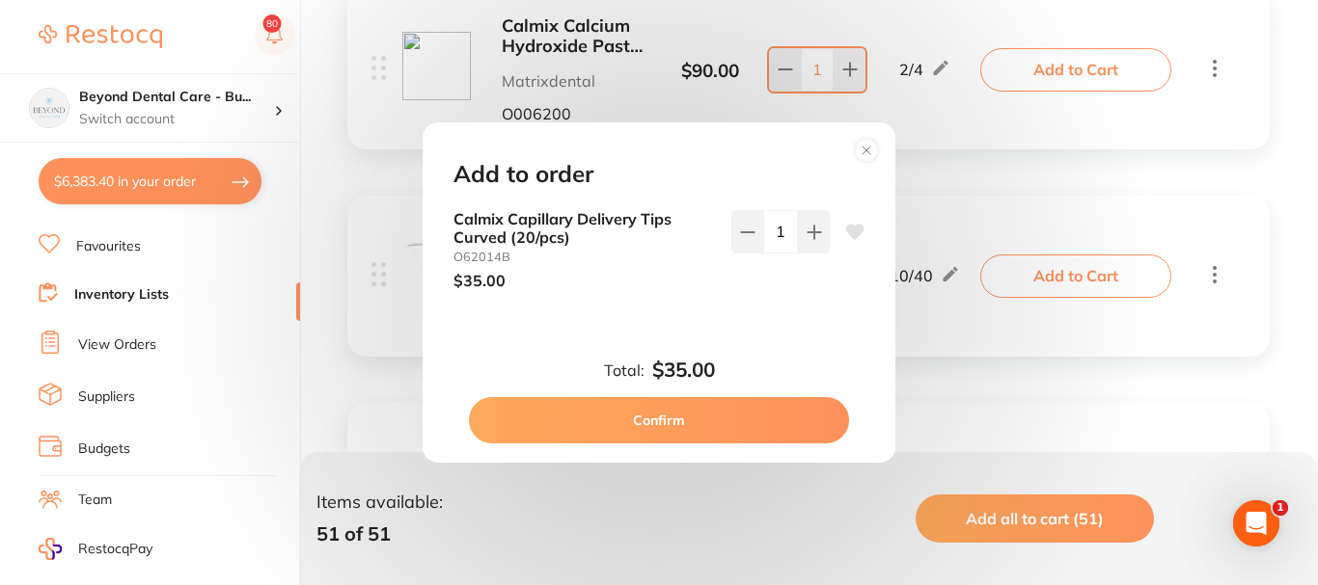
click at [729, 410] on button "Confirm" at bounding box center [659, 420] width 380 height 46
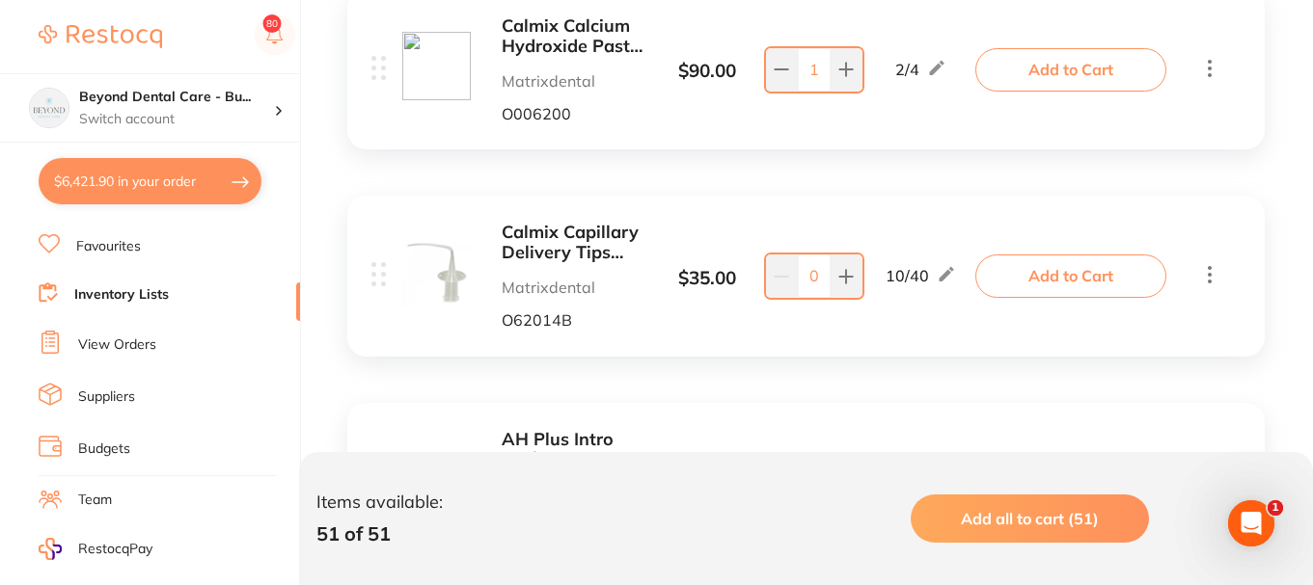
click at [1022, 73] on button "Add to Cart" at bounding box center [1070, 69] width 191 height 42
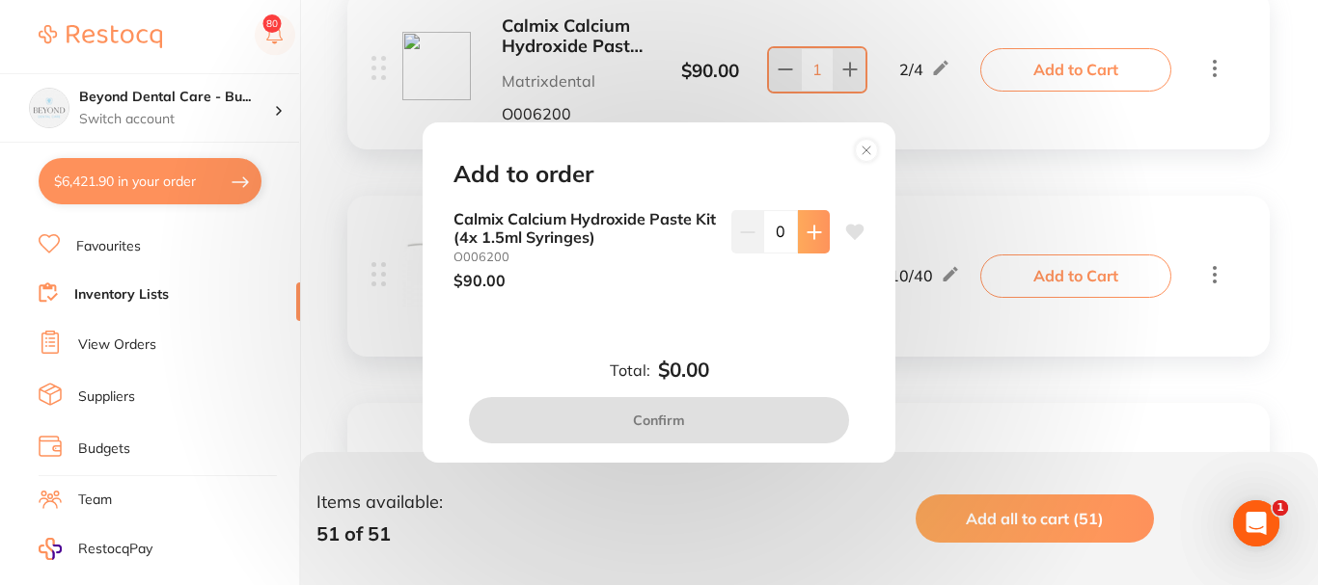
click at [820, 234] on button at bounding box center [814, 231] width 32 height 42
type input "1"
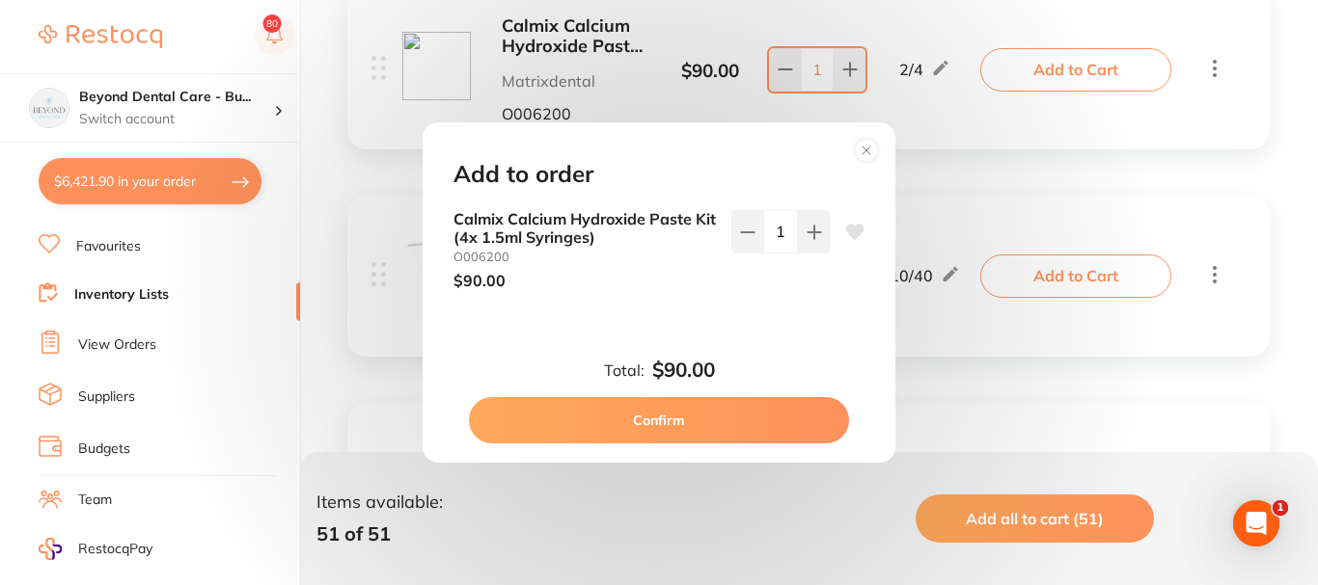
click at [723, 421] on button "Confirm" at bounding box center [659, 420] width 380 height 46
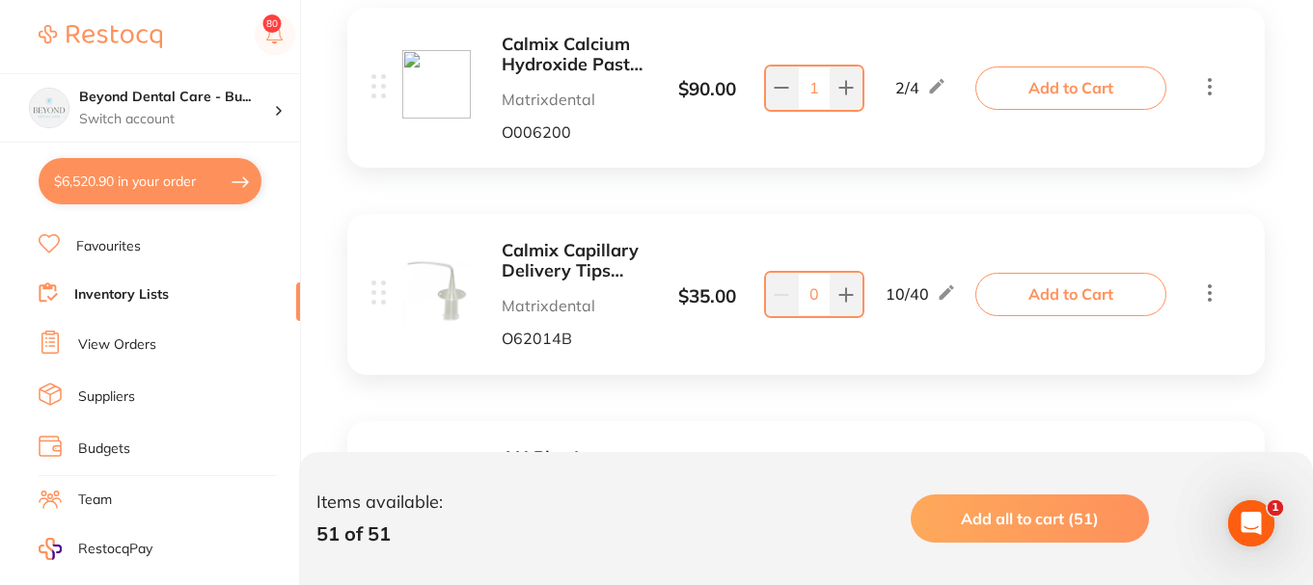
scroll to position [8563, 0]
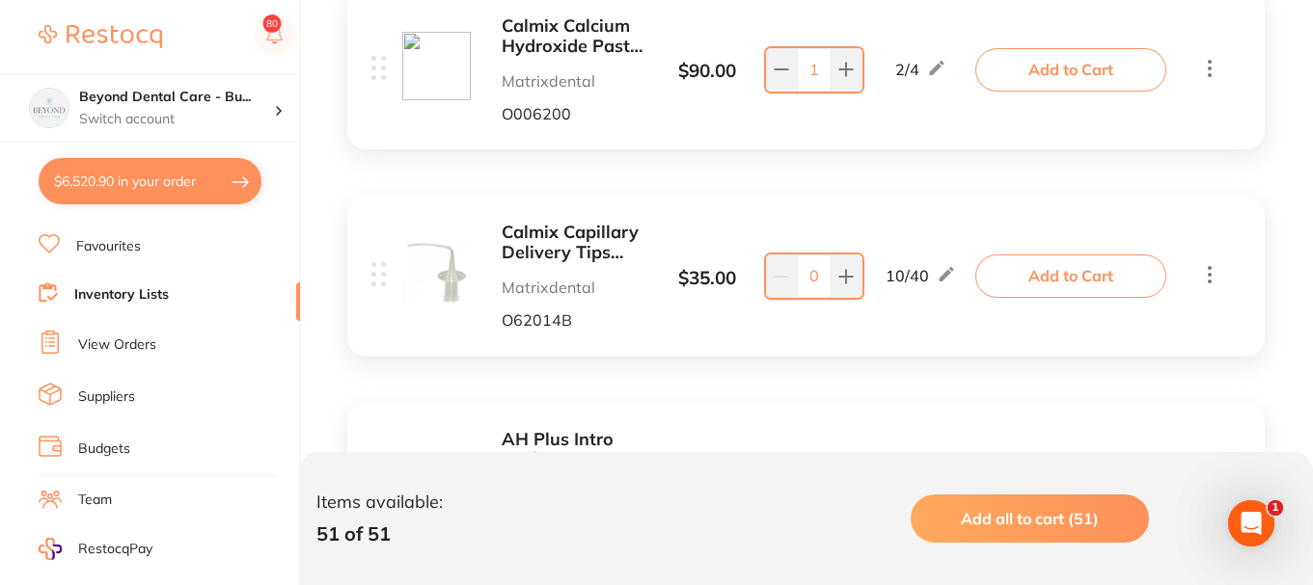
click at [1080, 67] on button "Add to Cart" at bounding box center [1070, 69] width 191 height 42
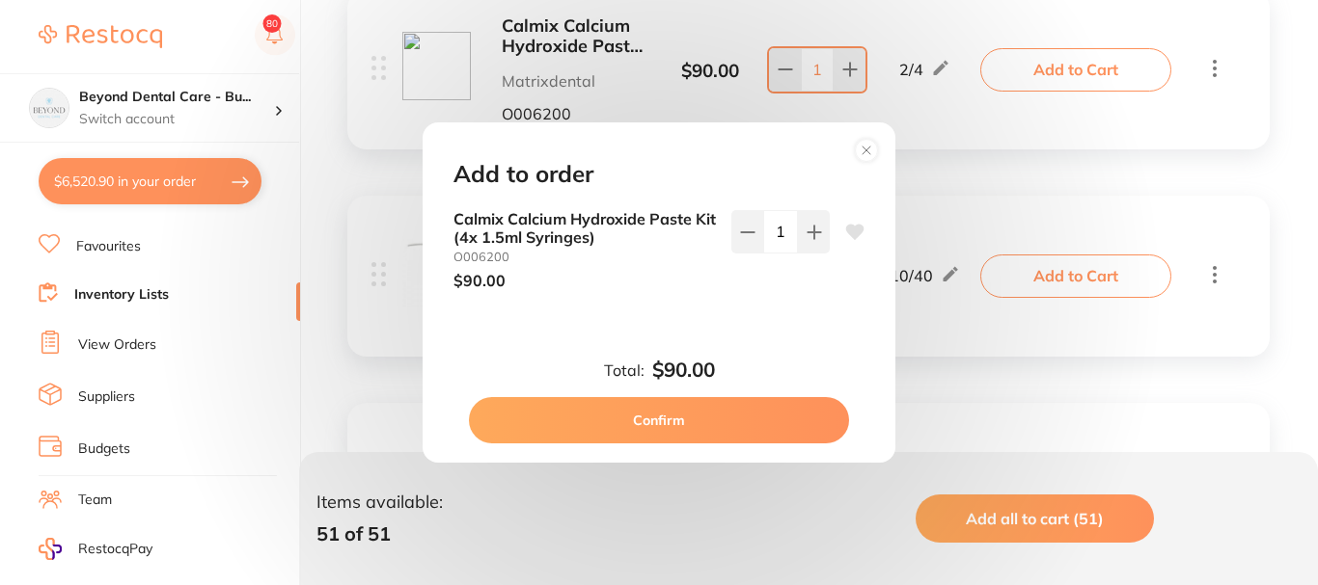
click at [869, 147] on circle at bounding box center [867, 150] width 22 height 22
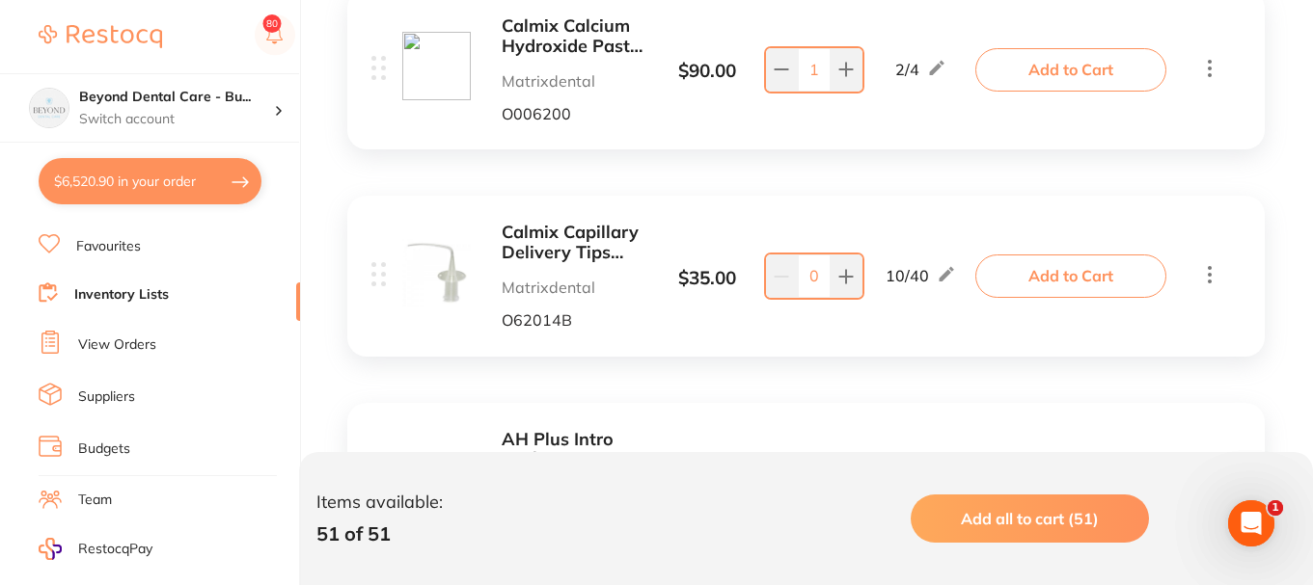
scroll to position [0, 0]
click at [569, 44] on b "Calmix Calcium Hydroxide Paste Kit (4x 1.5ml Syringes)" at bounding box center [574, 36] width 145 height 40
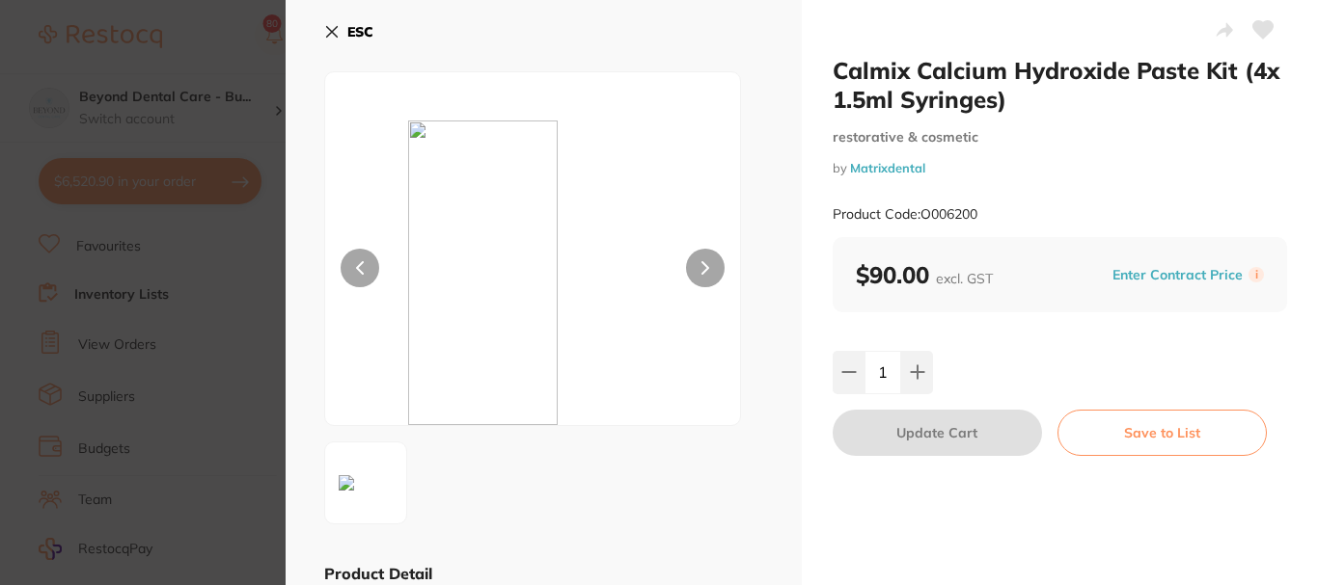
click at [336, 24] on icon at bounding box center [331, 31] width 15 height 15
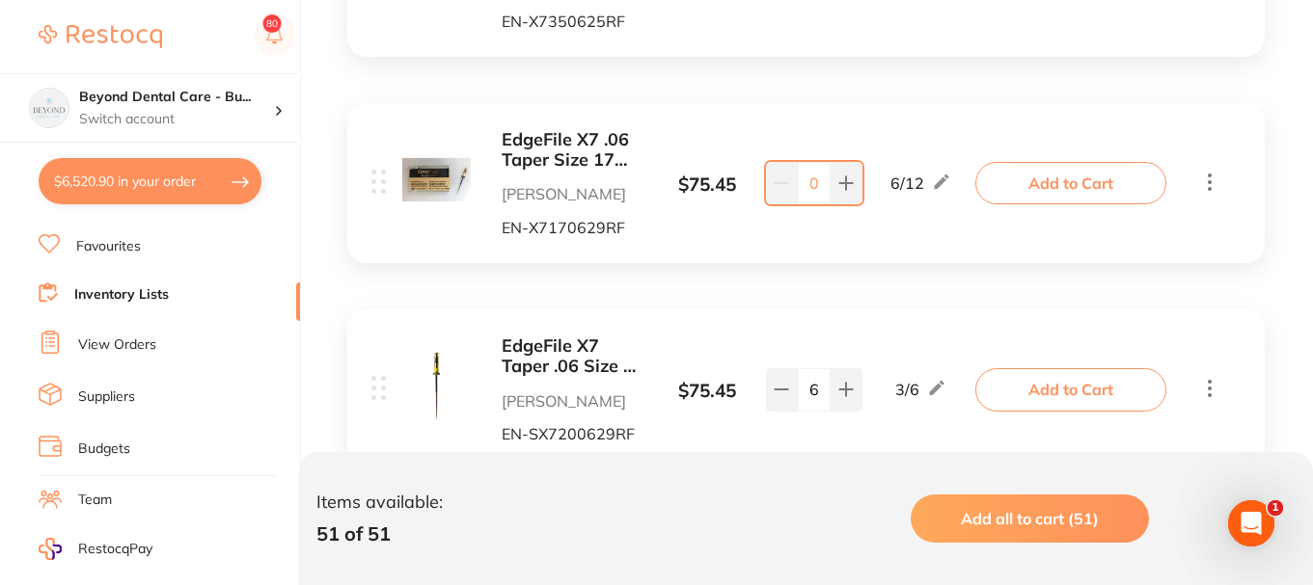
scroll to position [2679, 0]
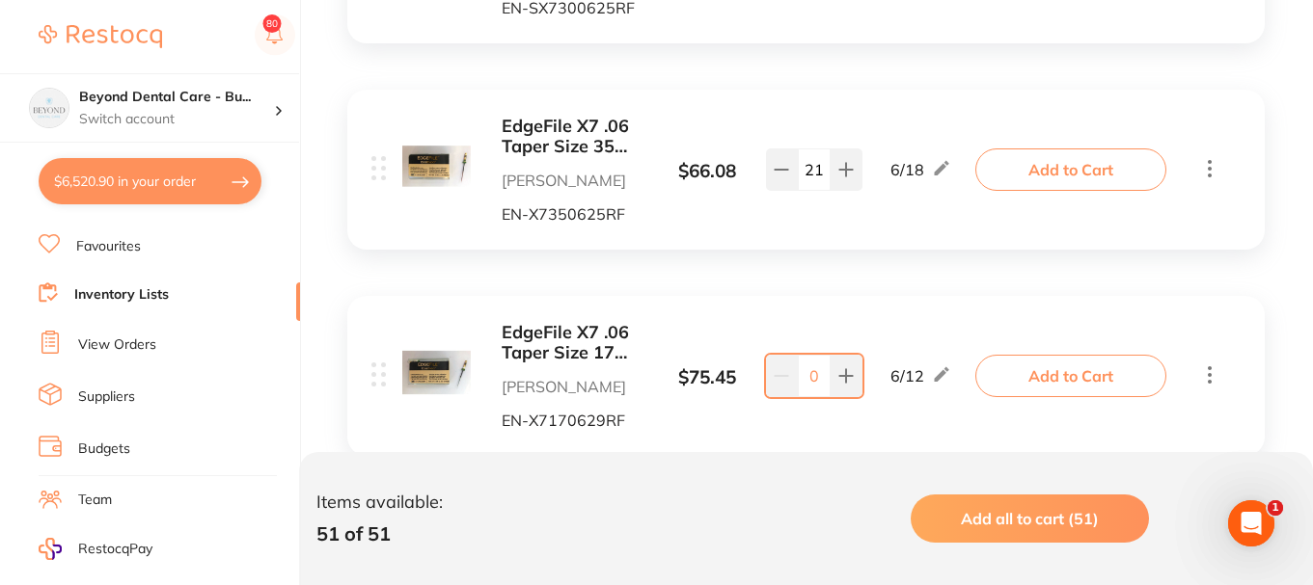
click at [566, 326] on b "EdgeFile X7 .06 Taper Size 17 29mm Pack of 6" at bounding box center [574, 343] width 145 height 40
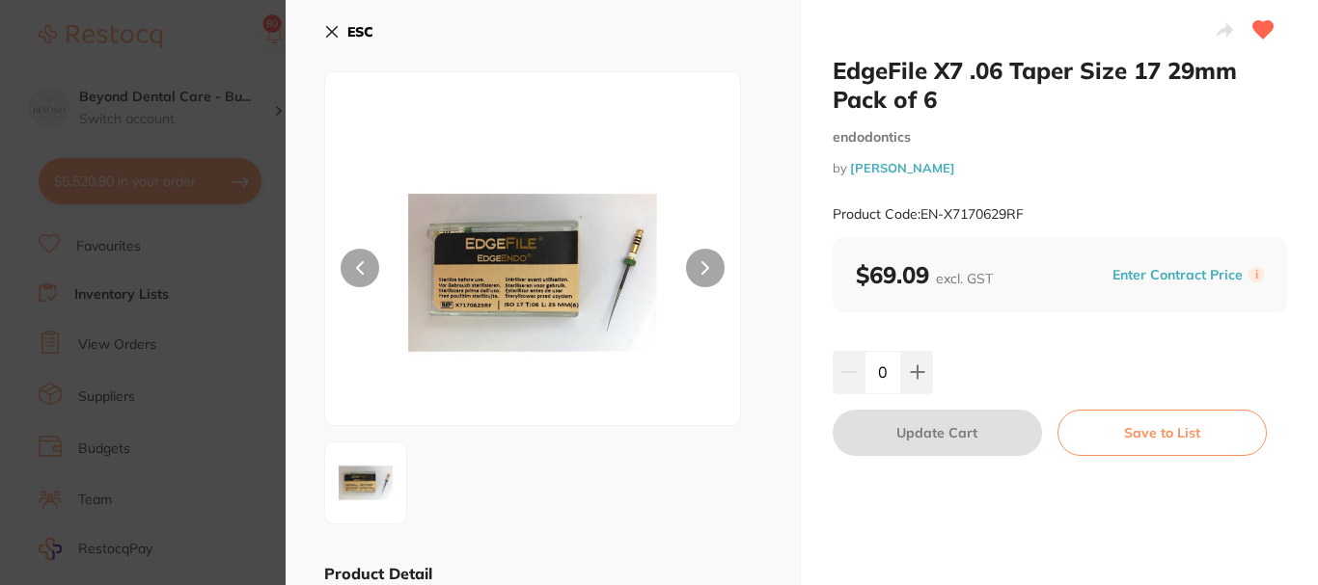
click at [337, 35] on icon at bounding box center [331, 31] width 15 height 15
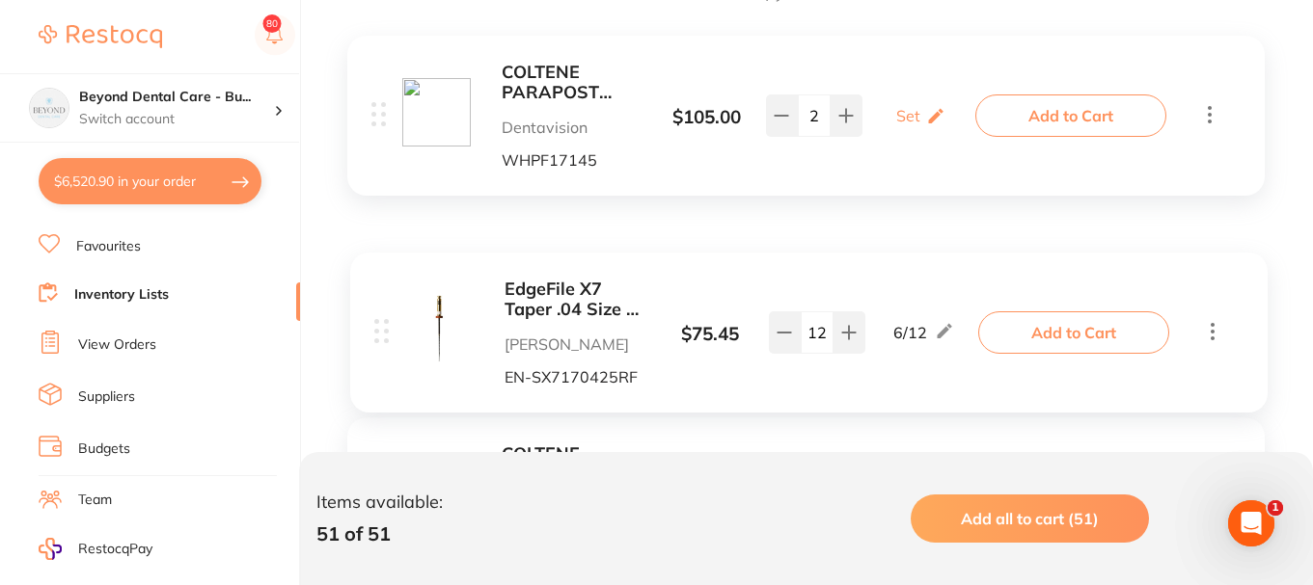
scroll to position [557, 0]
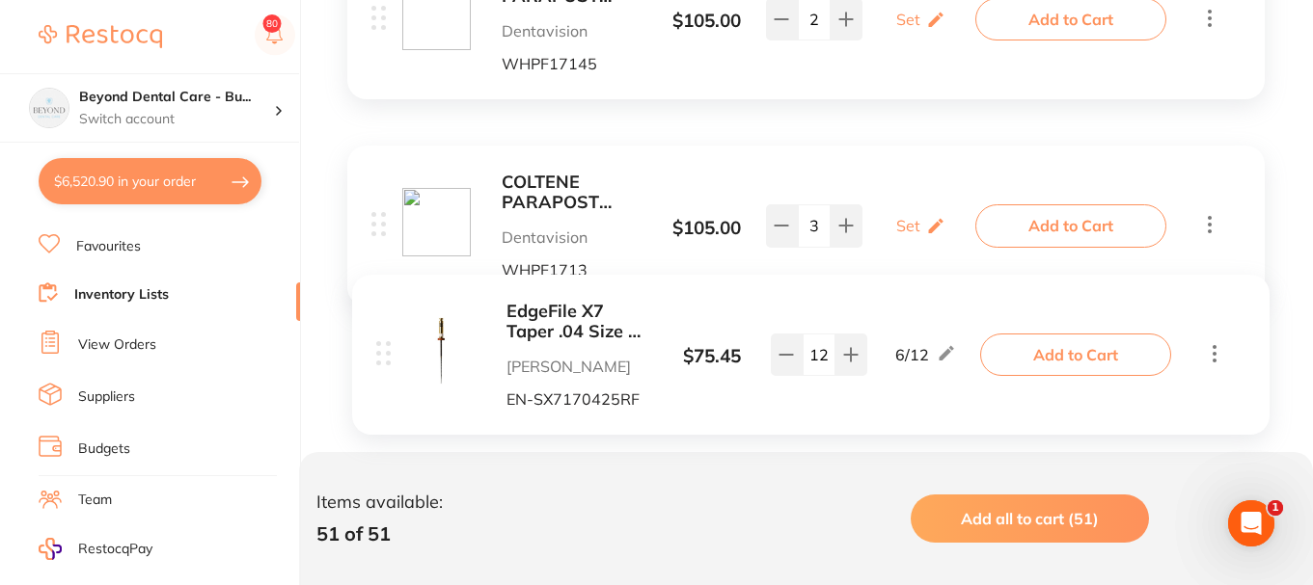
drag, startPoint x: 380, startPoint y: 207, endPoint x: 383, endPoint y: 355, distance: 147.6
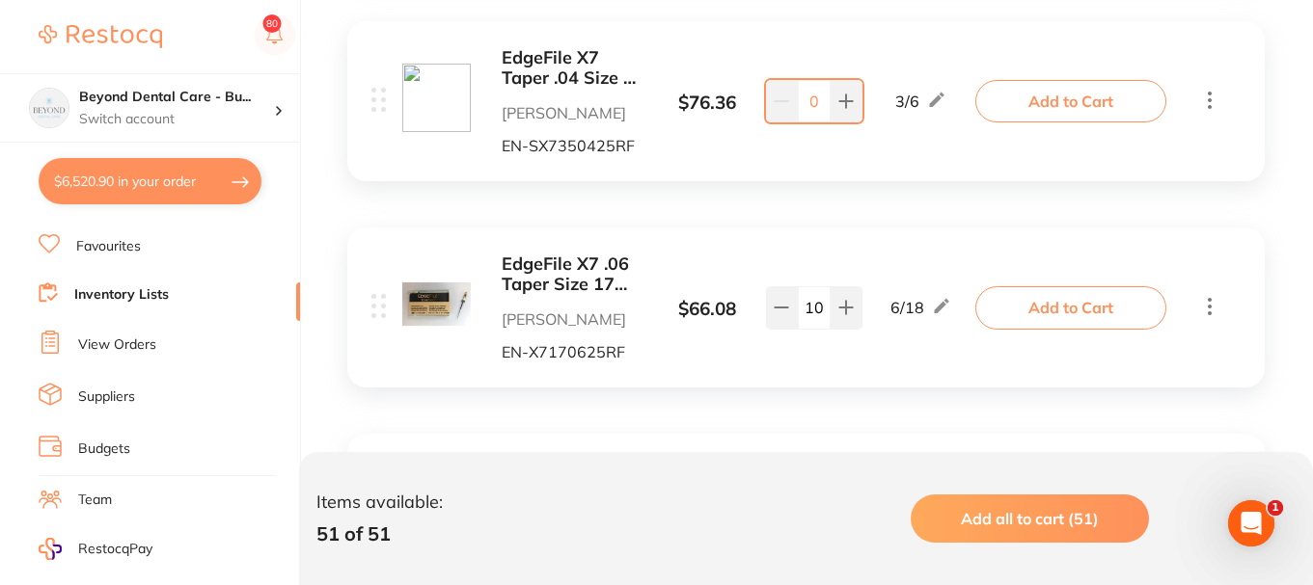
scroll to position [1811, 0]
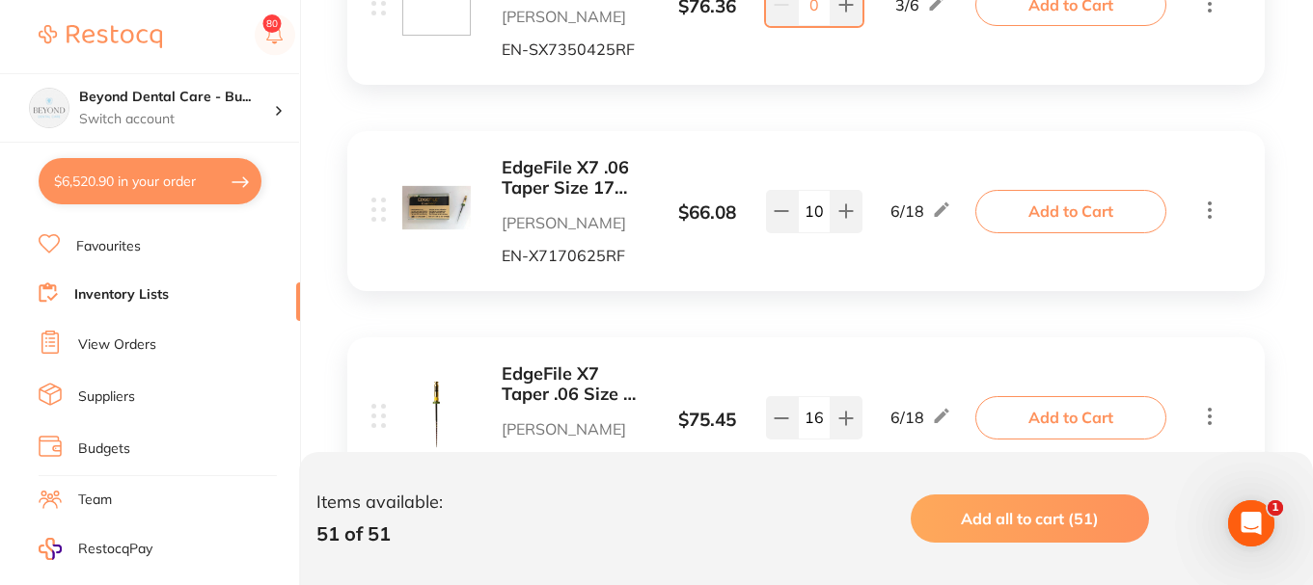
click at [1057, 210] on button "Add to Cart" at bounding box center [1070, 211] width 191 height 42
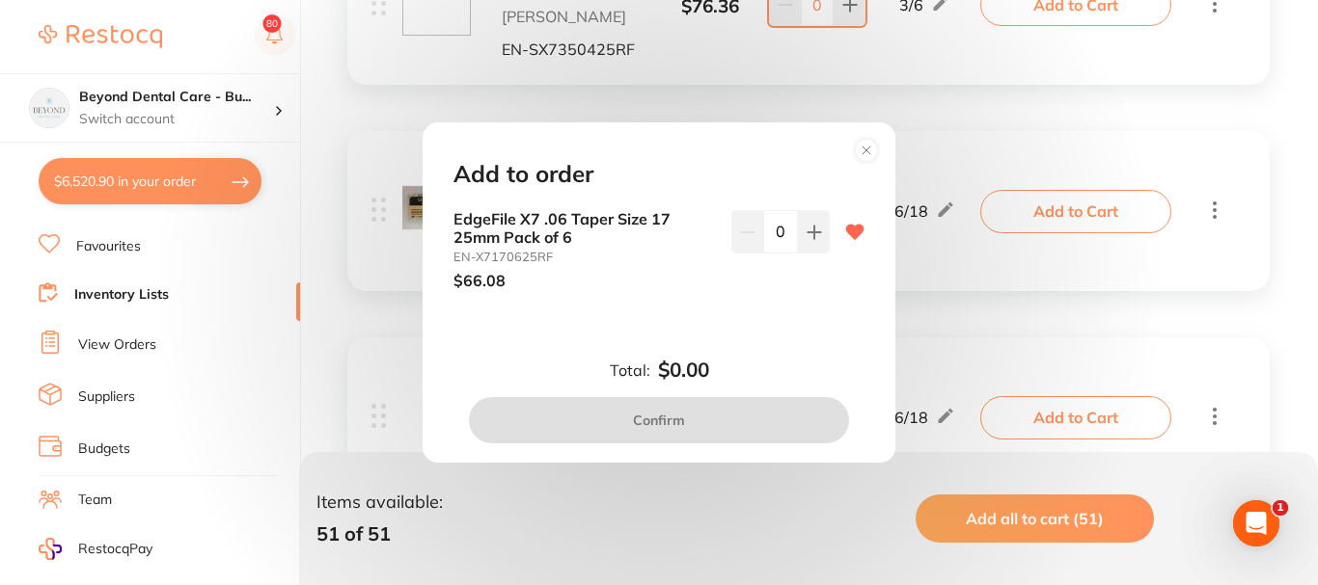
click at [807, 239] on icon at bounding box center [813, 232] width 15 height 15
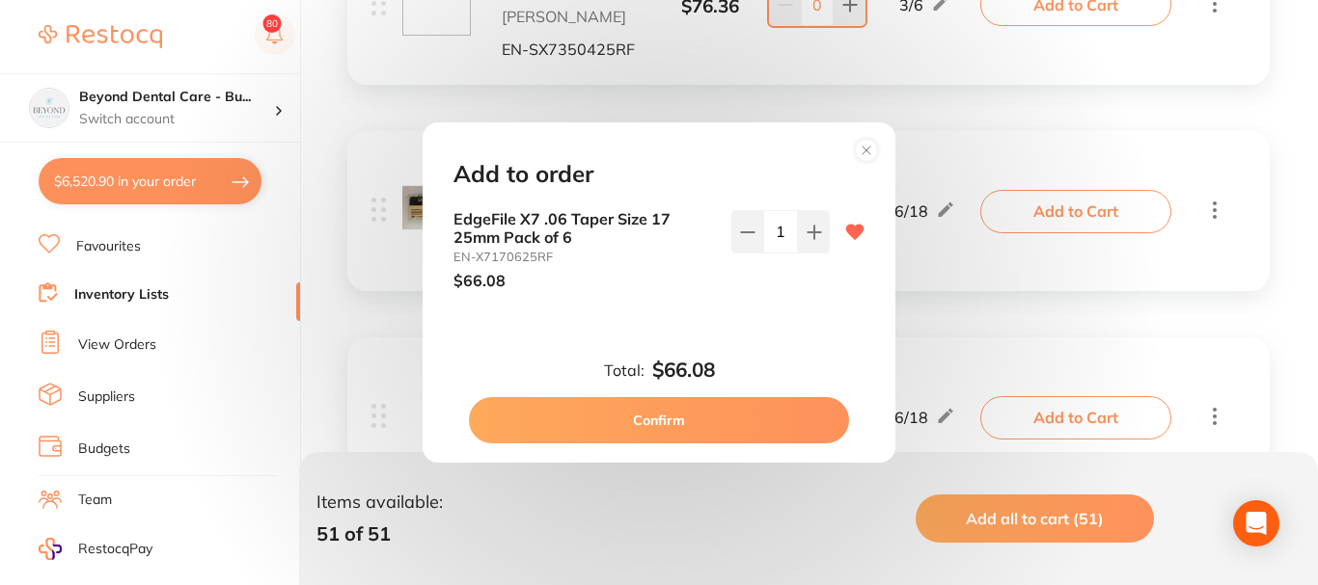
click at [671, 420] on button "Confirm" at bounding box center [659, 420] width 380 height 46
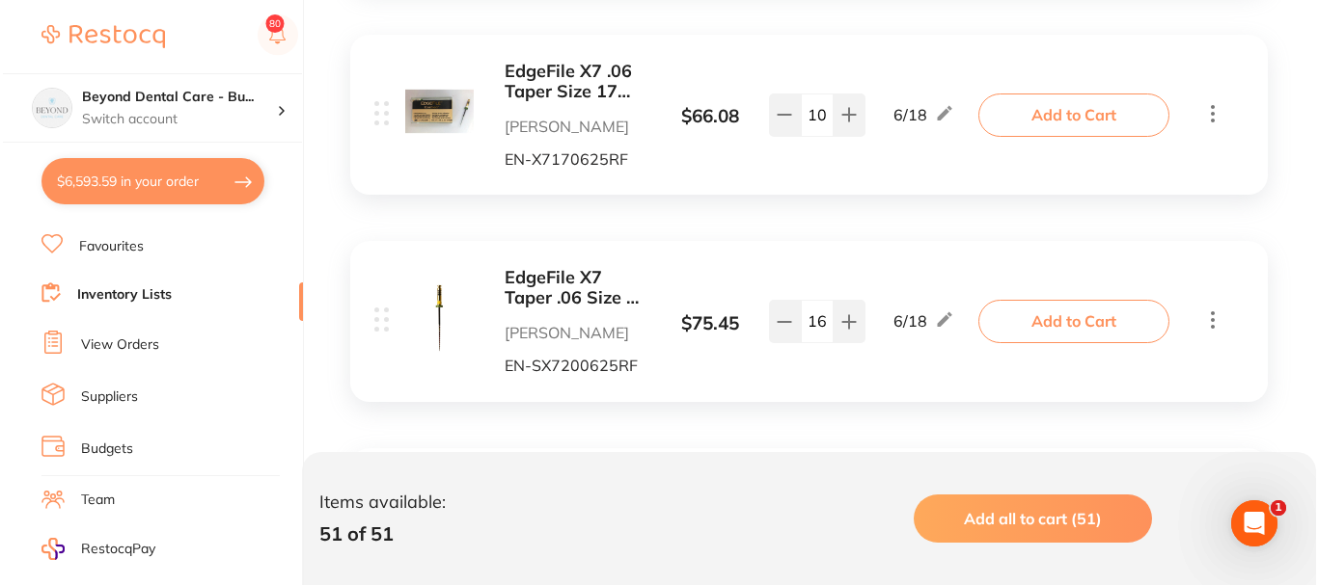
scroll to position [2004, 0]
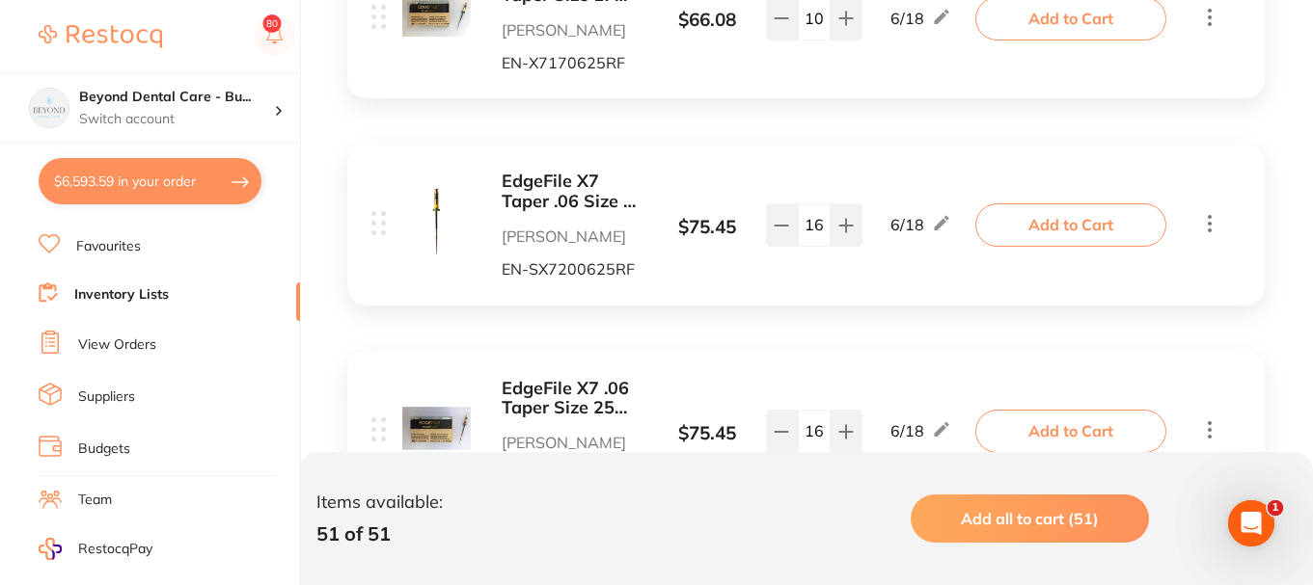
click at [1034, 228] on button "Add to Cart" at bounding box center [1070, 225] width 191 height 42
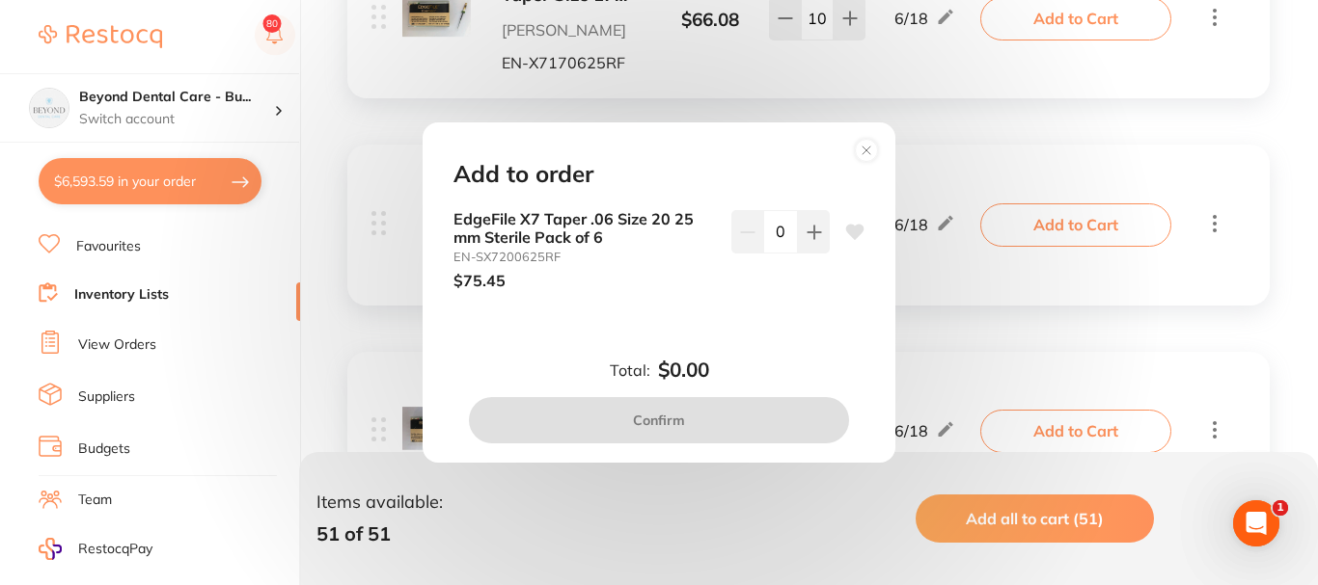
click at [806, 233] on icon at bounding box center [813, 232] width 15 height 15
type input "0"
click at [932, 366] on div "Add to order EdgeFile X7 Taper .06 Size 20 25 mm Sterile Pack of 6 EN-SX7200625…" at bounding box center [659, 292] width 1318 height 585
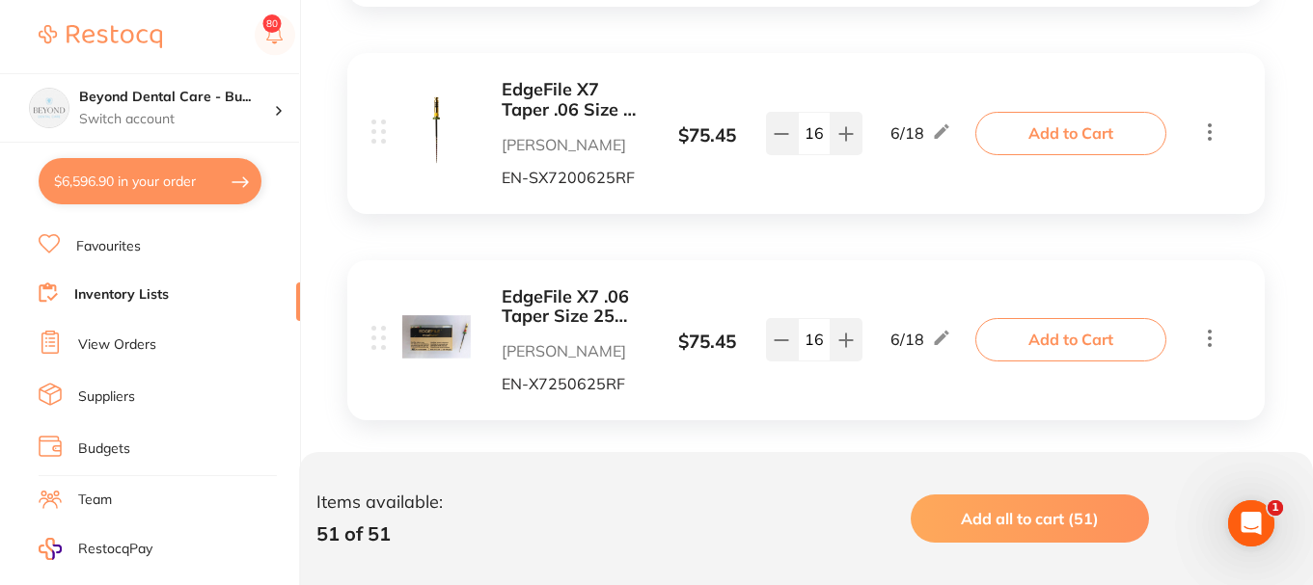
scroll to position [2101, 0]
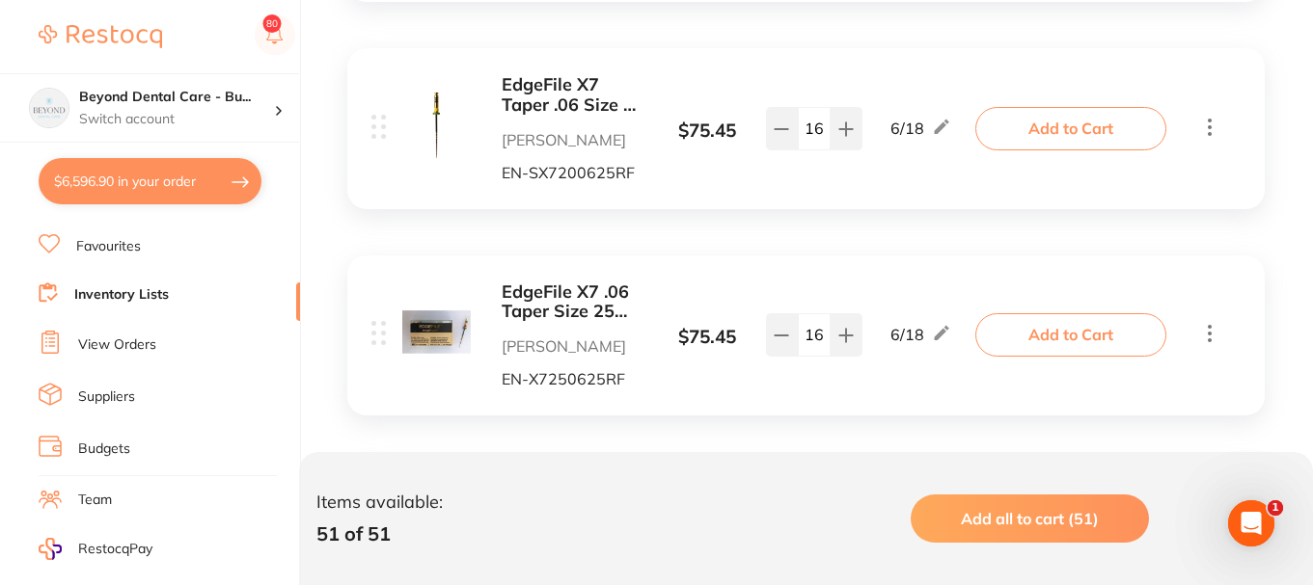
click at [1011, 335] on button "Add to Cart" at bounding box center [1070, 334] width 191 height 42
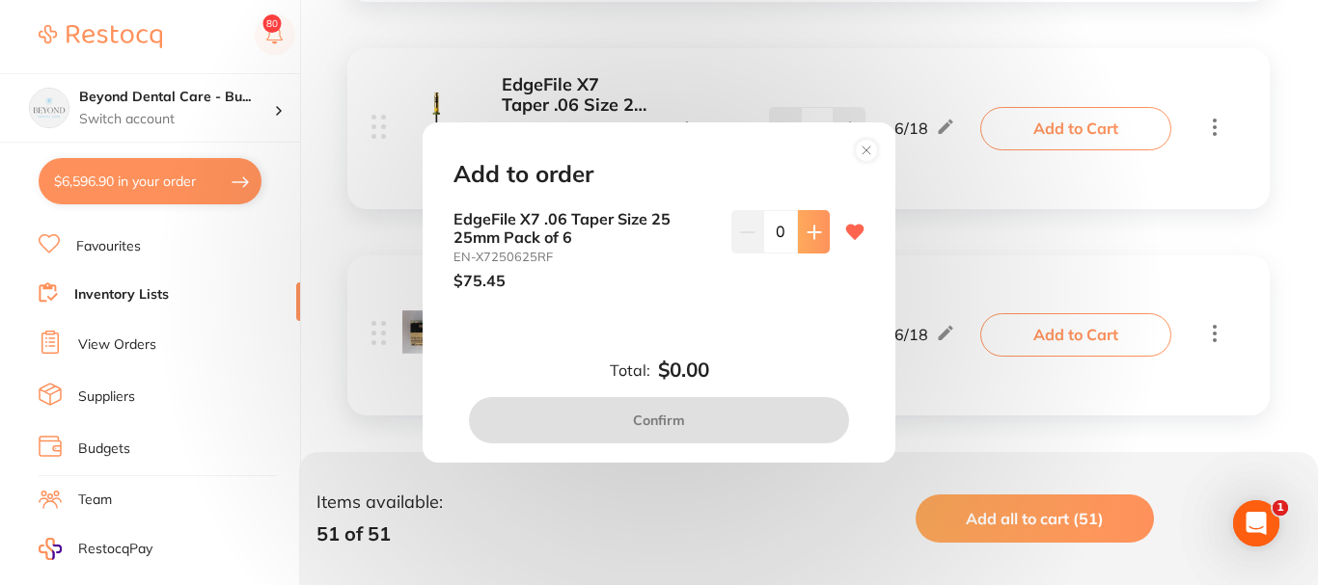
click at [807, 236] on icon at bounding box center [813, 232] width 15 height 15
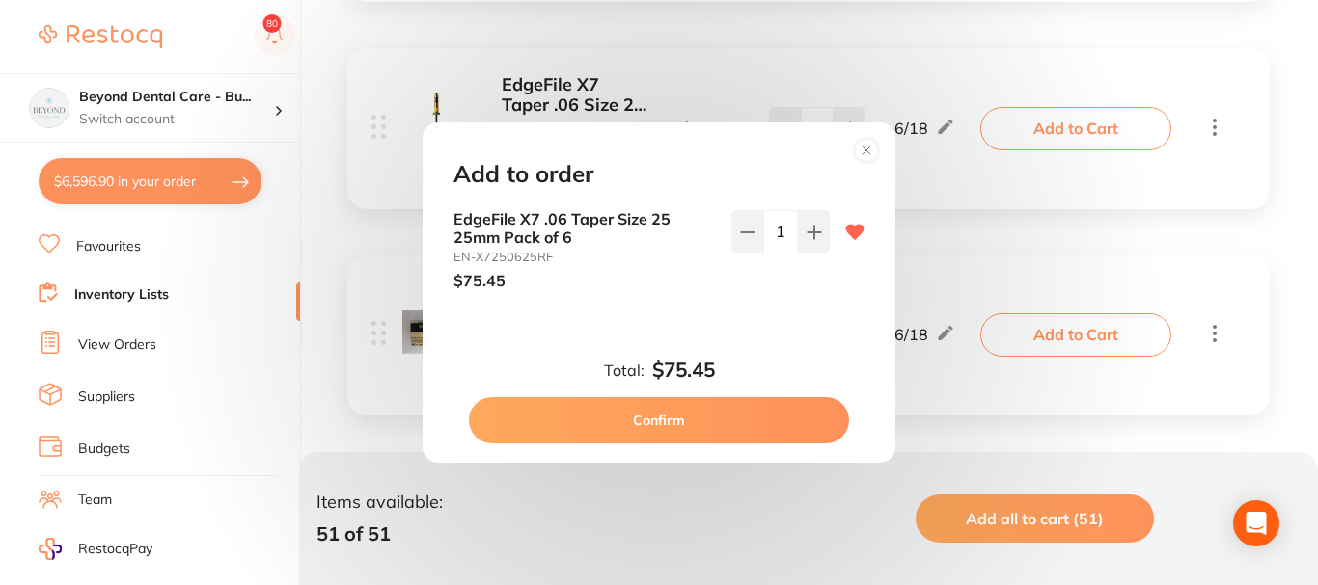
type input "1"
click at [717, 407] on button "Confirm" at bounding box center [659, 420] width 380 height 46
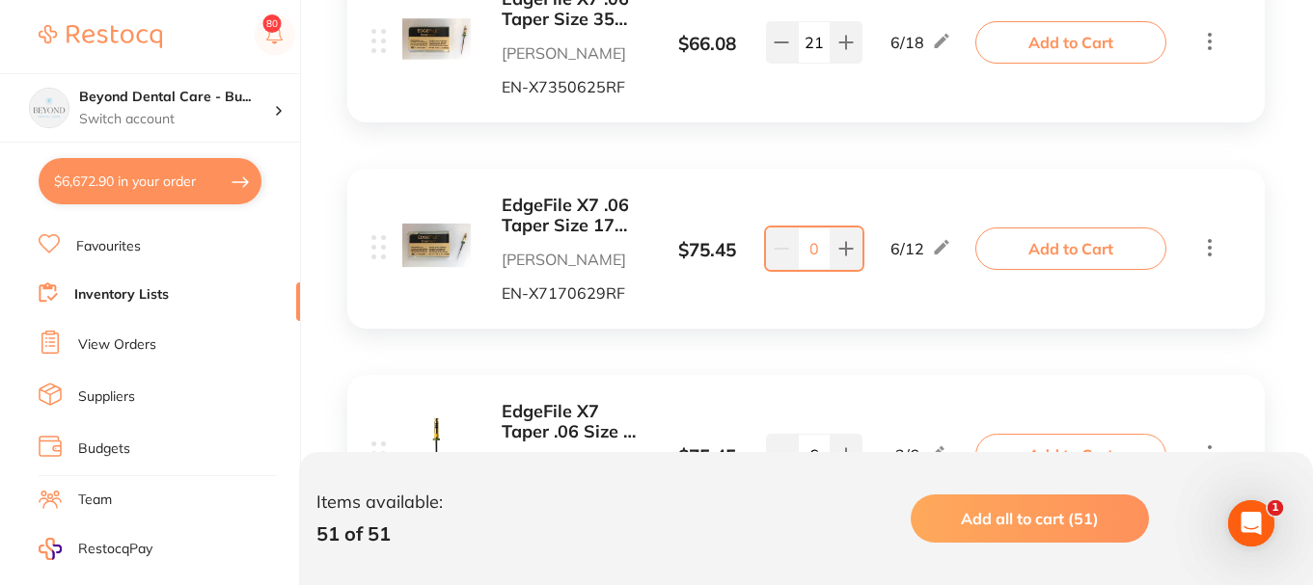
scroll to position [2872, 0]
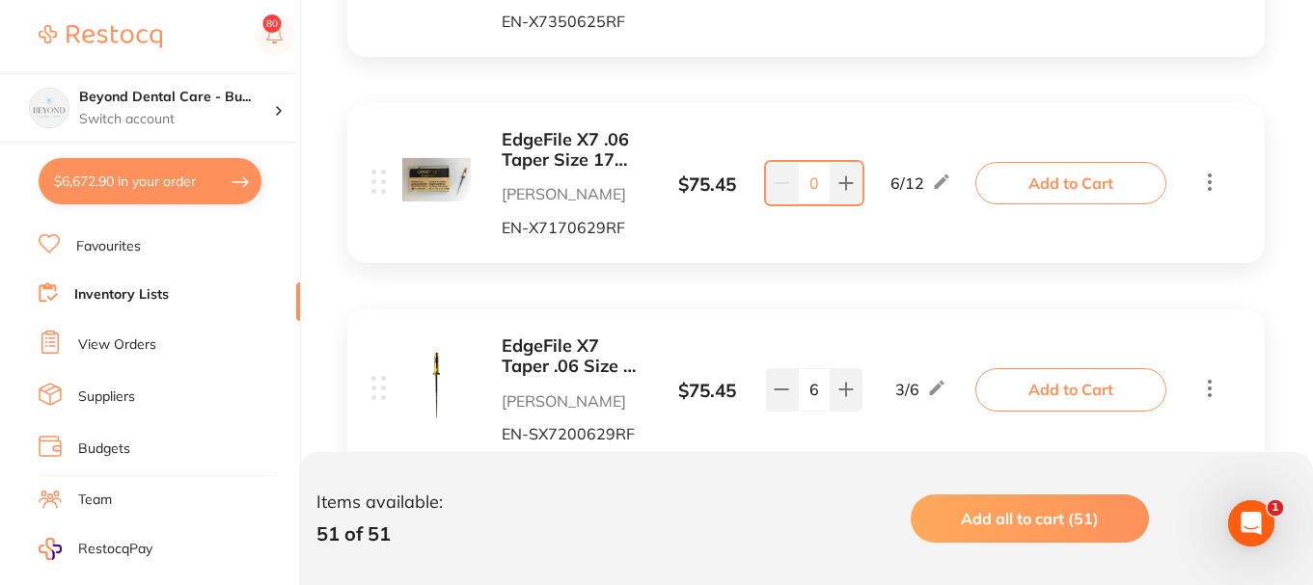
click at [92, 447] on link "Budgets" at bounding box center [104, 449] width 52 height 19
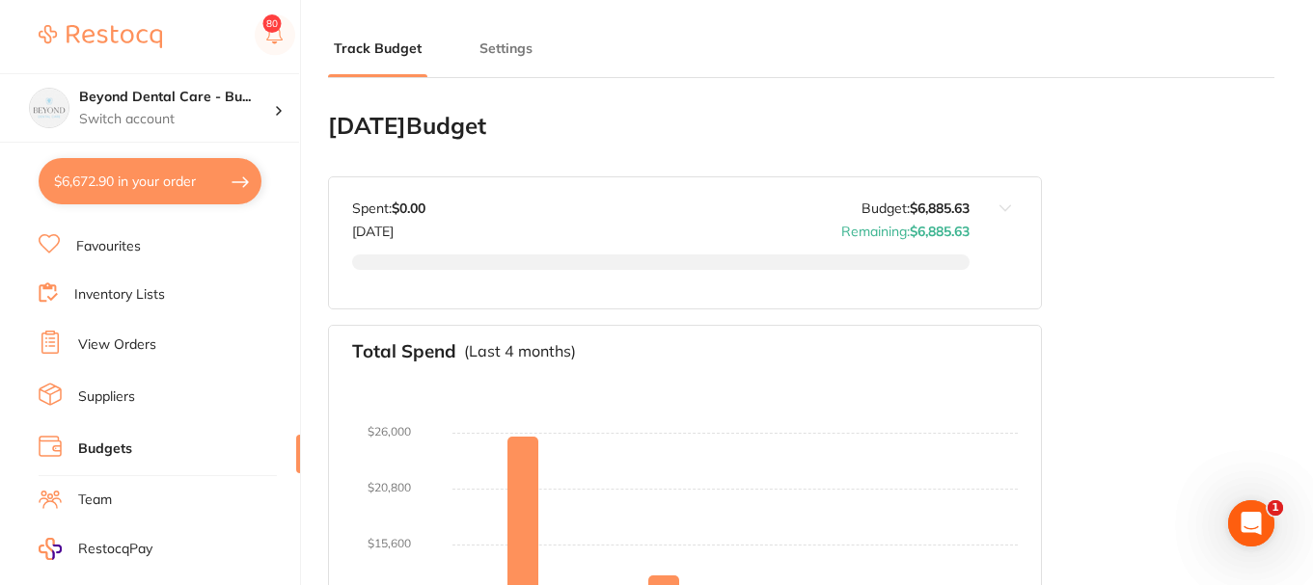
type input "6,886"
type input "0.0"
type input "172,141"
type input "6,886"
click at [149, 183] on button "$6,672.90 in your order" at bounding box center [150, 181] width 223 height 46
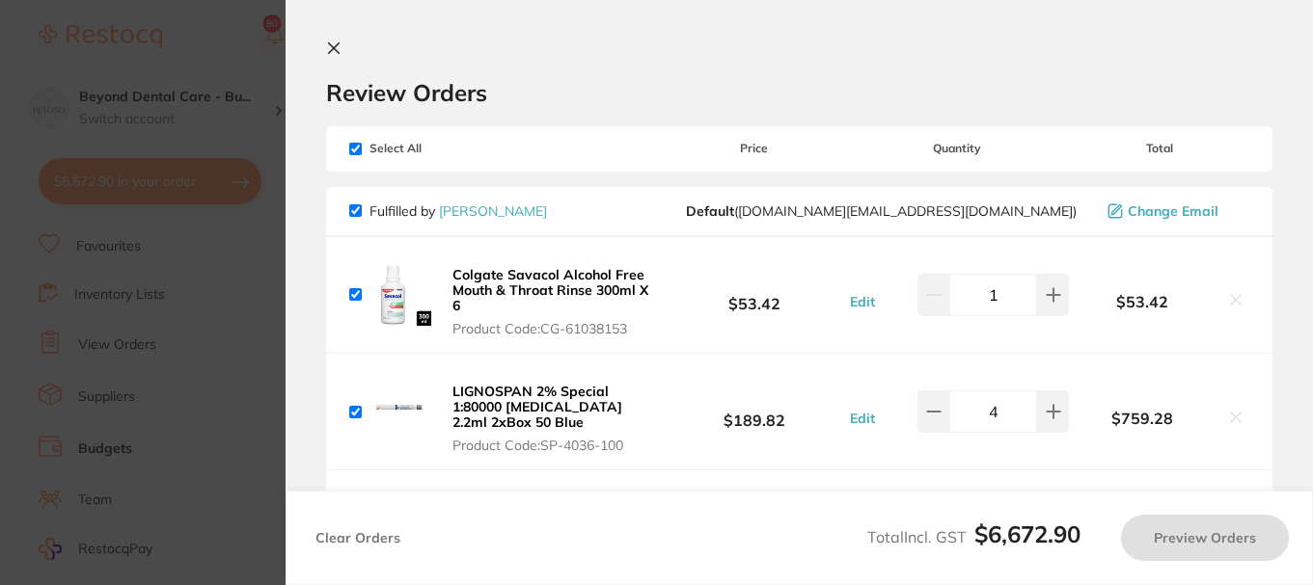
checkbox input "true"
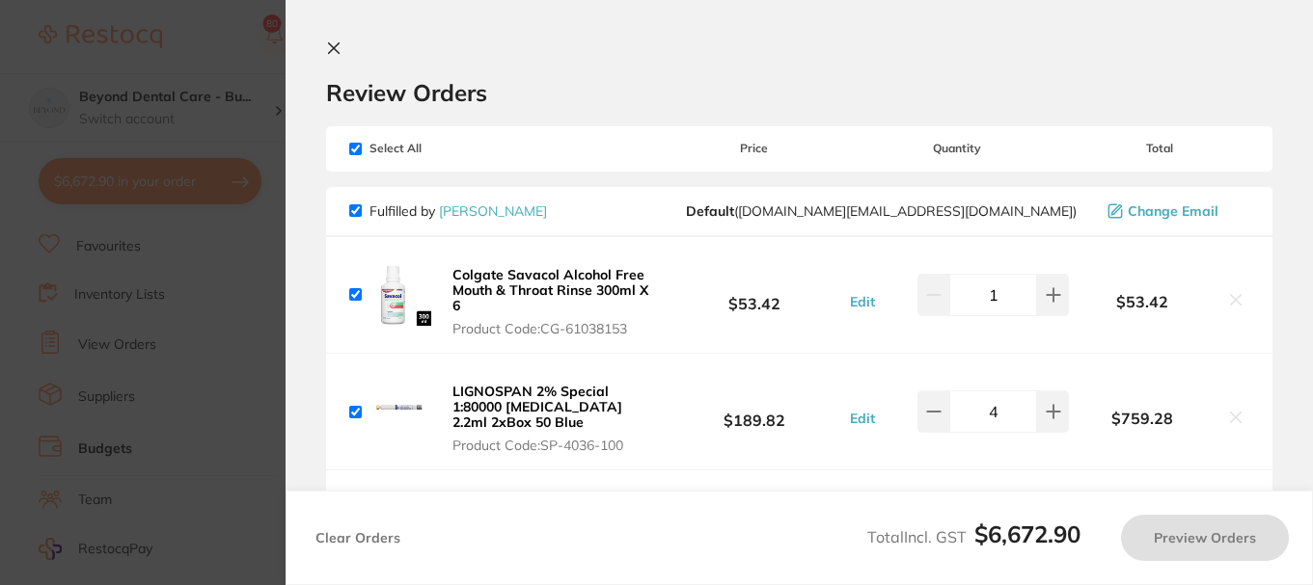
checkbox input "true"
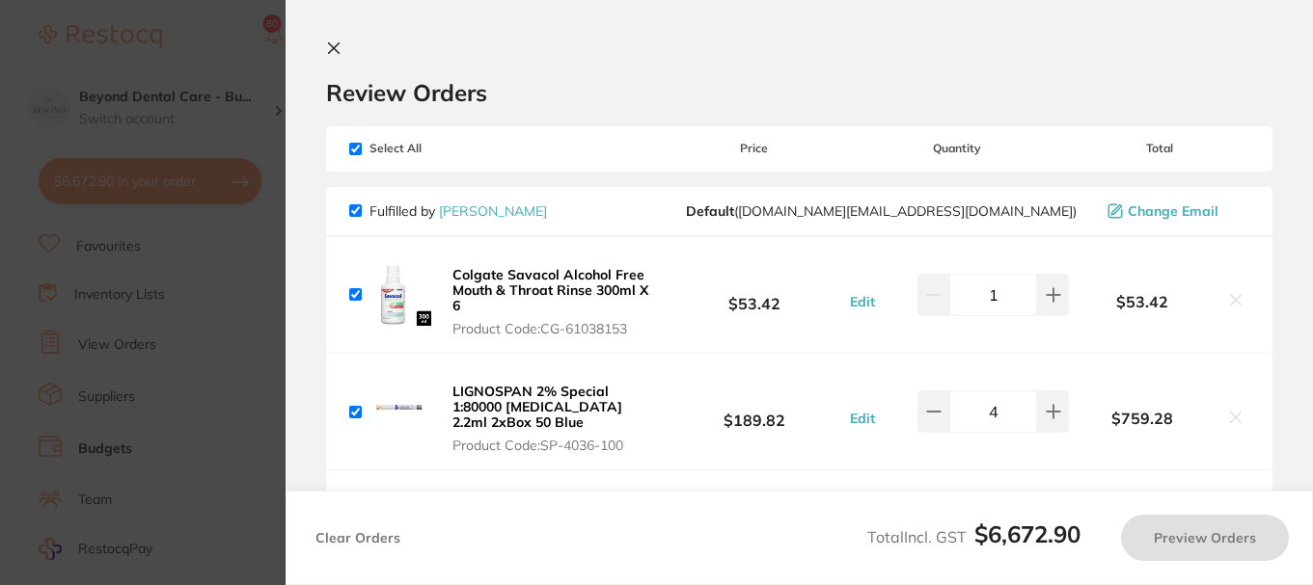
checkbox input "true"
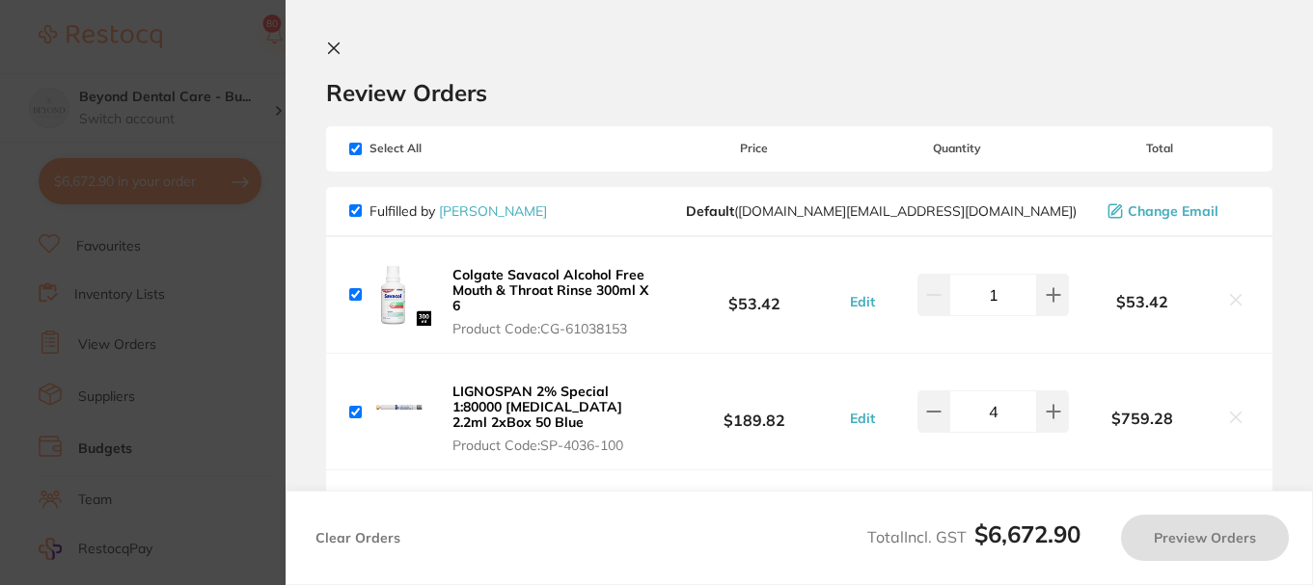
checkbox input "true"
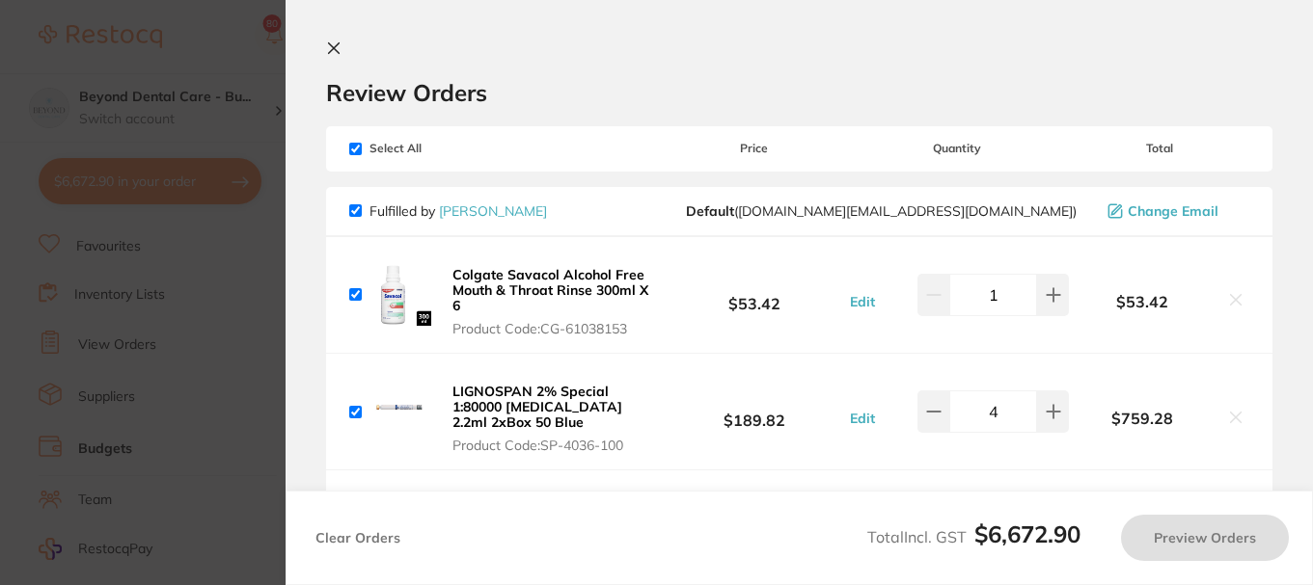
checkbox input "true"
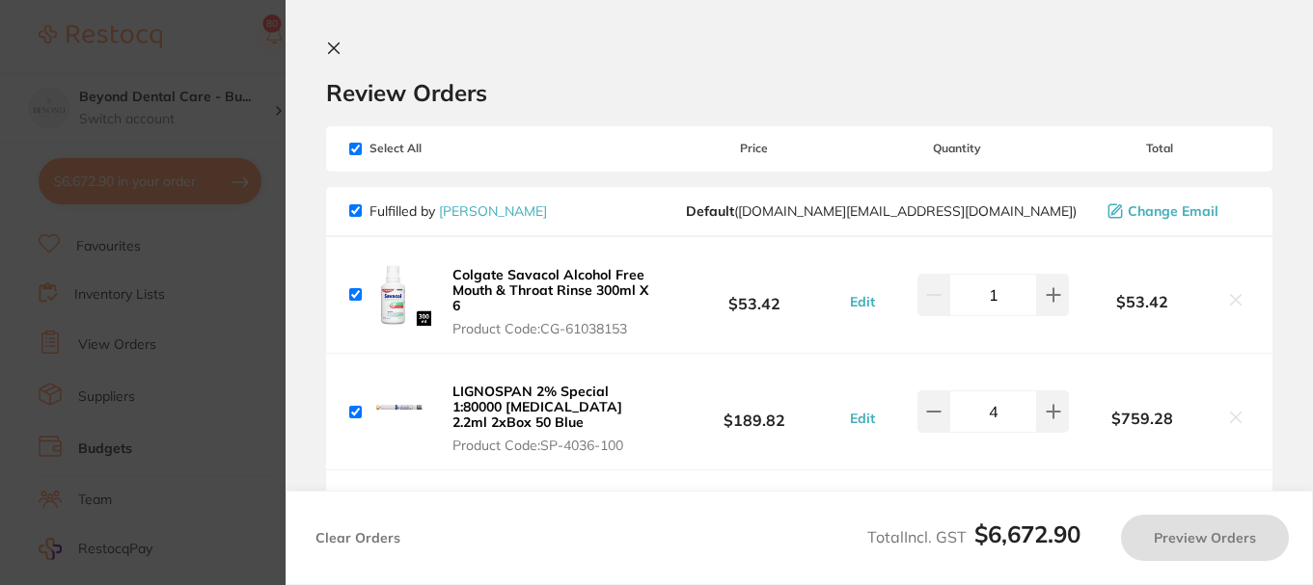
checkbox input "true"
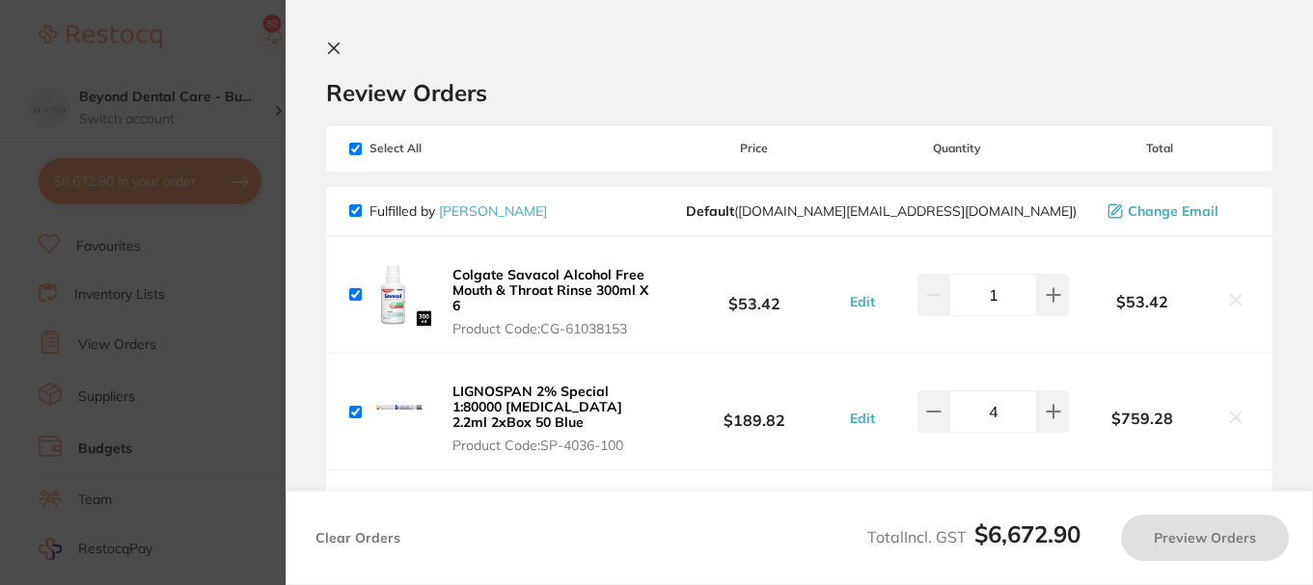
checkbox input "true"
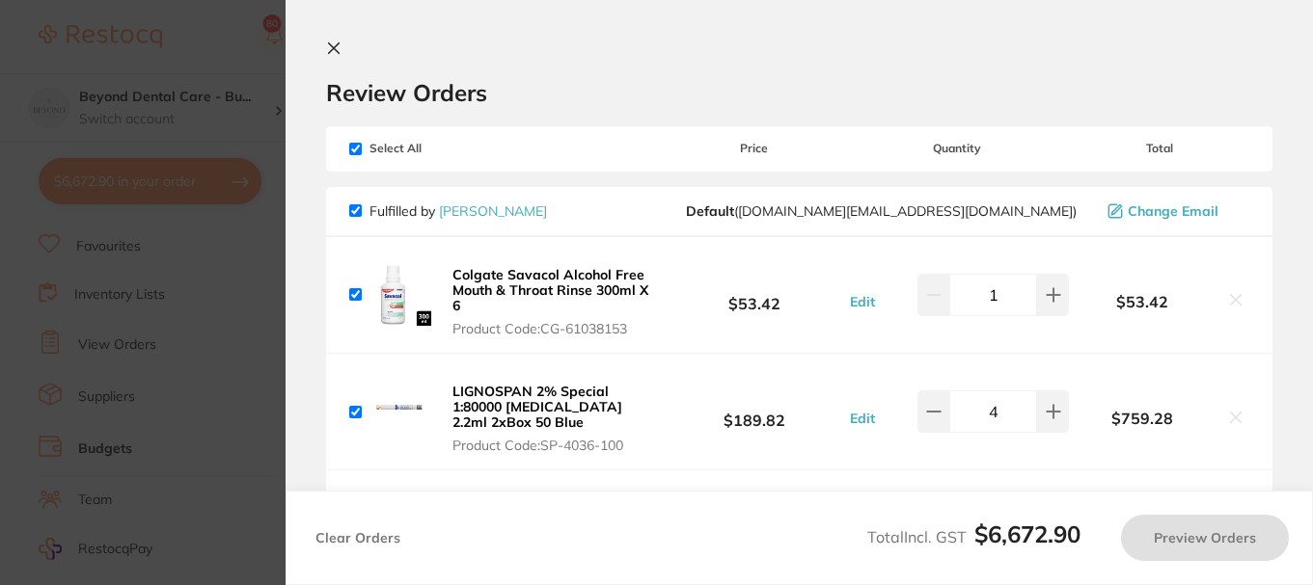
checkbox input "true"
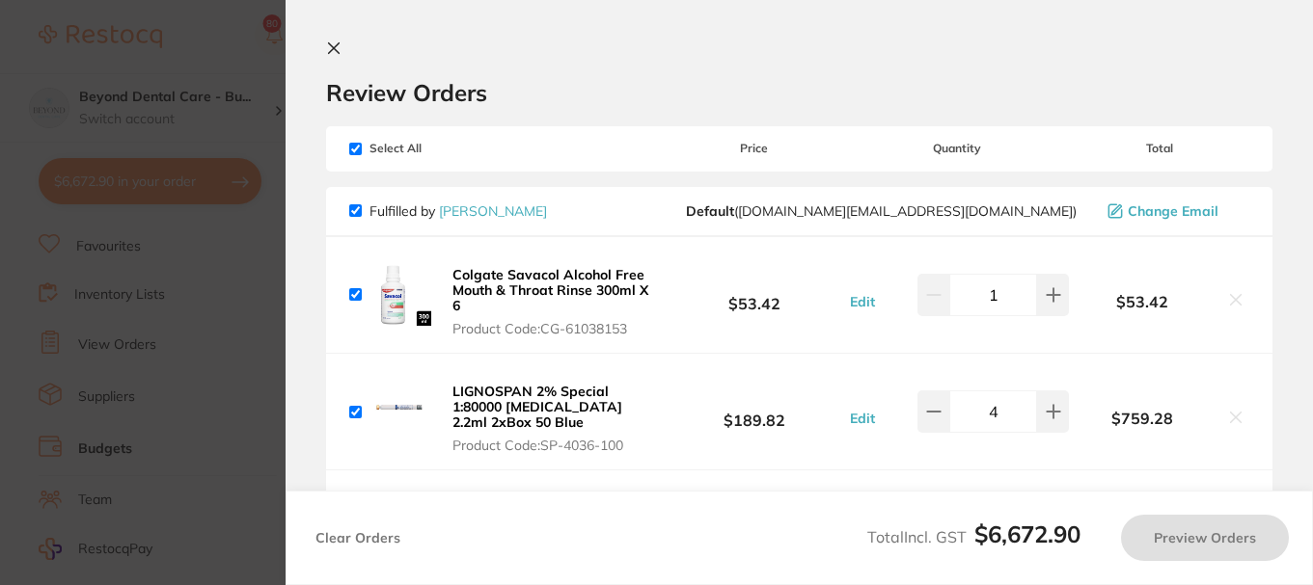
checkbox input "true"
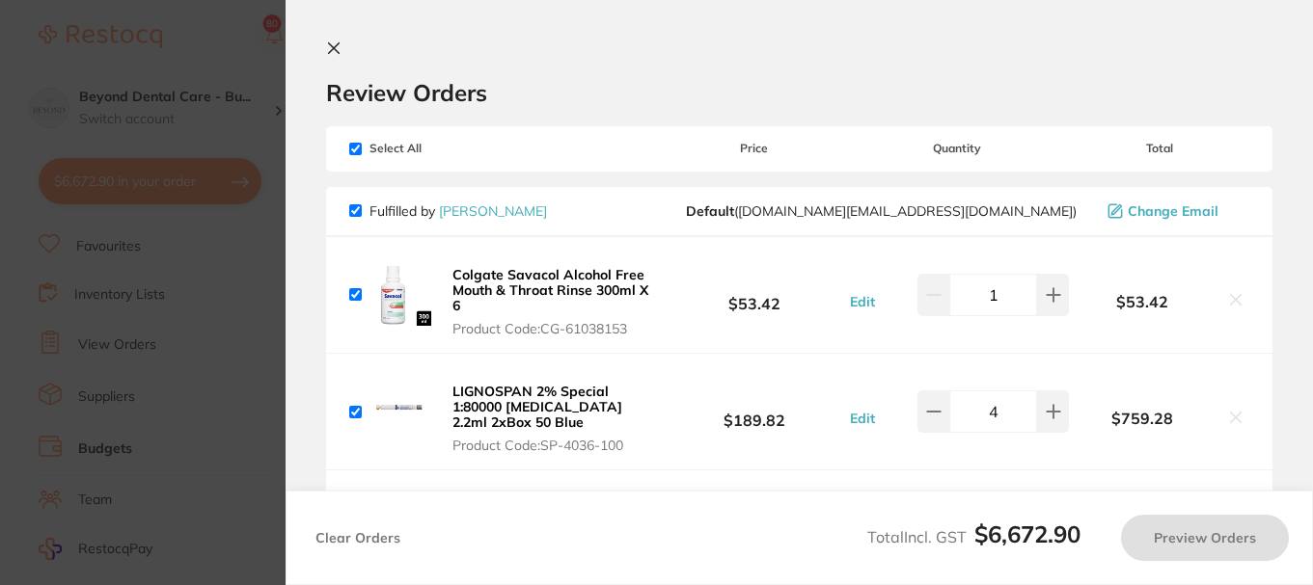
checkbox input "true"
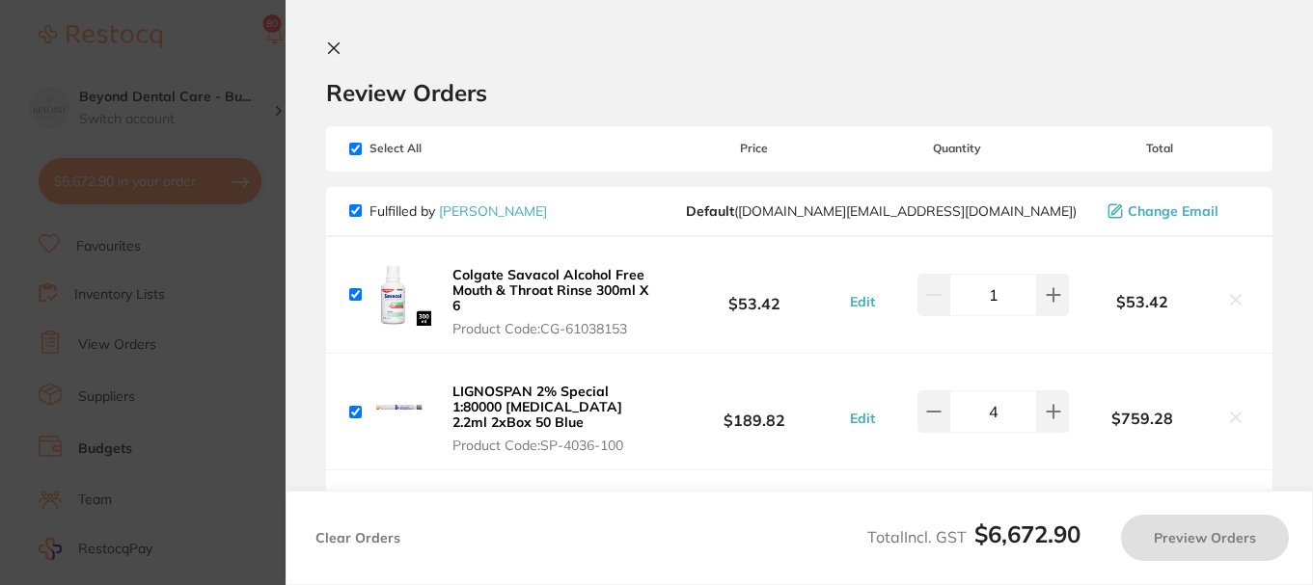
checkbox input "true"
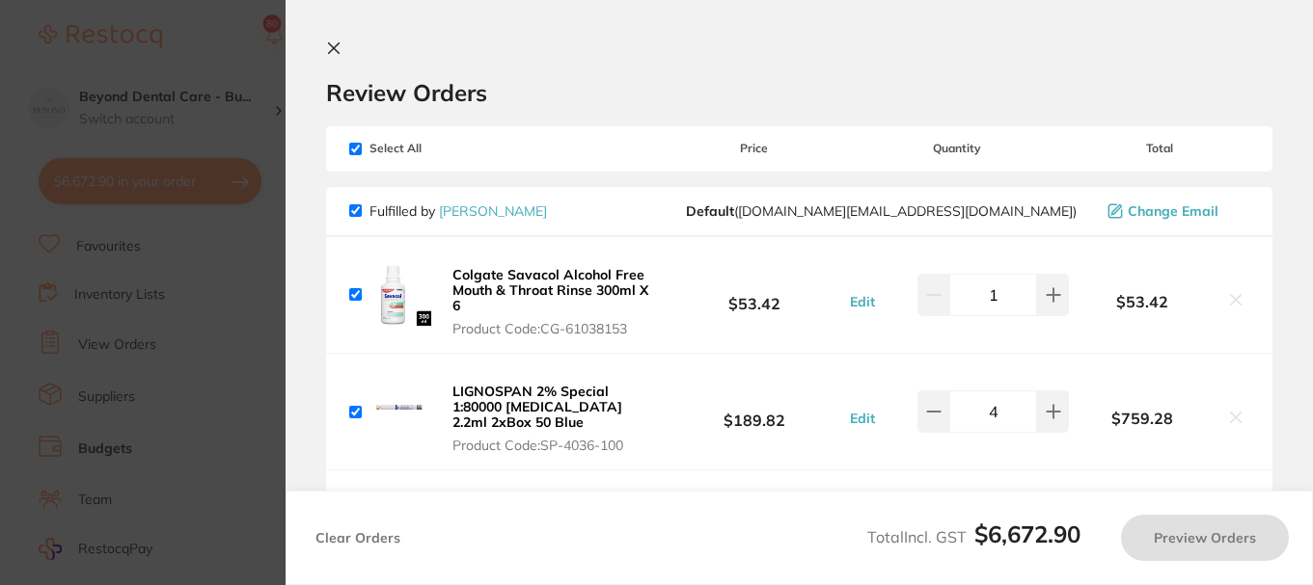
checkbox input "true"
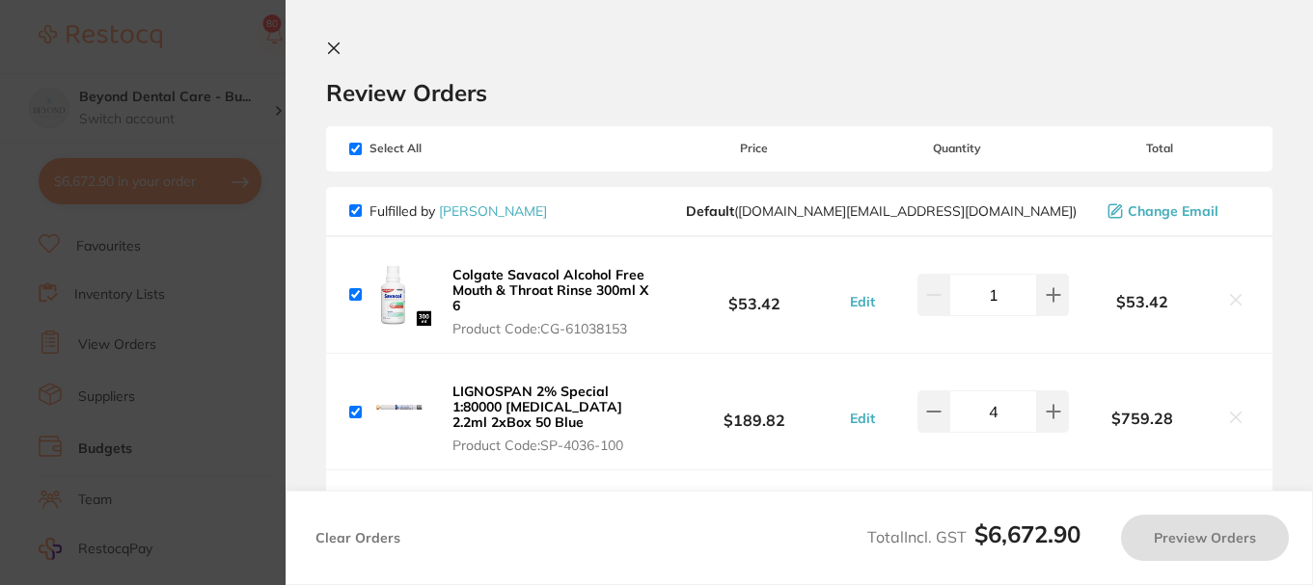
checkbox input "true"
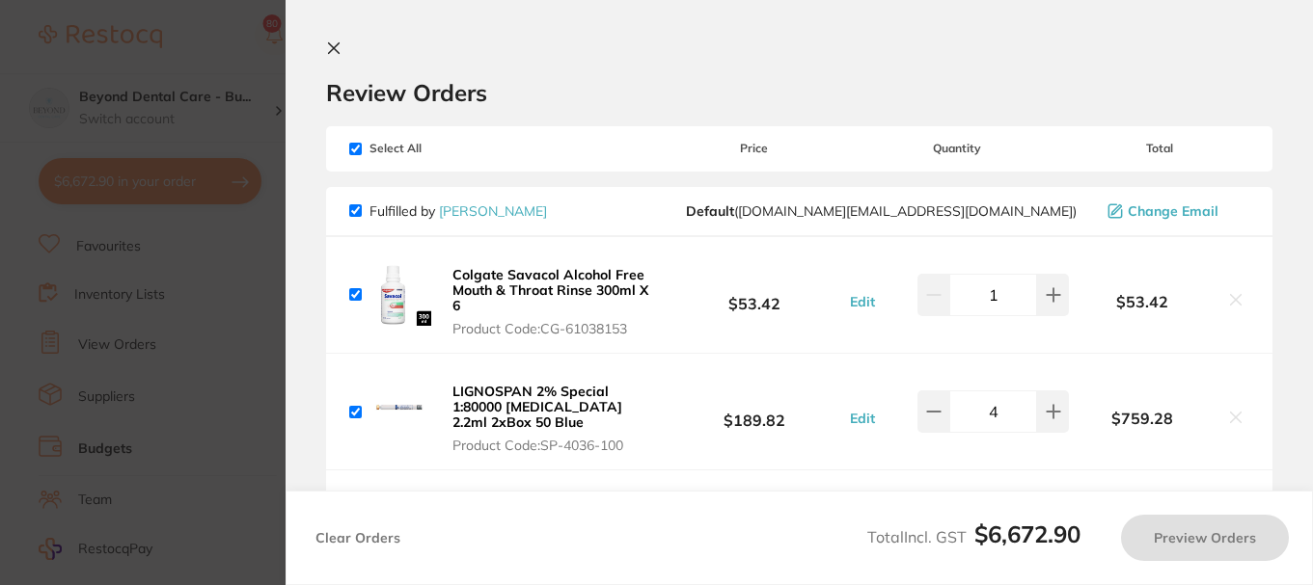
checkbox input "true"
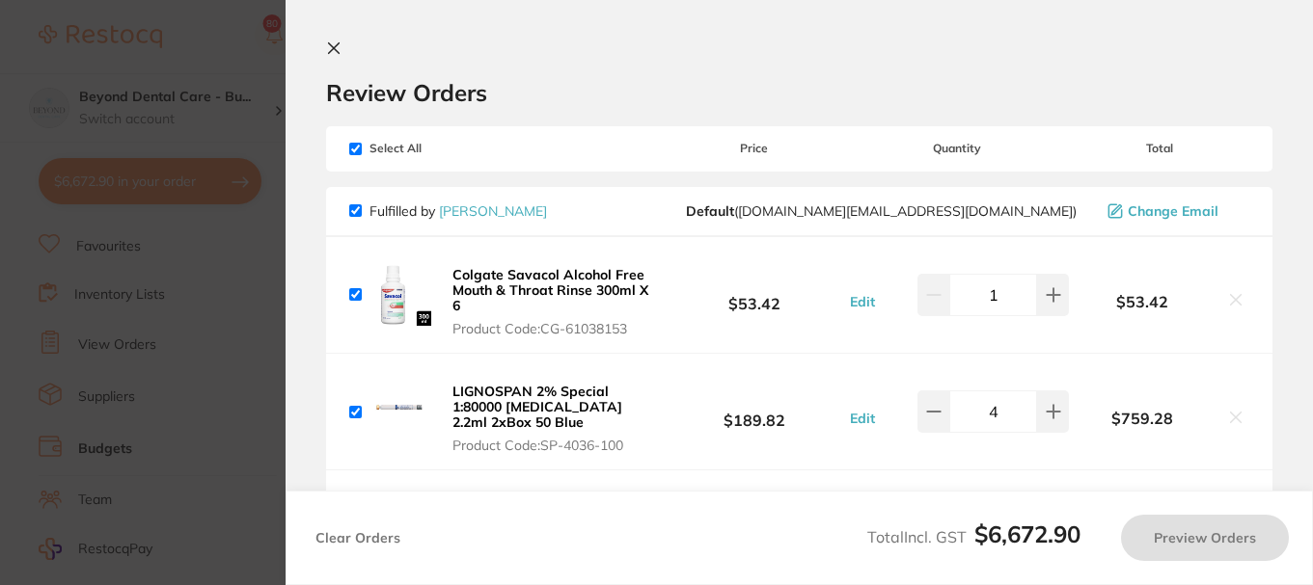
checkbox input "true"
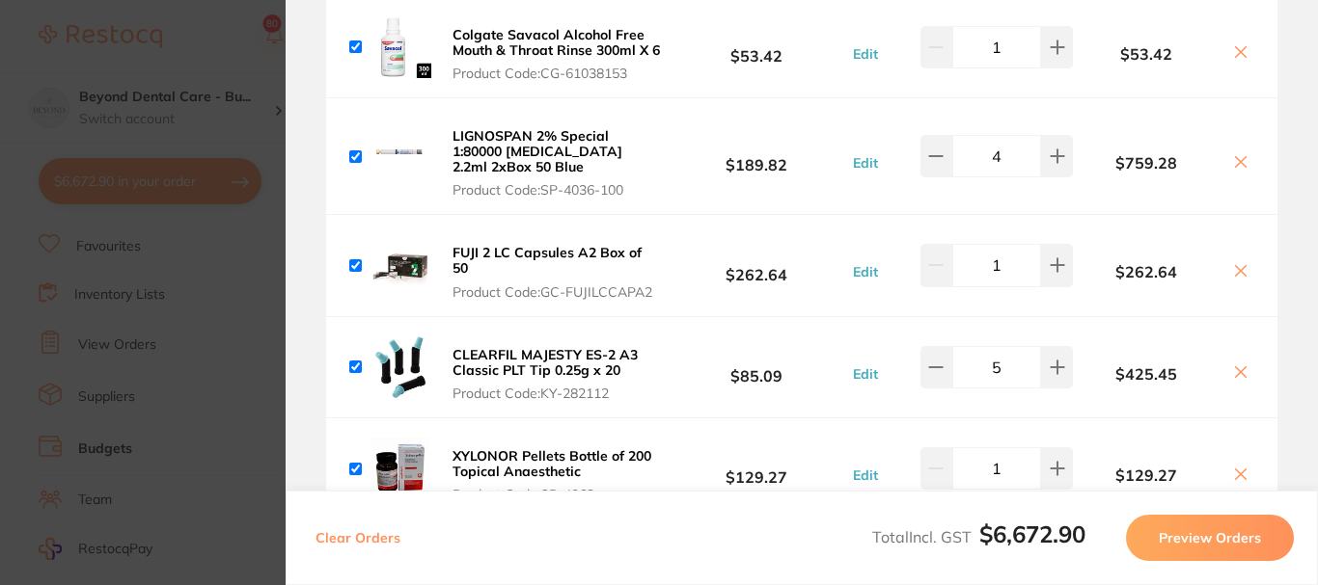
scroll to position [193, 0]
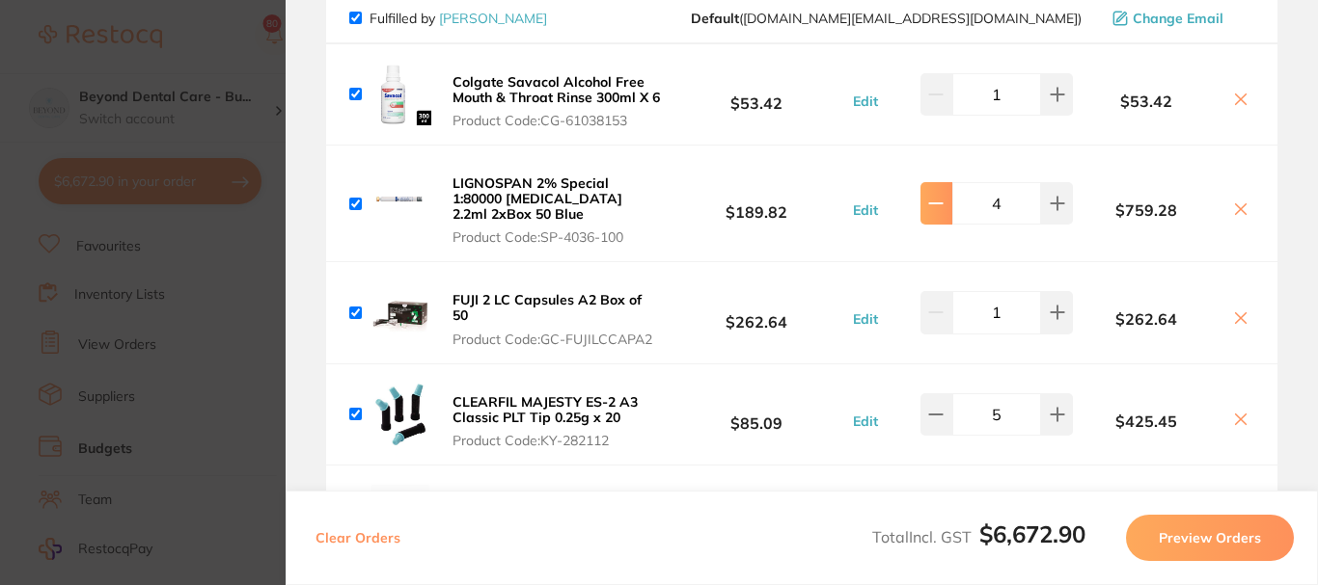
click at [935, 204] on icon at bounding box center [936, 204] width 13 height 0
type input "3"
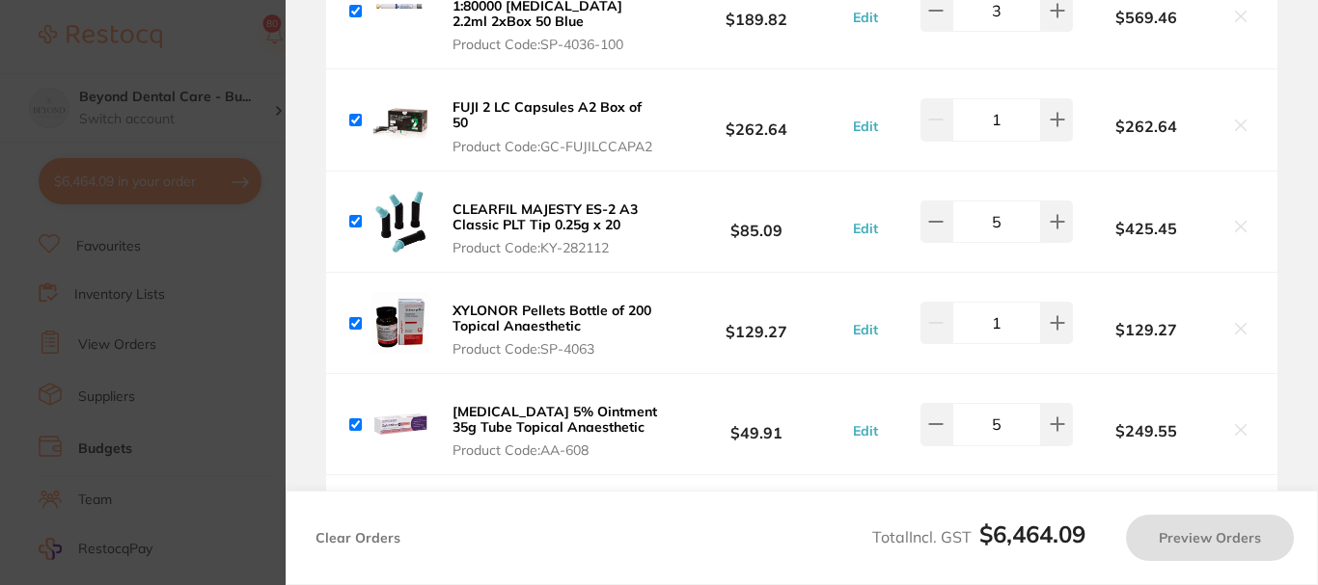
scroll to position [482, 0]
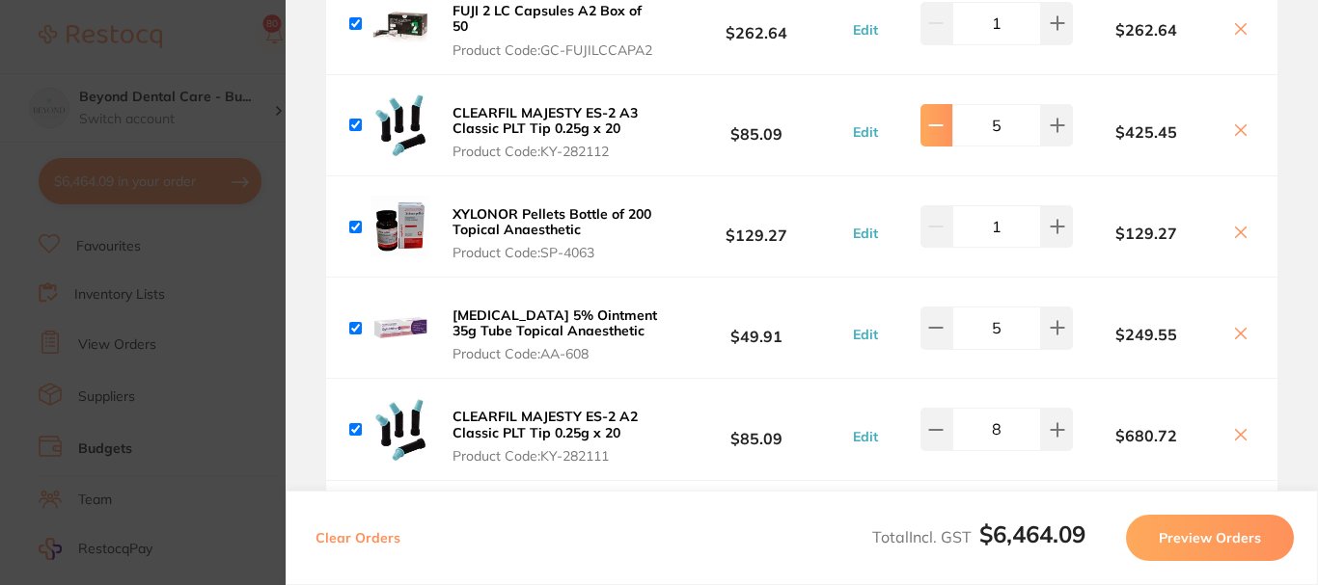
click at [938, 133] on icon at bounding box center [935, 125] width 15 height 15
type input "4"
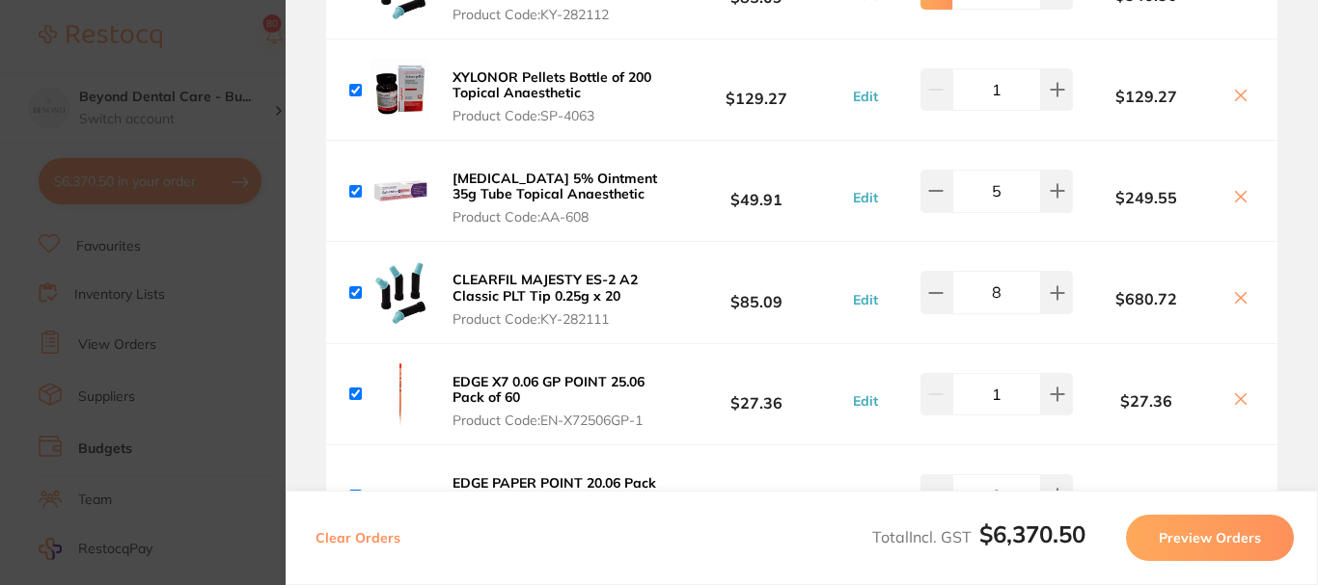
scroll to position [675, 0]
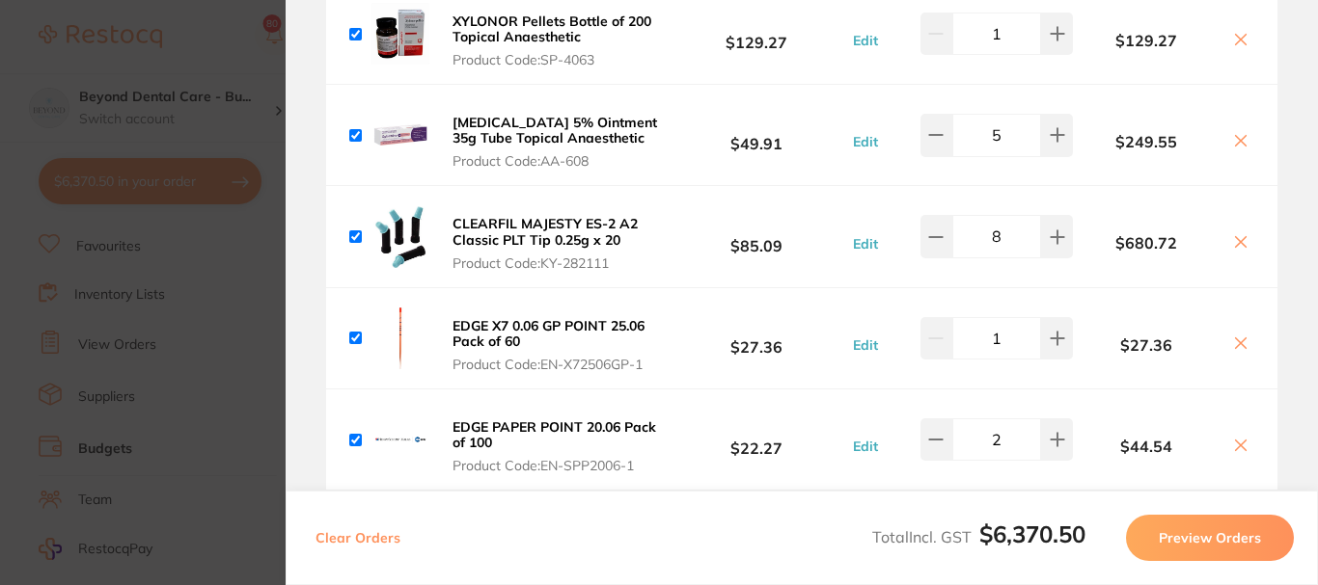
click at [929, 143] on icon at bounding box center [935, 134] width 15 height 15
type input "4"
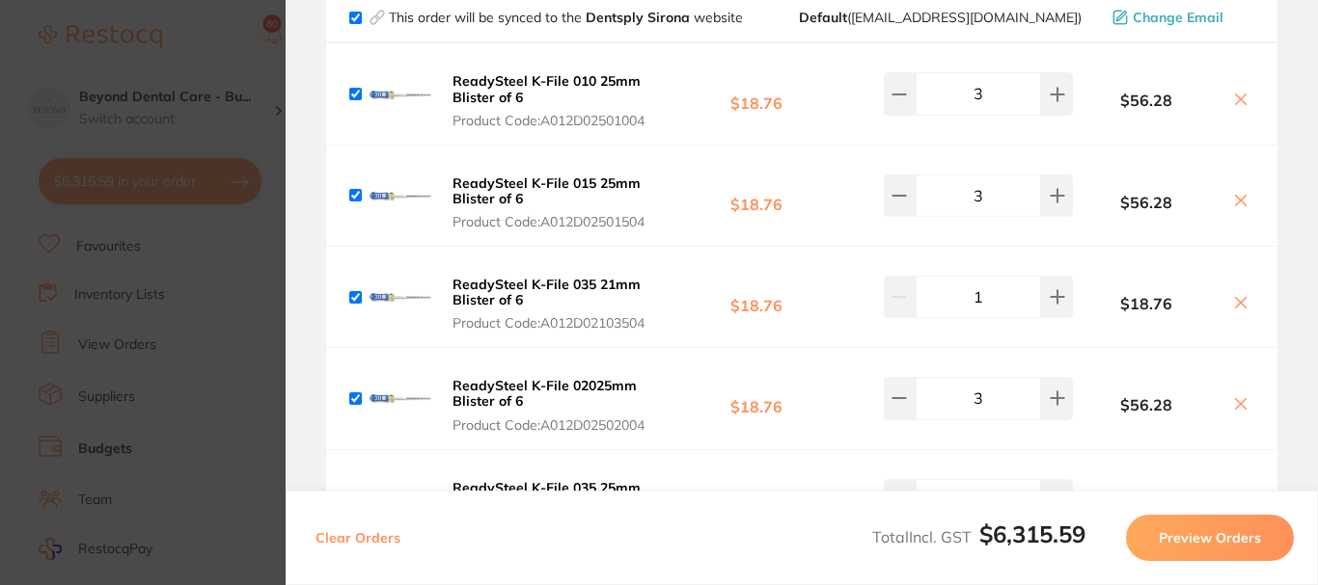
scroll to position [1736, 0]
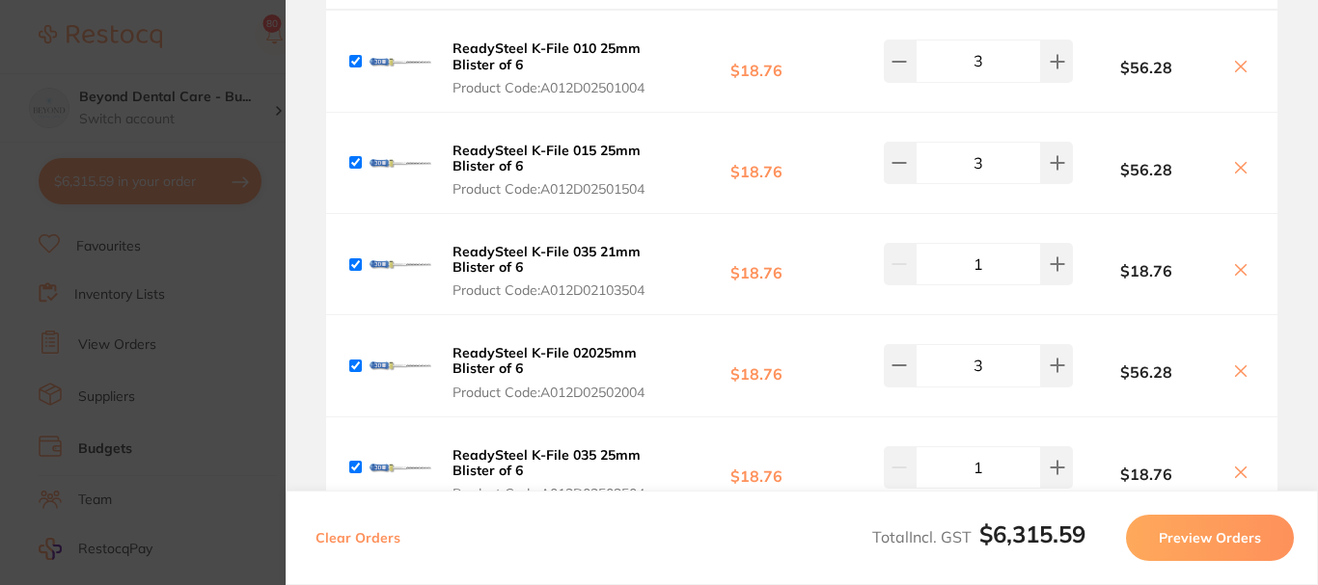
click at [1234, 278] on icon at bounding box center [1240, 269] width 15 height 15
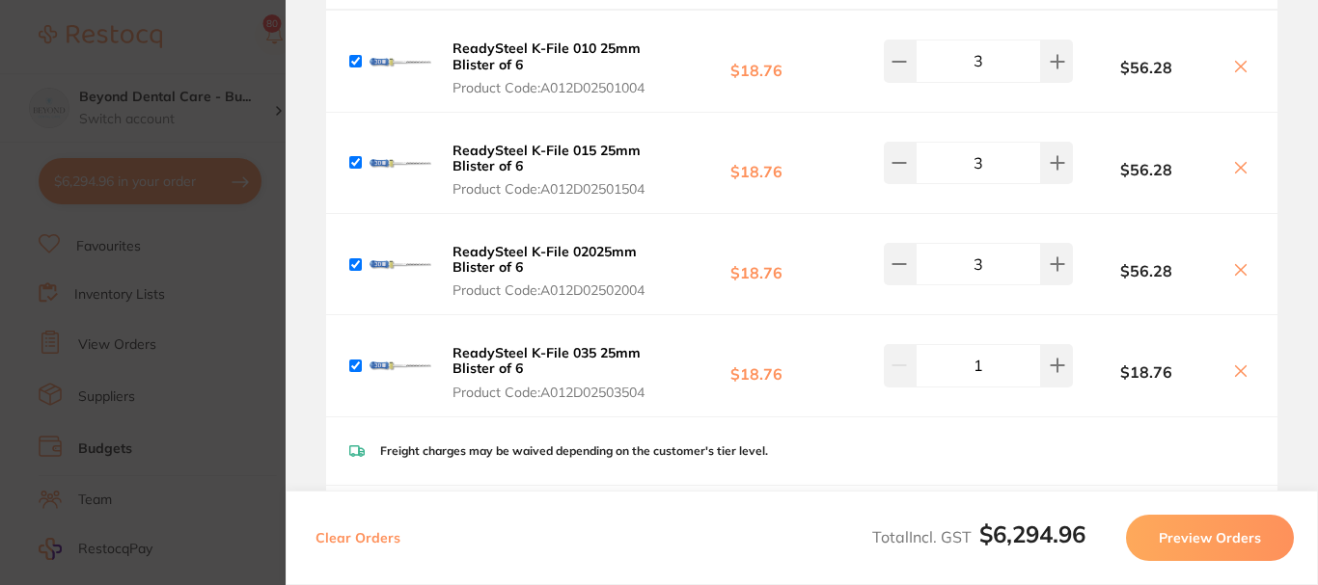
click at [1235, 379] on icon at bounding box center [1240, 371] width 15 height 15
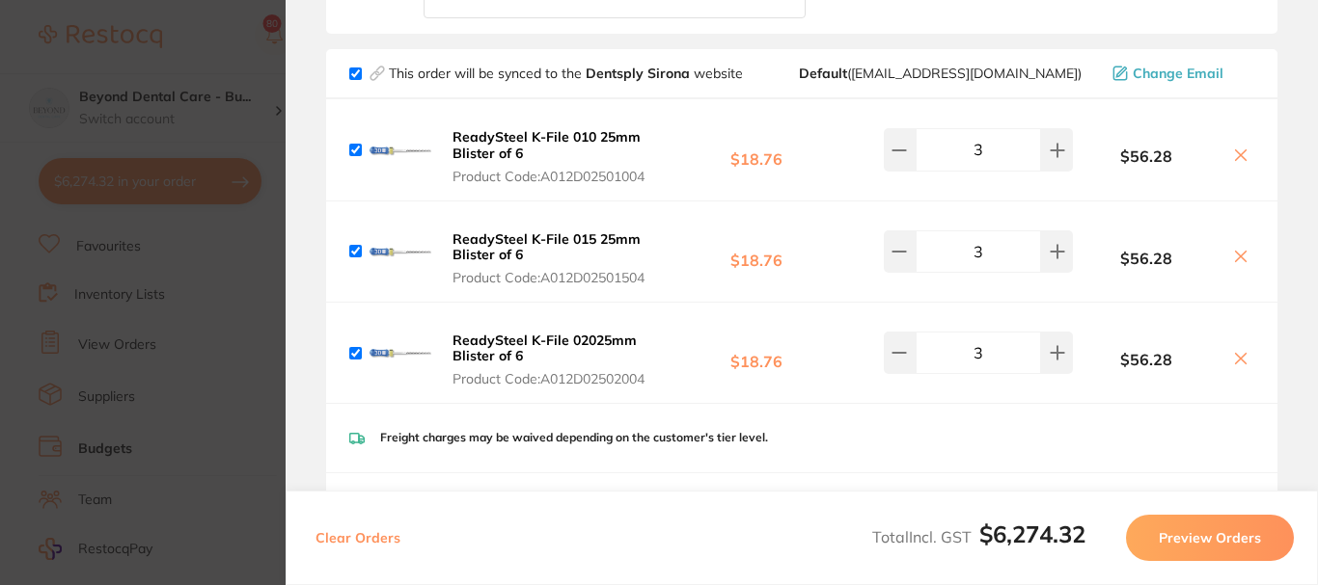
scroll to position [1640, 0]
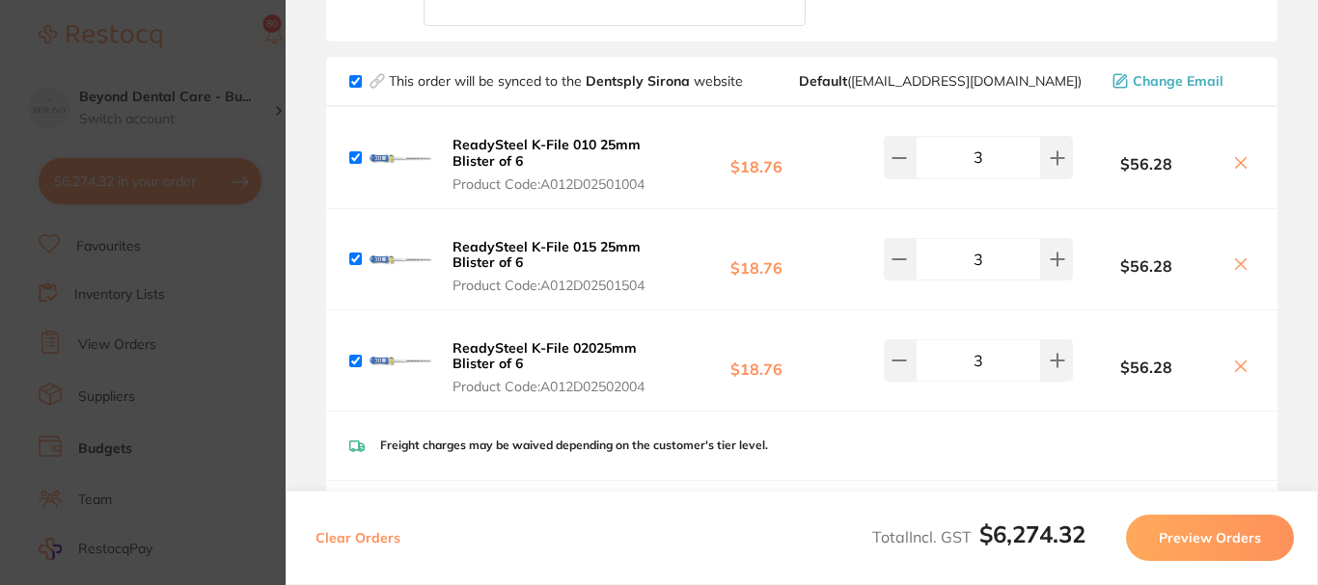
checkbox input "true"
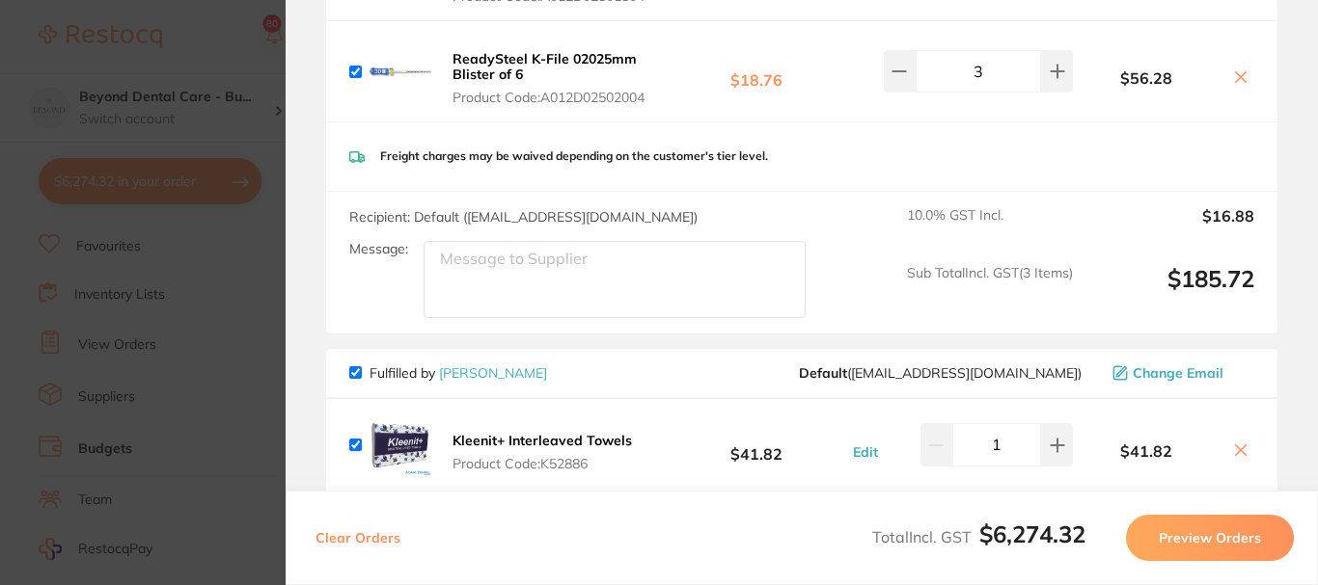
scroll to position [1736, 0]
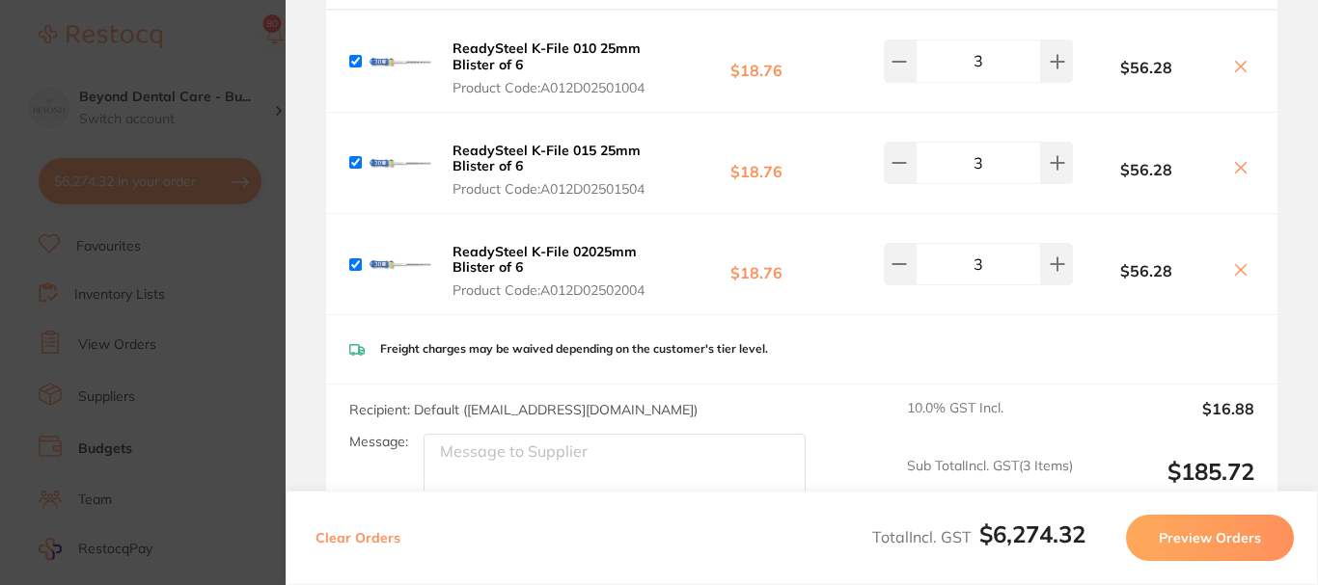
click at [172, 292] on section "Update RRP Set your pre negotiated price for this item. Item Agreed RRP (excl. …" at bounding box center [659, 292] width 1318 height 585
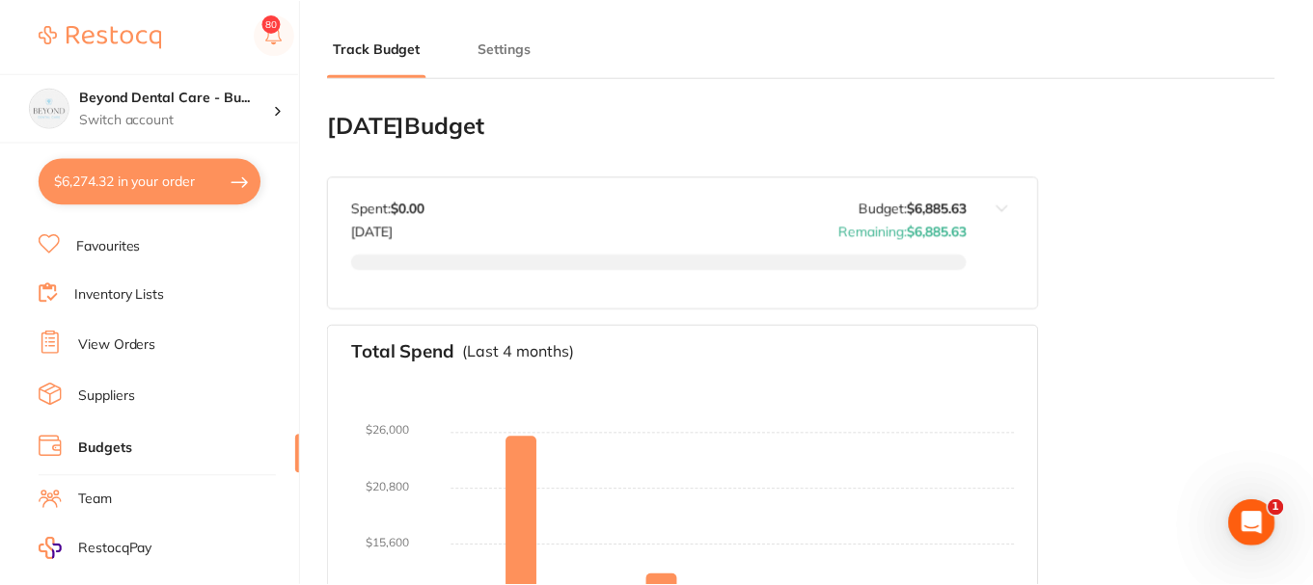
scroll to position [644, 0]
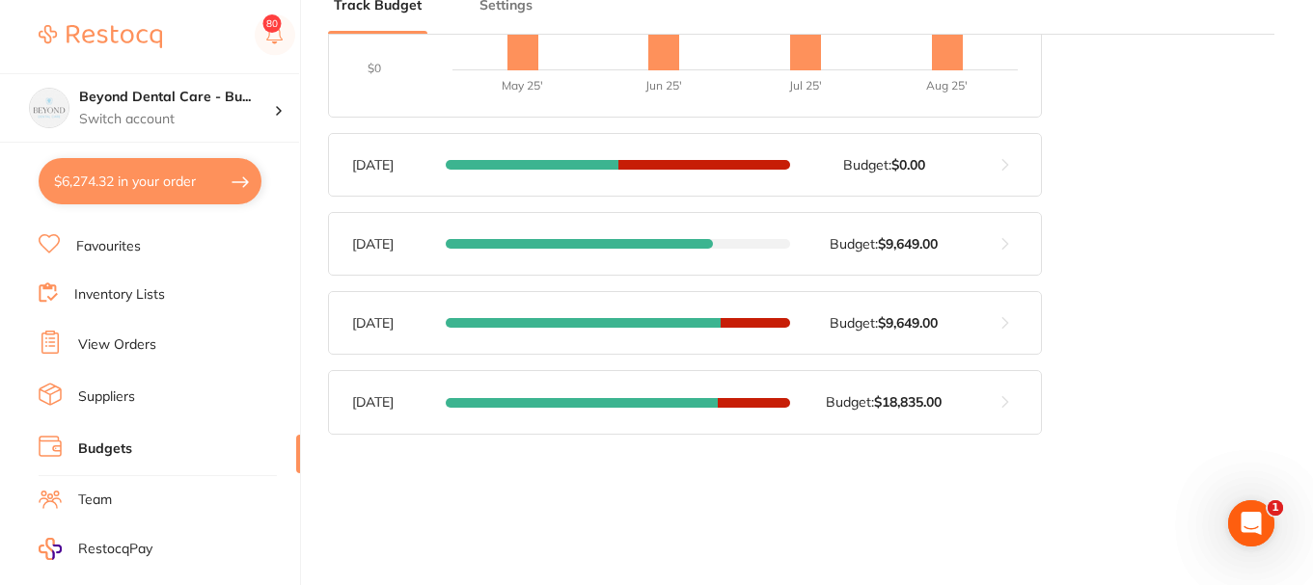
click at [131, 291] on link "Inventory Lists" at bounding box center [119, 294] width 91 height 19
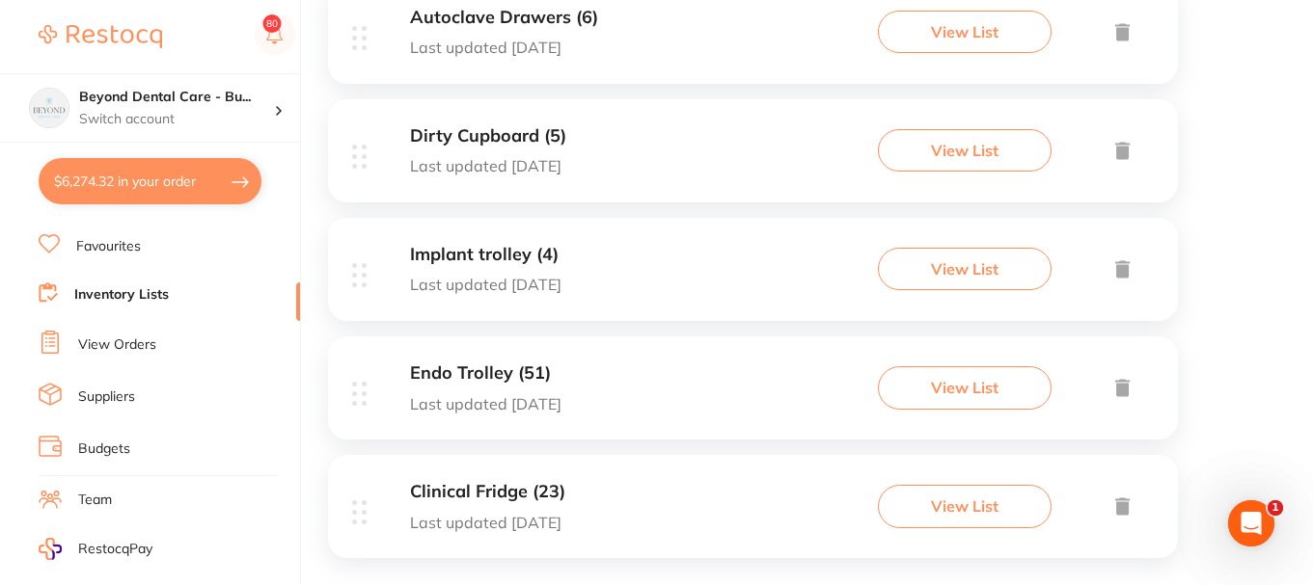
scroll to position [1042, 0]
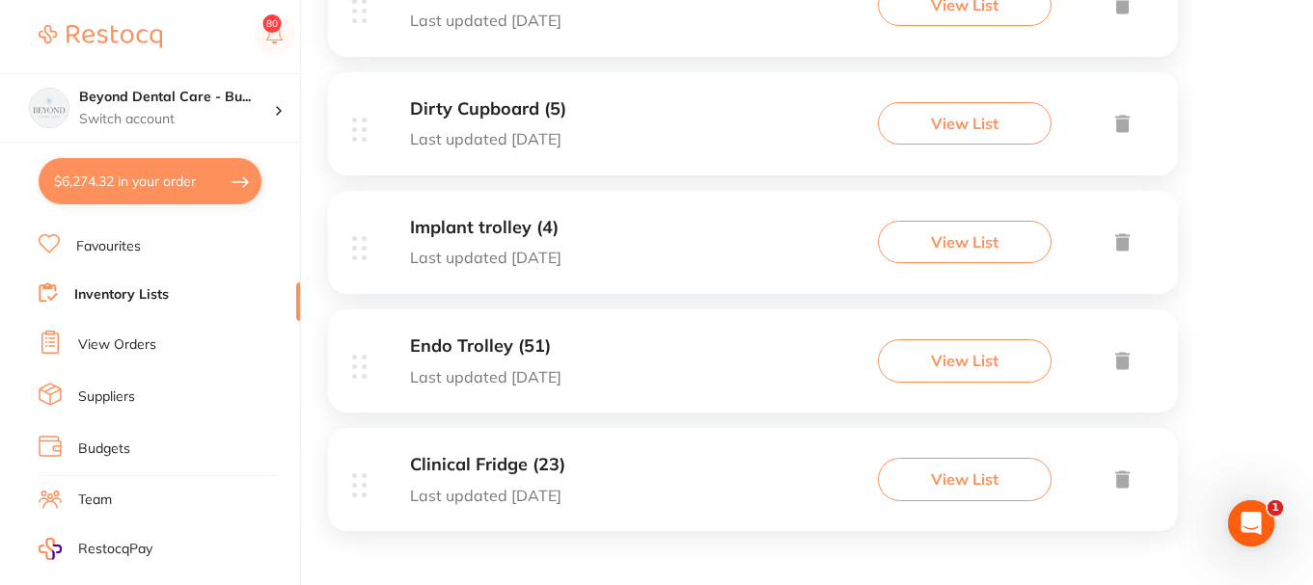
click at [648, 366] on div "Endo Trolley (51) Last updated today View List" at bounding box center [753, 361] width 850 height 103
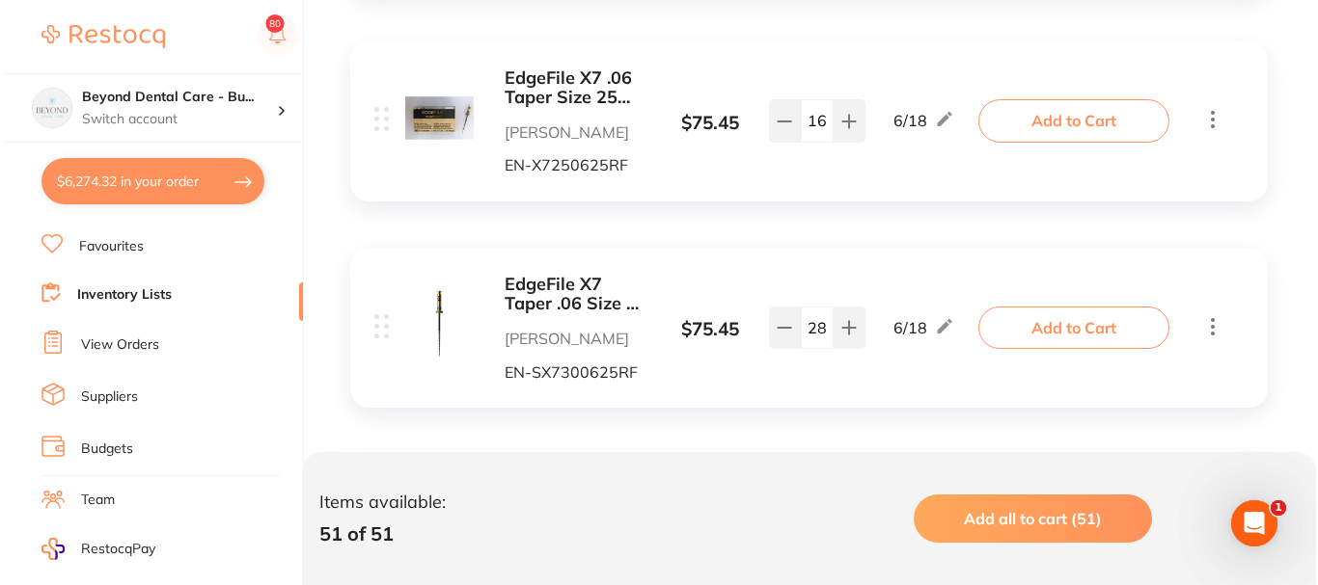
scroll to position [2122, 0]
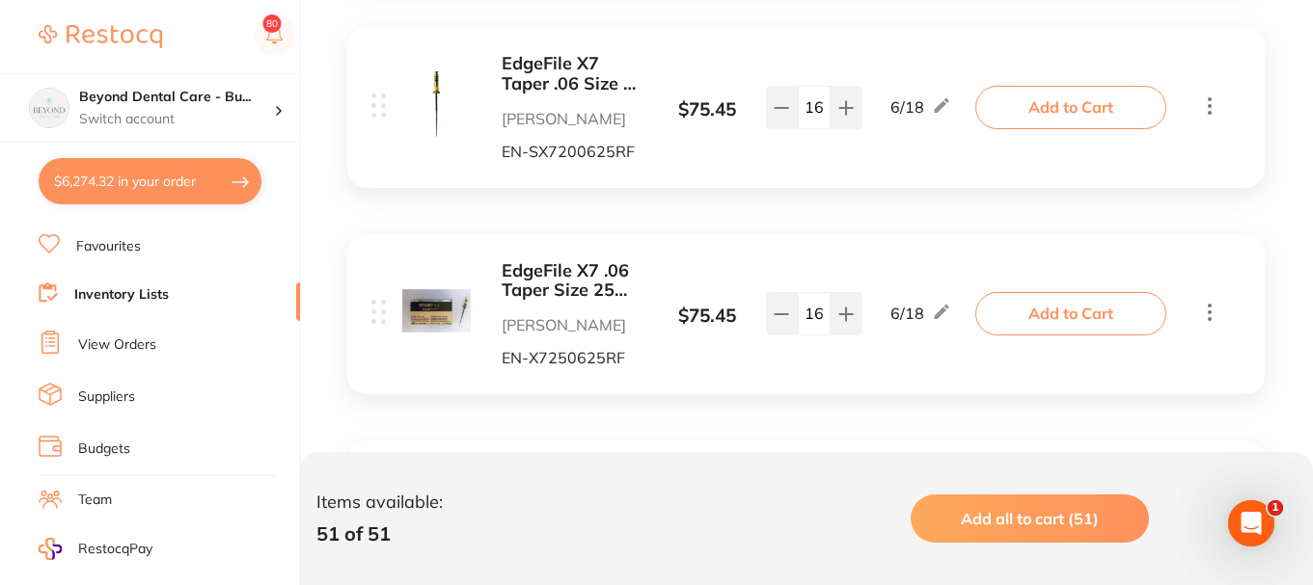
click at [1074, 322] on button "Add to Cart" at bounding box center [1070, 313] width 191 height 42
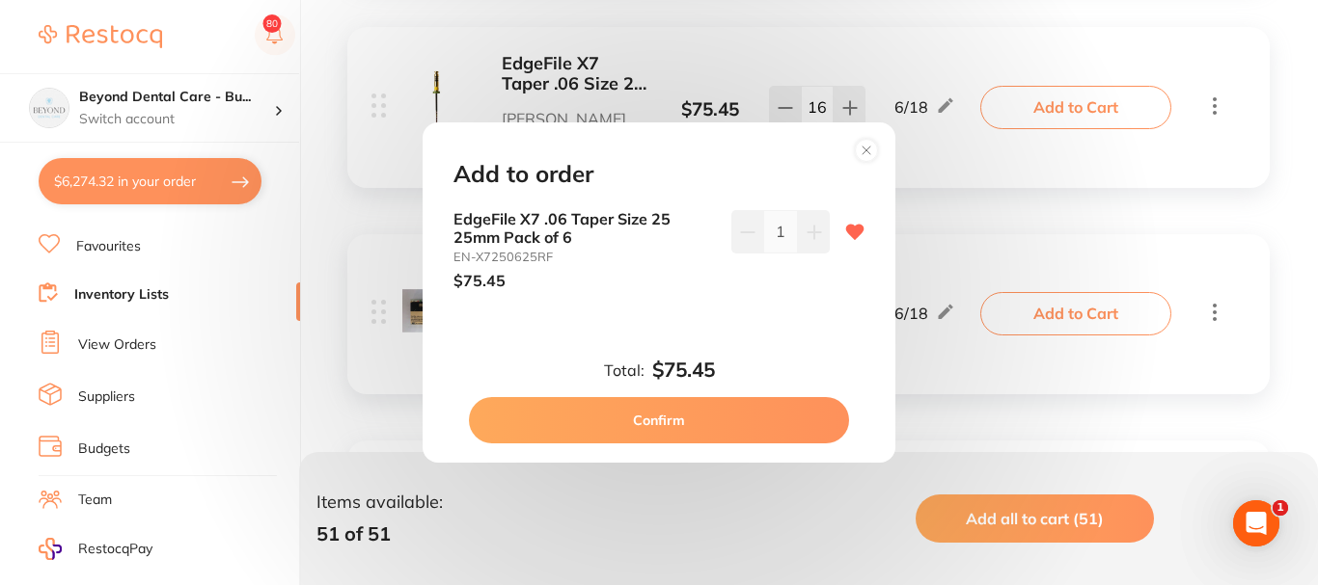
click at [810, 235] on icon at bounding box center [813, 232] width 15 height 15
click at [748, 232] on icon at bounding box center [747, 232] width 13 height 0
type input "1"
click at [663, 422] on button "Confirm" at bounding box center [659, 420] width 380 height 46
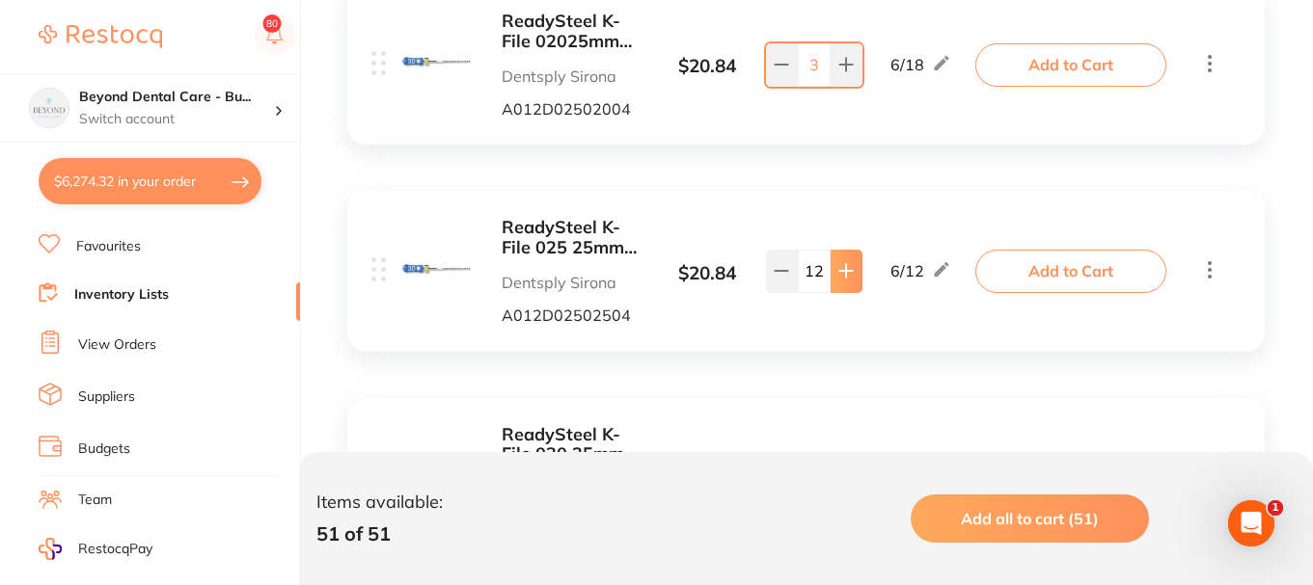
scroll to position [5884, 0]
click at [992, 263] on button "Add to Cart" at bounding box center [1070, 270] width 191 height 42
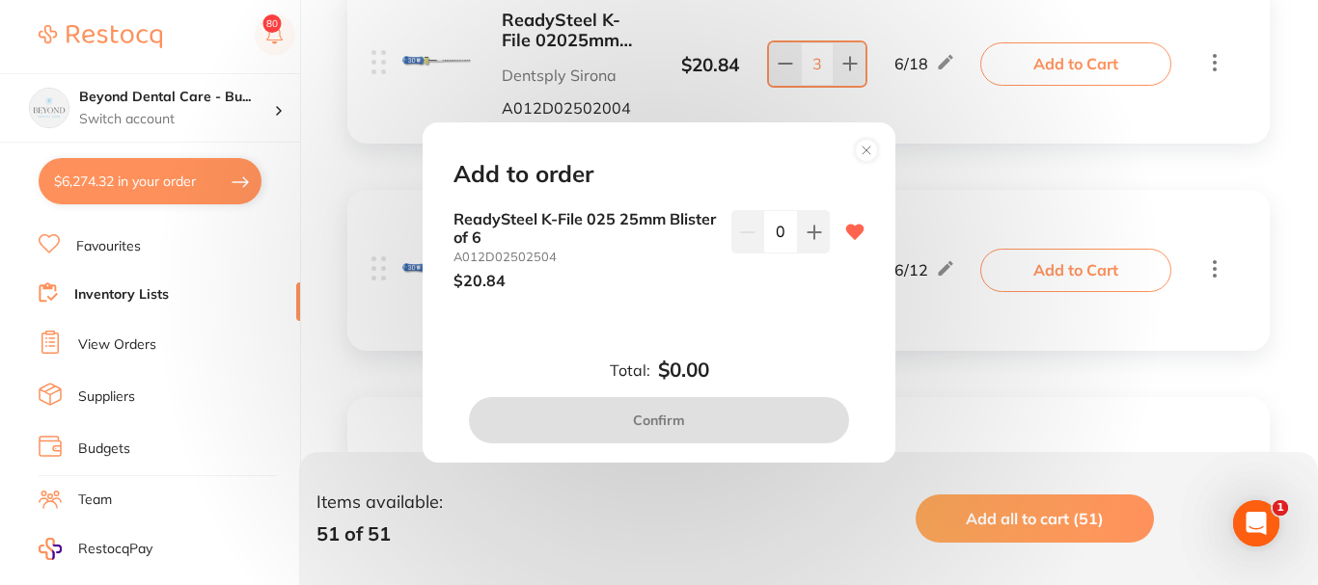
click at [811, 231] on icon at bounding box center [813, 232] width 15 height 15
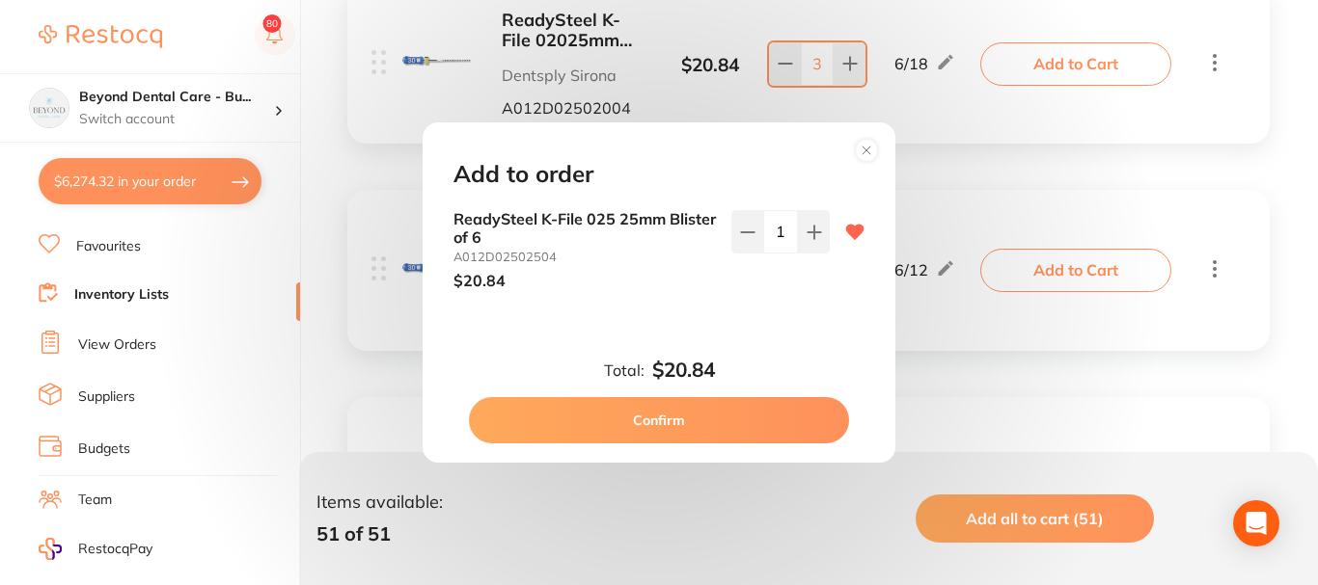
click at [672, 426] on button "Confirm" at bounding box center [659, 420] width 380 height 46
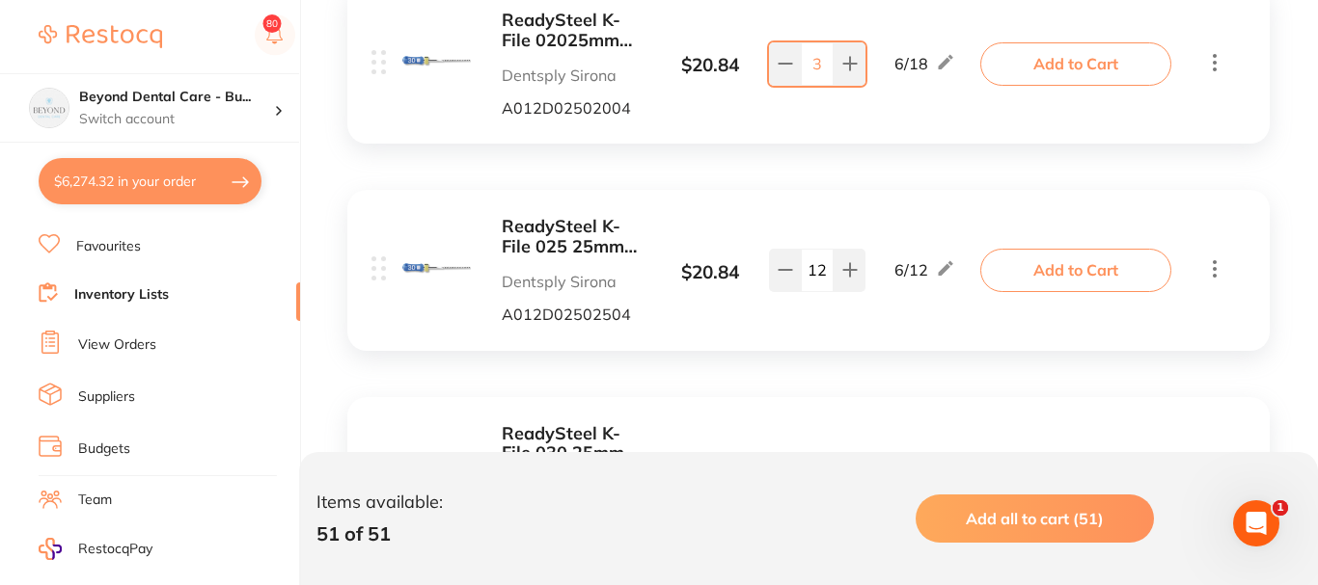
checkbox input "false"
click at [200, 187] on button "$6,297.25 in your order" at bounding box center [150, 181] width 223 height 46
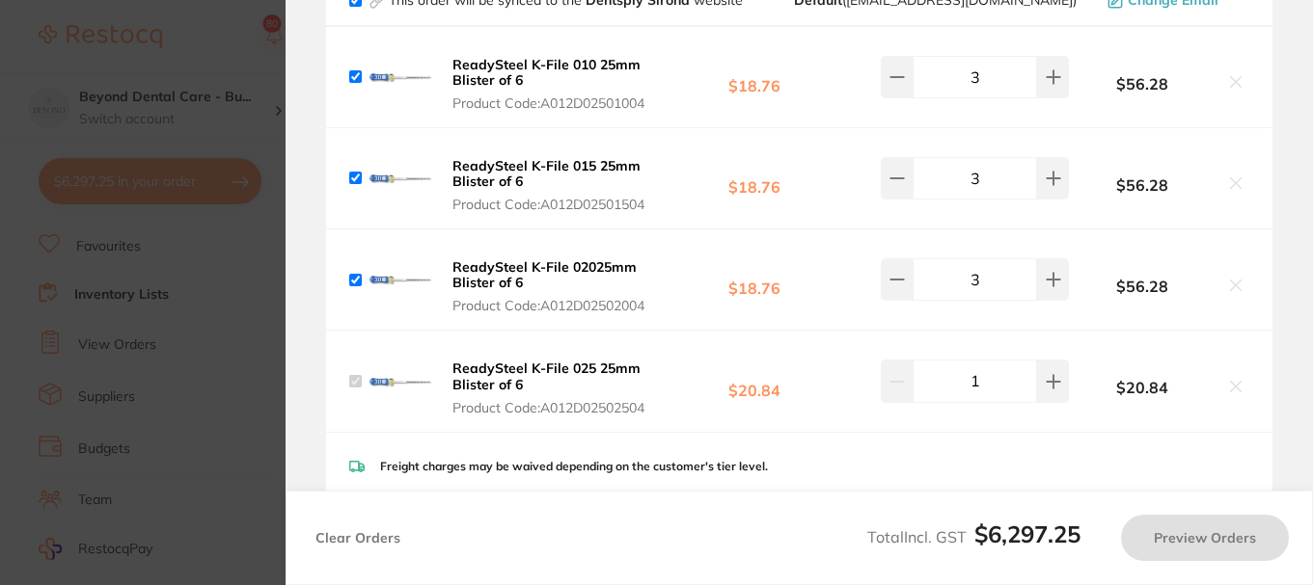
checkbox input "true"
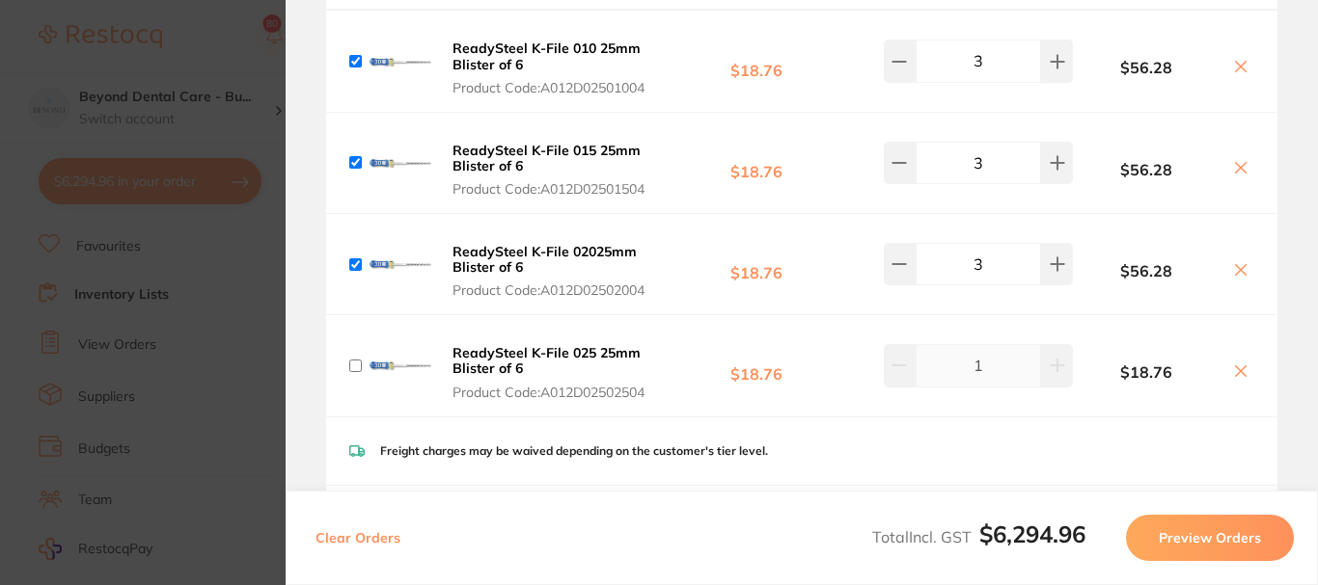
checkbox input "false"
checkbox input "true"
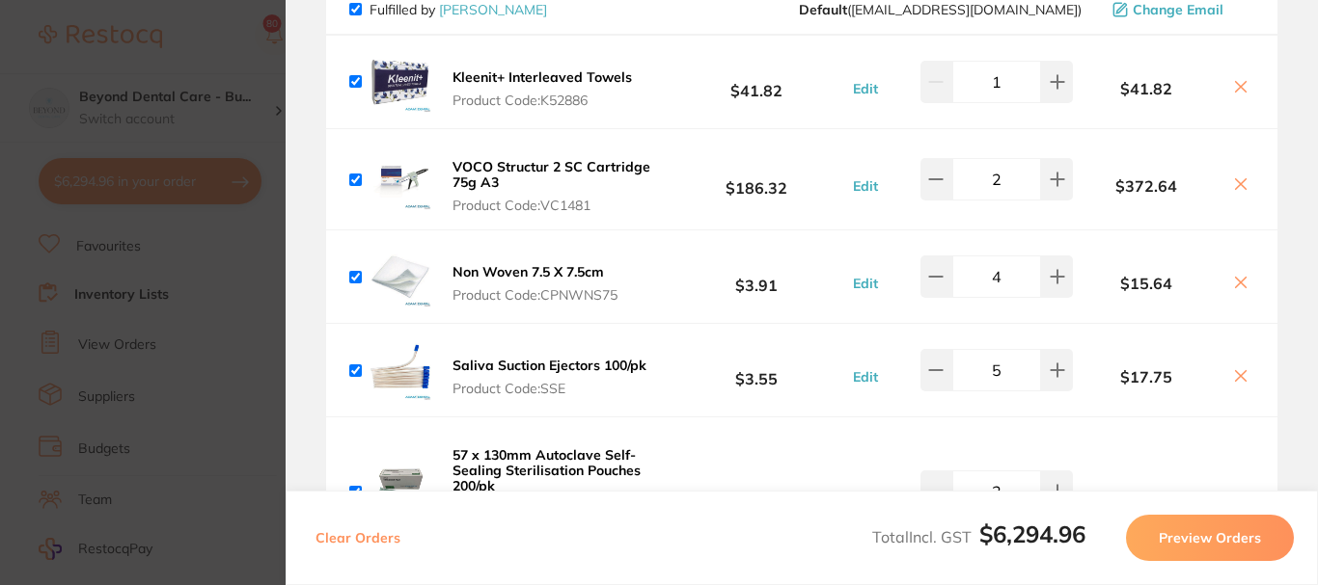
scroll to position [2411, 0]
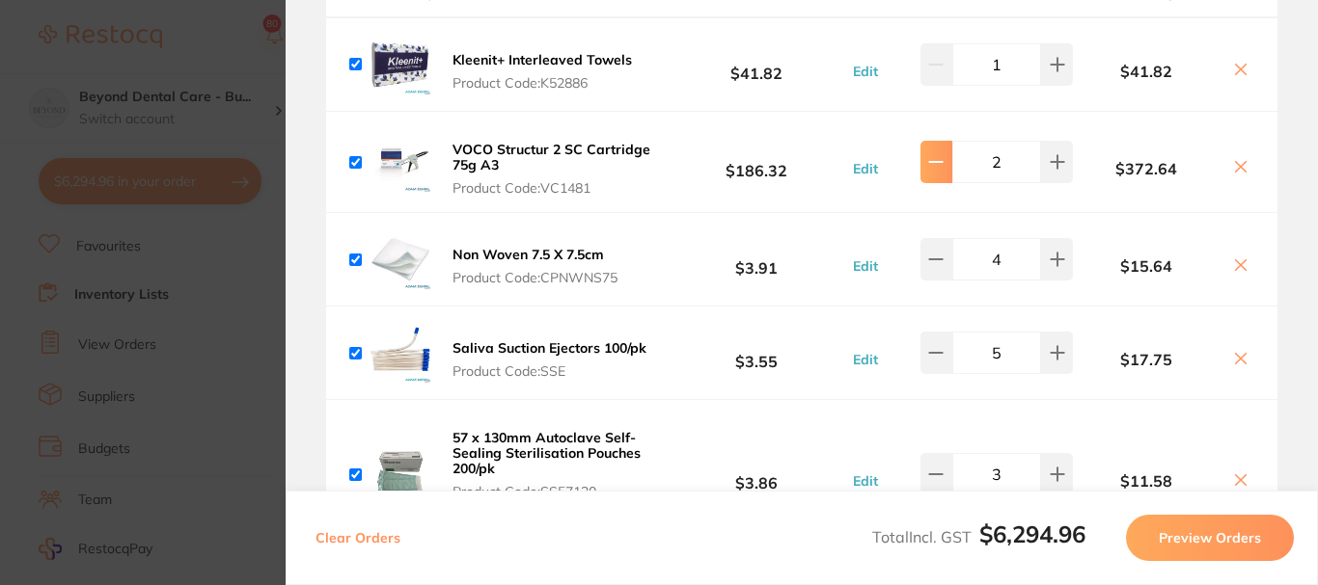
click at [937, 170] on icon at bounding box center [935, 161] width 15 height 15
type input "1"
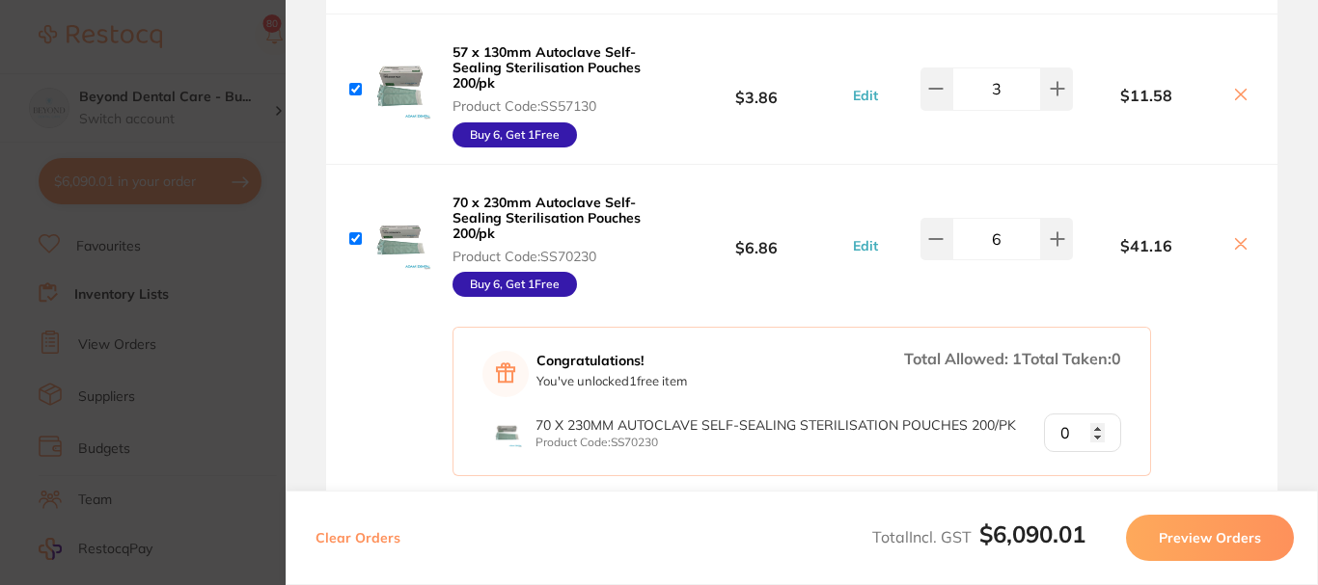
scroll to position [2894, 0]
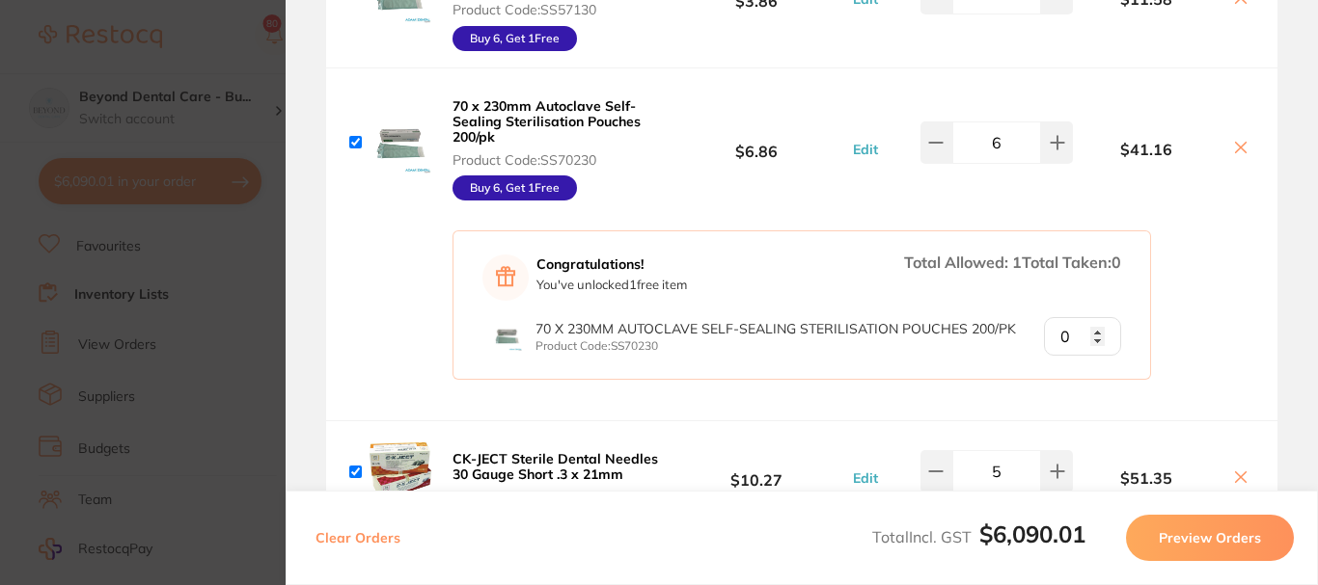
type input "1"
click at [1090, 346] on input "1" at bounding box center [1082, 336] width 77 height 39
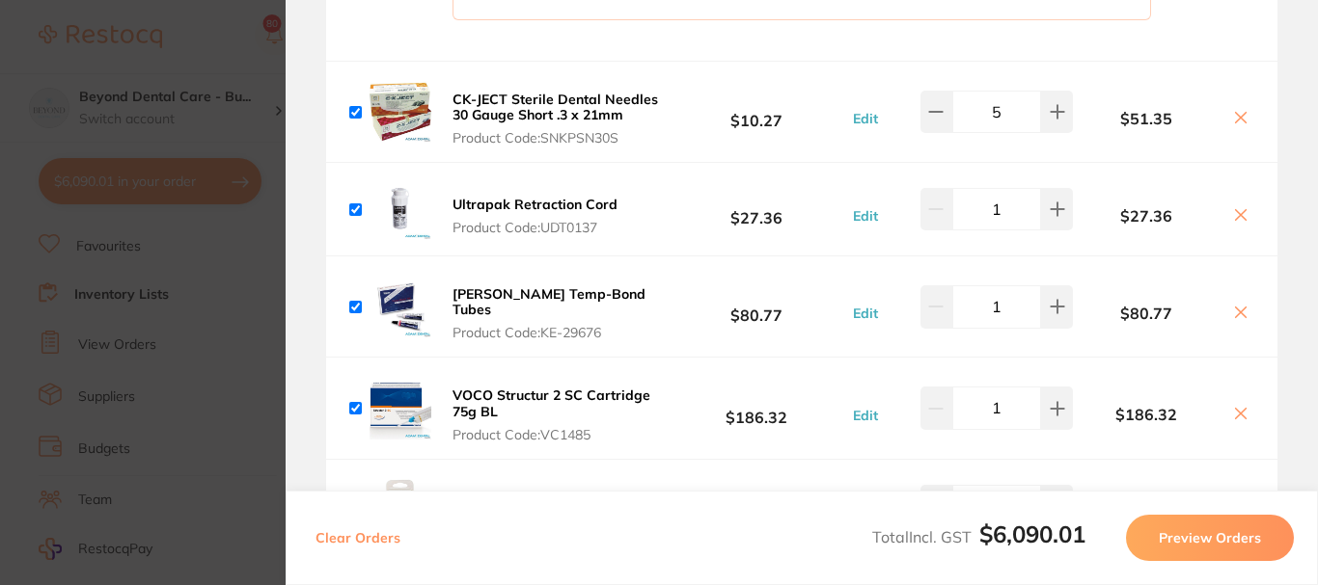
scroll to position [3279, 0]
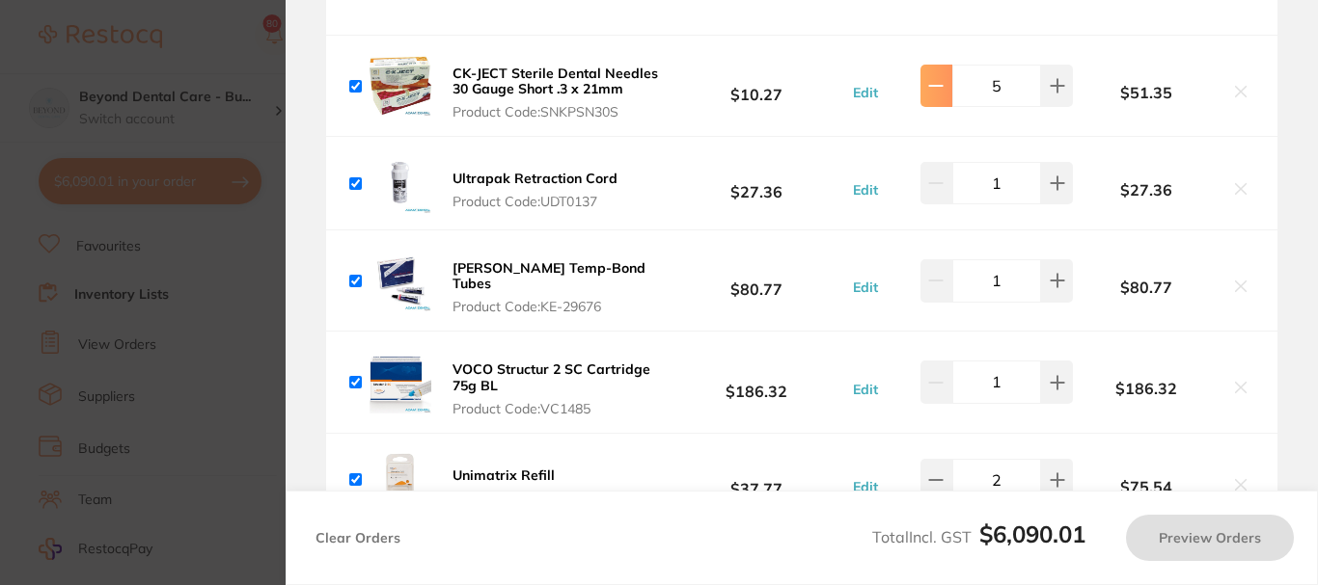
click at [920, 107] on button at bounding box center [936, 86] width 32 height 42
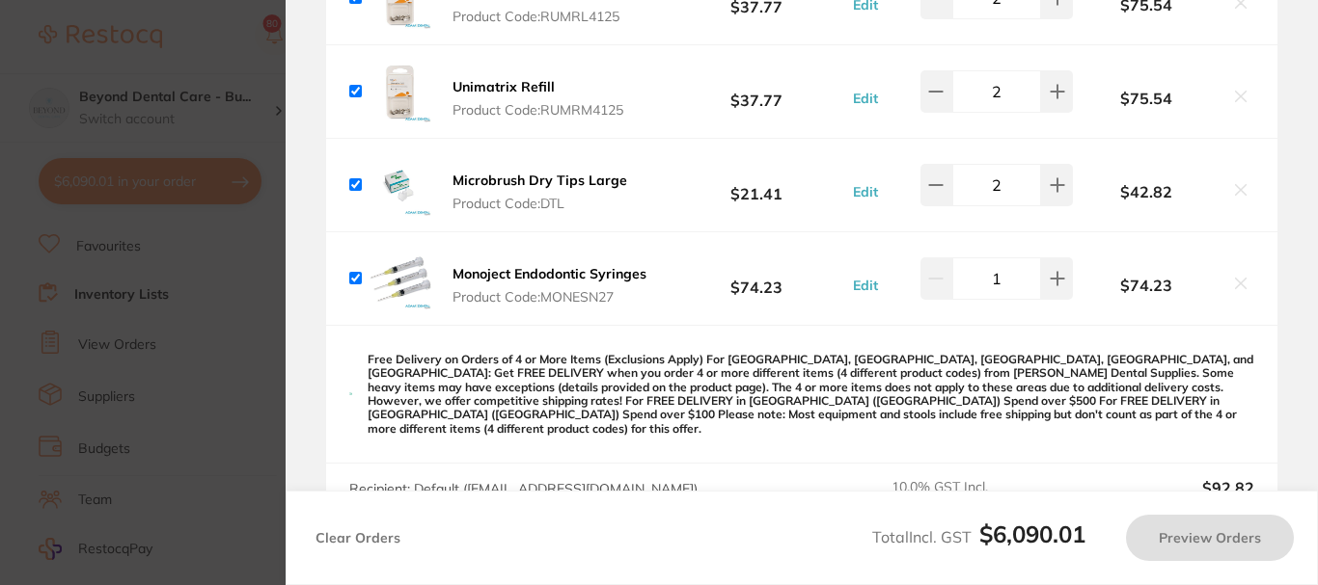
scroll to position [3858, 0]
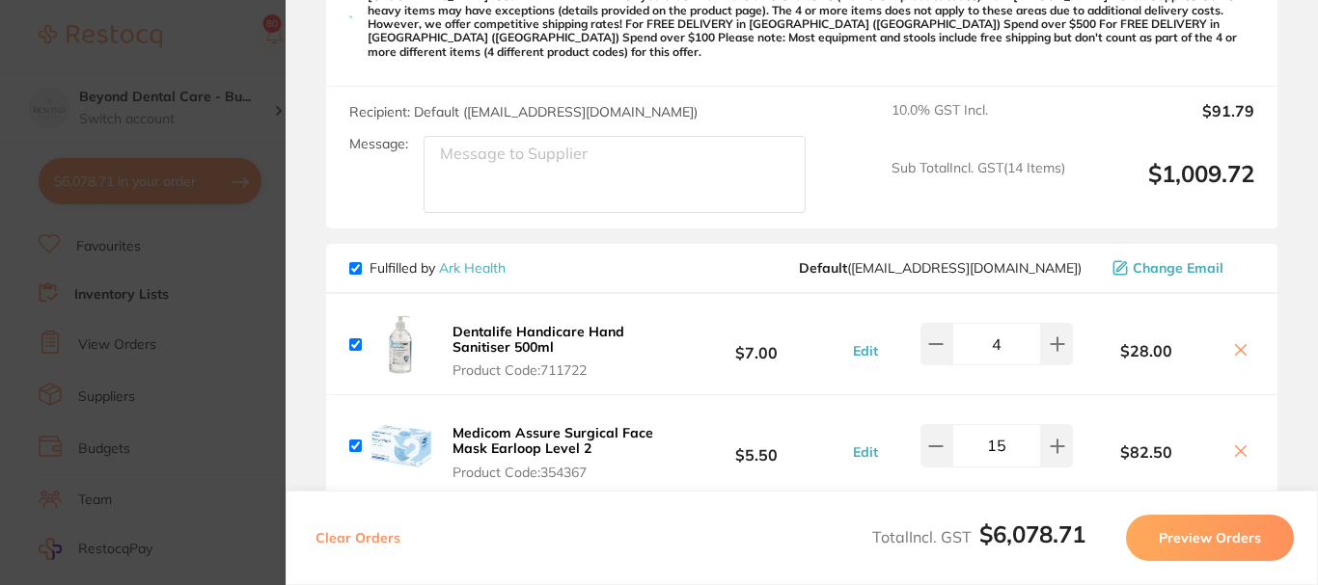
type input "4"
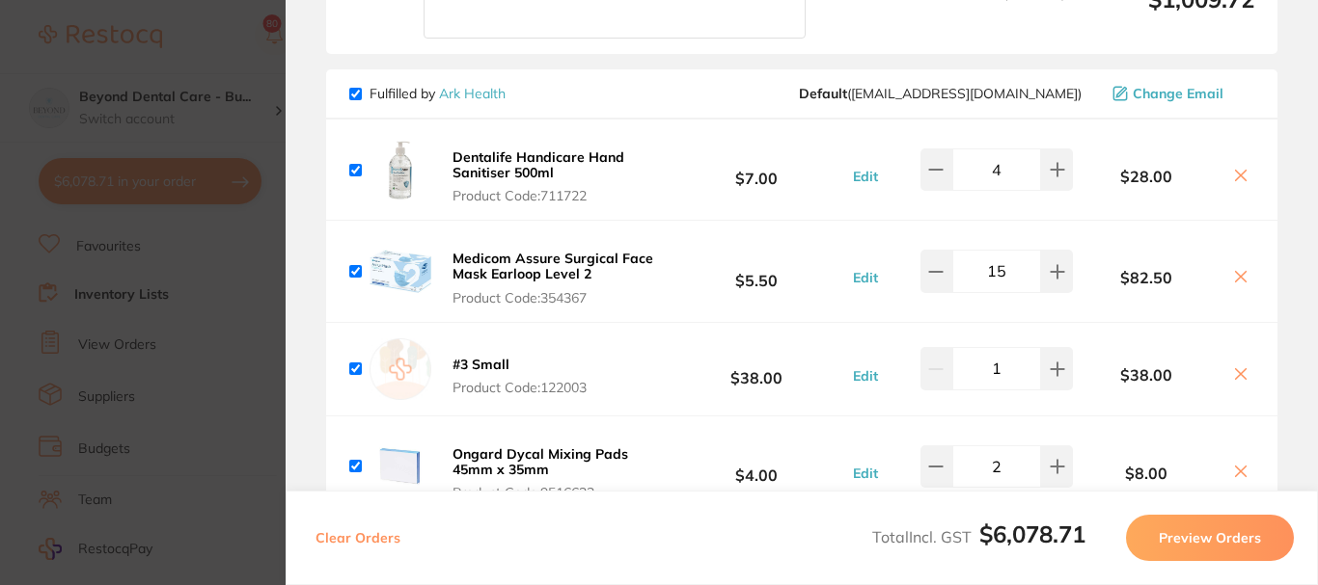
scroll to position [4437, 0]
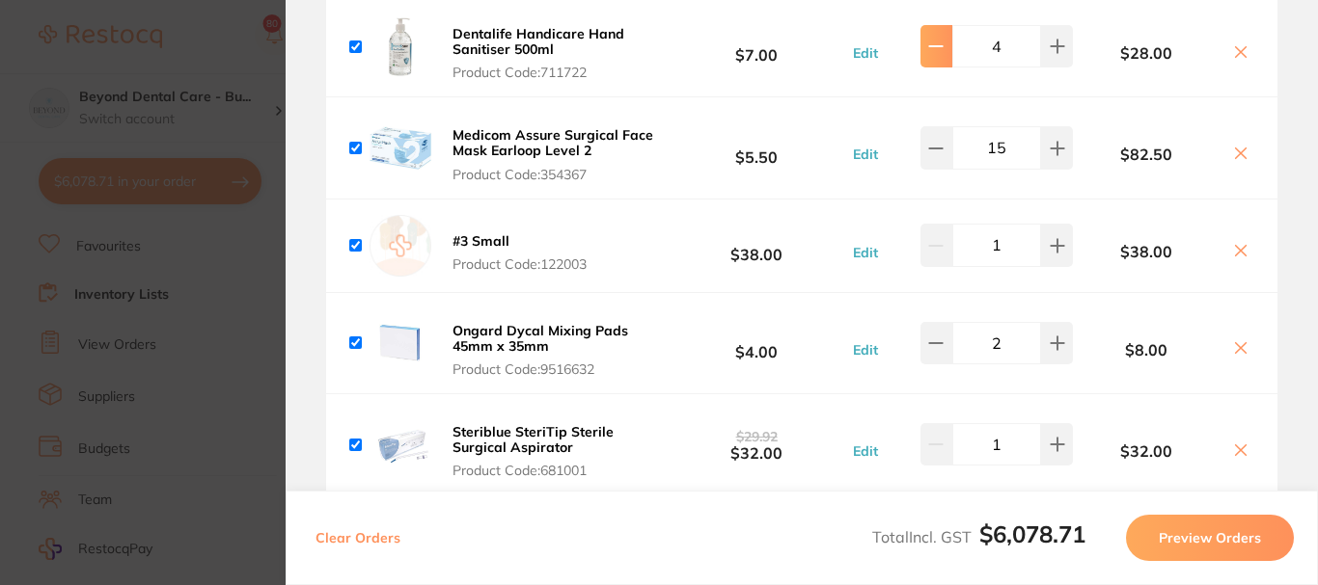
click at [938, 54] on button at bounding box center [936, 46] width 32 height 42
type input "2"
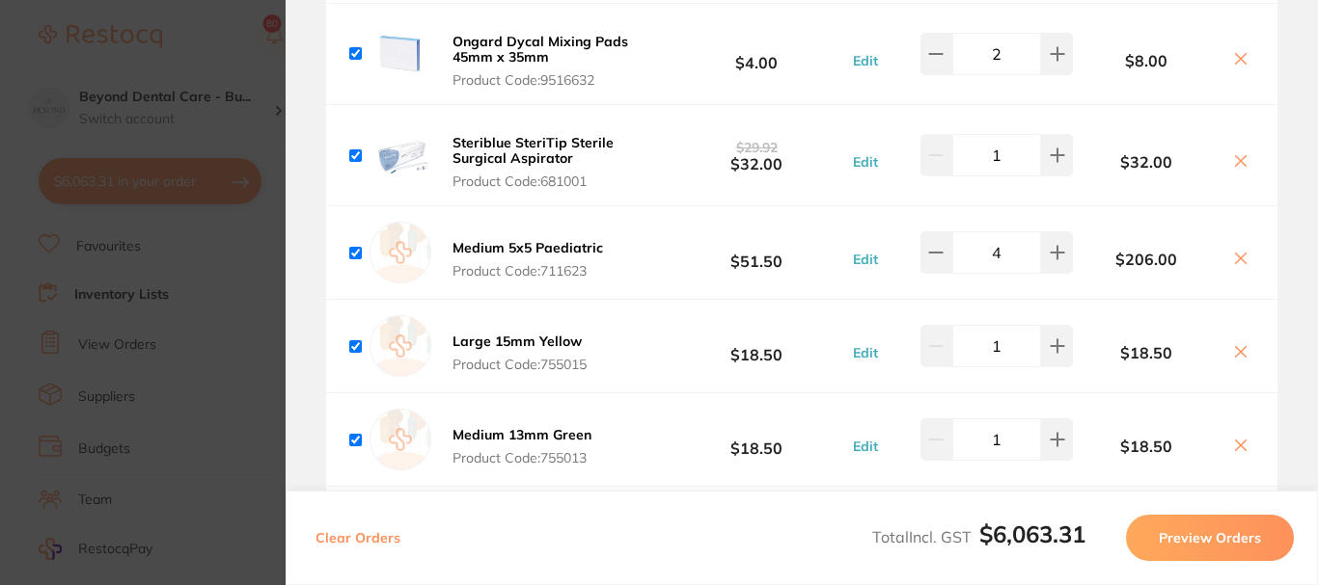
scroll to position [4823, 0]
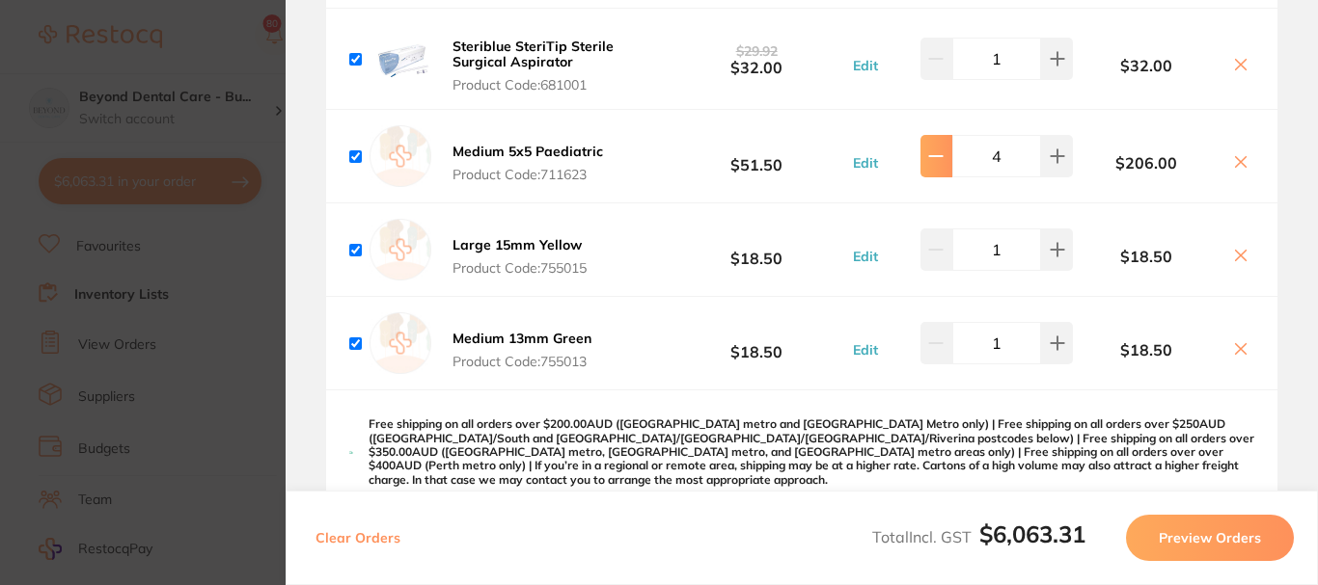
click at [934, 156] on icon at bounding box center [936, 156] width 13 height 0
type input "3"
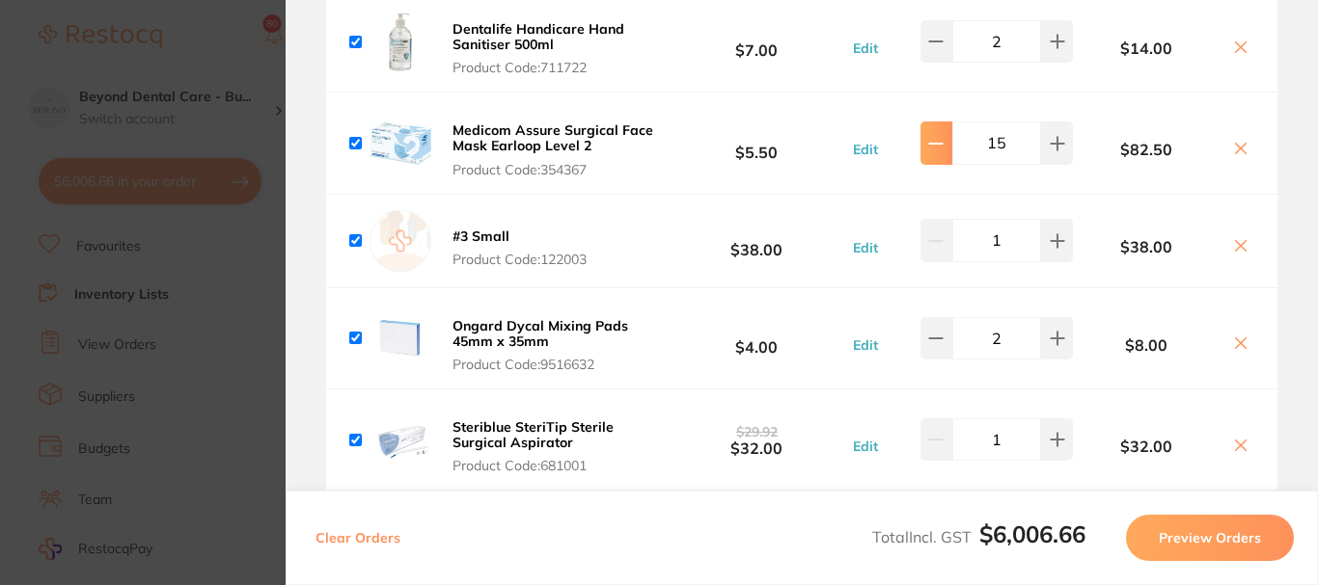
scroll to position [4437, 0]
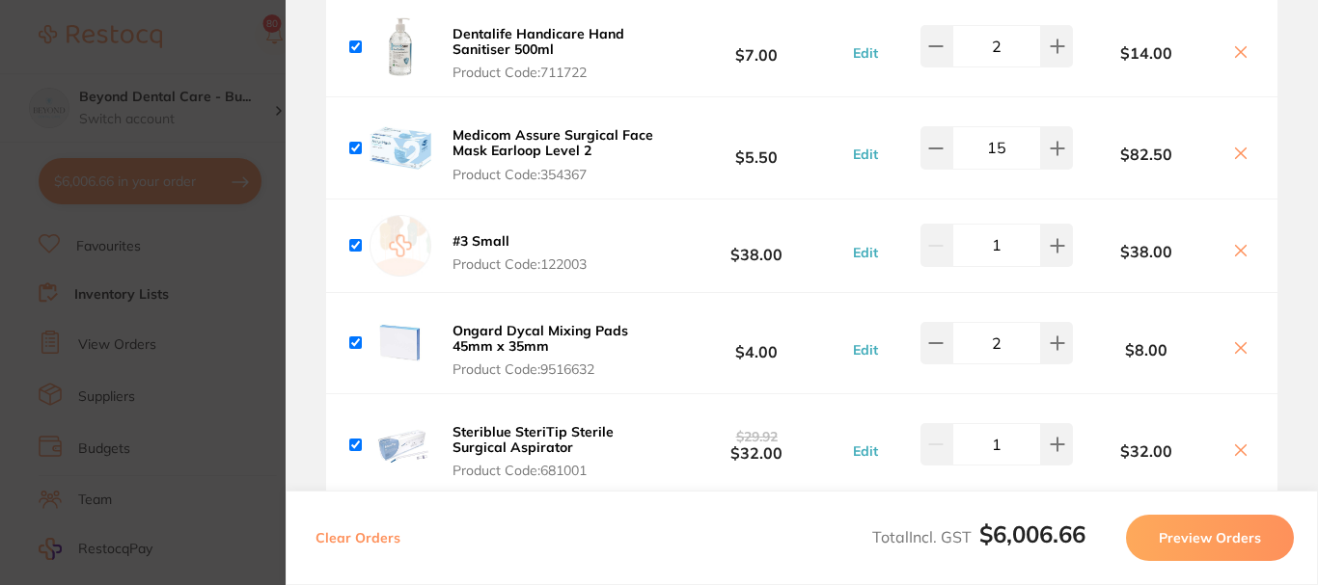
click at [1237, 243] on icon at bounding box center [1240, 250] width 15 height 15
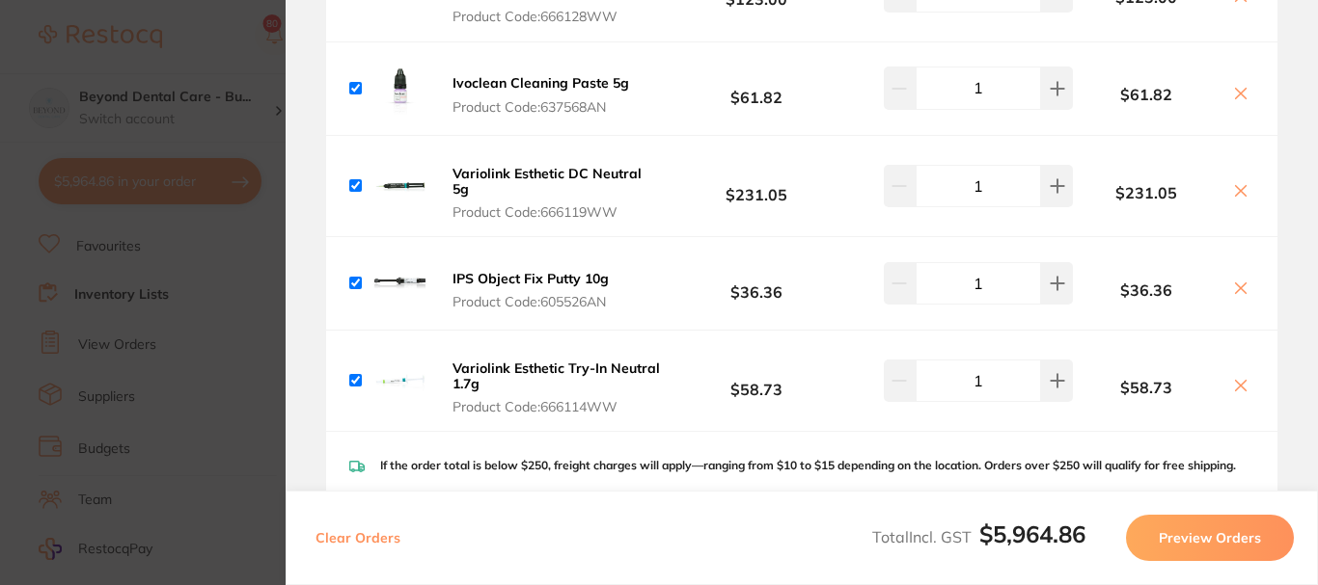
scroll to position [6173, 0]
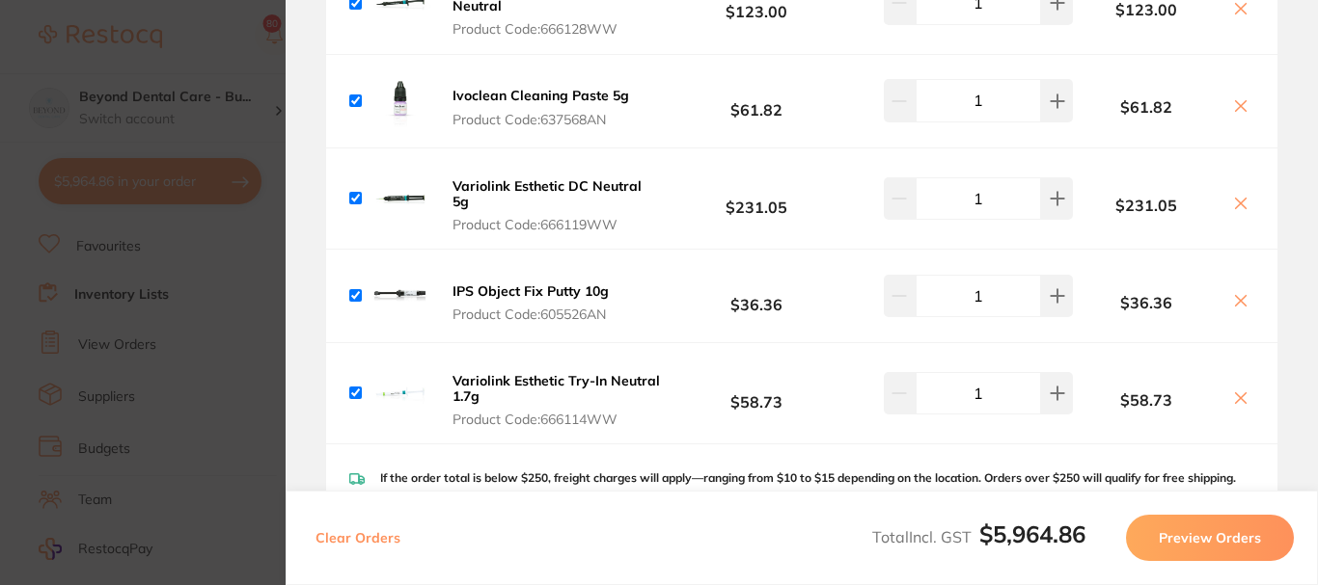
click at [1239, 98] on icon at bounding box center [1240, 105] width 15 height 15
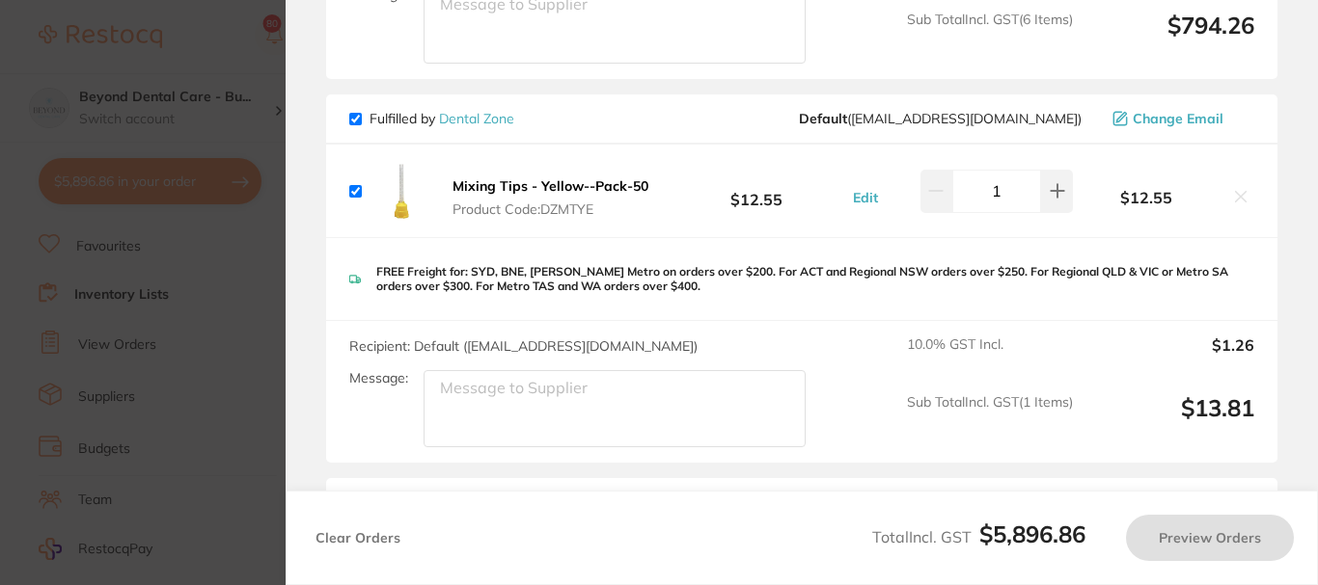
scroll to position [6752, 0]
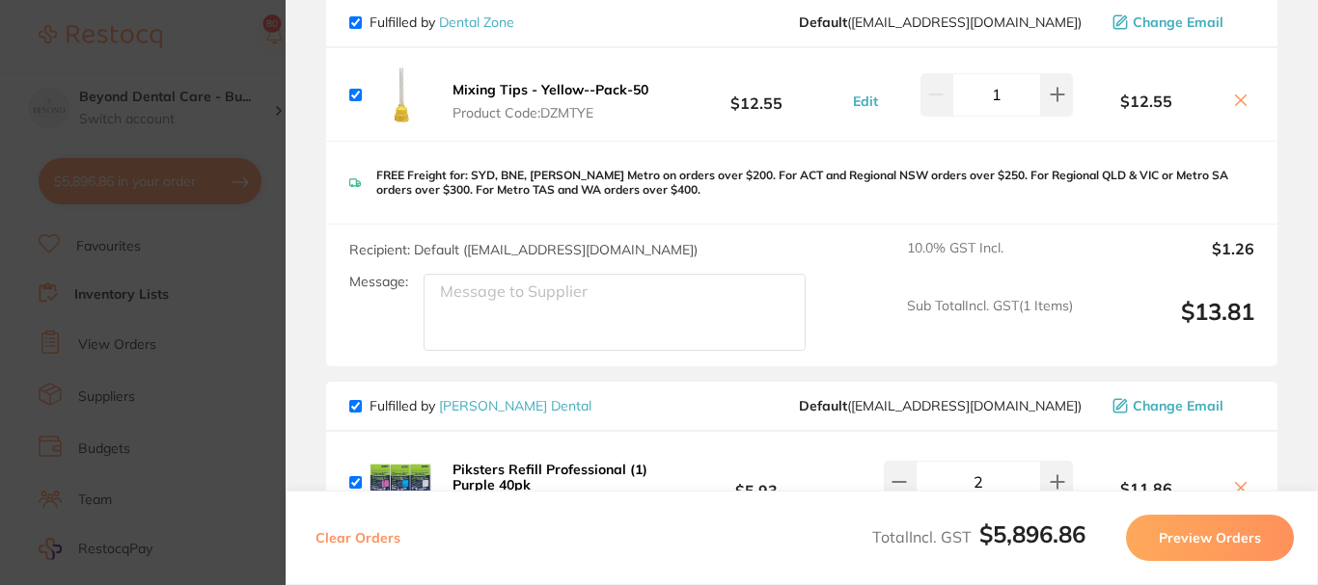
click at [1233, 93] on icon at bounding box center [1240, 100] width 15 height 15
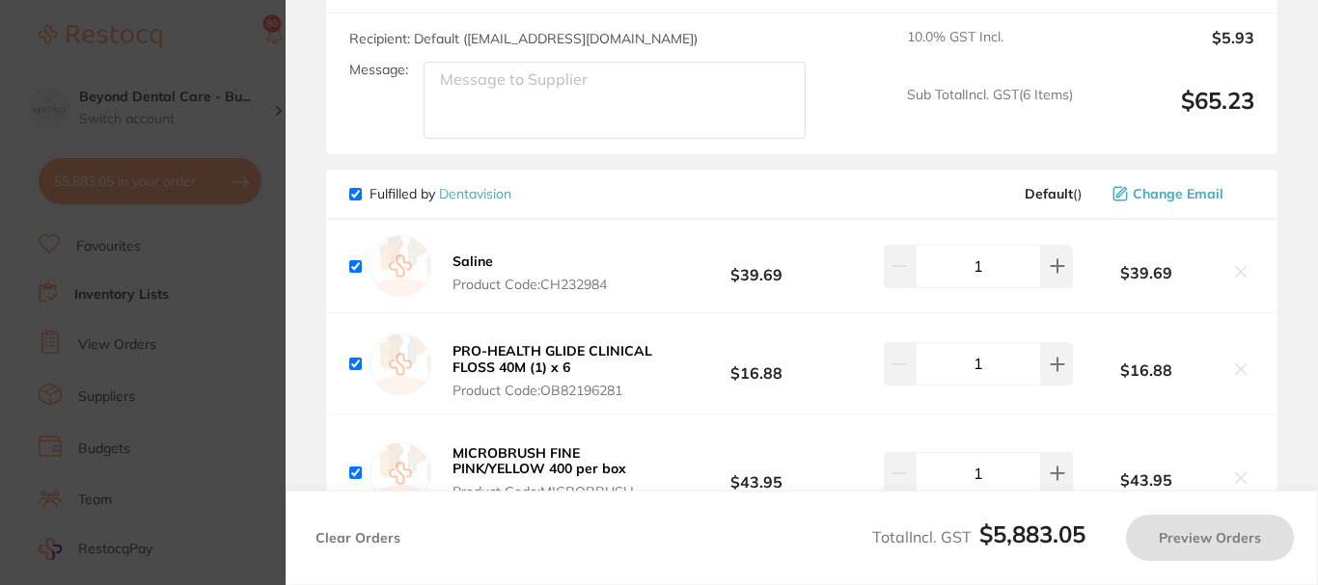
scroll to position [7526, 0]
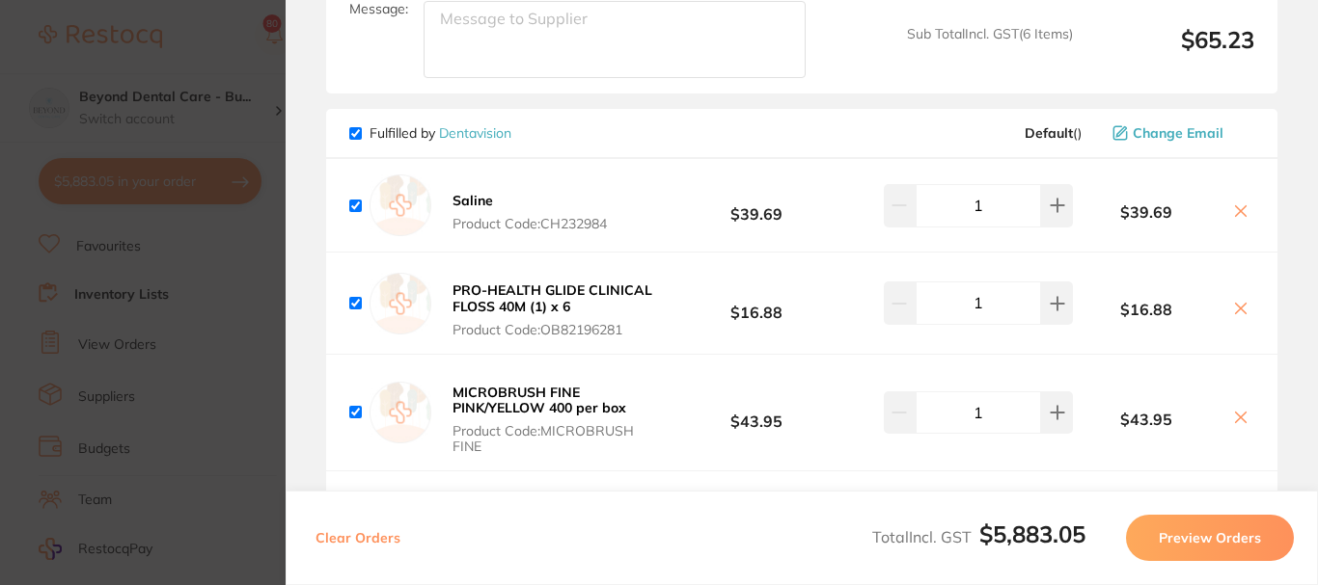
checkbox input "true"
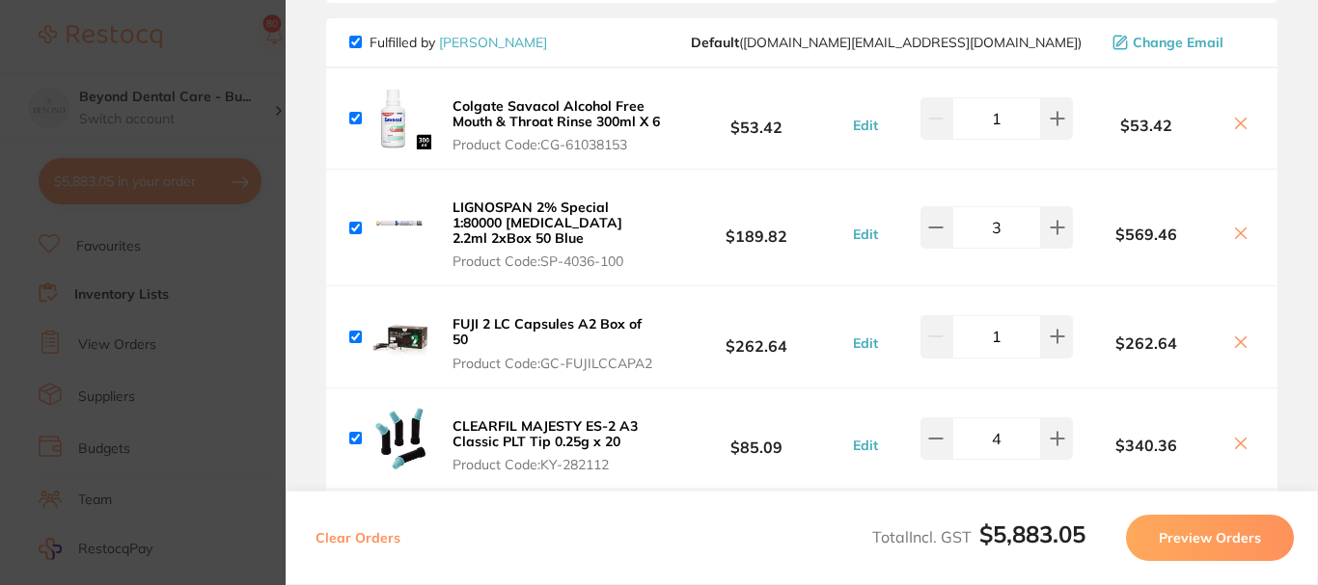
scroll to position [0, 0]
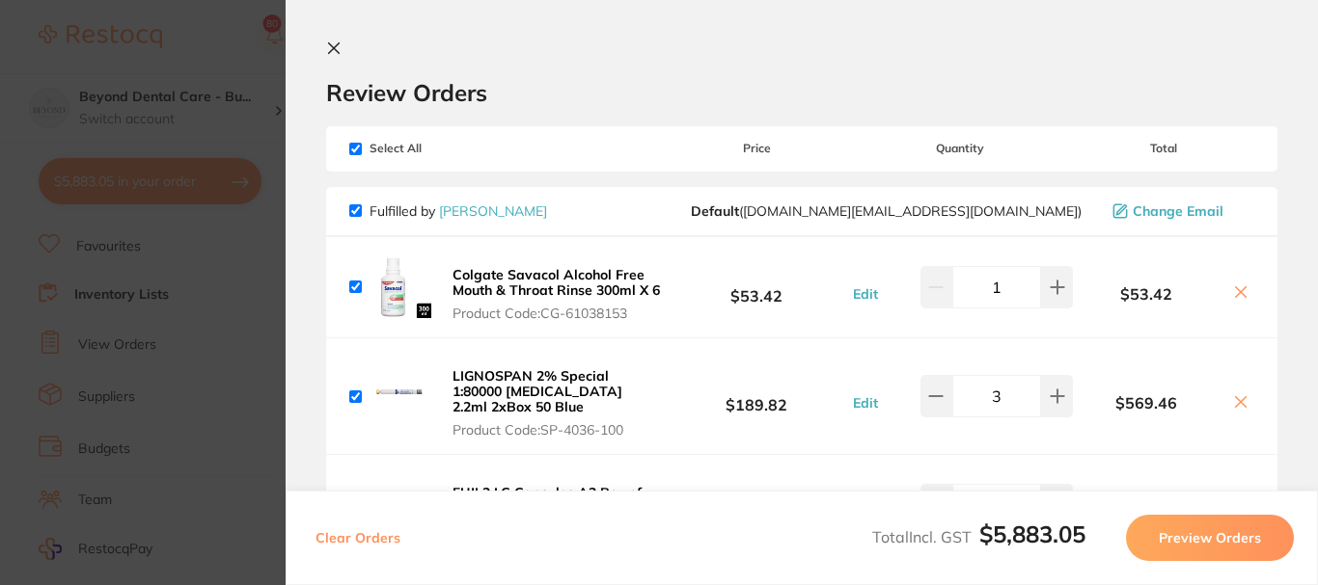
click at [339, 52] on icon at bounding box center [334, 48] width 11 height 11
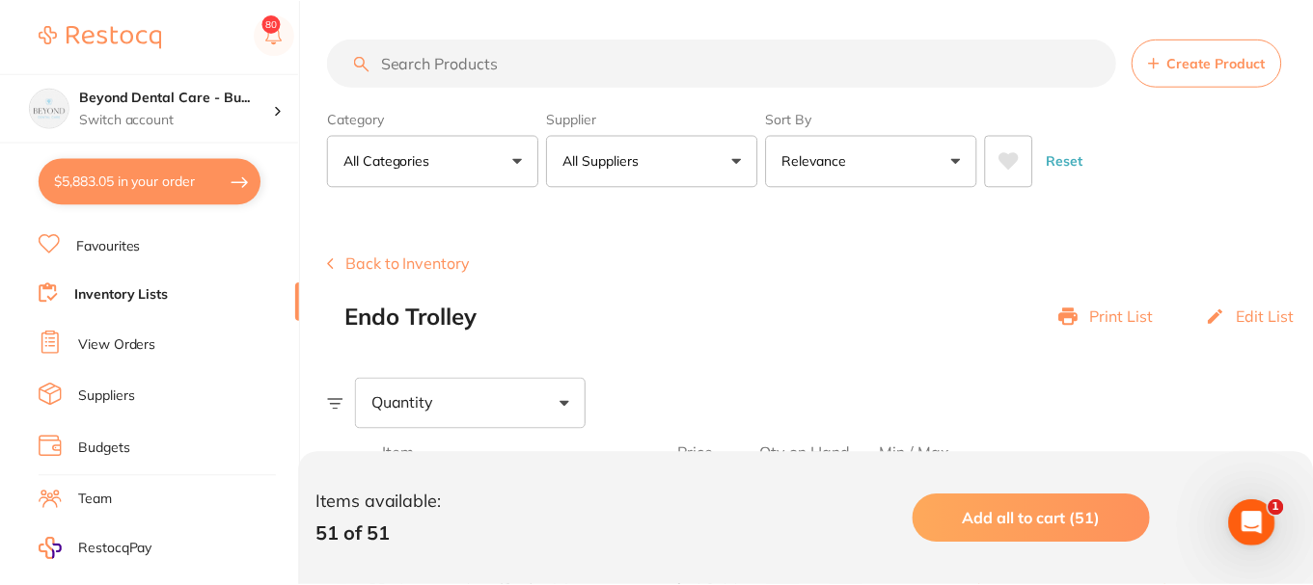
scroll to position [5884, 0]
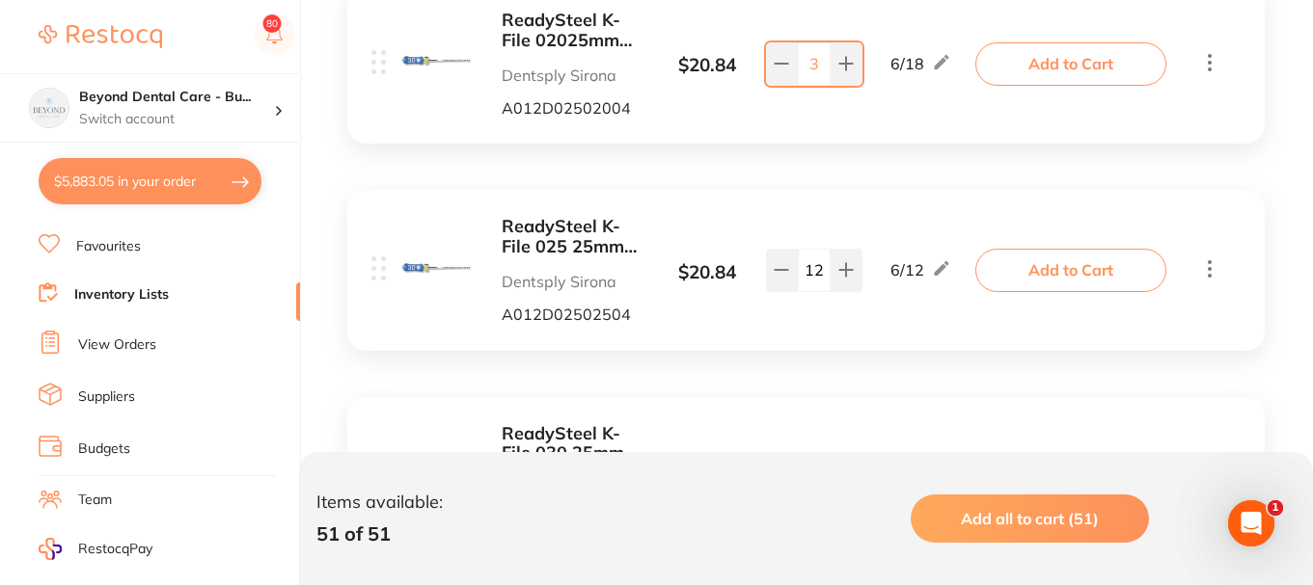
click at [178, 179] on button "$5,883.05 in your order" at bounding box center [150, 181] width 223 height 46
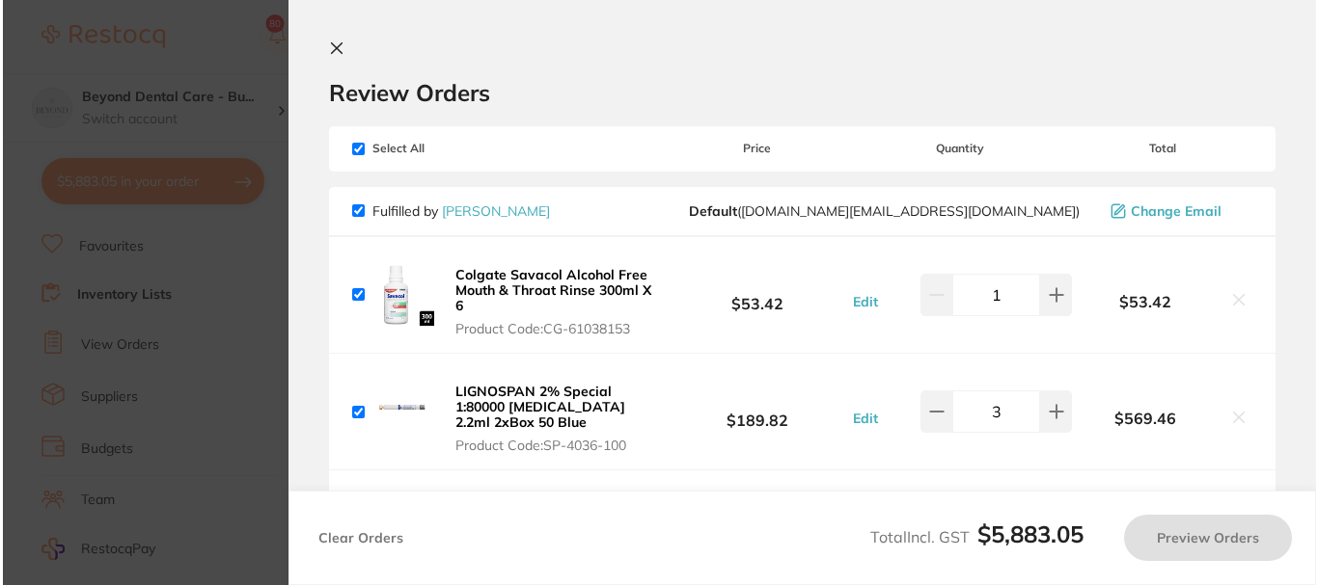
scroll to position [0, 0]
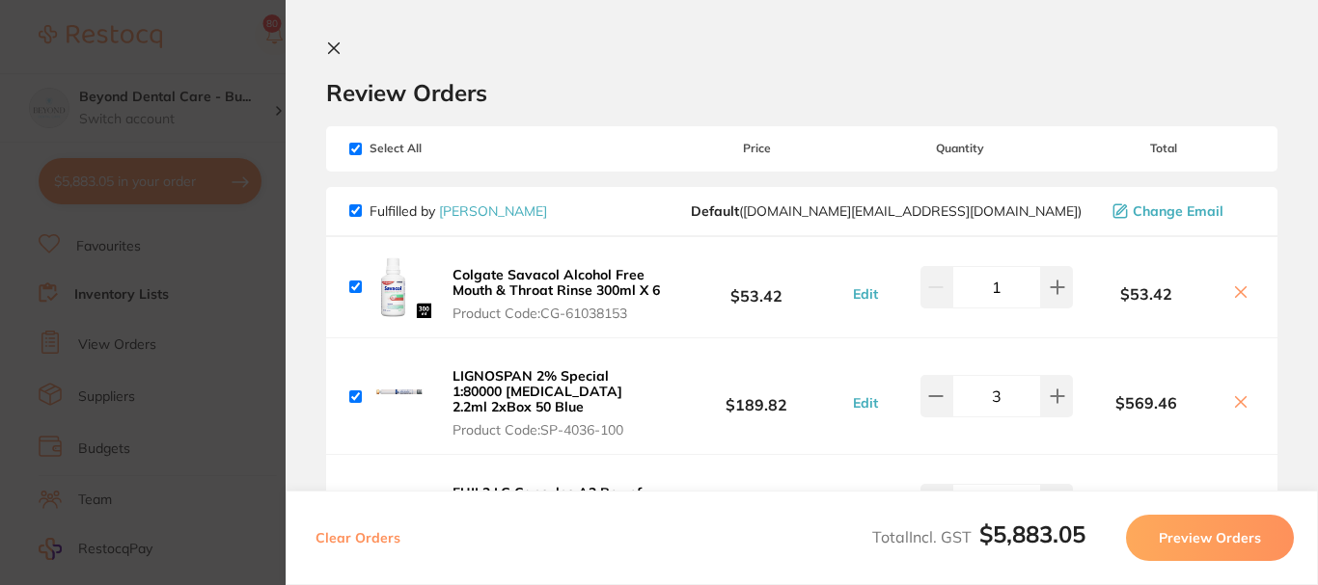
click at [331, 44] on icon at bounding box center [334, 48] width 11 height 11
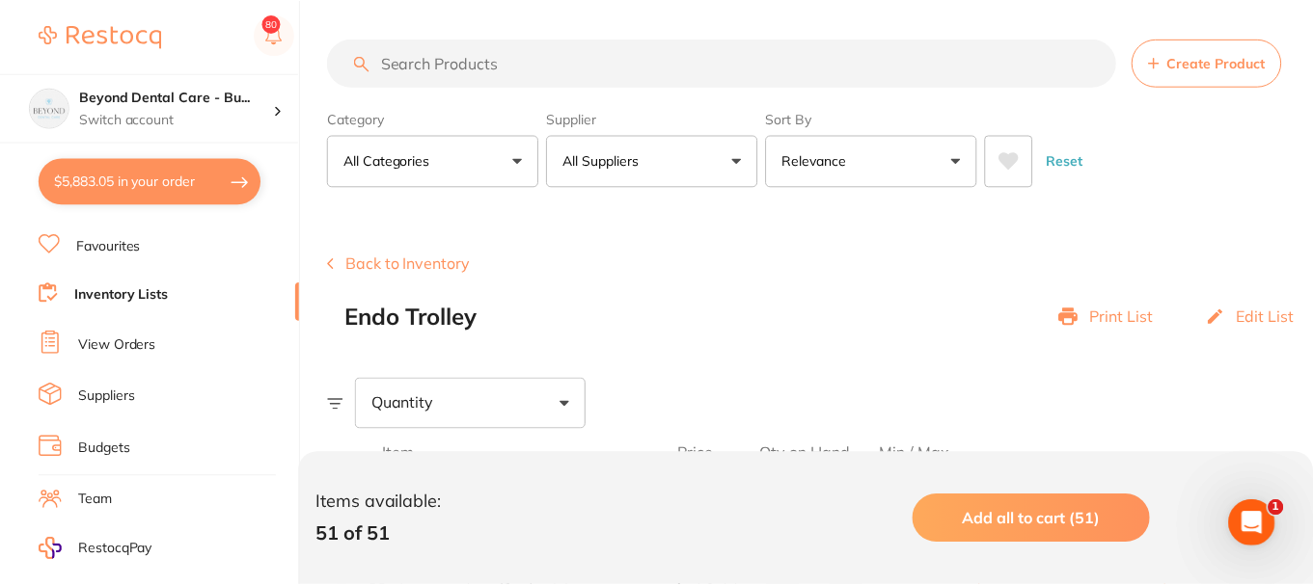
scroll to position [5884, 0]
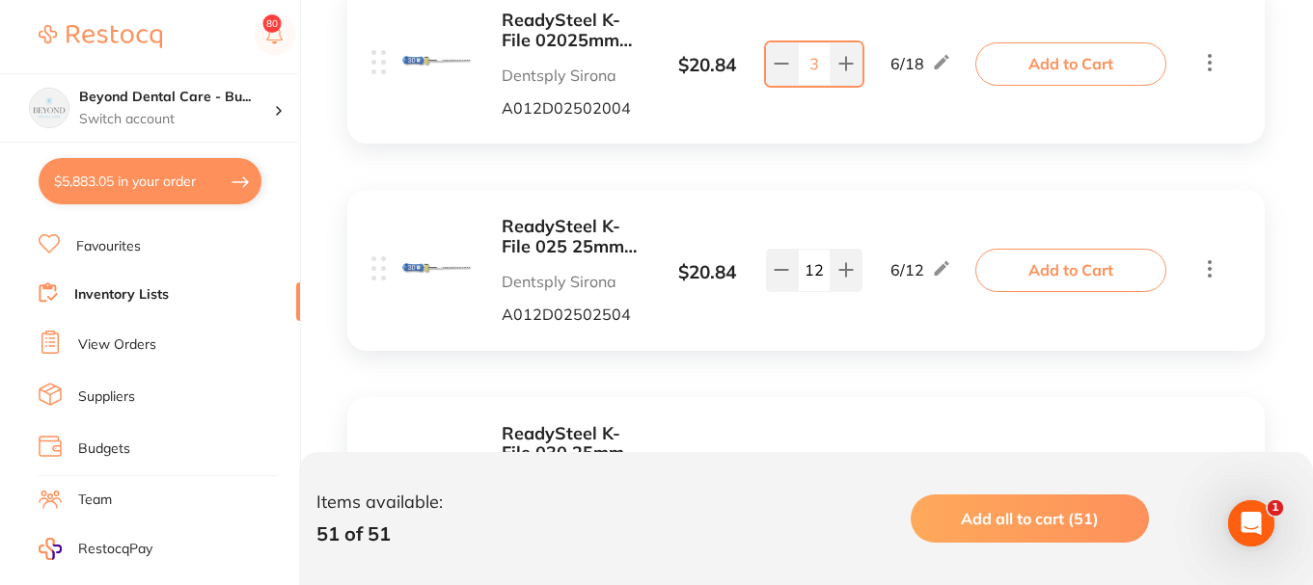
click at [189, 180] on button "$5,883.05 in your order" at bounding box center [150, 181] width 223 height 46
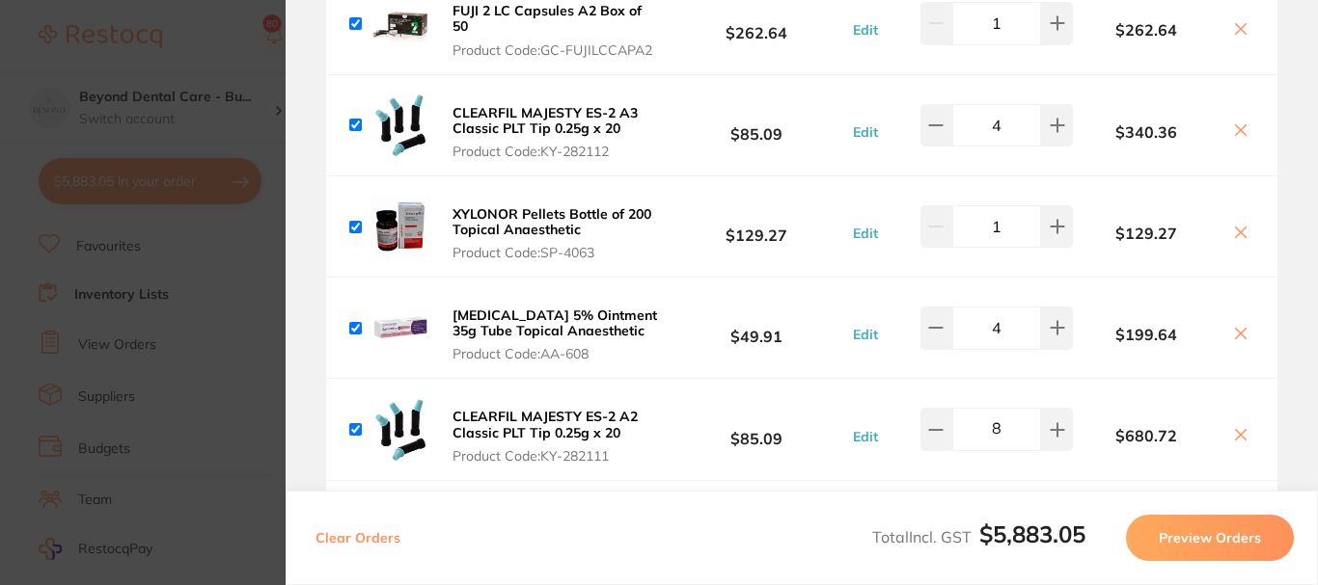
scroll to position [579, 0]
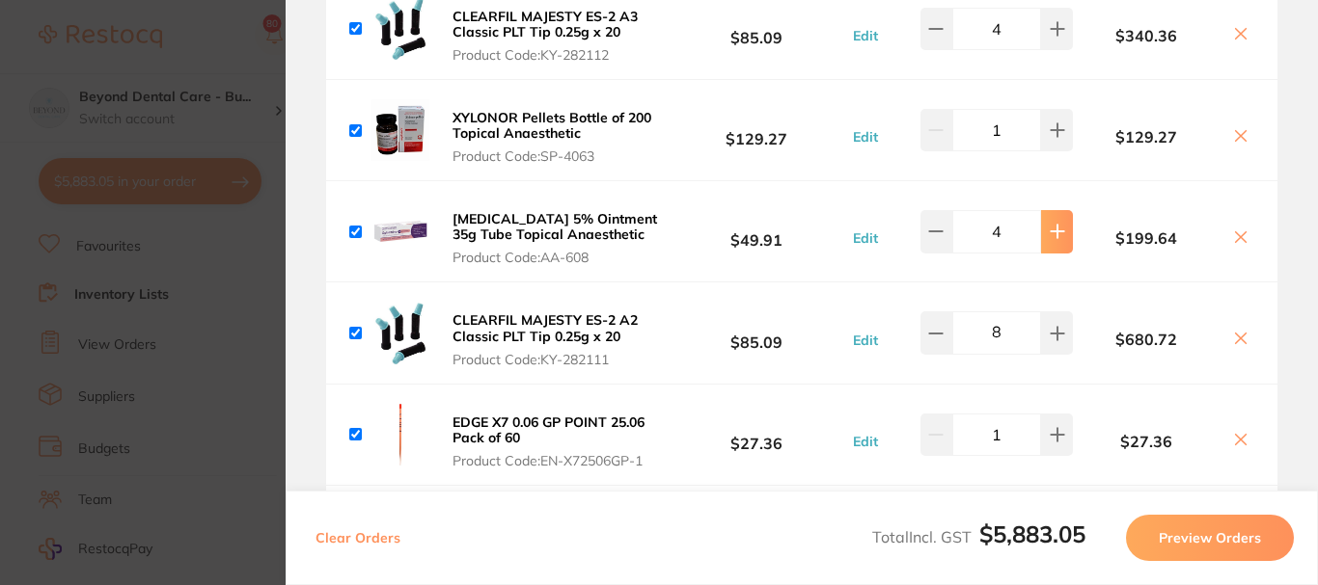
click at [1050, 239] on icon at bounding box center [1056, 231] width 15 height 15
type input "5"
click at [1205, 533] on button "Preview Orders" at bounding box center [1210, 538] width 168 height 46
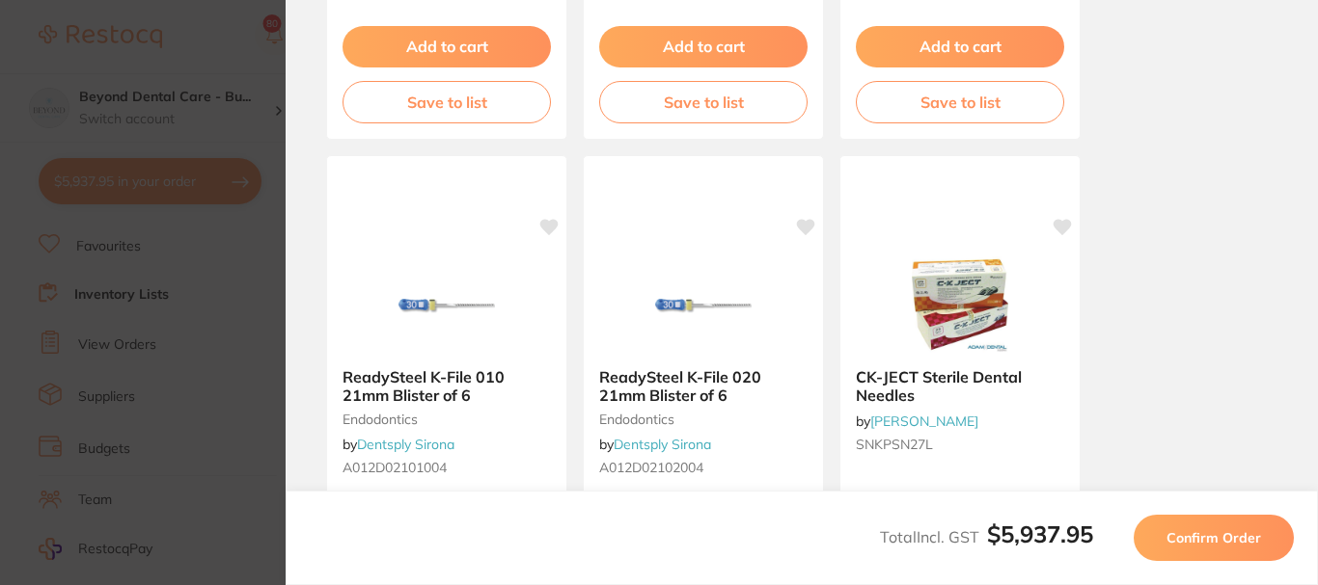
scroll to position [12, 0]
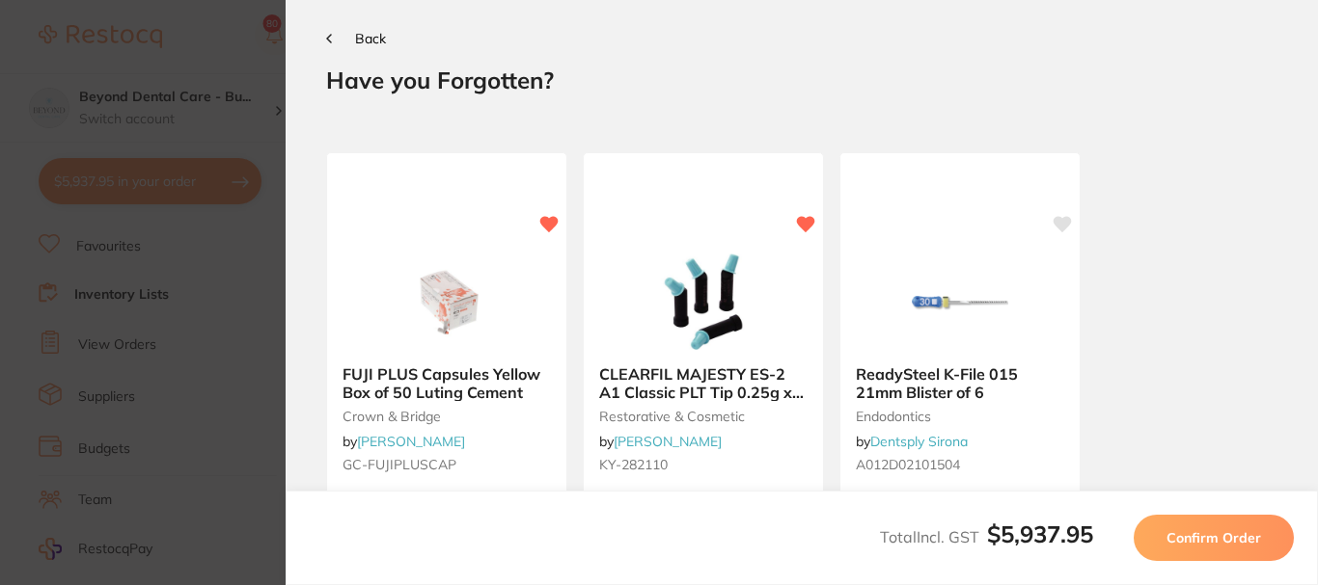
click at [1219, 535] on span "Confirm Order" at bounding box center [1213, 538] width 95 height 17
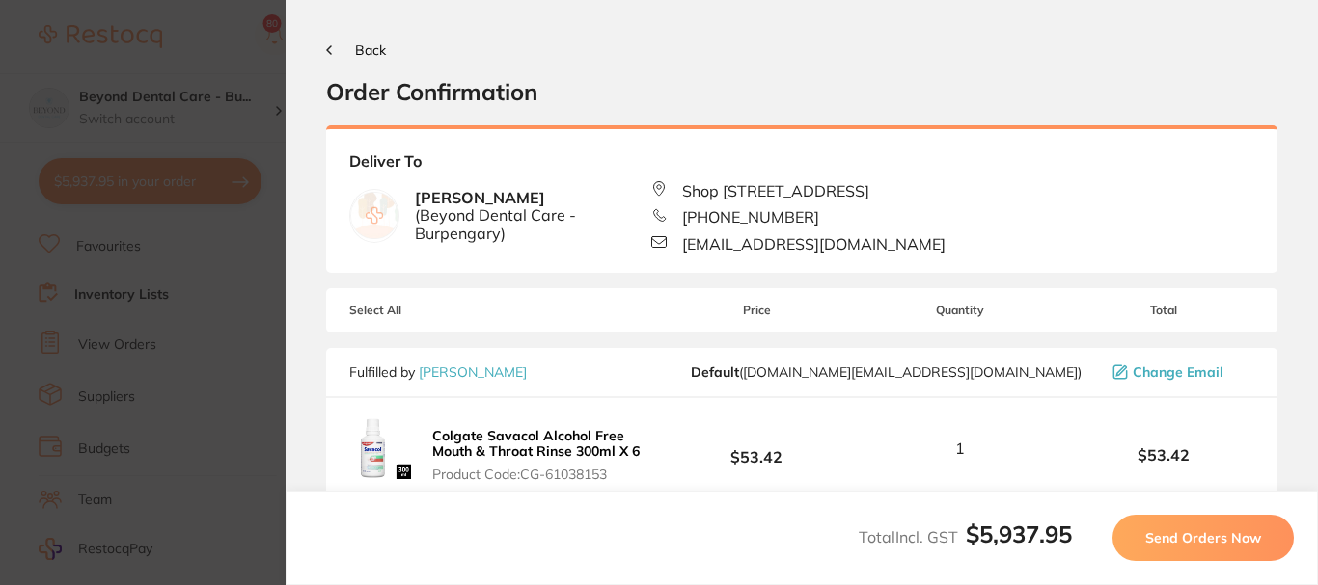
scroll to position [0, 0]
click at [1199, 536] on span "Send Orders Now" at bounding box center [1203, 538] width 116 height 17
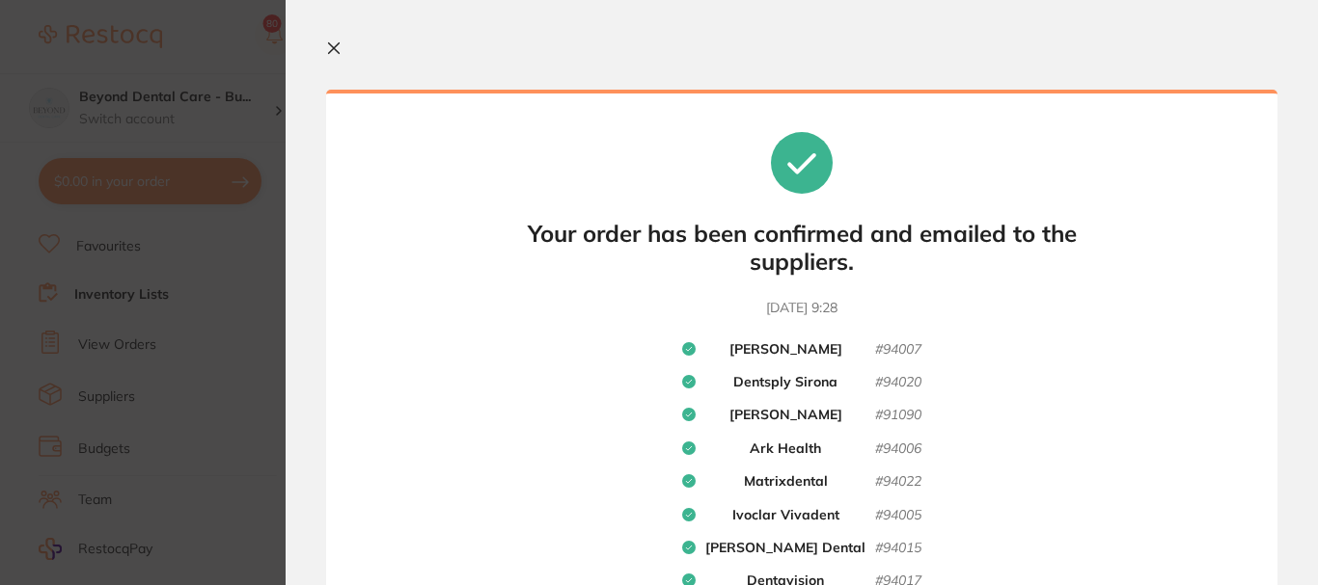
click at [333, 43] on icon at bounding box center [333, 48] width 15 height 15
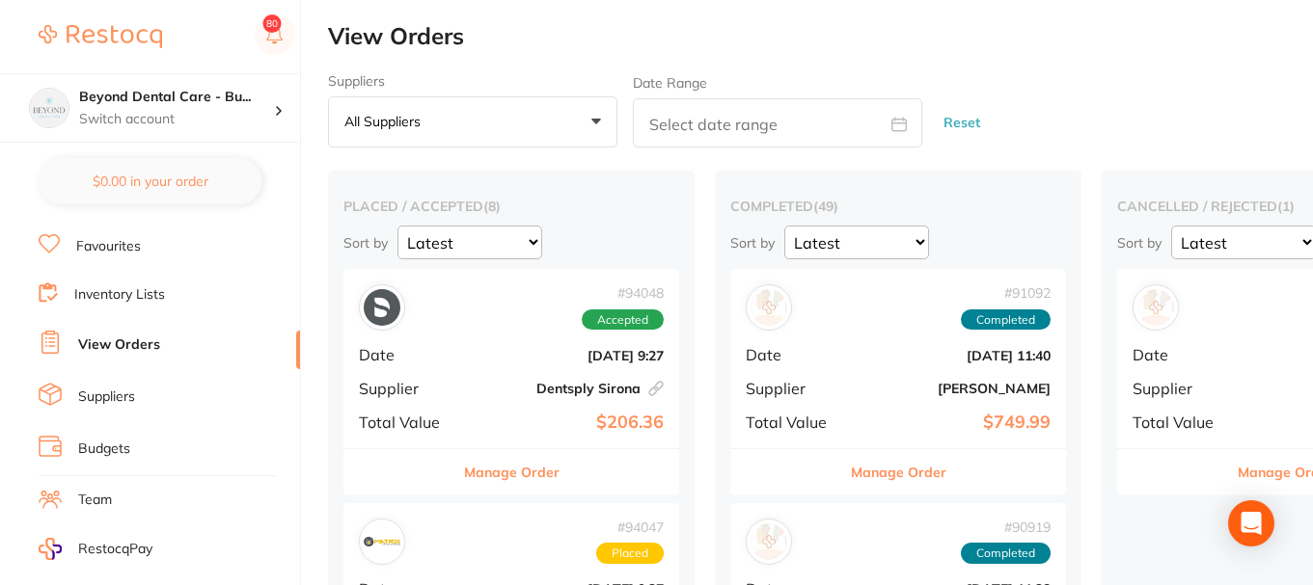
scroll to position [38, 0]
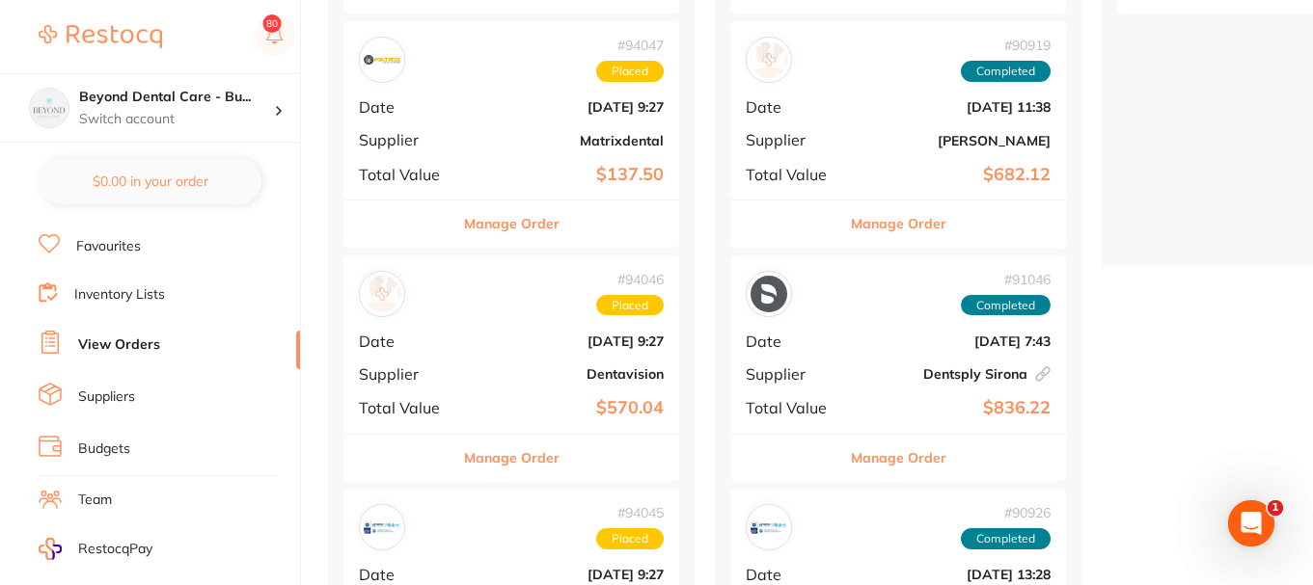
scroll to position [193, 0]
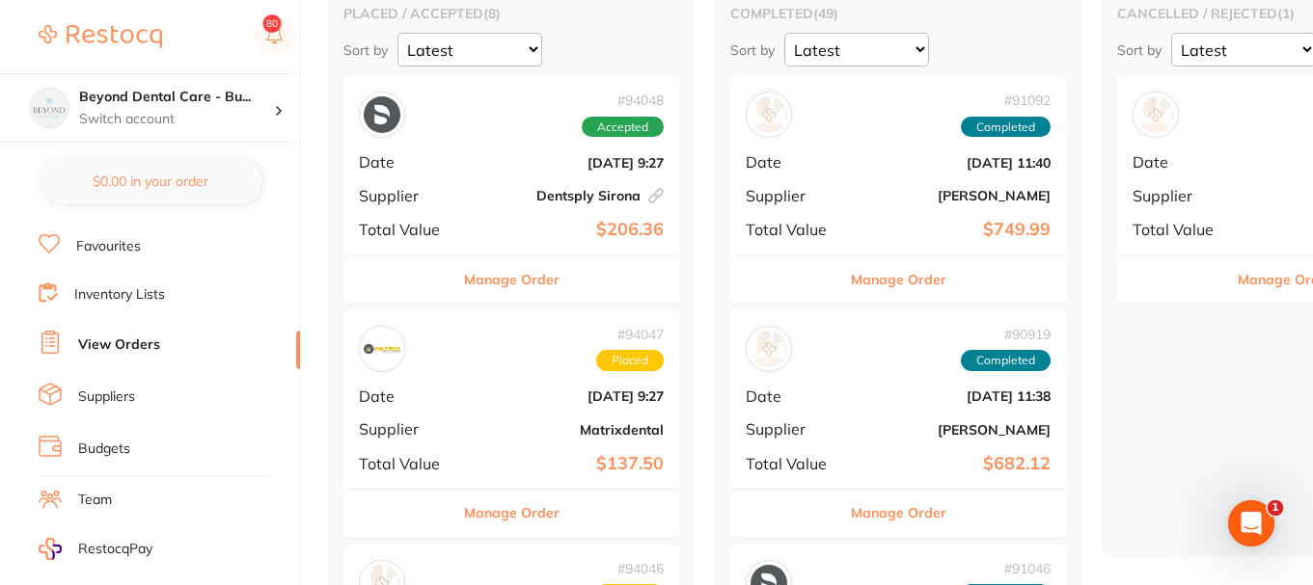
click at [530, 136] on div "# 94048 Accepted" at bounding box center [511, 115] width 305 height 46
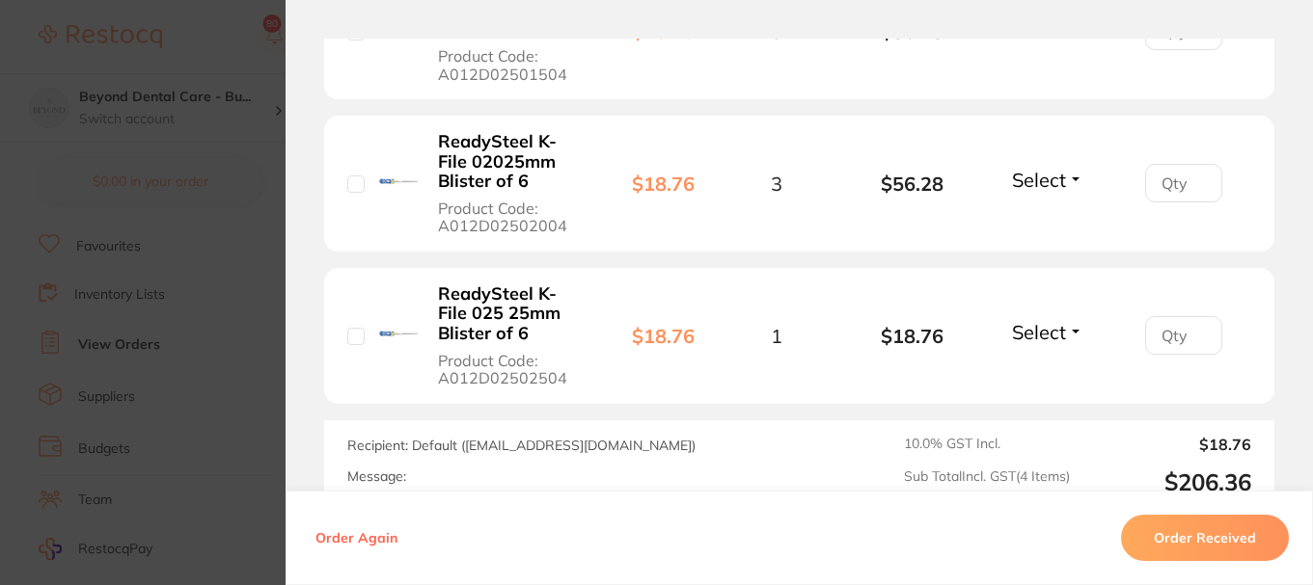
scroll to position [1061, 0]
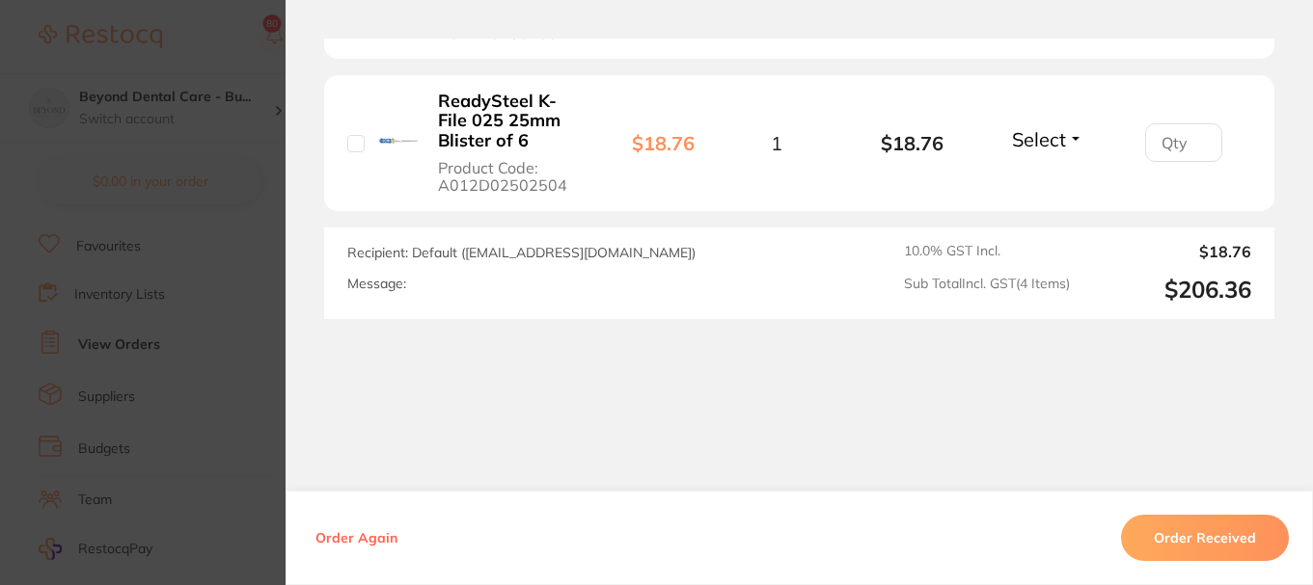
click at [234, 137] on section "Order ID: Restocq- 94048 Linked Order Order Information Accepted Order Order Da…" at bounding box center [656, 292] width 1313 height 585
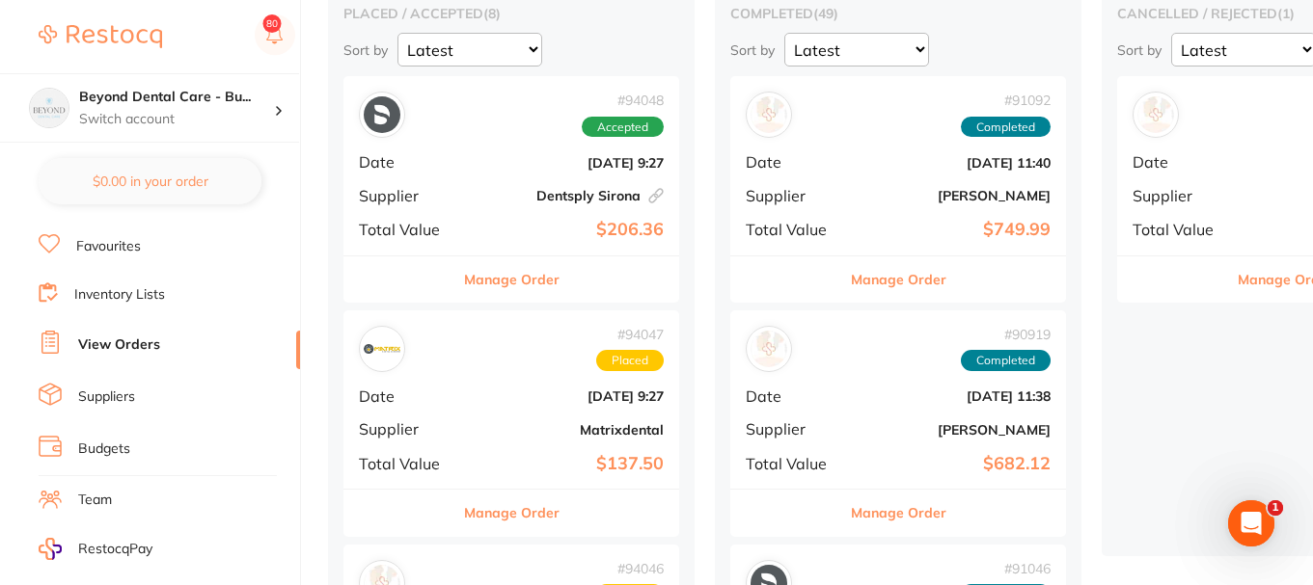
click at [144, 343] on link "View Orders" at bounding box center [119, 345] width 82 height 19
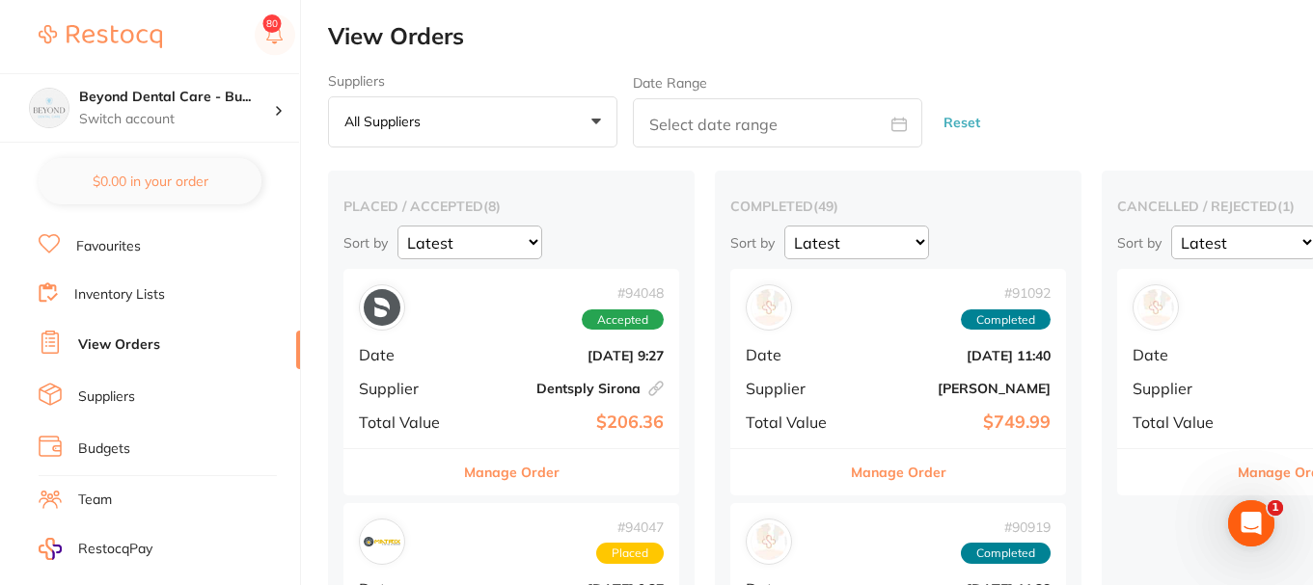
click at [133, 286] on link "Inventory Lists" at bounding box center [119, 294] width 91 height 19
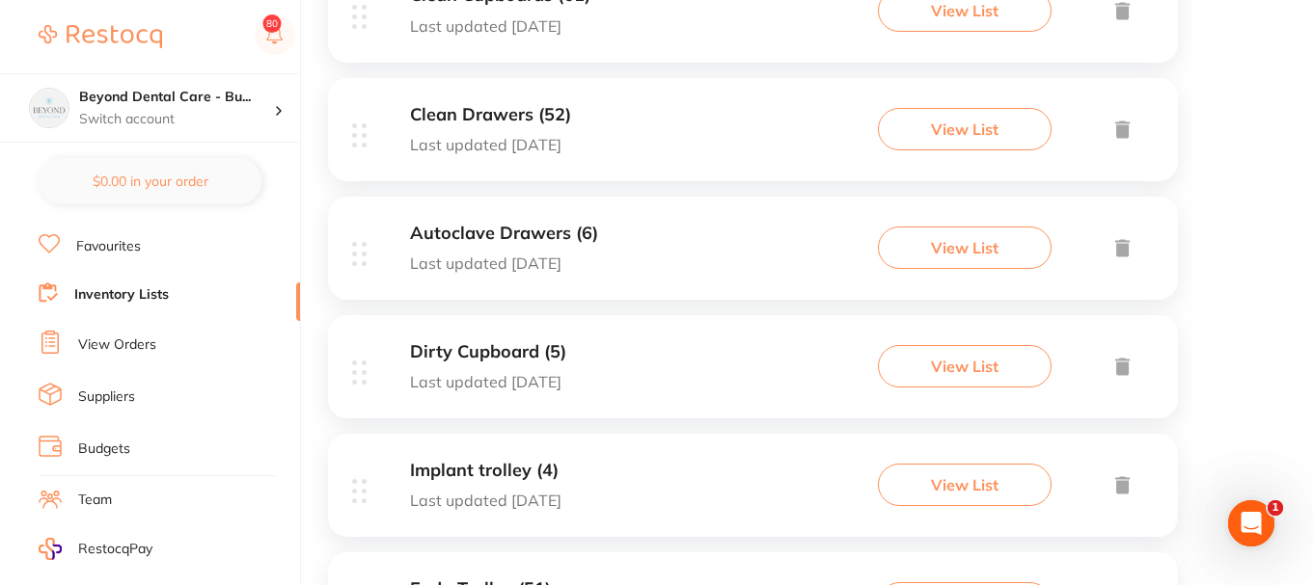
scroll to position [1042, 0]
